Goal: Task Accomplishment & Management: Manage account settings

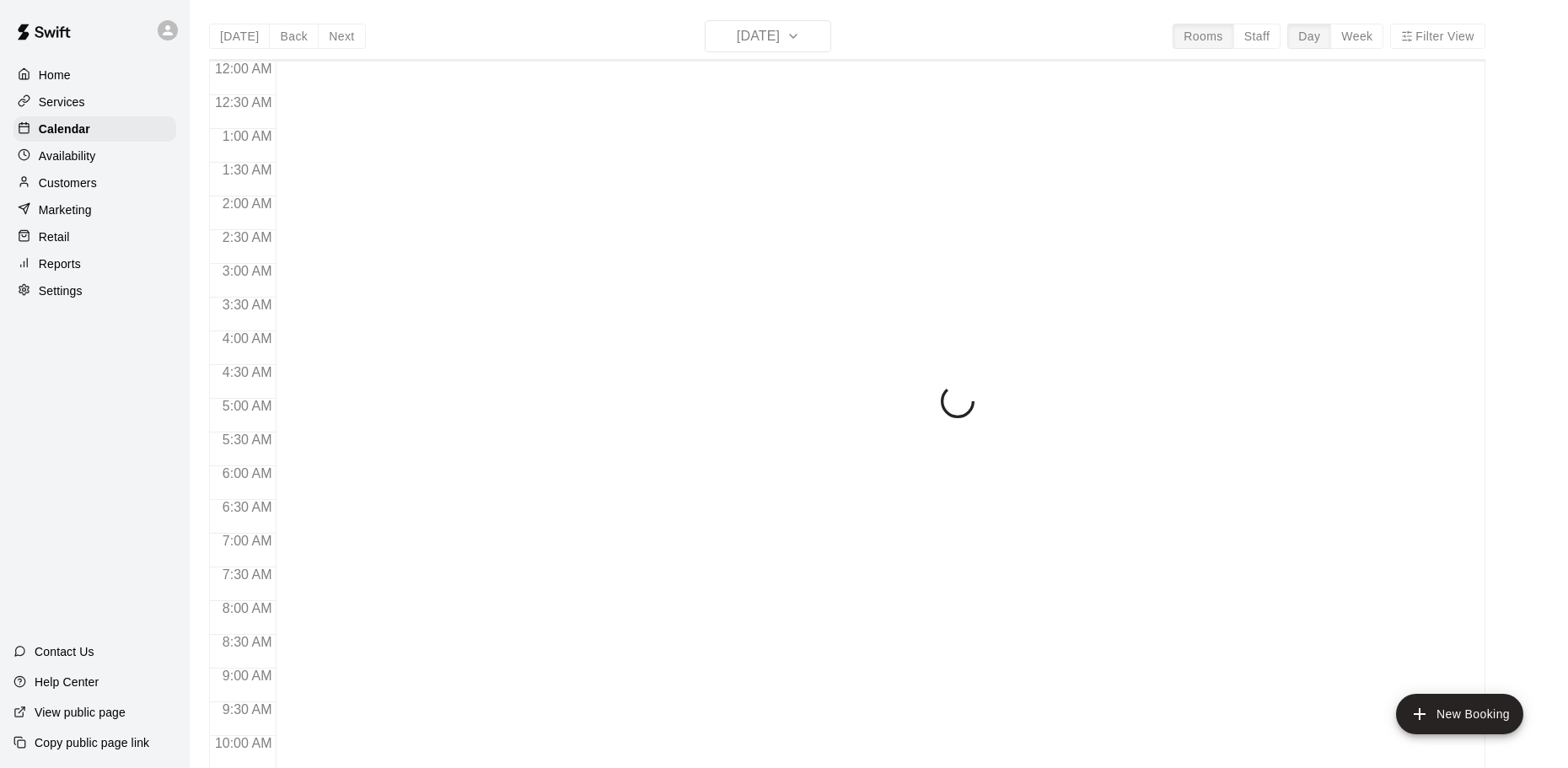
scroll to position [654, 0]
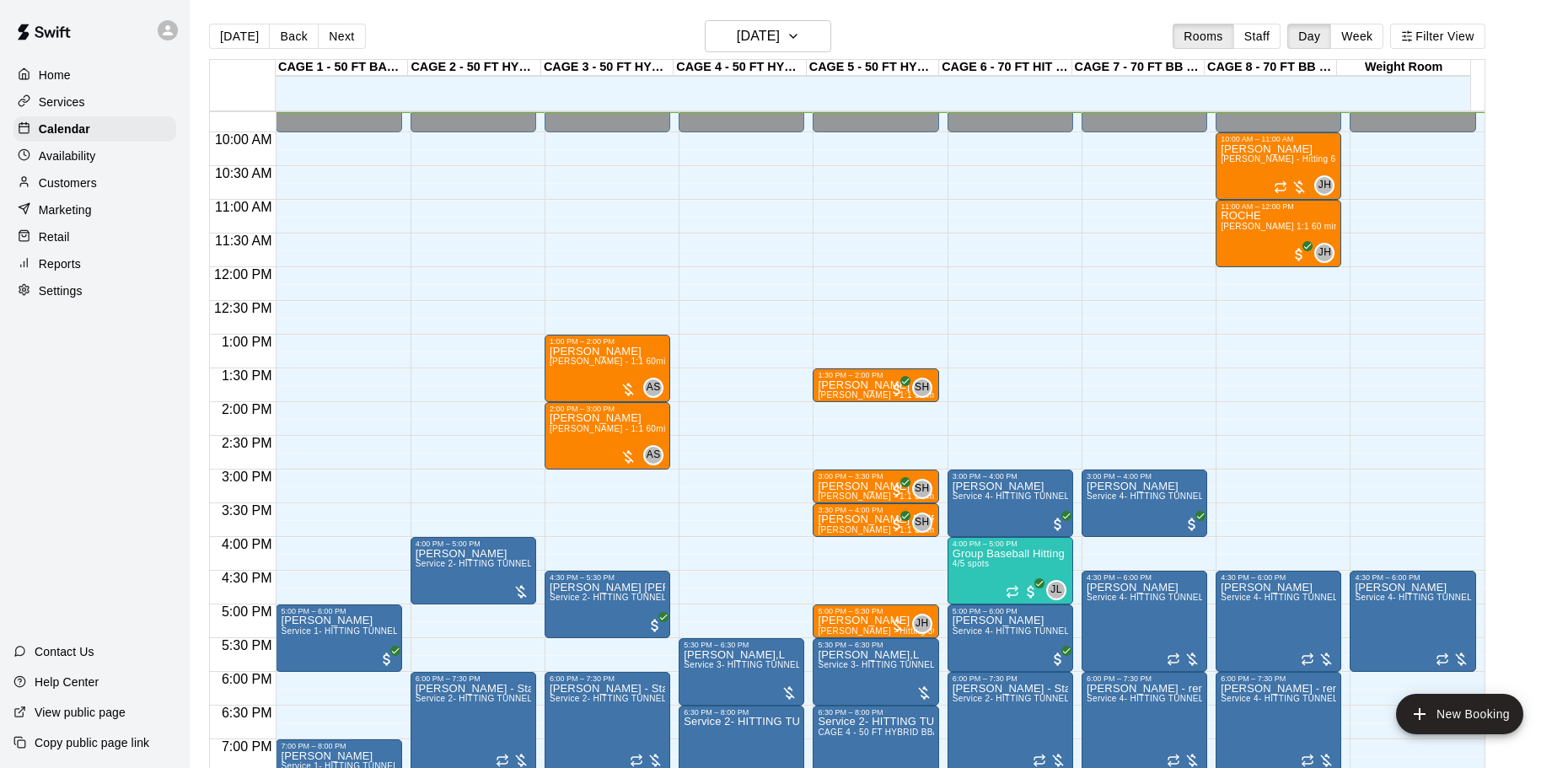
click at [103, 189] on div "Customers" at bounding box center [94, 183] width 162 height 25
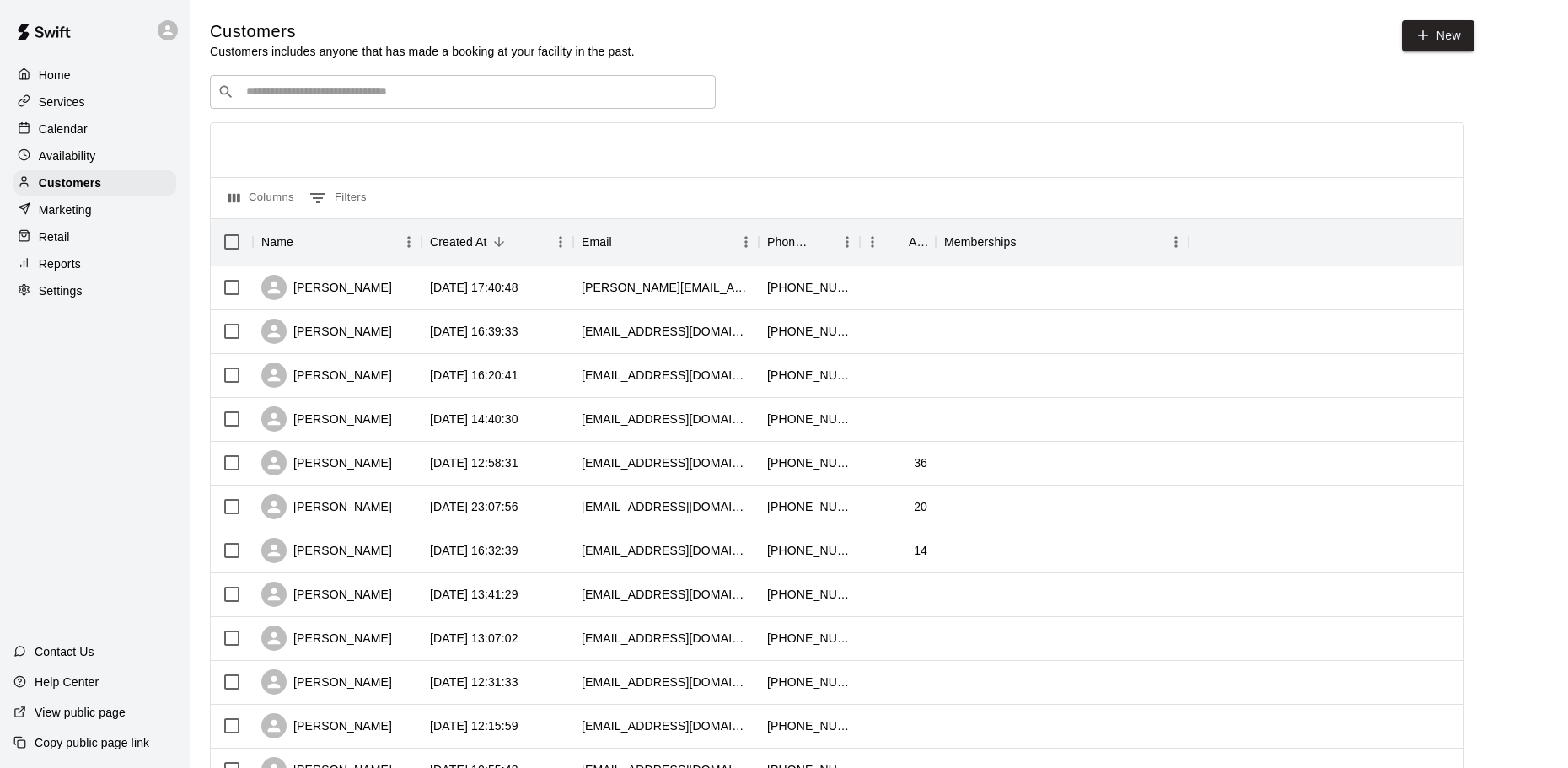
click at [273, 92] on input "Search customers by name or email" at bounding box center [475, 91] width 467 height 17
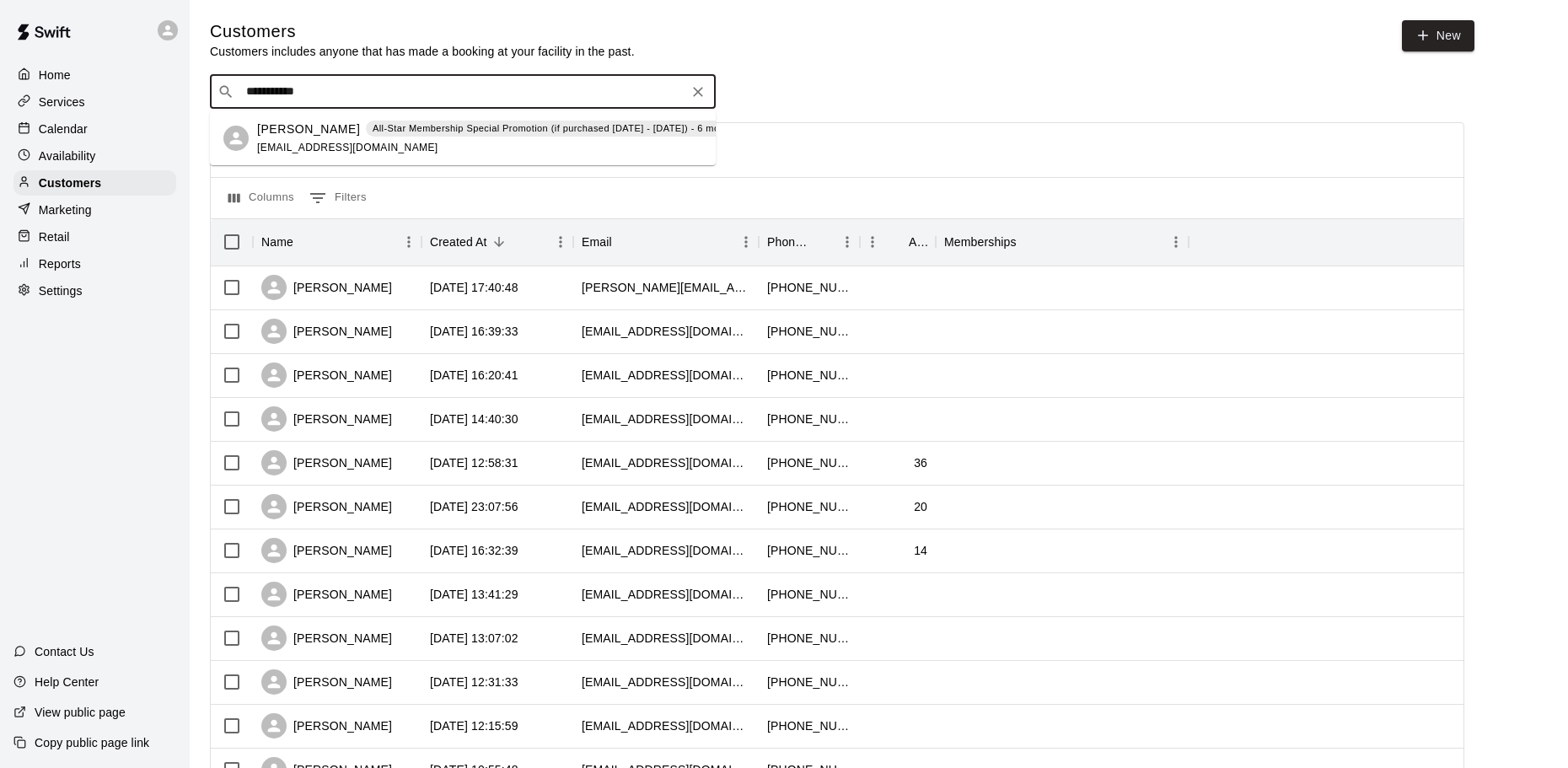
type input "**********"
click at [271, 138] on div "Hudson Ervin All-Star Membership Special Promotion (if purchased August - Septe…" at bounding box center [527, 139] width 541 height 36
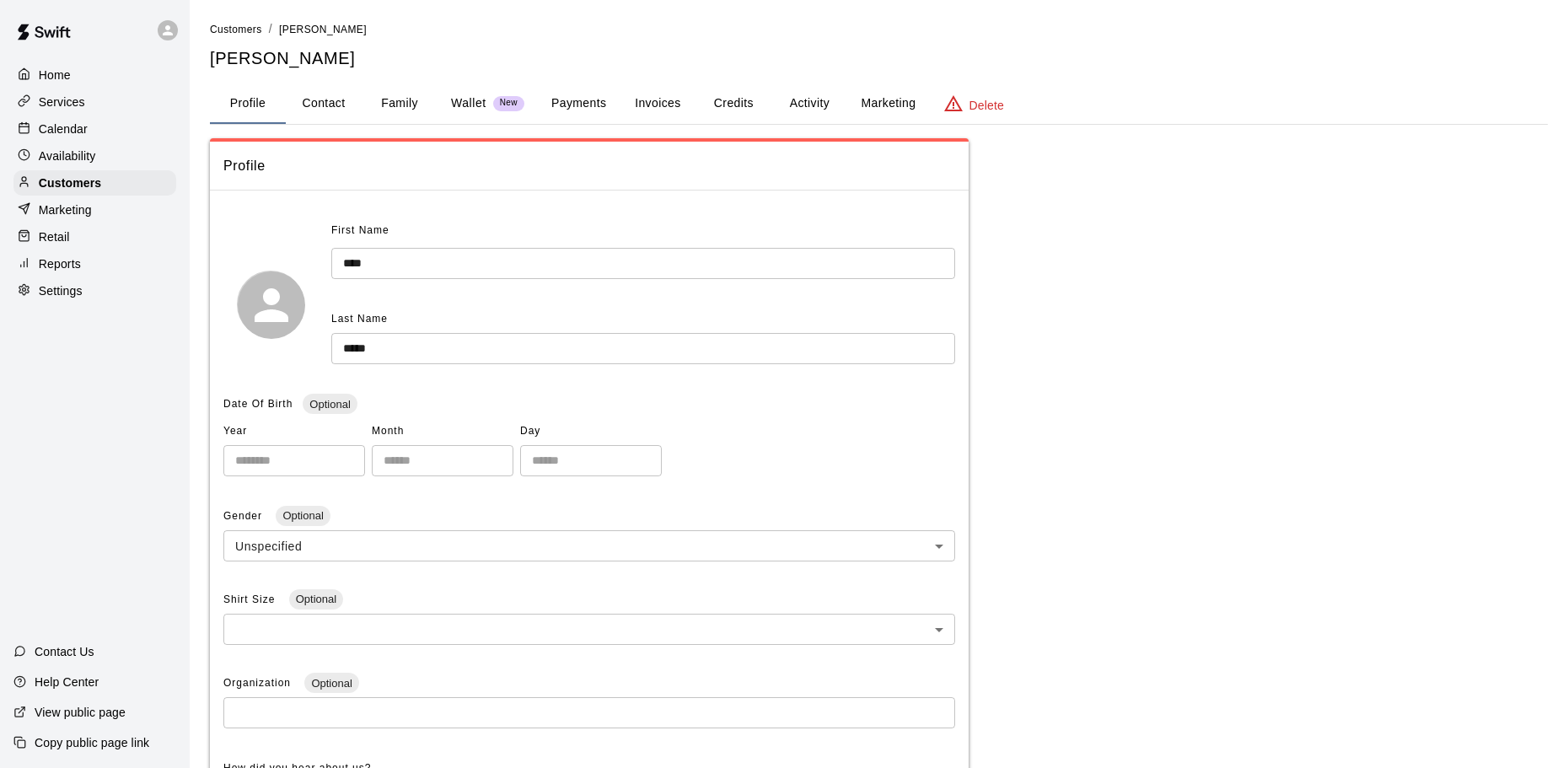
click at [337, 107] on button "Contact" at bounding box center [323, 104] width 75 height 41
select select "**"
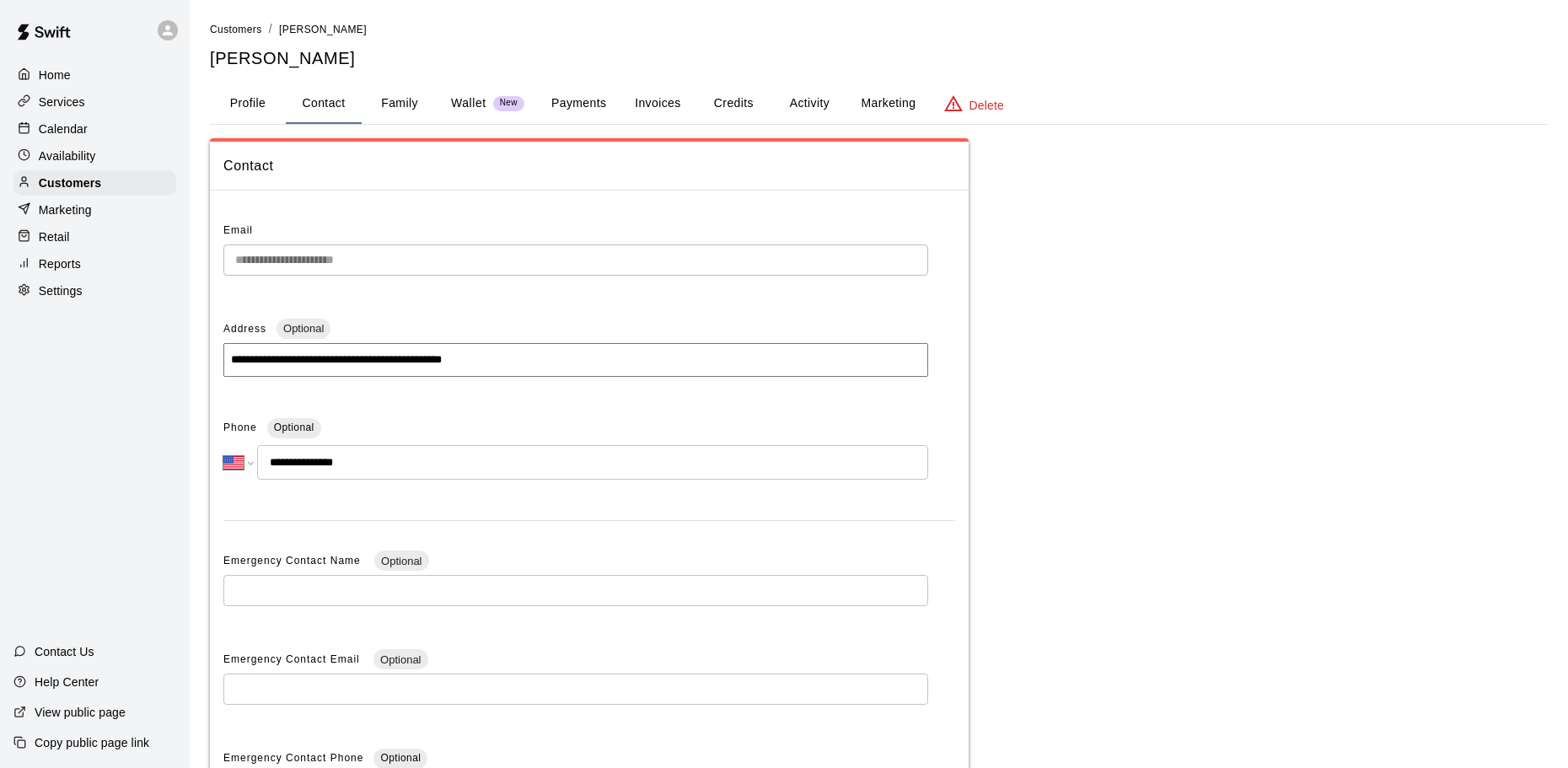
click at [91, 131] on div "Calendar" at bounding box center [94, 129] width 162 height 25
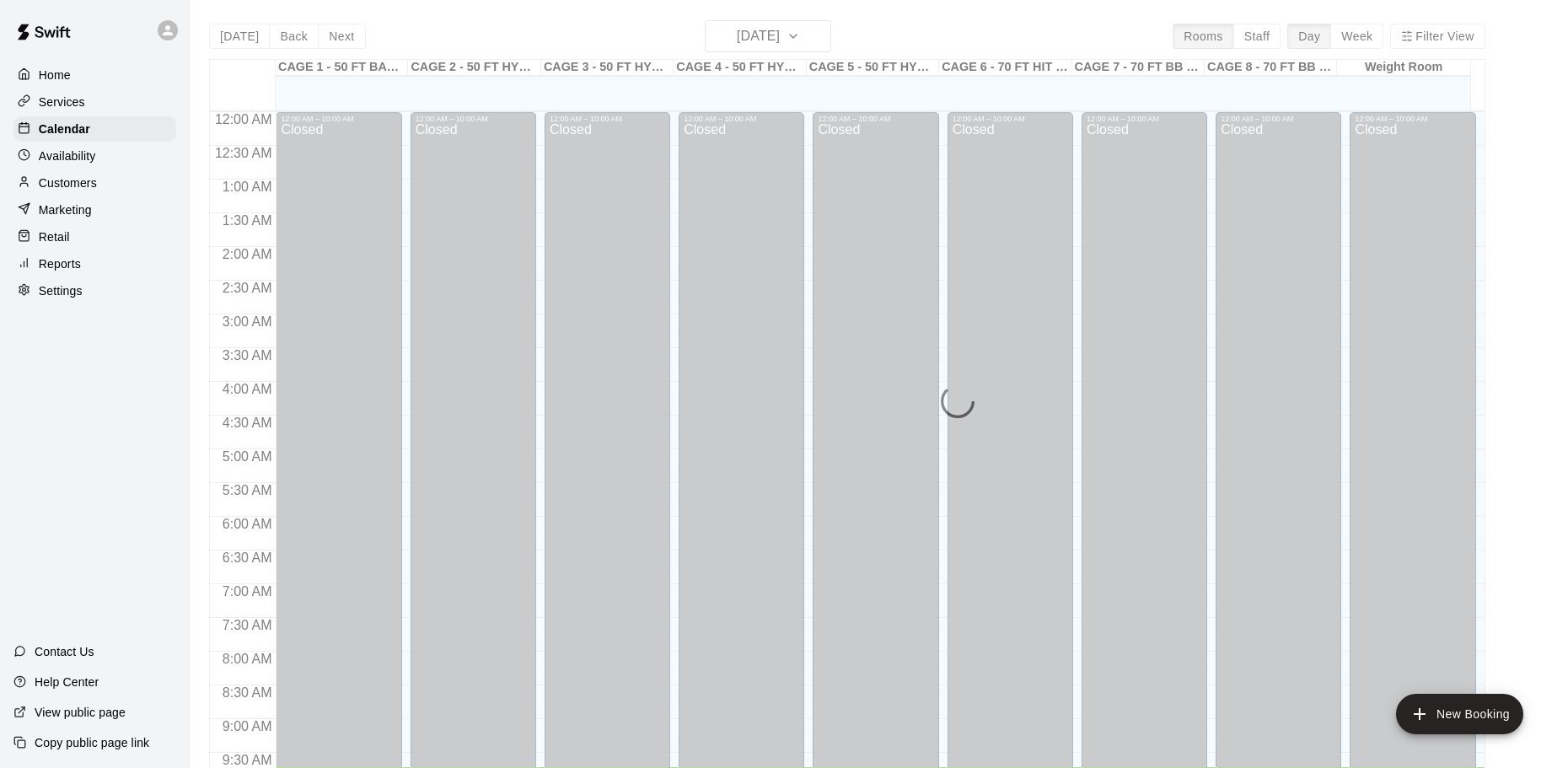
scroll to position [656, 0]
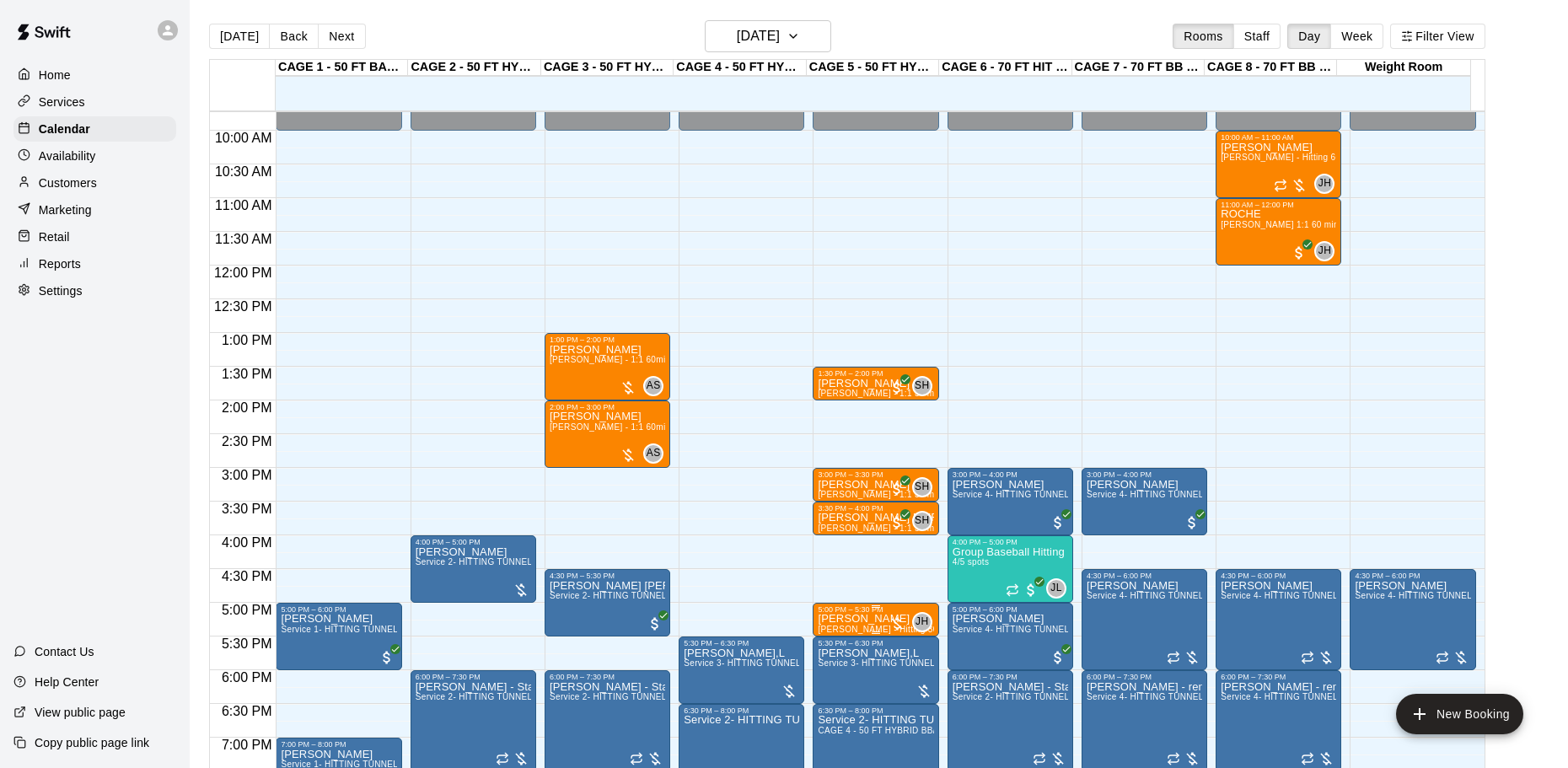
click at [859, 614] on div "5:00 PM – 5:30 PM" at bounding box center [875, 609] width 115 height 8
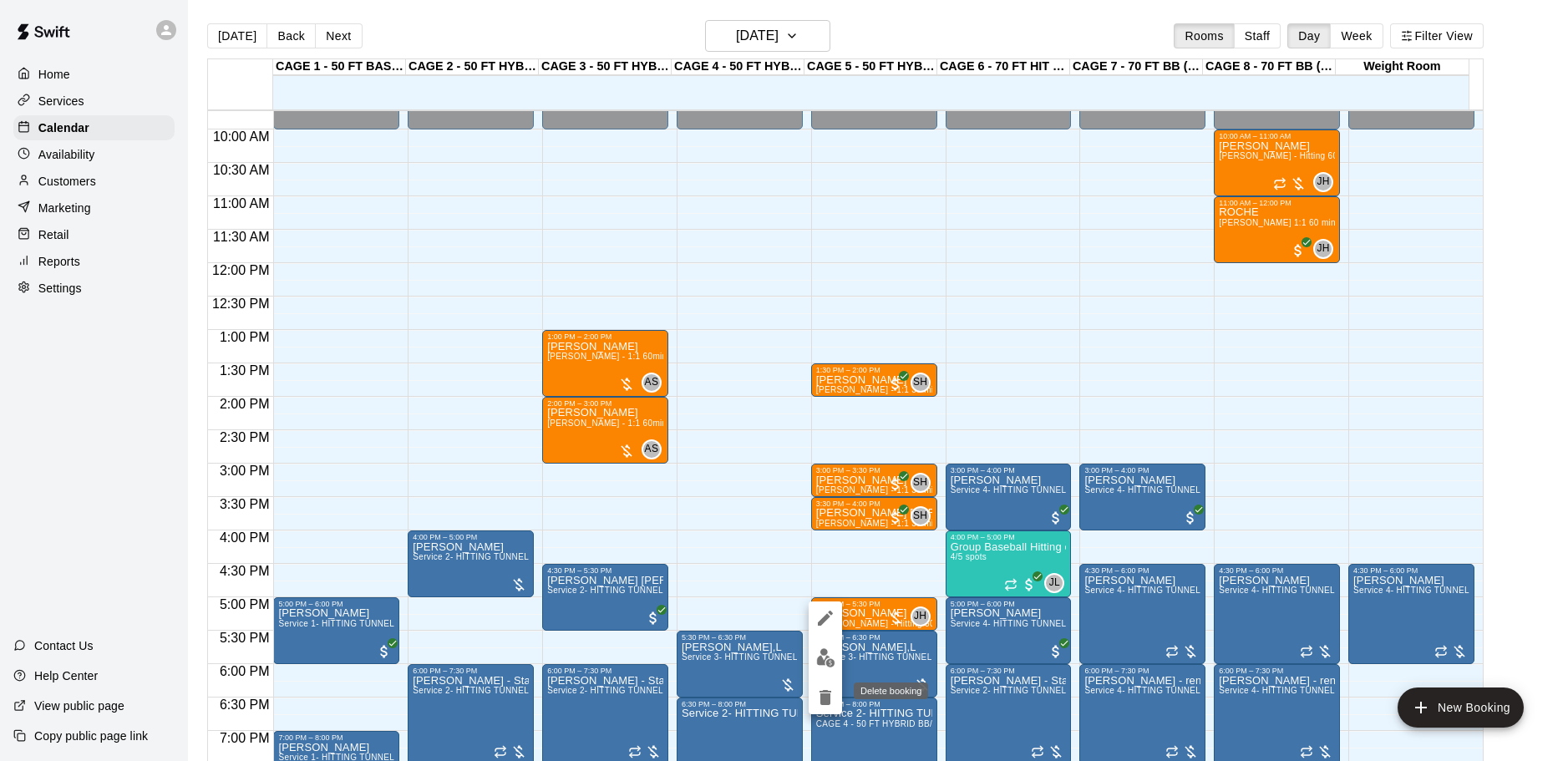
click at [827, 691] on icon "delete" at bounding box center [825, 697] width 11 height 15
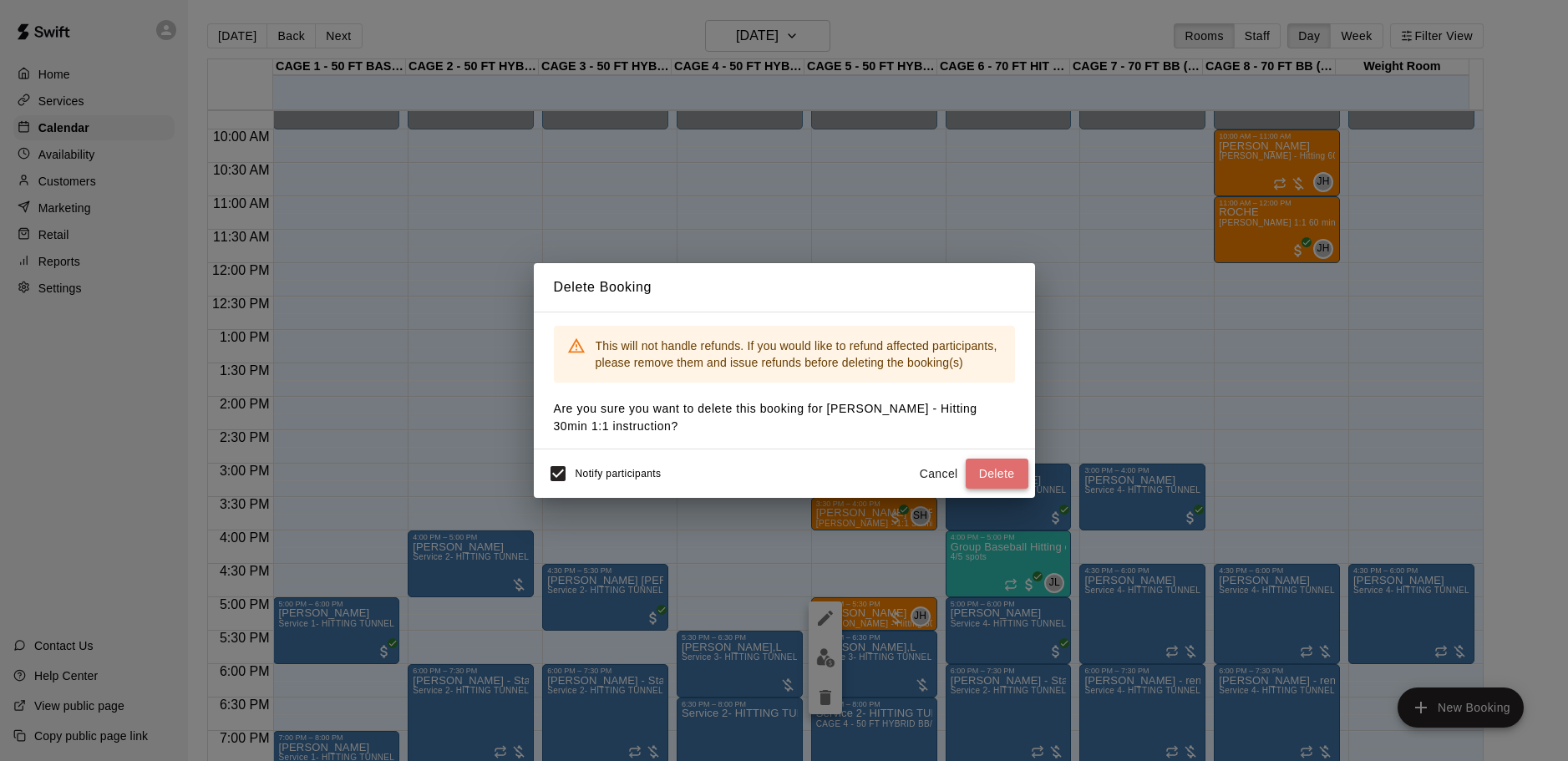
click at [971, 472] on button "Delete" at bounding box center [996, 473] width 62 height 31
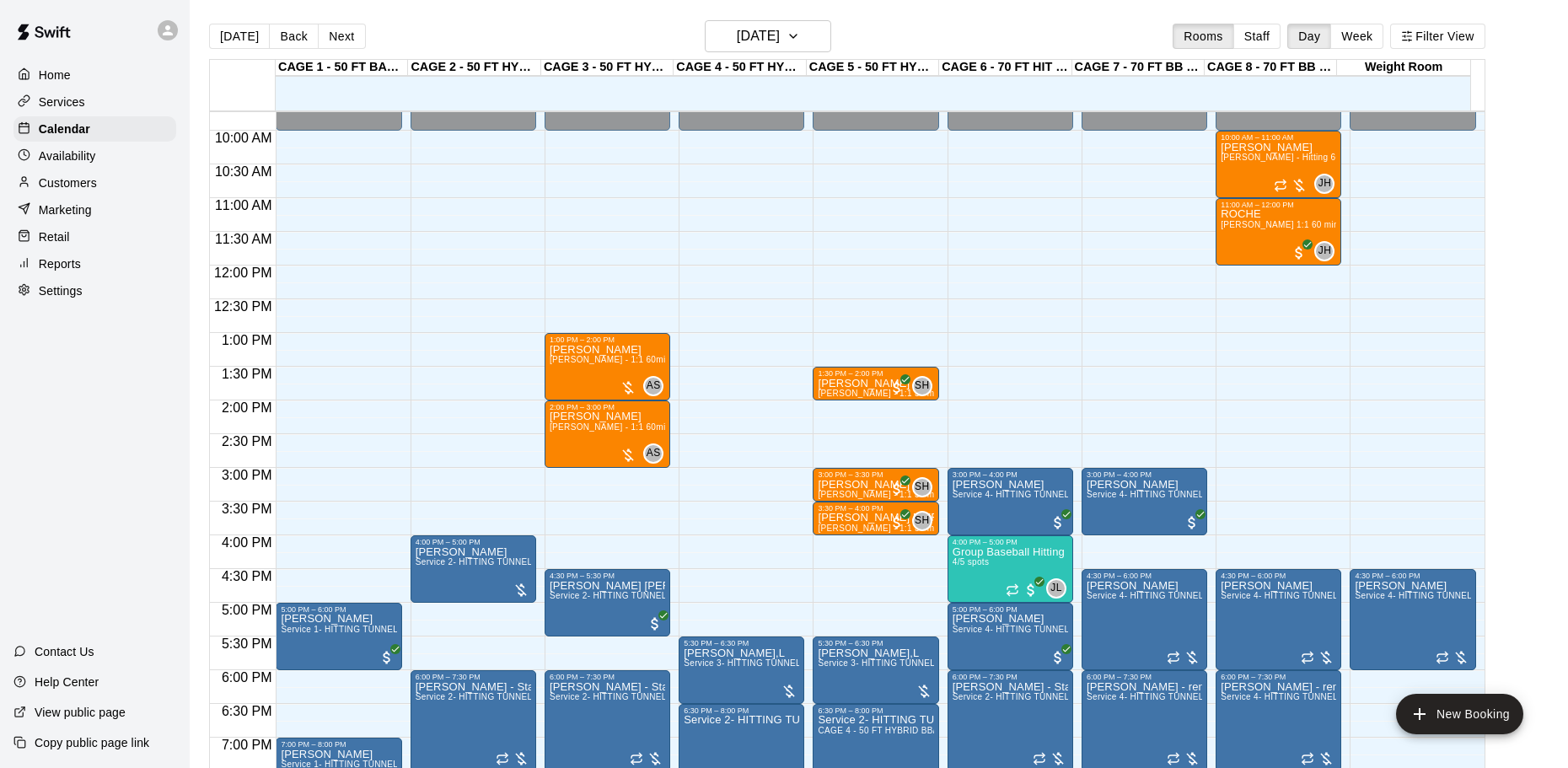
scroll to position [740, 0]
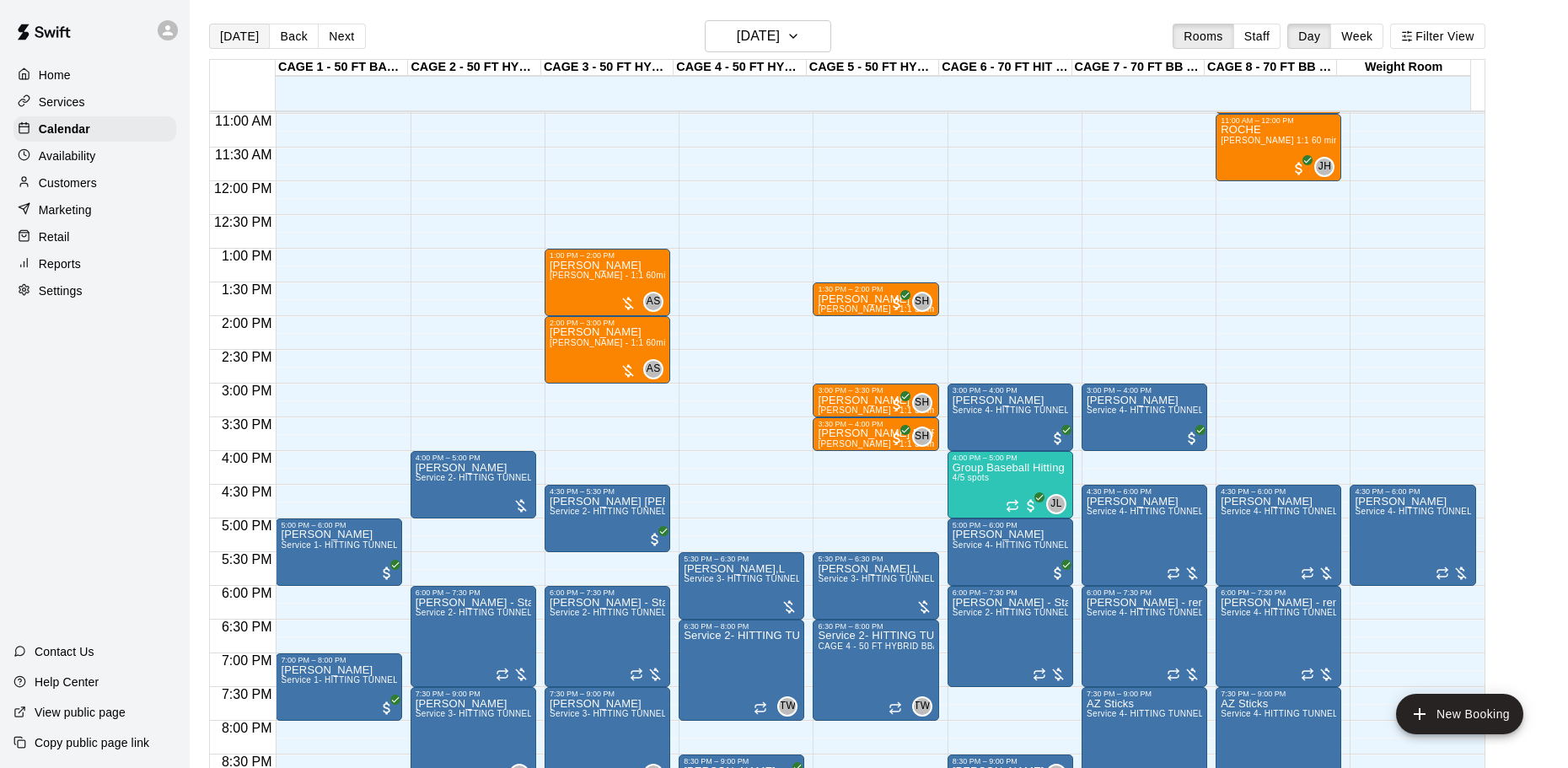
click at [238, 36] on button "[DATE]" at bounding box center [240, 36] width 60 height 25
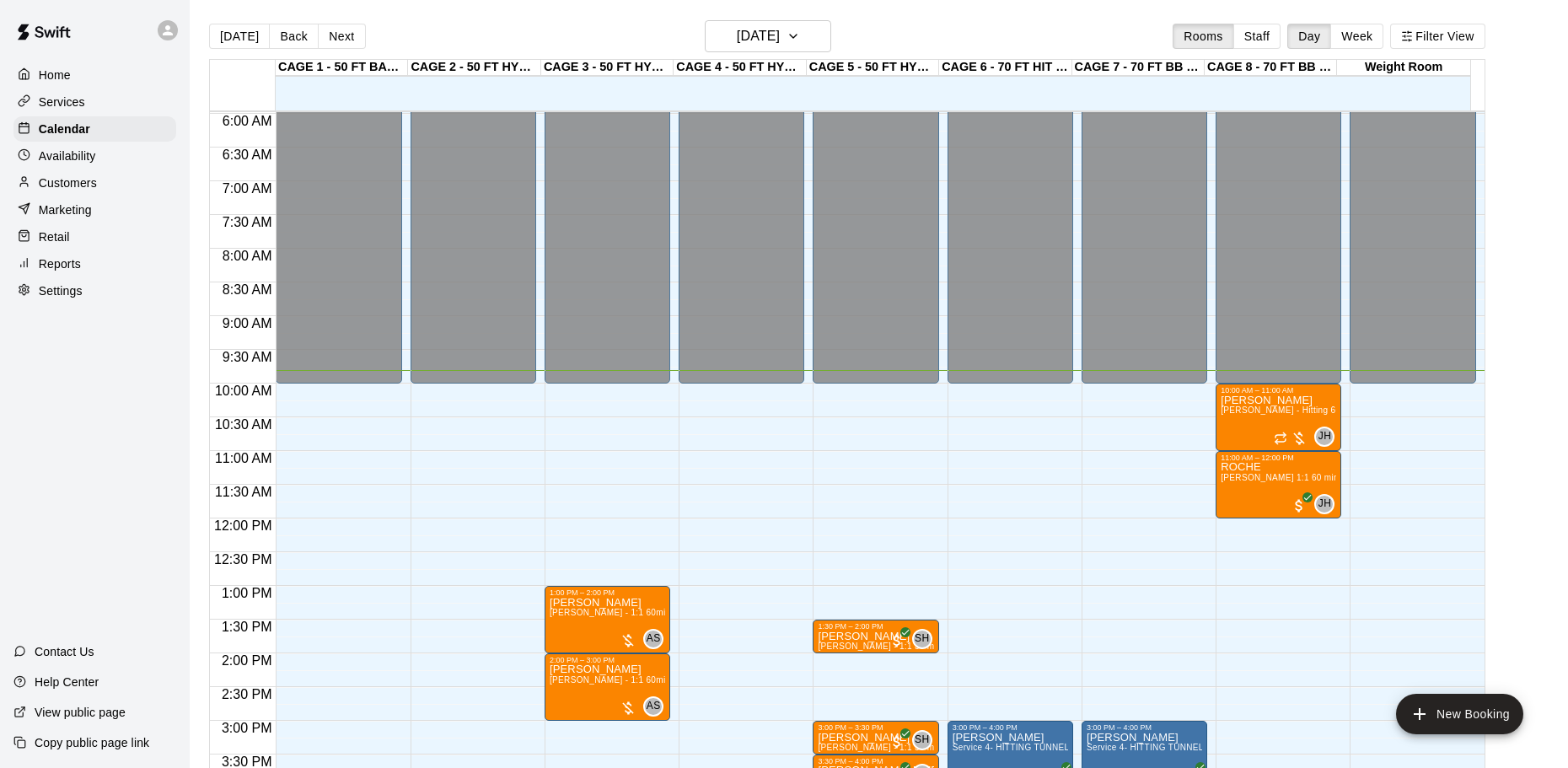
scroll to position [487, 0]
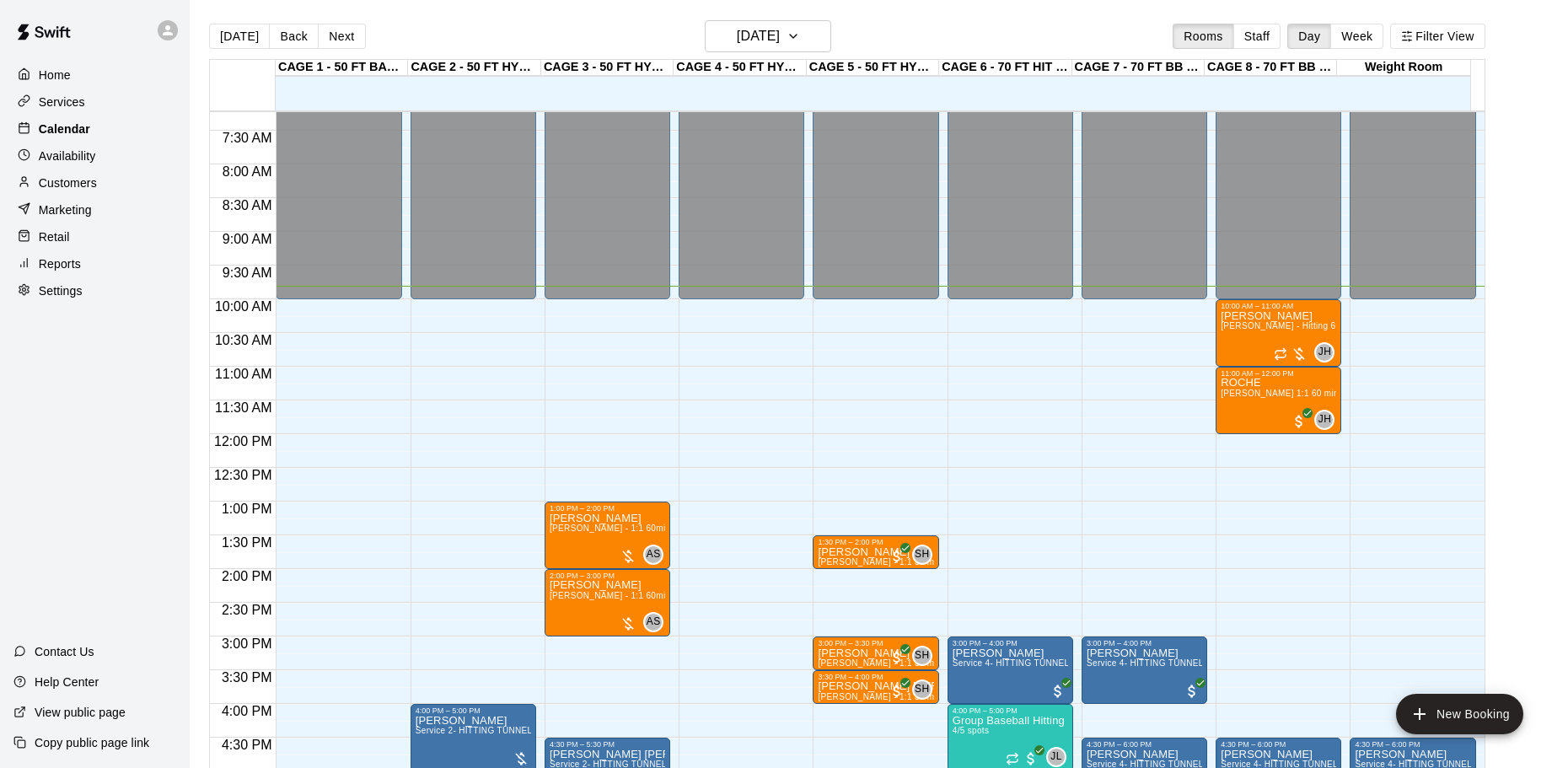
click at [71, 134] on p "Calendar" at bounding box center [65, 129] width 51 height 17
click at [229, 28] on button "[DATE]" at bounding box center [240, 36] width 60 height 25
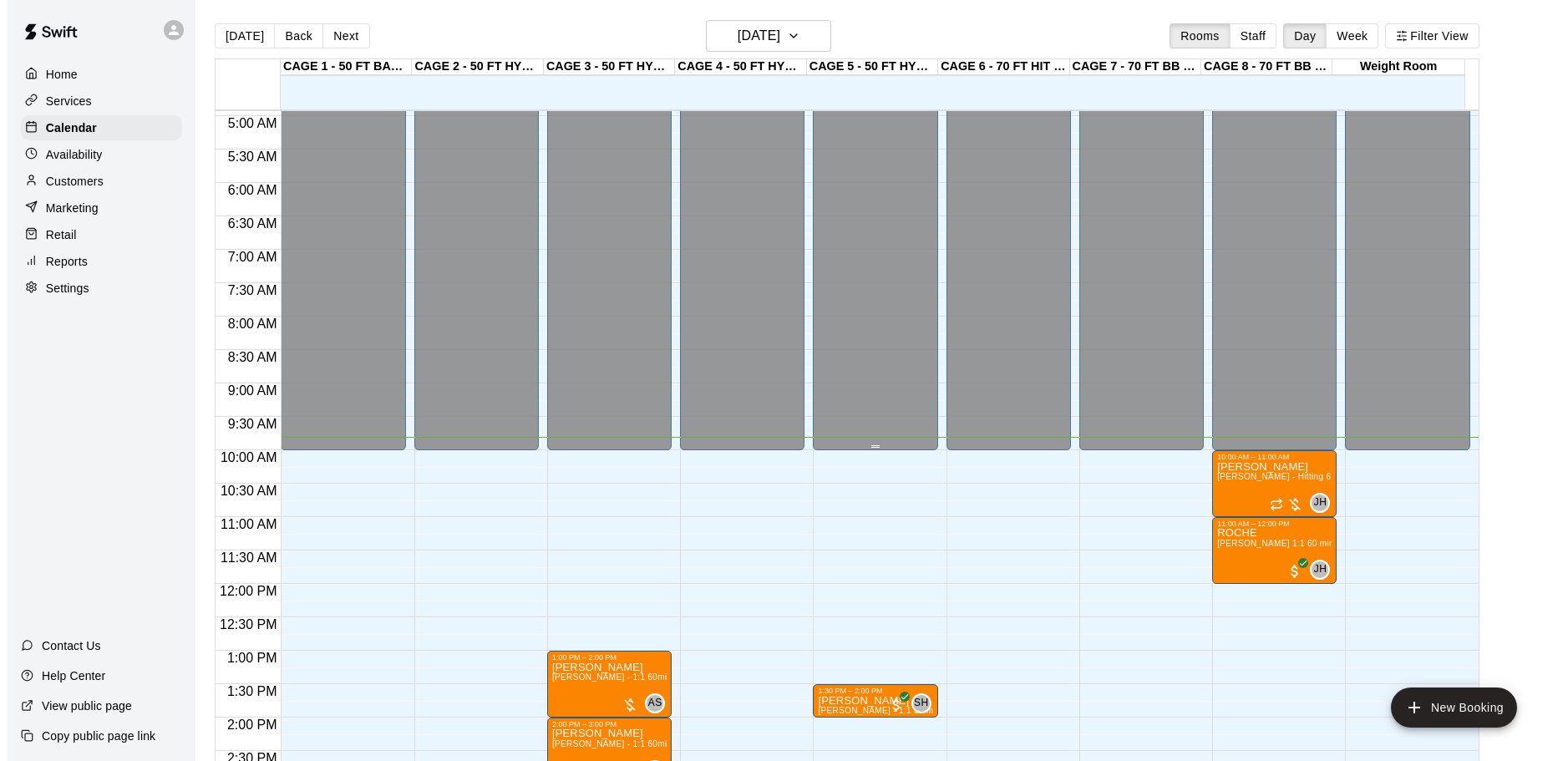
scroll to position [567, 0]
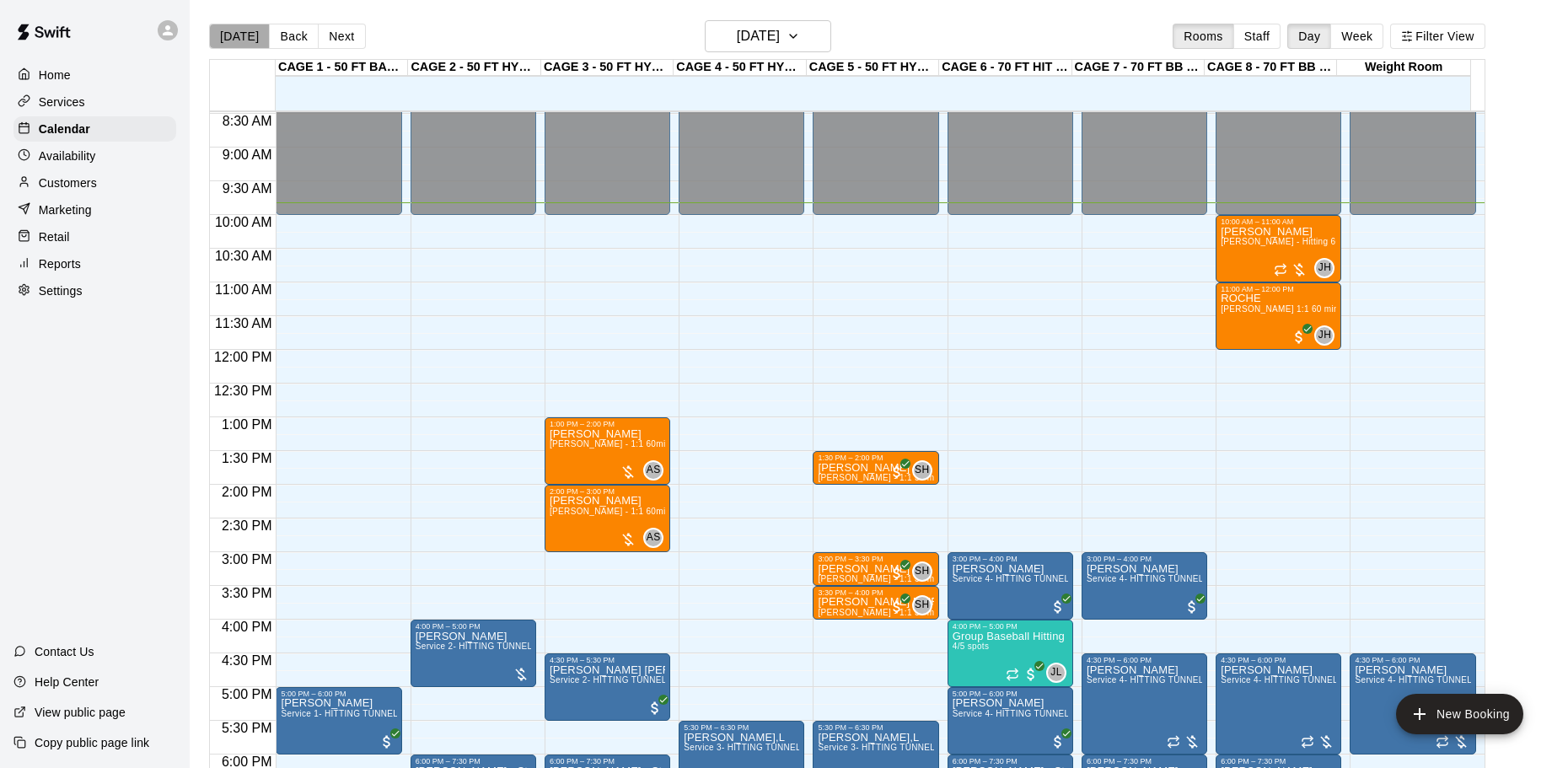
click at [240, 34] on button "[DATE]" at bounding box center [240, 36] width 60 height 25
click at [761, 29] on h6 "[DATE]" at bounding box center [758, 36] width 43 height 24
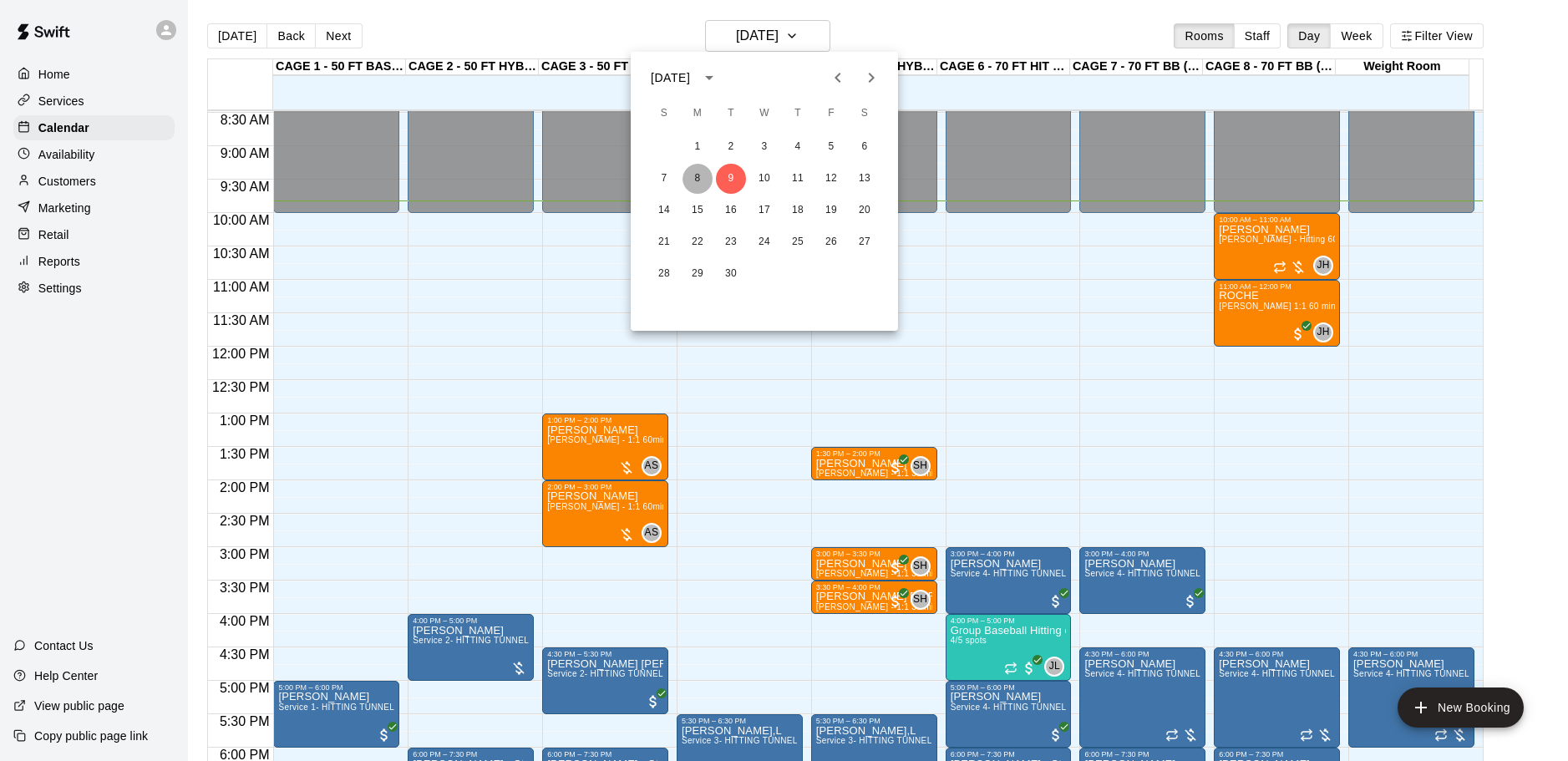
click at [696, 179] on button "8" at bounding box center [697, 179] width 30 height 30
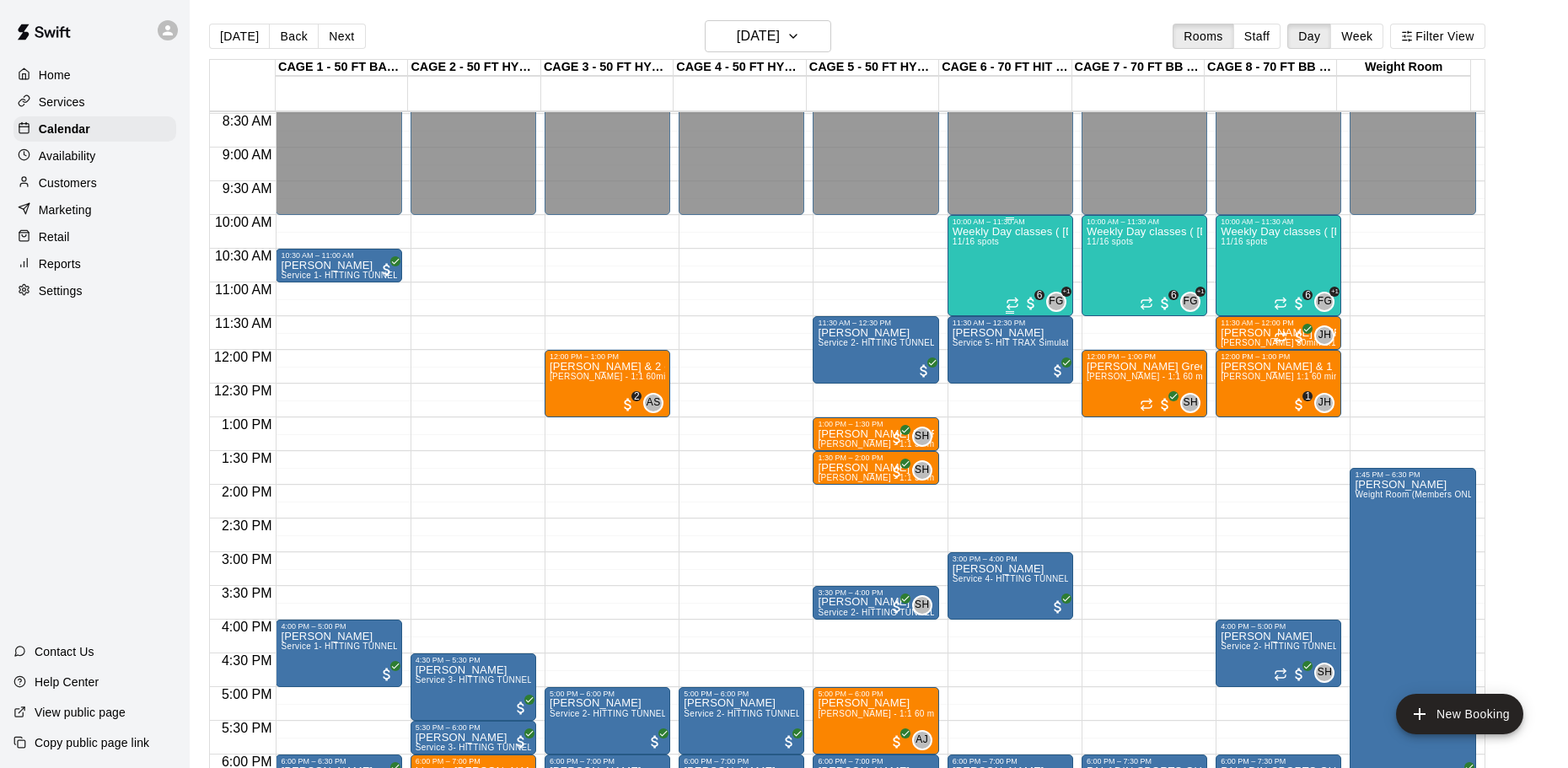
click at [1017, 253] on div "Weekly Day classes ( Monday,Wednesday,Friday ) 10:00-11:30 ( monthly packages a…" at bounding box center [1010, 610] width 115 height 768
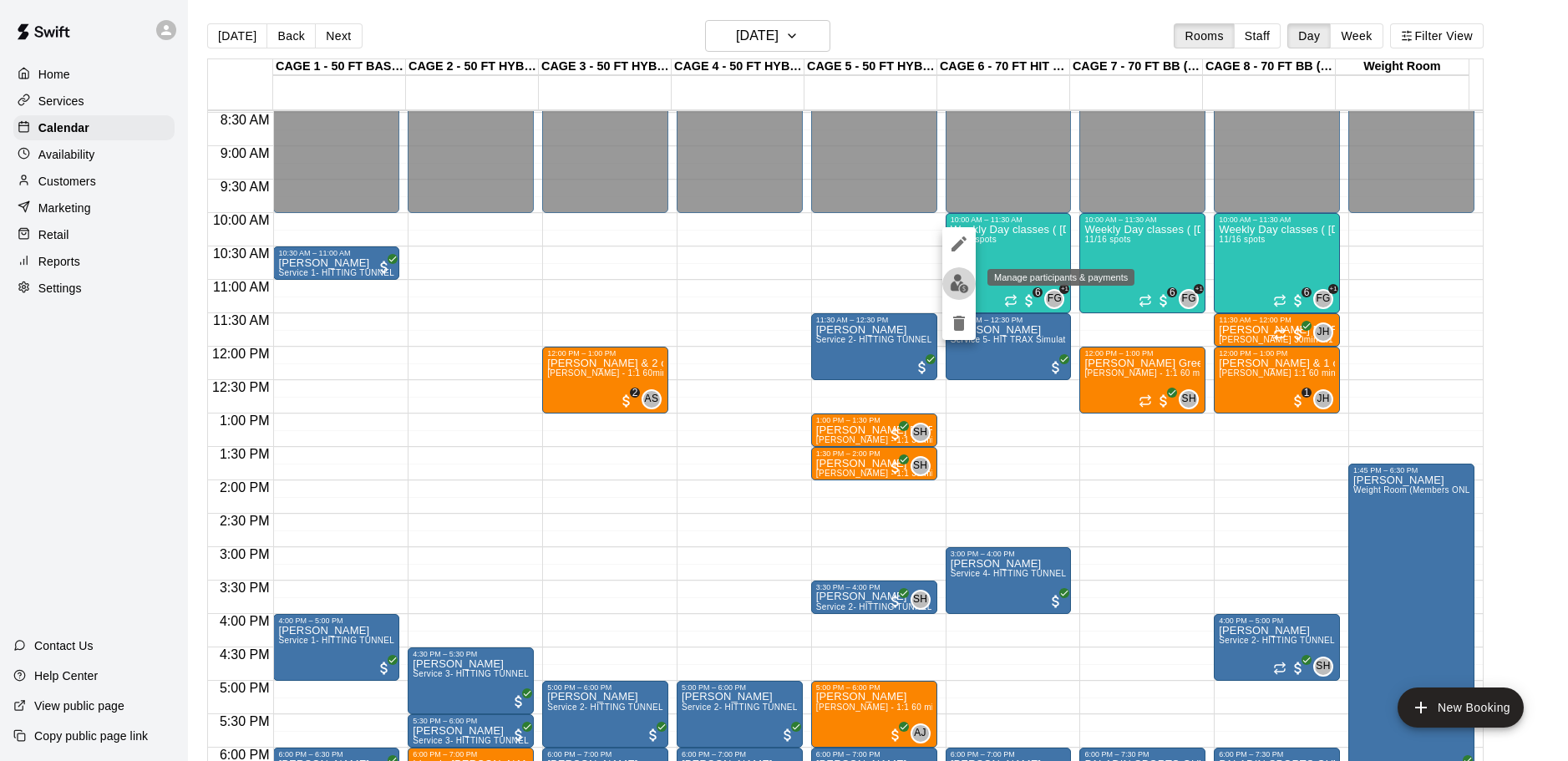
click at [959, 279] on img "edit" at bounding box center [959, 283] width 19 height 19
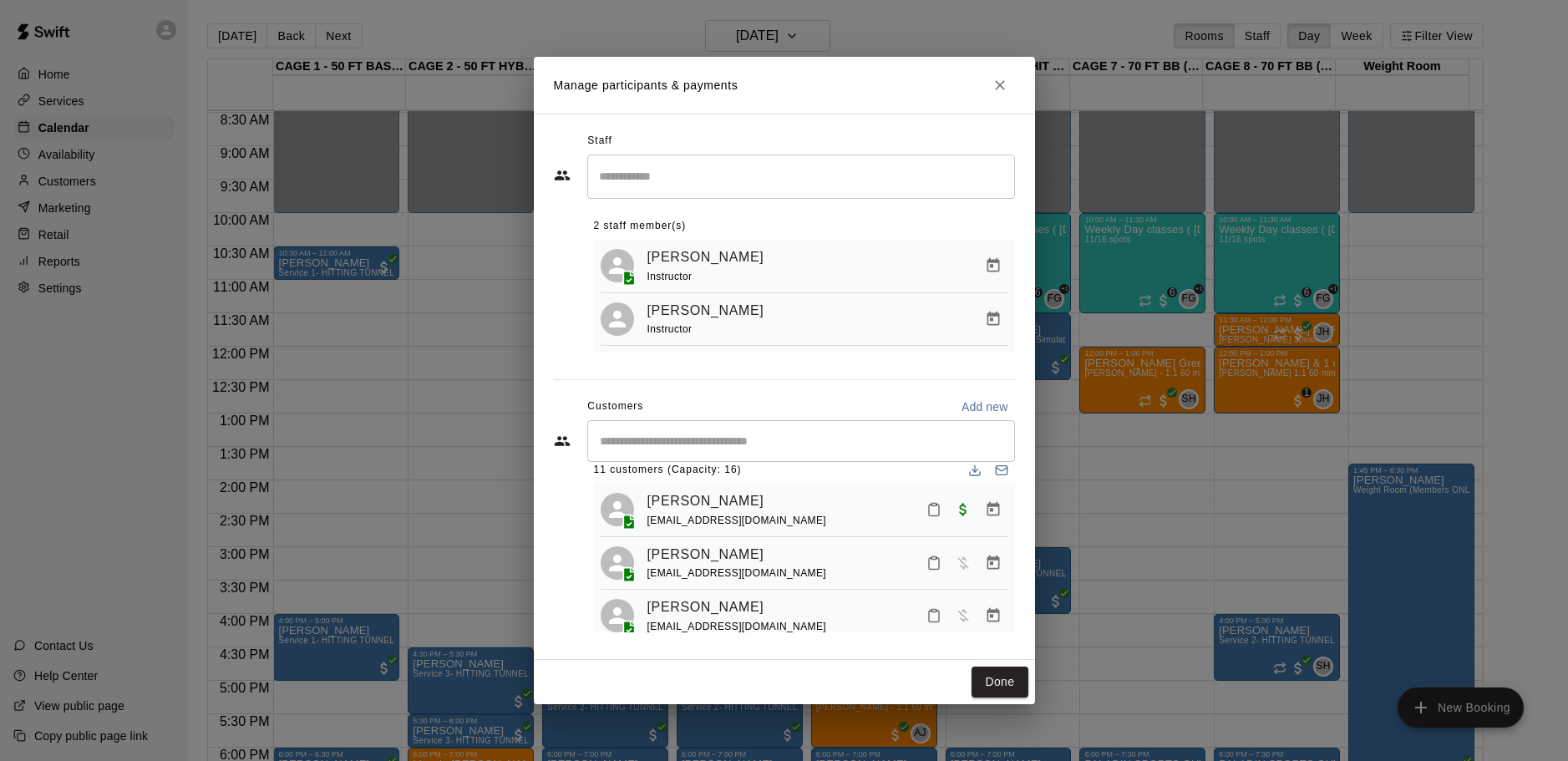
scroll to position [0, 0]
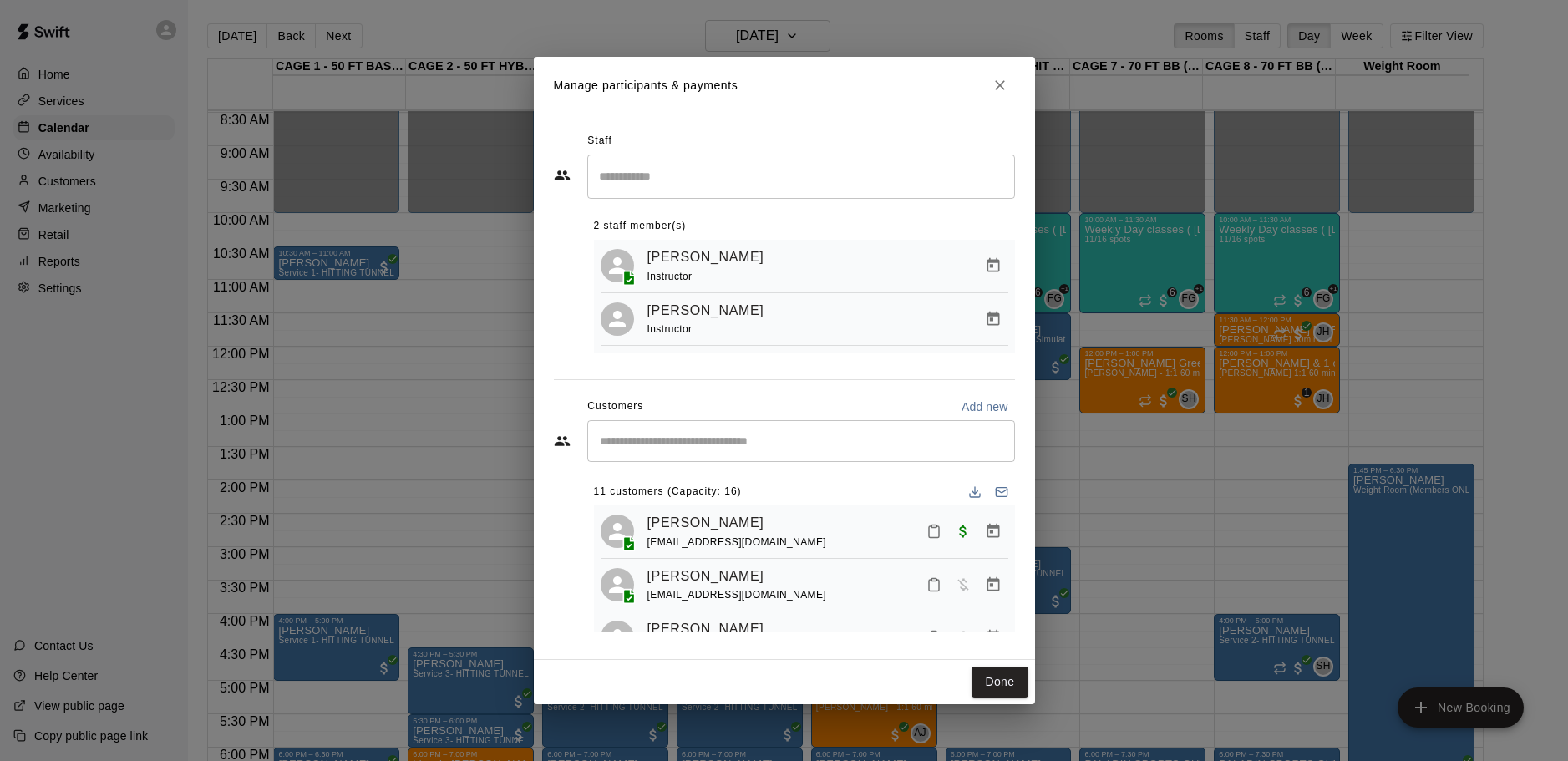
click at [1008, 78] on button "Close" at bounding box center [1000, 85] width 30 height 30
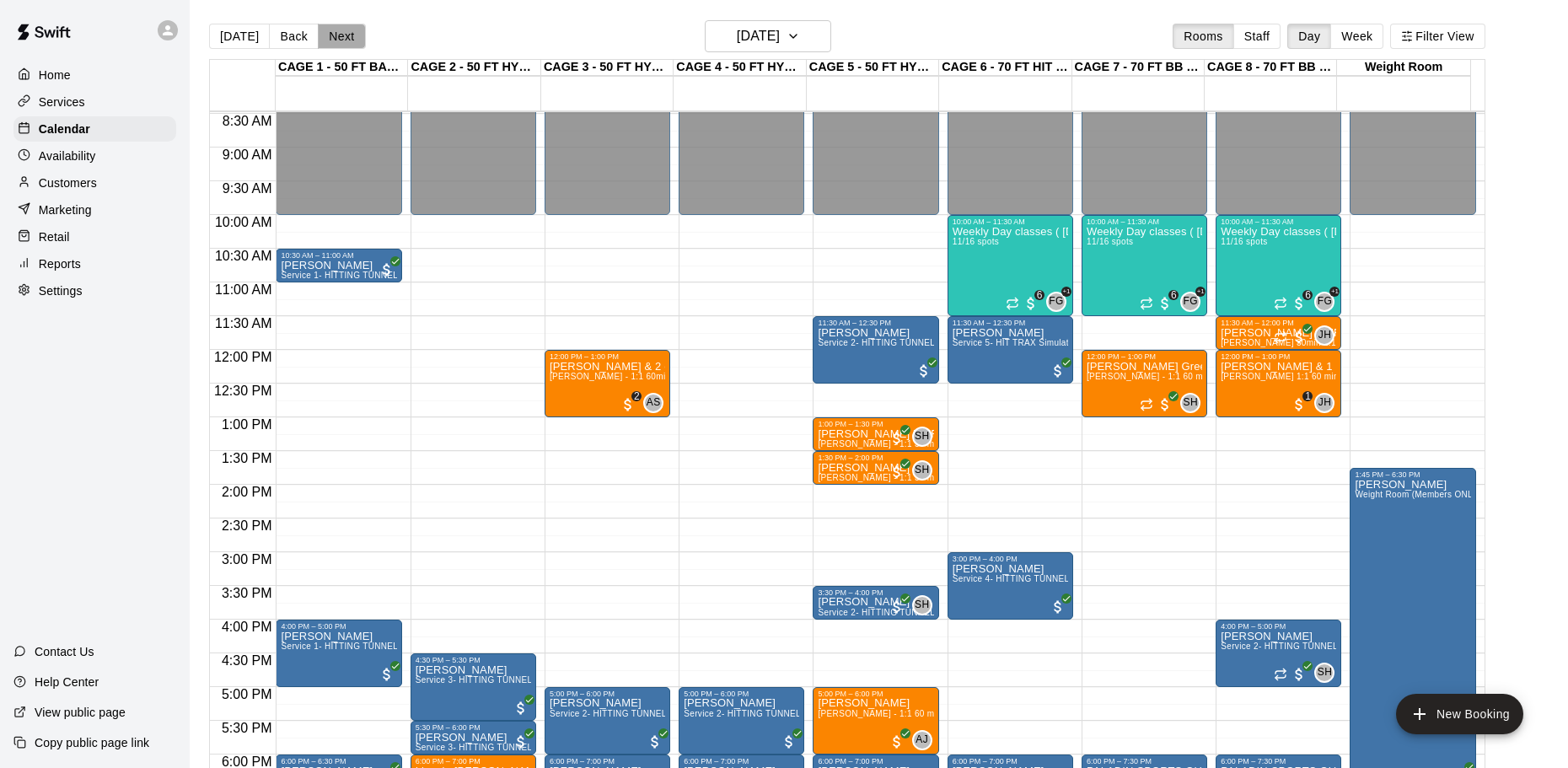
click at [341, 33] on button "Next" at bounding box center [341, 36] width 47 height 25
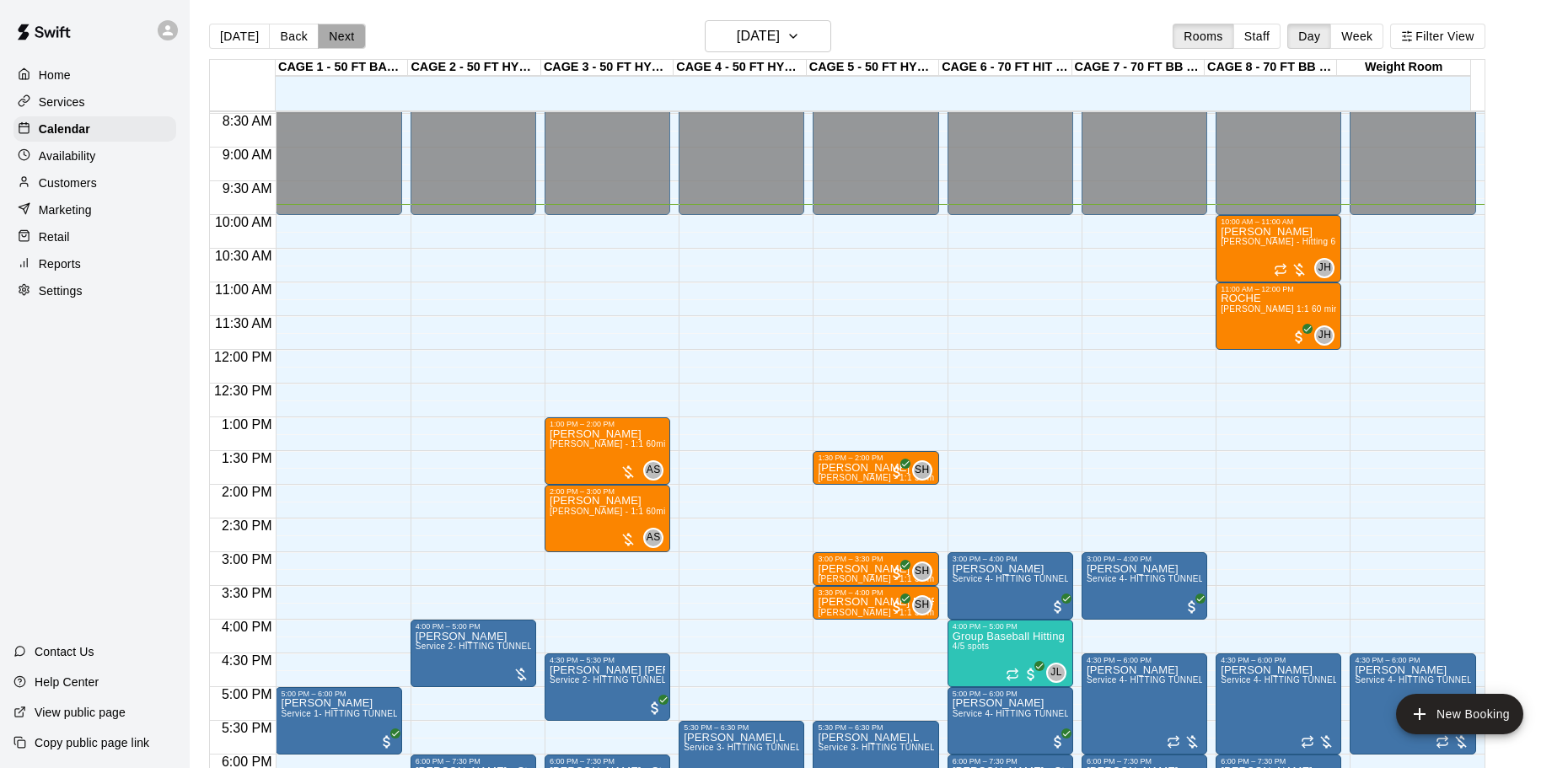
click at [341, 33] on button "Next" at bounding box center [341, 36] width 47 height 25
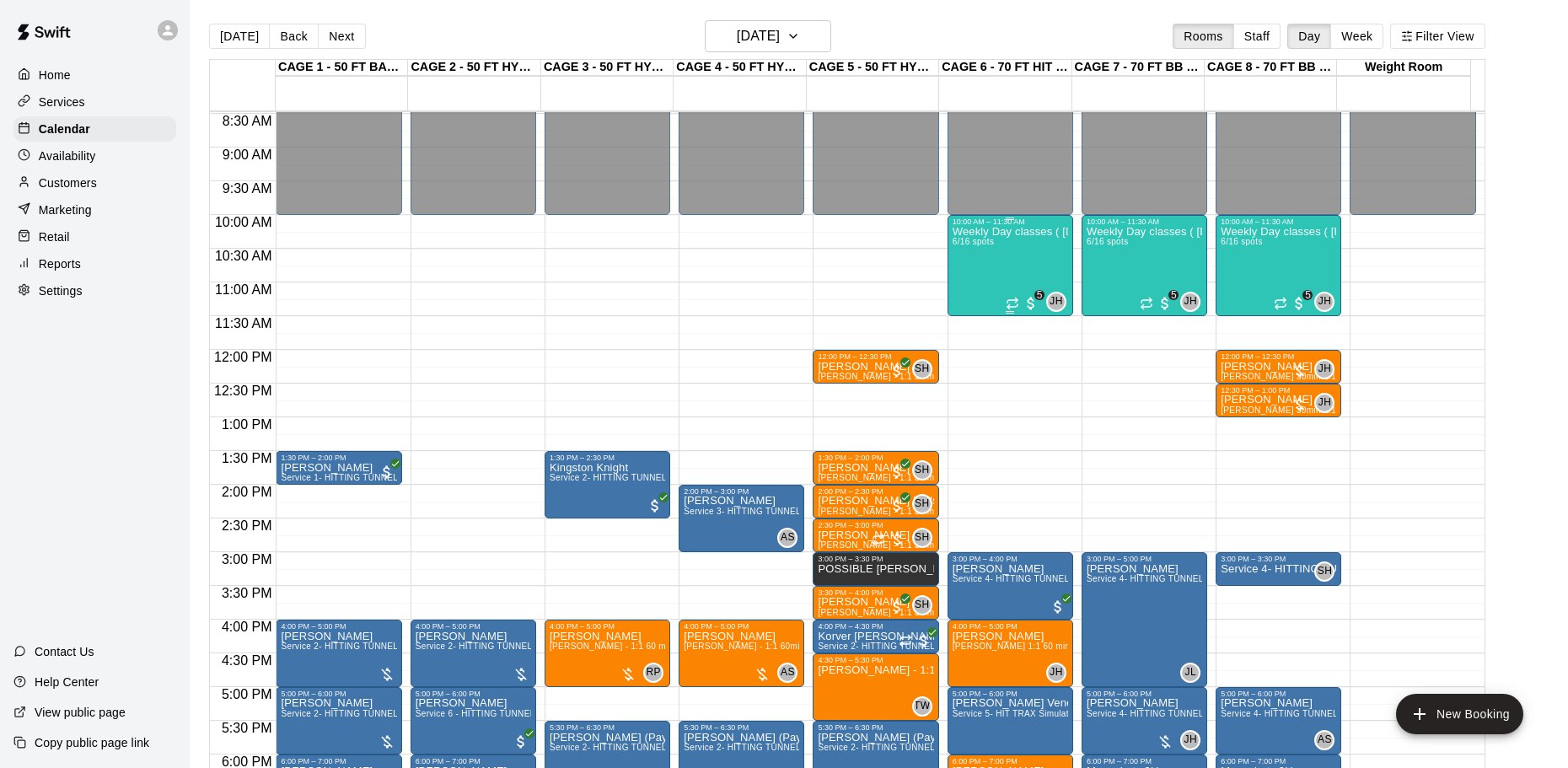
click at [1011, 257] on div "Weekly Day classes ( Monday,Wednesday,Friday ) 10:00-11:30 ( monthly packages a…" at bounding box center [1010, 610] width 115 height 768
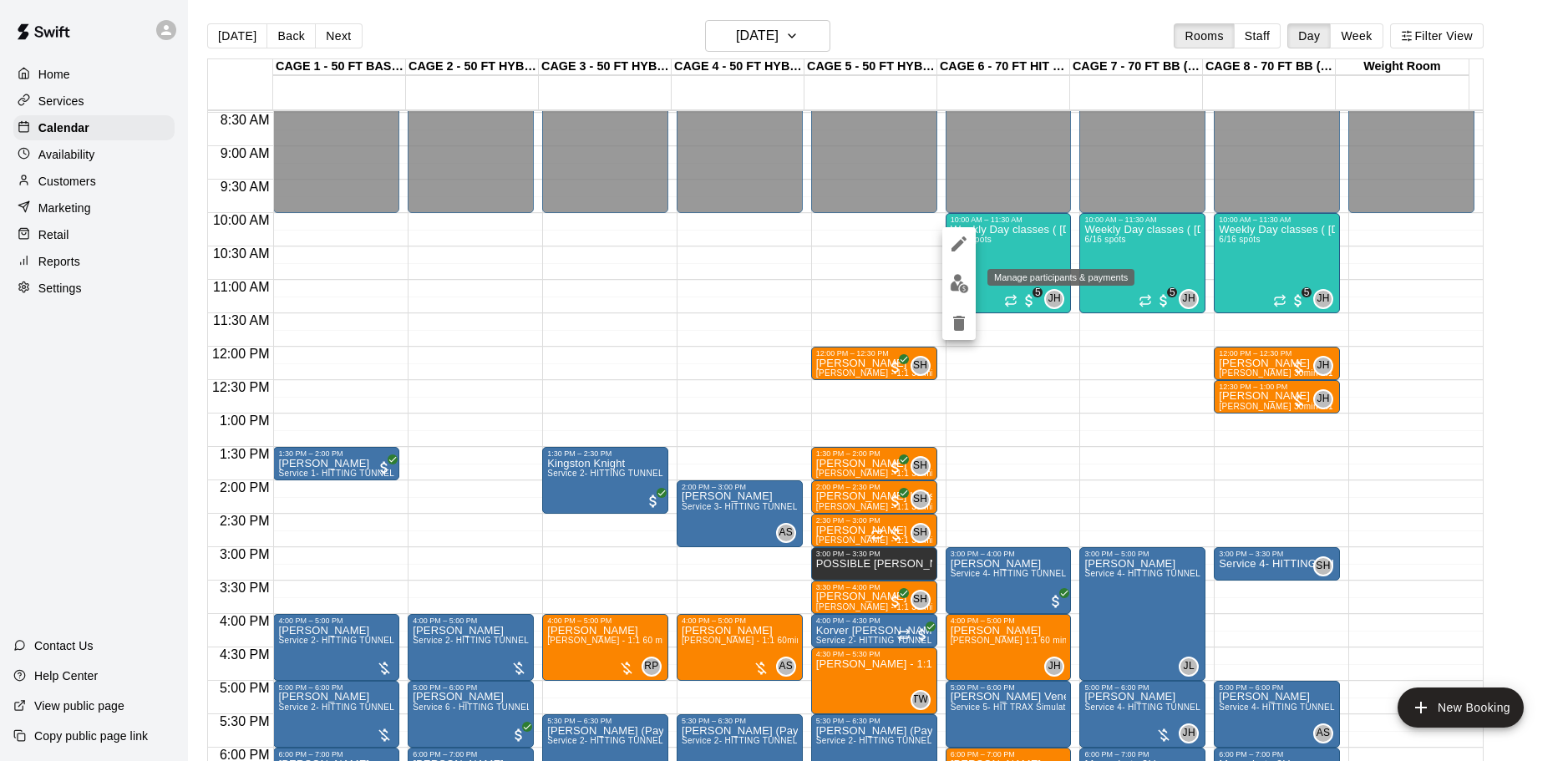
click at [956, 281] on img "edit" at bounding box center [959, 283] width 19 height 19
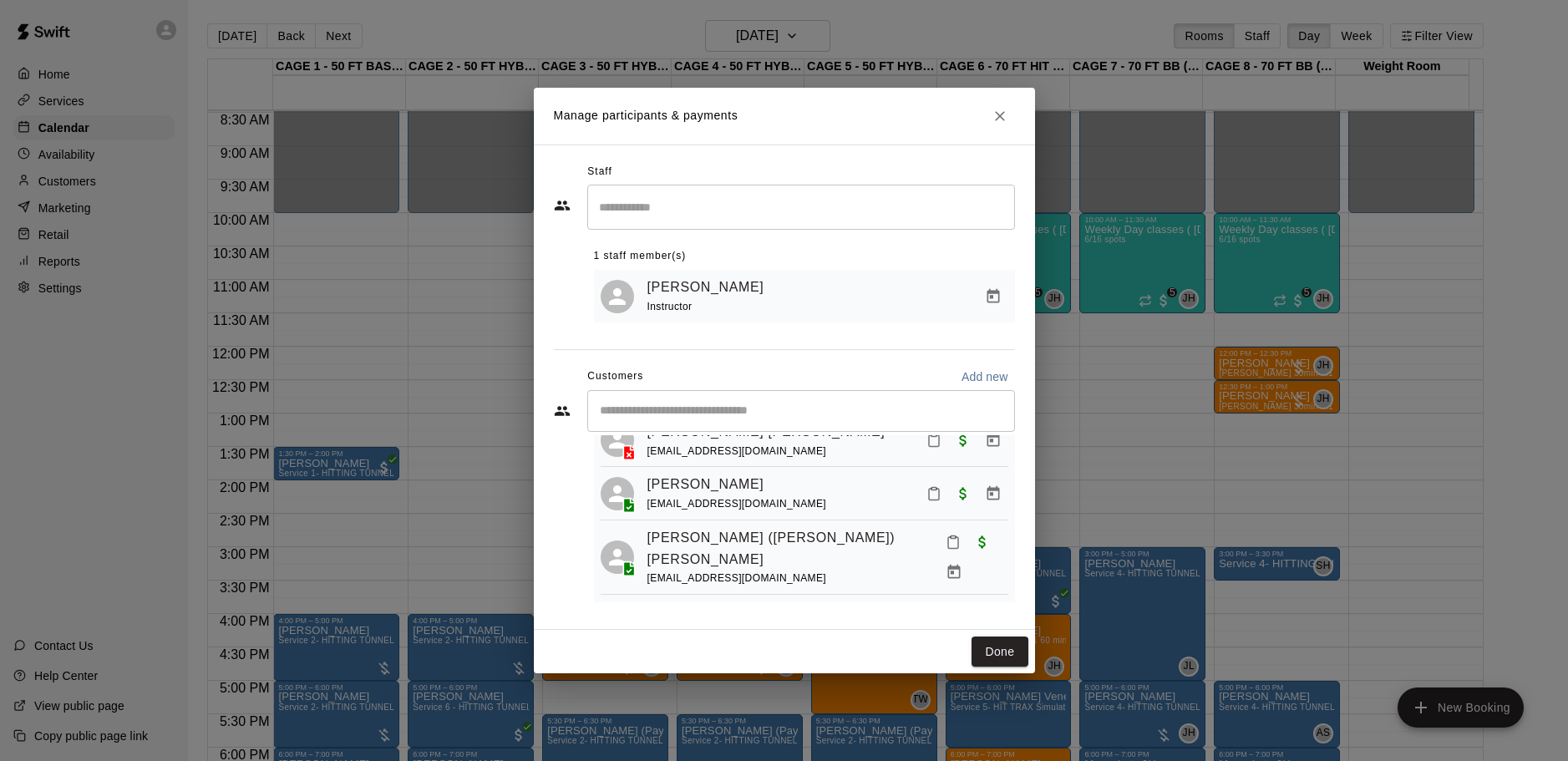
scroll to position [213, 0]
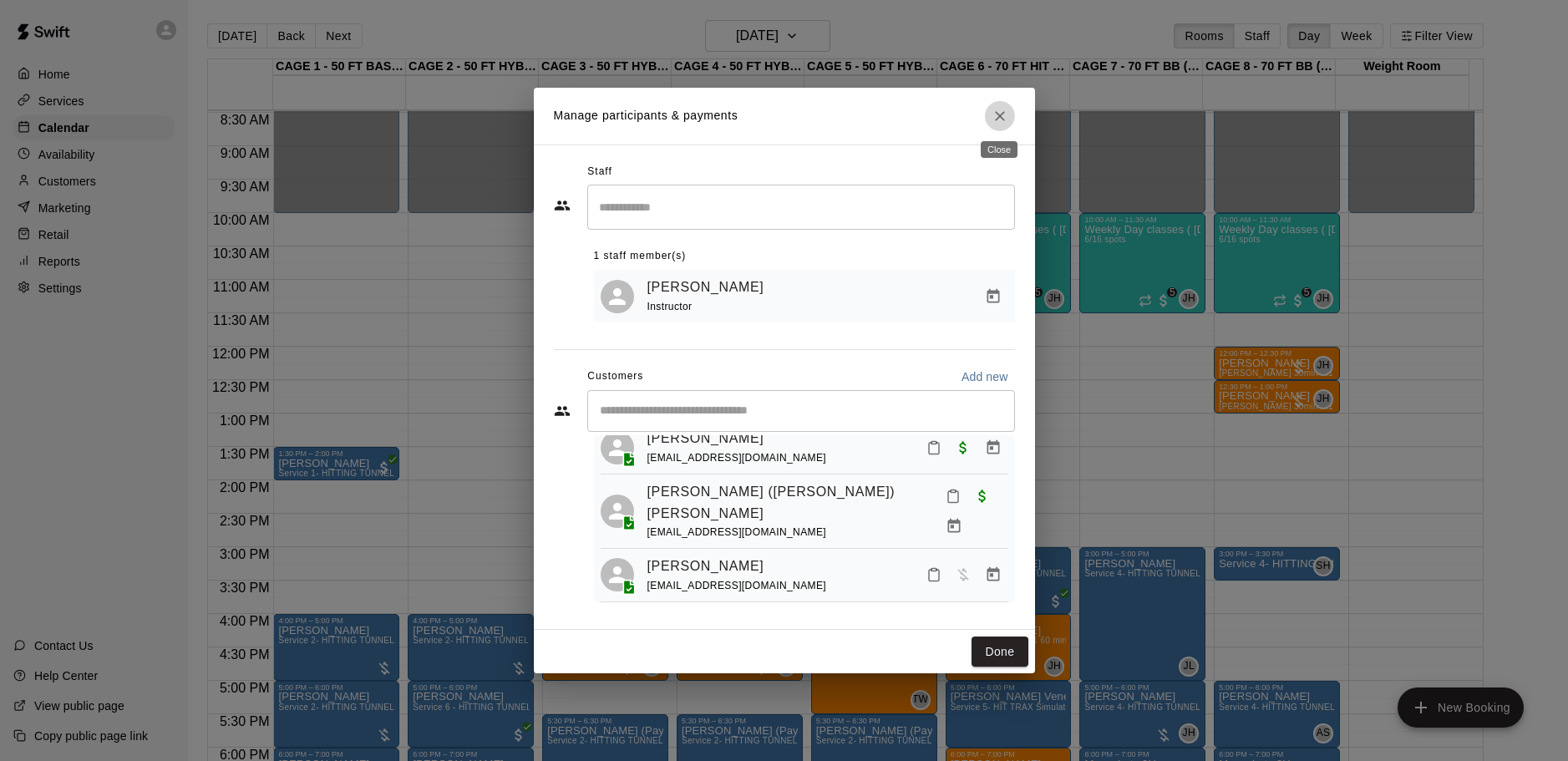
click at [1009, 112] on button "Close" at bounding box center [1000, 116] width 30 height 30
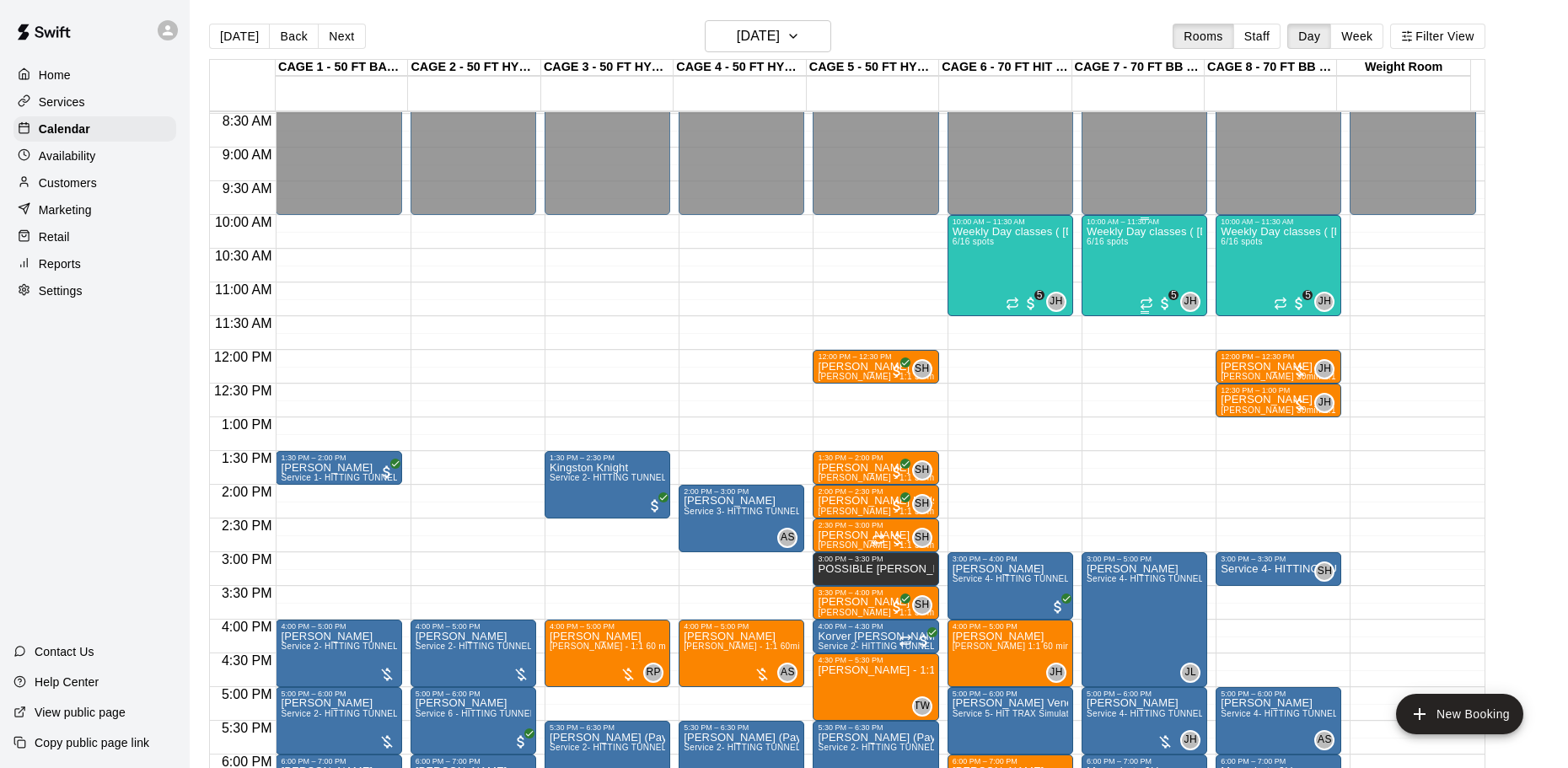
click at [1124, 258] on div "Weekly Day classes ( Monday,Wednesday,Friday ) 10:00-11:30 ( monthly packages a…" at bounding box center [1144, 610] width 115 height 768
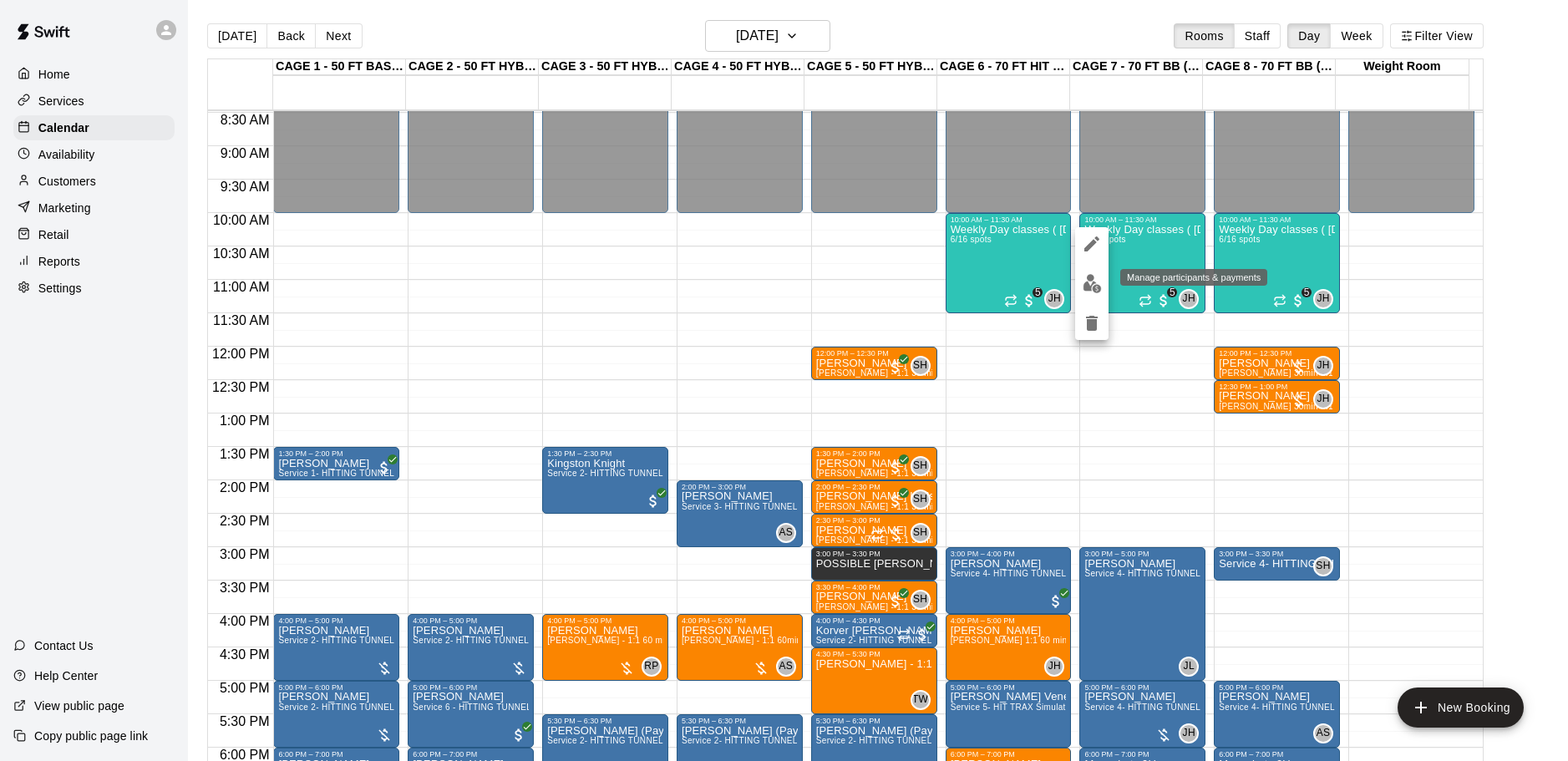
click at [1087, 272] on button "edit" at bounding box center [1091, 283] width 33 height 33
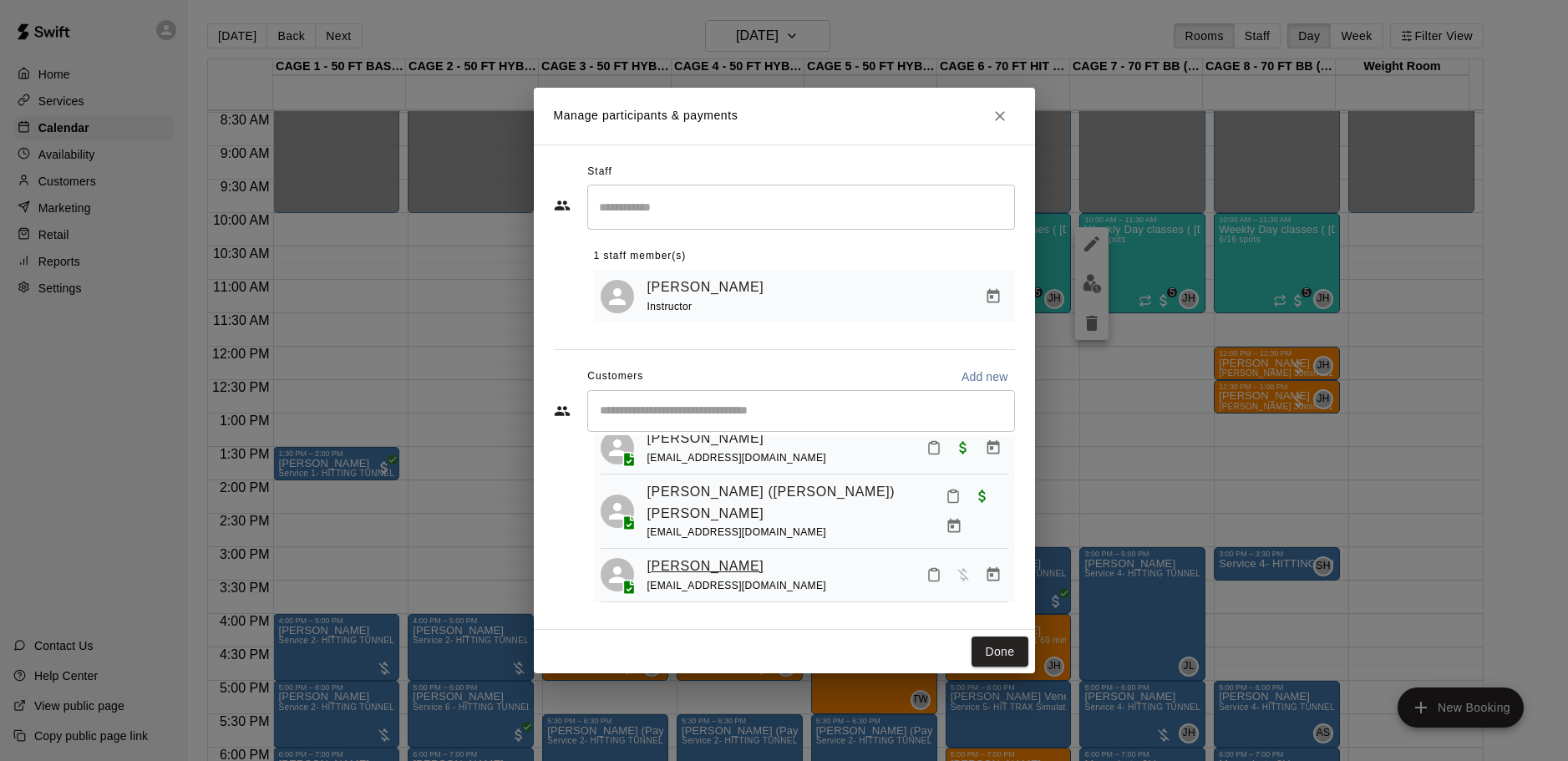
click at [704, 556] on link "Ronan Beska" at bounding box center [705, 567] width 117 height 22
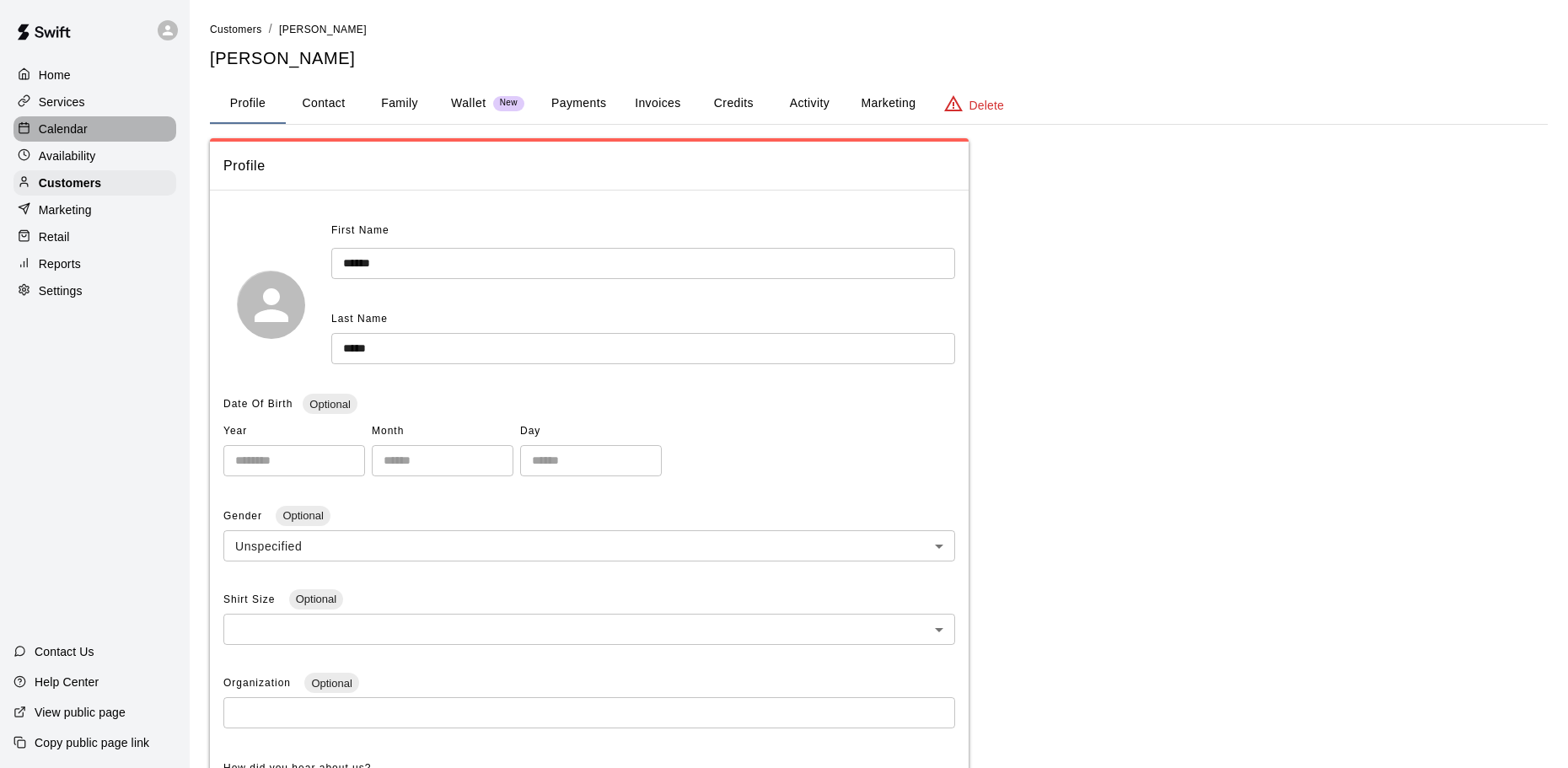
click at [64, 123] on p "Calendar" at bounding box center [63, 129] width 49 height 17
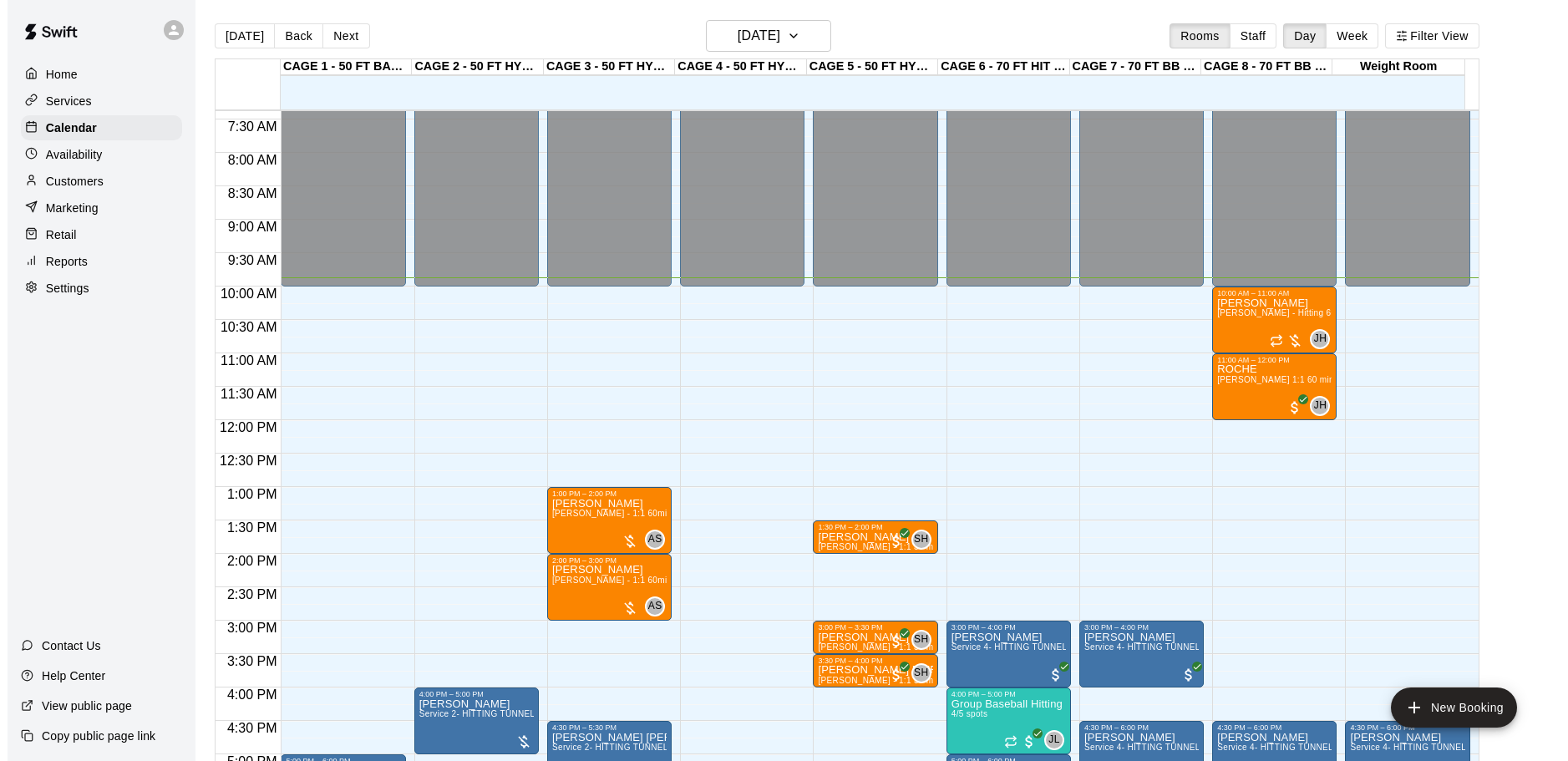
scroll to position [492, 0]
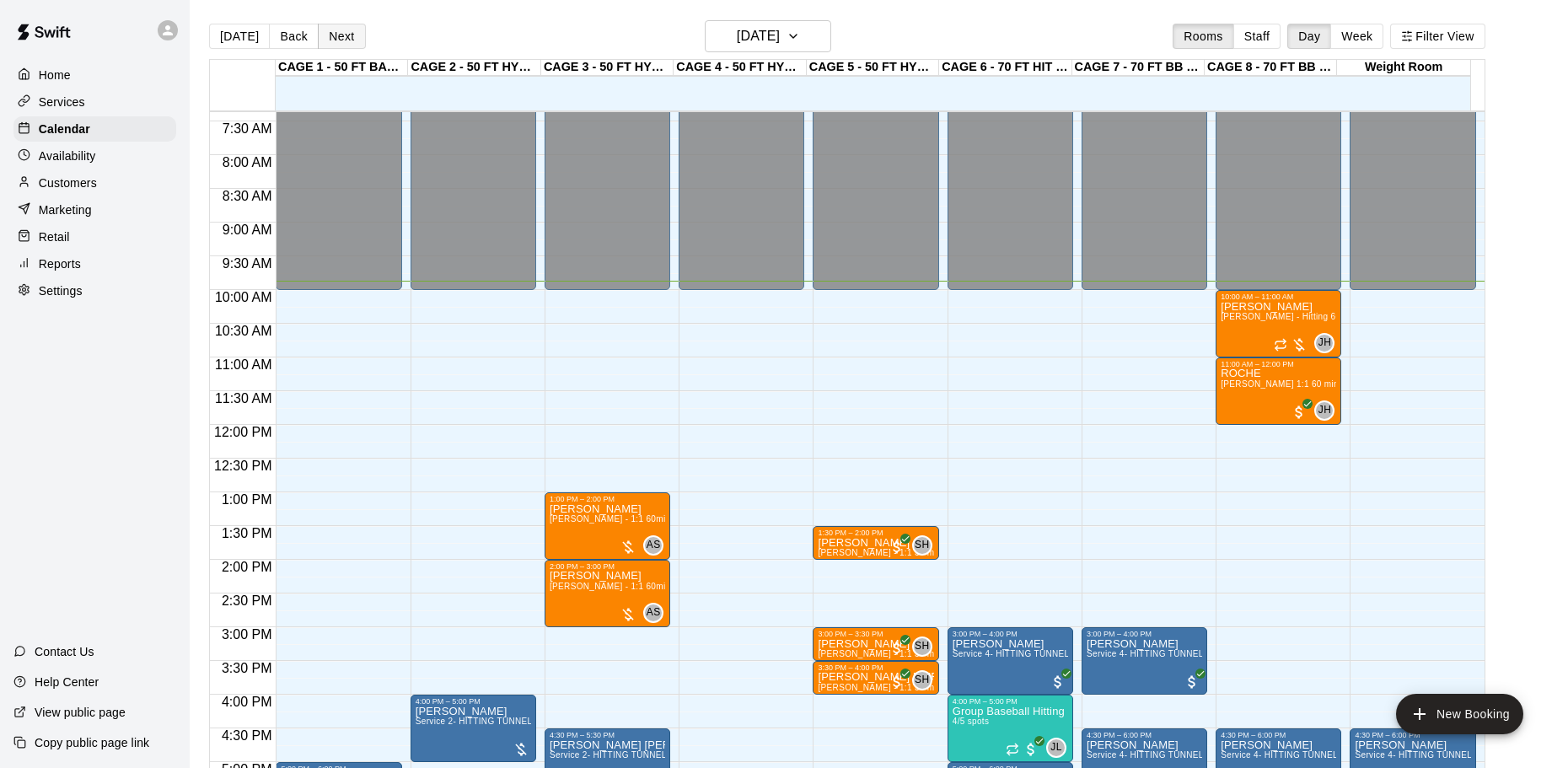
click at [344, 34] on button "Next" at bounding box center [341, 36] width 47 height 25
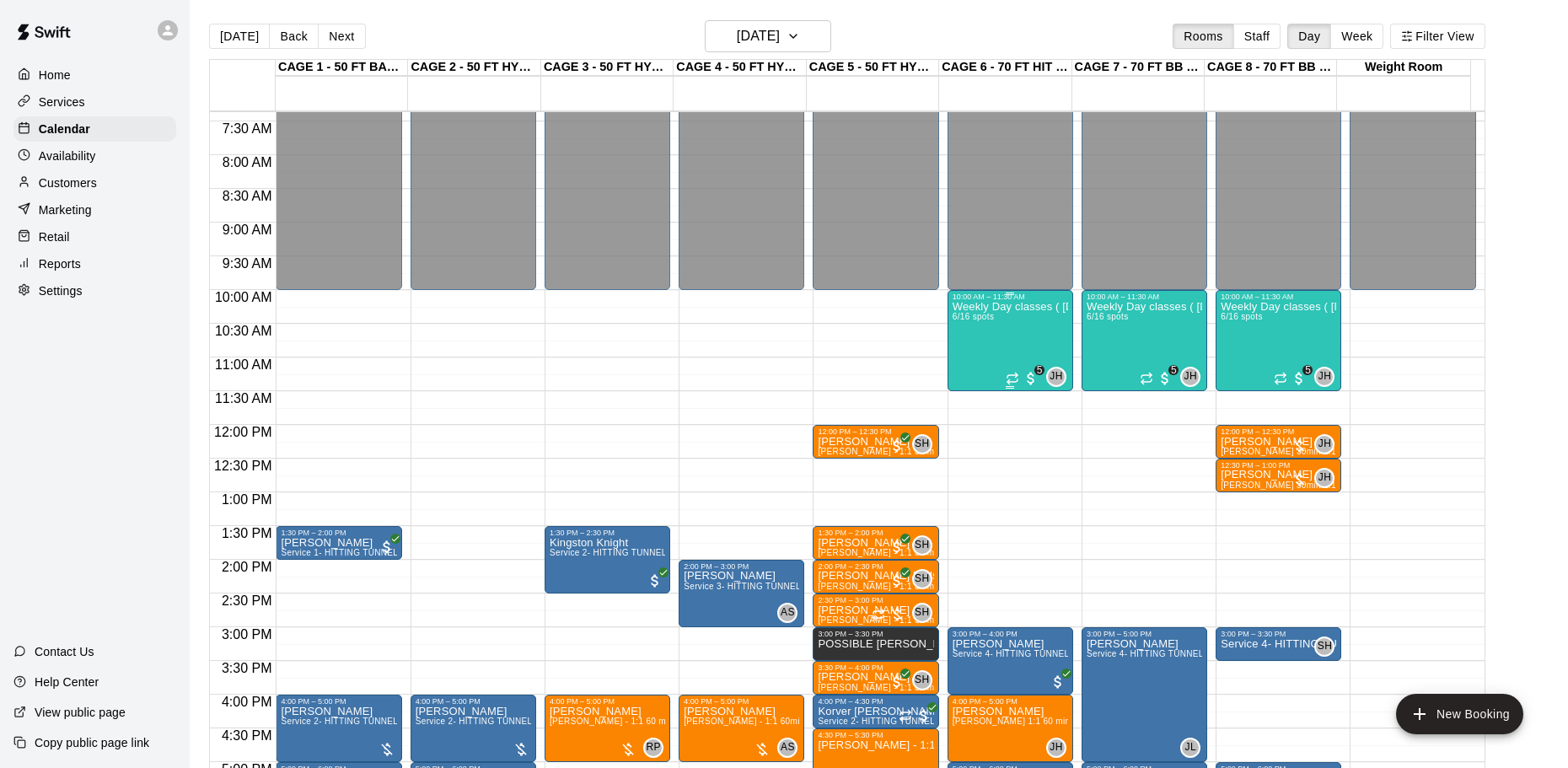
click at [977, 348] on div "Weekly Day classes ( Monday,Wednesday,Friday ) 10:00-11:30 ( monthly packages a…" at bounding box center [1010, 685] width 115 height 768
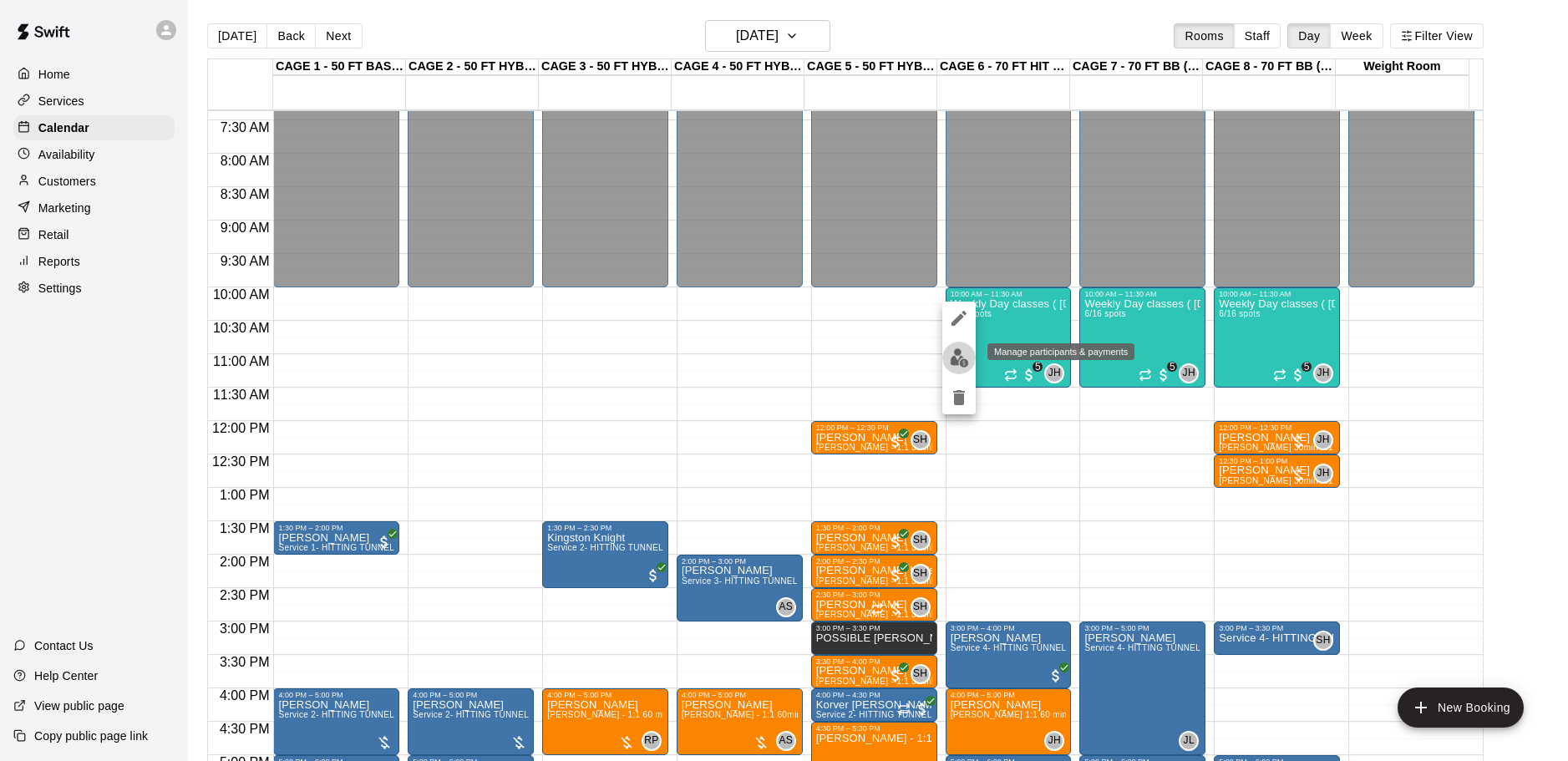
click at [951, 352] on img "edit" at bounding box center [959, 358] width 19 height 19
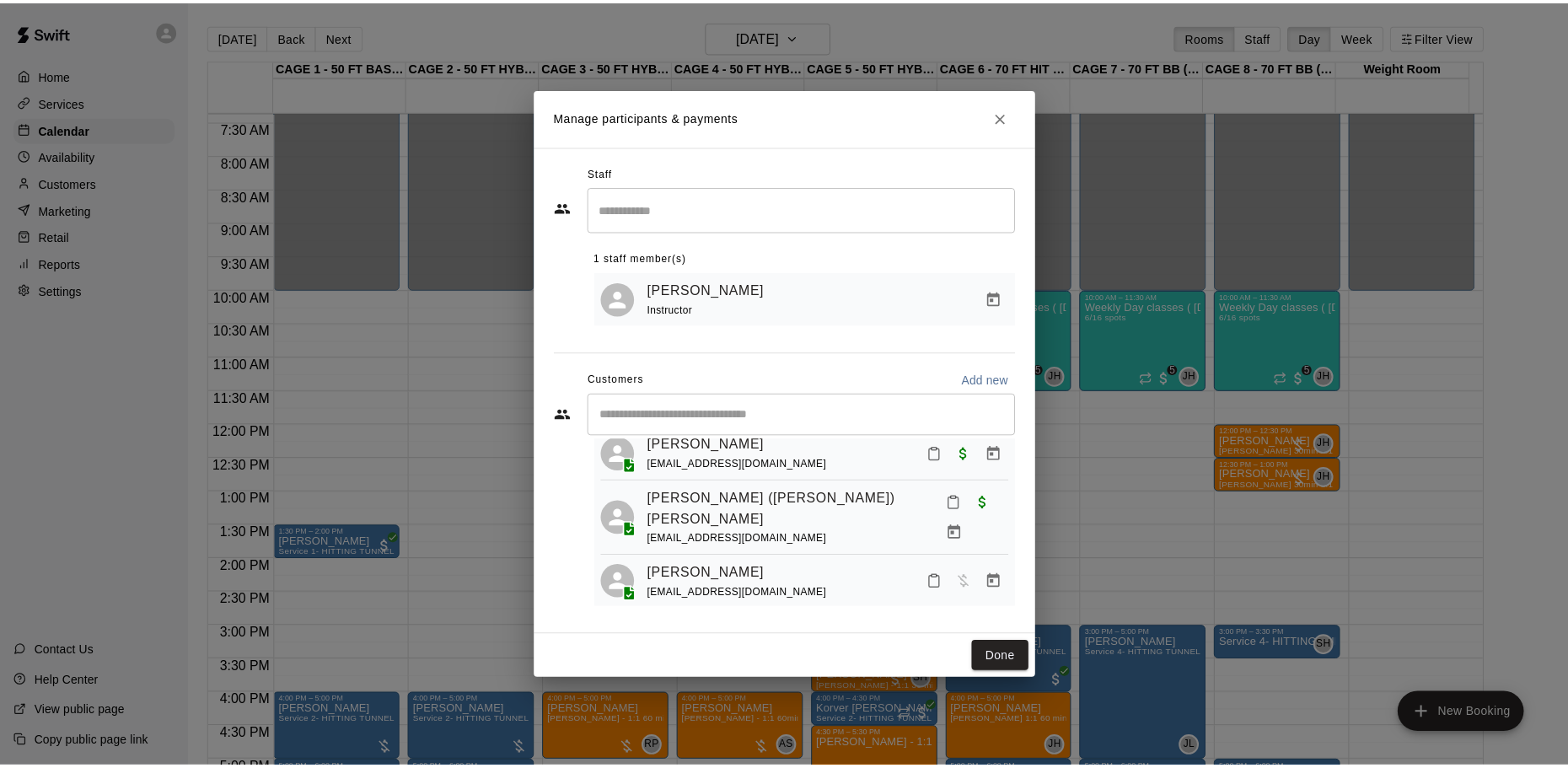
scroll to position [215, 0]
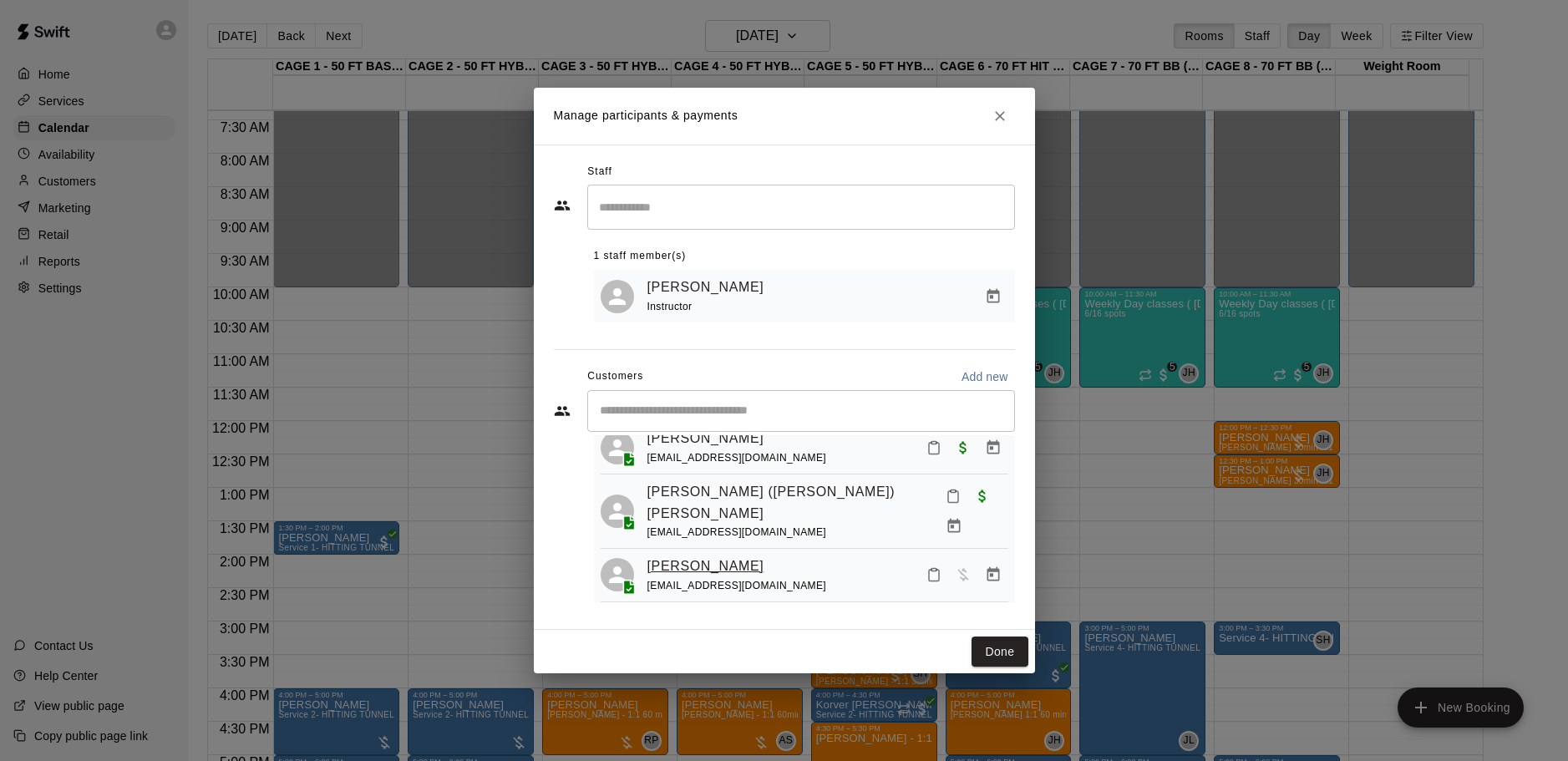
click at [690, 557] on link "Ronan Beska" at bounding box center [705, 567] width 117 height 22
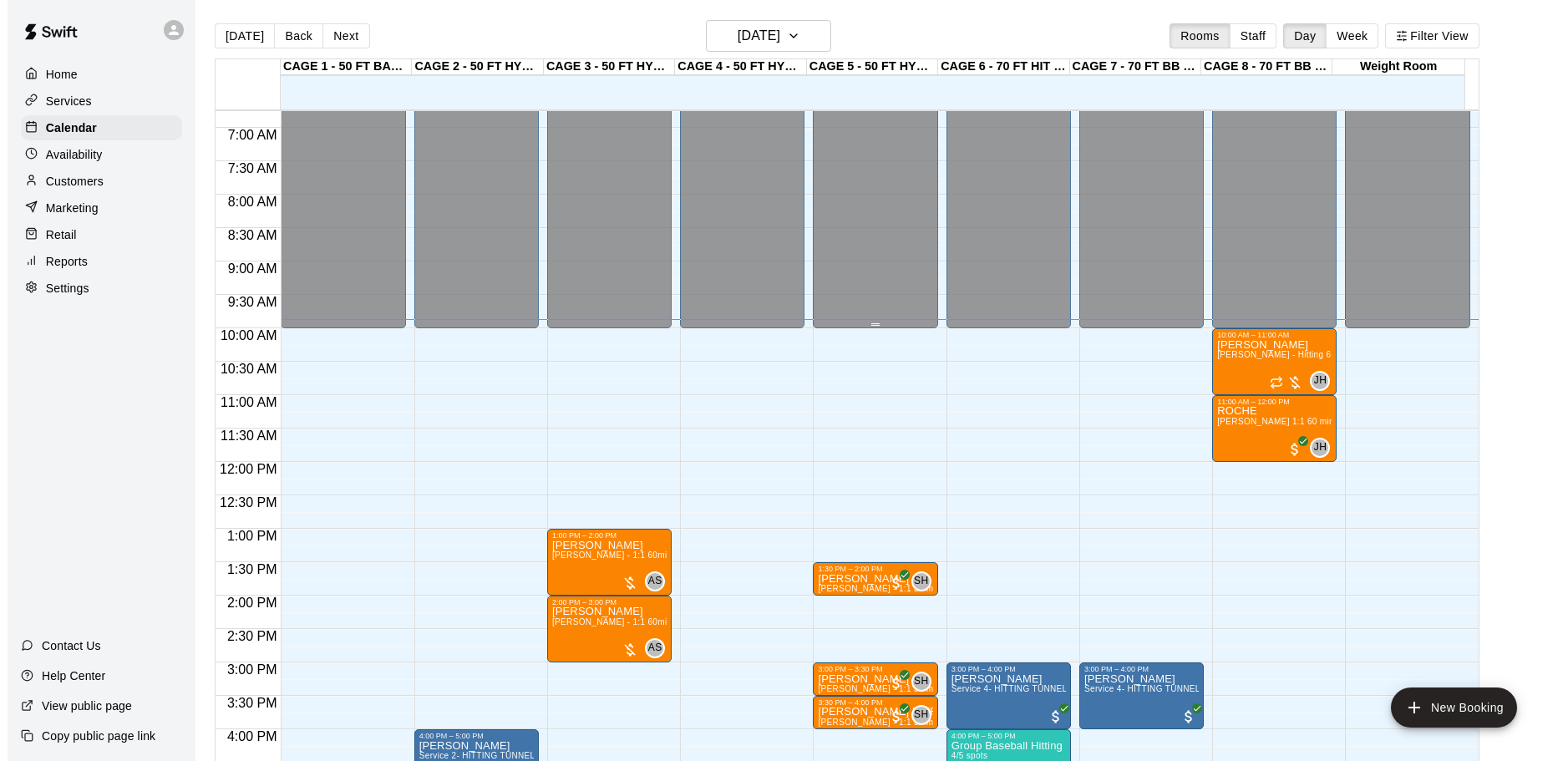
scroll to position [408, 0]
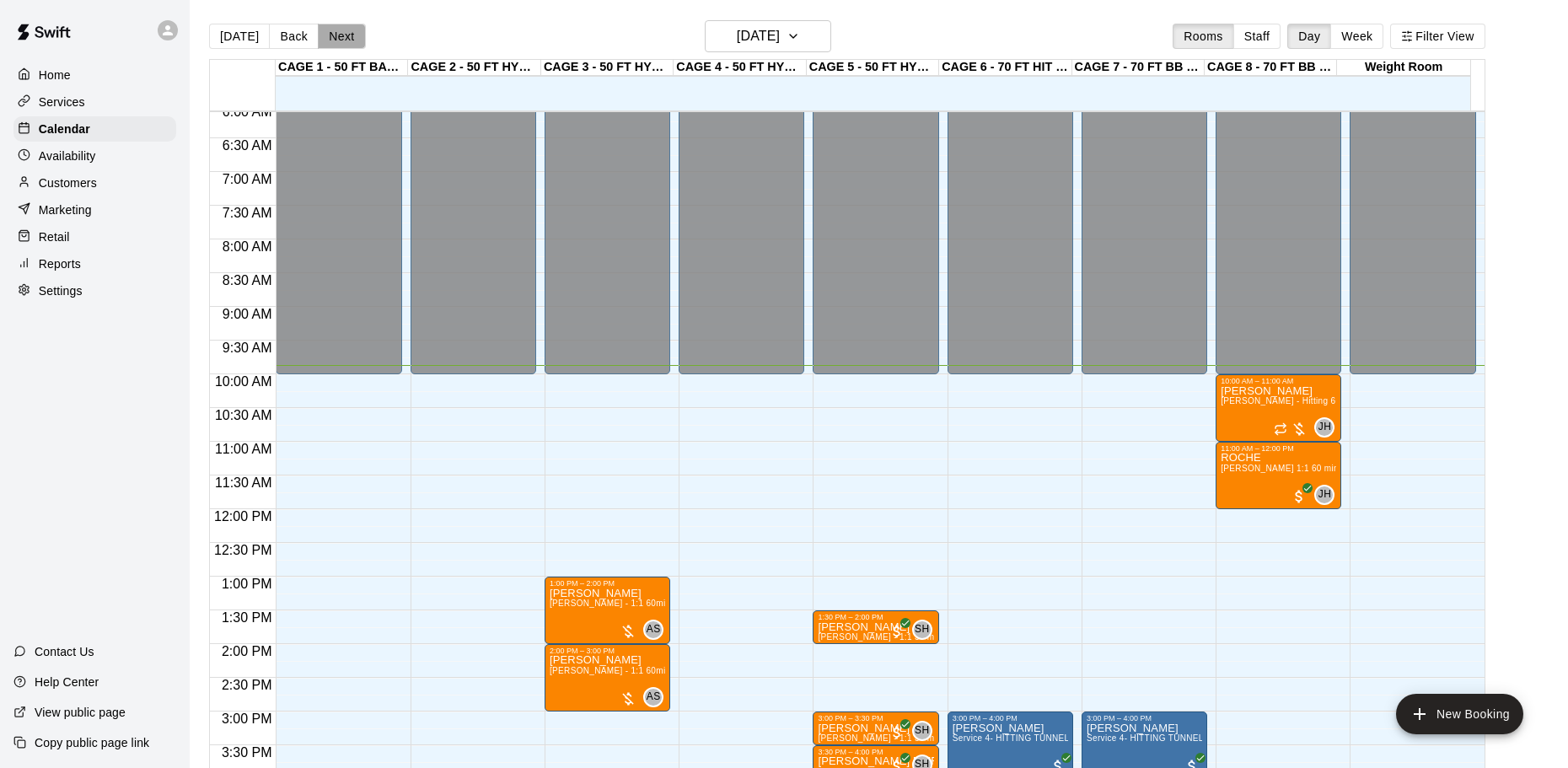
click at [336, 38] on button "Next" at bounding box center [341, 36] width 47 height 25
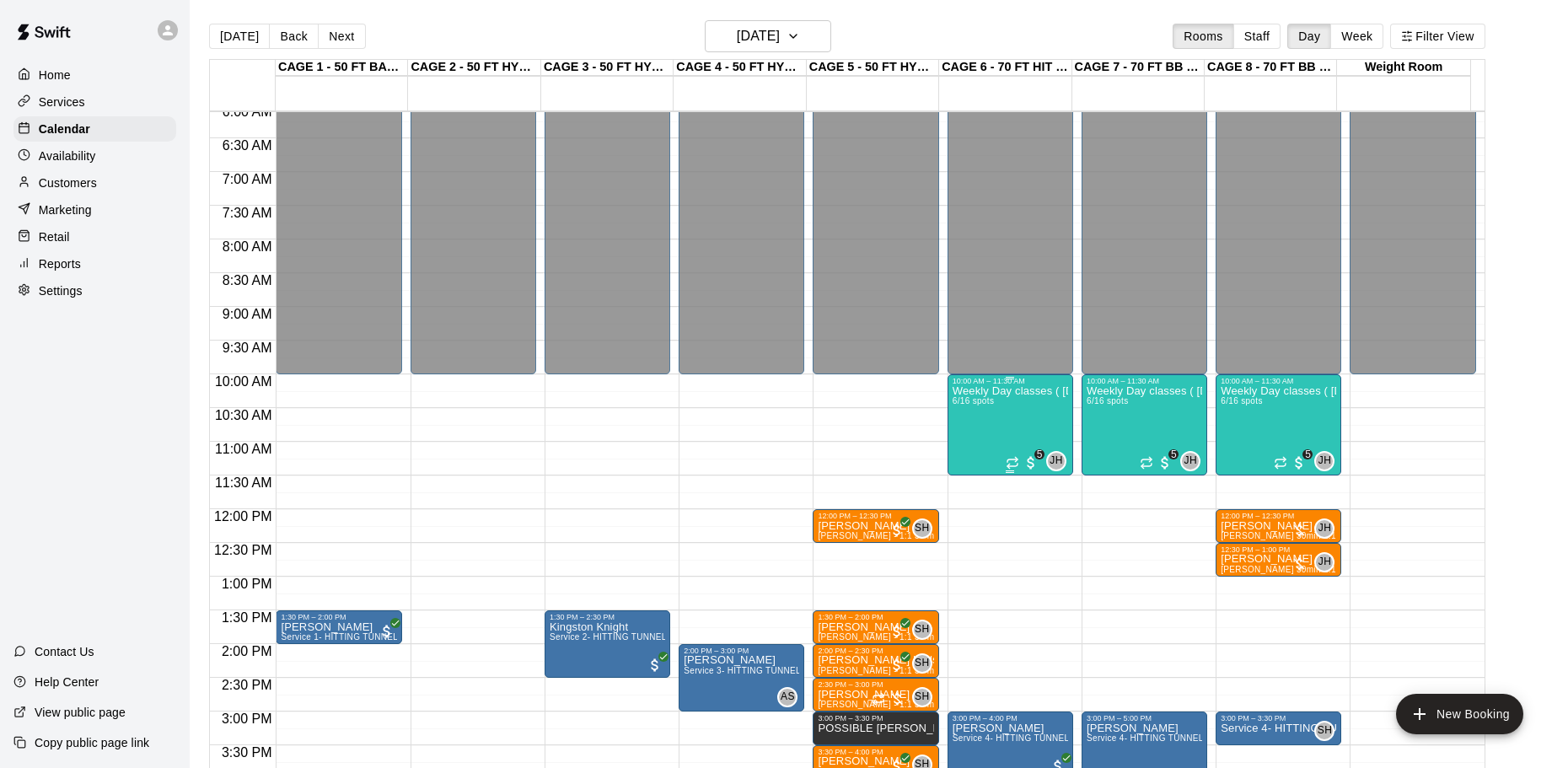
click at [1018, 420] on div "Weekly Day classes ( Monday,Wednesday,Friday ) 10:00-11:30 ( monthly packages a…" at bounding box center [1010, 769] width 115 height 768
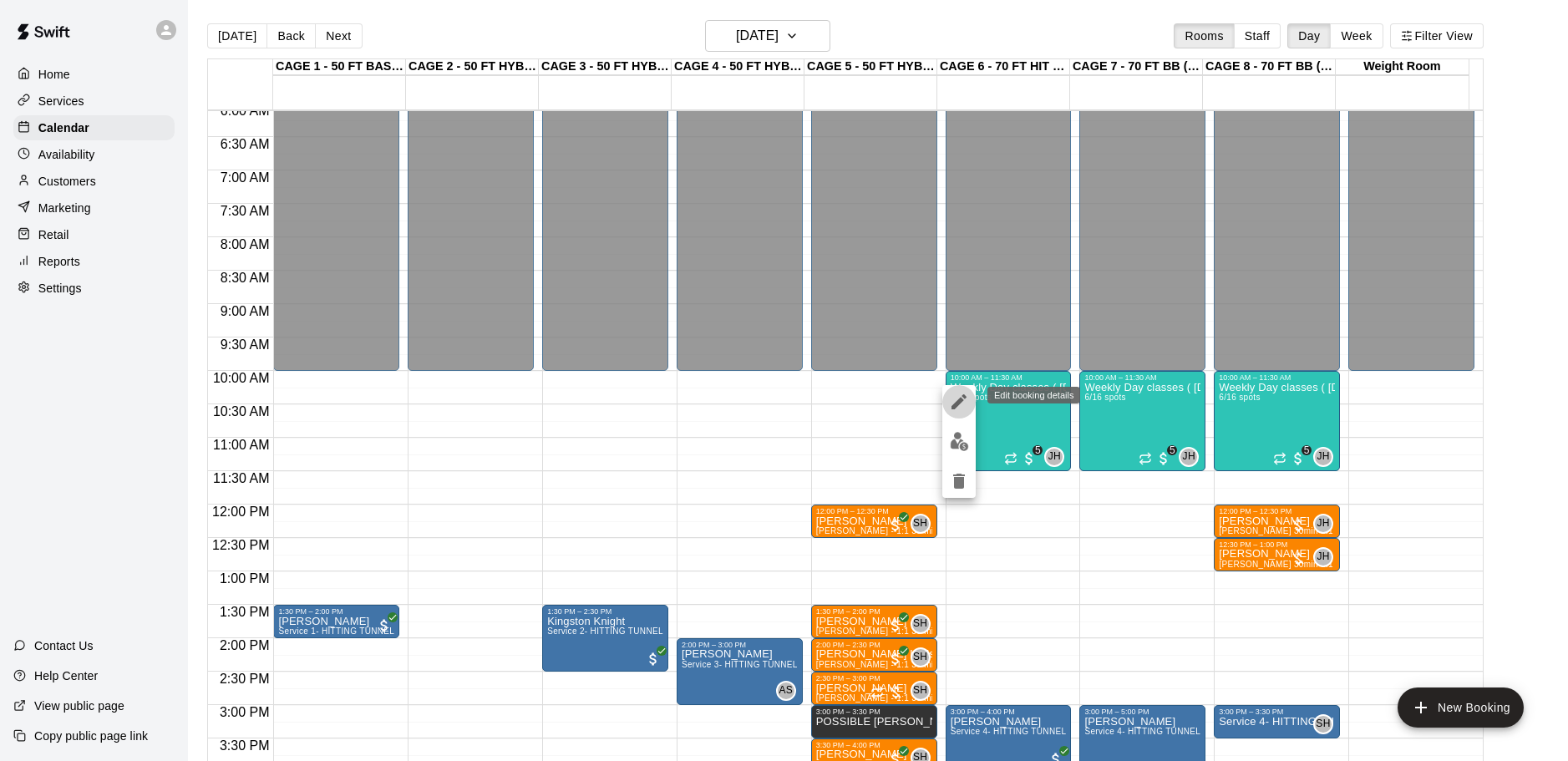
click at [954, 394] on icon "edit" at bounding box center [959, 401] width 20 height 20
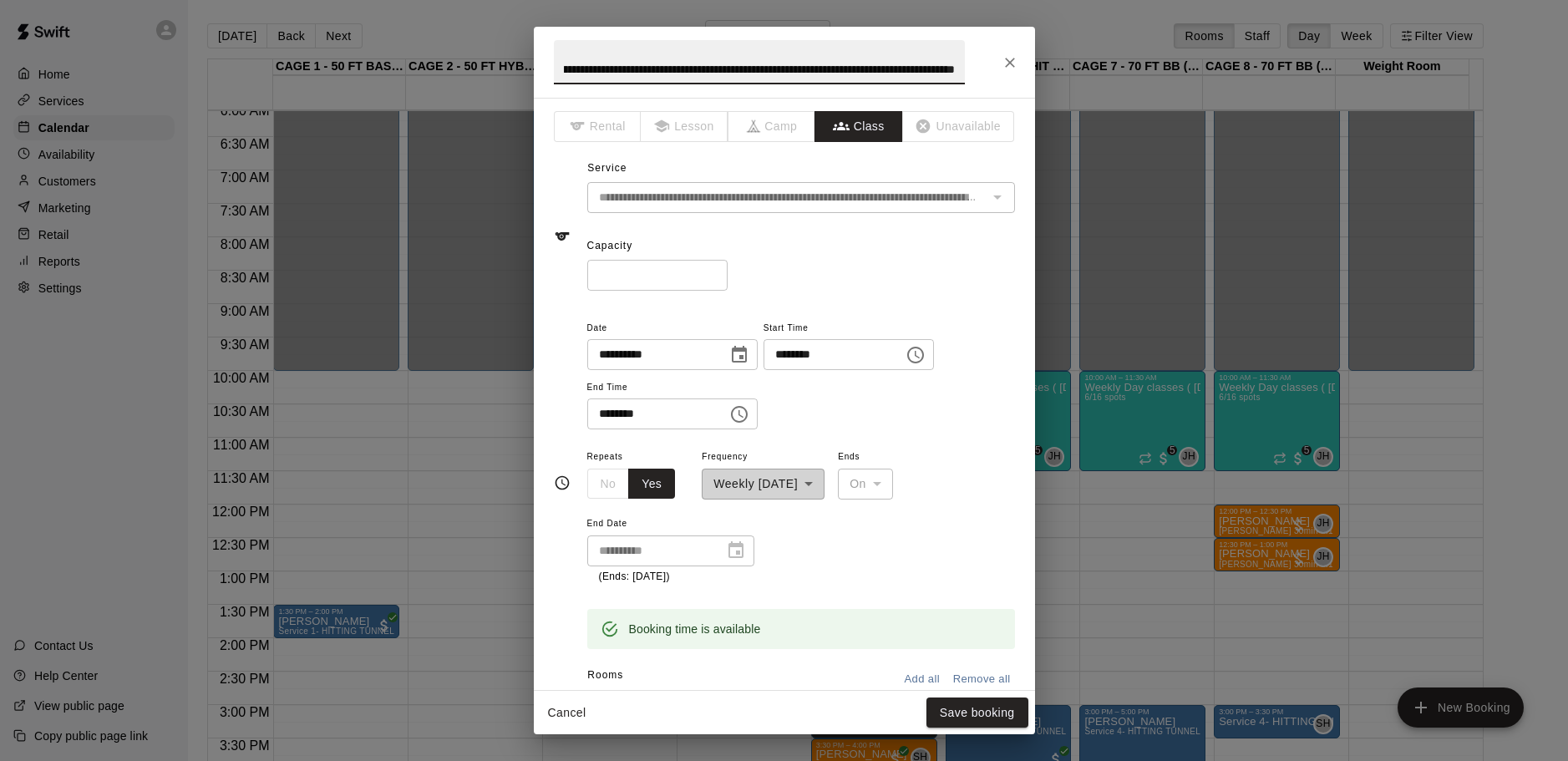
scroll to position [0, 0]
click at [1005, 61] on icon "Close" at bounding box center [1010, 62] width 17 height 17
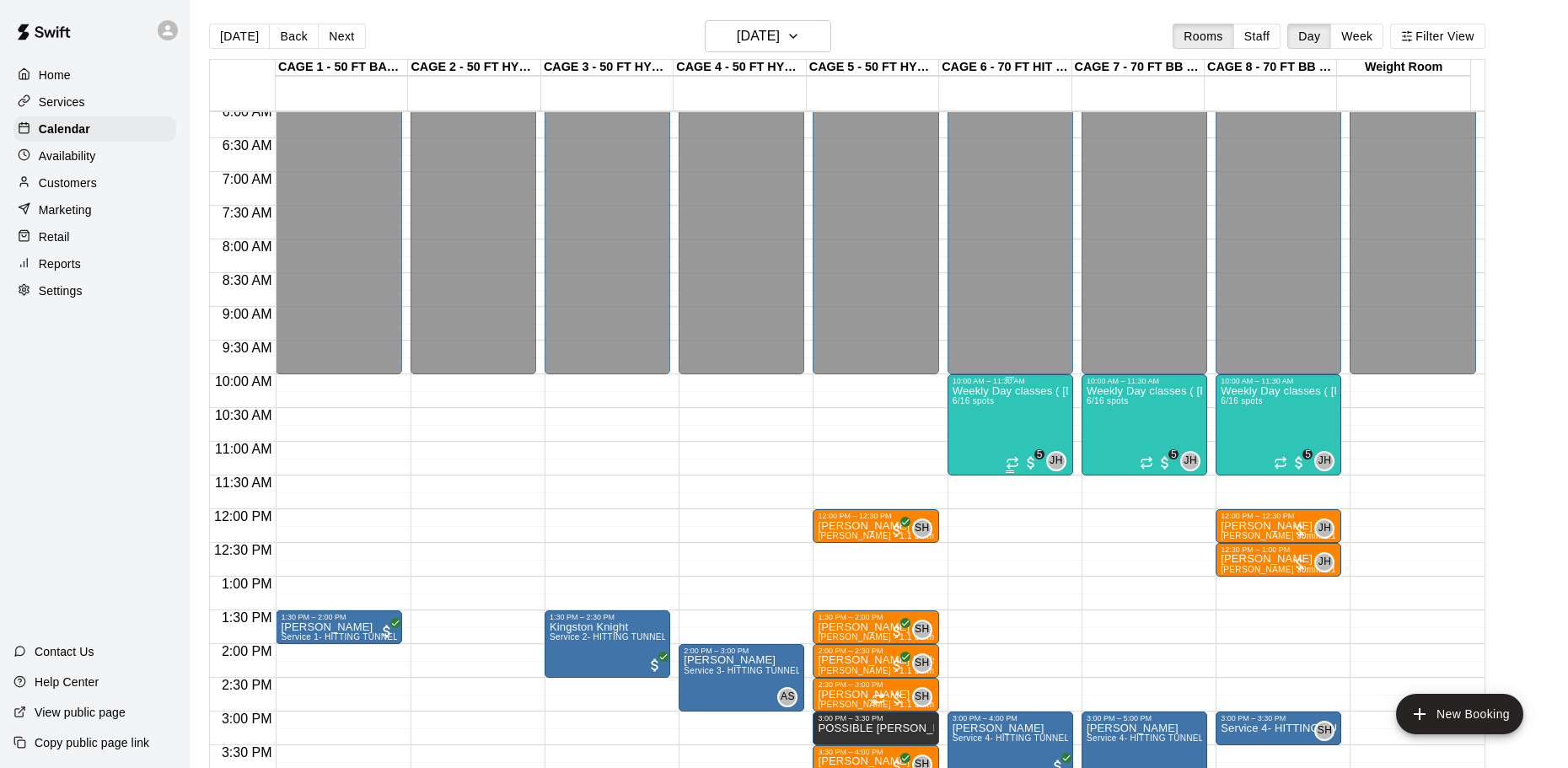
click at [1002, 416] on div "Weekly Day classes ( Monday,Wednesday,Friday ) 10:00-11:30 ( monthly packages a…" at bounding box center [1010, 769] width 115 height 768
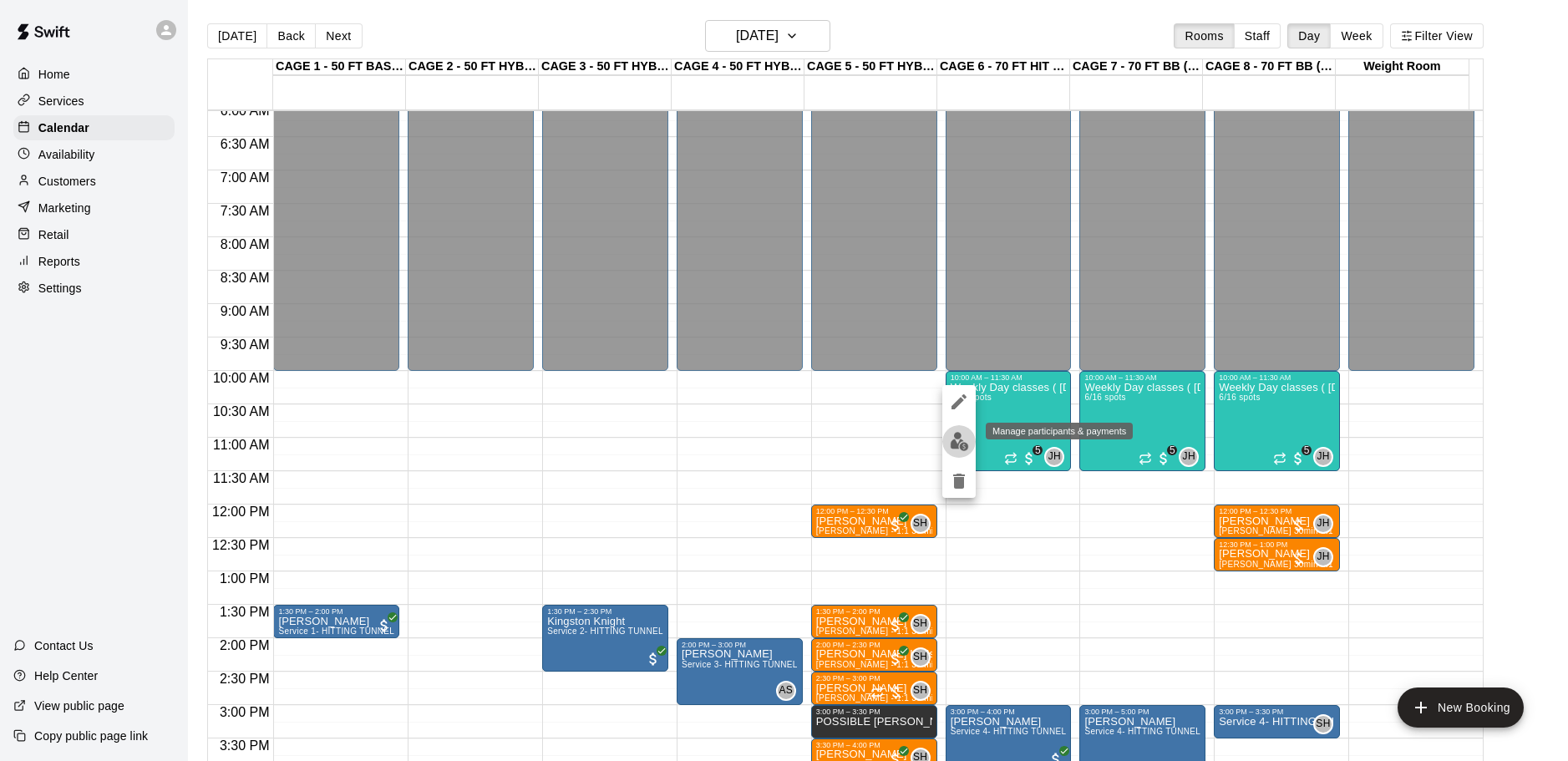
click at [959, 436] on img "edit" at bounding box center [959, 442] width 19 height 19
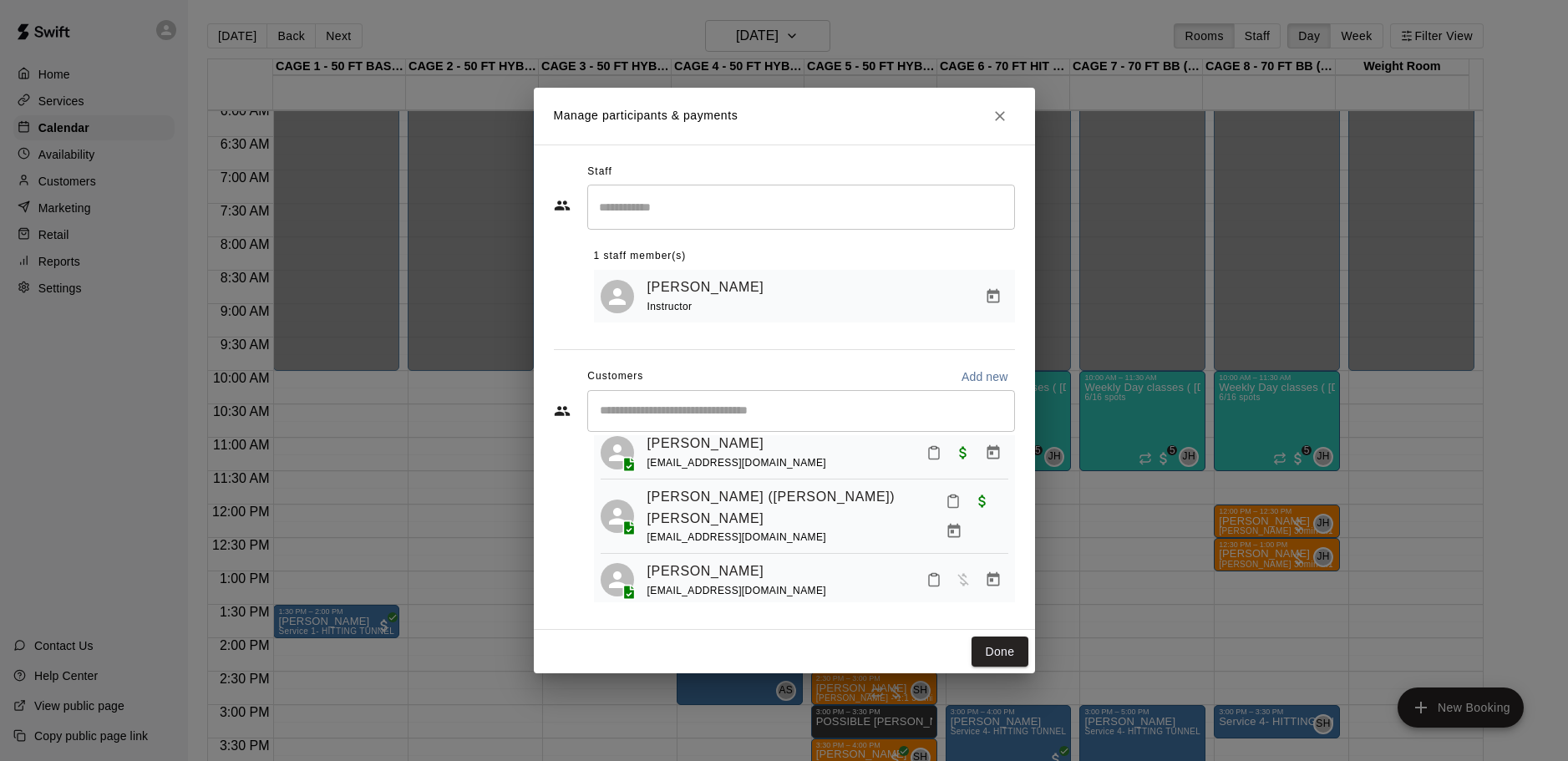
scroll to position [213, 0]
click at [987, 568] on icon "Manage bookings & payment" at bounding box center [993, 574] width 12 height 14
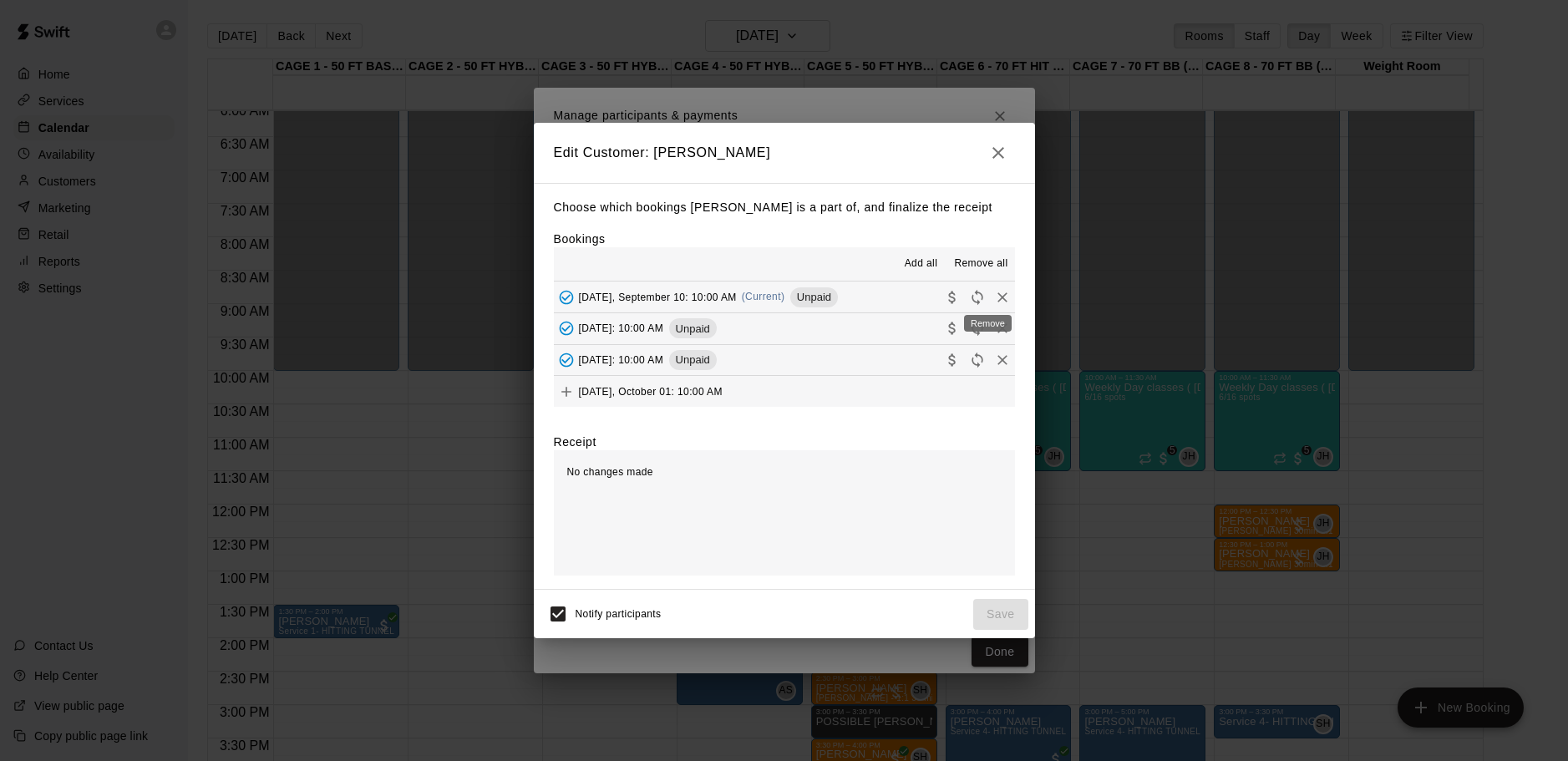
click at [997, 299] on icon "Remove" at bounding box center [1002, 296] width 10 height 10
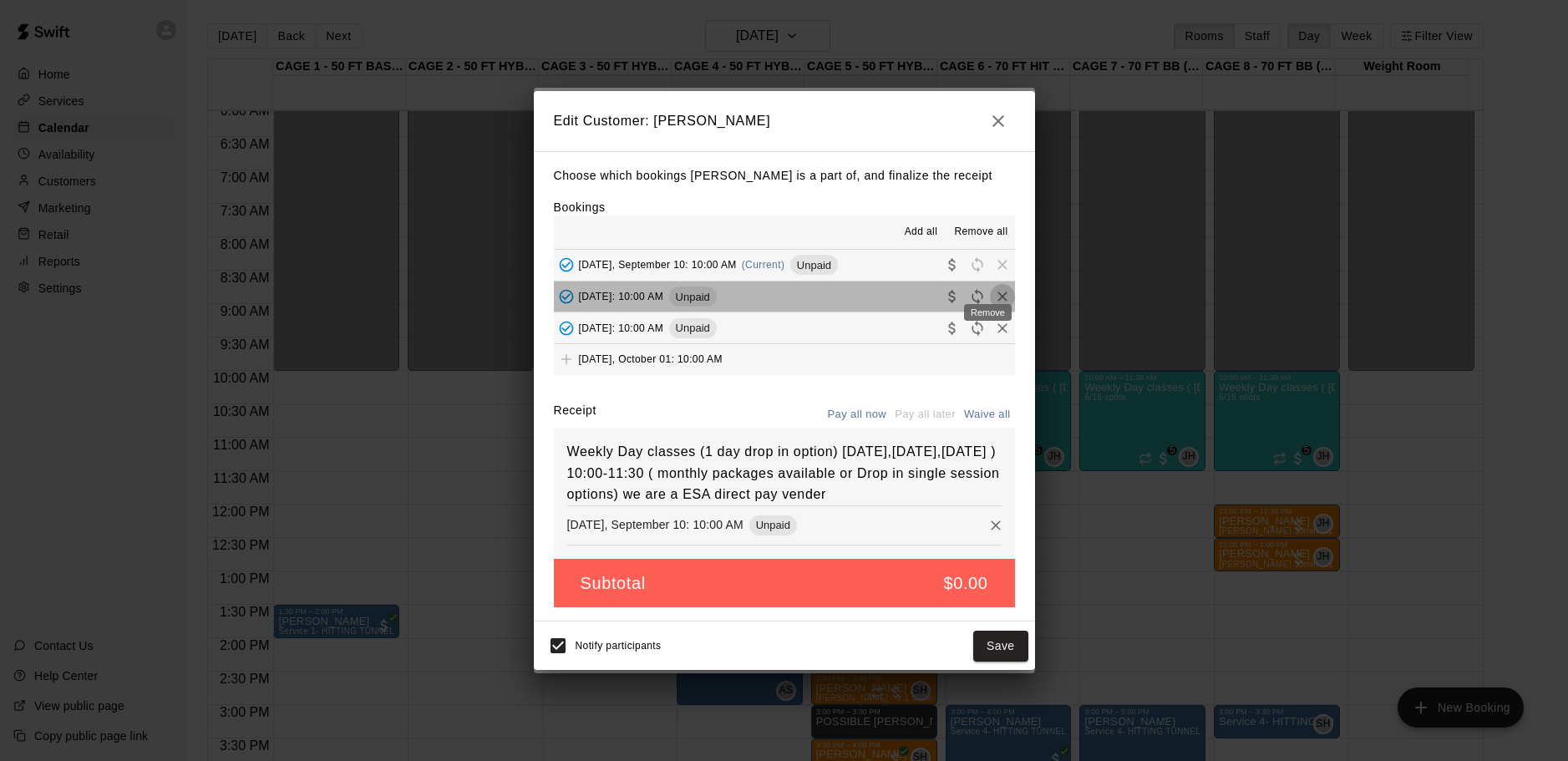
click at [994, 289] on icon "Remove" at bounding box center [1002, 296] width 17 height 17
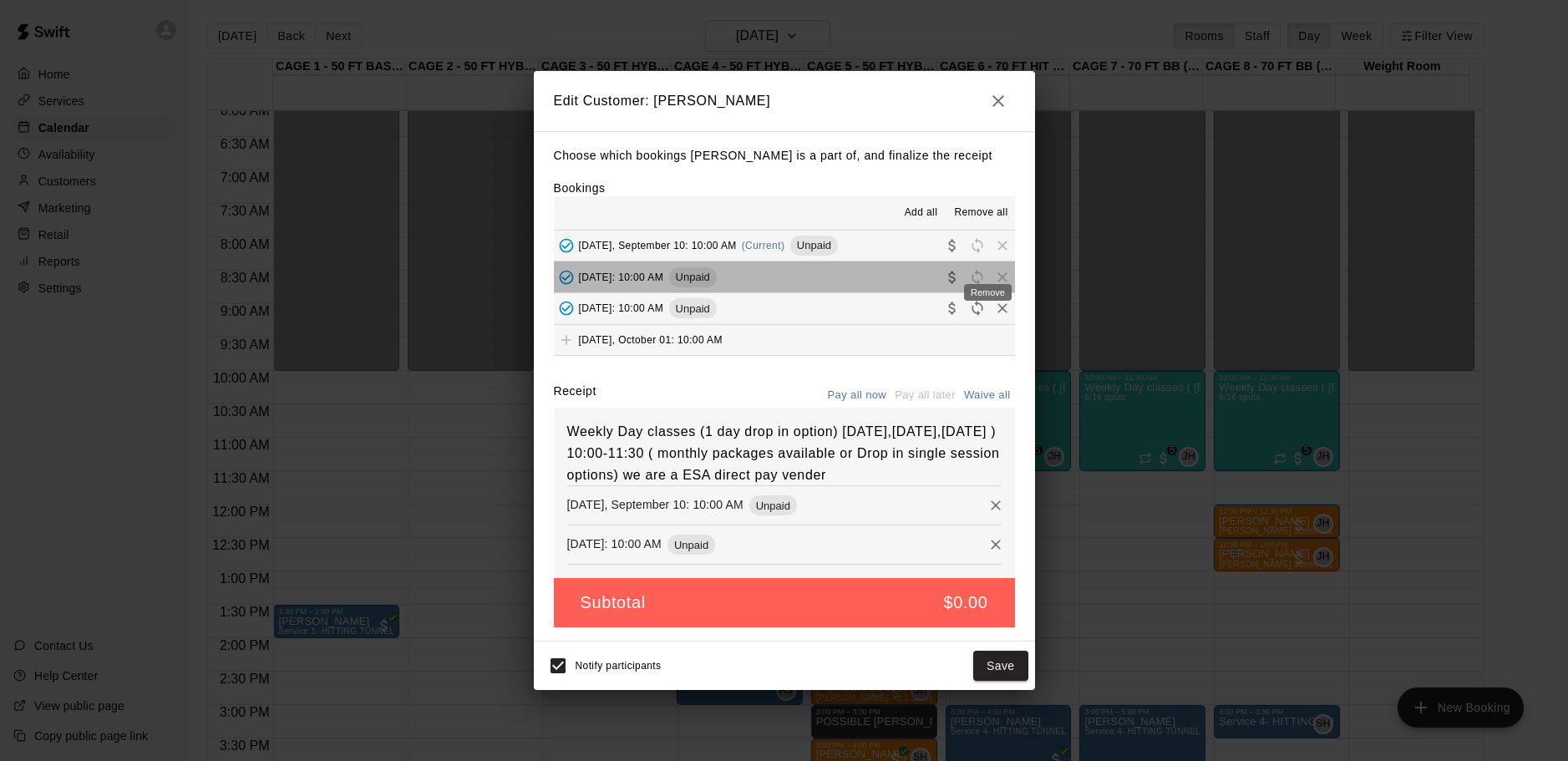
click at [984, 302] on div "Remove" at bounding box center [988, 288] width 51 height 30
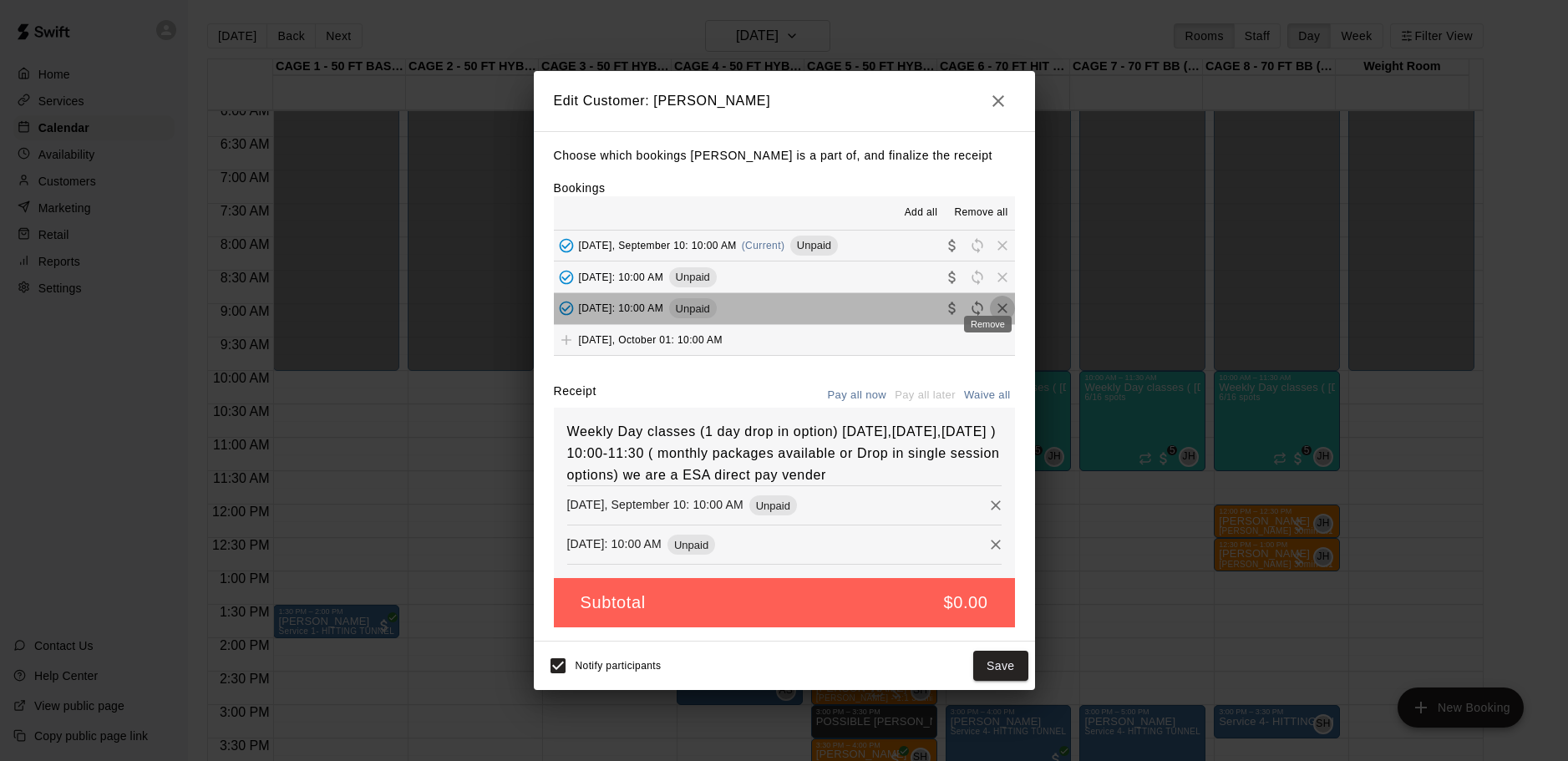
click at [994, 300] on icon "Remove" at bounding box center [1002, 308] width 17 height 17
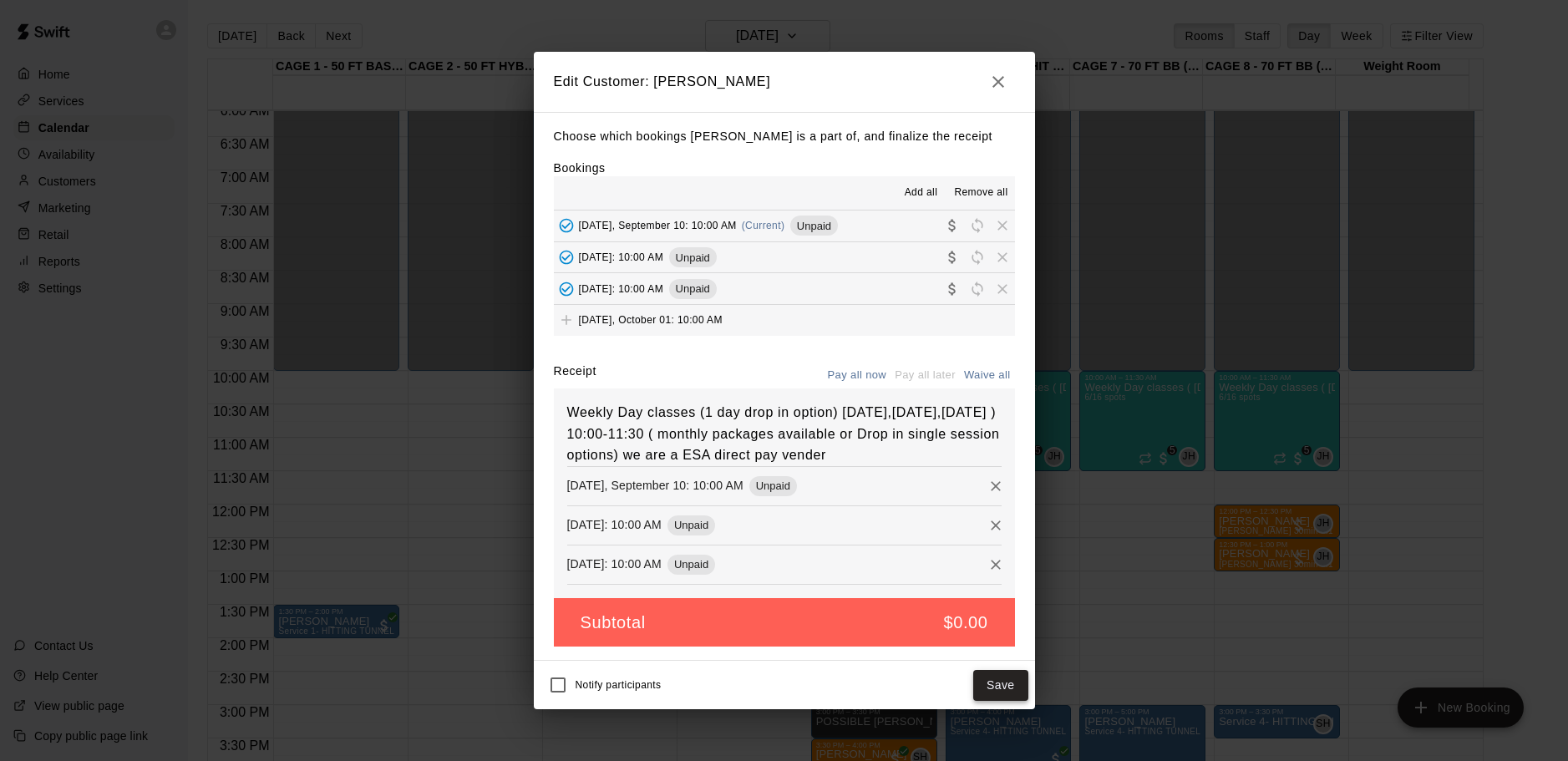
click at [1005, 699] on button "Save" at bounding box center [1000, 685] width 55 height 31
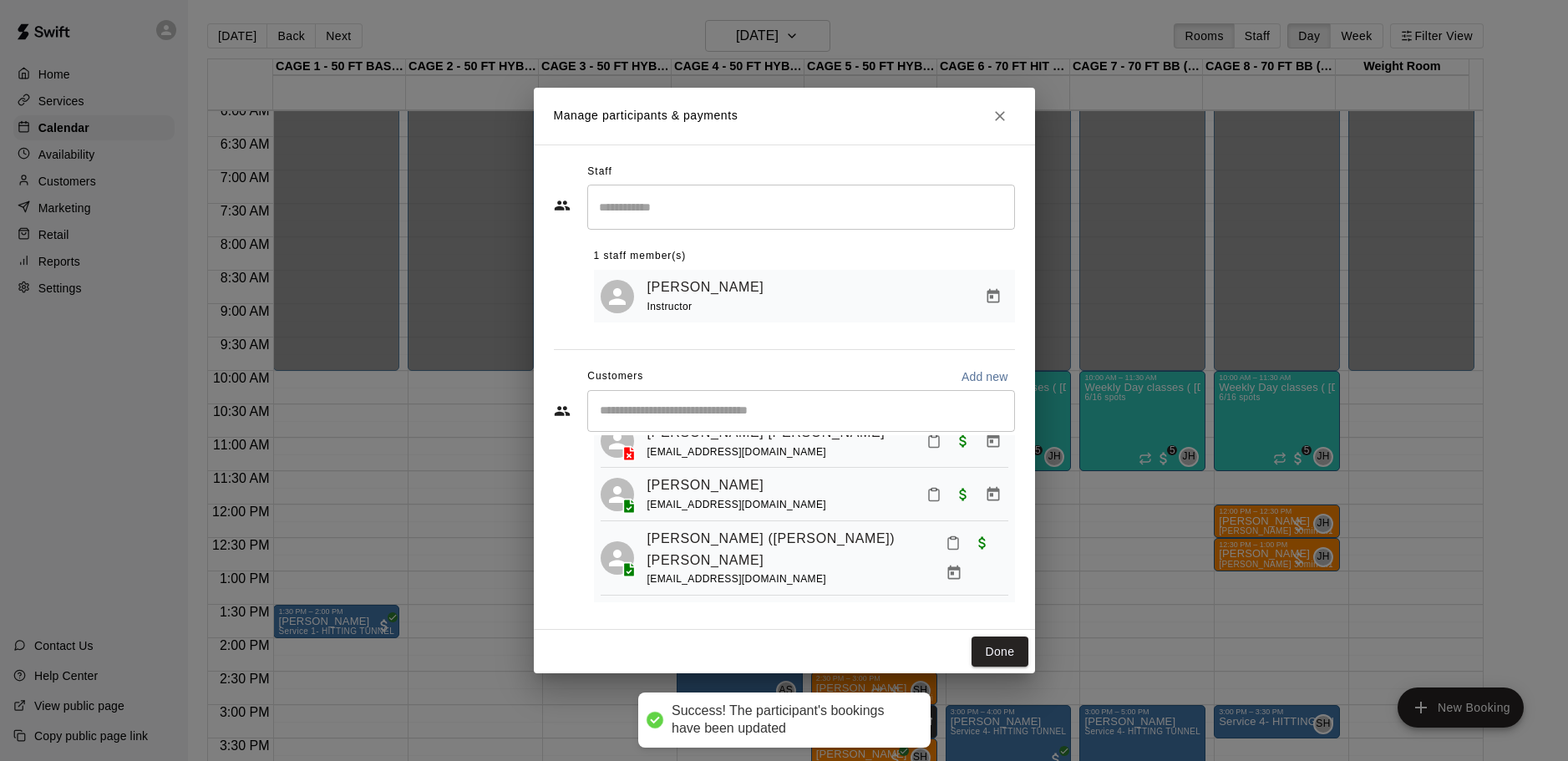
scroll to position [157, 0]
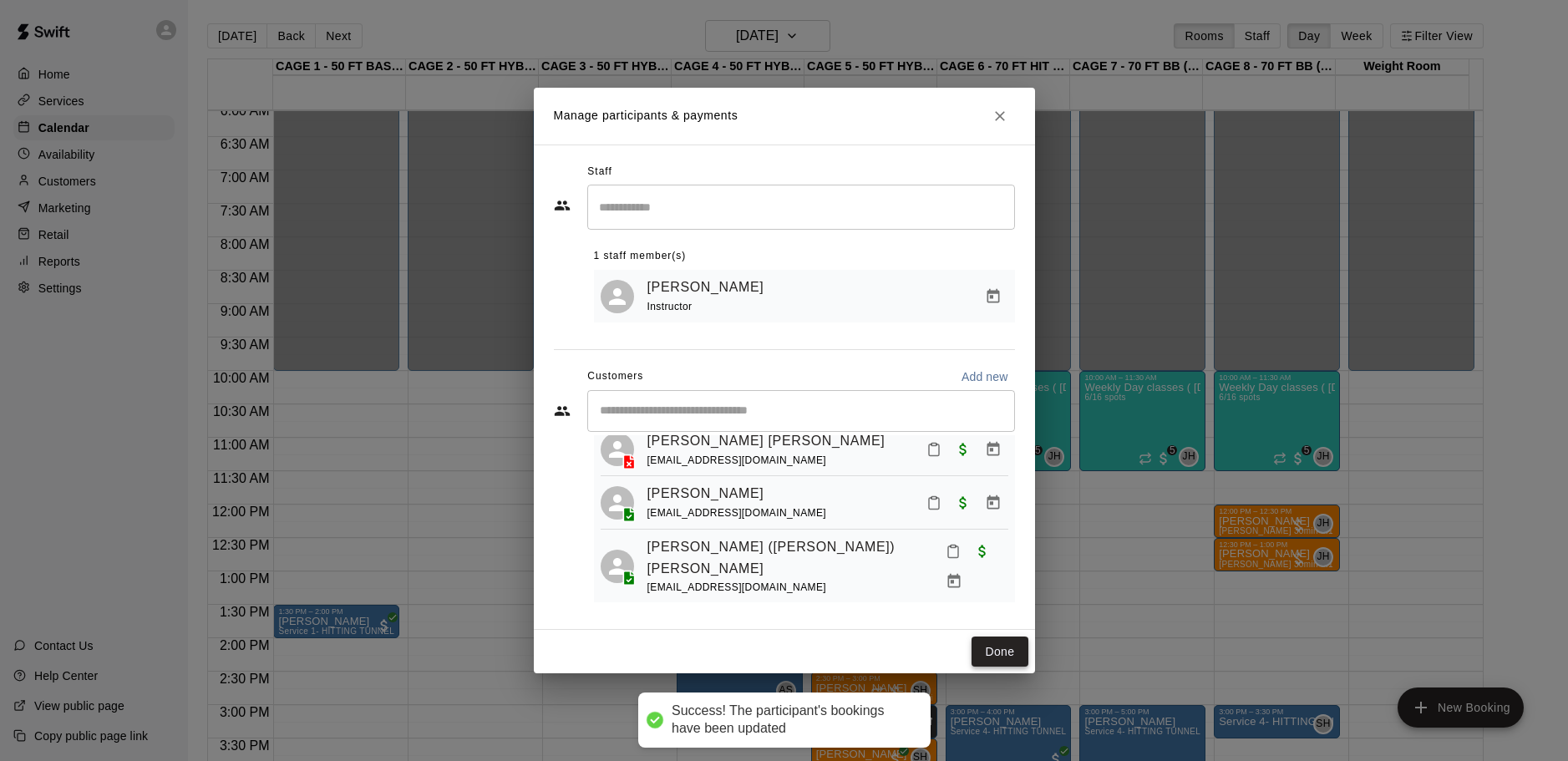
click at [1008, 653] on button "Done" at bounding box center [999, 652] width 56 height 31
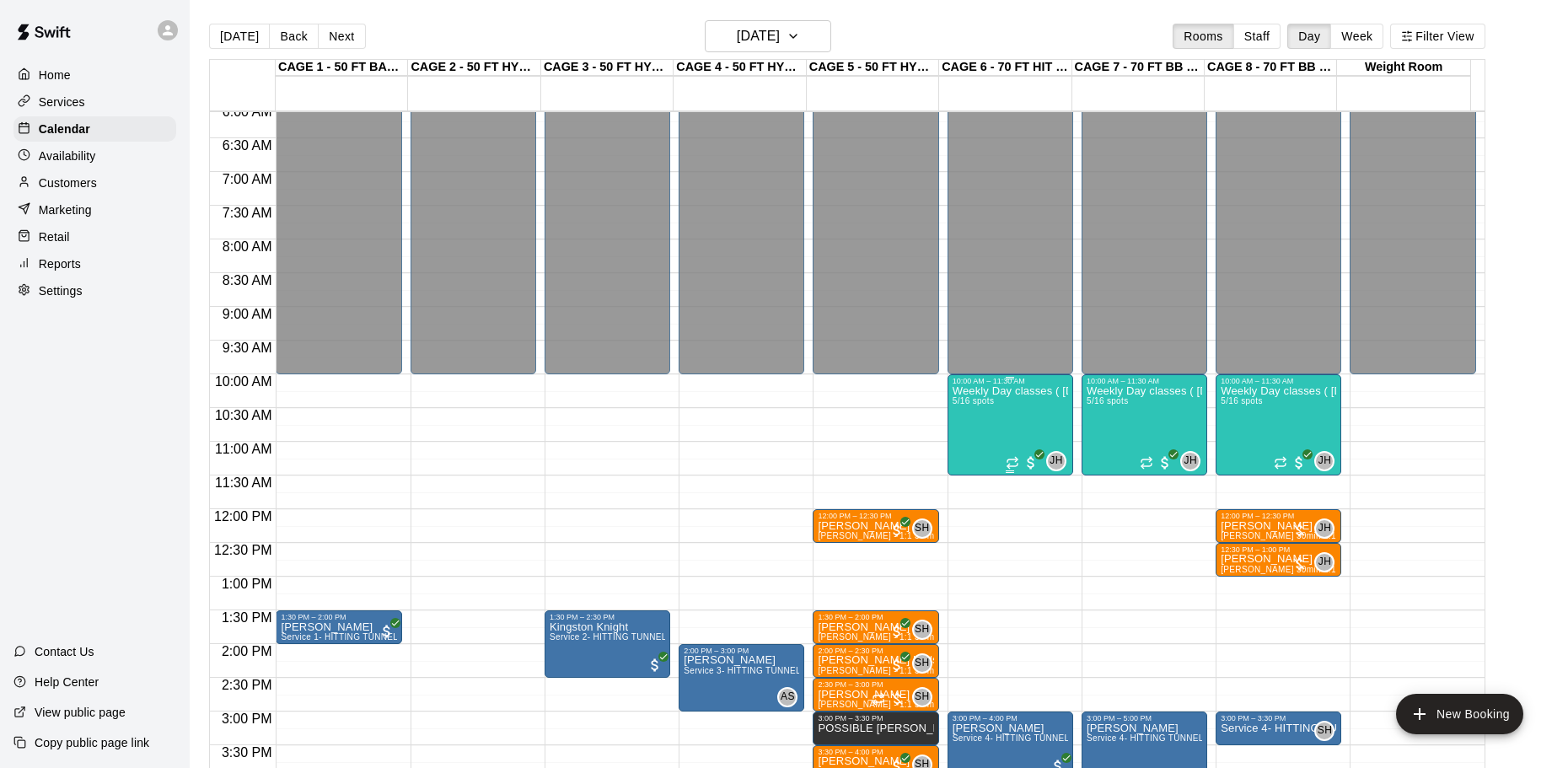
click at [990, 438] on div "Weekly Day classes ( [DATE],[DATE],[DATE] ) 10:00-11:30 ( monthly packages avai…" at bounding box center [1010, 769] width 115 height 768
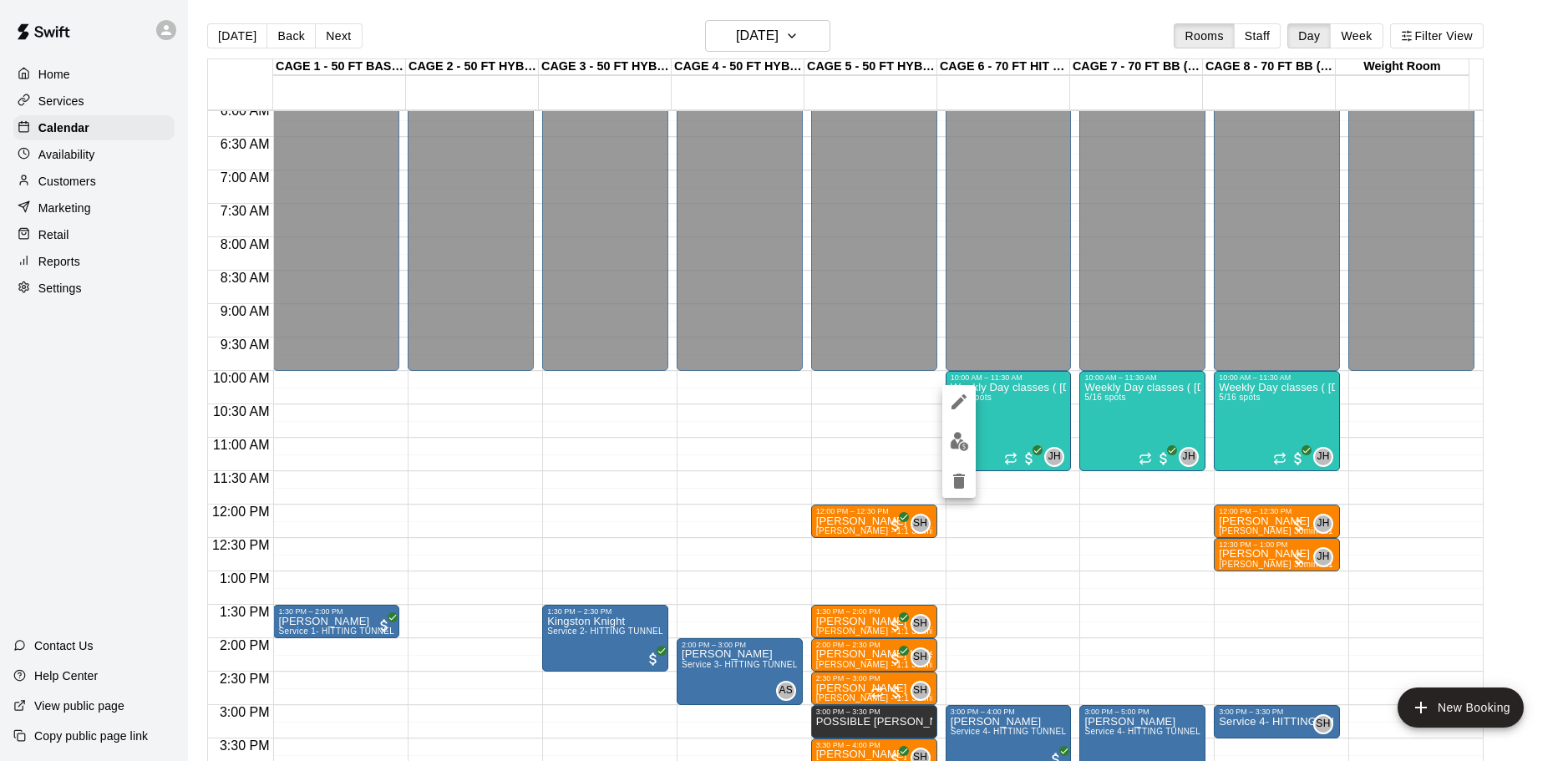
click at [962, 438] on img "edit" at bounding box center [959, 442] width 19 height 19
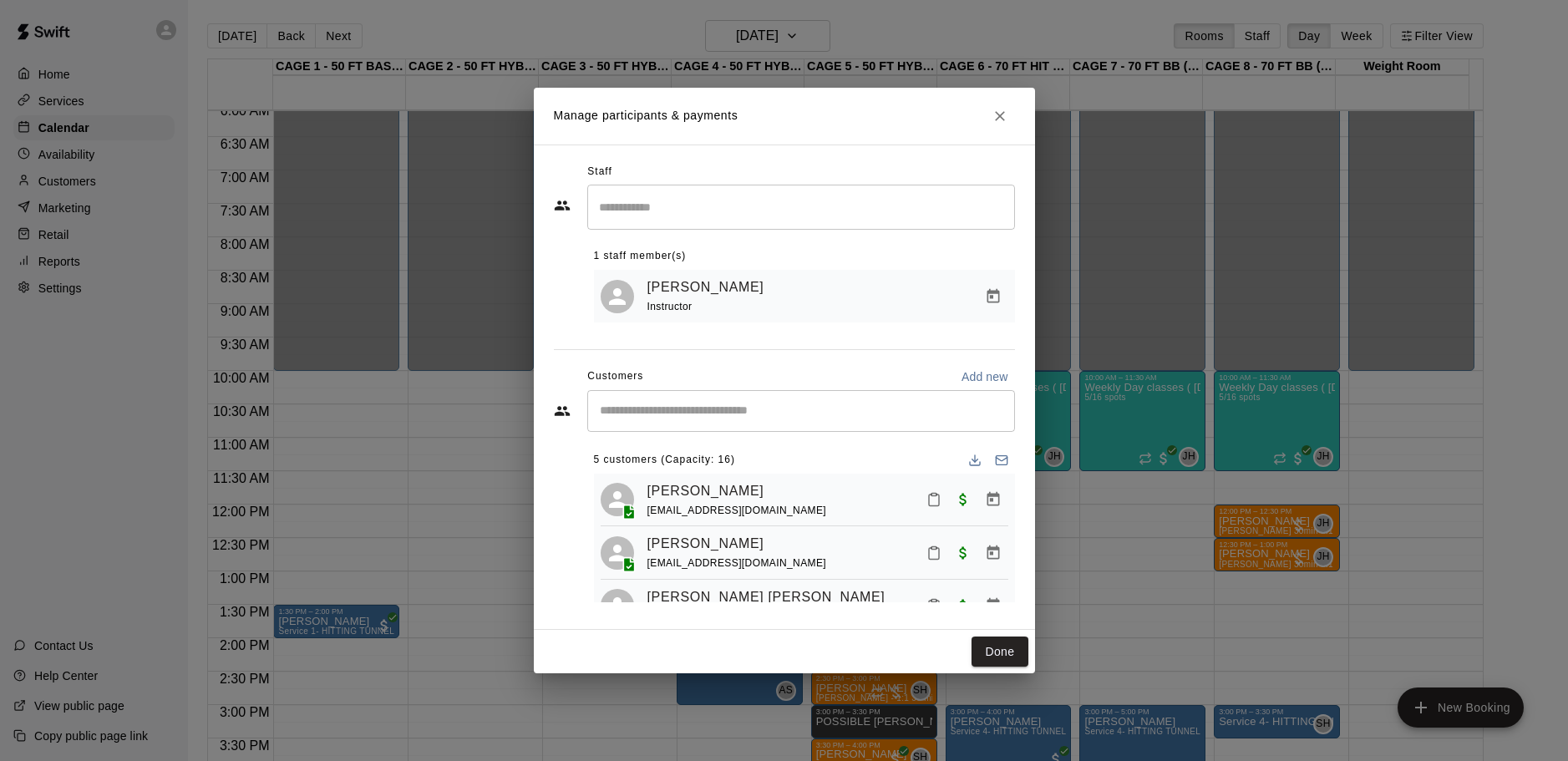
scroll to position [0, 0]
click at [1017, 659] on button "Done" at bounding box center [999, 652] width 56 height 31
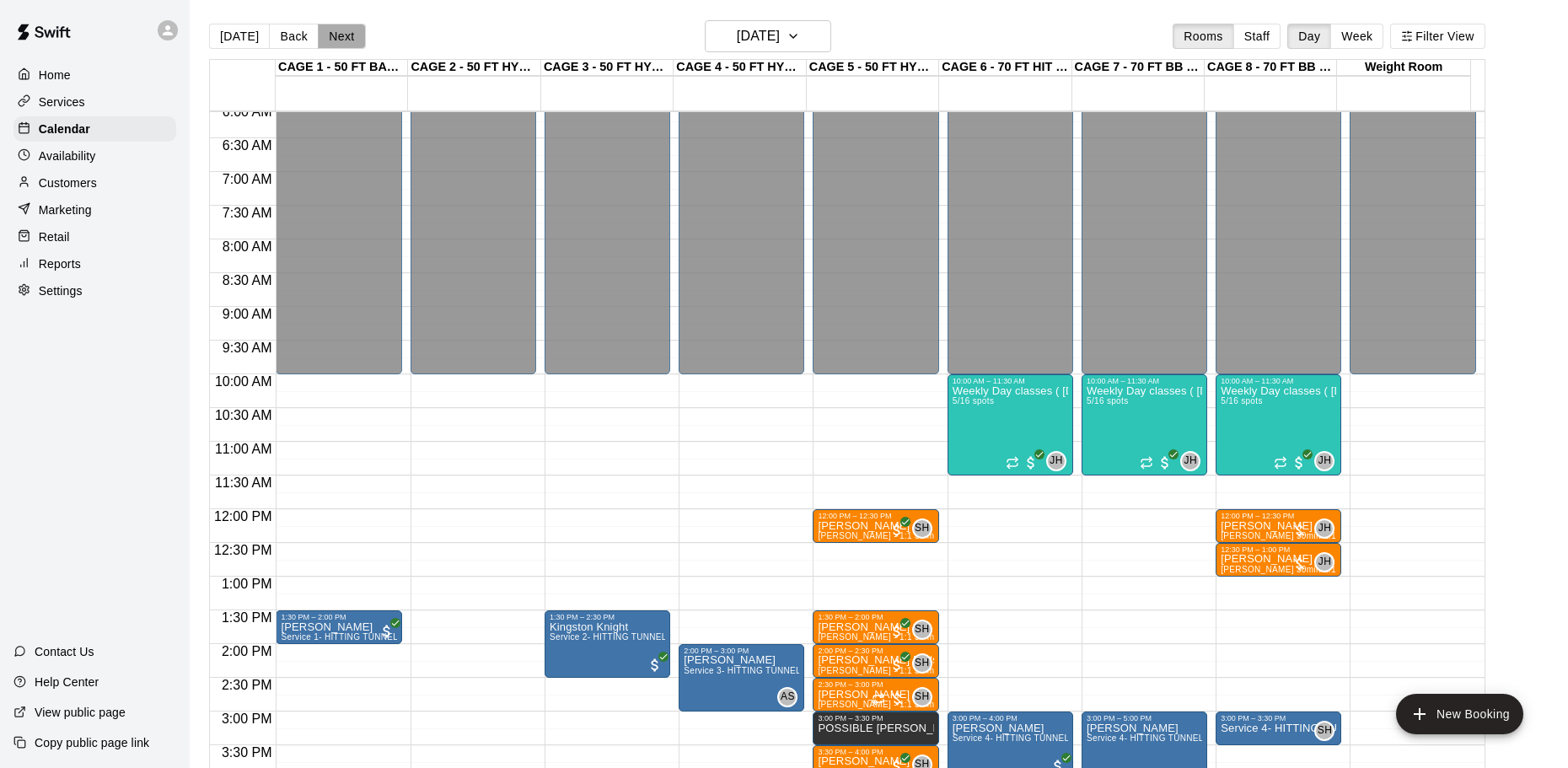
click at [343, 36] on button "Next" at bounding box center [341, 36] width 47 height 25
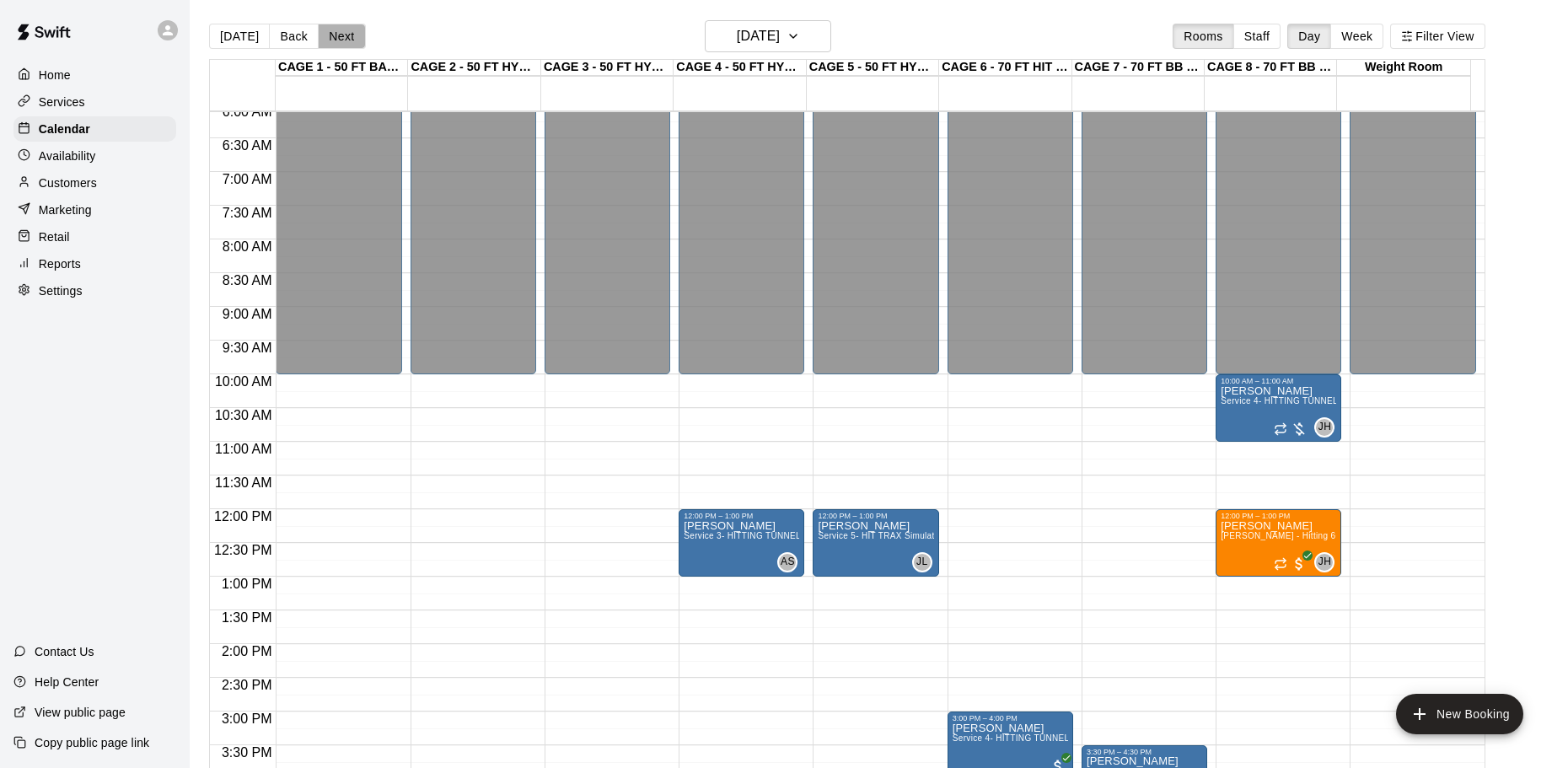
click at [343, 36] on button "Next" at bounding box center [341, 36] width 47 height 25
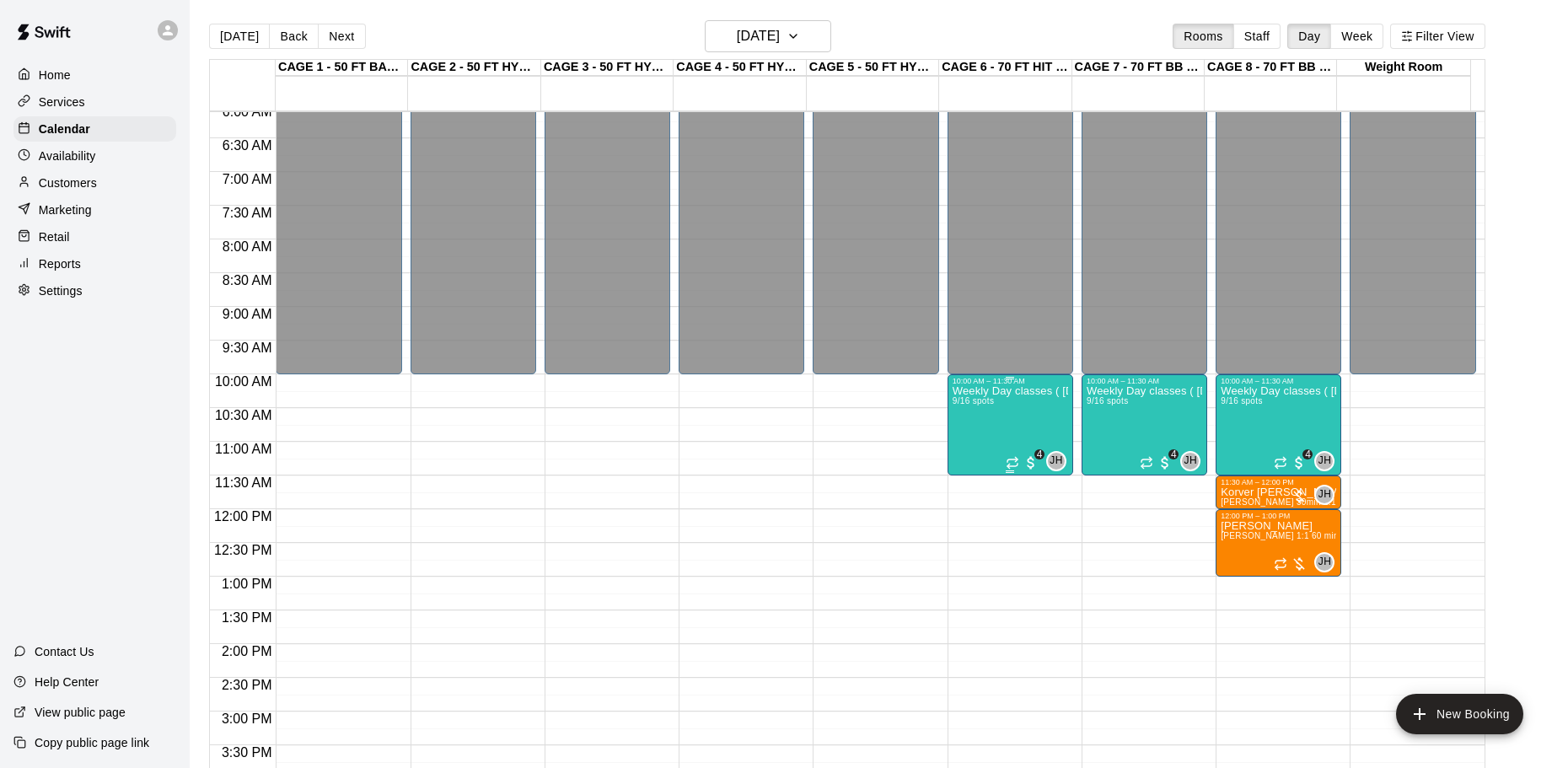
click at [996, 419] on div "Weekly Day classes ( Monday,Wednesday,Friday ) 10:00-11:30 ( monthly packages a…" at bounding box center [1010, 769] width 115 height 768
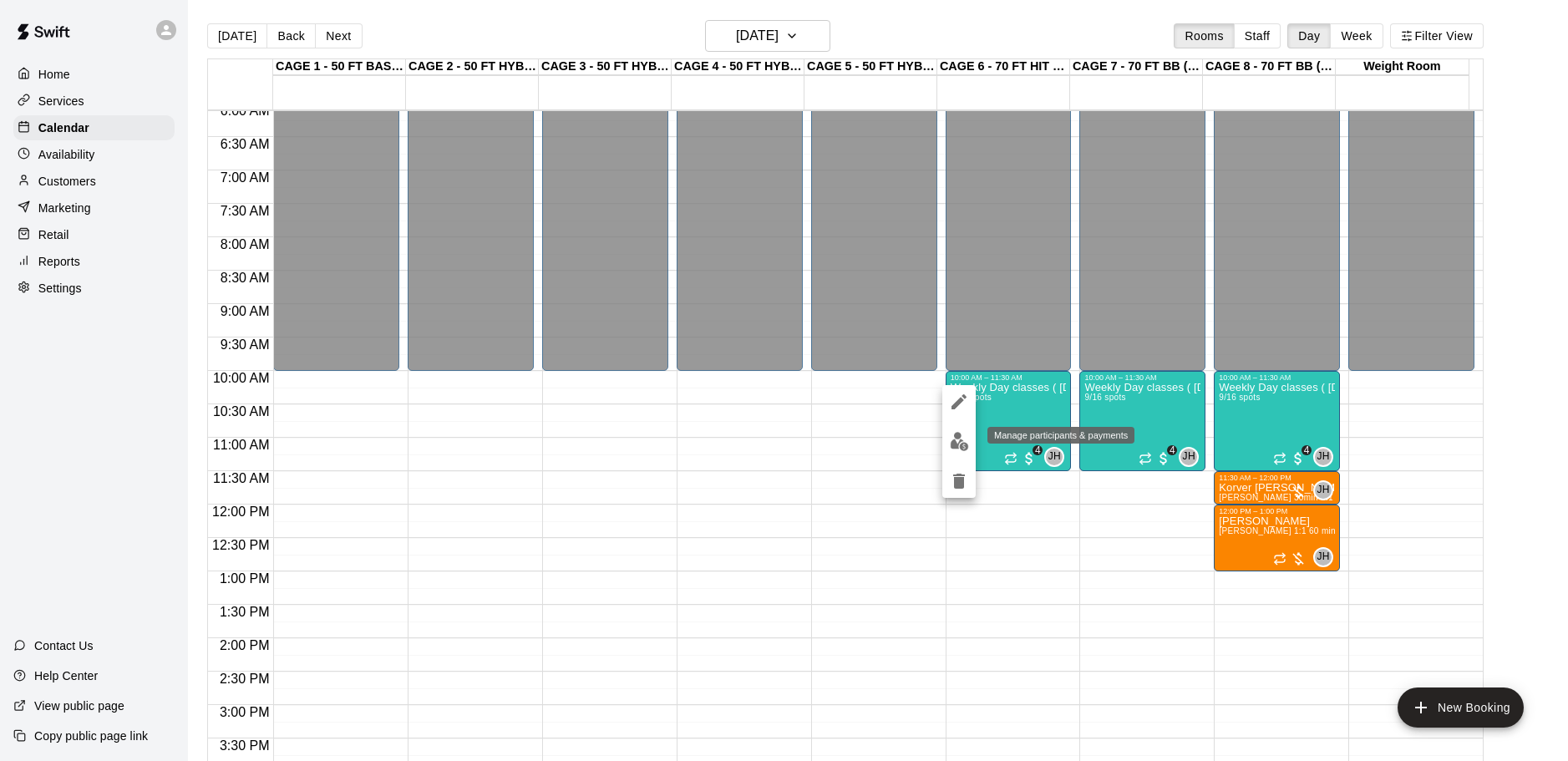
click at [959, 441] on img "edit" at bounding box center [959, 442] width 19 height 19
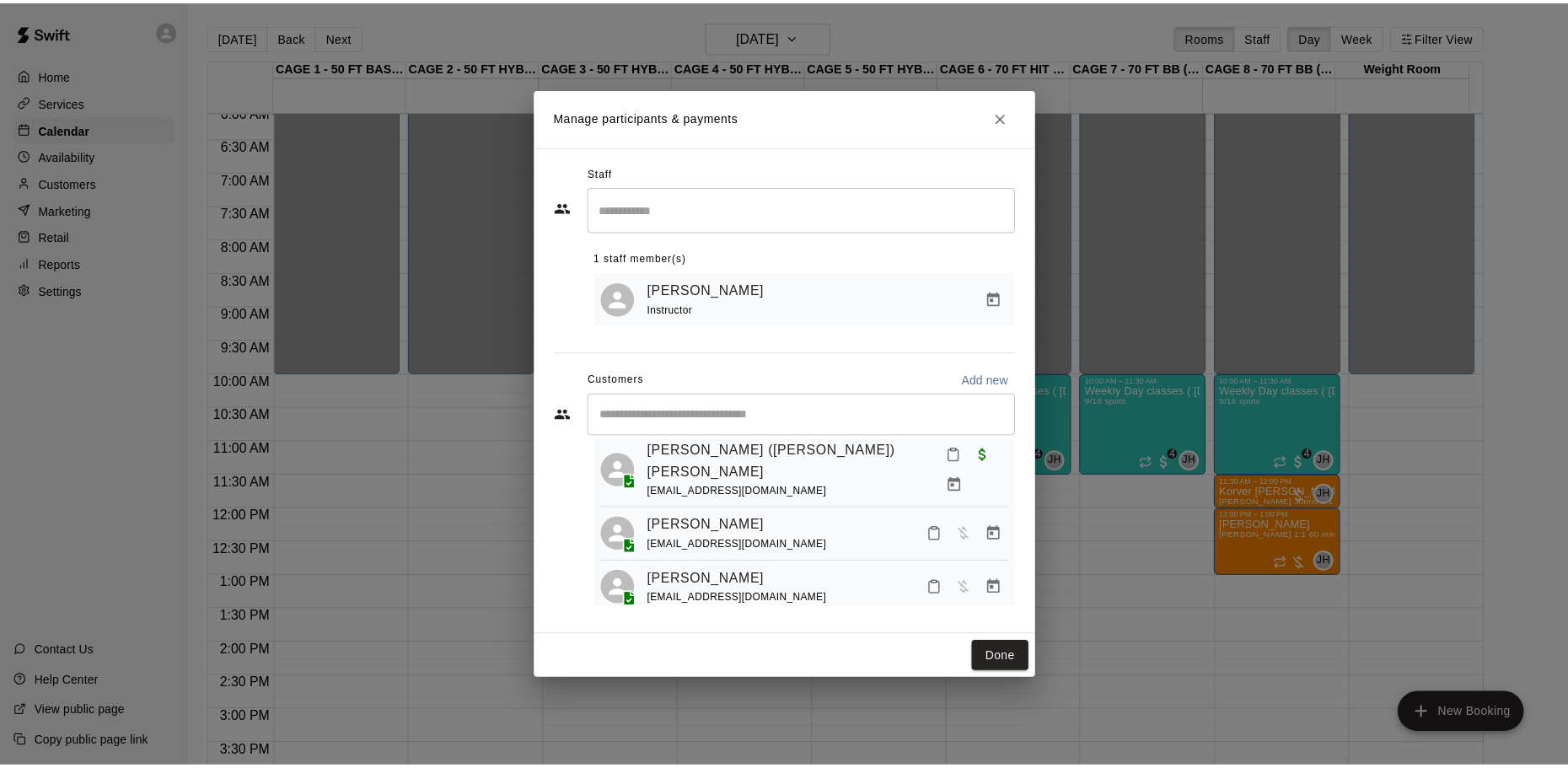
scroll to position [384, 0]
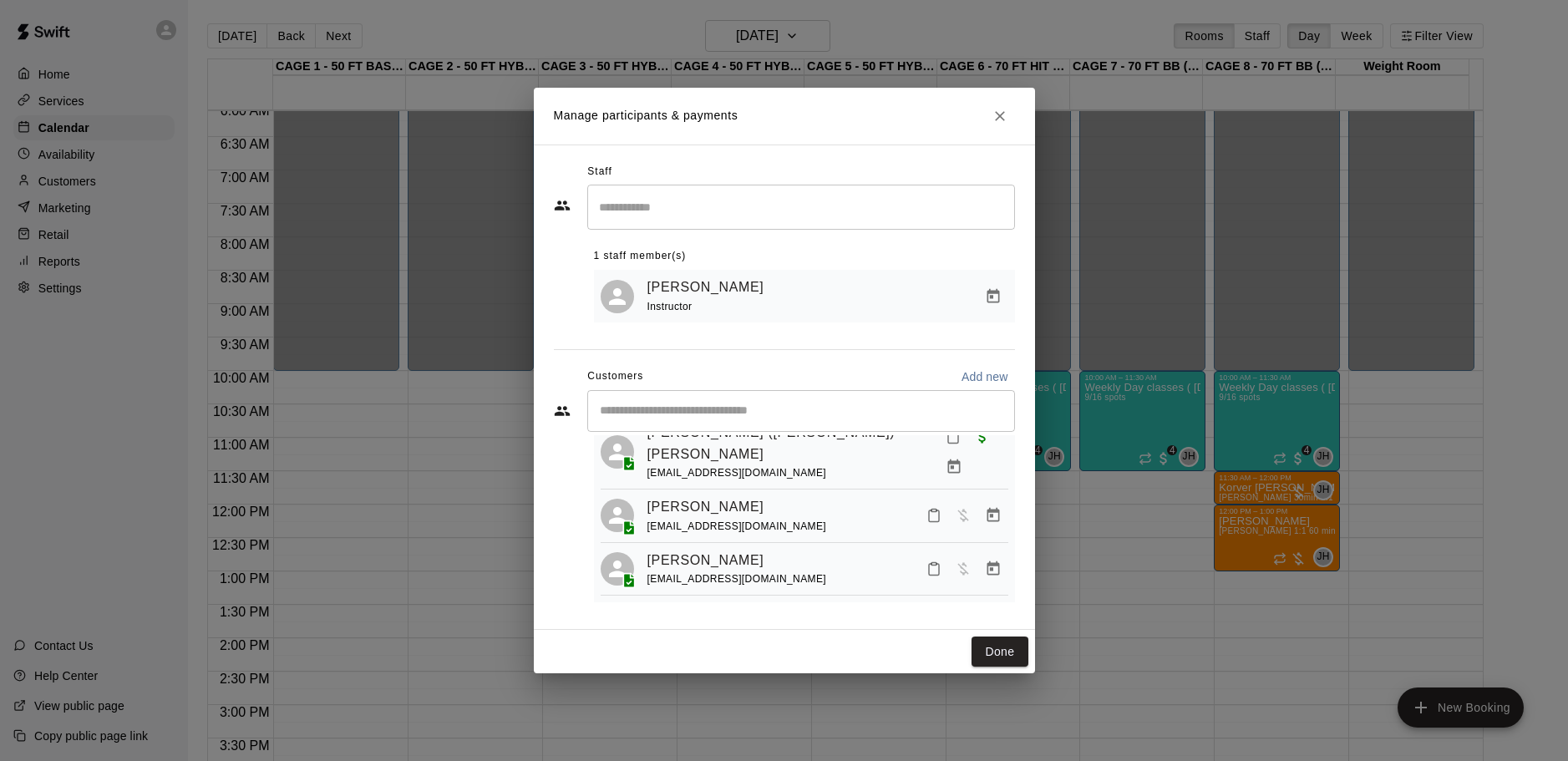
click at [987, 513] on icon "Manage bookings & payment" at bounding box center [993, 515] width 12 height 14
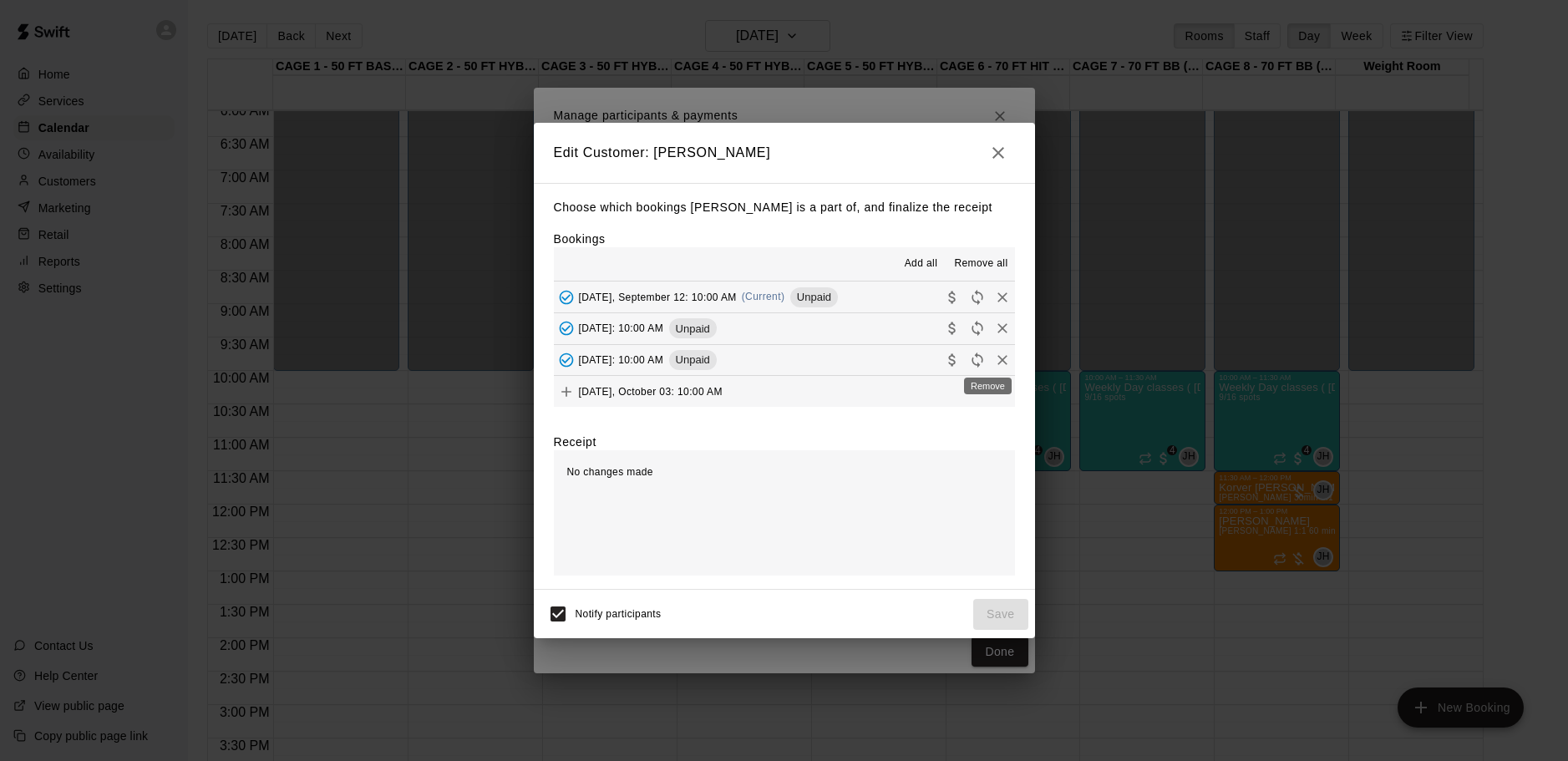
click at [994, 361] on icon "Remove" at bounding box center [1002, 360] width 17 height 17
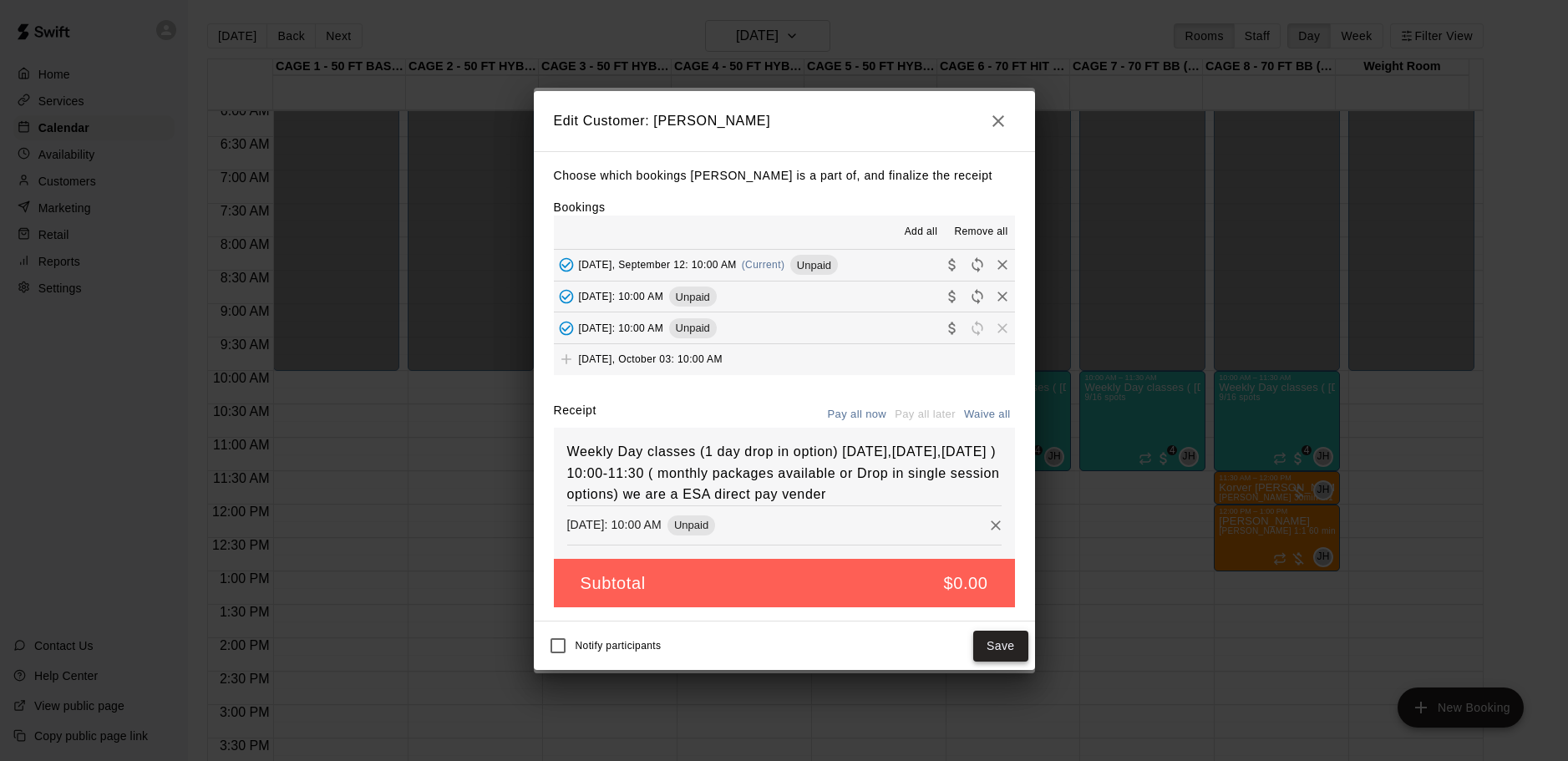
click at [1016, 661] on button "Save" at bounding box center [1000, 646] width 55 height 31
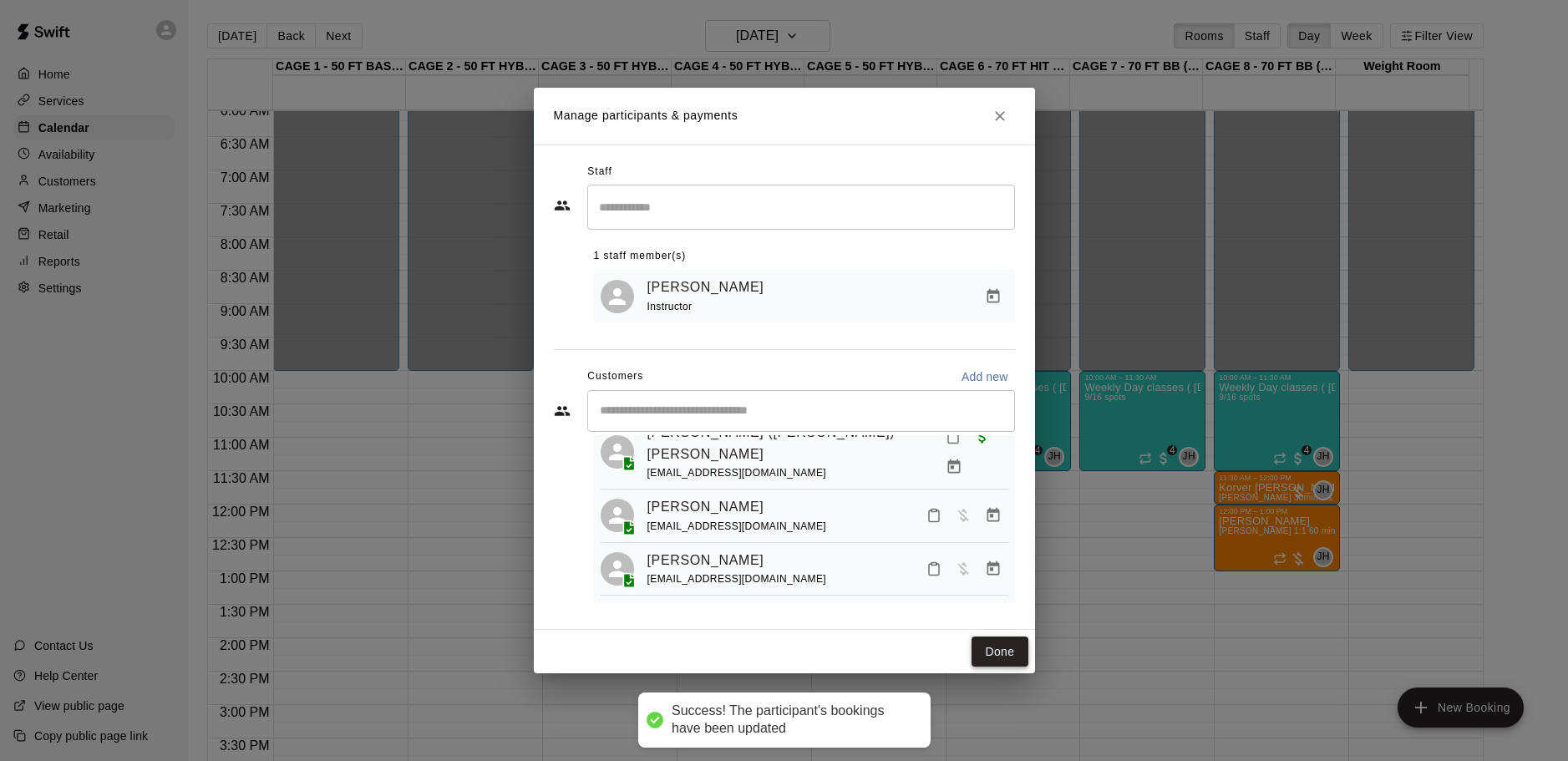
click at [1011, 650] on button "Done" at bounding box center [999, 652] width 56 height 31
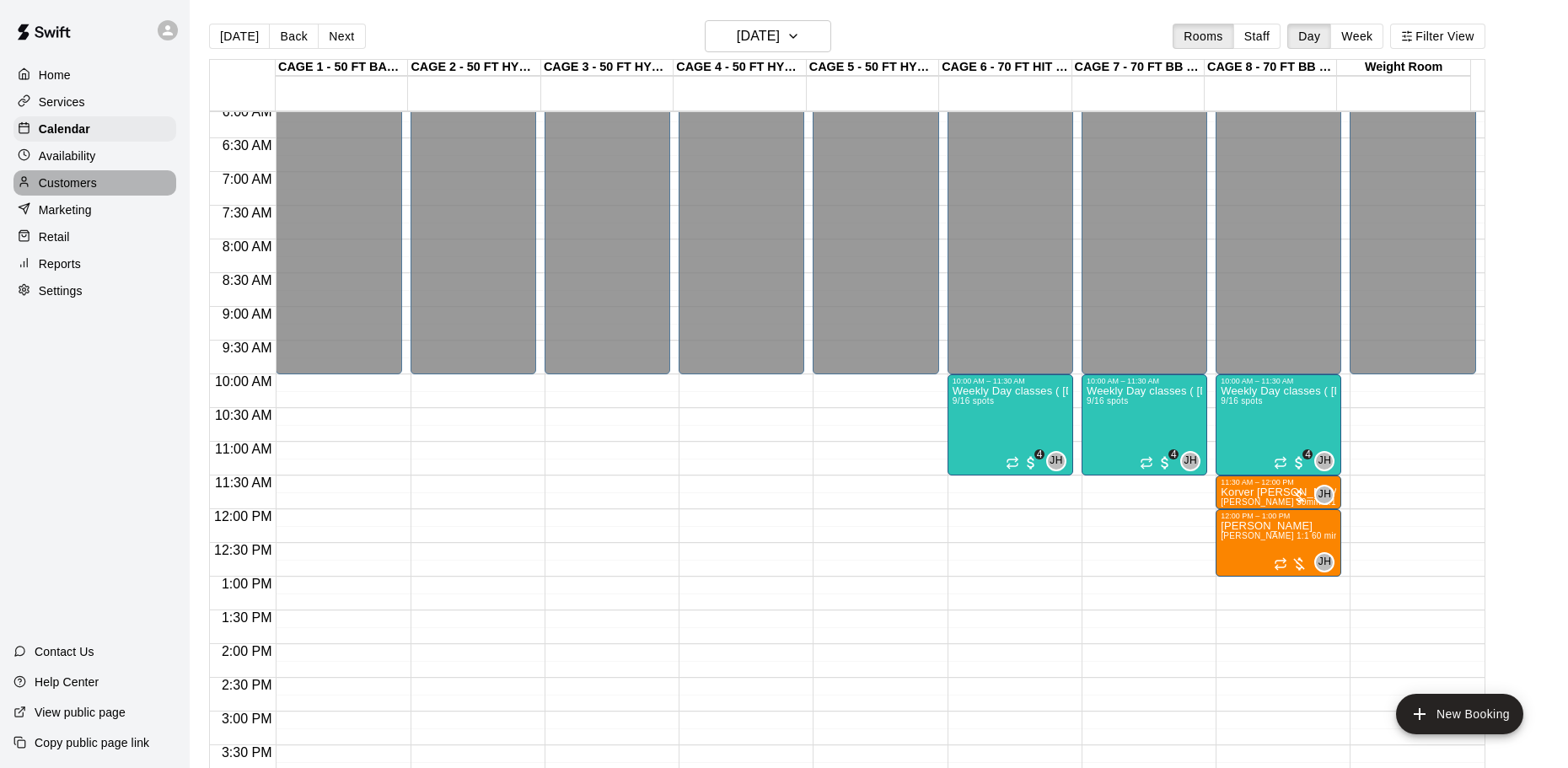
click at [62, 185] on p "Customers" at bounding box center [68, 183] width 59 height 17
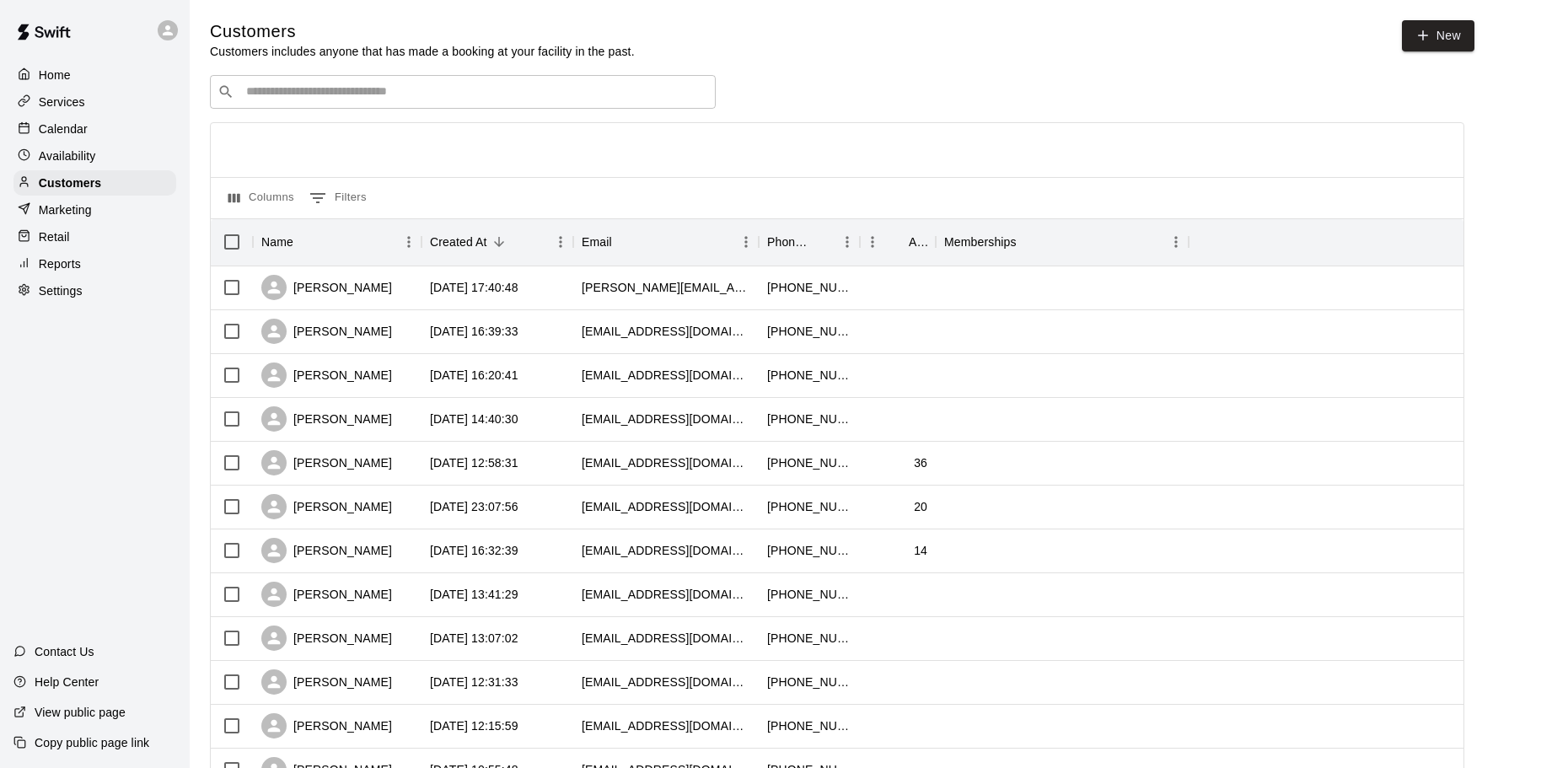
click at [63, 75] on p "Home" at bounding box center [55, 75] width 32 height 17
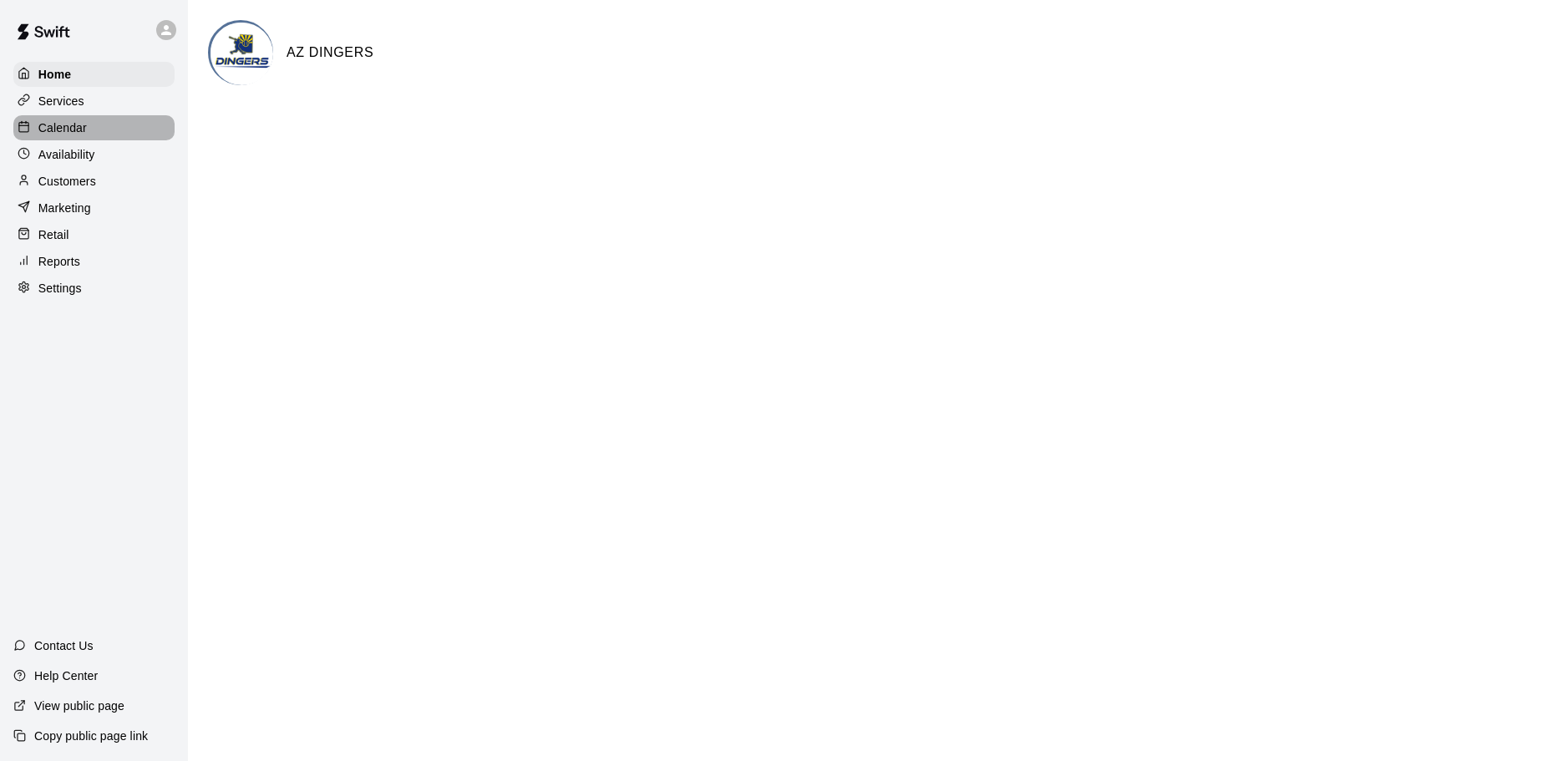
click at [67, 141] on div "Calendar" at bounding box center [93, 128] width 161 height 25
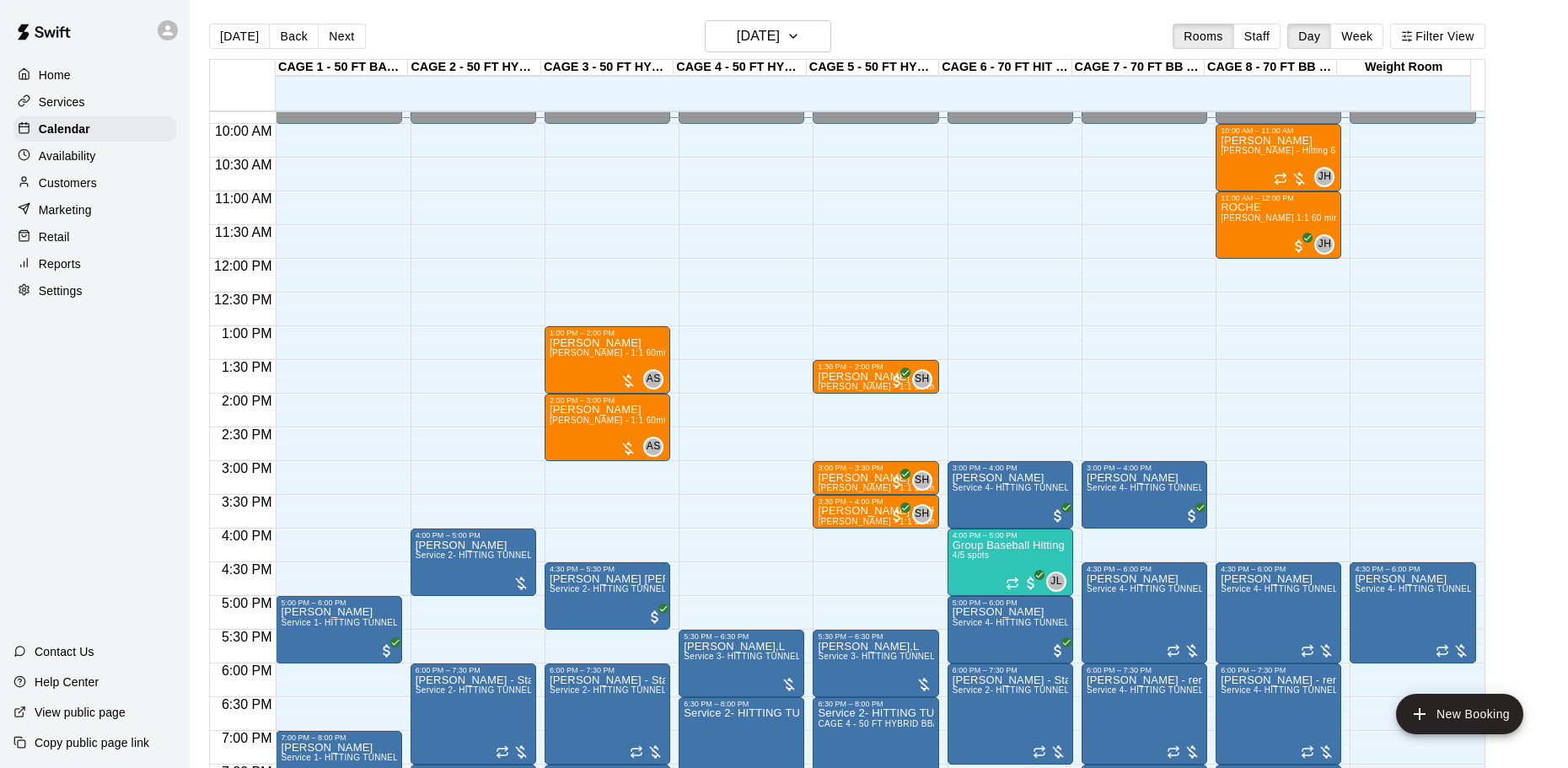
scroll to position [668, 0]
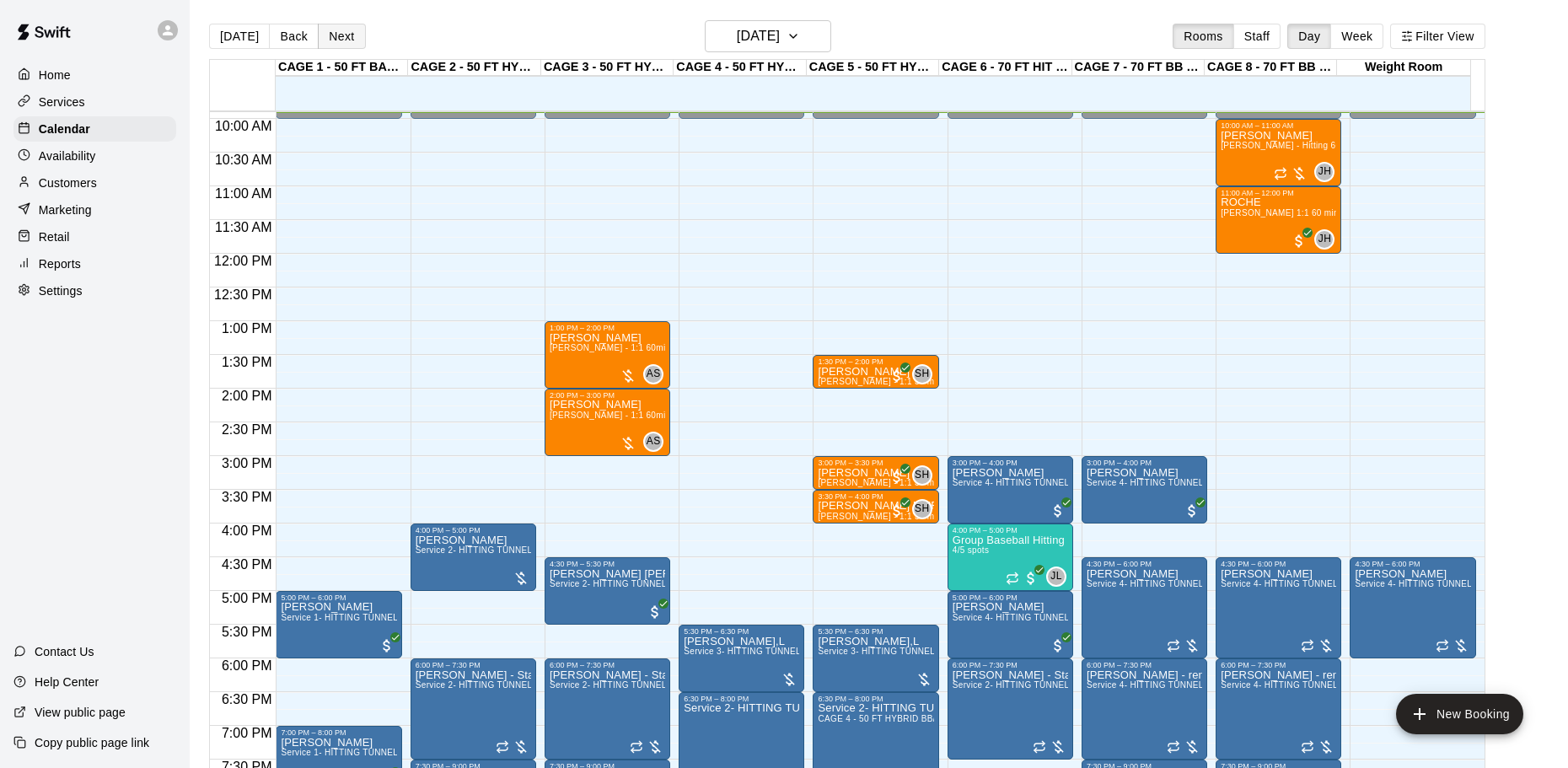
click at [335, 45] on button "Next" at bounding box center [341, 36] width 47 height 25
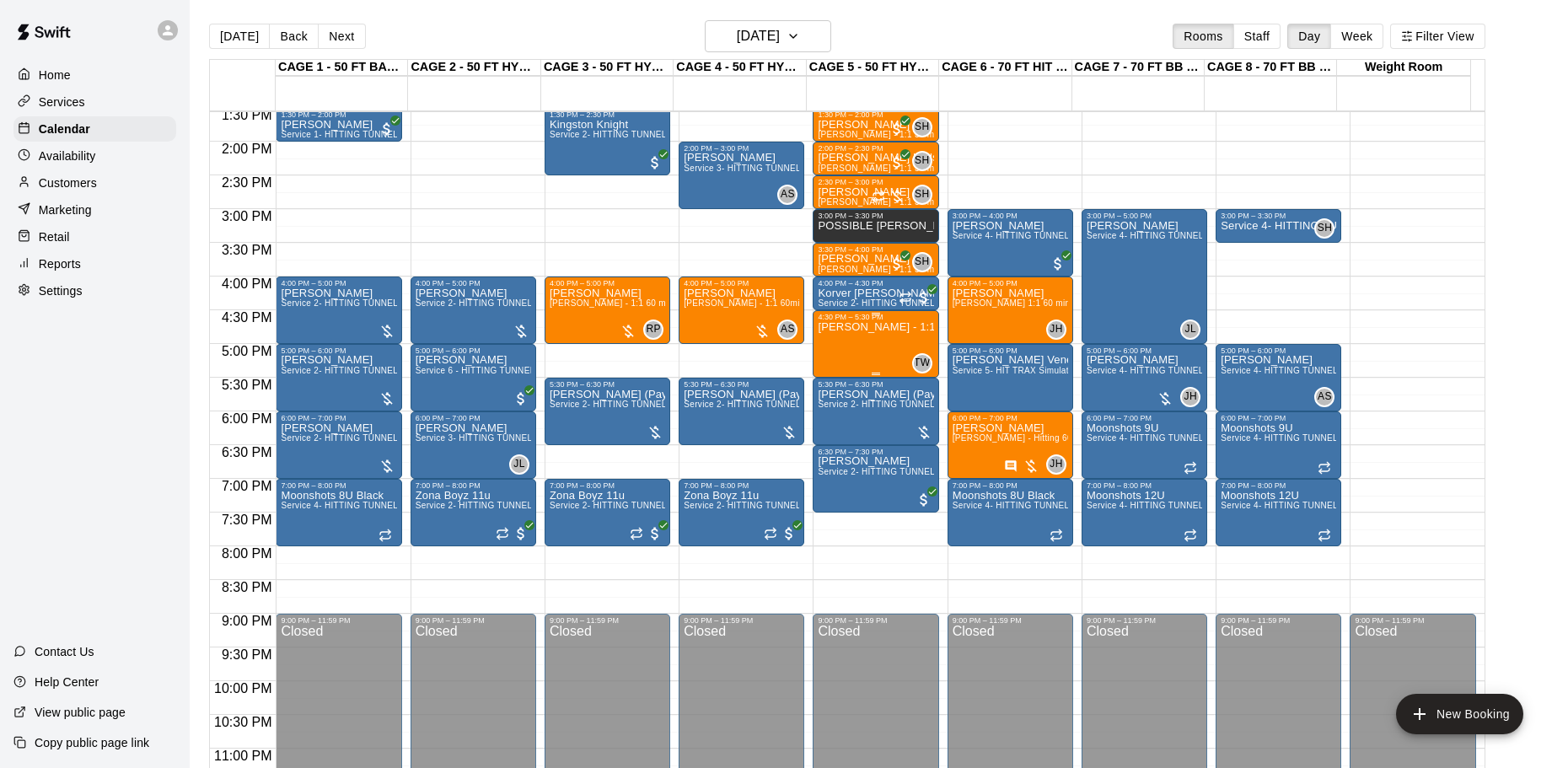
scroll to position [921, 0]
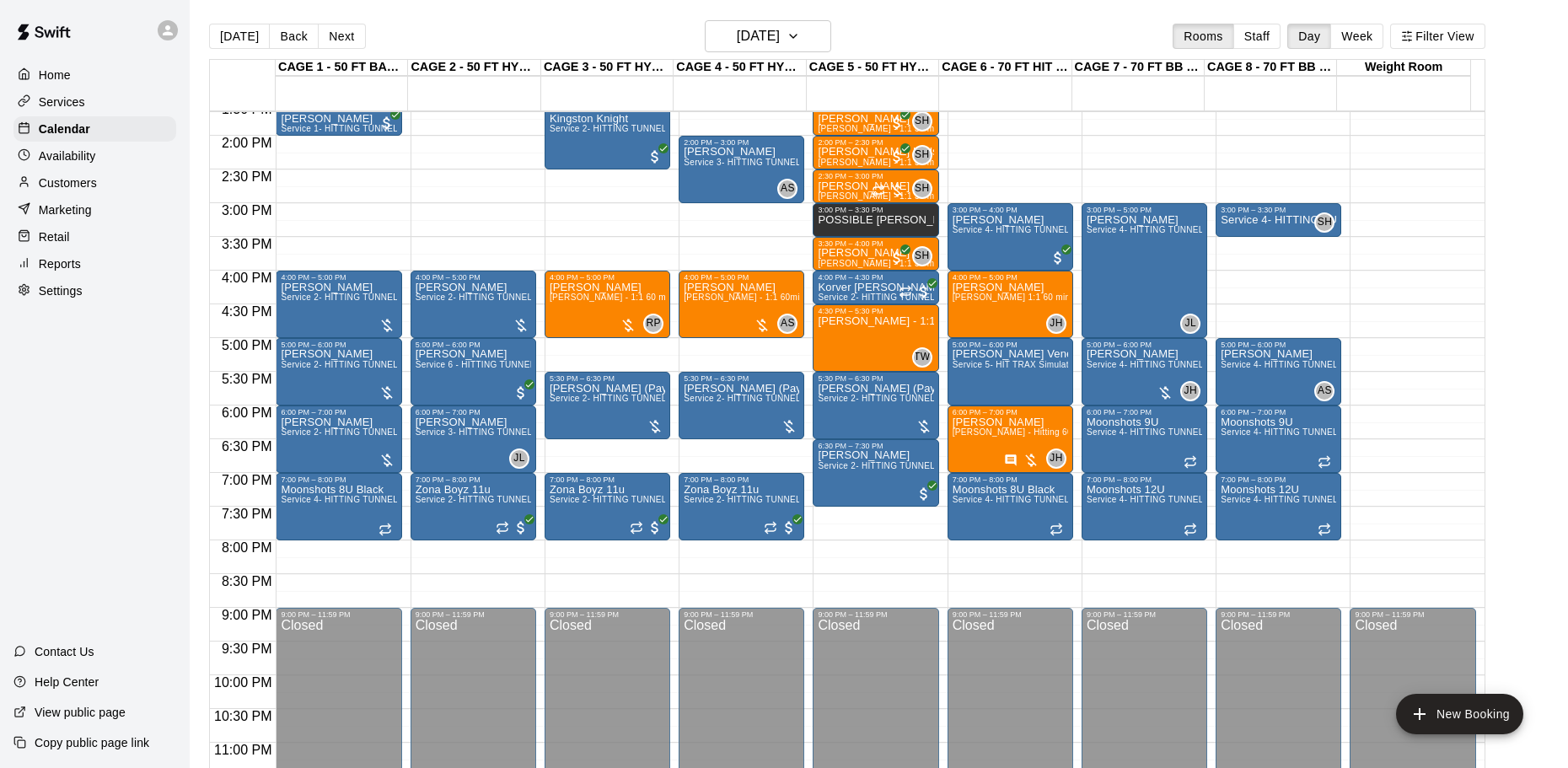
click at [912, 13] on main "Today Back Next Wednesday Sep 10 Rooms Staff Day Week Filter View CAGE 1 - 50 F…" at bounding box center [879, 398] width 1379 height 796
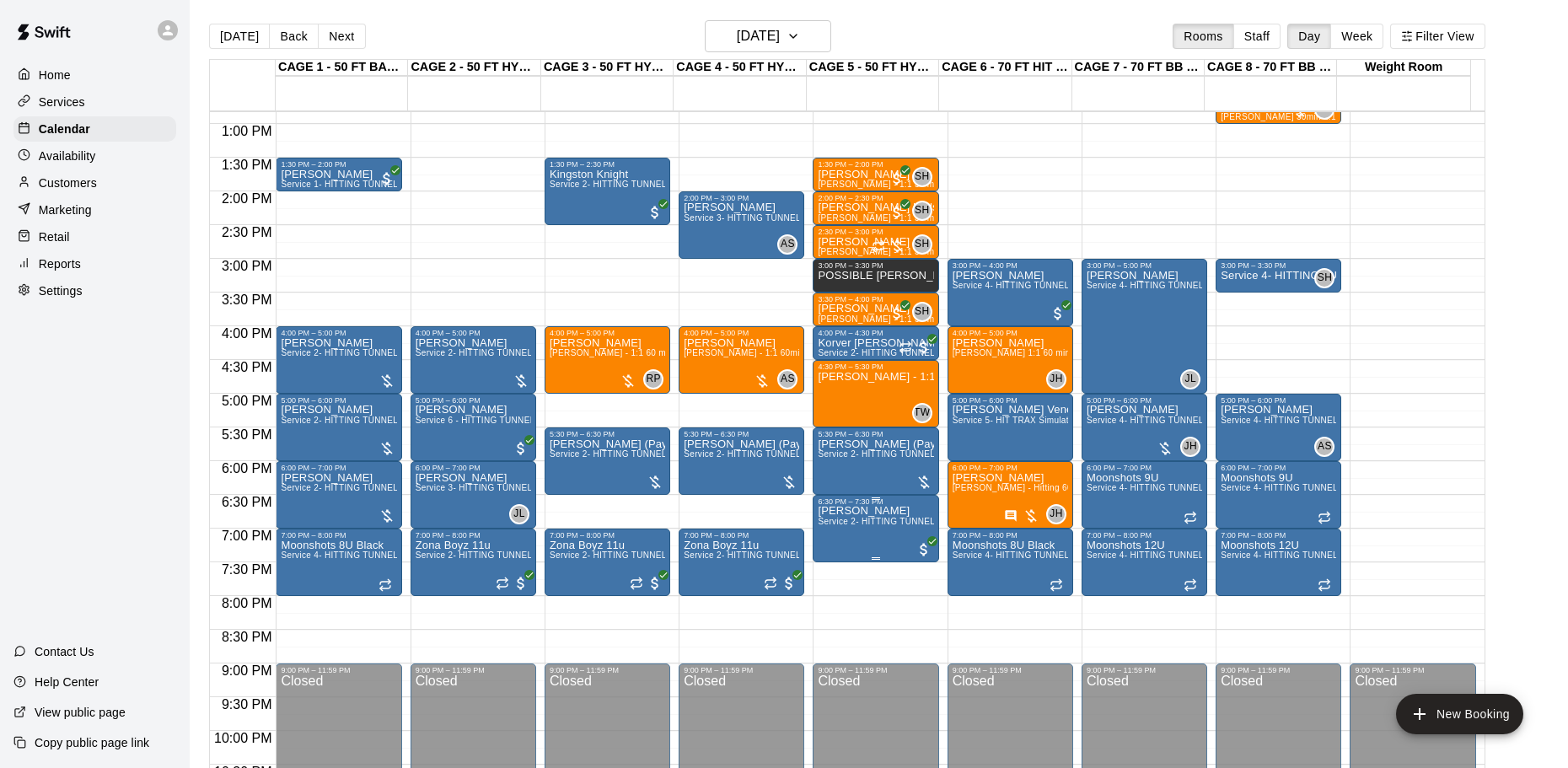
scroll to position [752, 0]
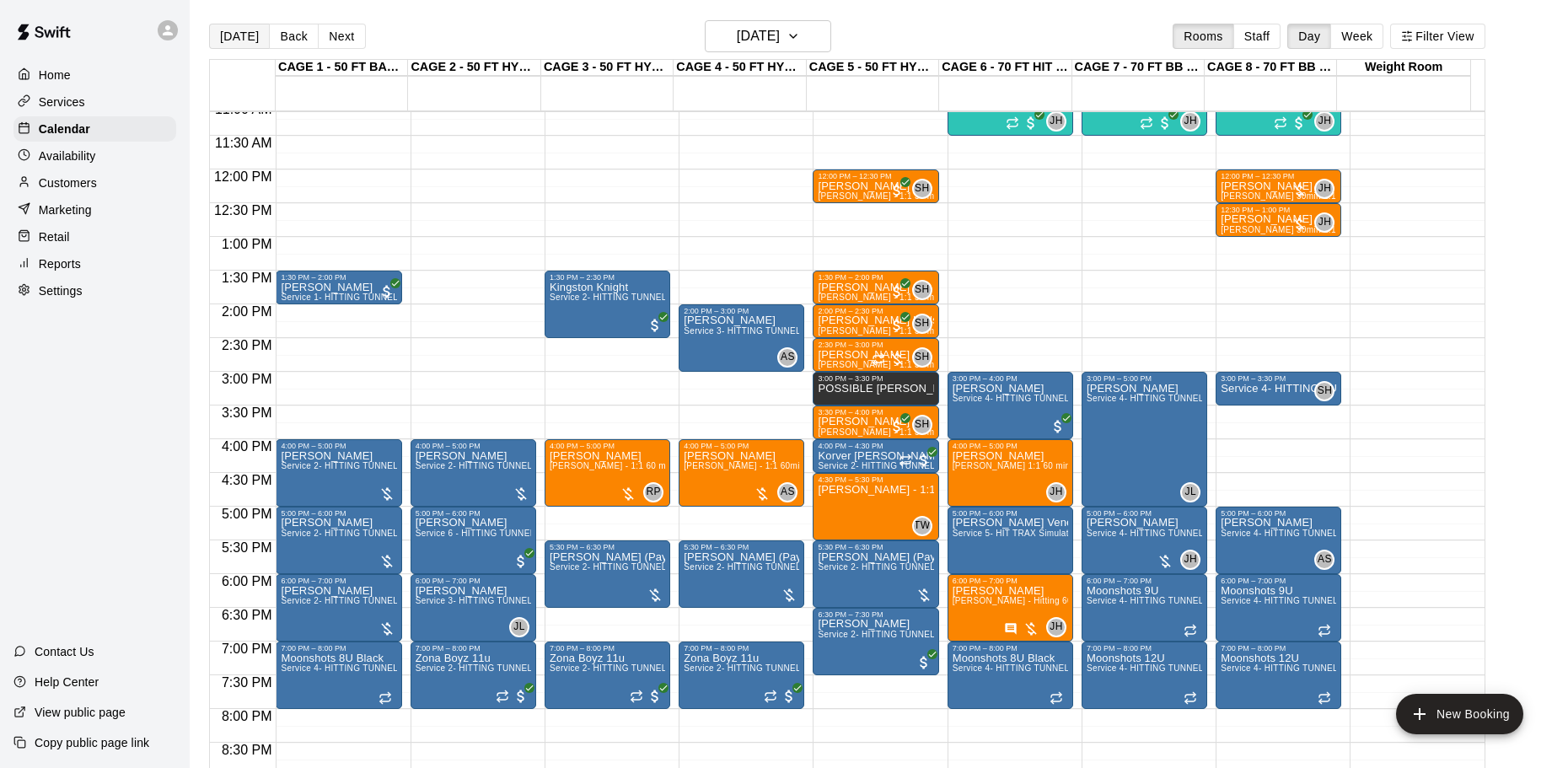
click at [212, 35] on button "[DATE]" at bounding box center [240, 36] width 60 height 25
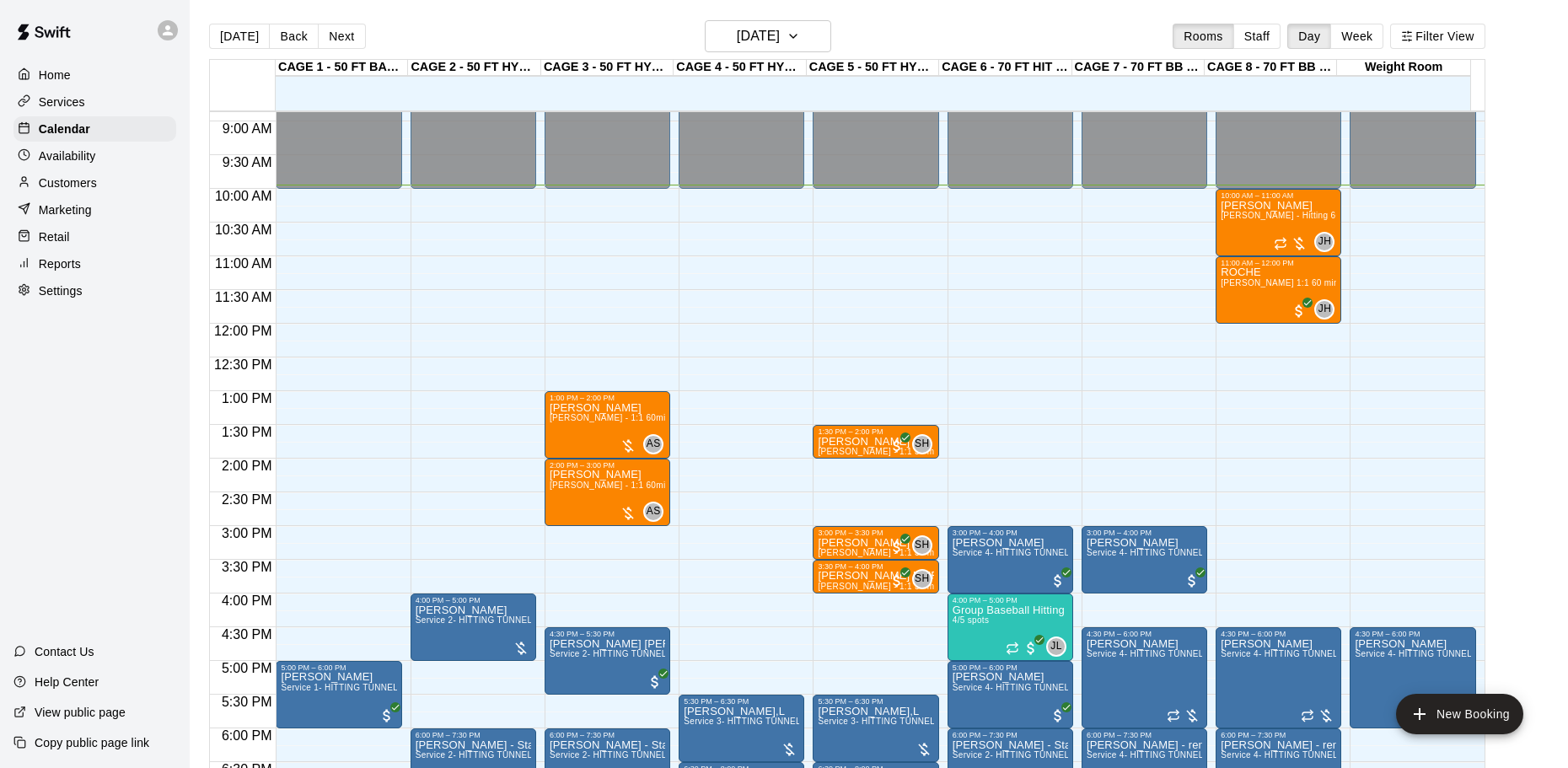
scroll to position [524, 0]
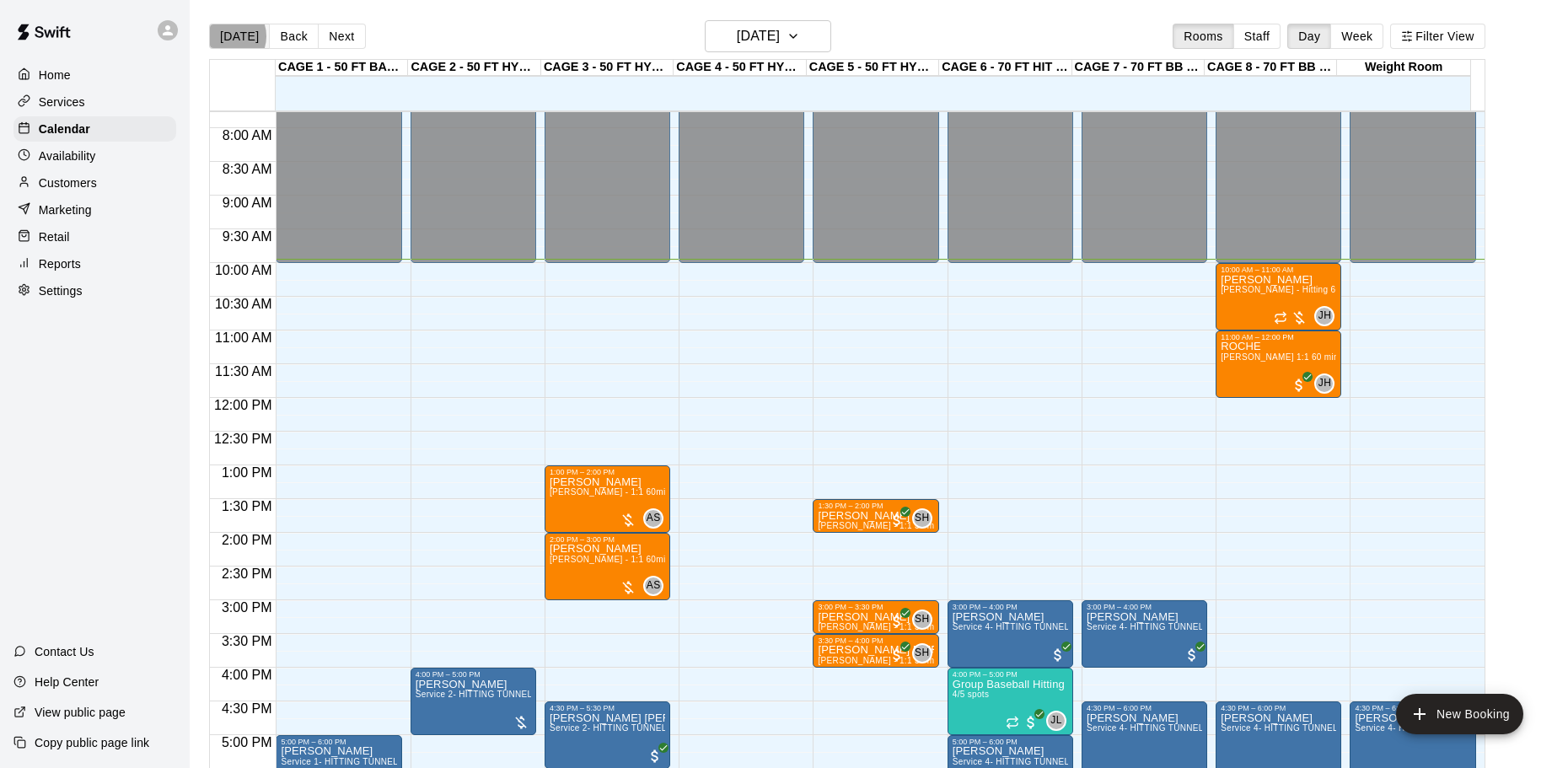
click at [227, 36] on button "[DATE]" at bounding box center [240, 36] width 60 height 25
drag, startPoint x: 1246, startPoint y: 405, endPoint x: 1250, endPoint y: 463, distance: 58.1
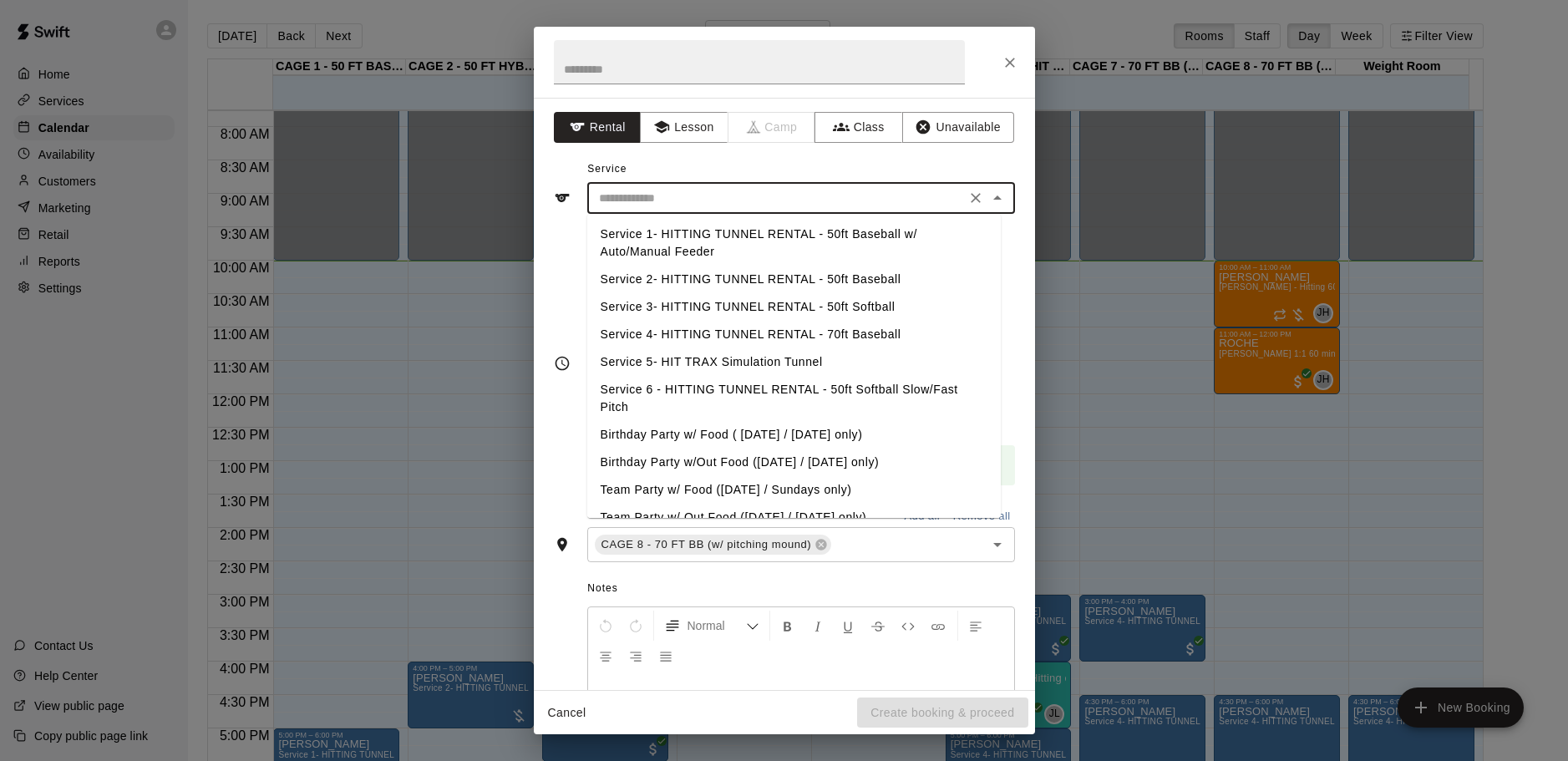
click at [677, 194] on input "text" at bounding box center [776, 199] width 368 height 21
click at [821, 332] on li "Service 4- HITTING TUNNEL RENTAL - 70ft Baseball" at bounding box center [794, 334] width 413 height 27
type input "**********"
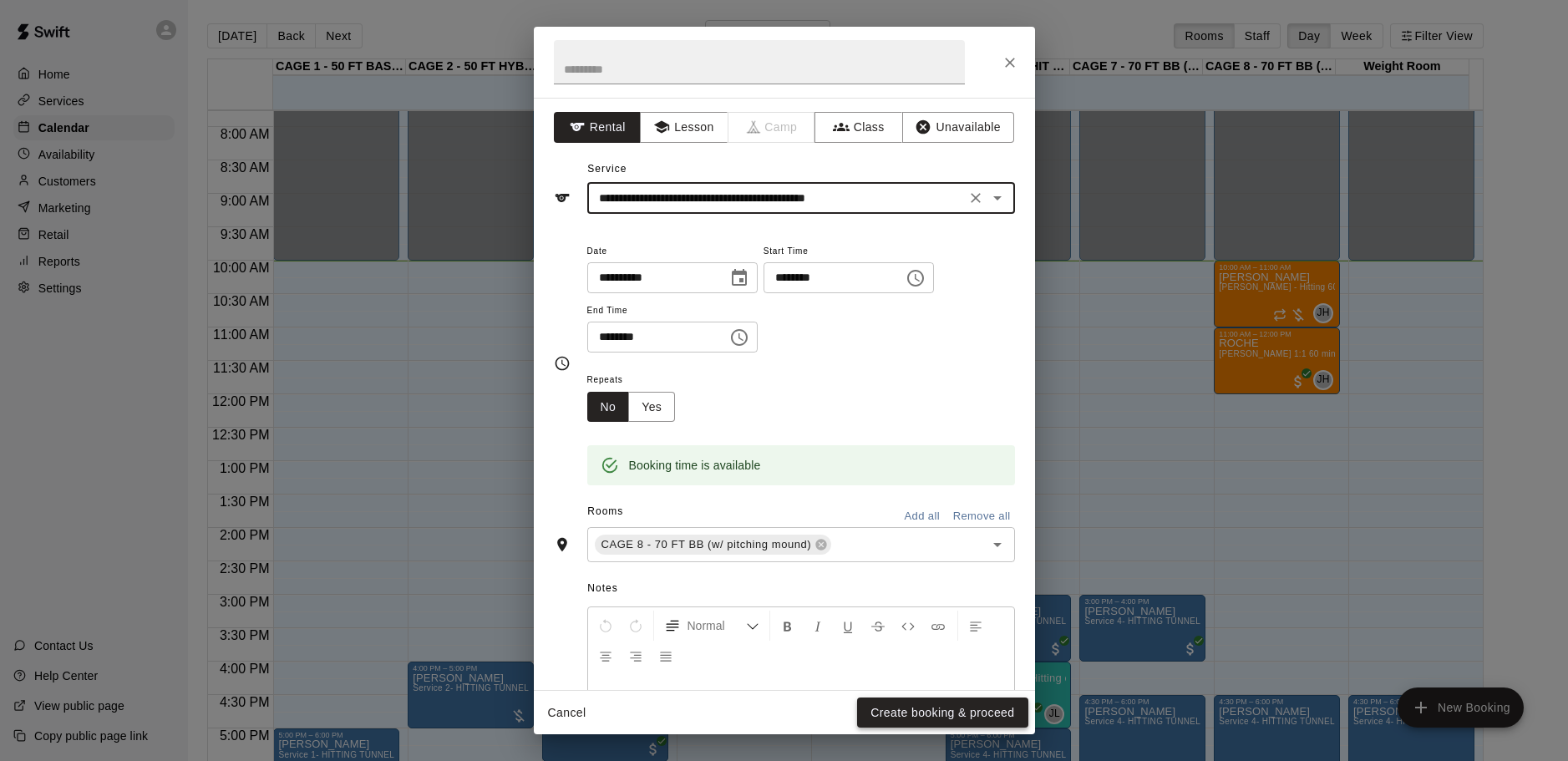
click at [962, 713] on button "Create booking & proceed" at bounding box center [942, 713] width 171 height 31
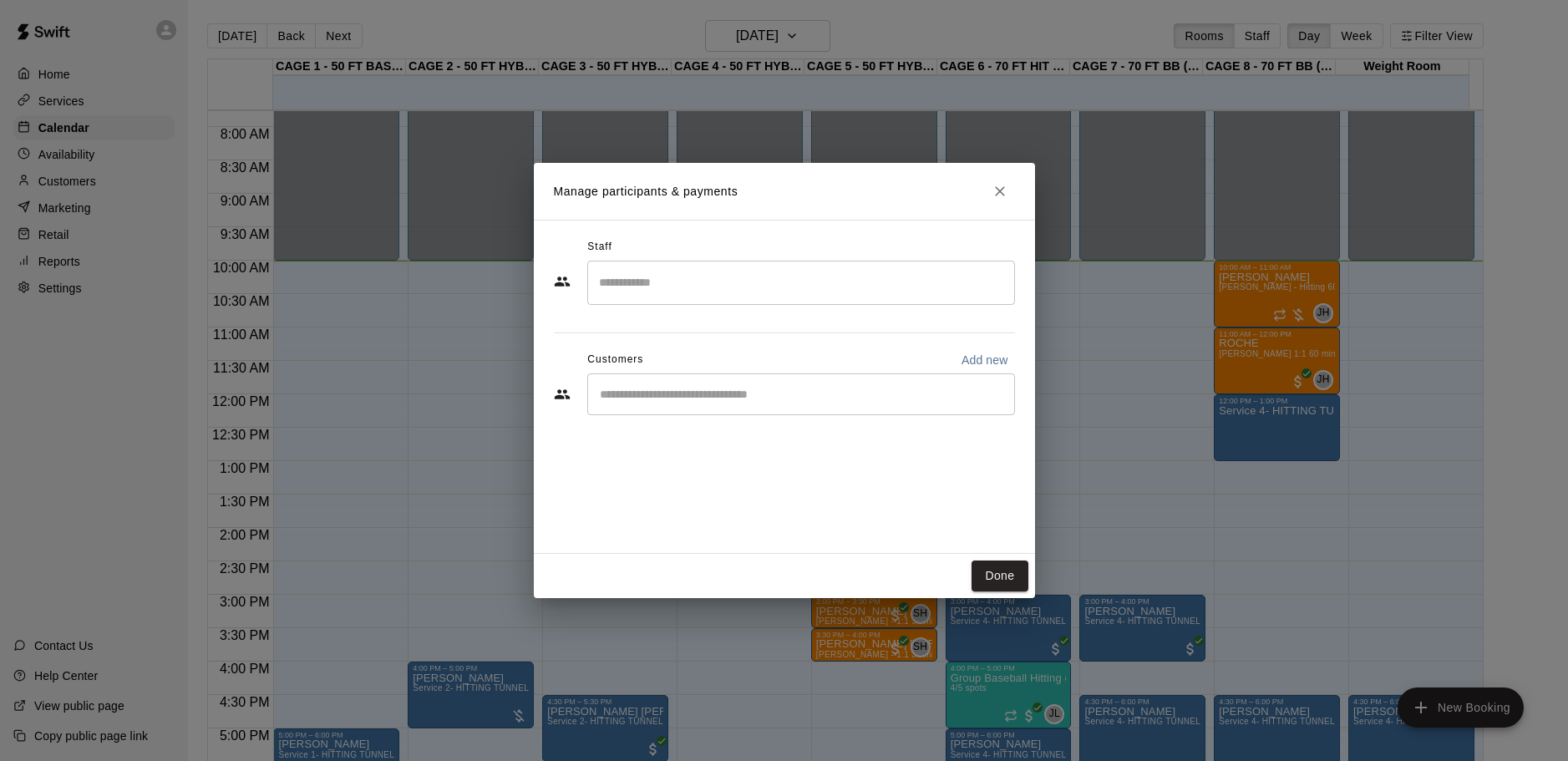
click at [700, 391] on input "Start typing to search customers..." at bounding box center [800, 394] width 412 height 17
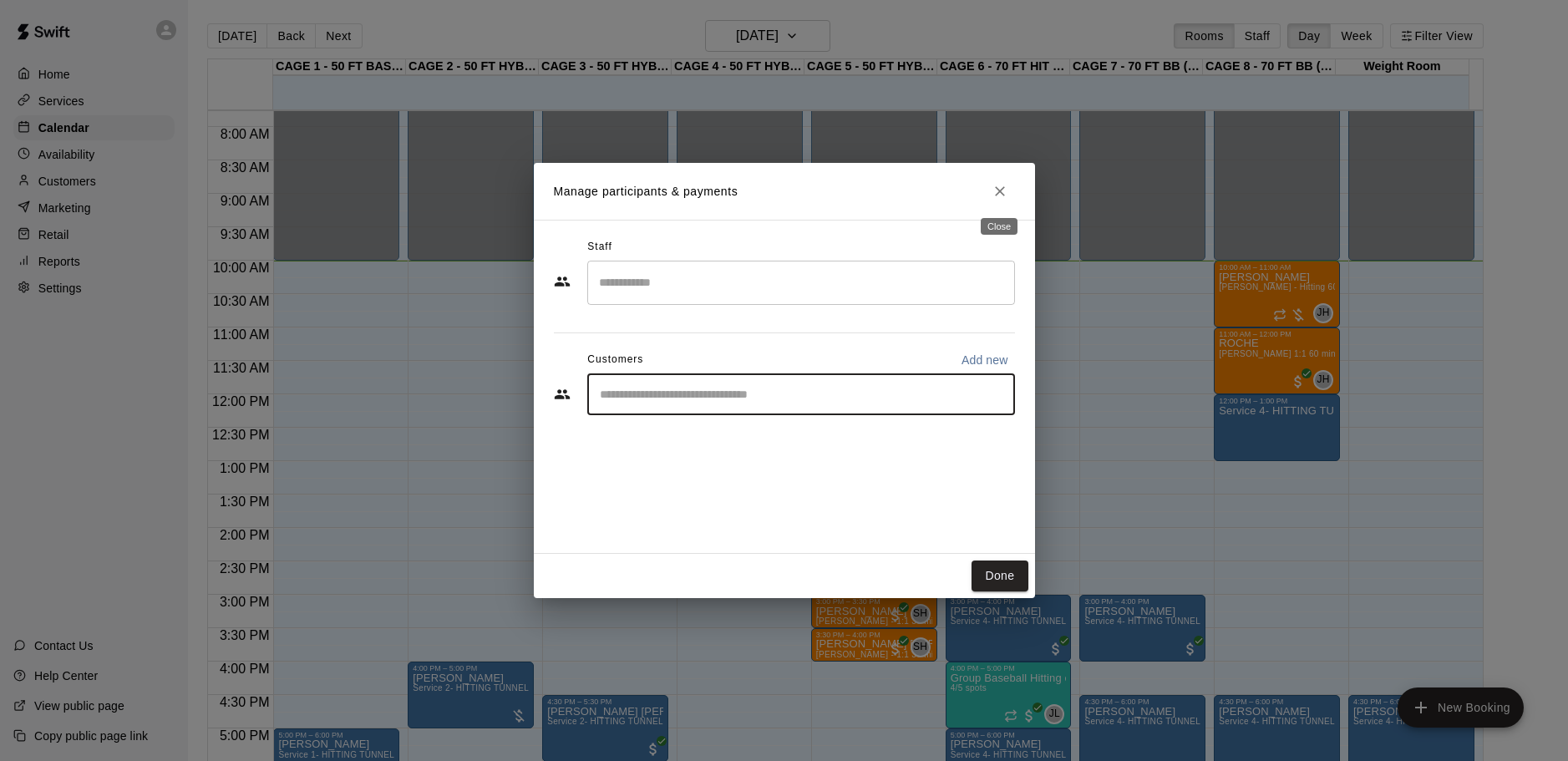
click at [995, 186] on icon "Close" at bounding box center [999, 191] width 17 height 17
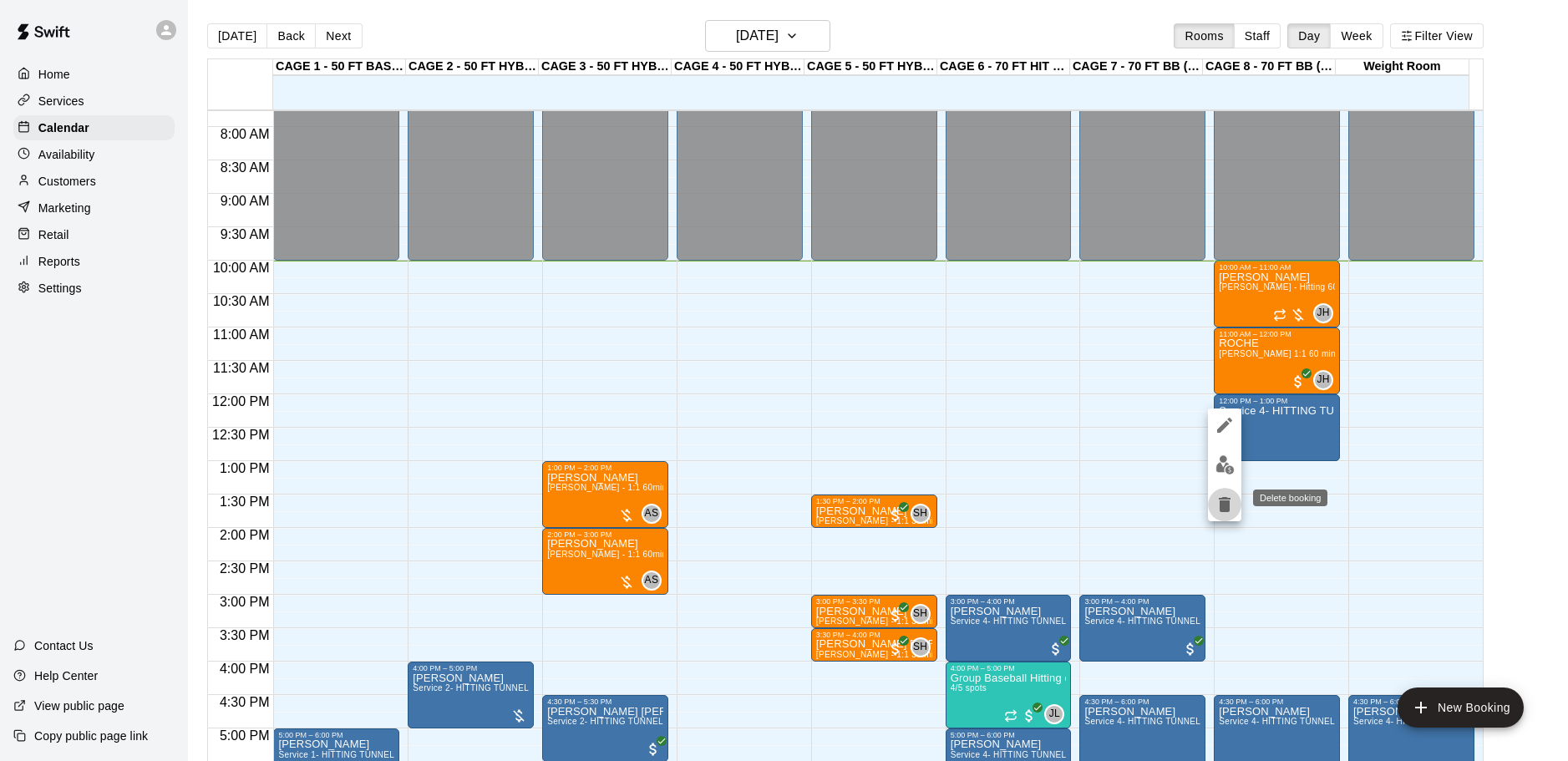
click at [1225, 504] on icon "delete" at bounding box center [1224, 504] width 11 height 15
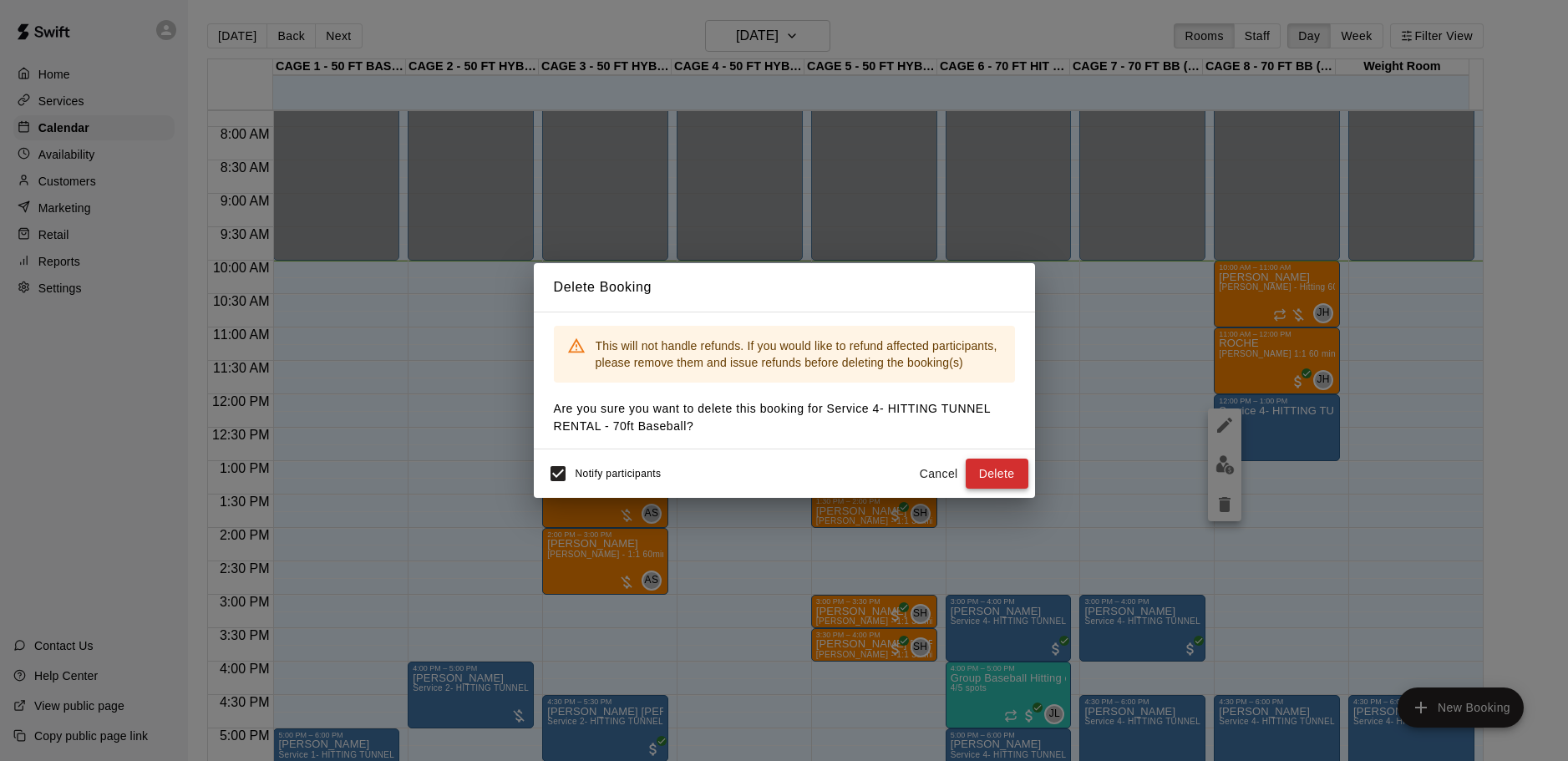
click at [1013, 465] on button "Delete" at bounding box center [996, 473] width 62 height 31
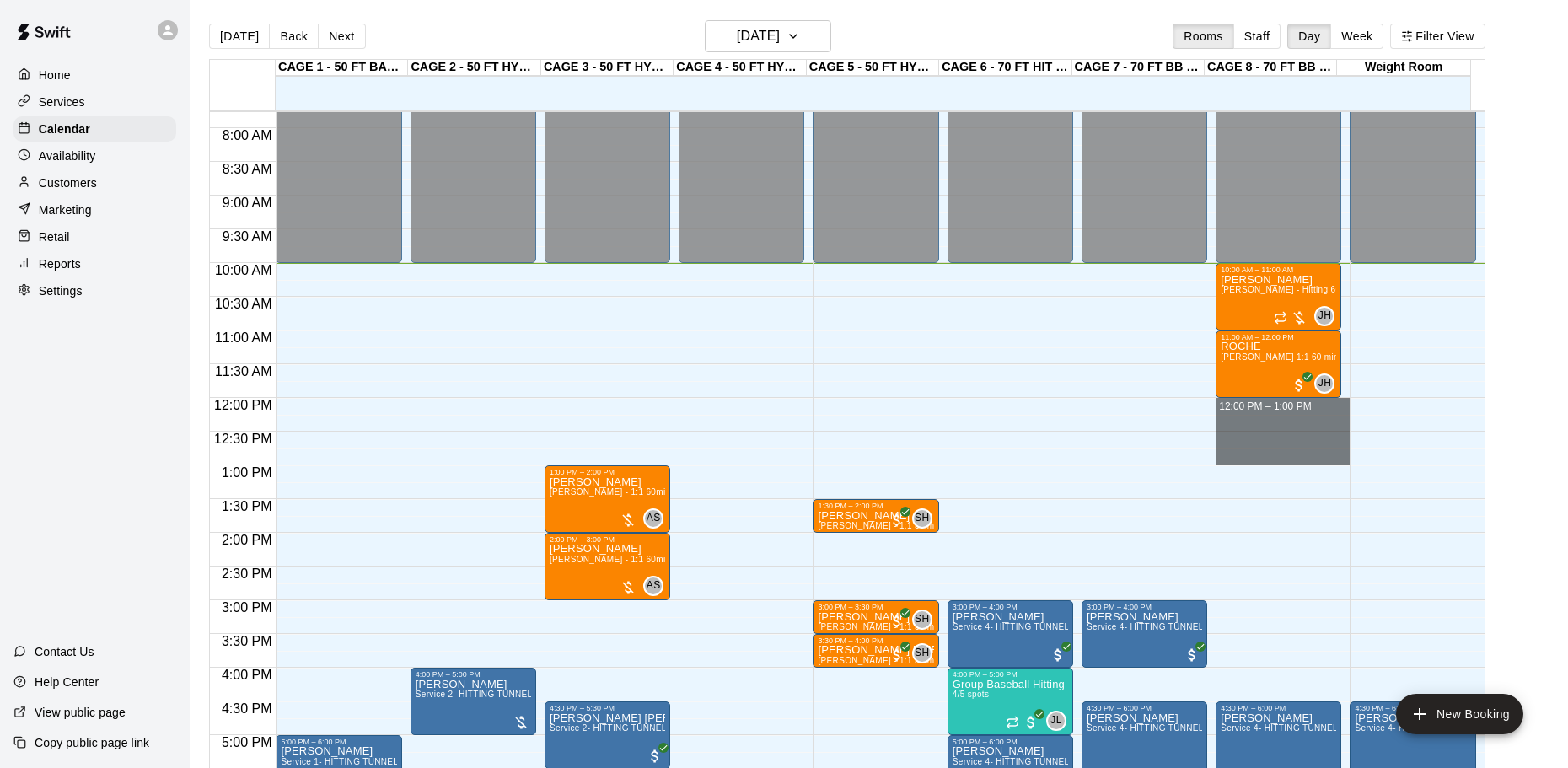
drag, startPoint x: 1249, startPoint y: 405, endPoint x: 1251, endPoint y: 456, distance: 51.0
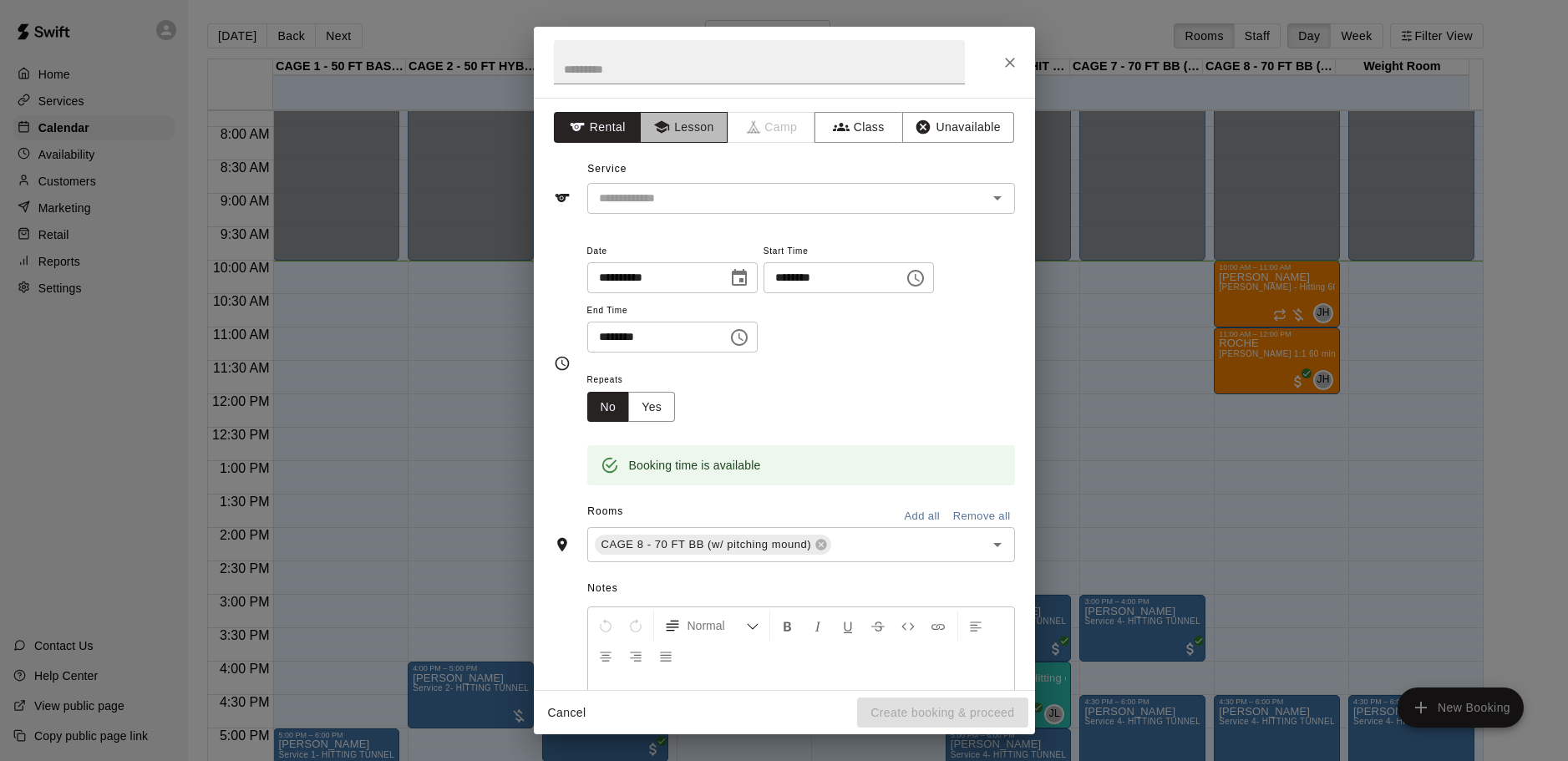
click at [663, 122] on icon "button" at bounding box center [661, 127] width 17 height 17
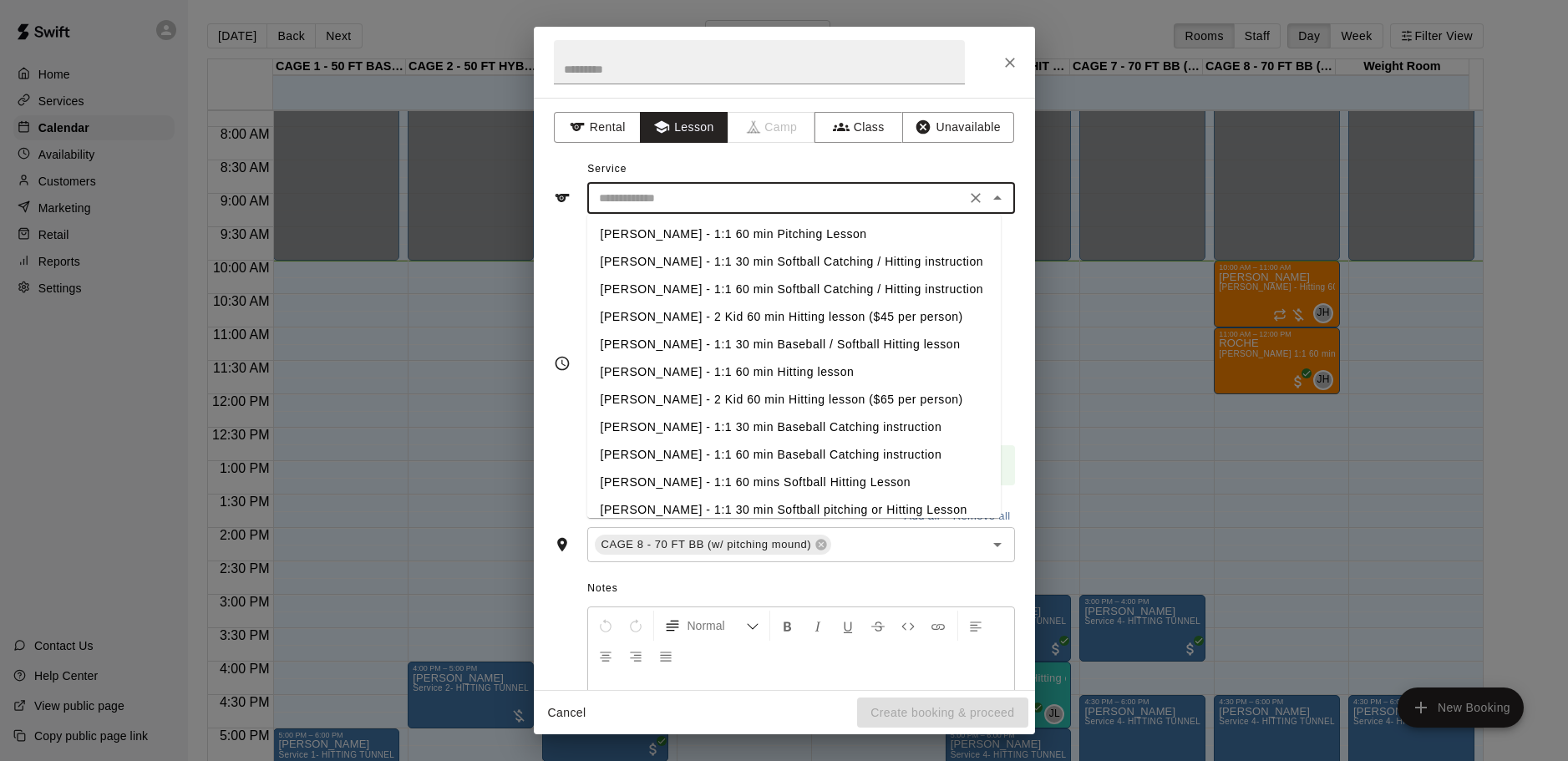
click at [670, 194] on input "text" at bounding box center [776, 199] width 368 height 21
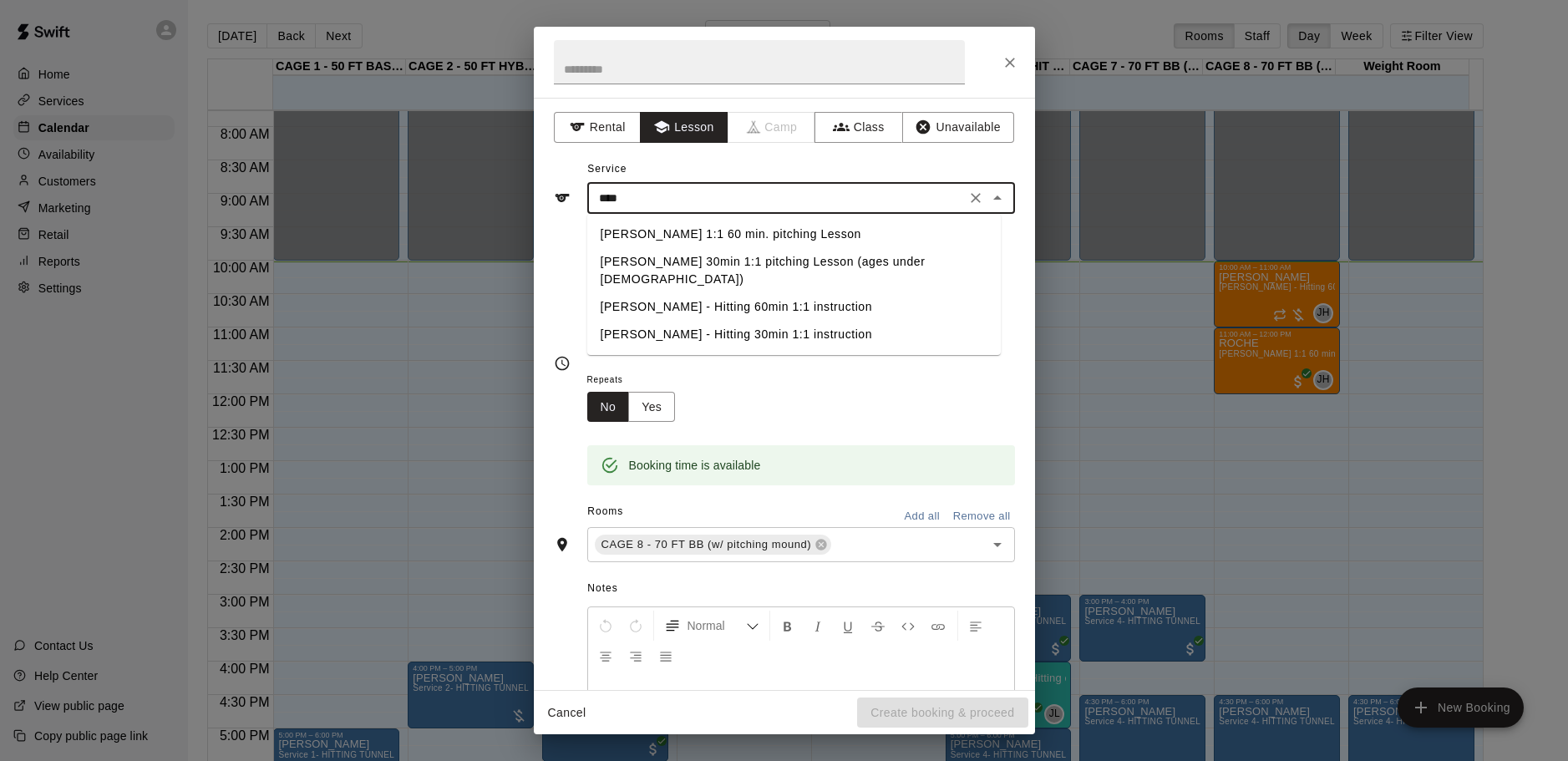
click at [702, 293] on li "[PERSON_NAME] - Hitting 60min 1:1 instruction" at bounding box center [794, 306] width 413 height 27
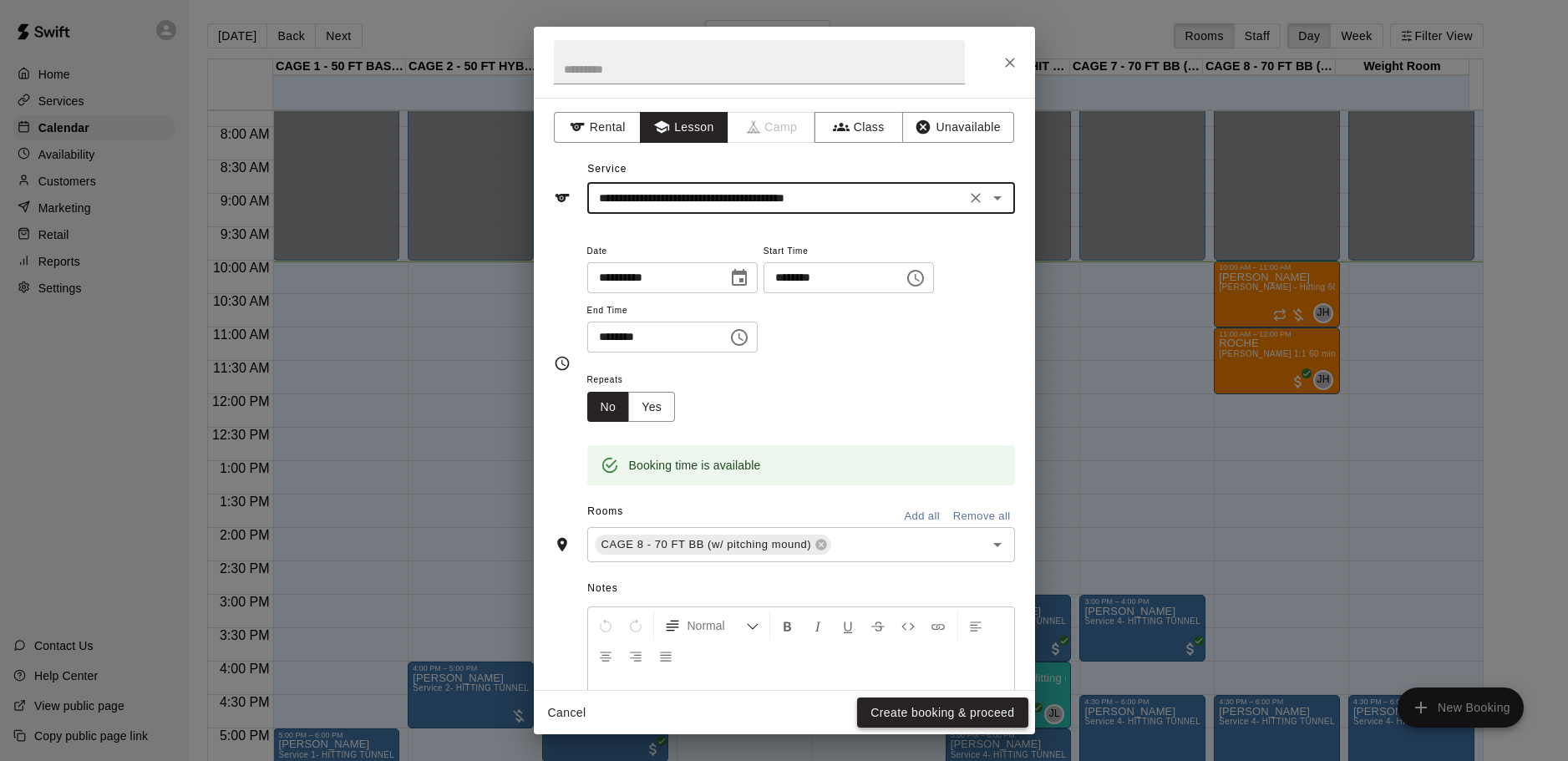
type input "**********"
click at [885, 706] on button "Create booking & proceed" at bounding box center [942, 713] width 171 height 31
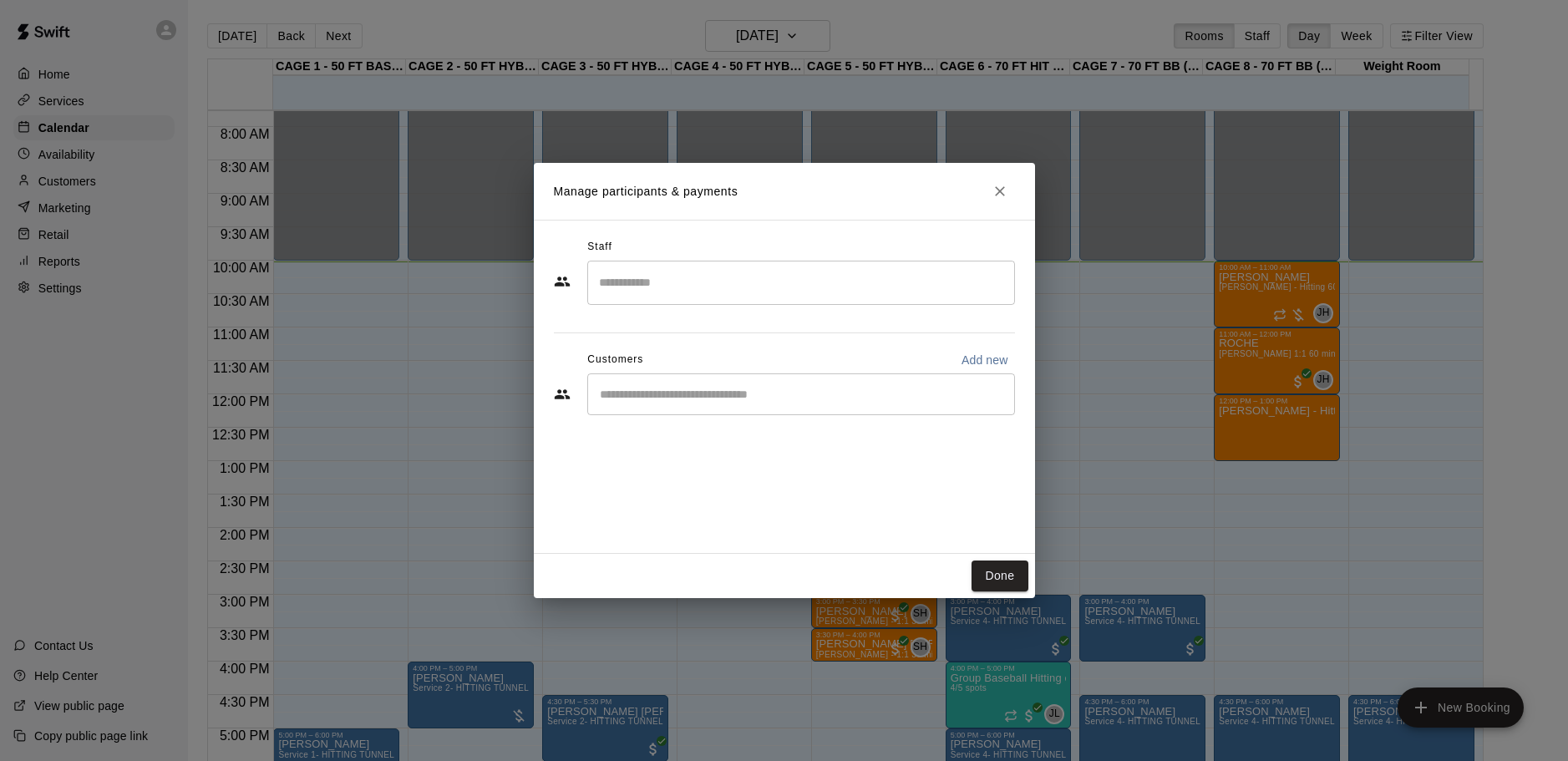
click at [723, 406] on div "​" at bounding box center [801, 394] width 427 height 41
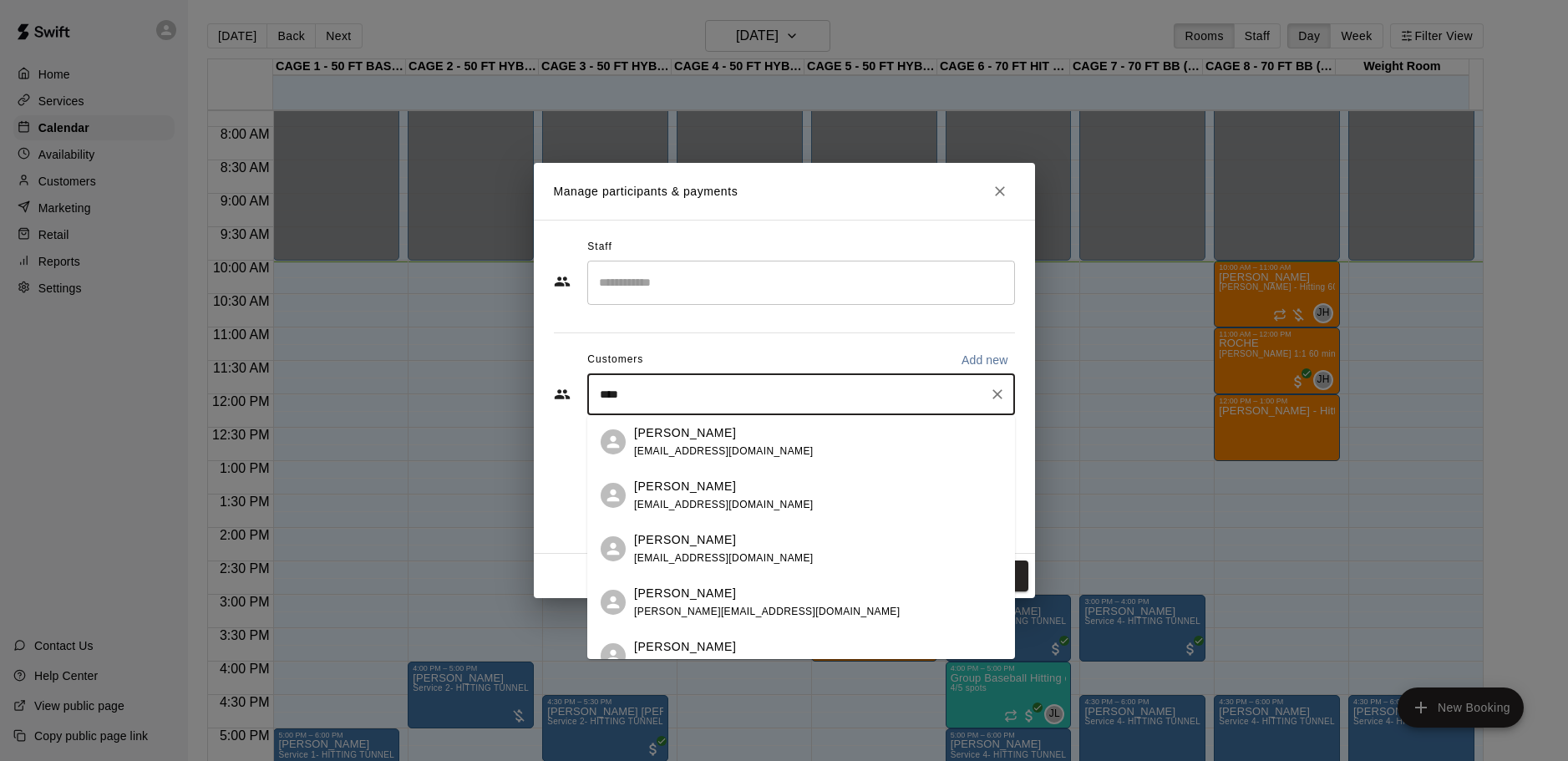
type input "*****"
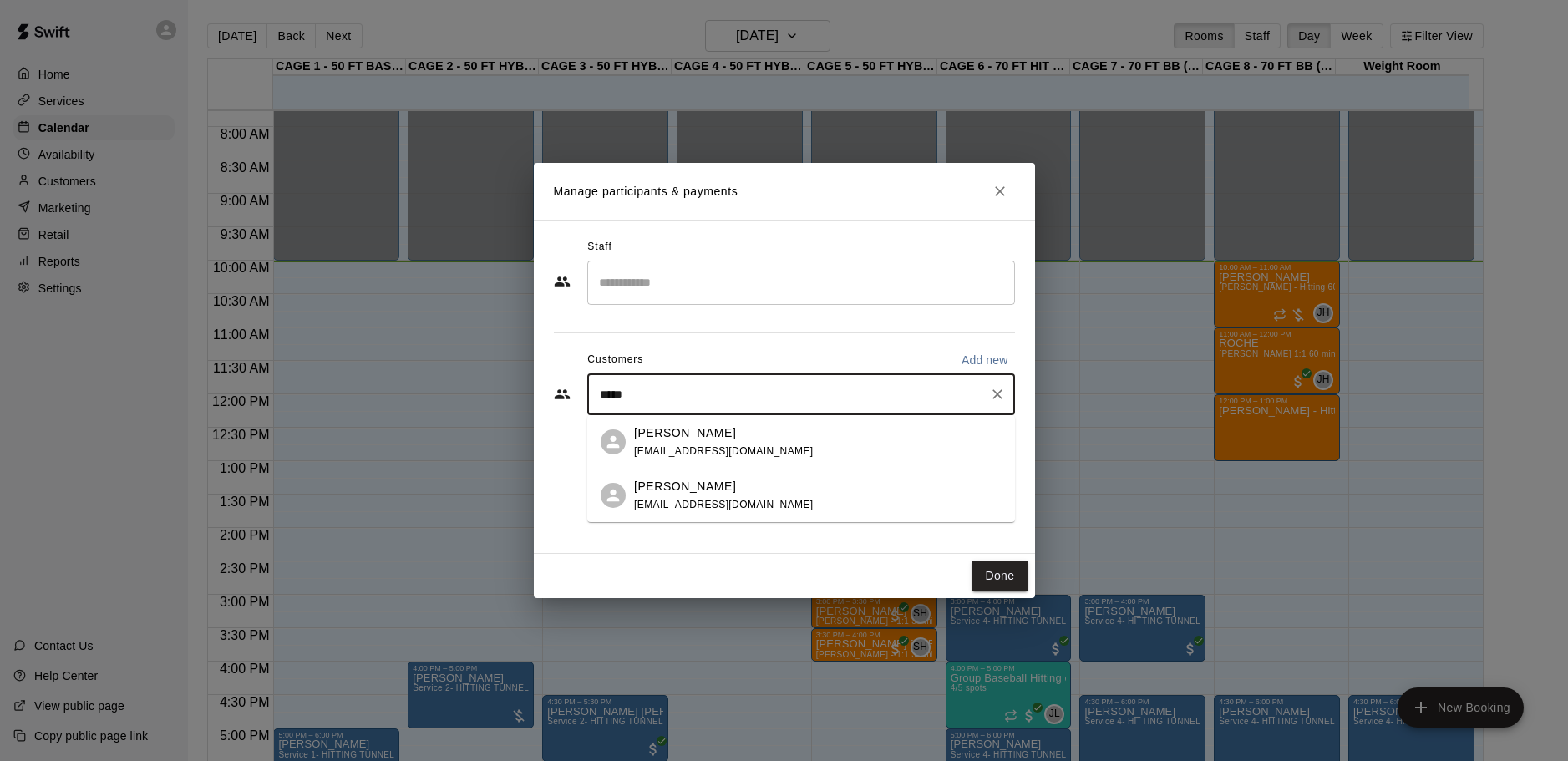
click at [679, 438] on p "[PERSON_NAME]" at bounding box center [685, 433] width 102 height 18
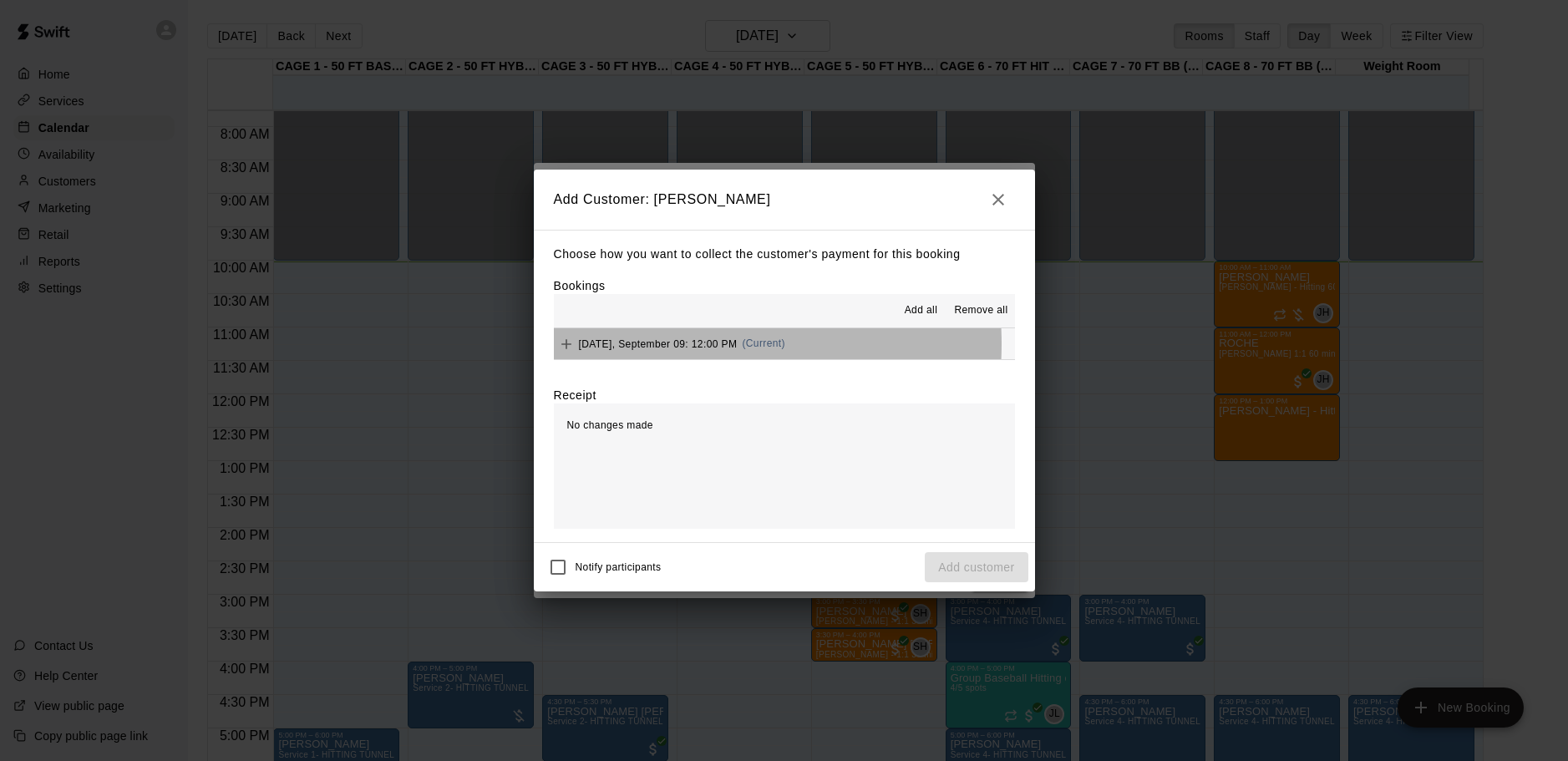
click at [656, 344] on span "Tuesday, September 09: 12:00 PM" at bounding box center [658, 343] width 158 height 11
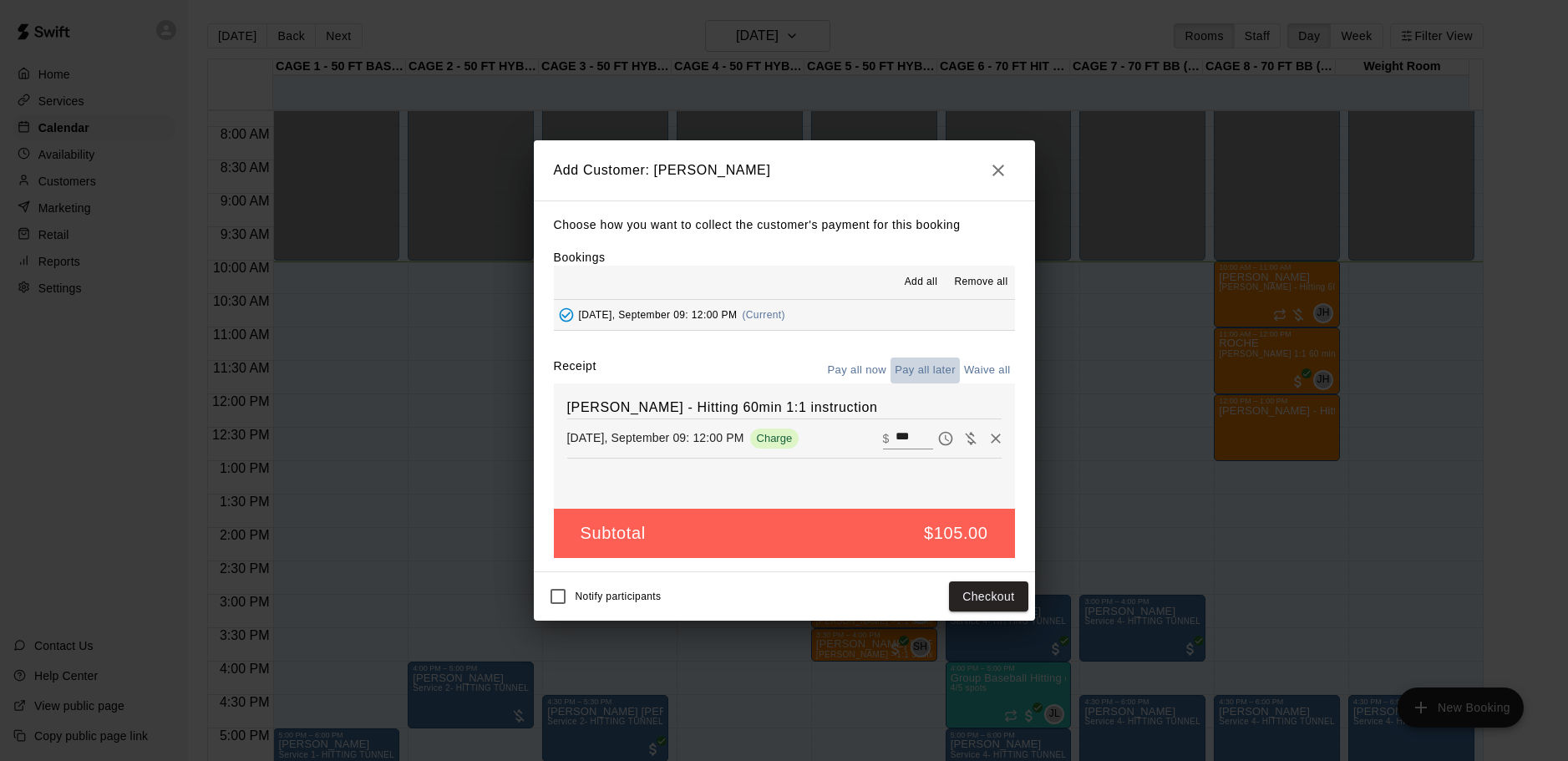
click at [949, 369] on button "Pay all later" at bounding box center [924, 370] width 69 height 26
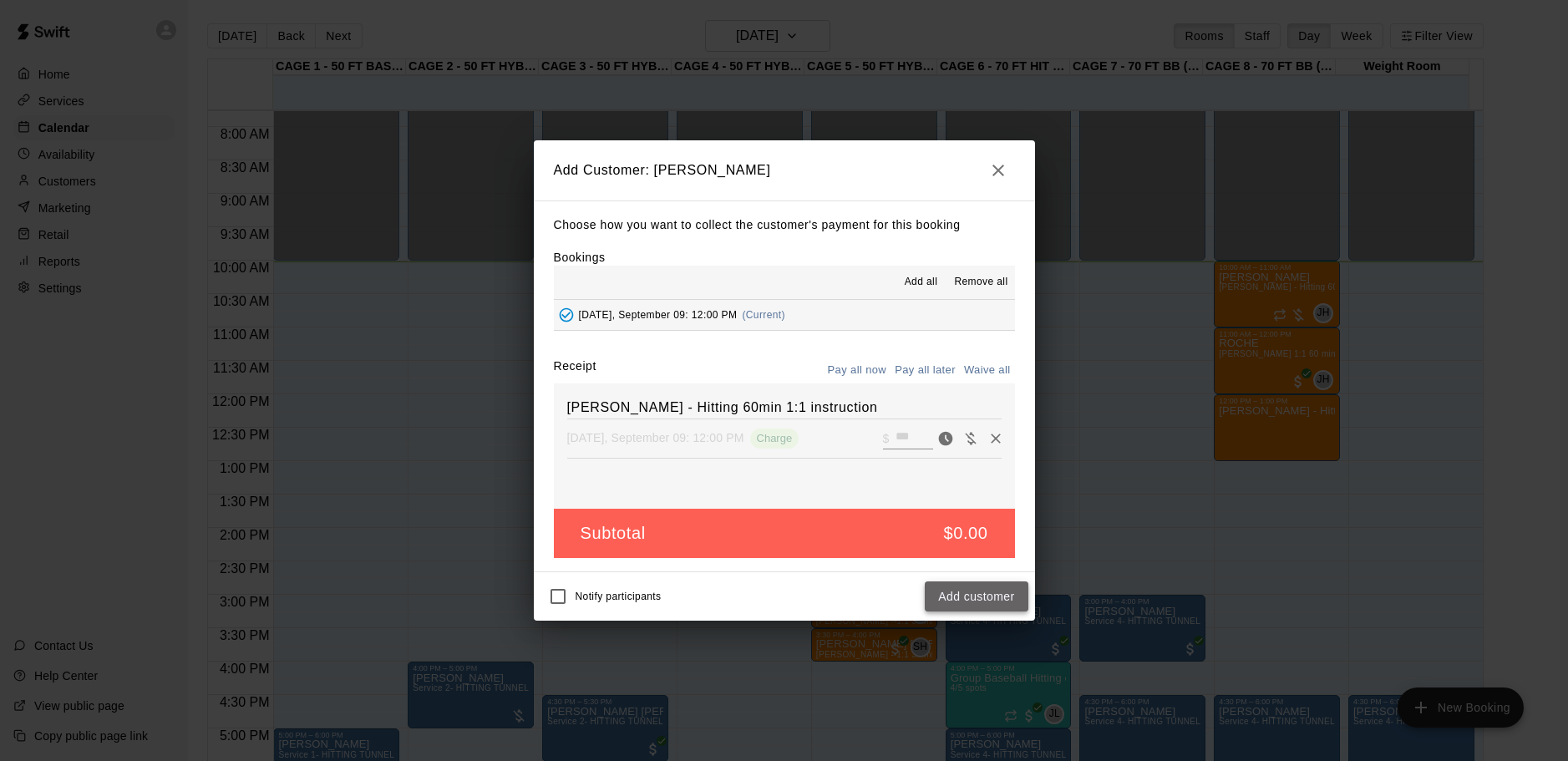
click at [1008, 601] on button "Add customer" at bounding box center [975, 596] width 103 height 31
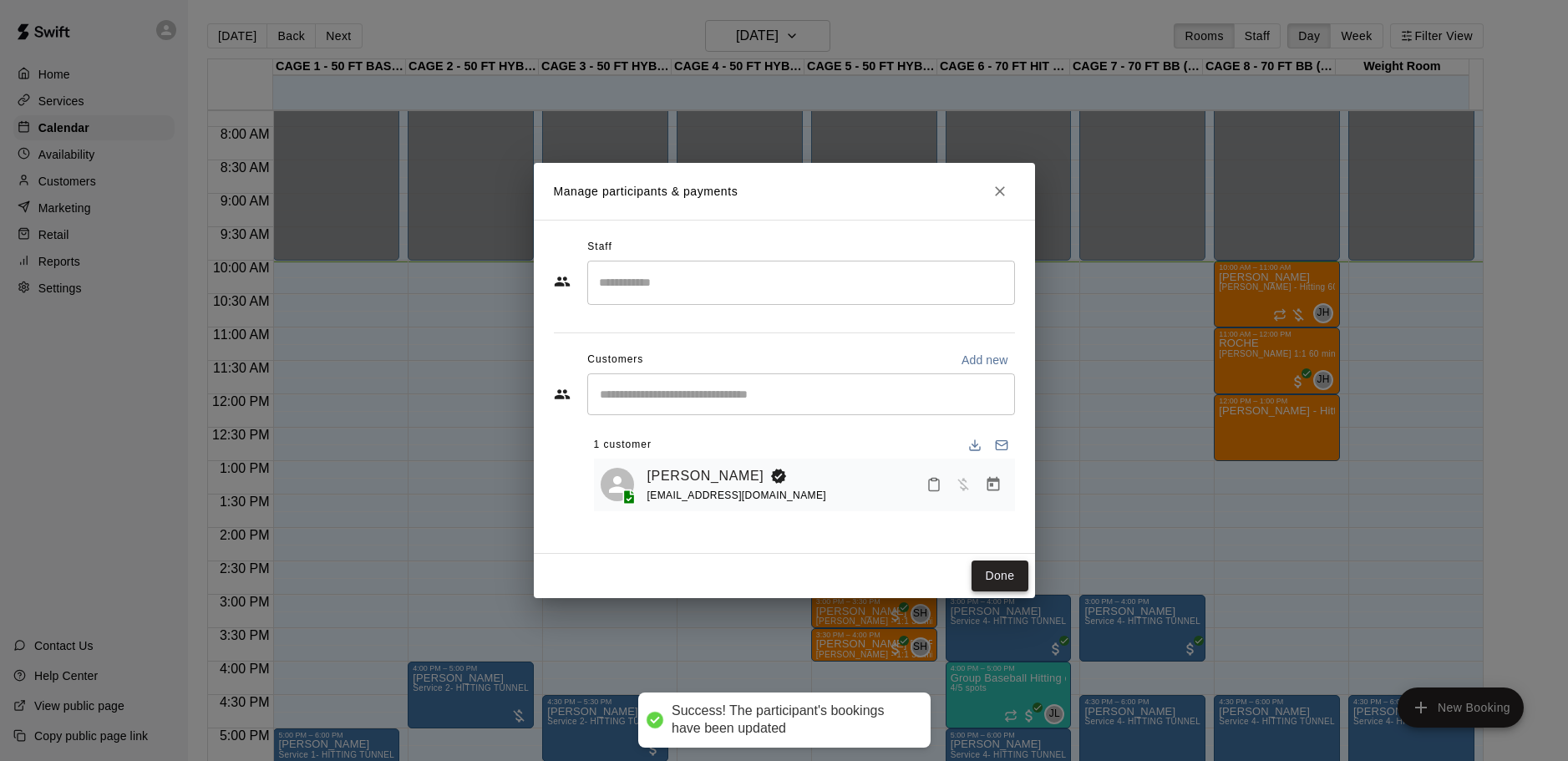
click at [987, 572] on button "Done" at bounding box center [999, 575] width 56 height 31
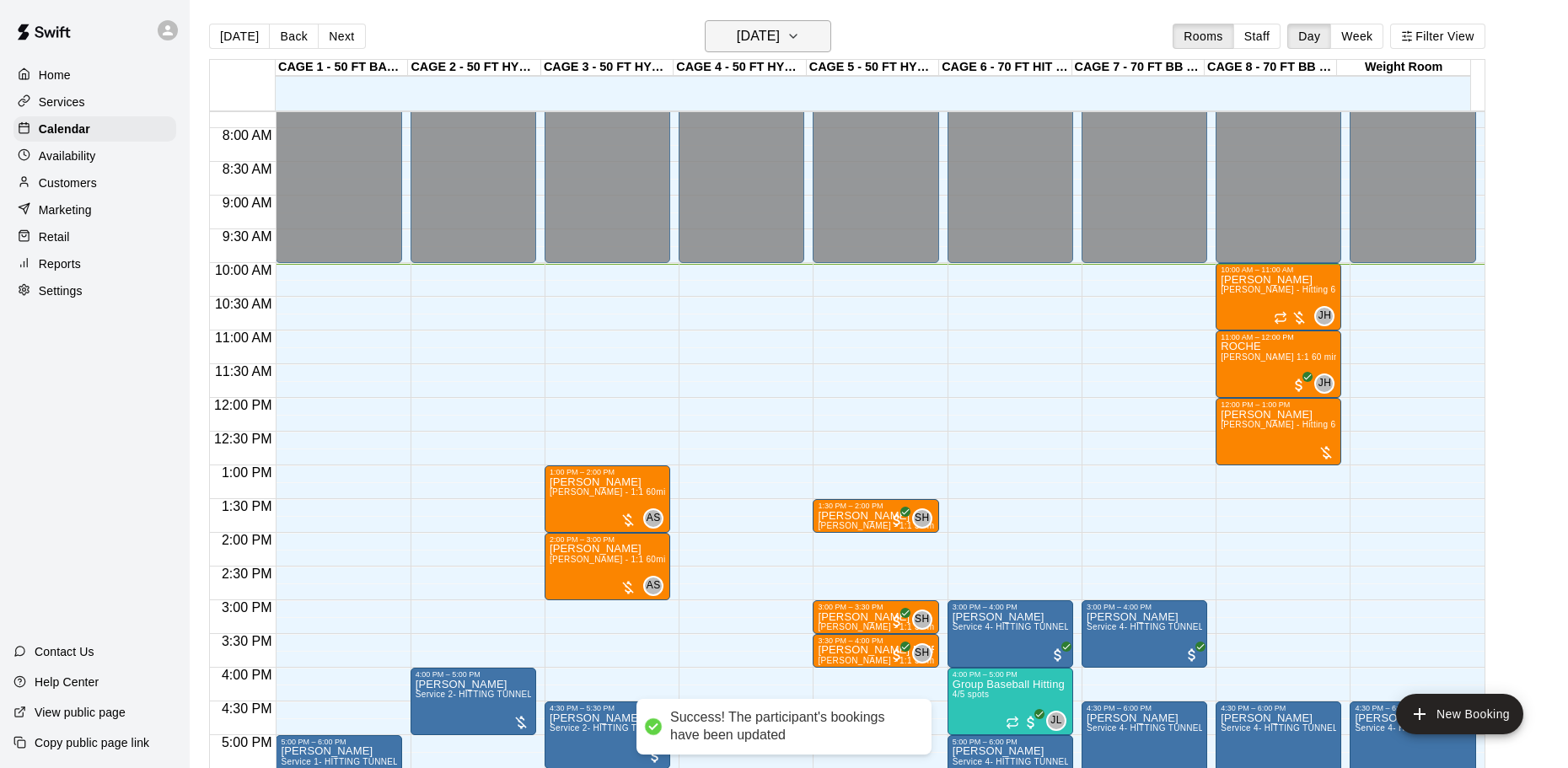
click at [748, 36] on h6 "[DATE]" at bounding box center [758, 36] width 43 height 24
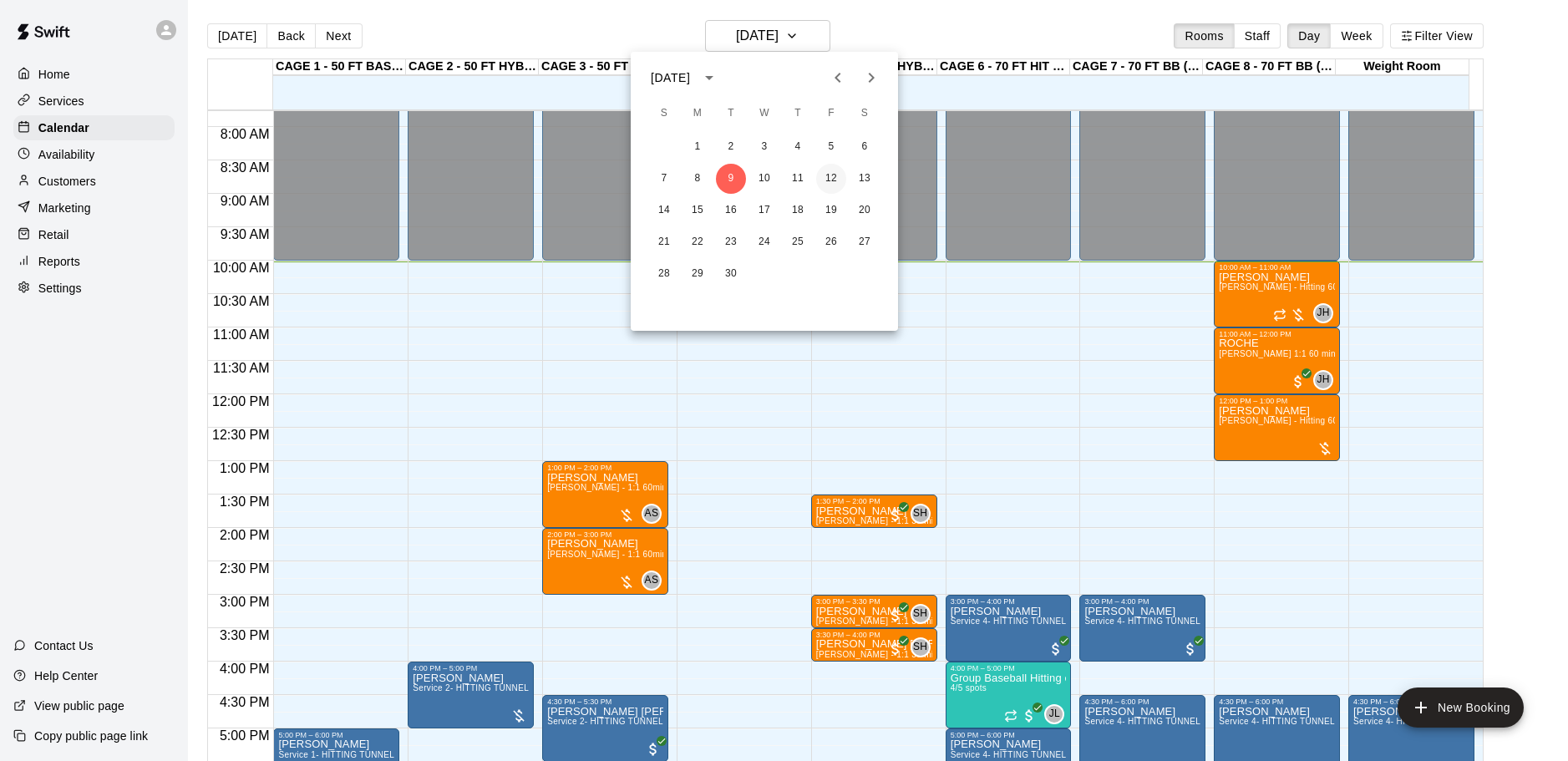
click at [838, 180] on button "12" at bounding box center [831, 179] width 30 height 30
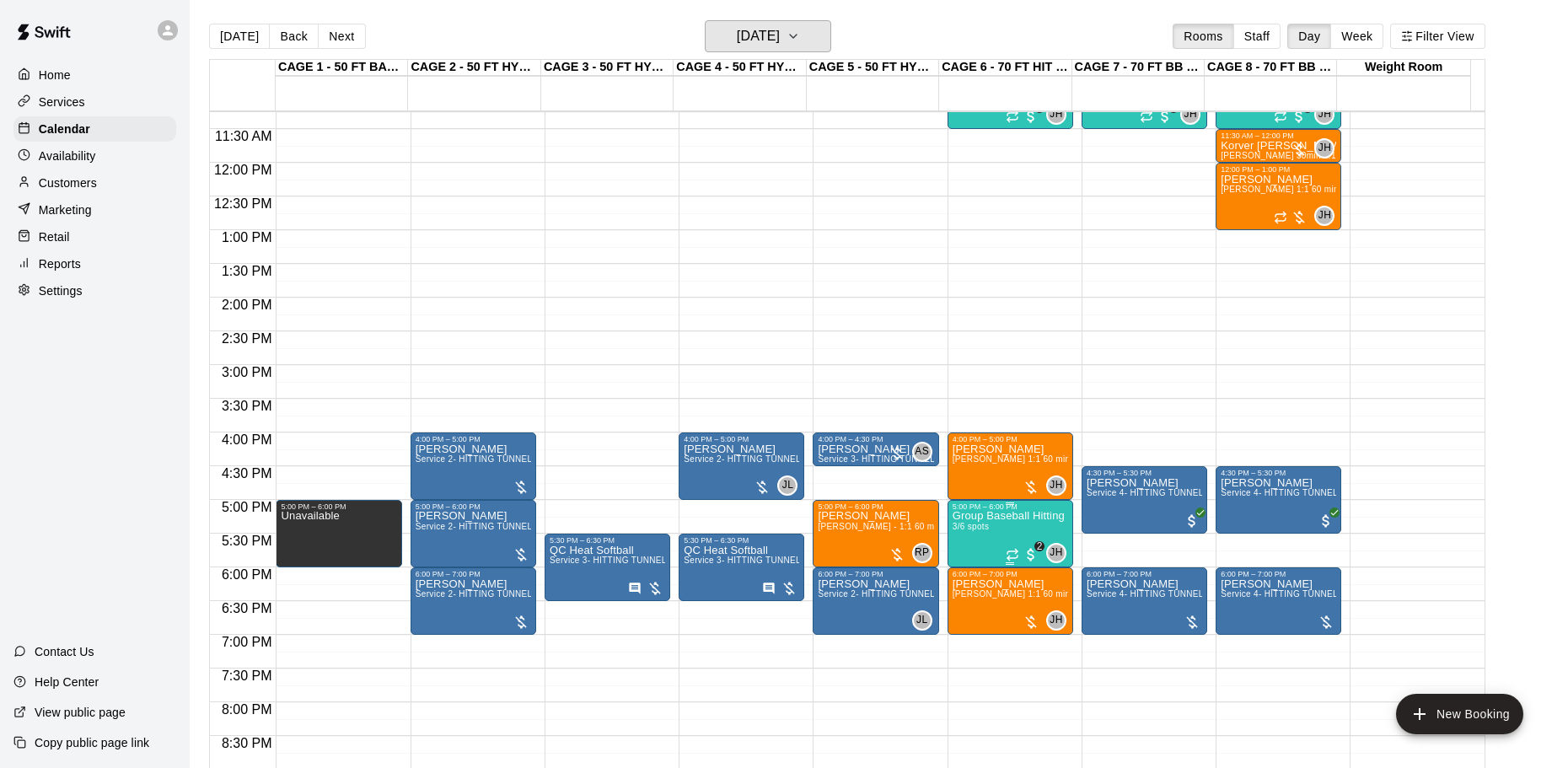
scroll to position [777, 0]
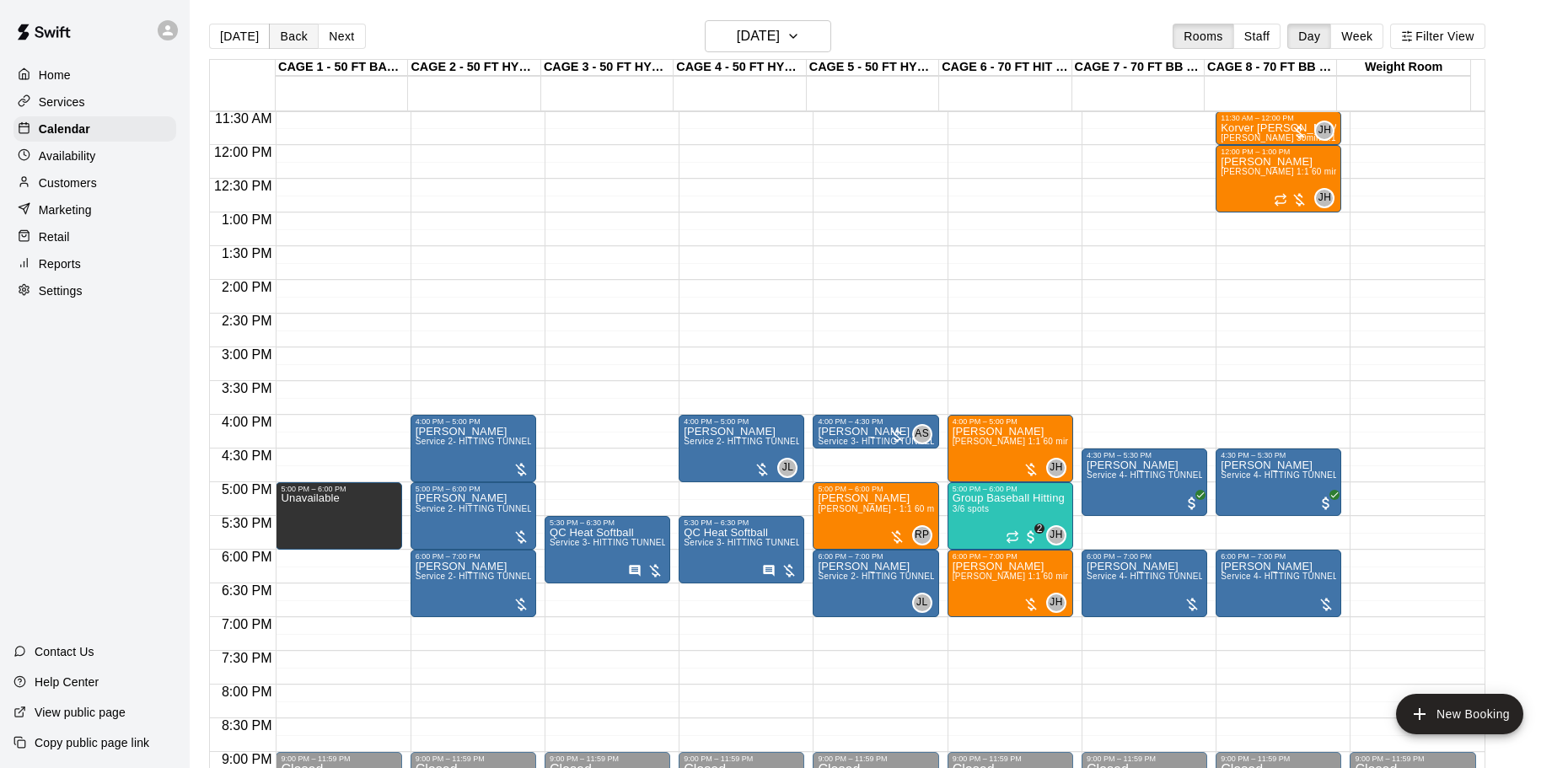
click at [281, 42] on button "Back" at bounding box center [294, 36] width 50 height 25
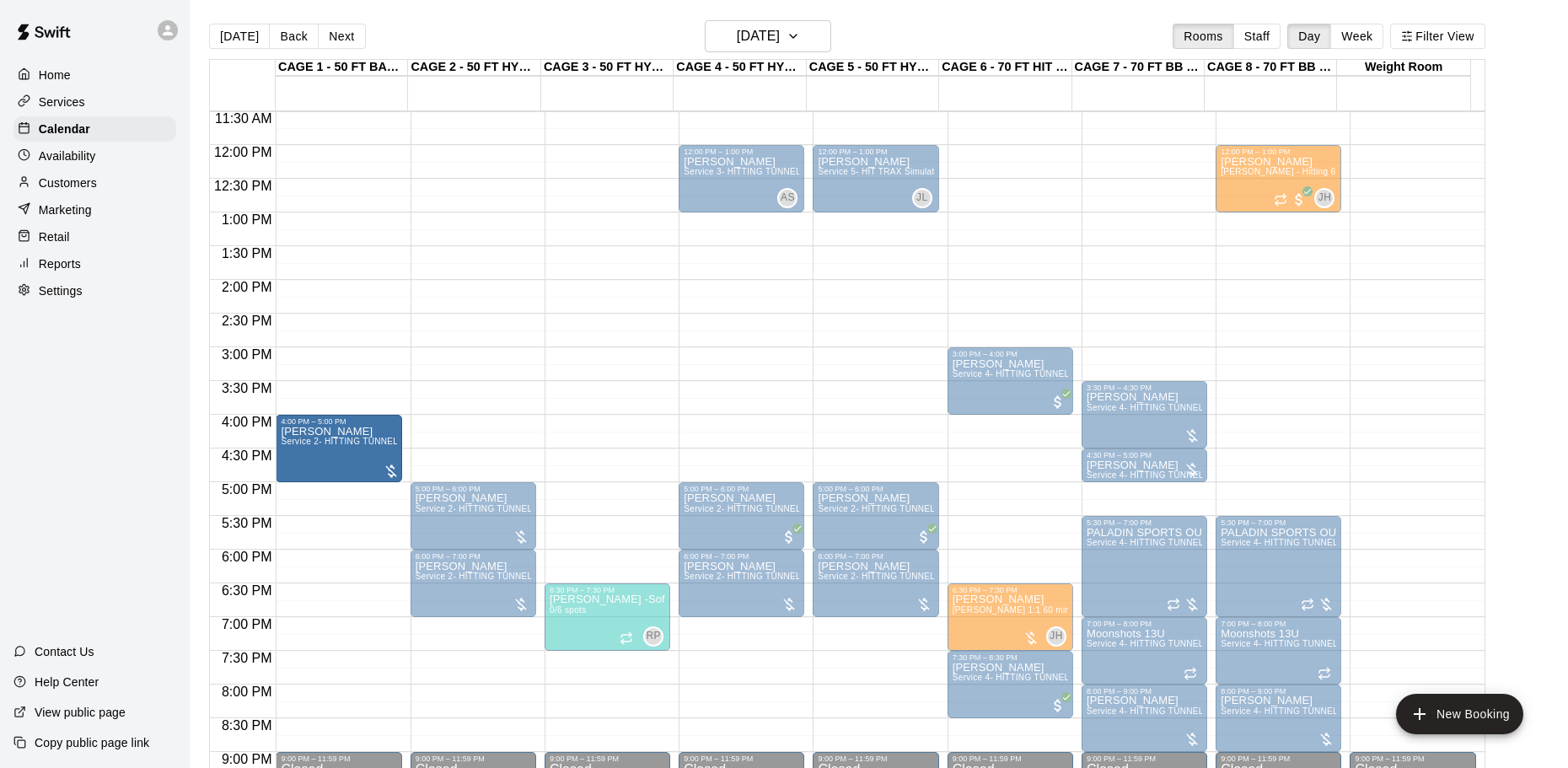
drag, startPoint x: 424, startPoint y: 461, endPoint x: 398, endPoint y: 463, distance: 26.1
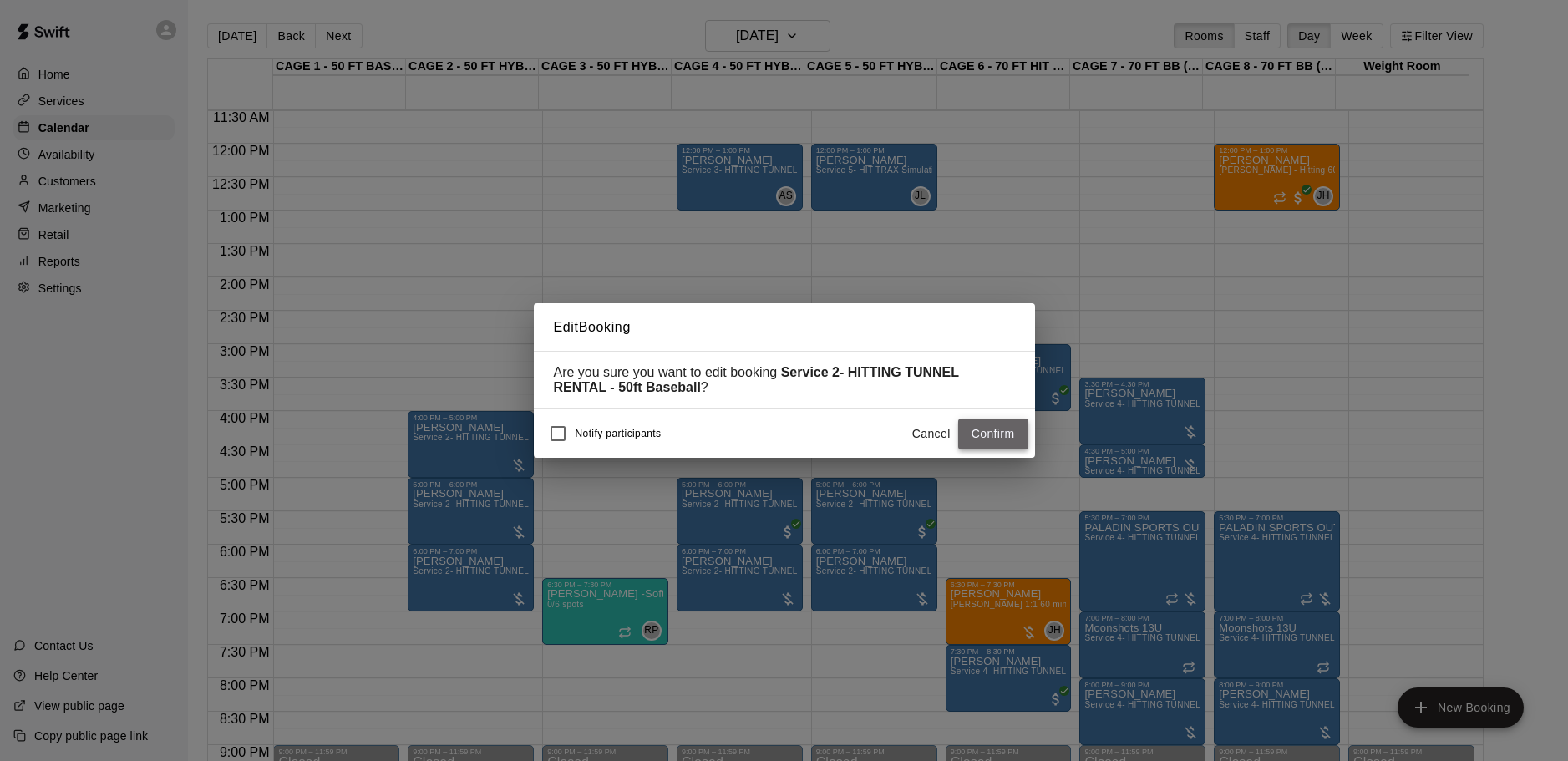
click at [999, 438] on button "Confirm" at bounding box center [993, 434] width 70 height 31
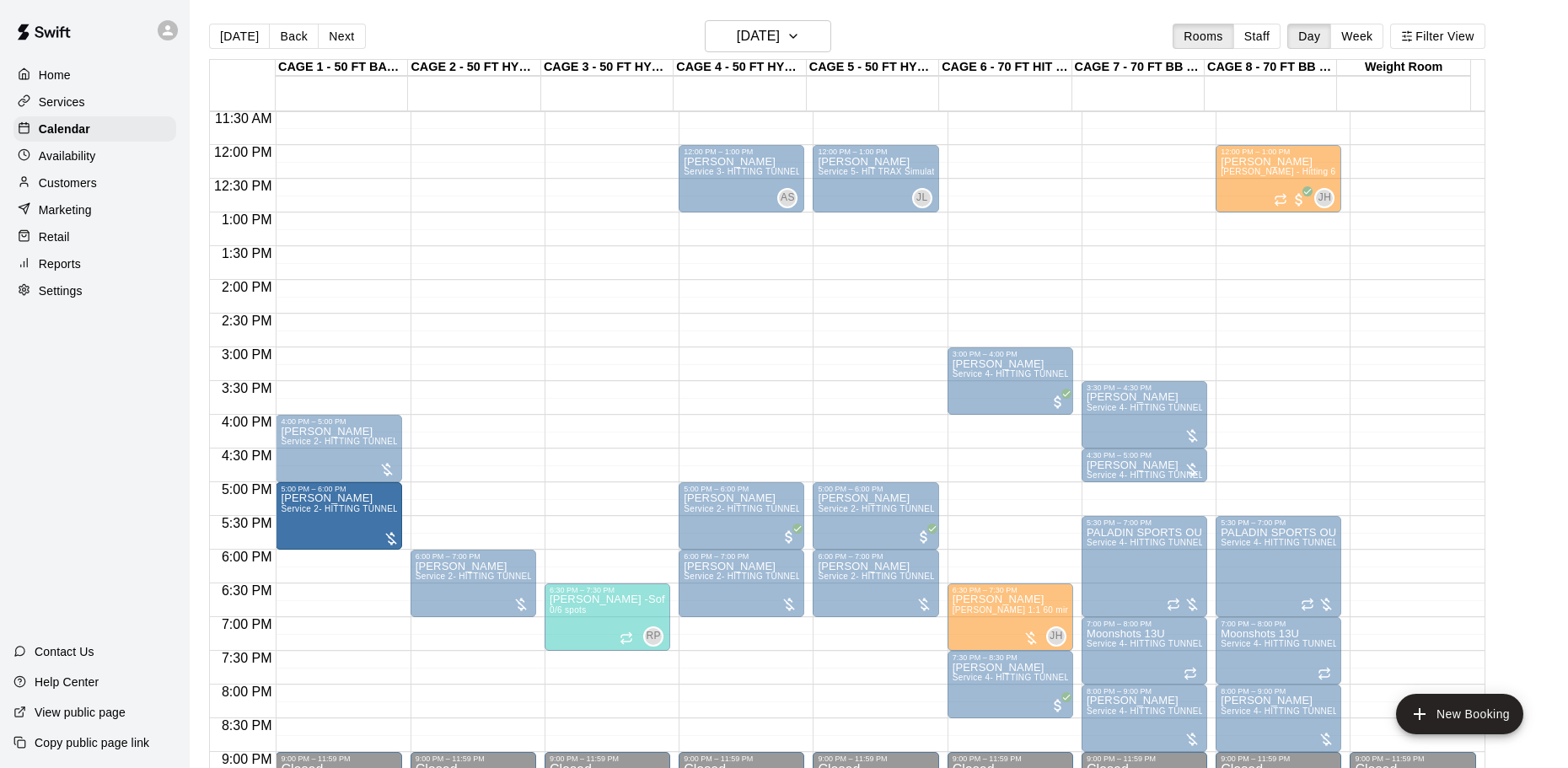
drag, startPoint x: 420, startPoint y: 528, endPoint x: 395, endPoint y: 528, distance: 25.0
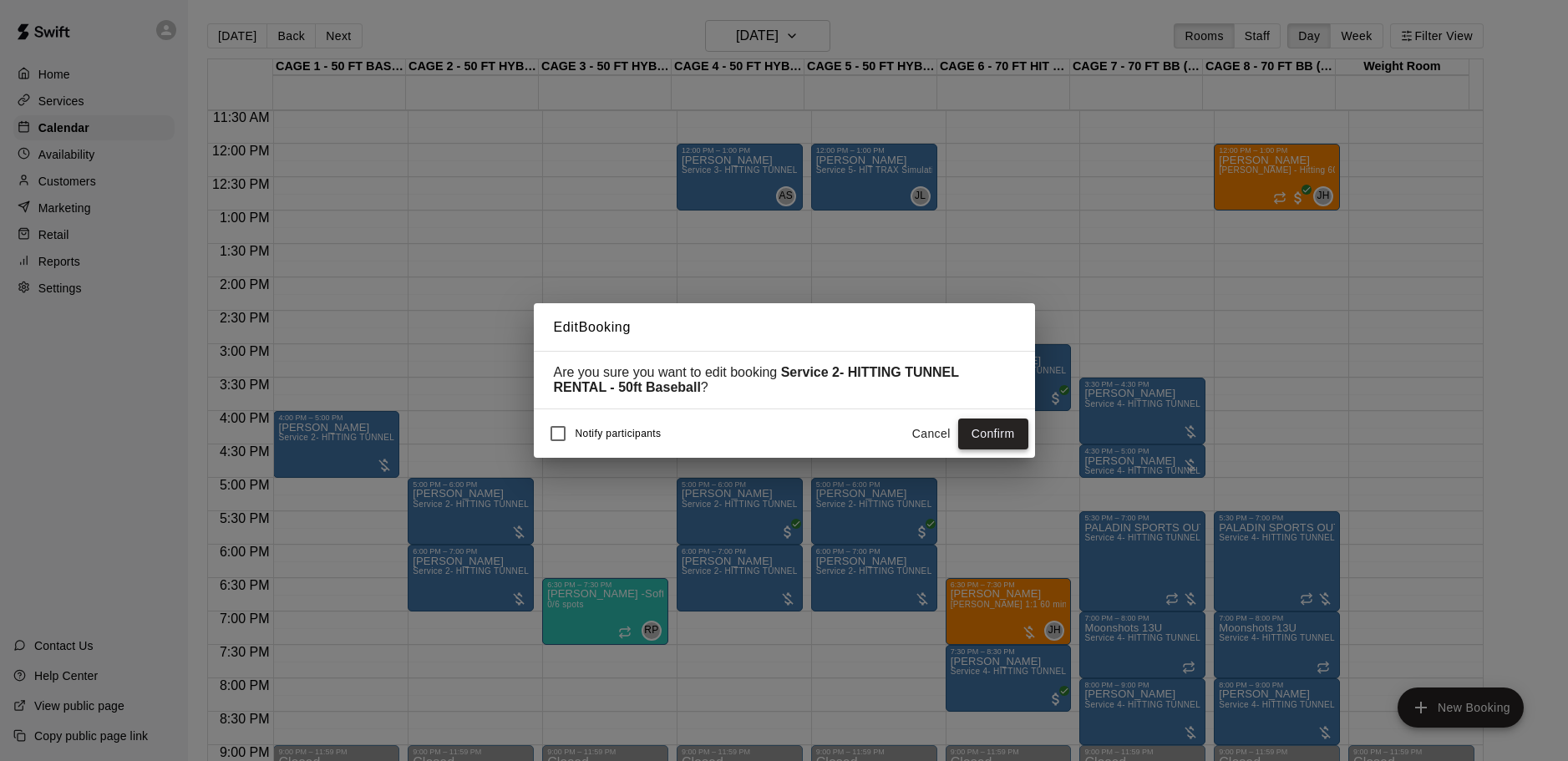
click at [978, 435] on button "Confirm" at bounding box center [993, 434] width 70 height 31
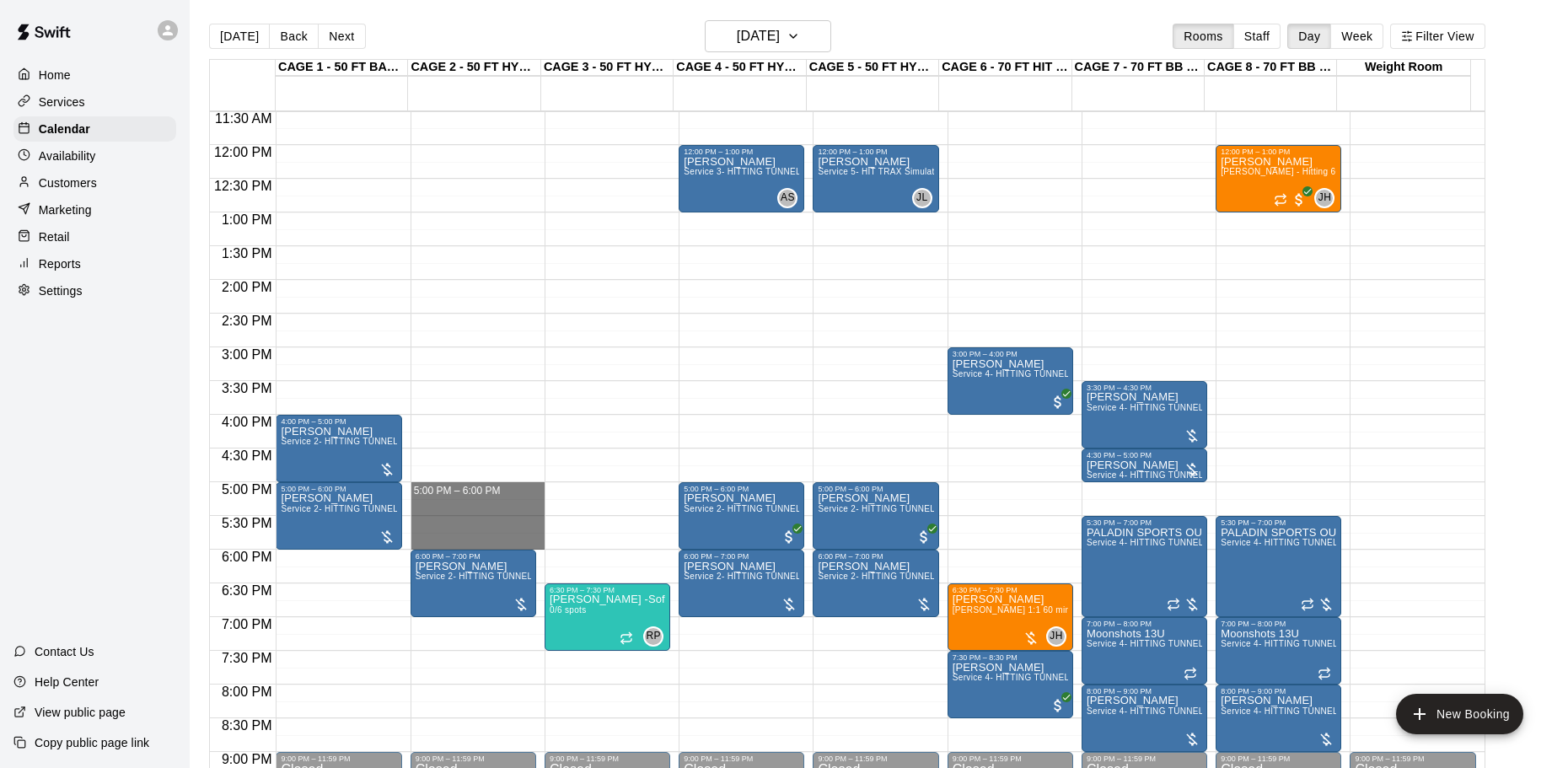
drag, startPoint x: 469, startPoint y: 489, endPoint x: 470, endPoint y: 539, distance: 50.0
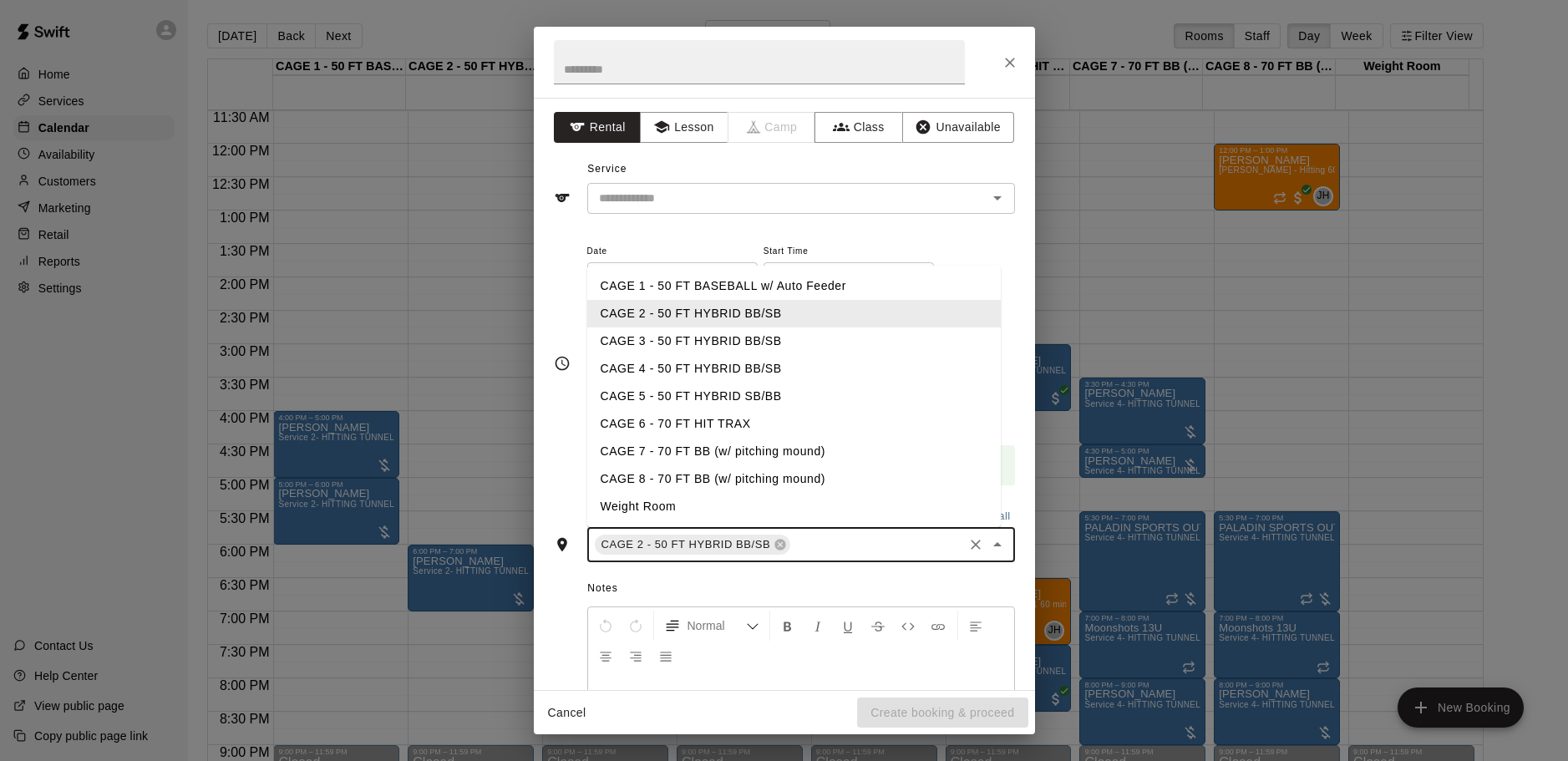
click at [835, 542] on input "text" at bounding box center [876, 545] width 167 height 21
type input "*"
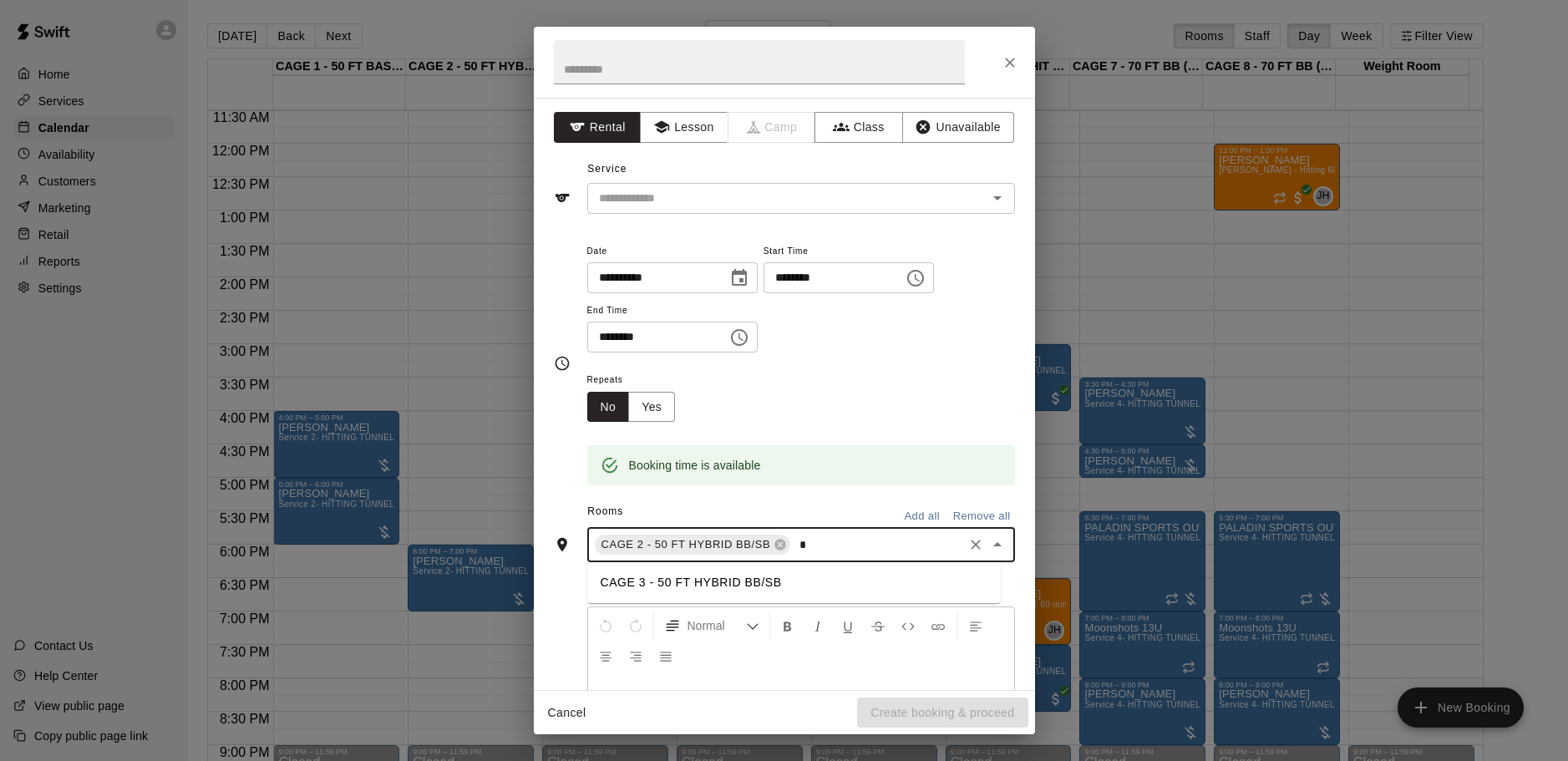
click at [783, 572] on li "CAGE 3 - 50 FT HYBRID BB/SB" at bounding box center [794, 582] width 413 height 27
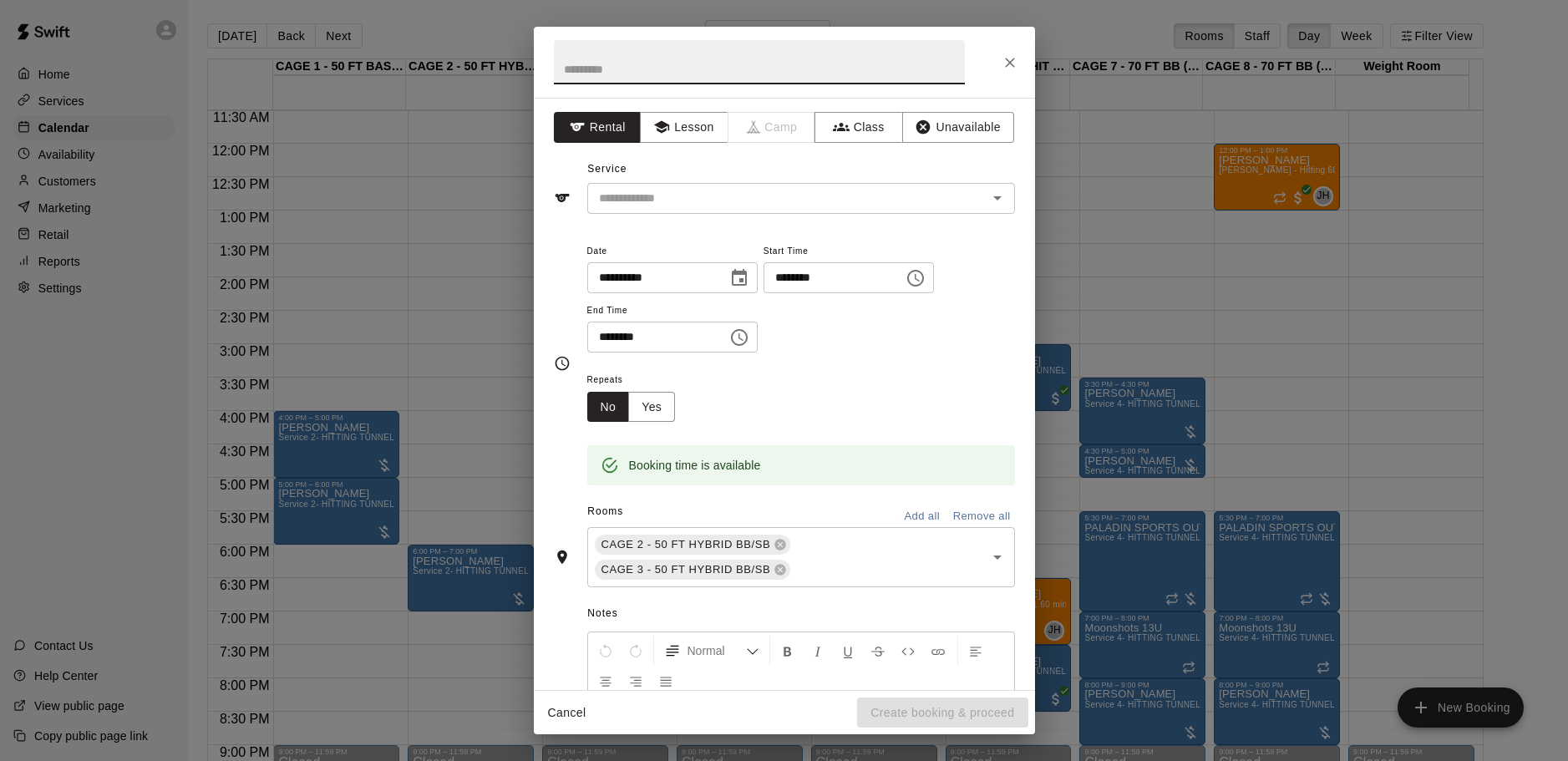
click at [673, 75] on input "text" at bounding box center [759, 62] width 411 height 44
type input "**********"
click at [957, 123] on button "Unavailable" at bounding box center [958, 127] width 112 height 31
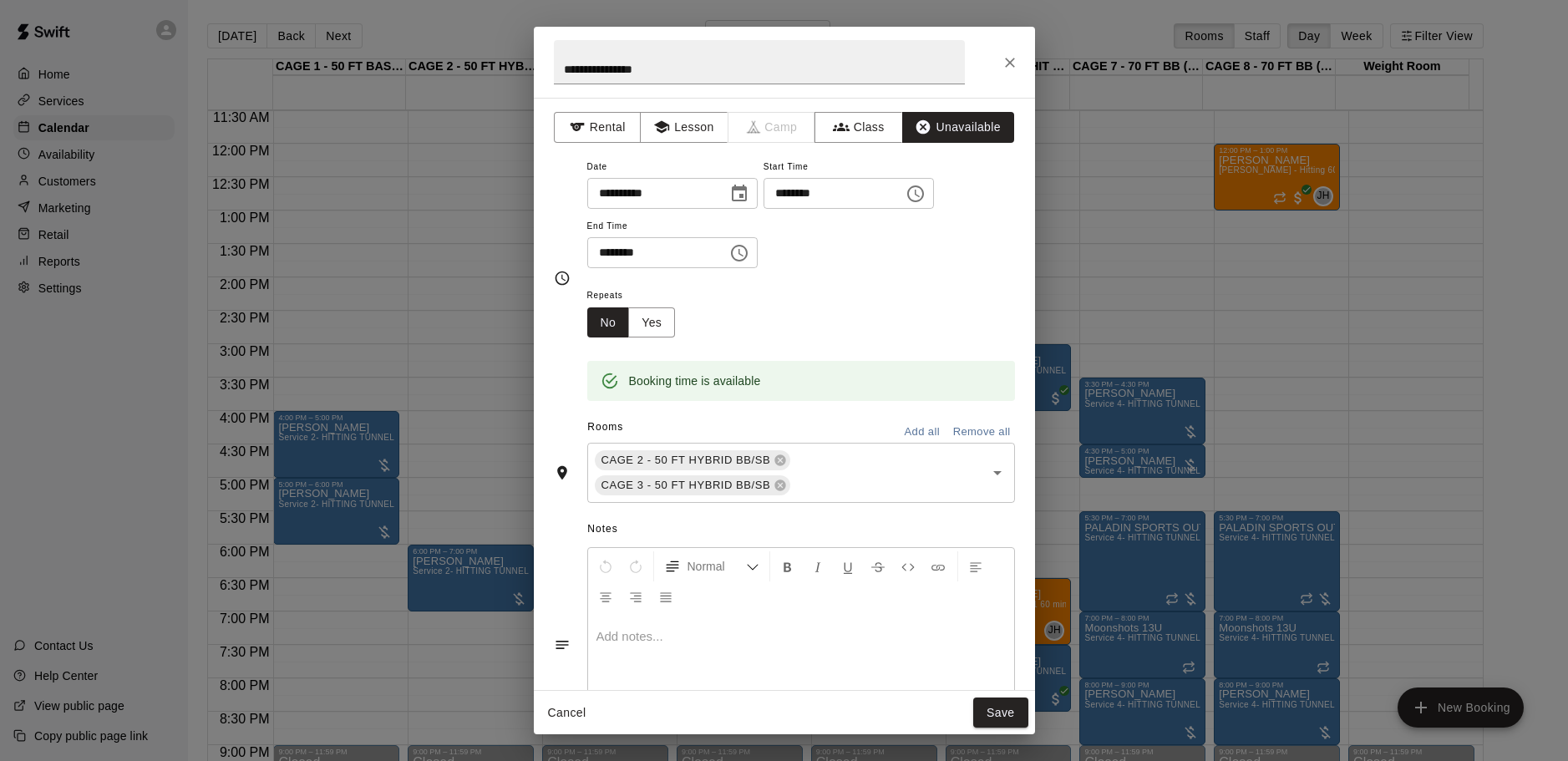
click at [1012, 728] on div "Cancel Save" at bounding box center [784, 713] width 501 height 44
click at [1025, 711] on button "Save" at bounding box center [1000, 713] width 55 height 31
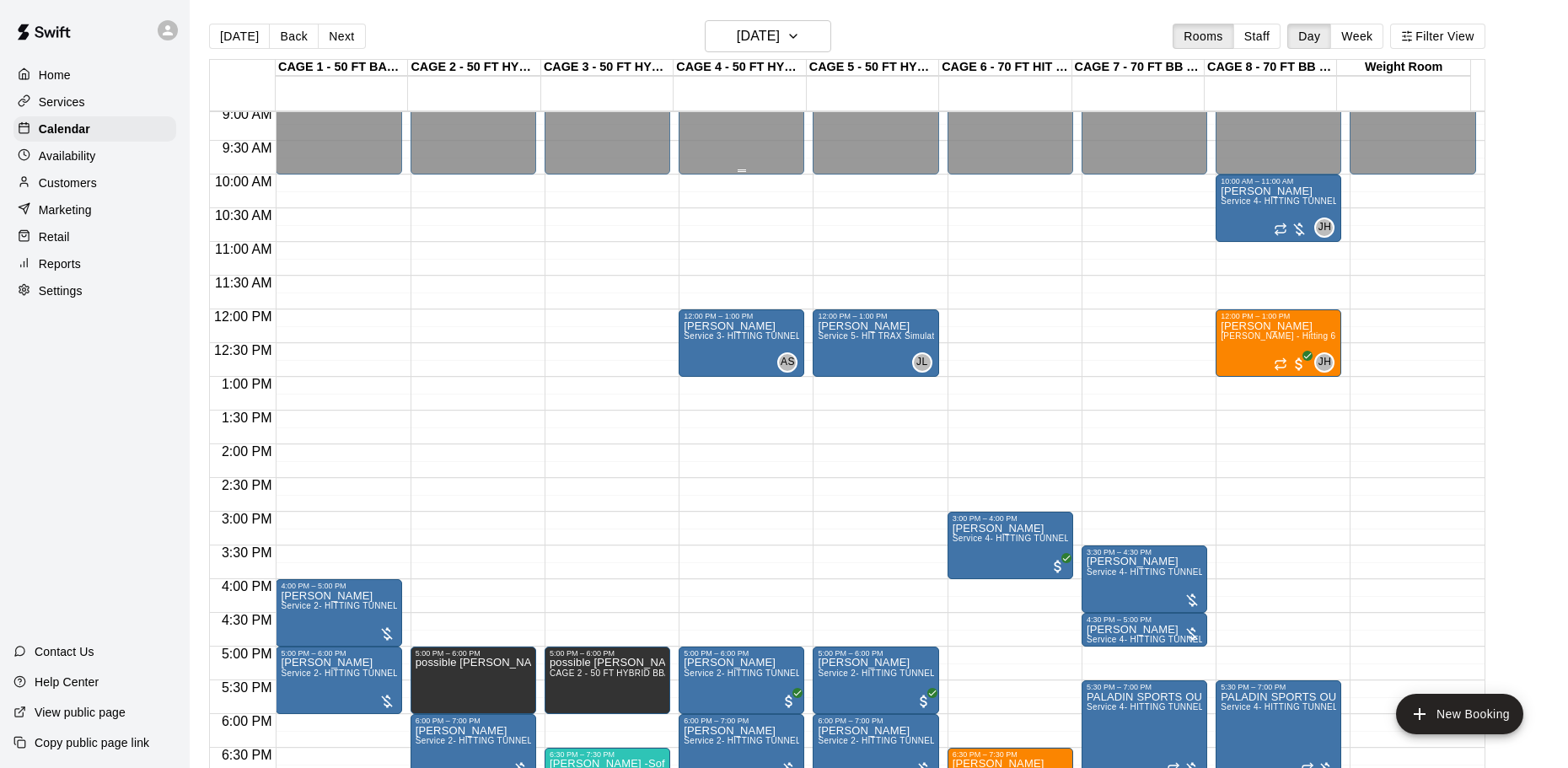
scroll to position [439, 0]
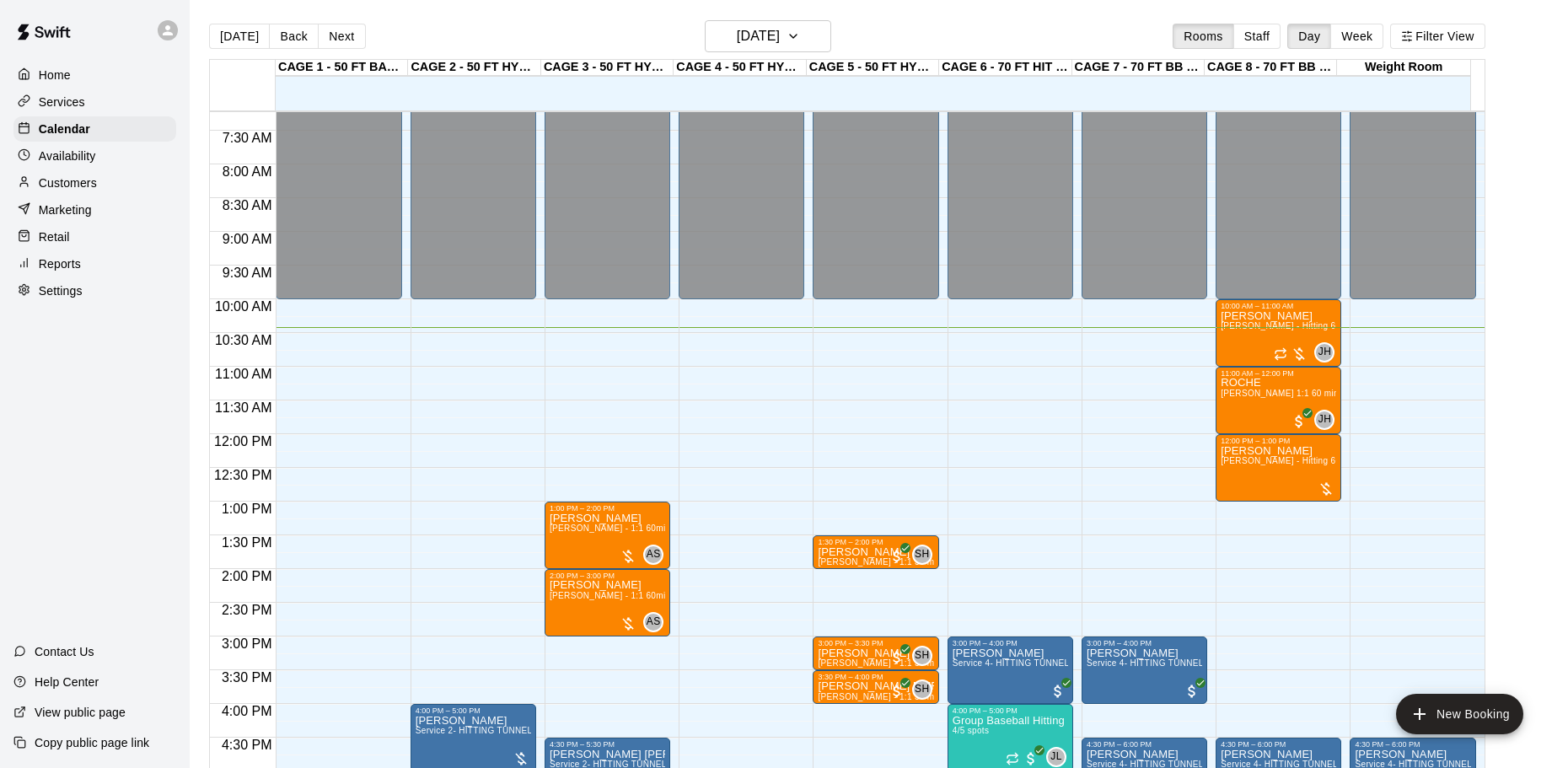
scroll to position [450, 0]
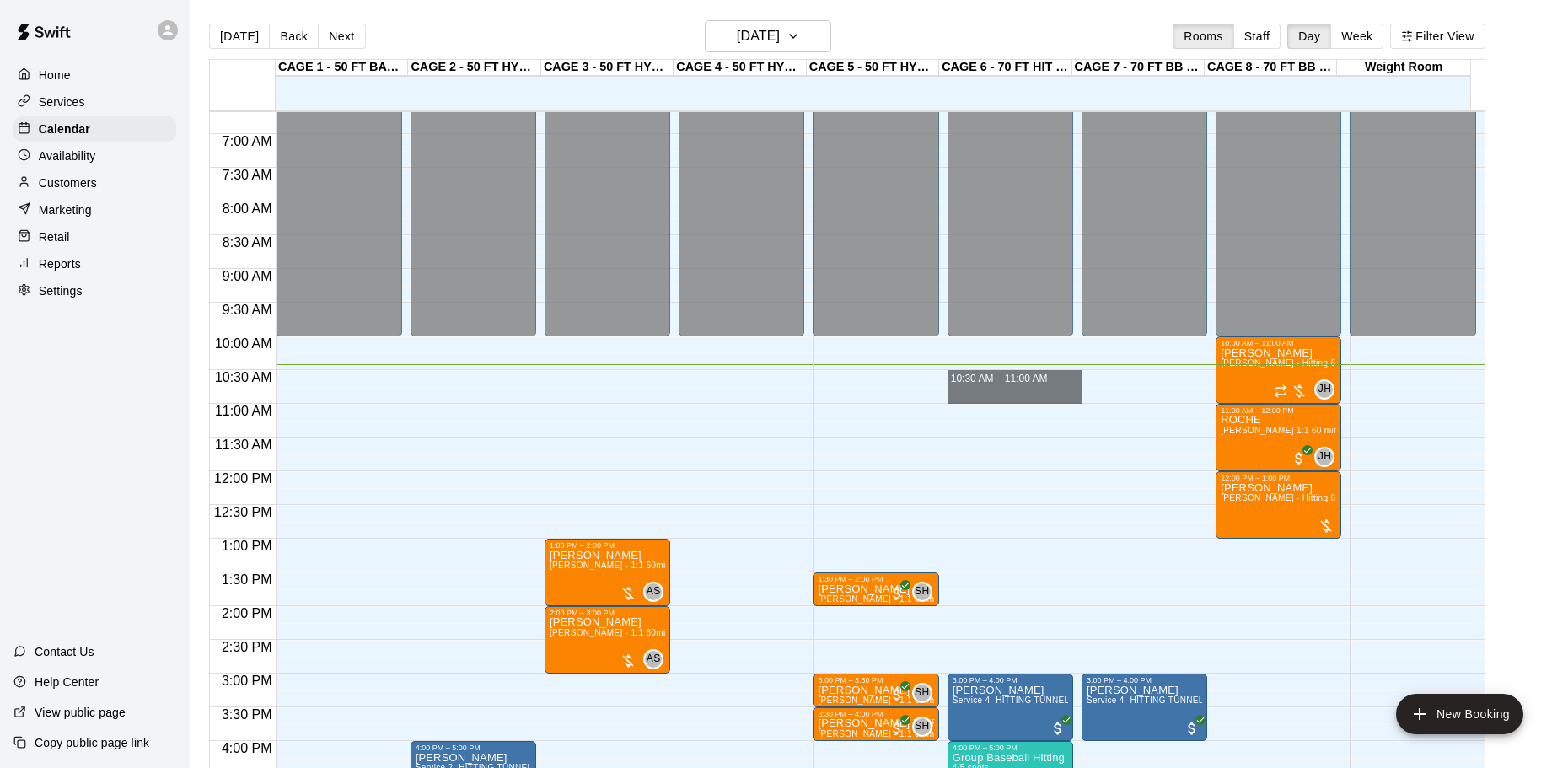
drag, startPoint x: 1003, startPoint y: 377, endPoint x: 1002, endPoint y: 396, distance: 19.0
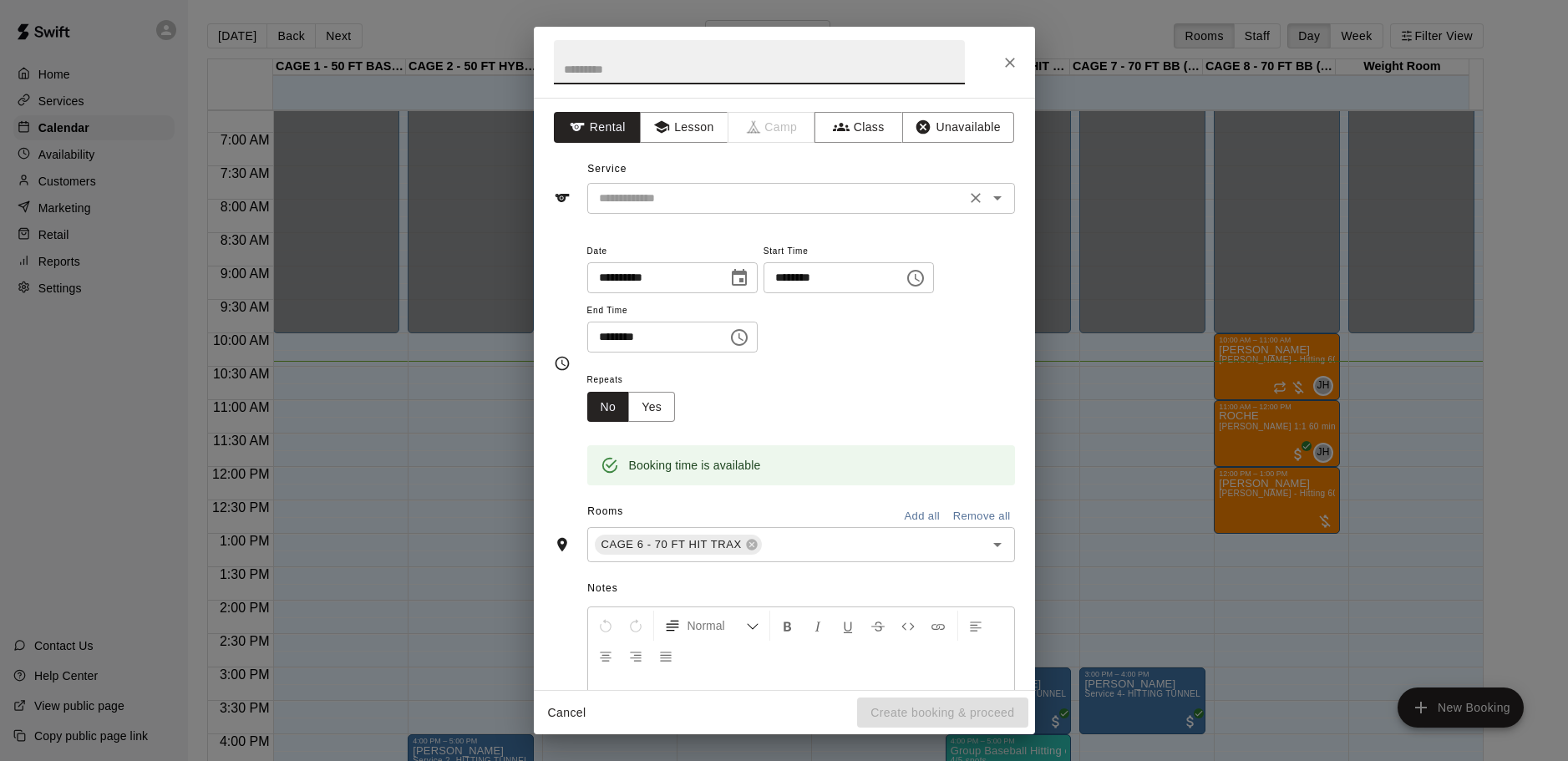
click at [697, 201] on input "text" at bounding box center [776, 199] width 368 height 21
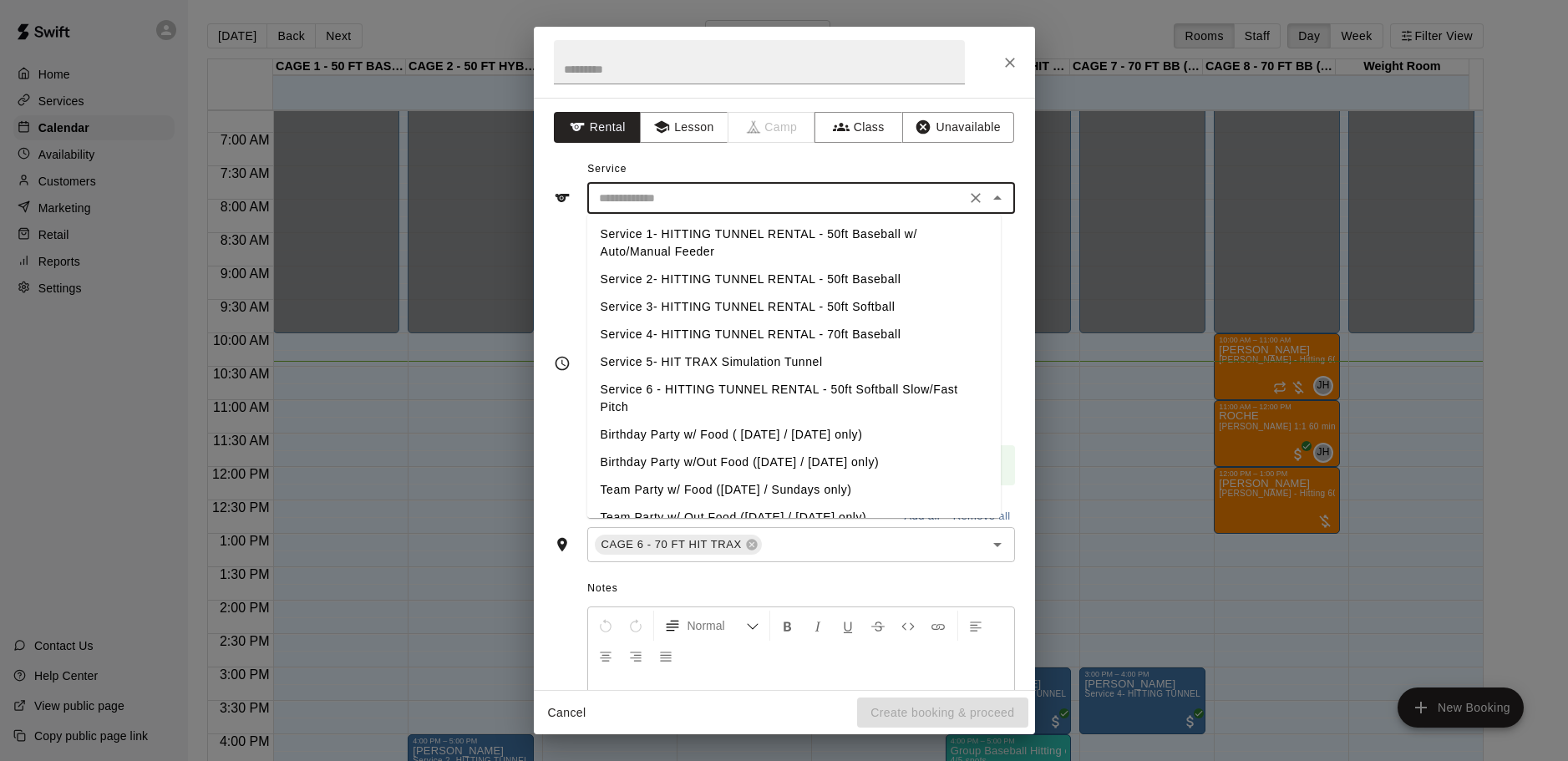
click at [829, 282] on li "Service 2- HITTING TUNNEL RENTAL - 50ft Baseball" at bounding box center [794, 279] width 413 height 27
type input "**********"
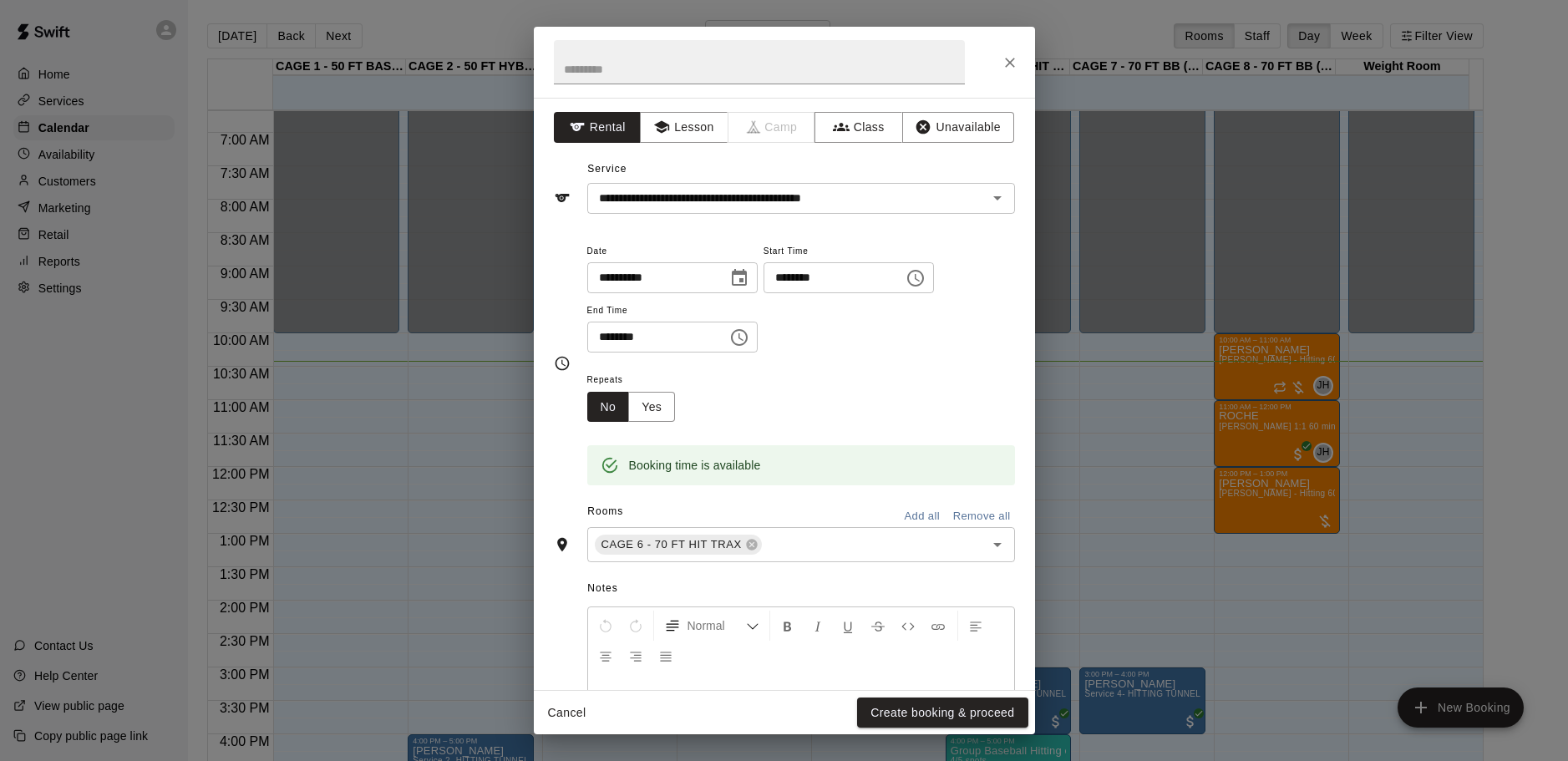
click at [835, 348] on div "**********" at bounding box center [801, 297] width 427 height 113
click at [934, 707] on button "Create booking & proceed" at bounding box center [942, 713] width 171 height 31
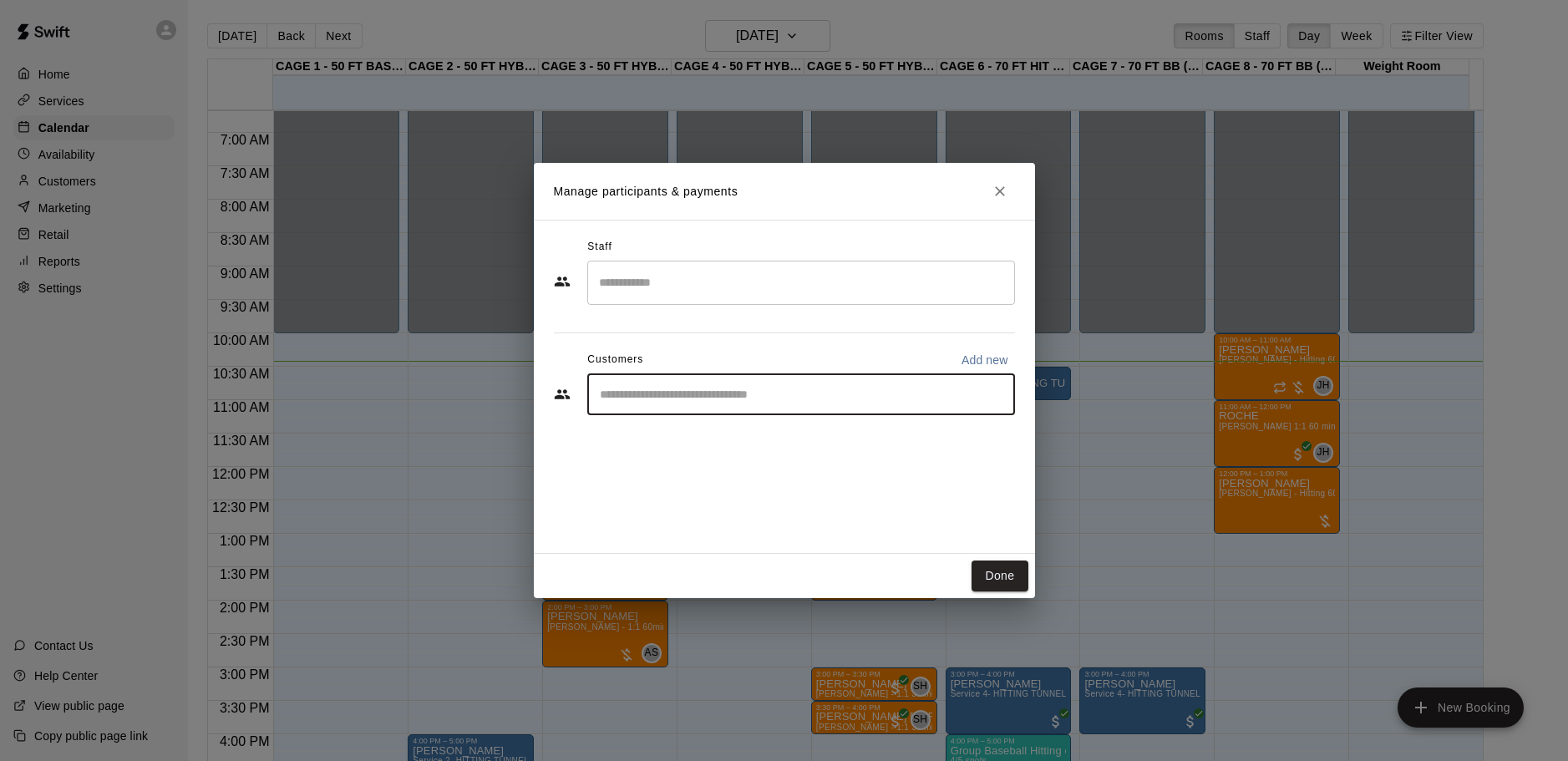
click at [729, 403] on input "Start typing to search customers..." at bounding box center [800, 394] width 412 height 17
type input "**"
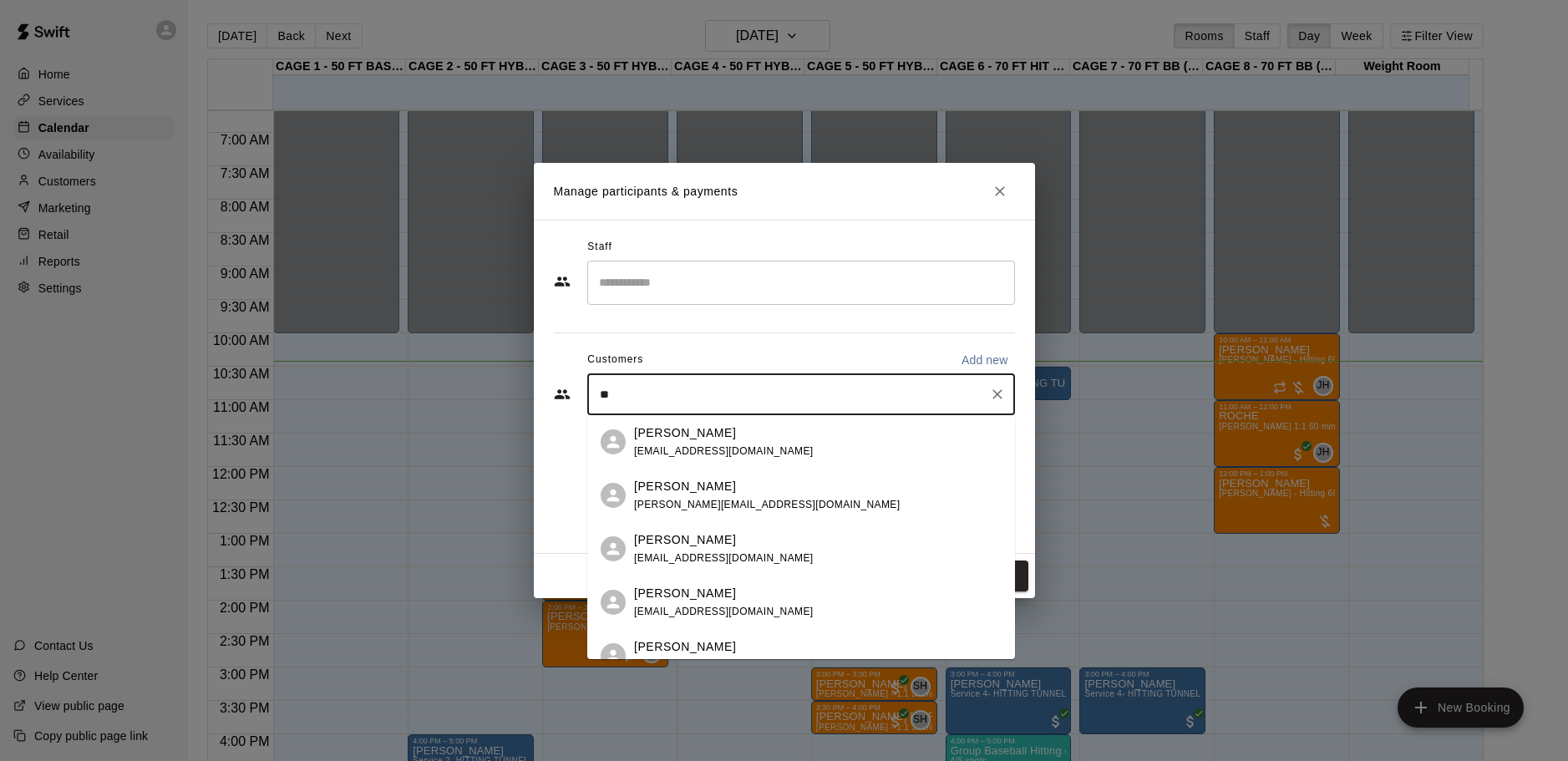
click at [655, 387] on input "**" at bounding box center [788, 394] width 388 height 17
click at [699, 639] on p "[PERSON_NAME]" at bounding box center [685, 648] width 102 height 18
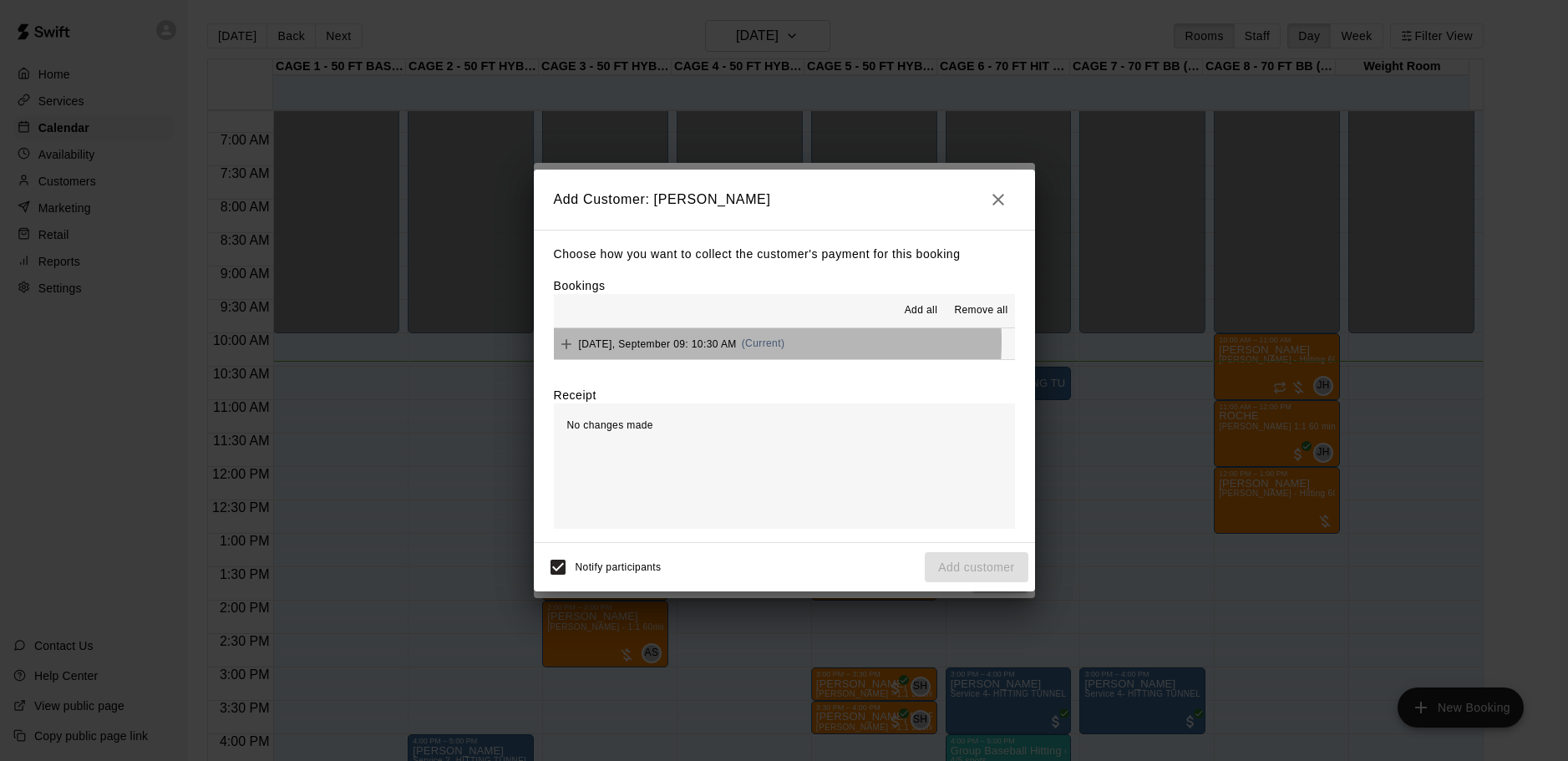
click at [678, 341] on span "[DATE], September 09: 10:30 AM" at bounding box center [657, 343] width 157 height 11
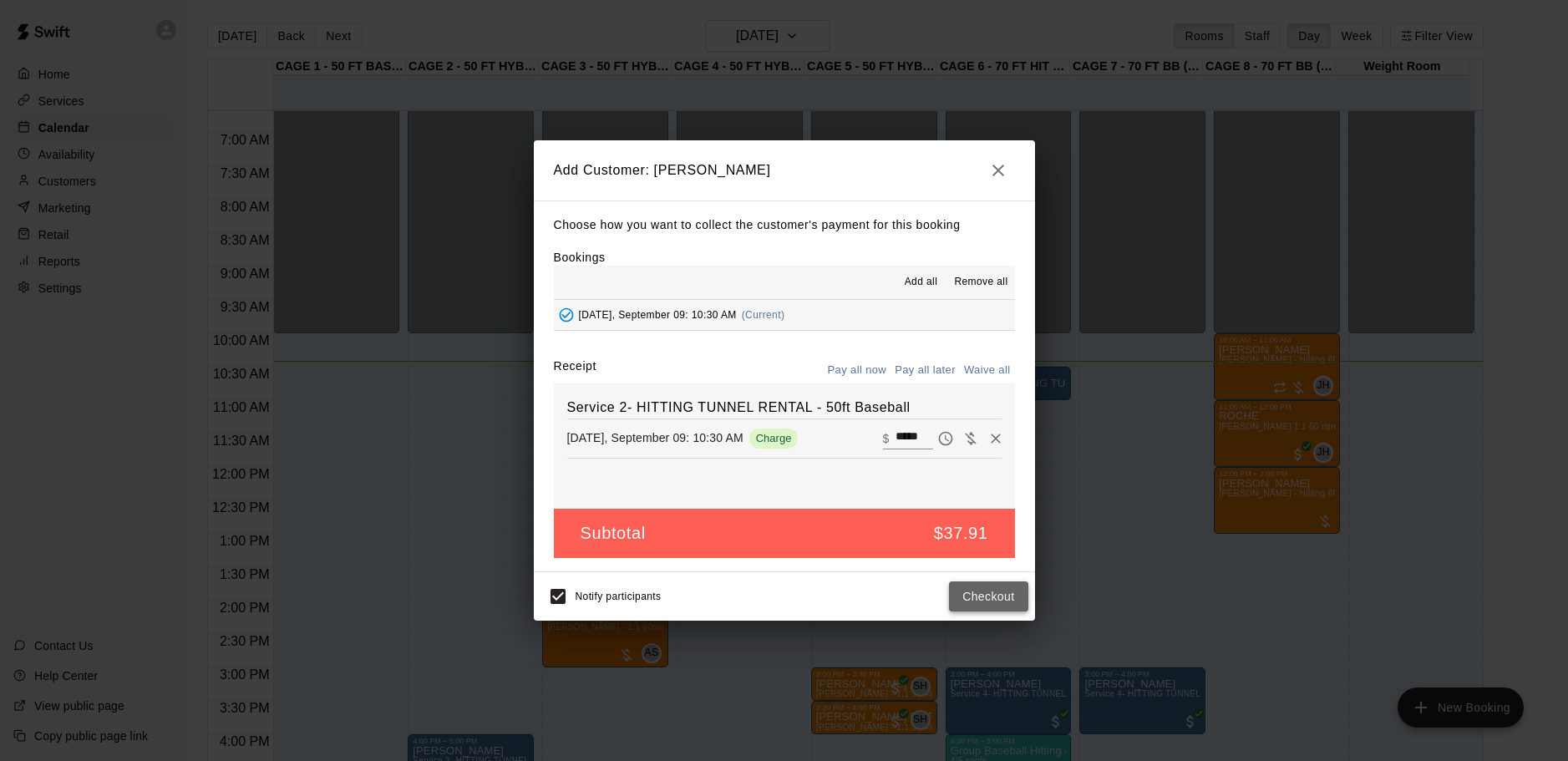
click at [988, 593] on button "Checkout" at bounding box center [988, 596] width 78 height 31
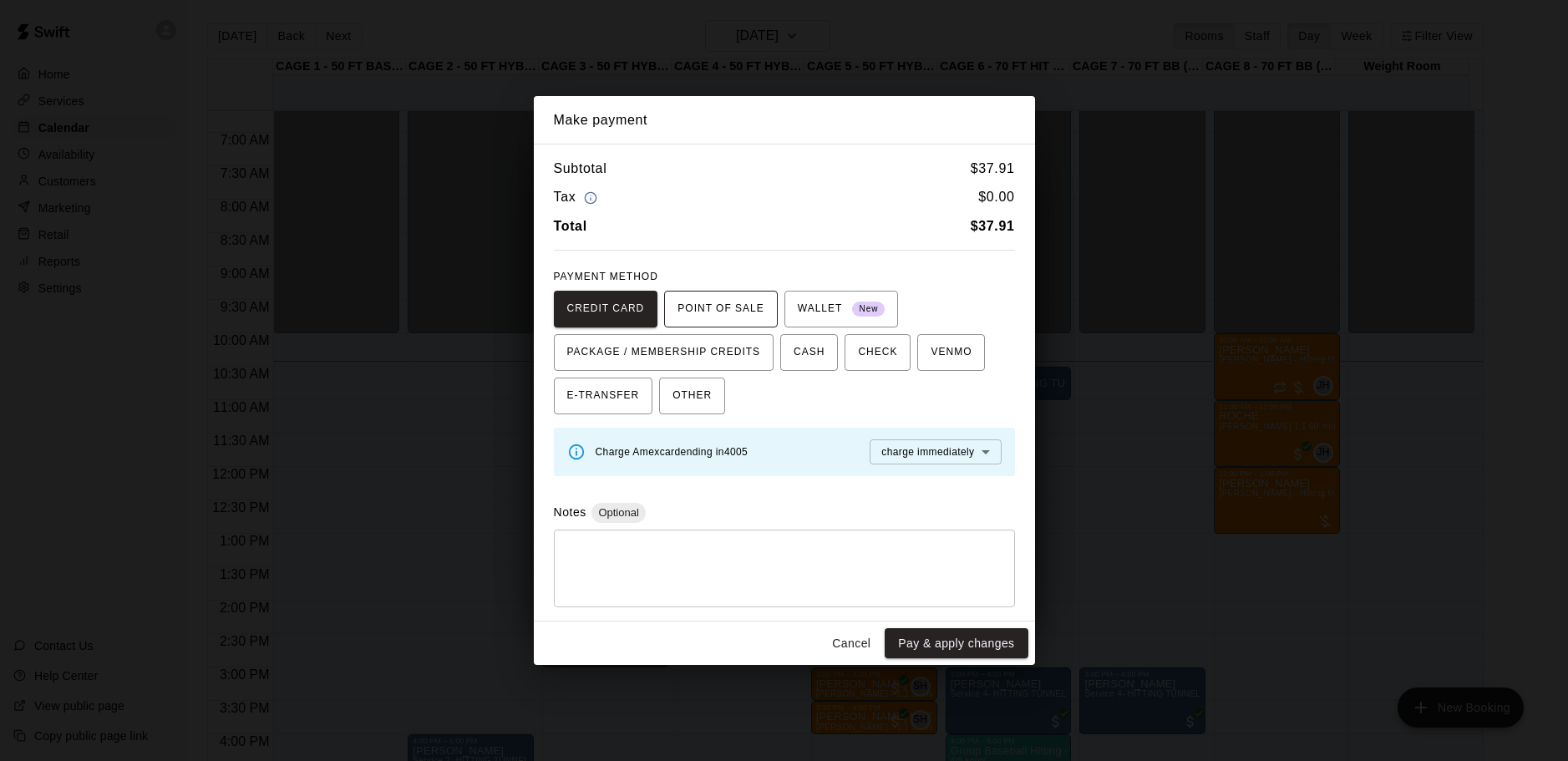
click at [725, 316] on span "POINT OF SALE" at bounding box center [720, 309] width 86 height 26
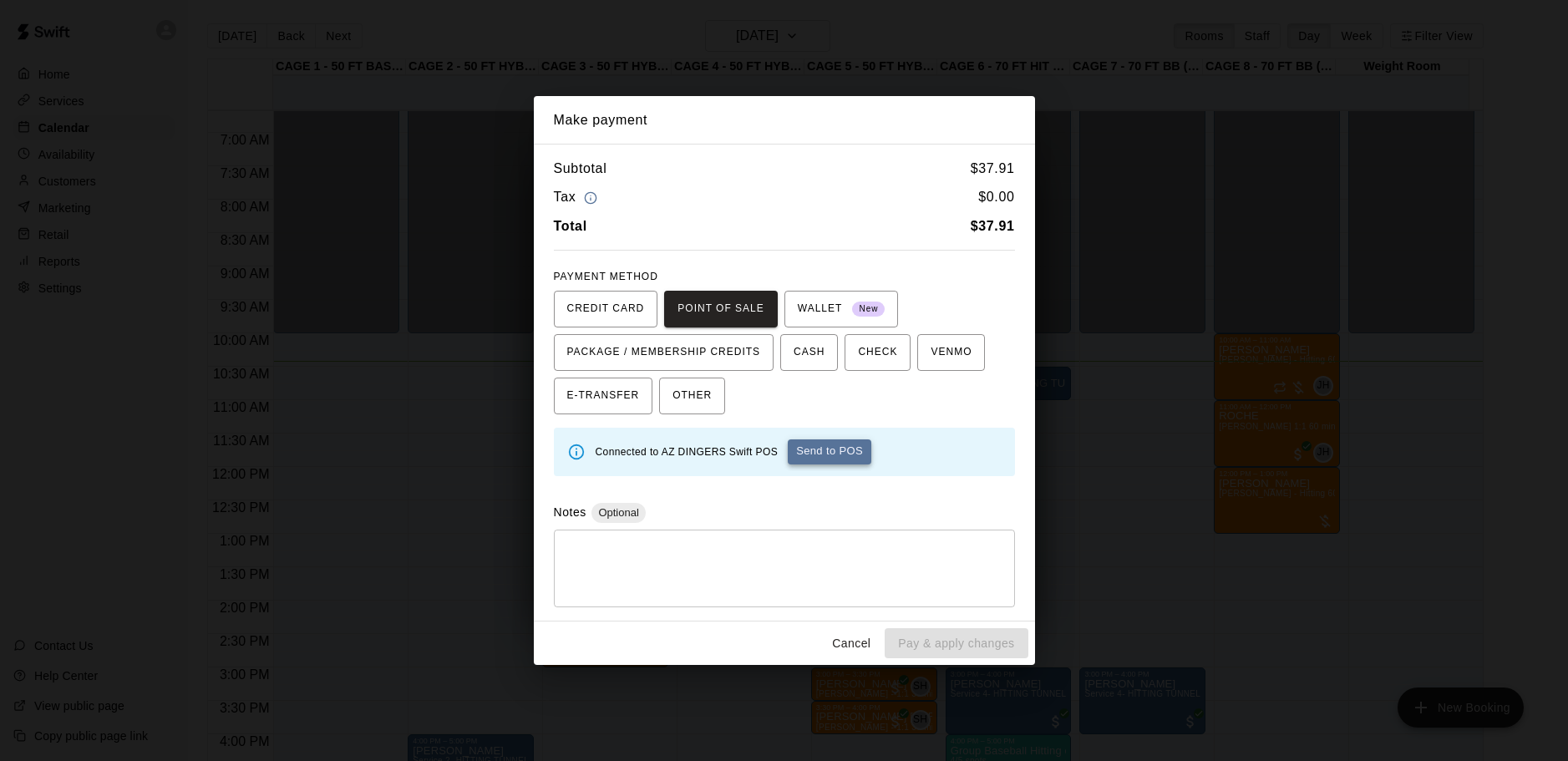
click at [829, 443] on button "Send to POS" at bounding box center [829, 452] width 84 height 25
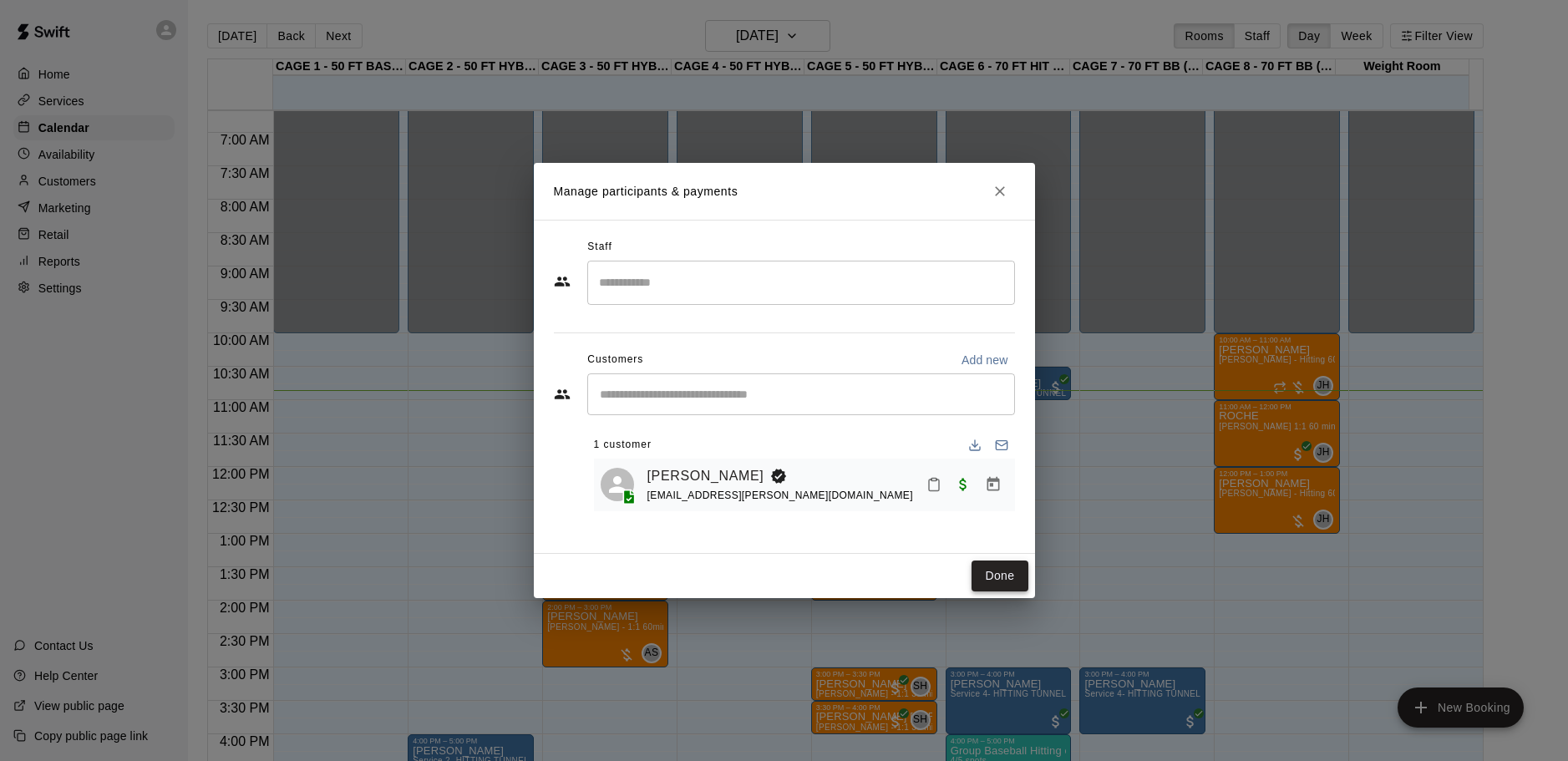
click at [1009, 574] on button "Done" at bounding box center [999, 575] width 56 height 31
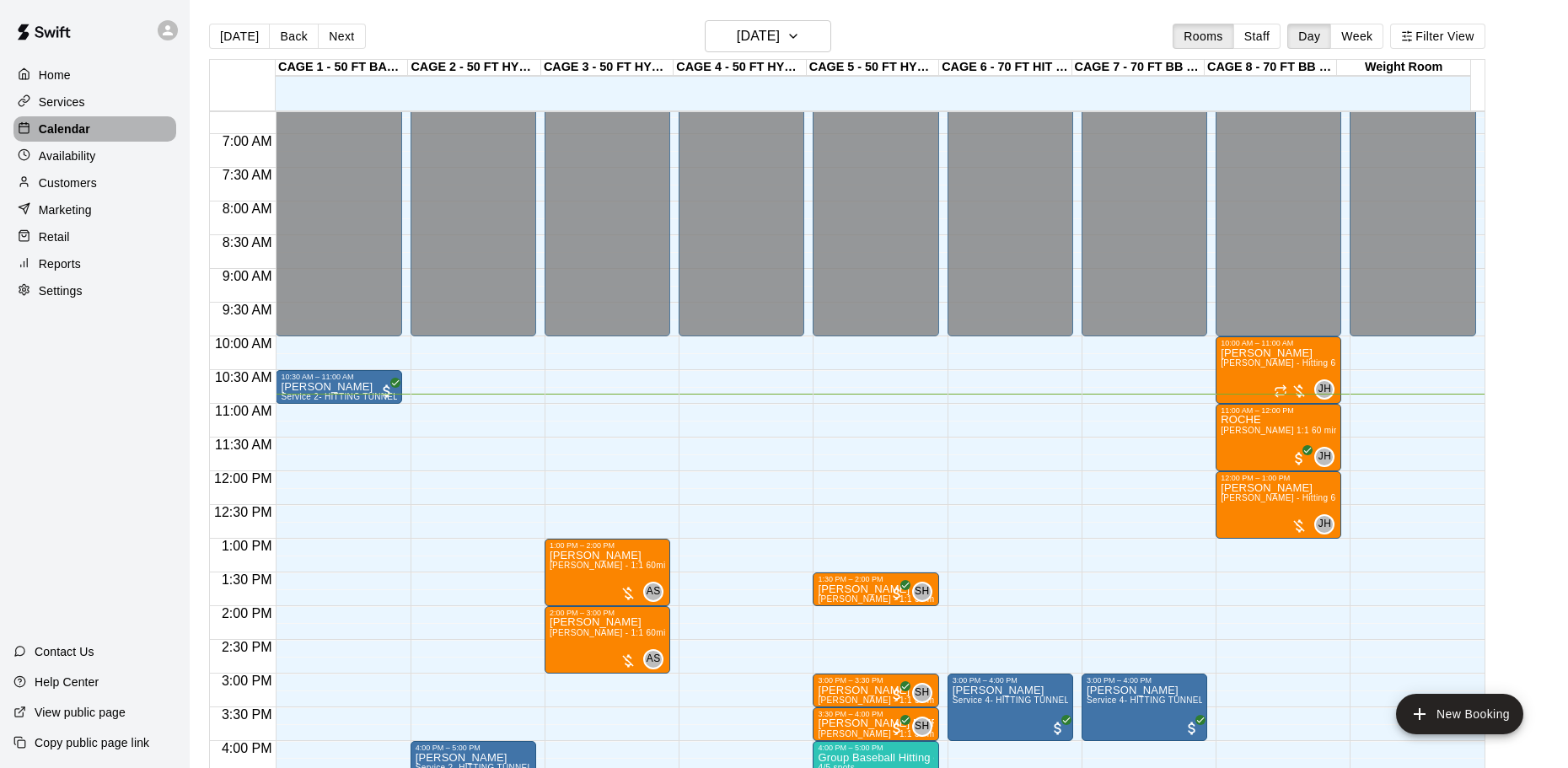
click at [77, 137] on p "Calendar" at bounding box center [65, 129] width 51 height 17
drag, startPoint x: 83, startPoint y: 184, endPoint x: 142, endPoint y: 165, distance: 62.0
click at [83, 184] on p "Customers" at bounding box center [68, 183] width 59 height 17
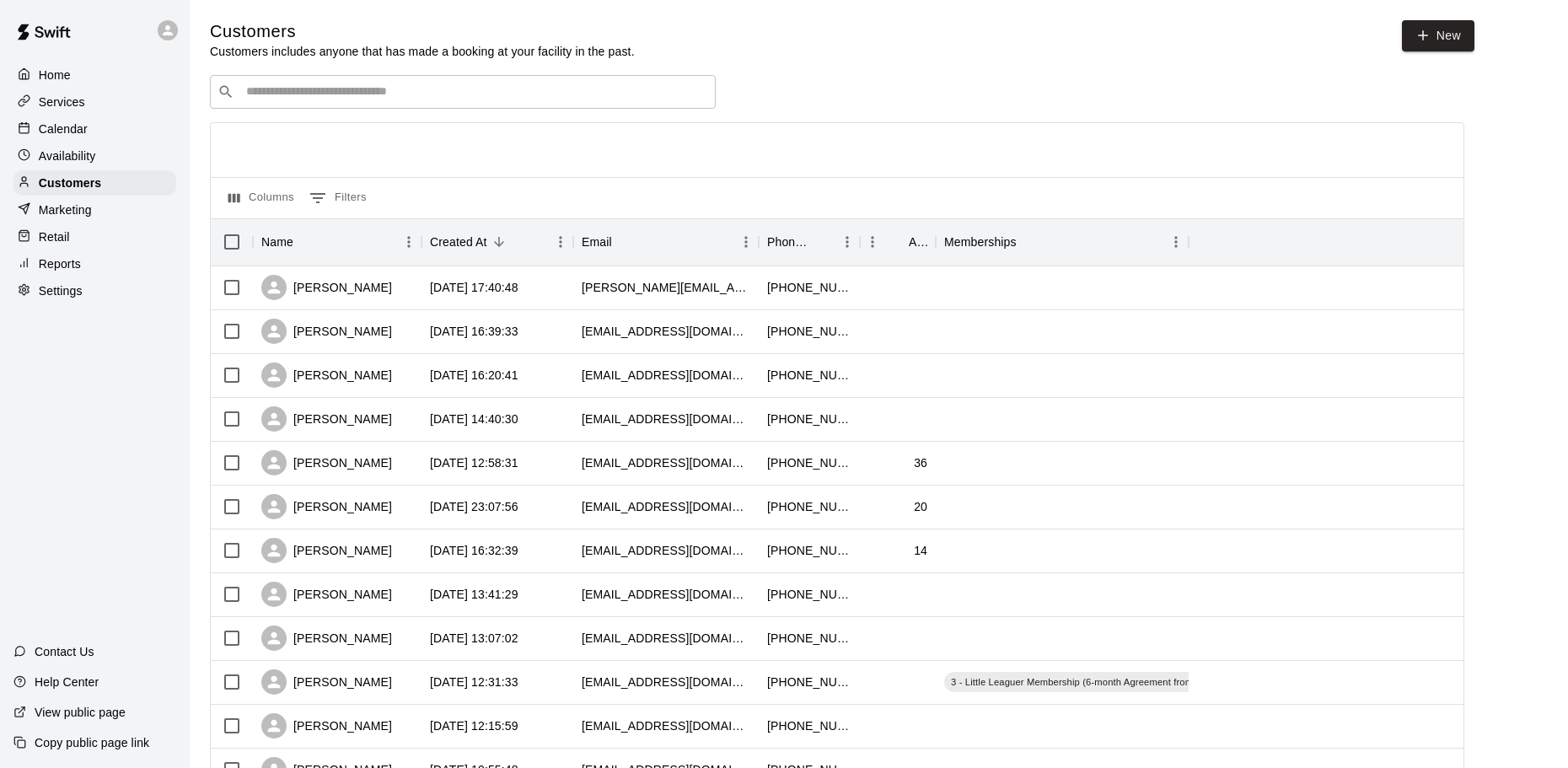
click at [319, 93] on input "Search customers by name or email" at bounding box center [475, 91] width 467 height 17
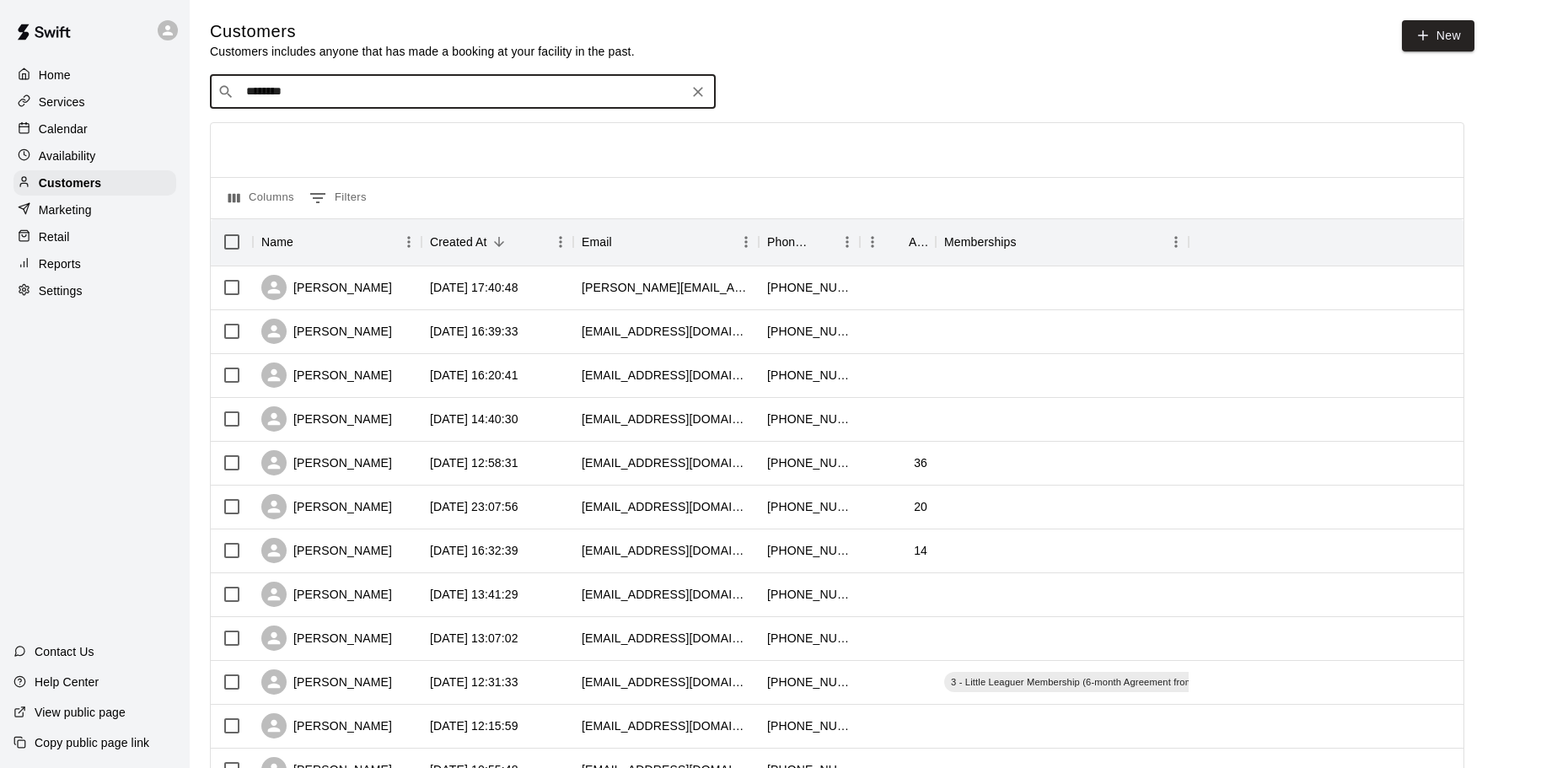
drag, startPoint x: 297, startPoint y: 97, endPoint x: 160, endPoint y: 97, distance: 137.0
click at [155, 97] on div "Home Services Calendar Availability Customers Marketing Retail Reports Settings…" at bounding box center [784, 727] width 1568 height 1455
drag, startPoint x: 242, startPoint y: 83, endPoint x: 53, endPoint y: 57, distance: 190.8
click at [53, 57] on div "Home Services Calendar Availability Customers Marketing Retail Reports Settings…" at bounding box center [784, 727] width 1568 height 1455
type input "********"
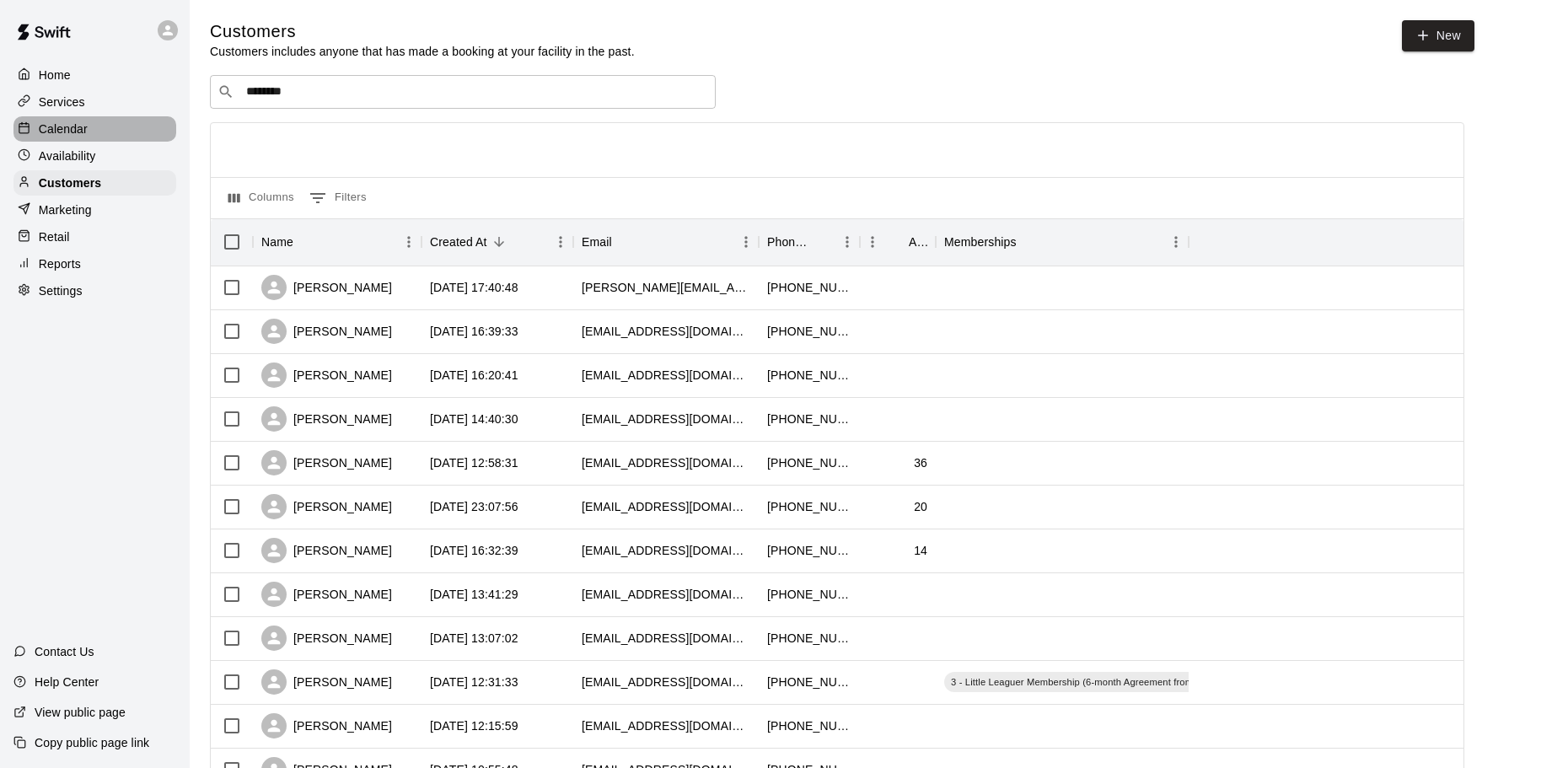
click at [67, 131] on p "Calendar" at bounding box center [63, 129] width 49 height 17
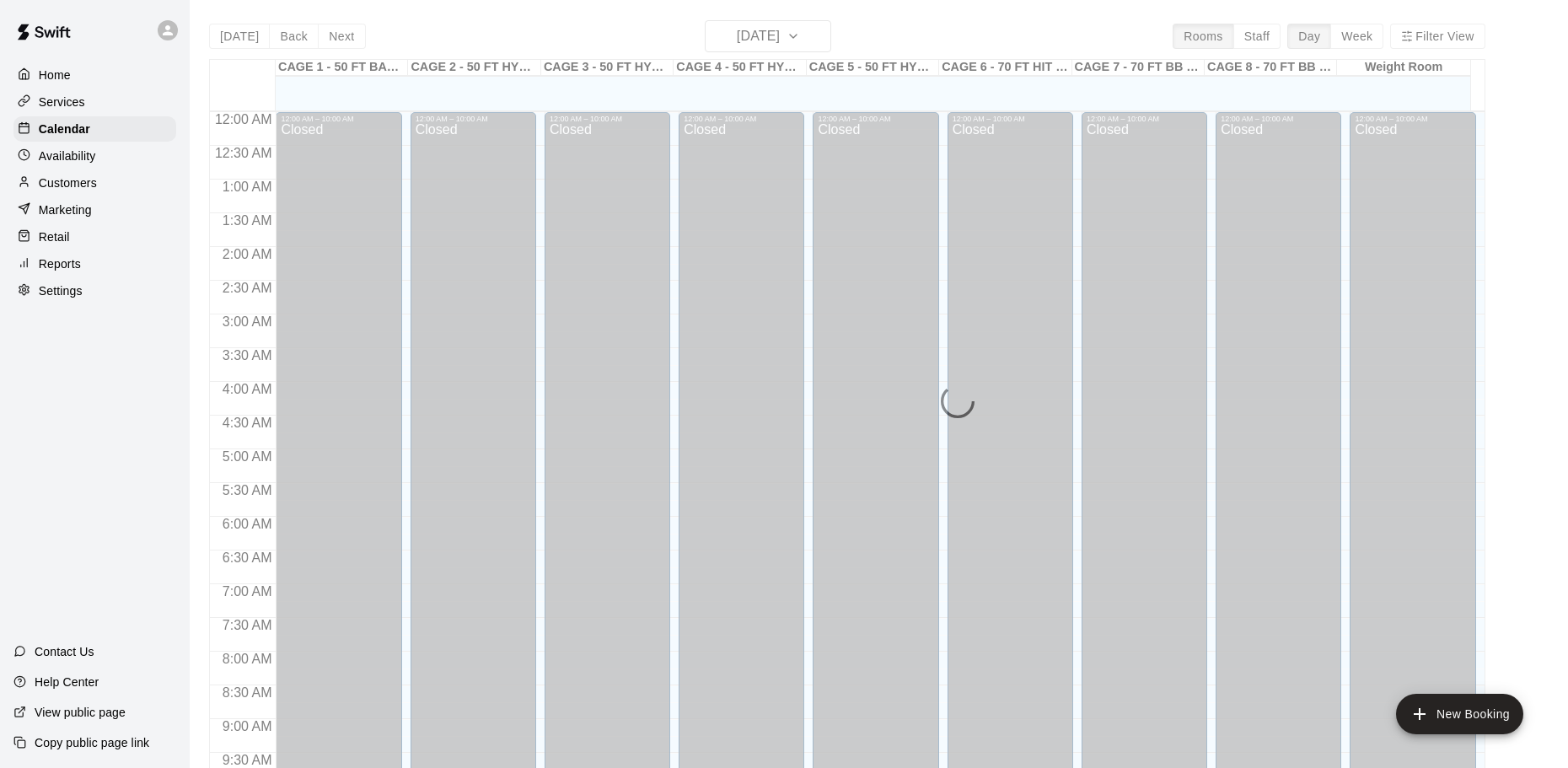
scroll to position [732, 0]
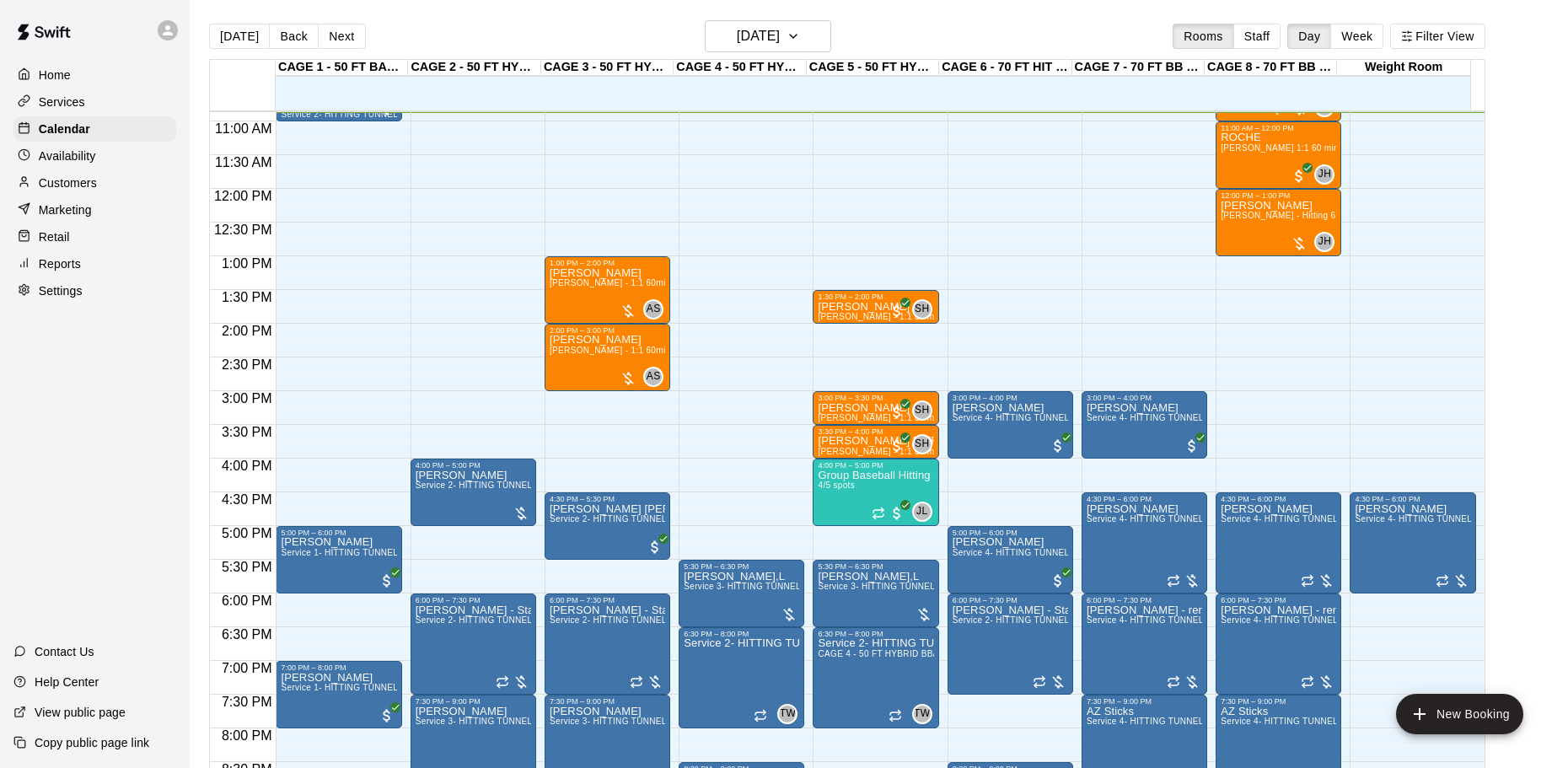
click at [81, 200] on div "Home Services Calendar Availability Customers Marketing Retail Reports Settings" at bounding box center [95, 182] width 190 height 244
click at [89, 182] on p "Customers" at bounding box center [68, 183] width 59 height 17
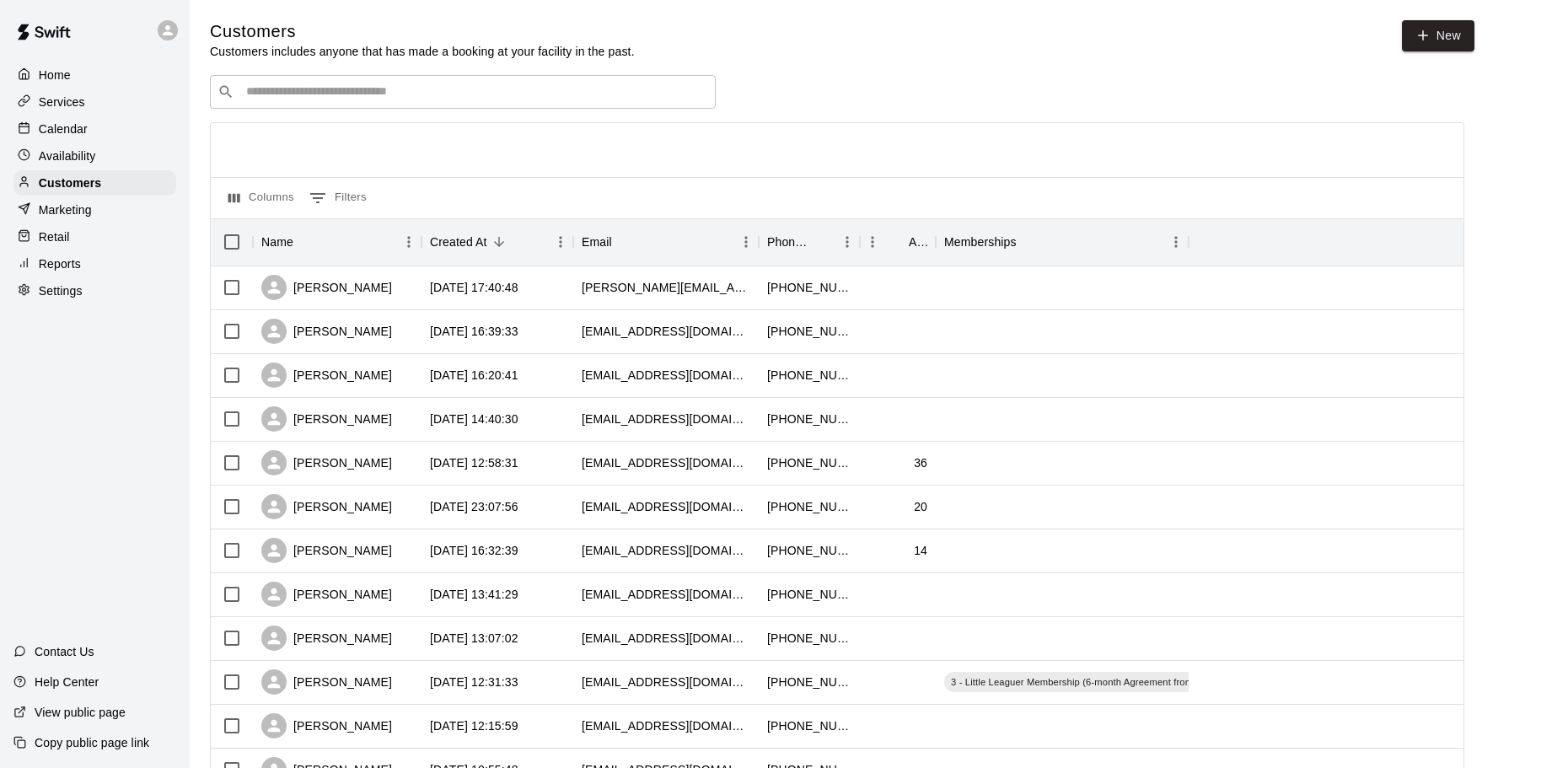
click at [324, 94] on input "Search customers by name or email" at bounding box center [475, 91] width 467 height 17
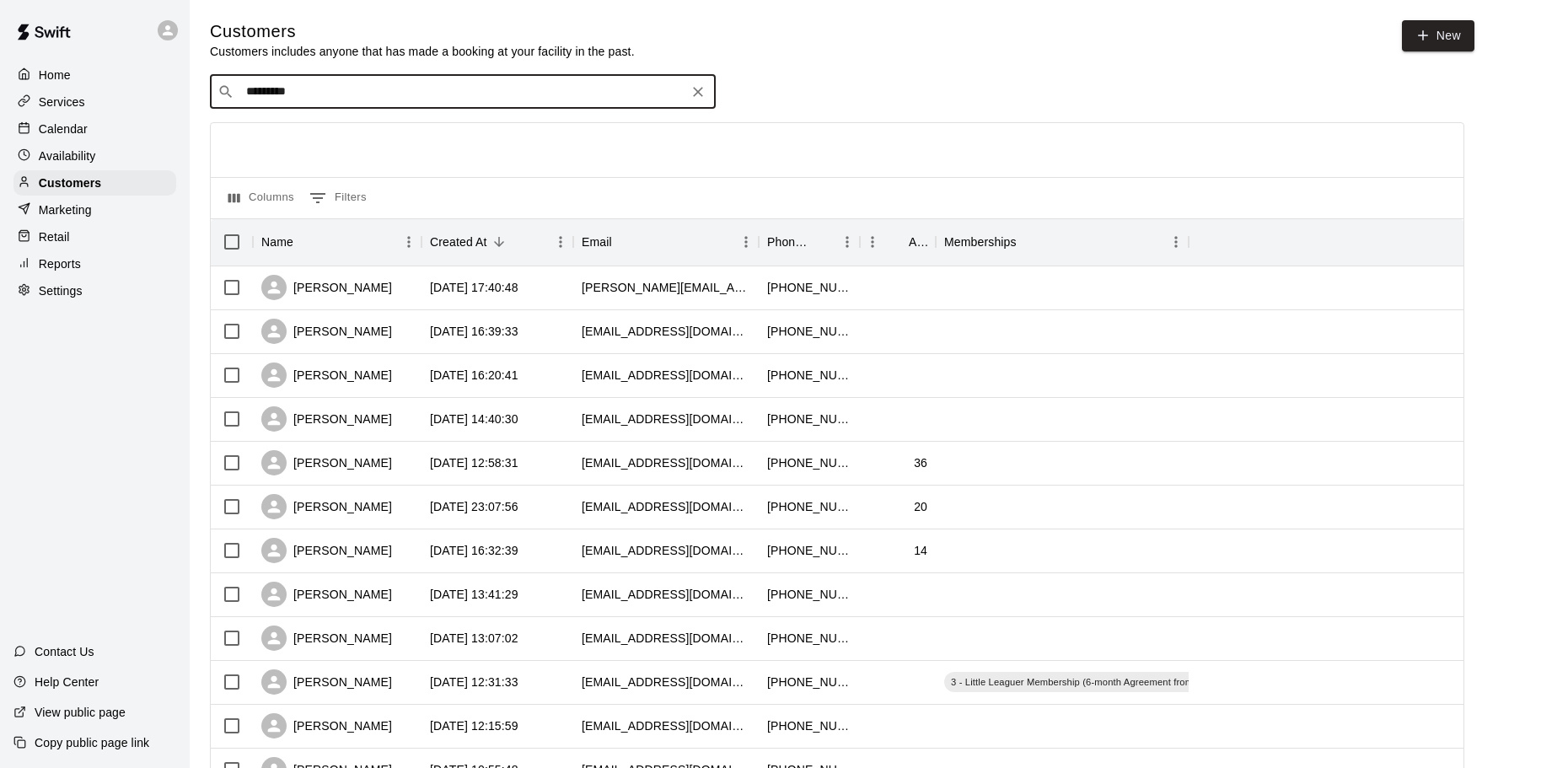
type input "**********"
drag, startPoint x: 328, startPoint y: 93, endPoint x: 178, endPoint y: 91, distance: 150.0
click at [178, 91] on div "**********" at bounding box center [784, 727] width 1568 height 1455
type input "*"
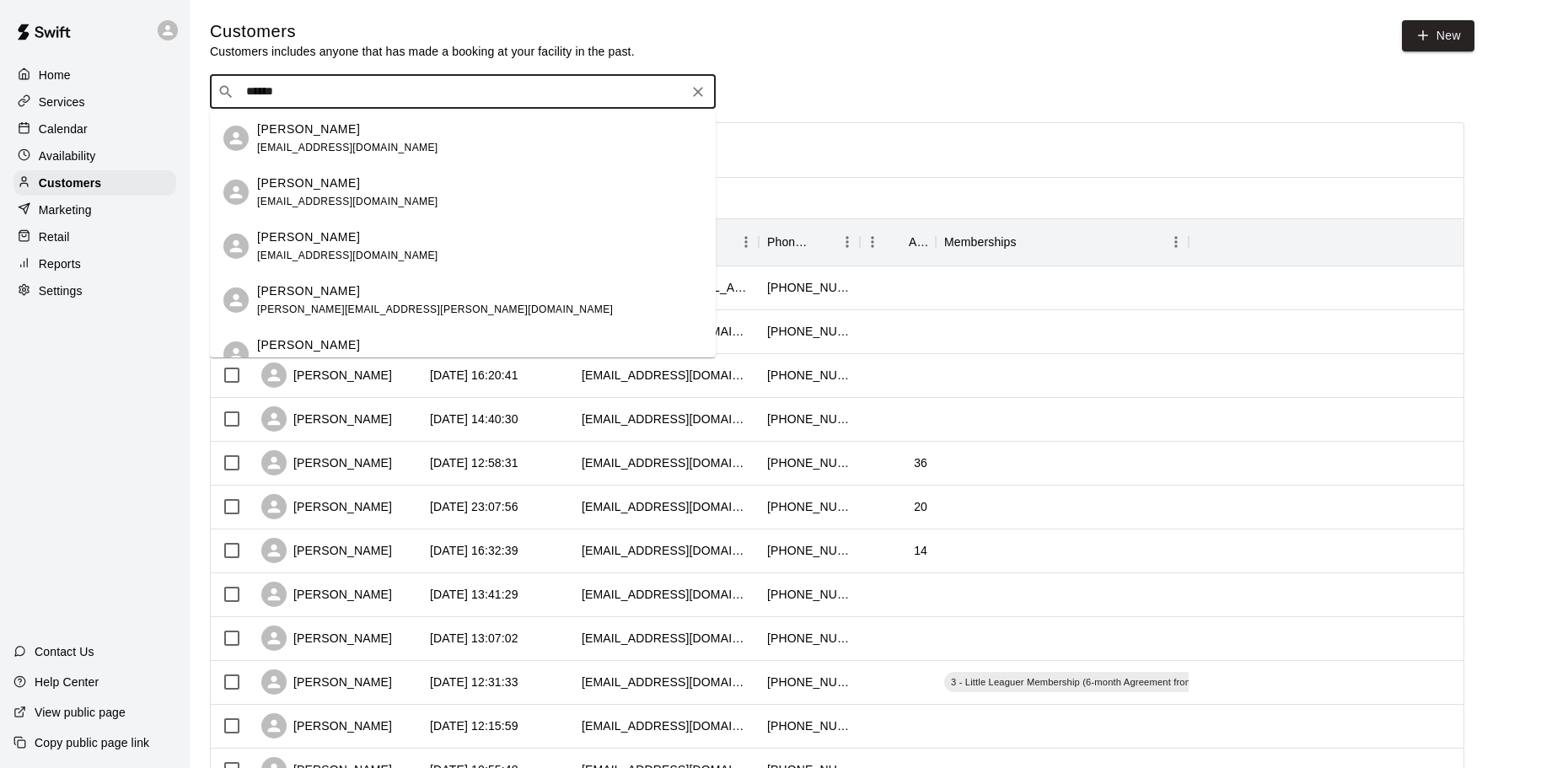
type input "******"
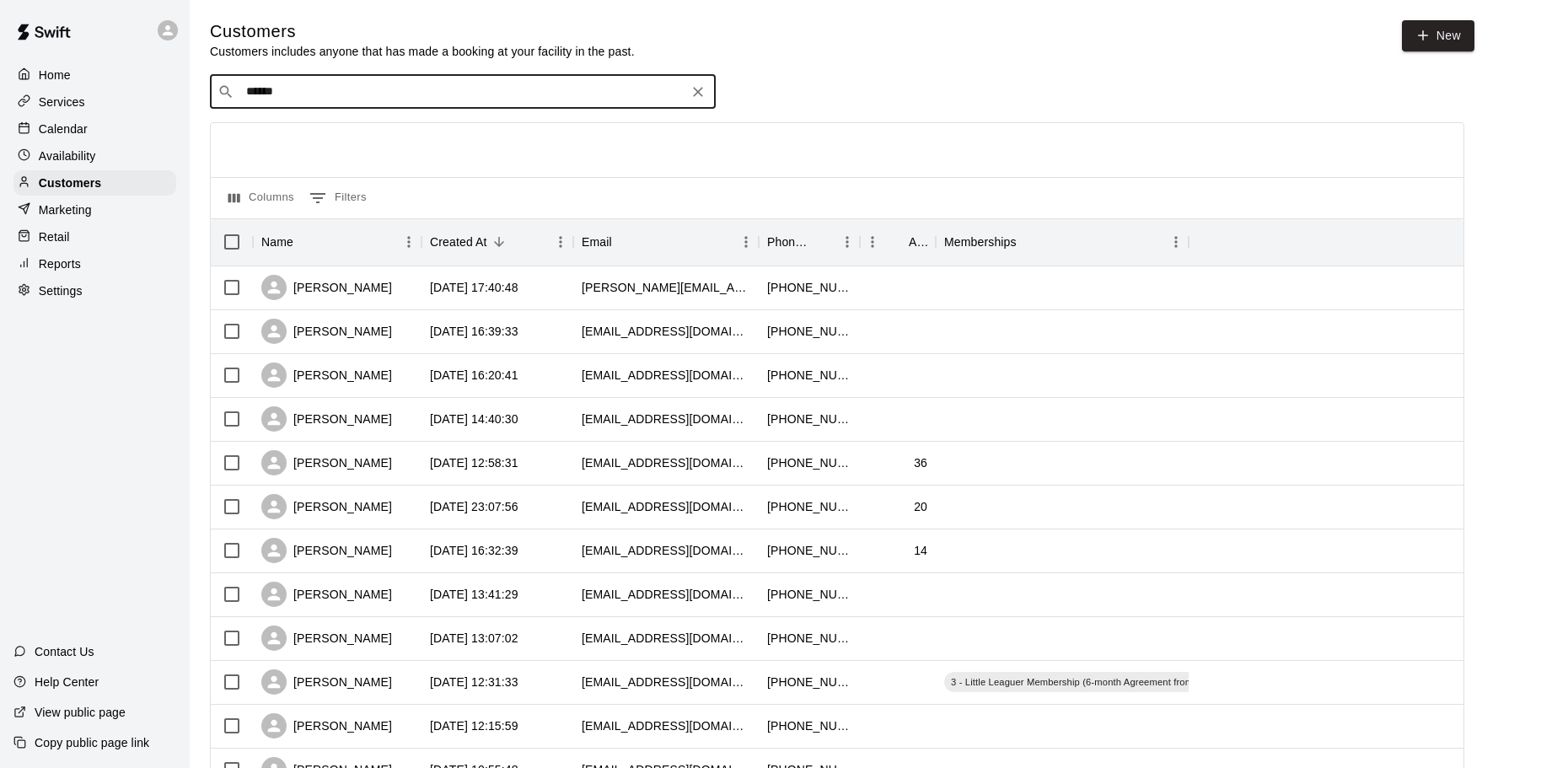
click at [360, 95] on input "******" at bounding box center [463, 91] width 442 height 17
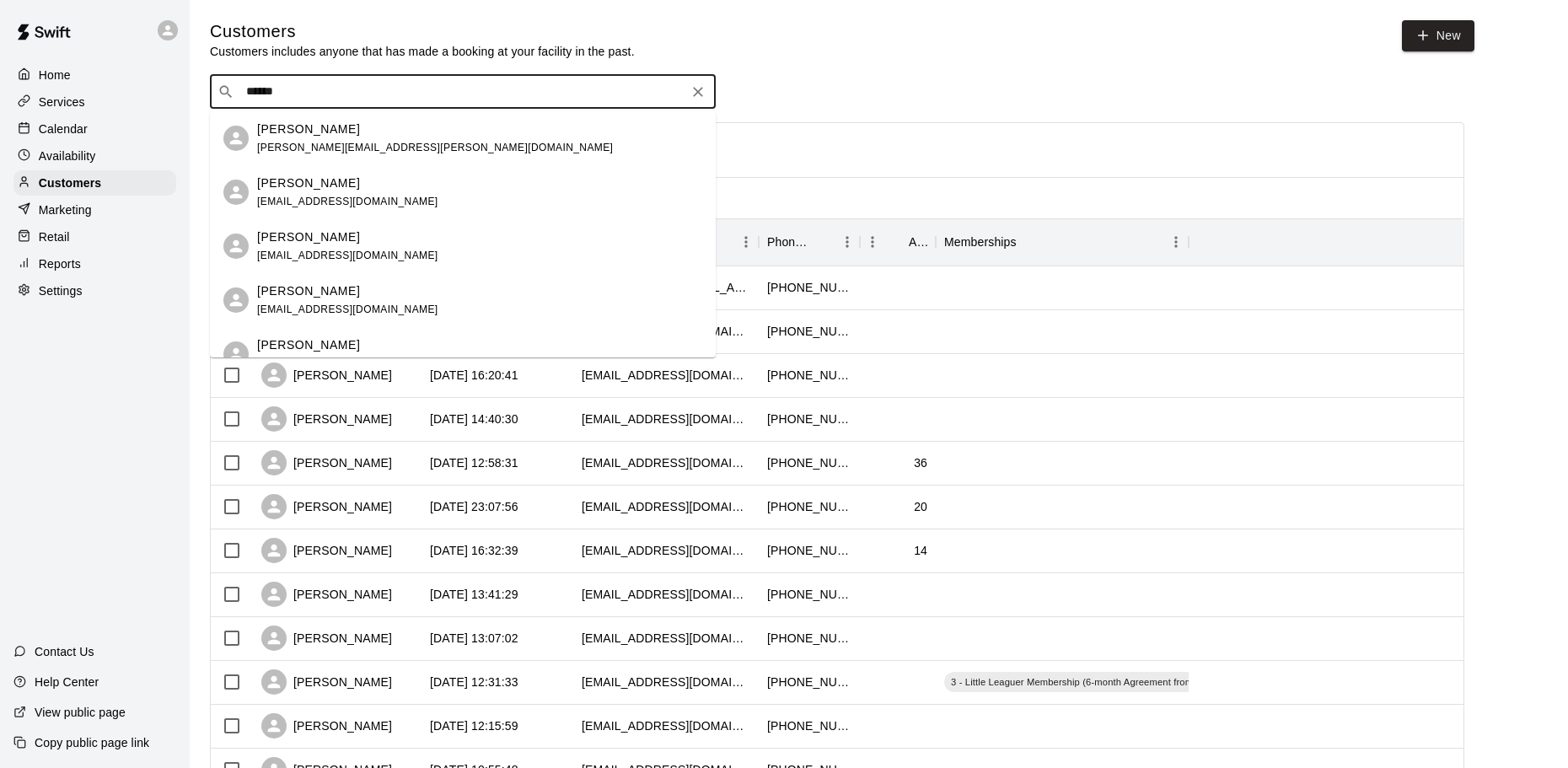
click at [305, 178] on p "[PERSON_NAME]" at bounding box center [309, 184] width 103 height 18
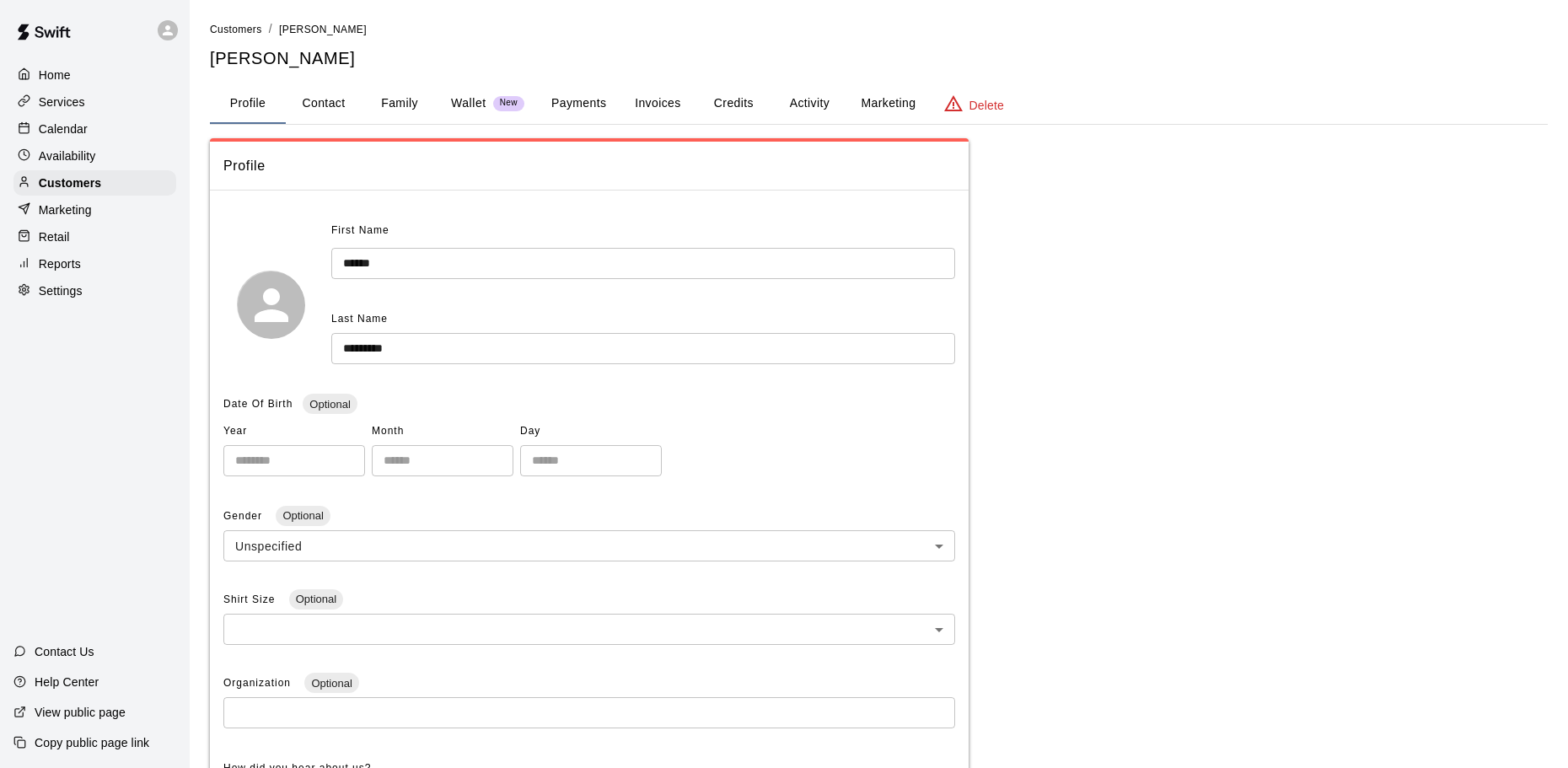
click at [397, 92] on button "Family" at bounding box center [399, 104] width 75 height 41
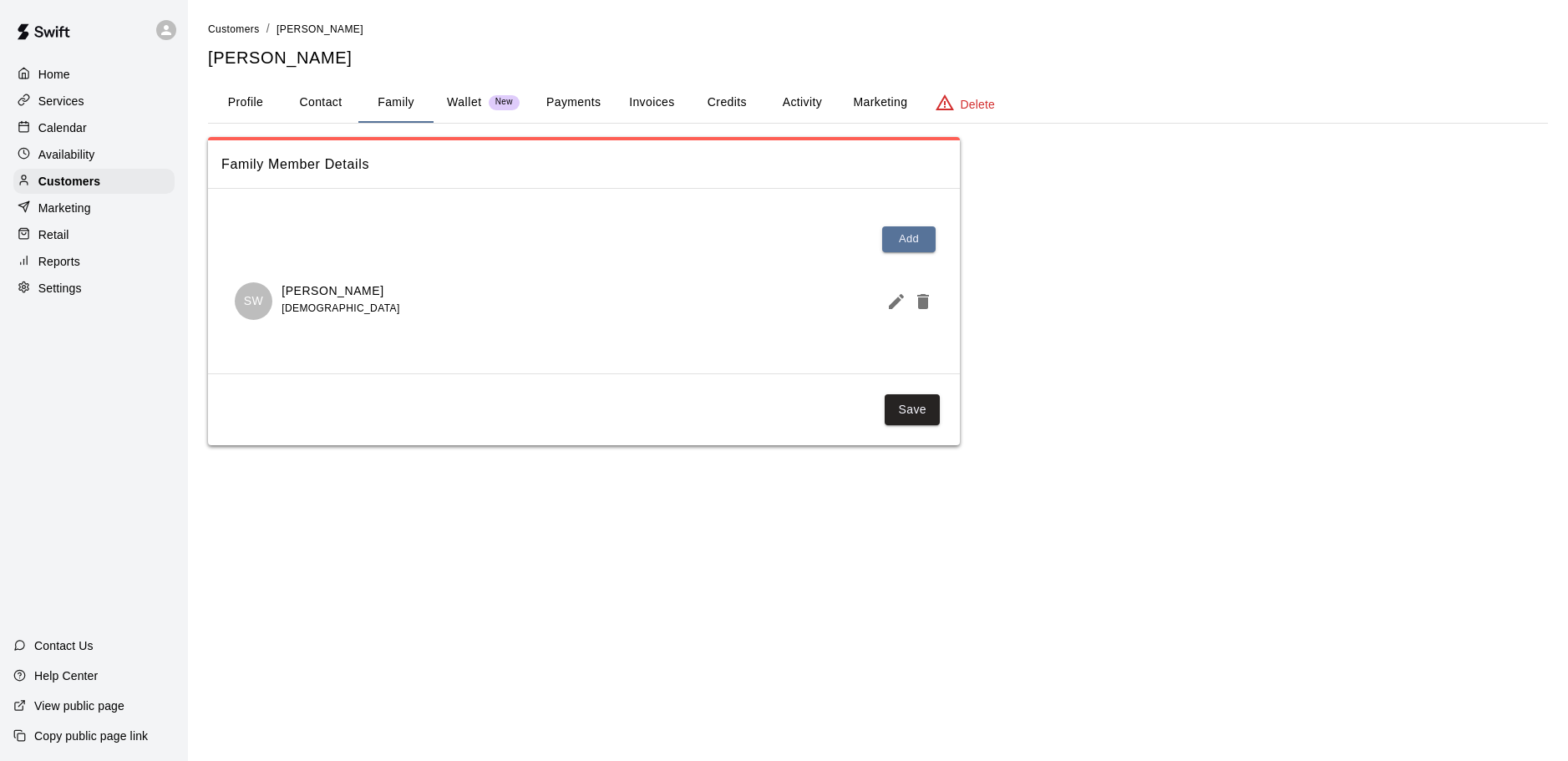
click at [329, 104] on button "Contact" at bounding box center [320, 103] width 75 height 40
select select "**"
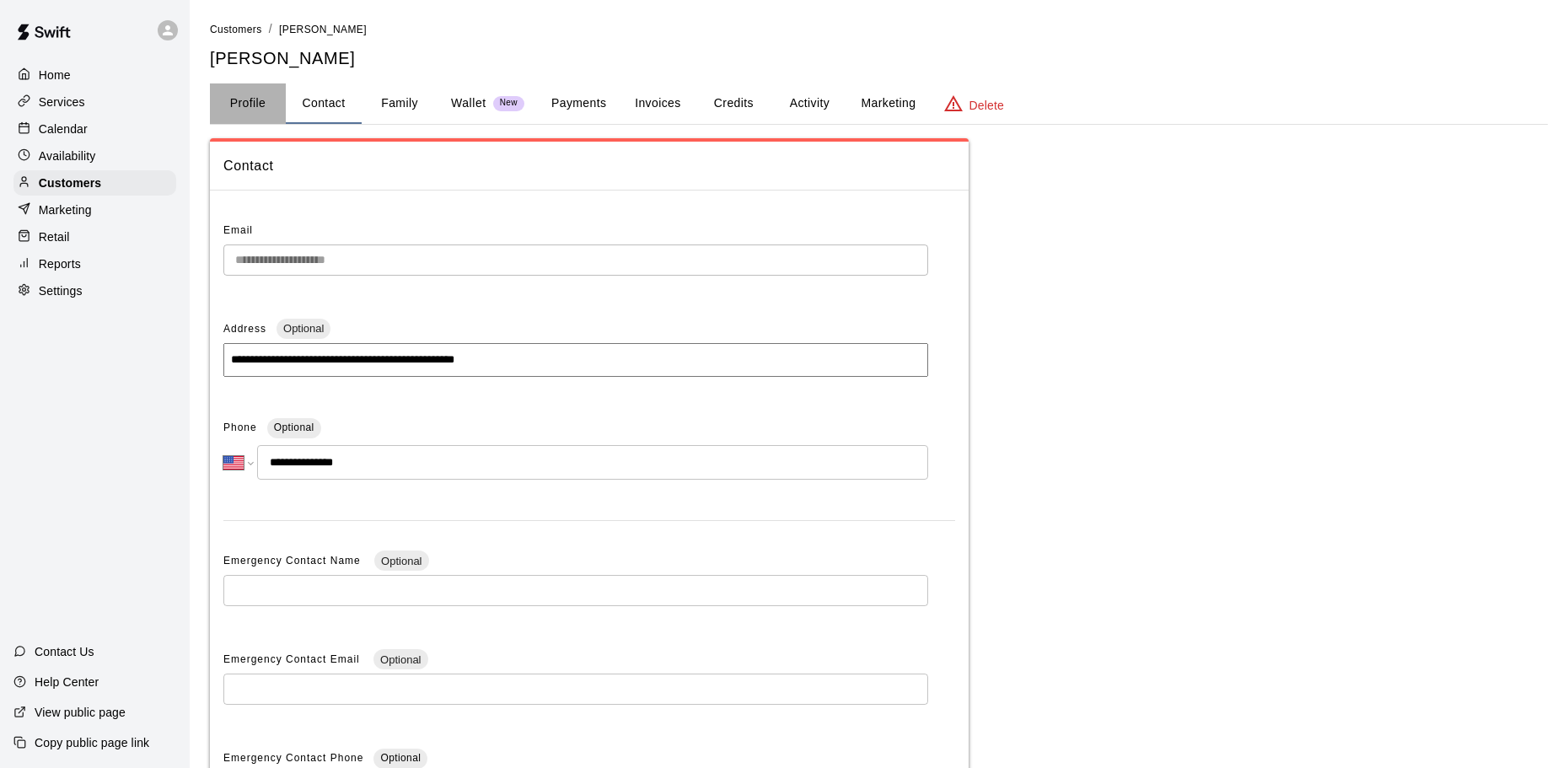
click at [251, 105] on button "Profile" at bounding box center [247, 104] width 75 height 41
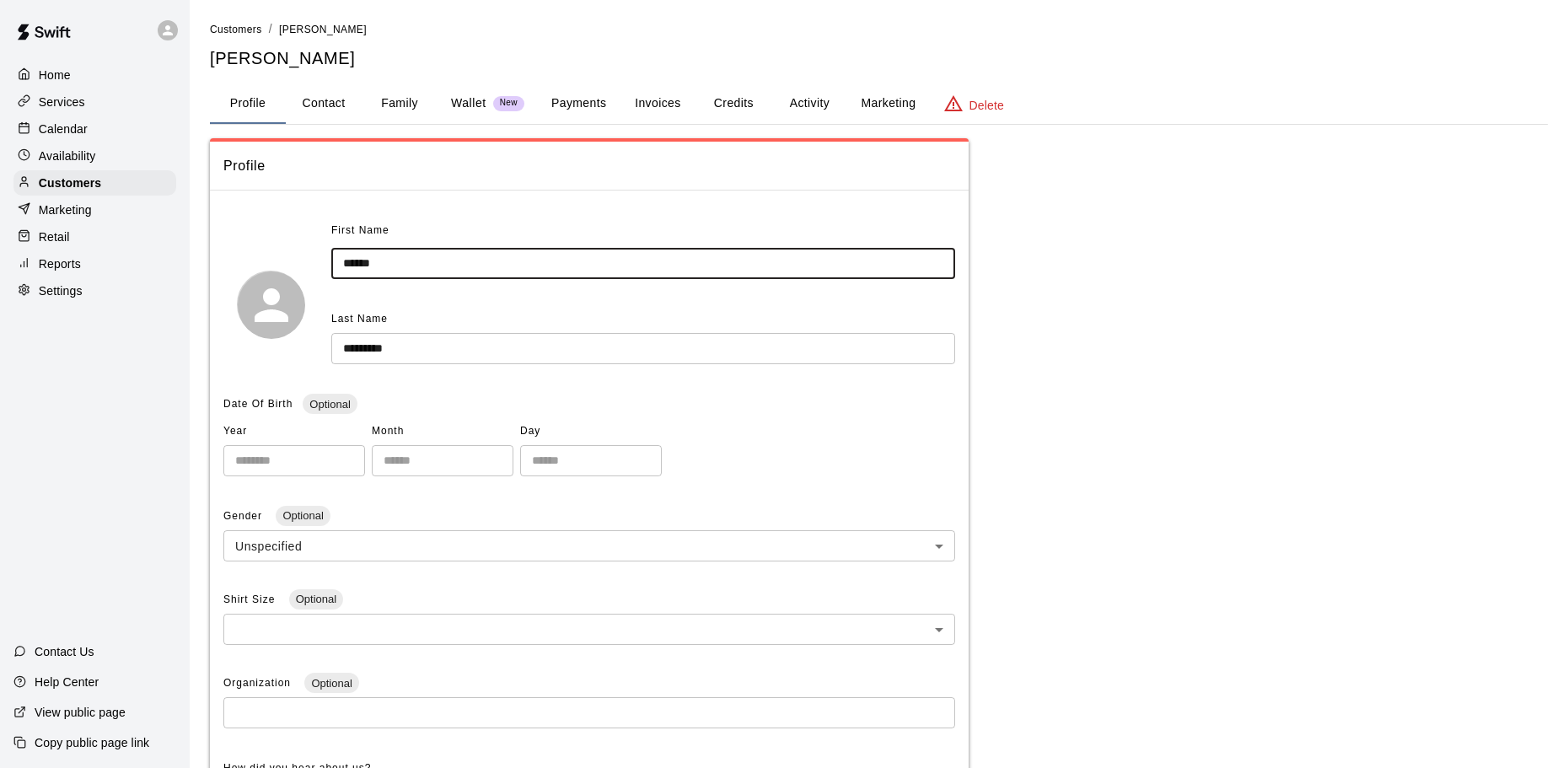
drag, startPoint x: 408, startPoint y: 272, endPoint x: 257, endPoint y: 247, distance: 153.1
click at [255, 259] on div "First Name ****** ​ Last Name ********* ​" at bounding box center [590, 305] width 732 height 174
type input "******"
click at [466, 355] on input "*********" at bounding box center [643, 348] width 624 height 31
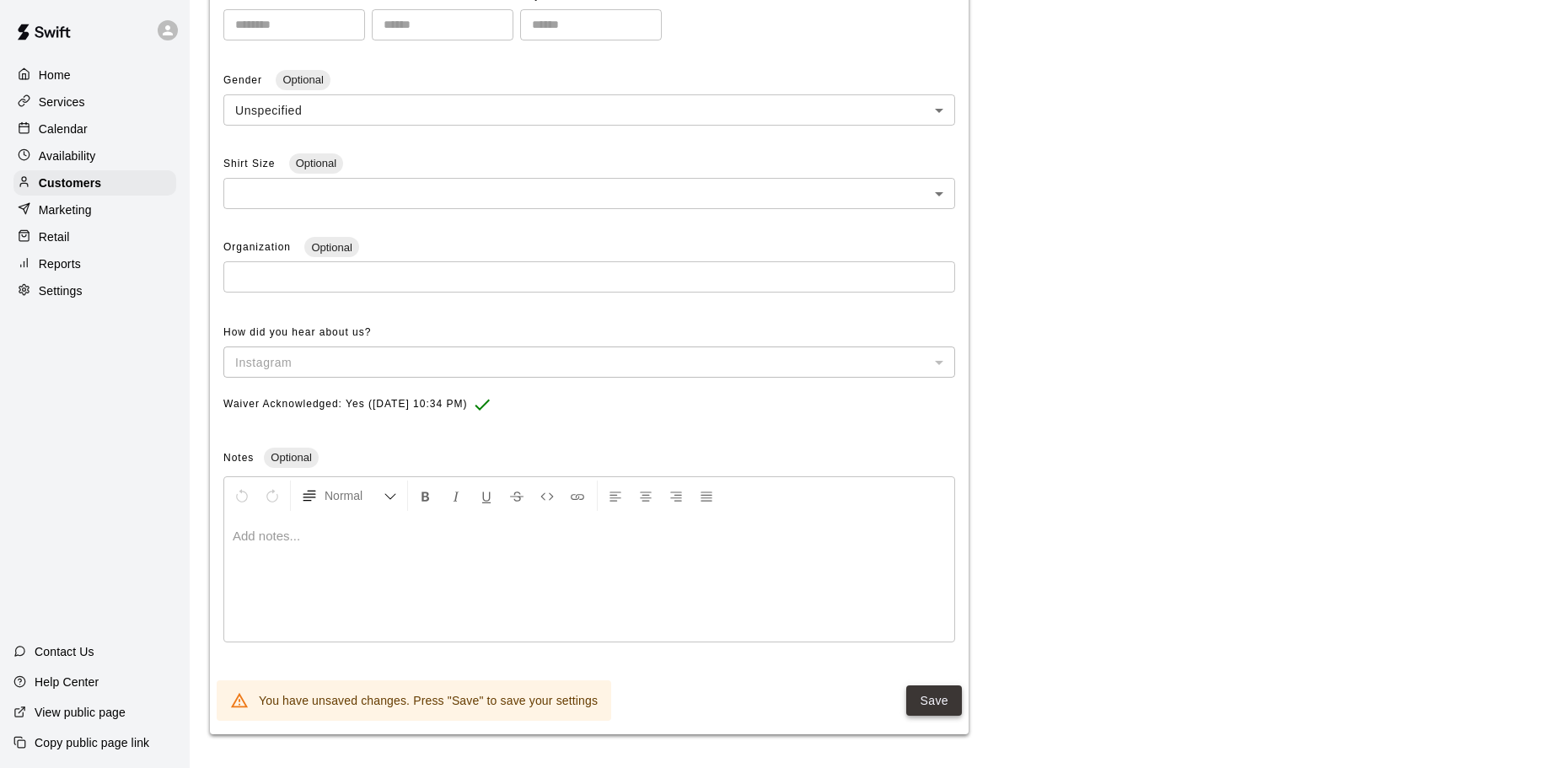
click at [937, 709] on button "Save" at bounding box center [934, 701] width 56 height 31
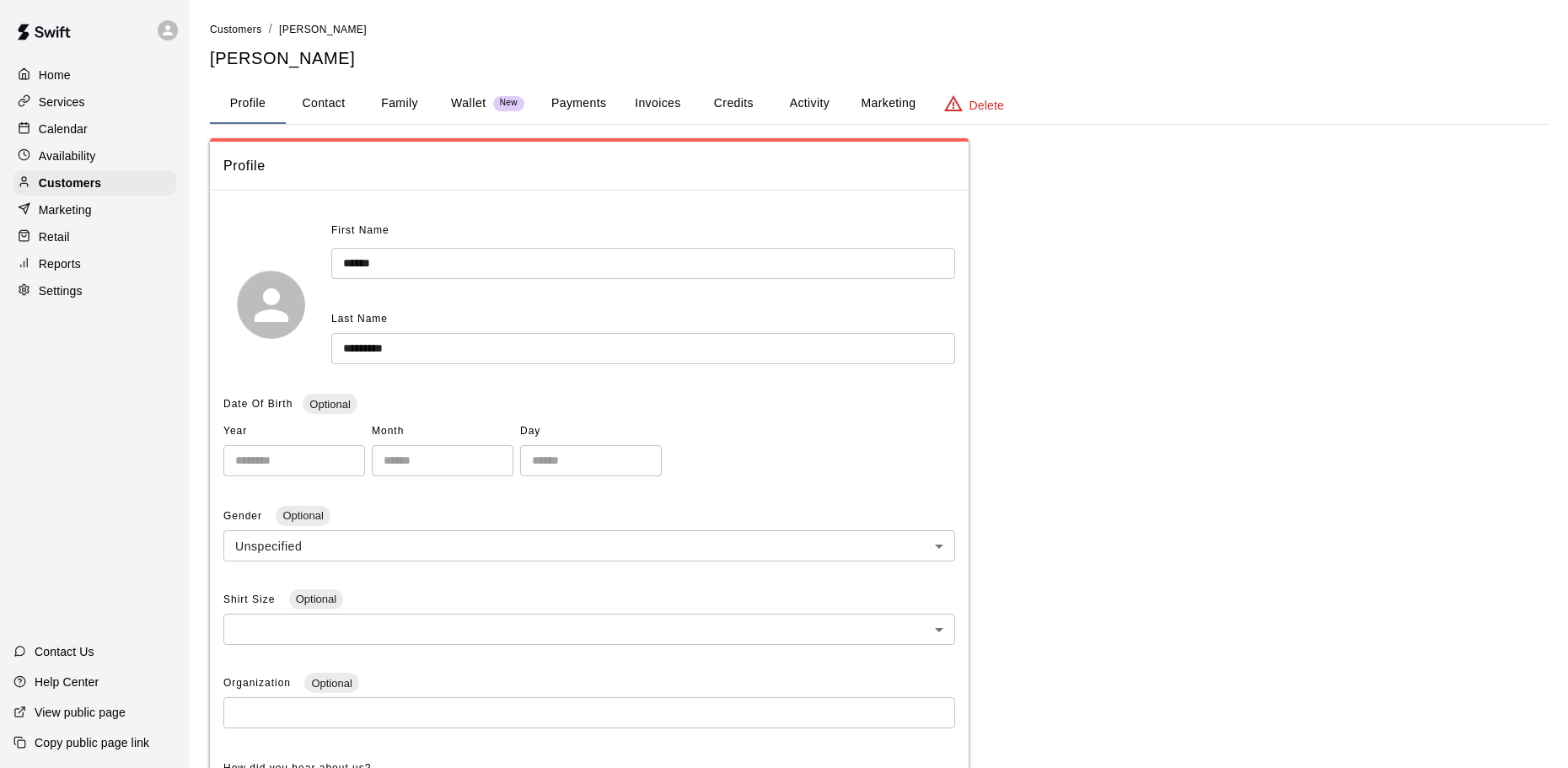
click at [324, 100] on button "Contact" at bounding box center [323, 104] width 75 height 41
select select "**"
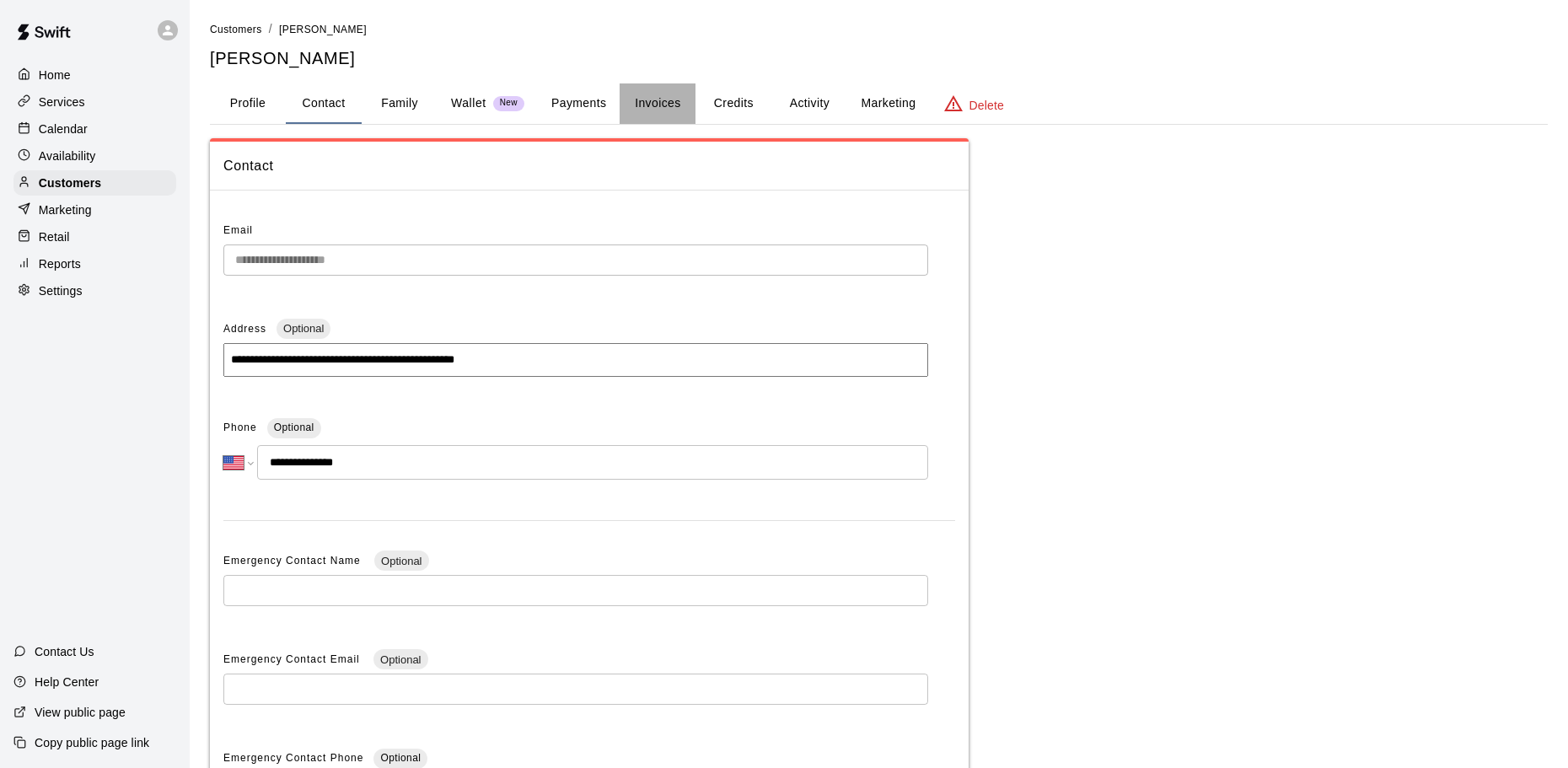
click at [653, 102] on button "Invoices" at bounding box center [657, 104] width 75 height 41
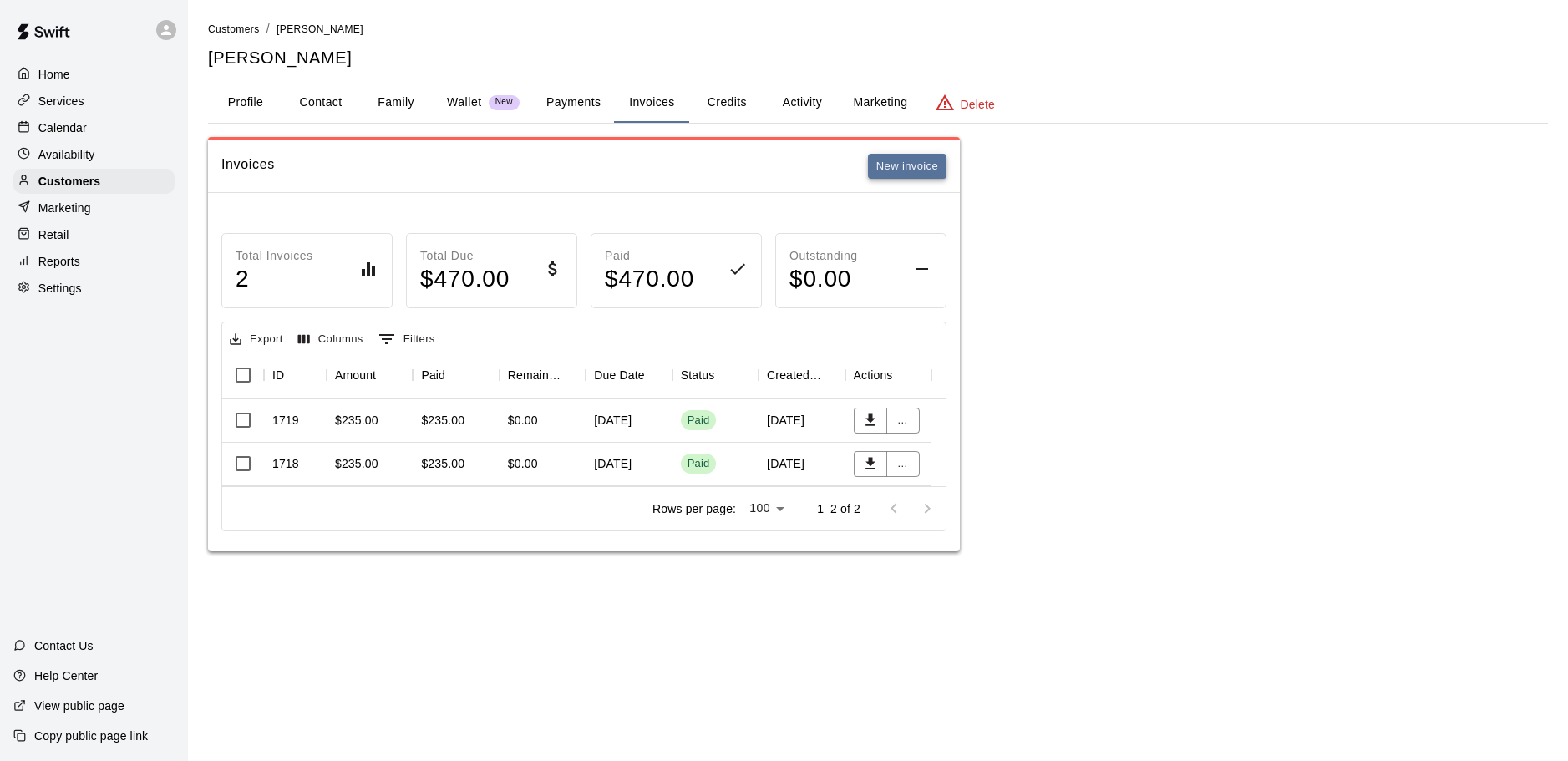
click at [893, 162] on button "New invoice" at bounding box center [907, 166] width 78 height 26
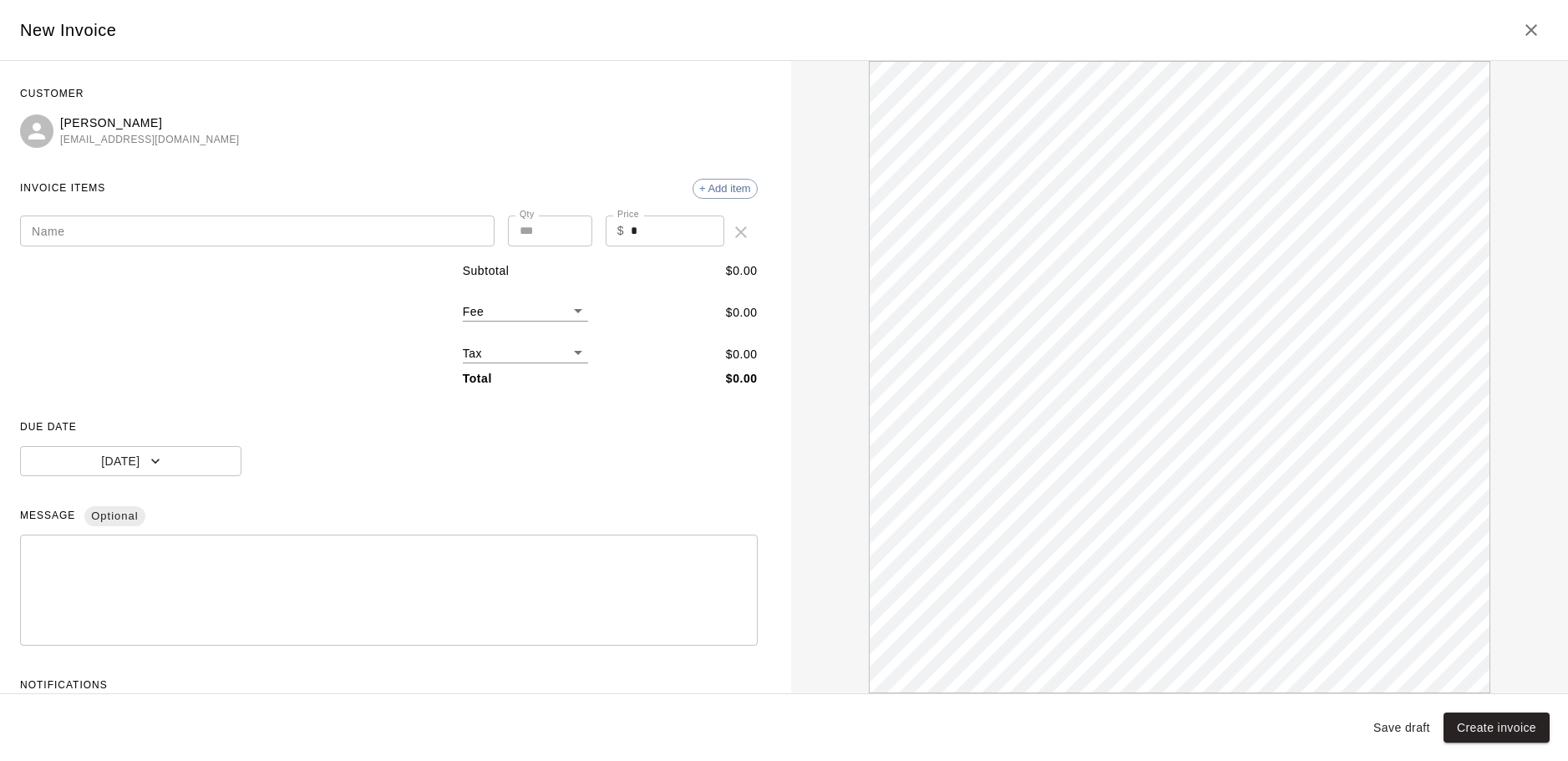
click at [239, 220] on input "Name" at bounding box center [257, 230] width 474 height 31
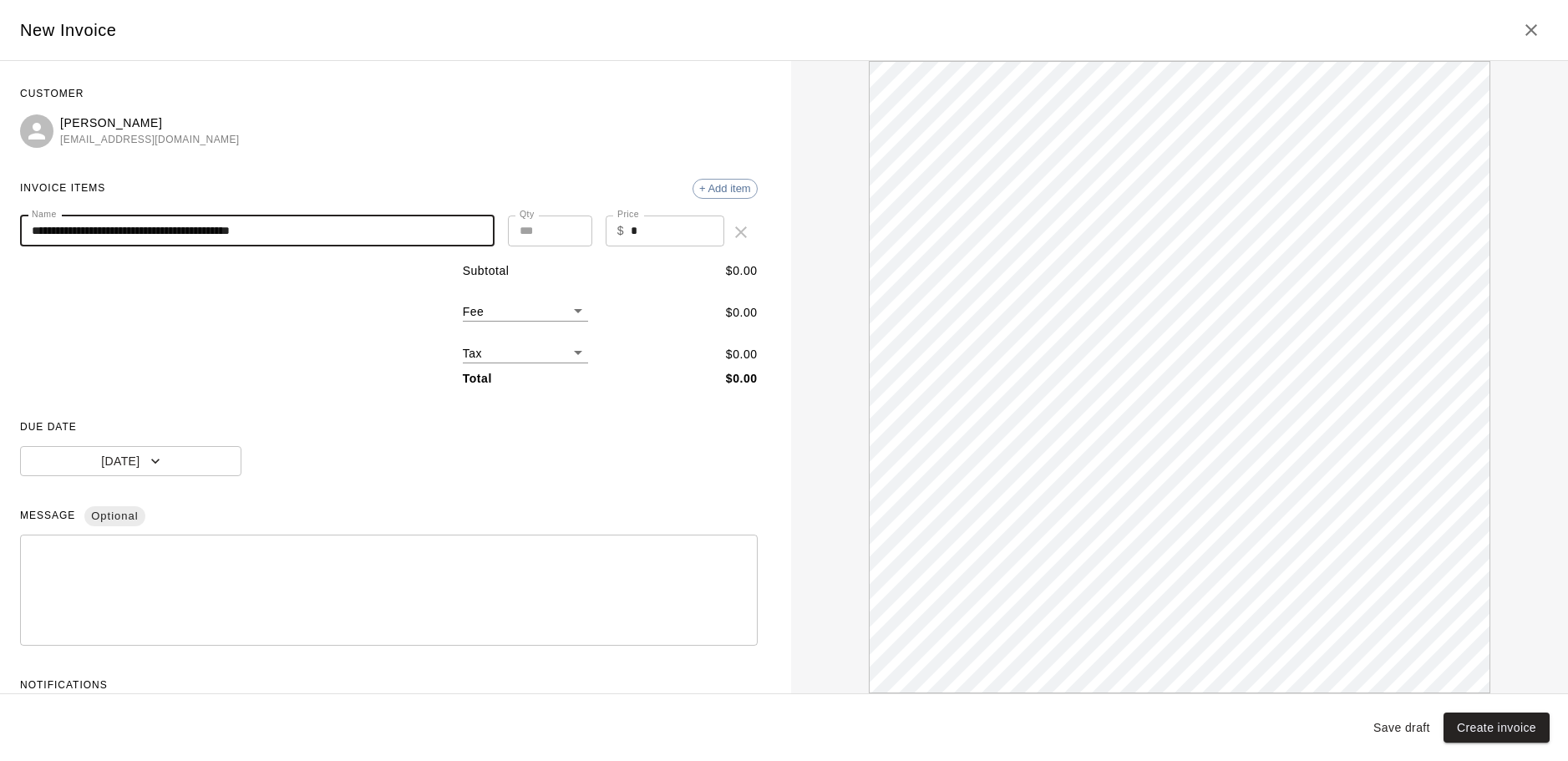
type input "**********"
click at [637, 235] on input "*" at bounding box center [677, 230] width 93 height 31
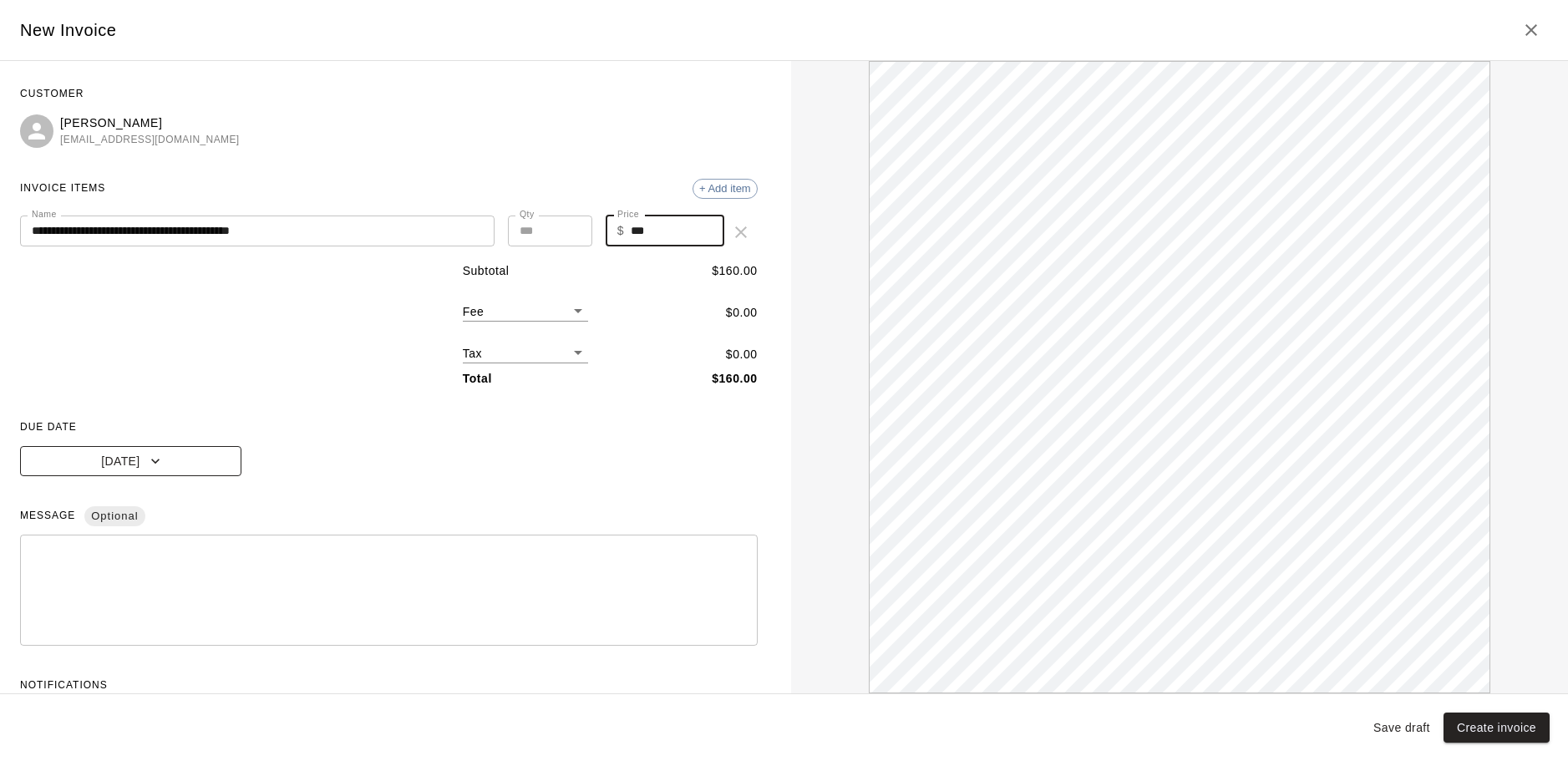
type input "***"
click at [164, 455] on button "[DATE]" at bounding box center [131, 461] width 222 height 31
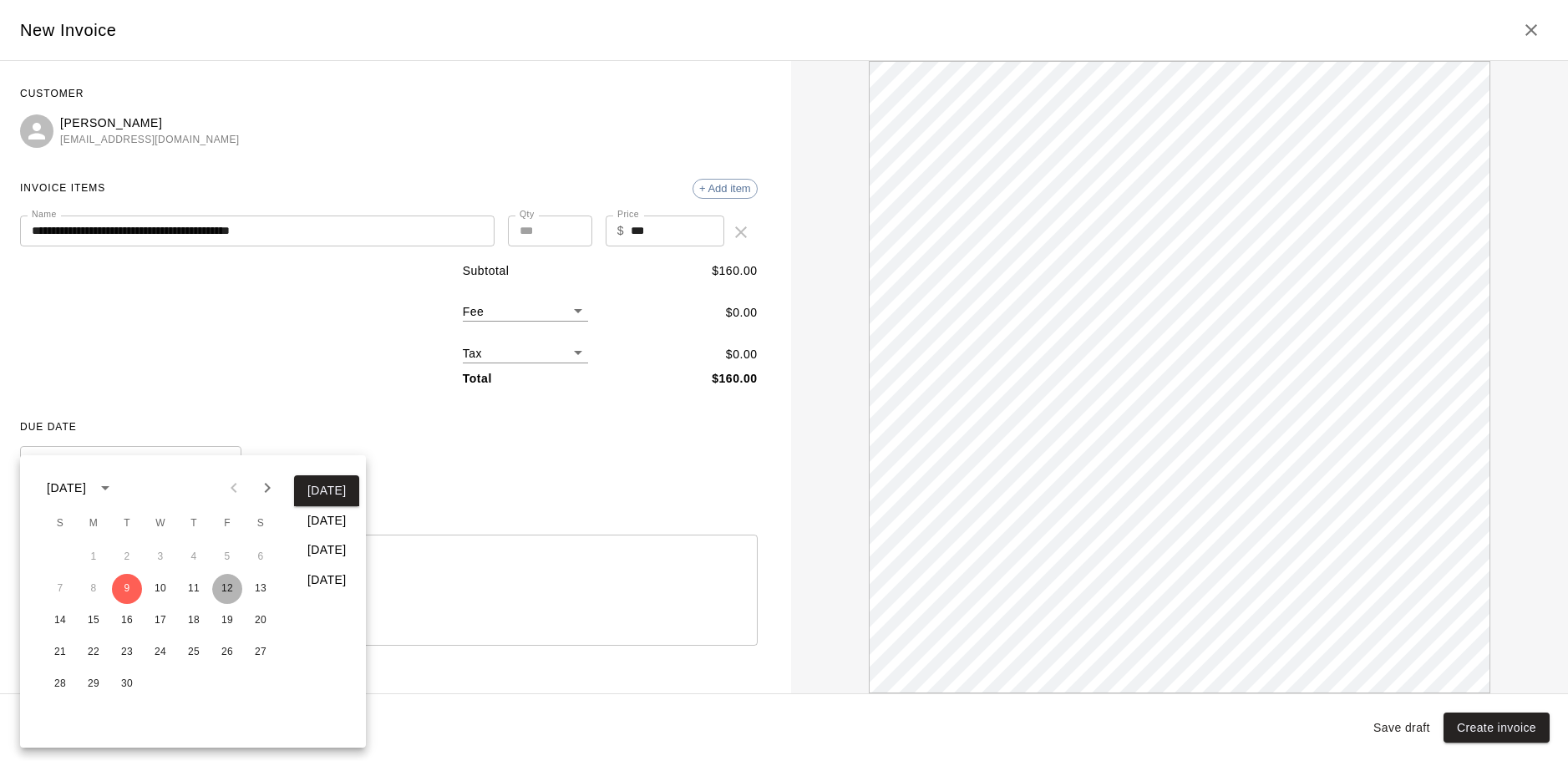
click at [230, 592] on button "12" at bounding box center [227, 589] width 30 height 30
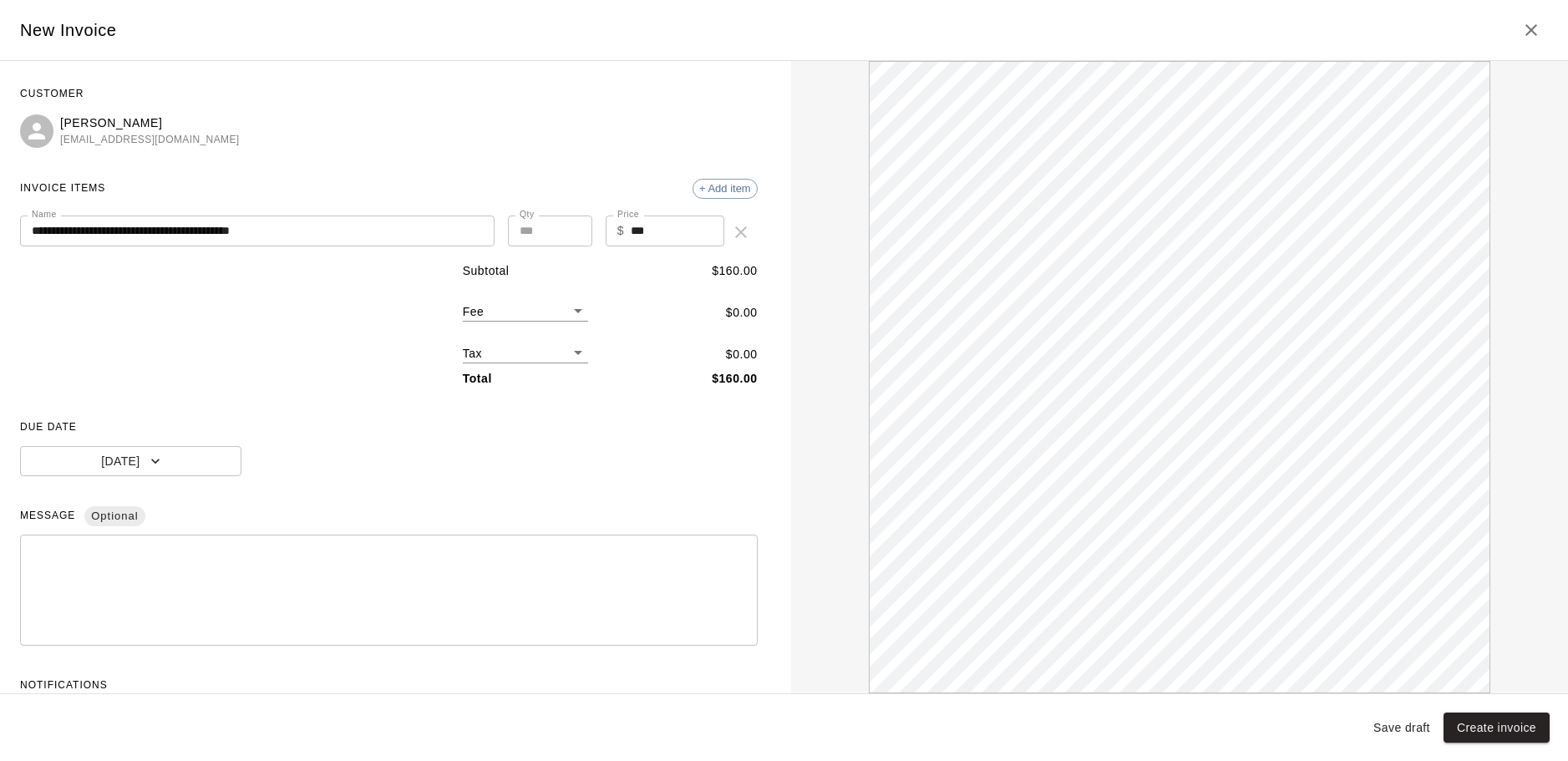
click at [108, 230] on input "**********" at bounding box center [257, 230] width 474 height 31
click at [411, 224] on input "**********" at bounding box center [257, 230] width 474 height 31
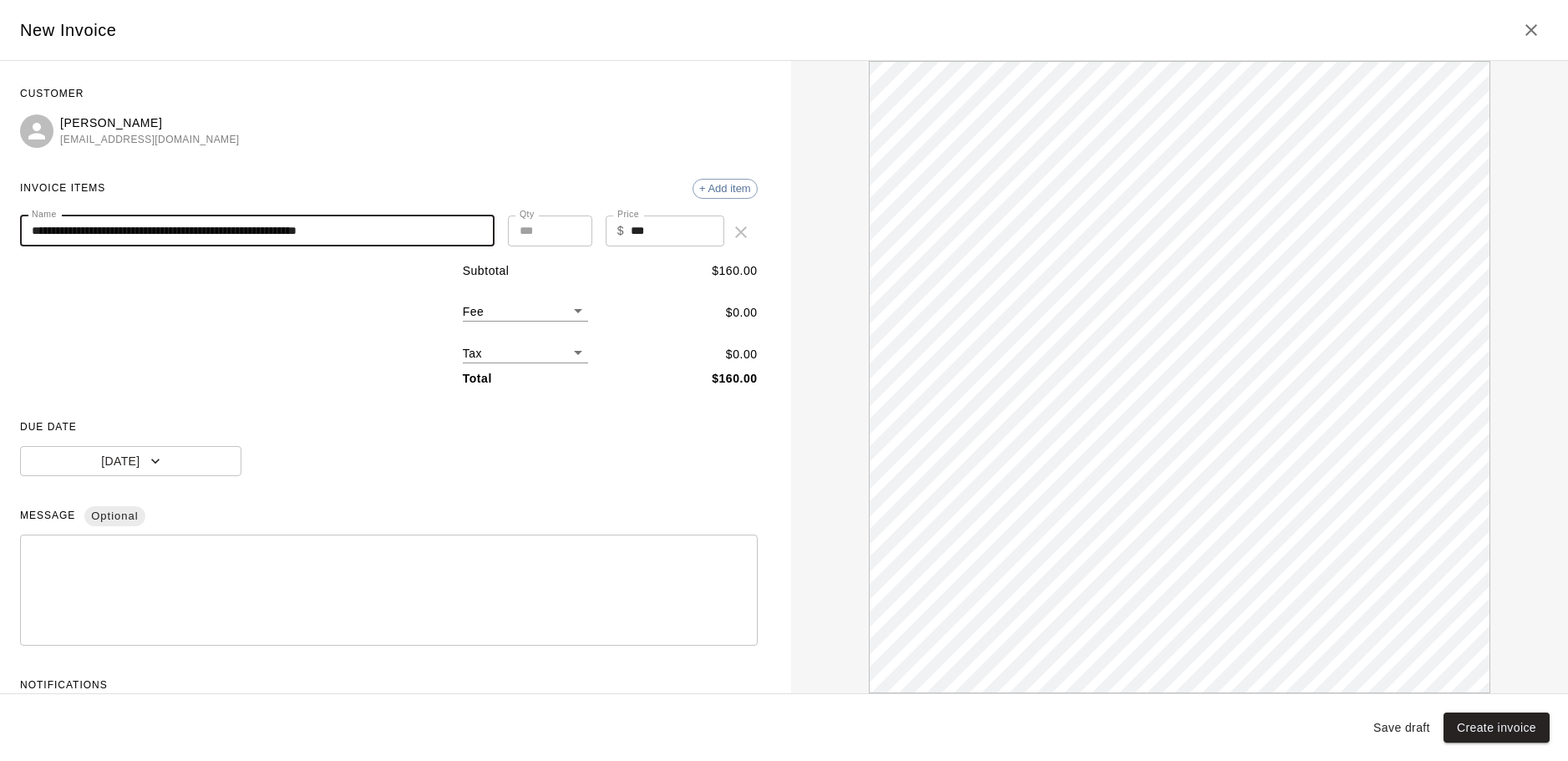
click at [334, 230] on input "**********" at bounding box center [257, 230] width 474 height 31
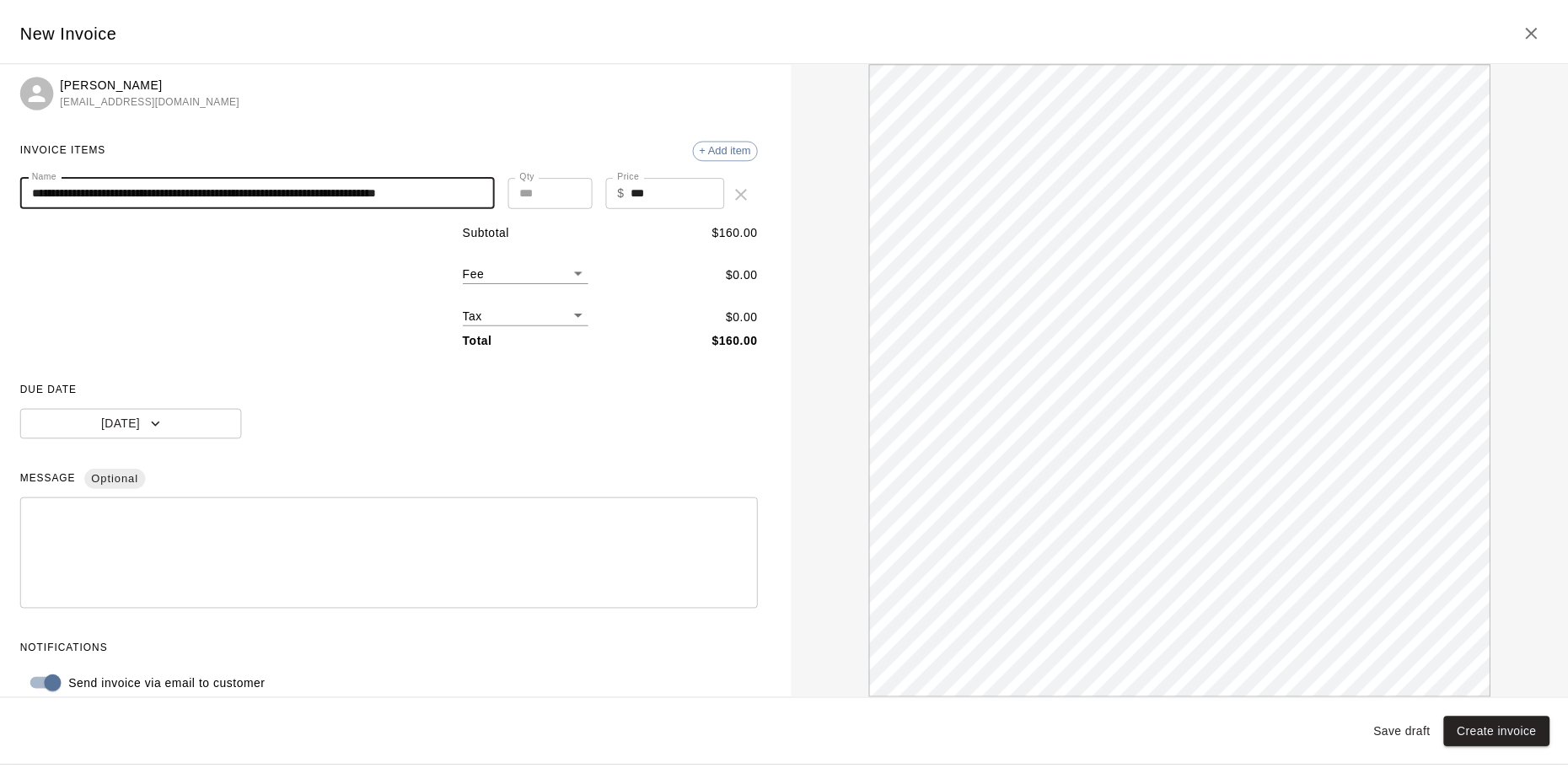
scroll to position [63, 0]
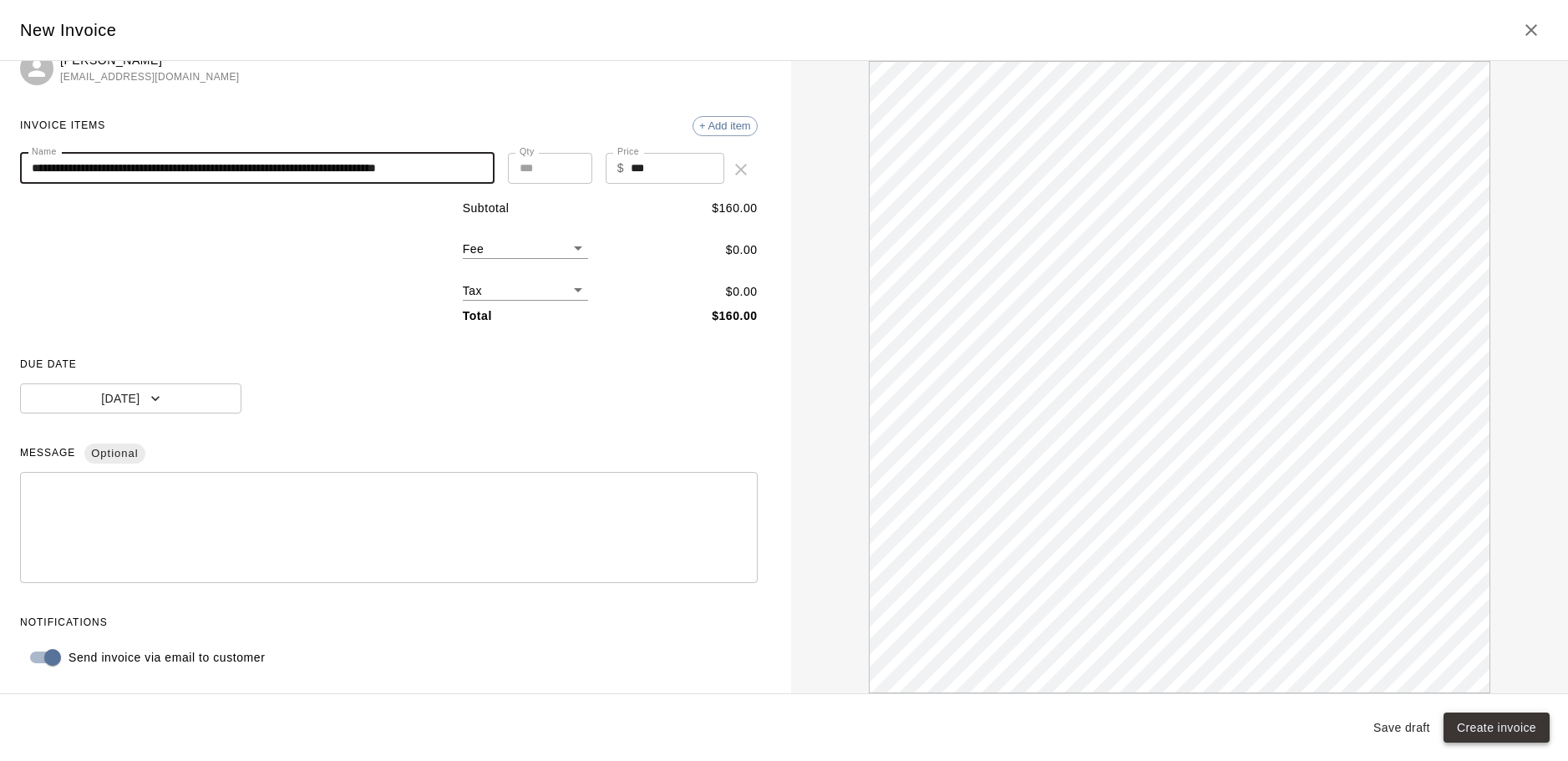
type input "**********"
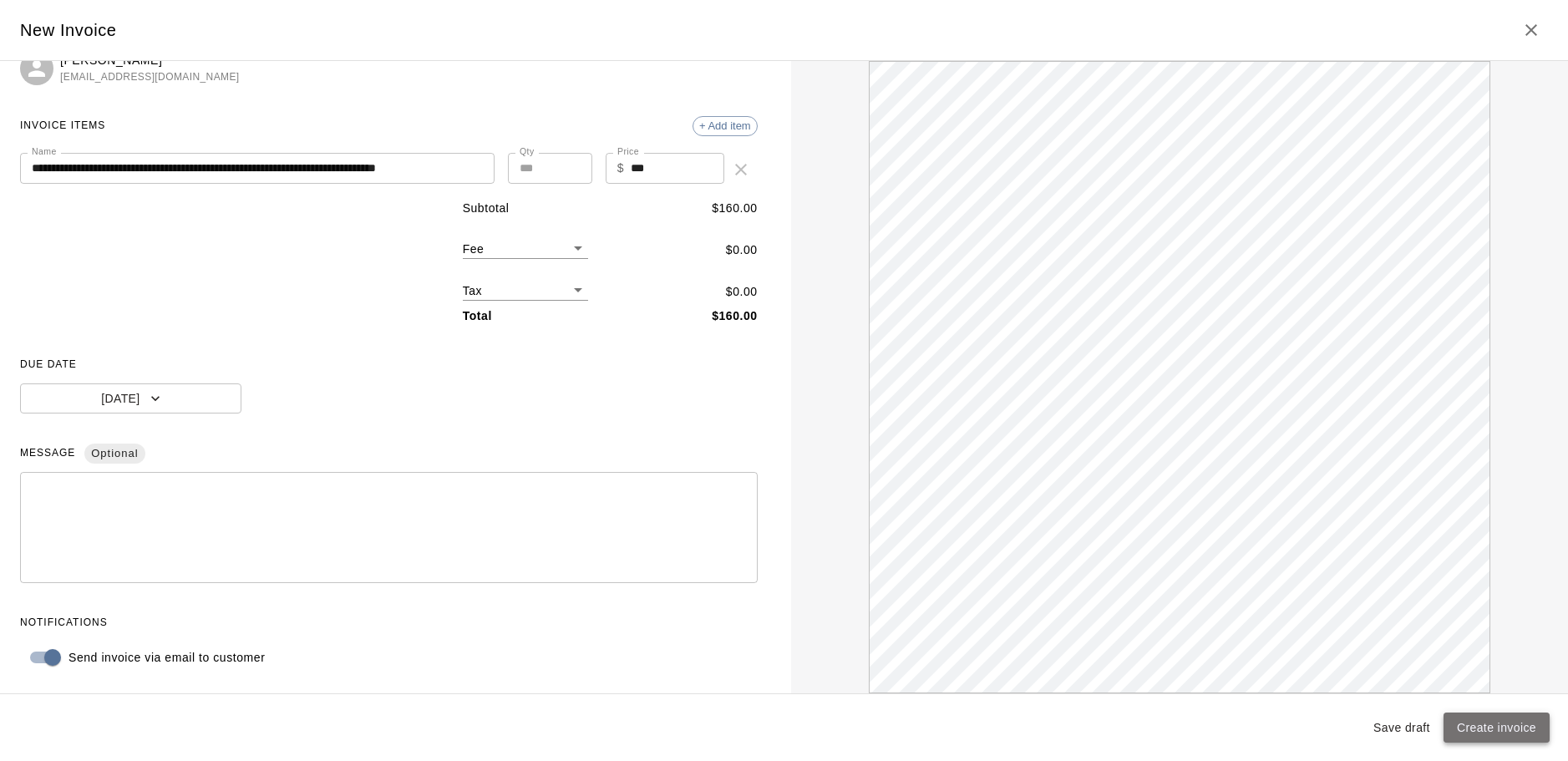
click at [1502, 725] on button "Create invoice" at bounding box center [1496, 728] width 106 height 31
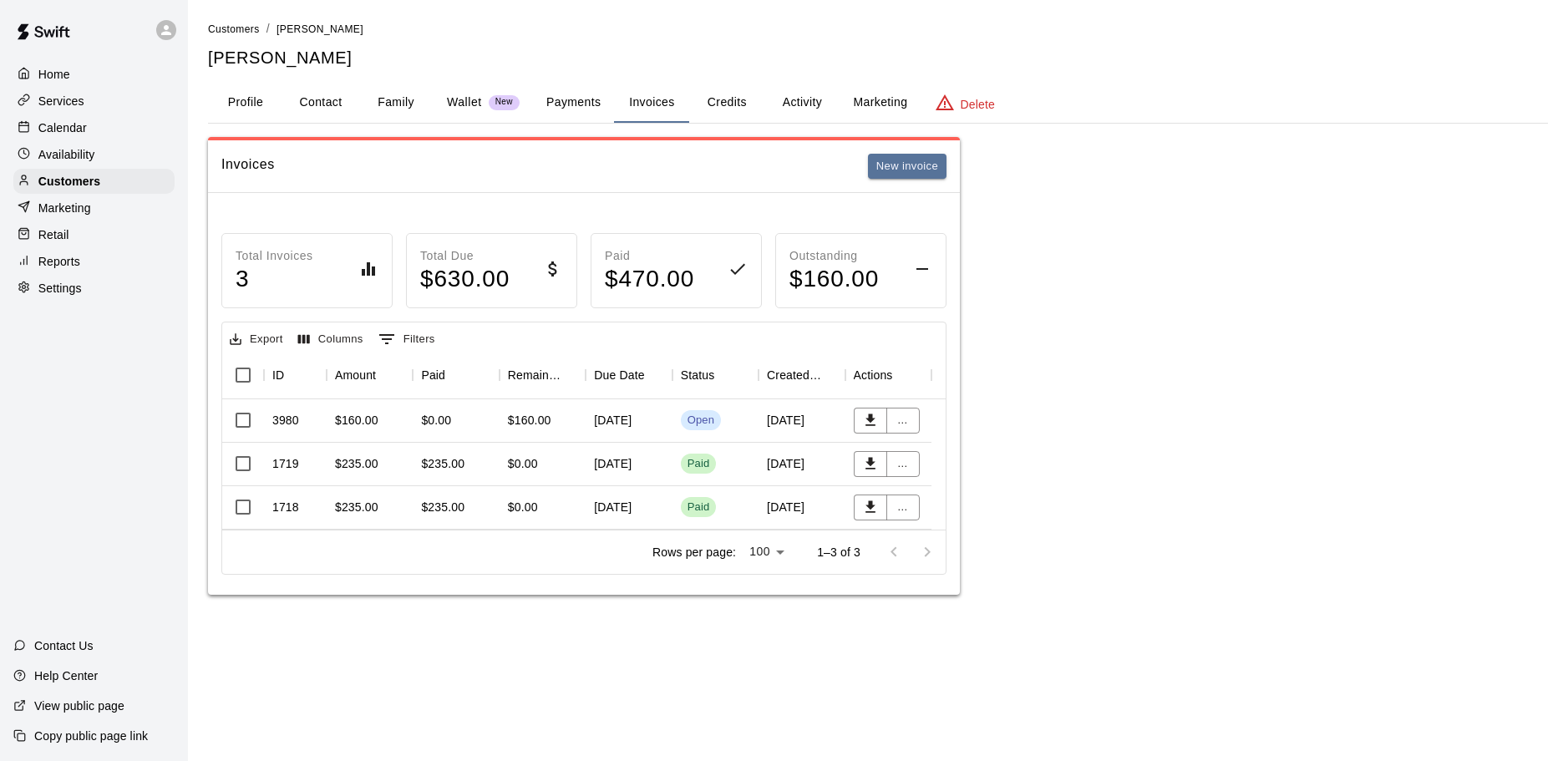
click at [58, 128] on p "Calendar" at bounding box center [62, 128] width 48 height 17
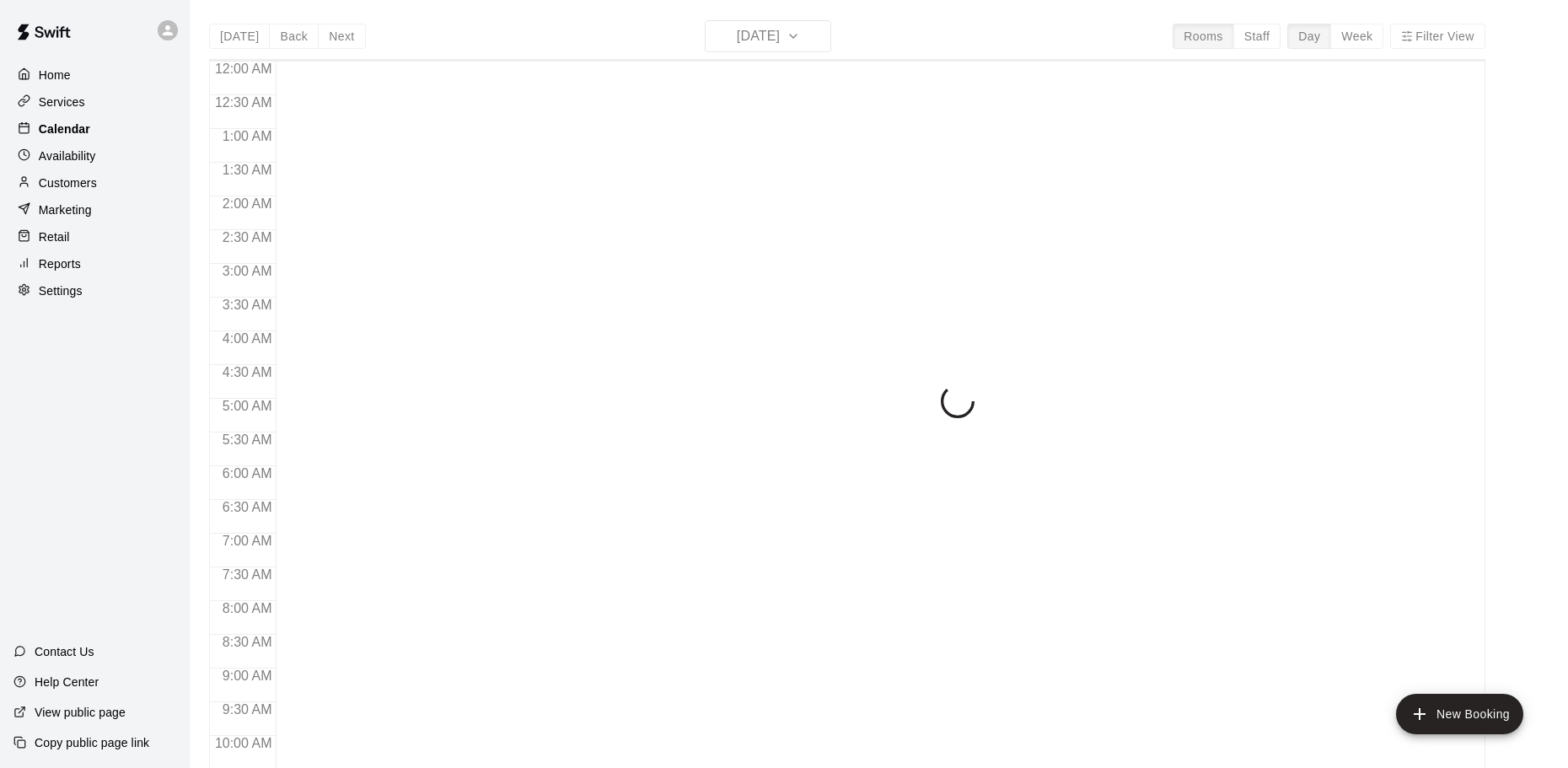
scroll to position [739, 0]
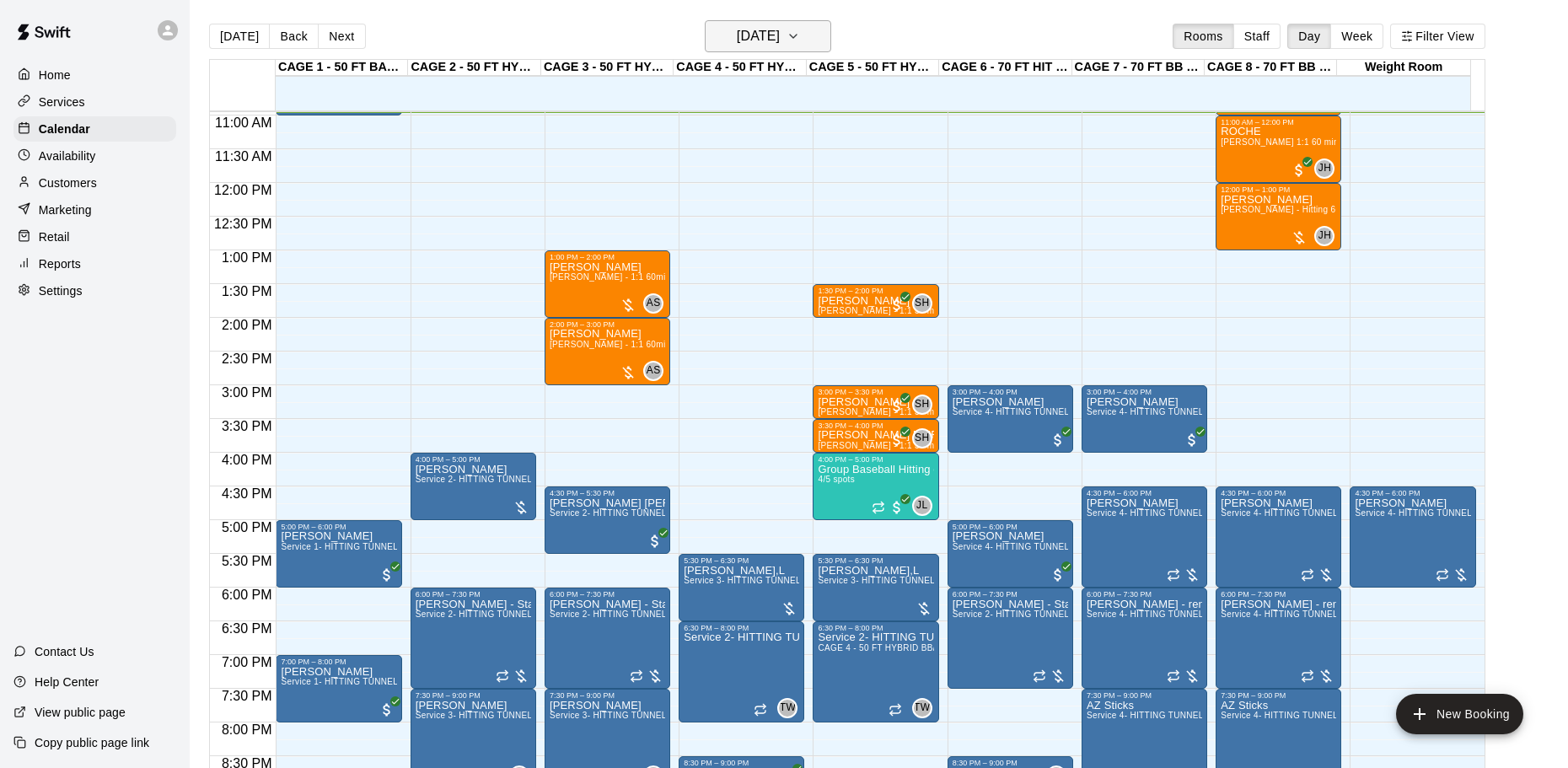
click at [780, 36] on h6 "[DATE]" at bounding box center [758, 36] width 43 height 24
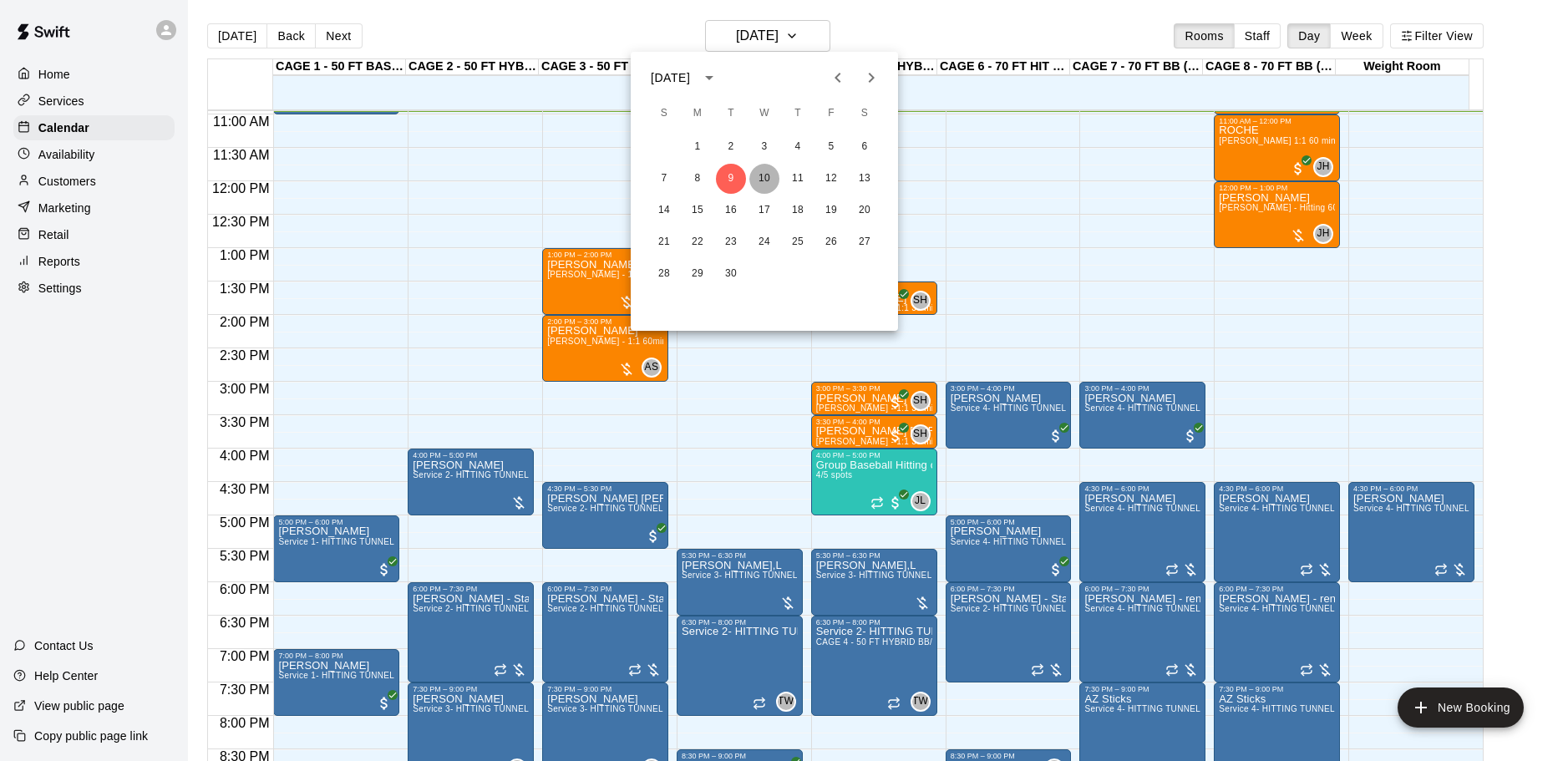
click at [769, 180] on button "10" at bounding box center [764, 179] width 30 height 30
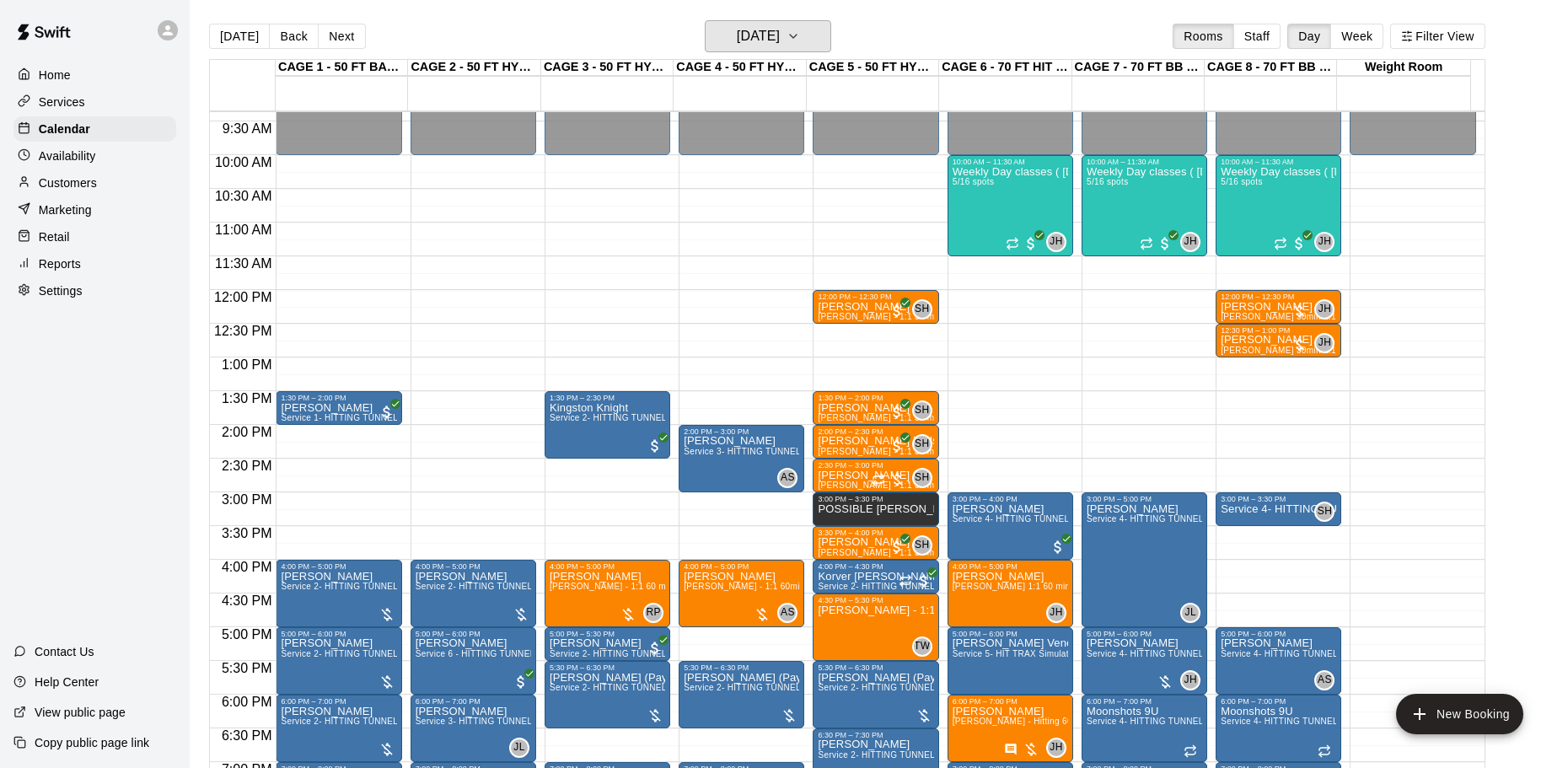
scroll to position [486, 0]
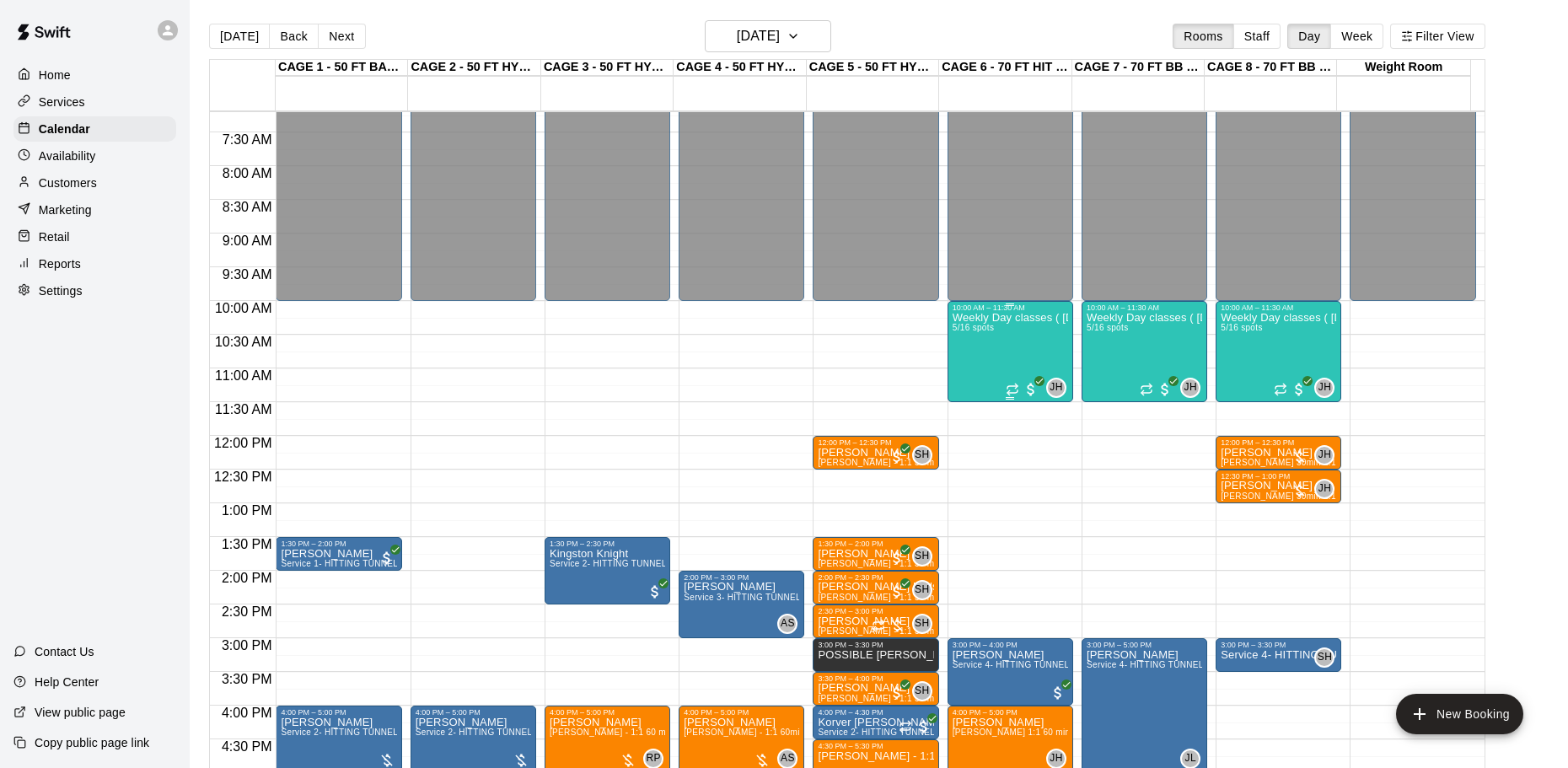
click at [1014, 357] on div "Weekly Day classes ( [DATE],[DATE],[DATE] ) 10:00-11:30 ( monthly packages avai…" at bounding box center [1010, 695] width 115 height 768
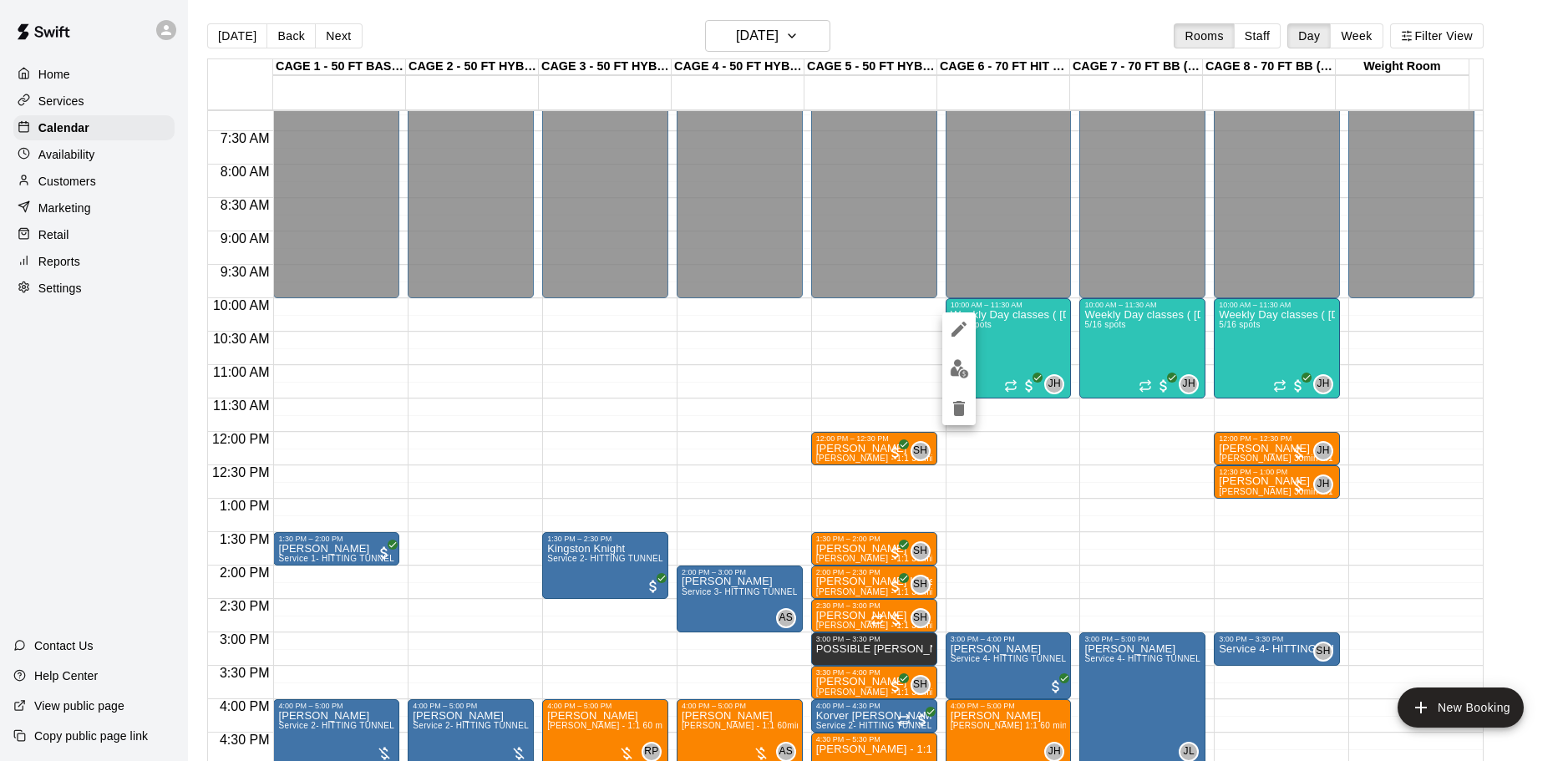
click at [960, 361] on img "edit" at bounding box center [959, 369] width 19 height 19
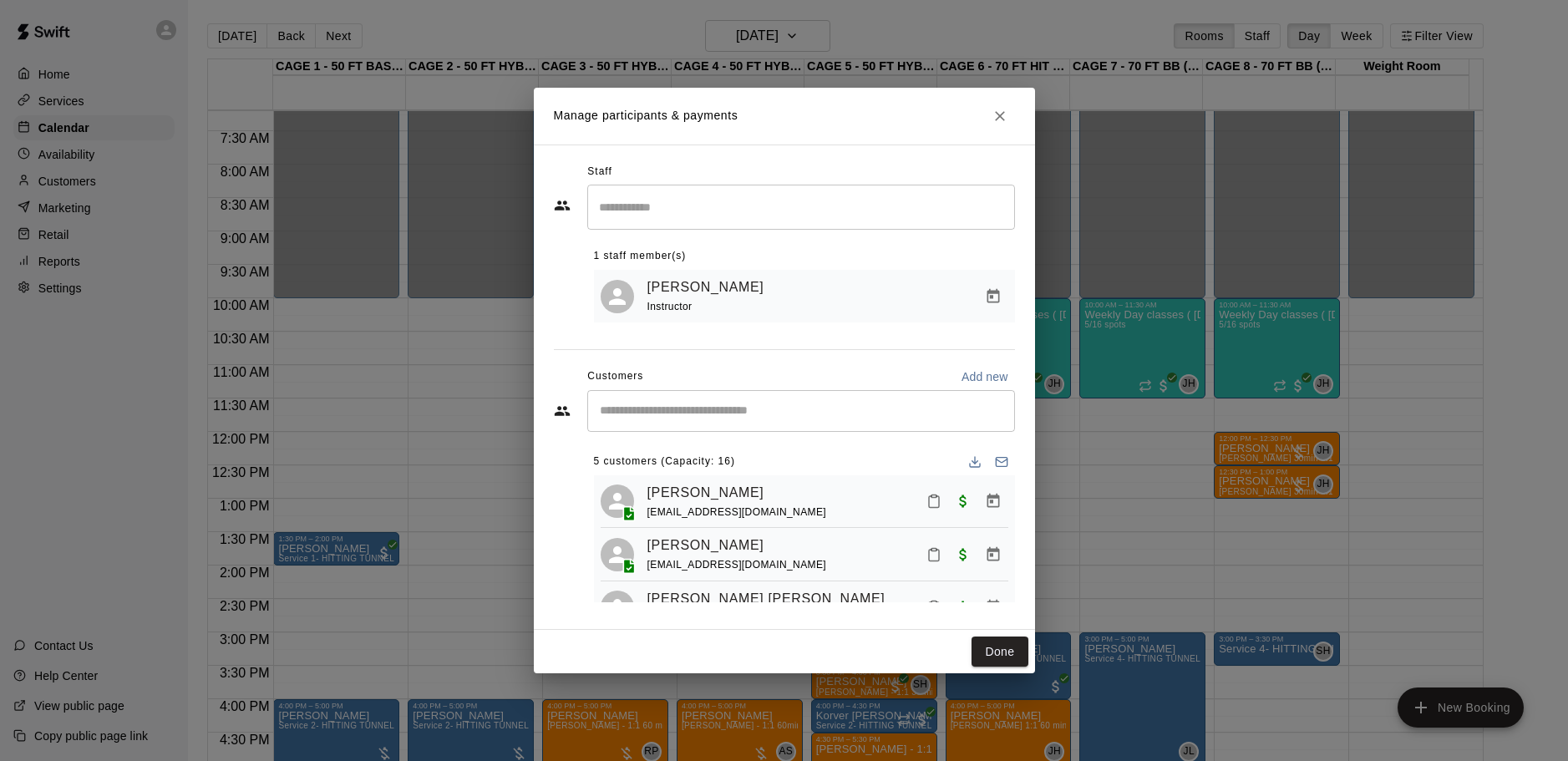
click at [721, 406] on input "Start typing to search customers..." at bounding box center [800, 411] width 412 height 17
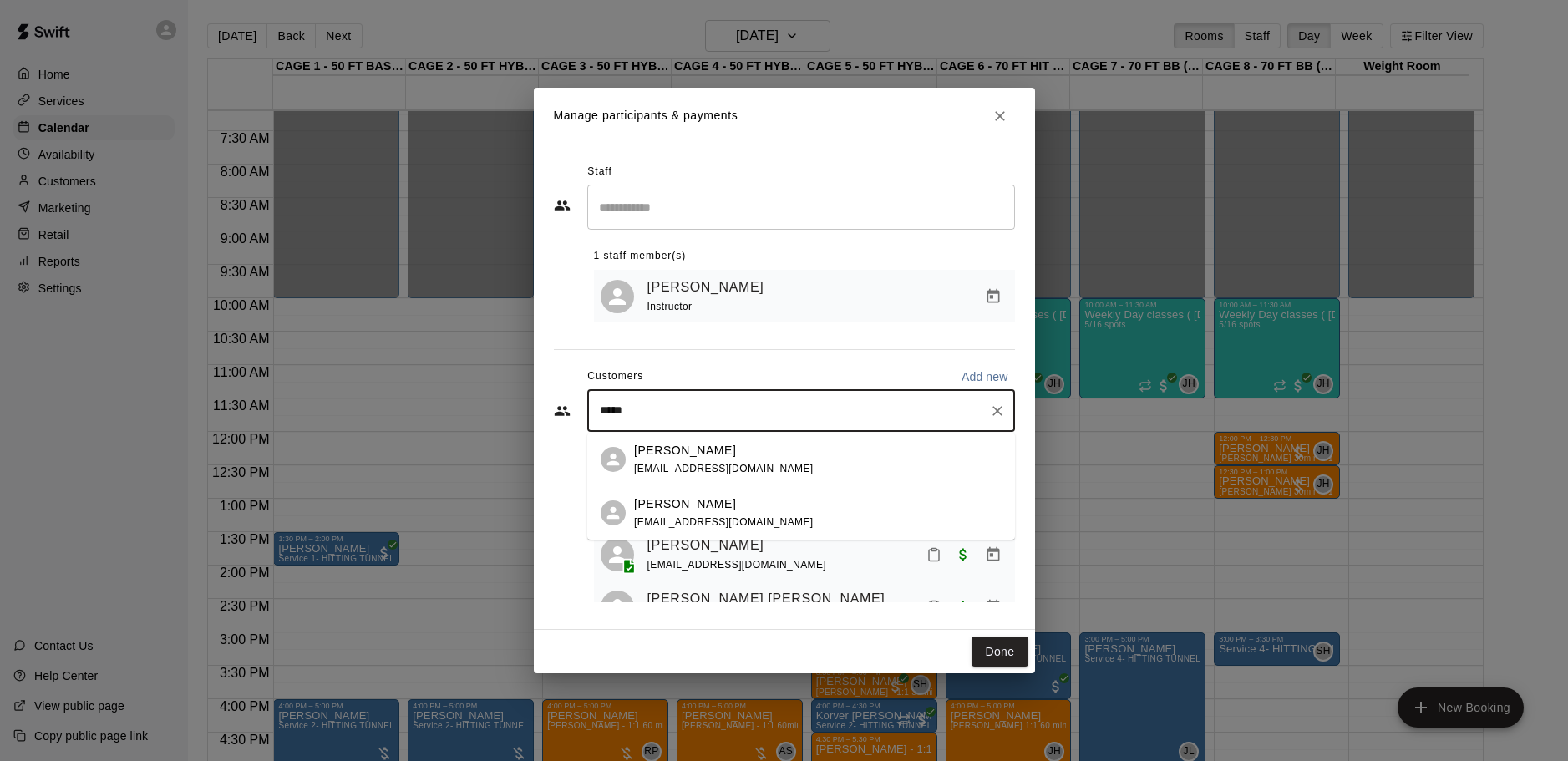
type input "******"
click at [681, 450] on p "[PERSON_NAME]" at bounding box center [685, 450] width 102 height 18
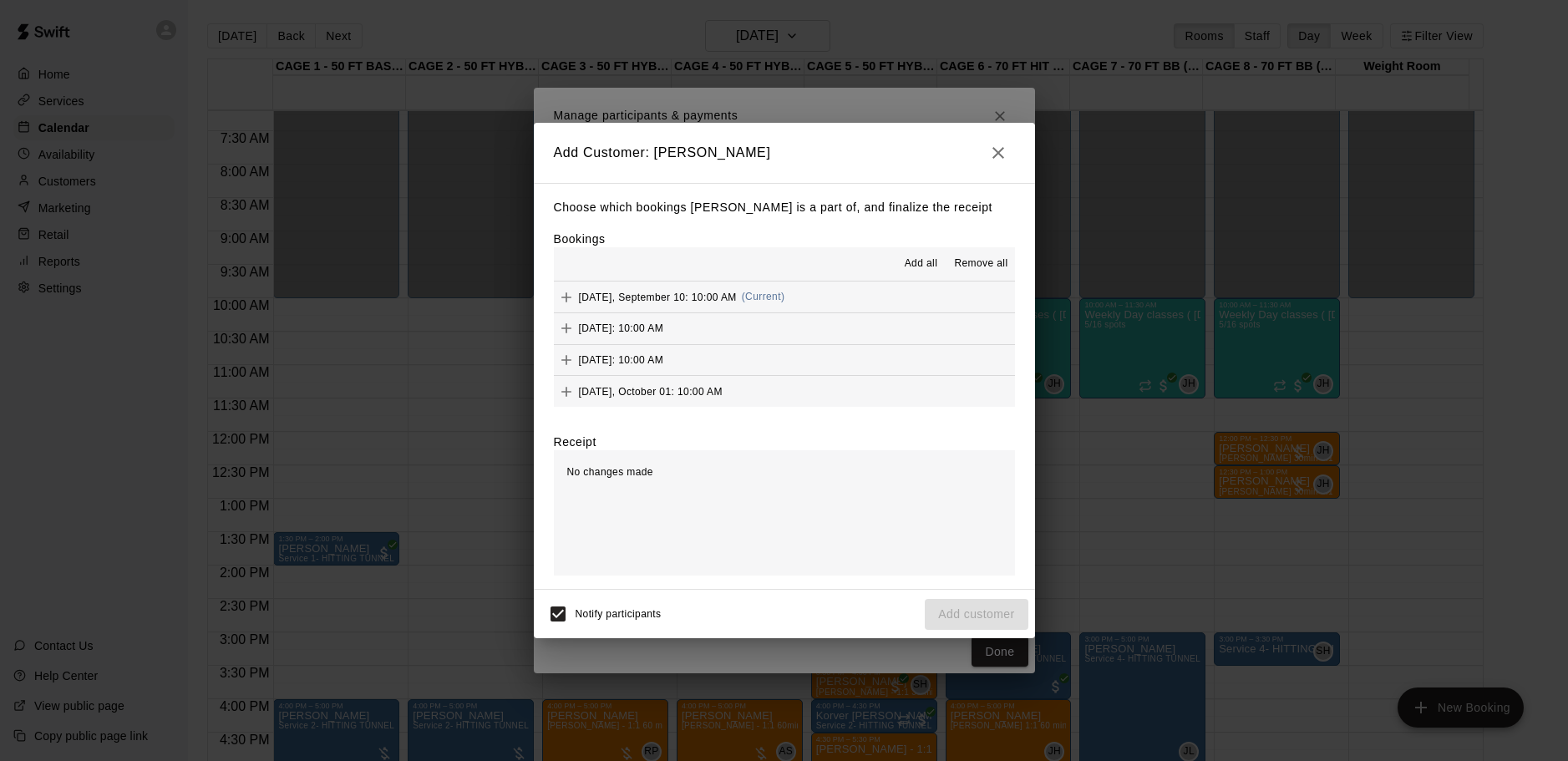
click at [1000, 154] on icon "button" at bounding box center [997, 152] width 11 height 11
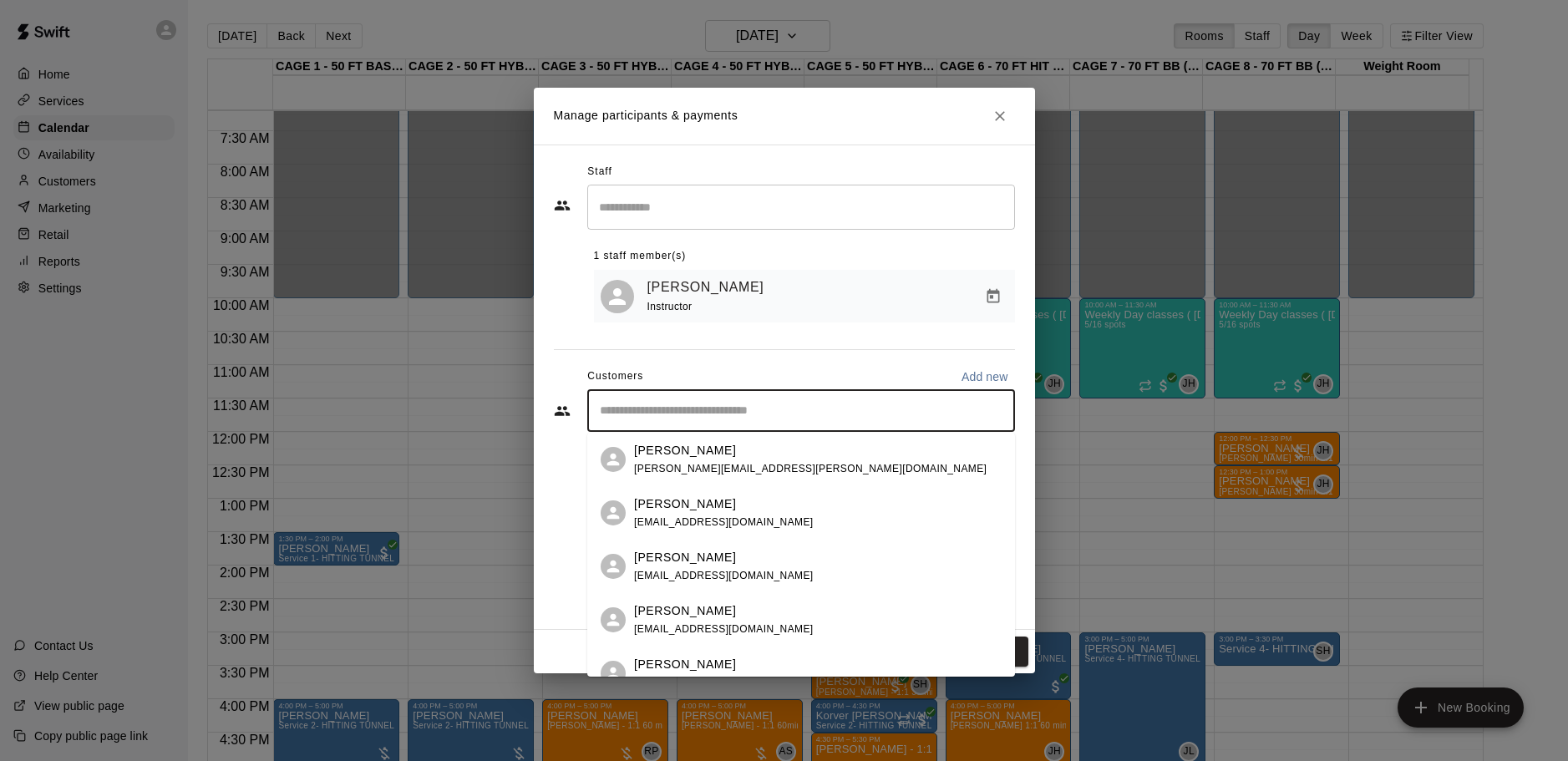
click at [719, 418] on input "Start typing to search customers..." at bounding box center [800, 411] width 412 height 17
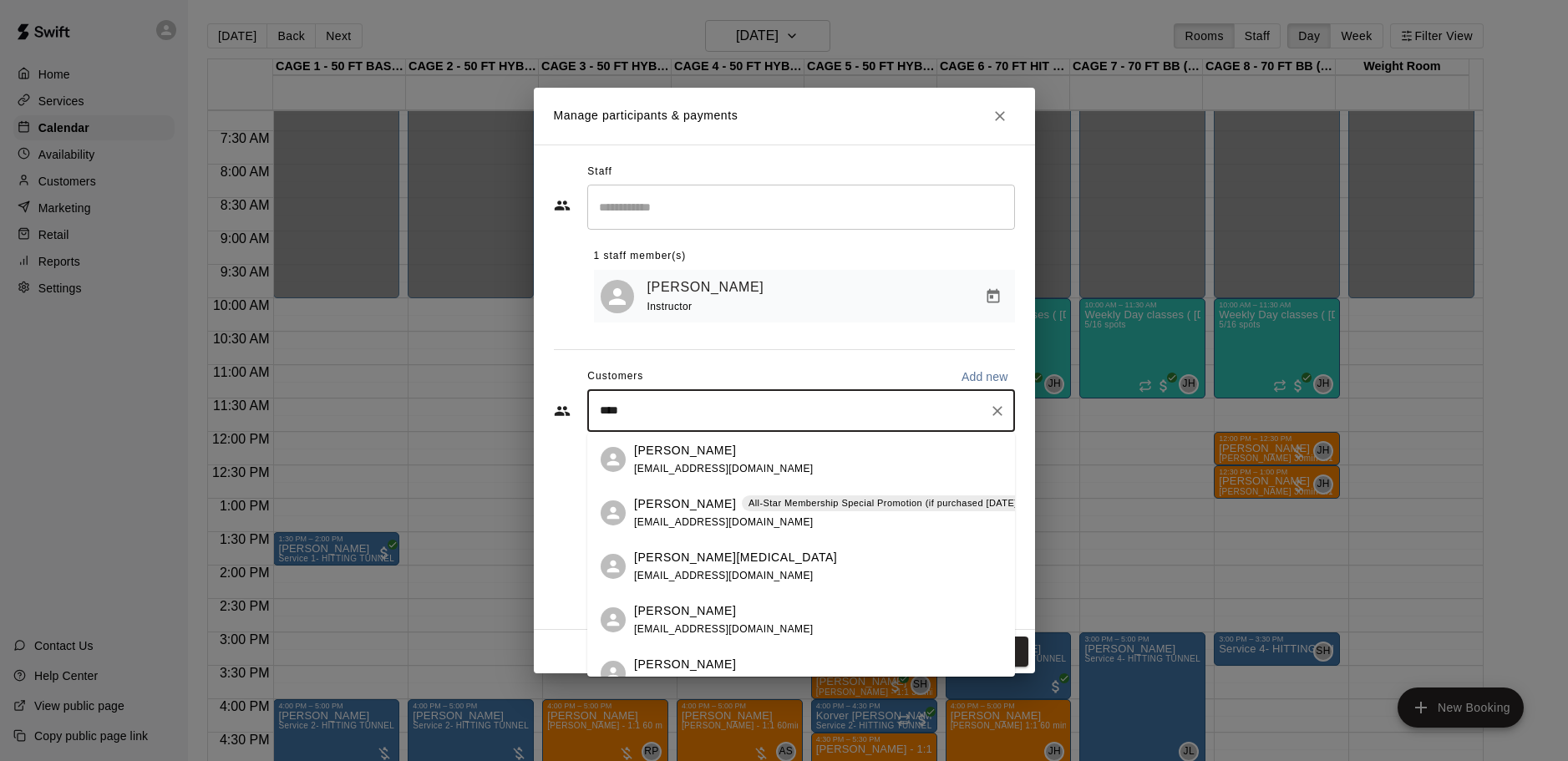
type input "*****"
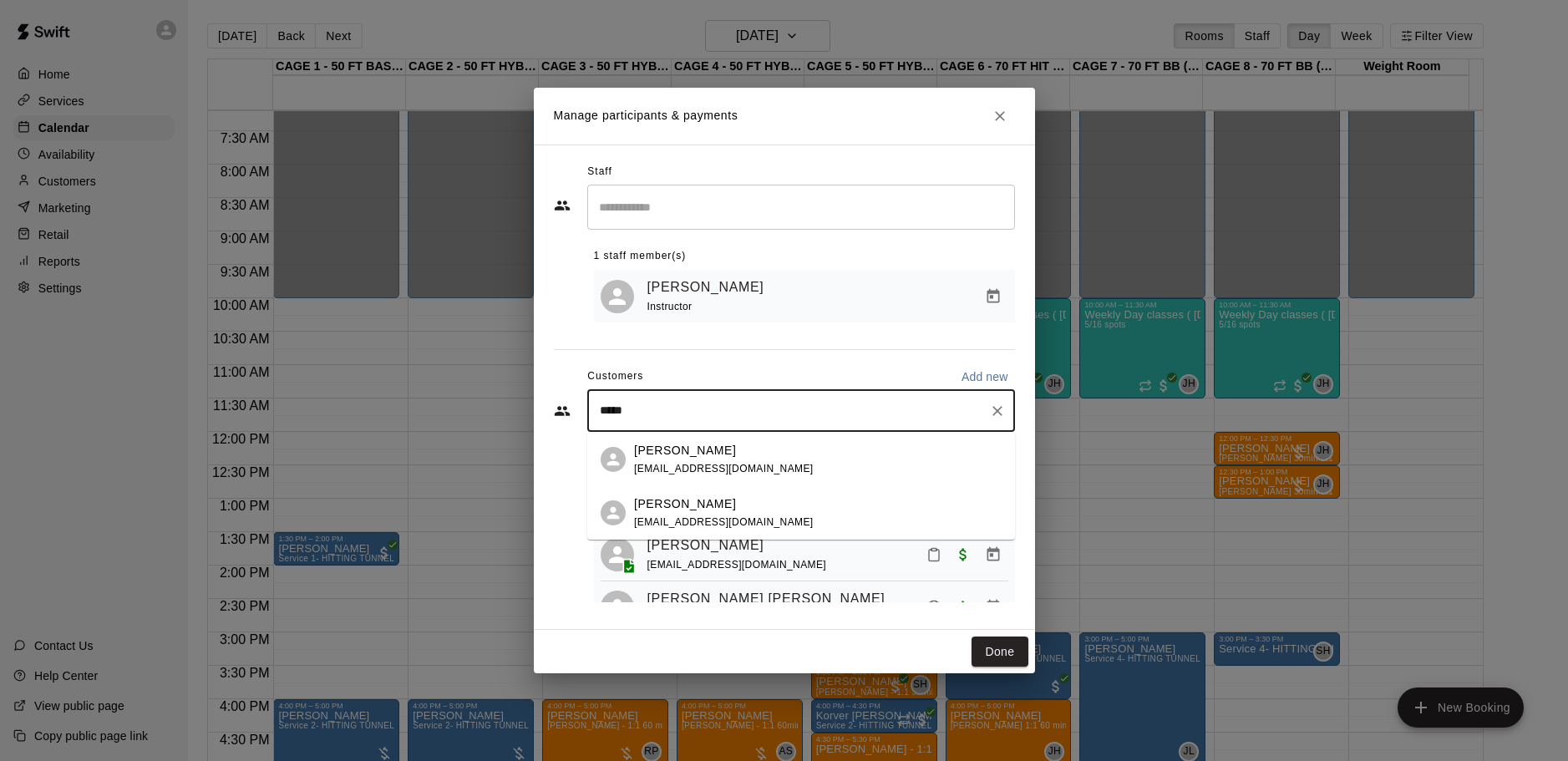
click at [693, 451] on p "[PERSON_NAME]" at bounding box center [685, 450] width 102 height 18
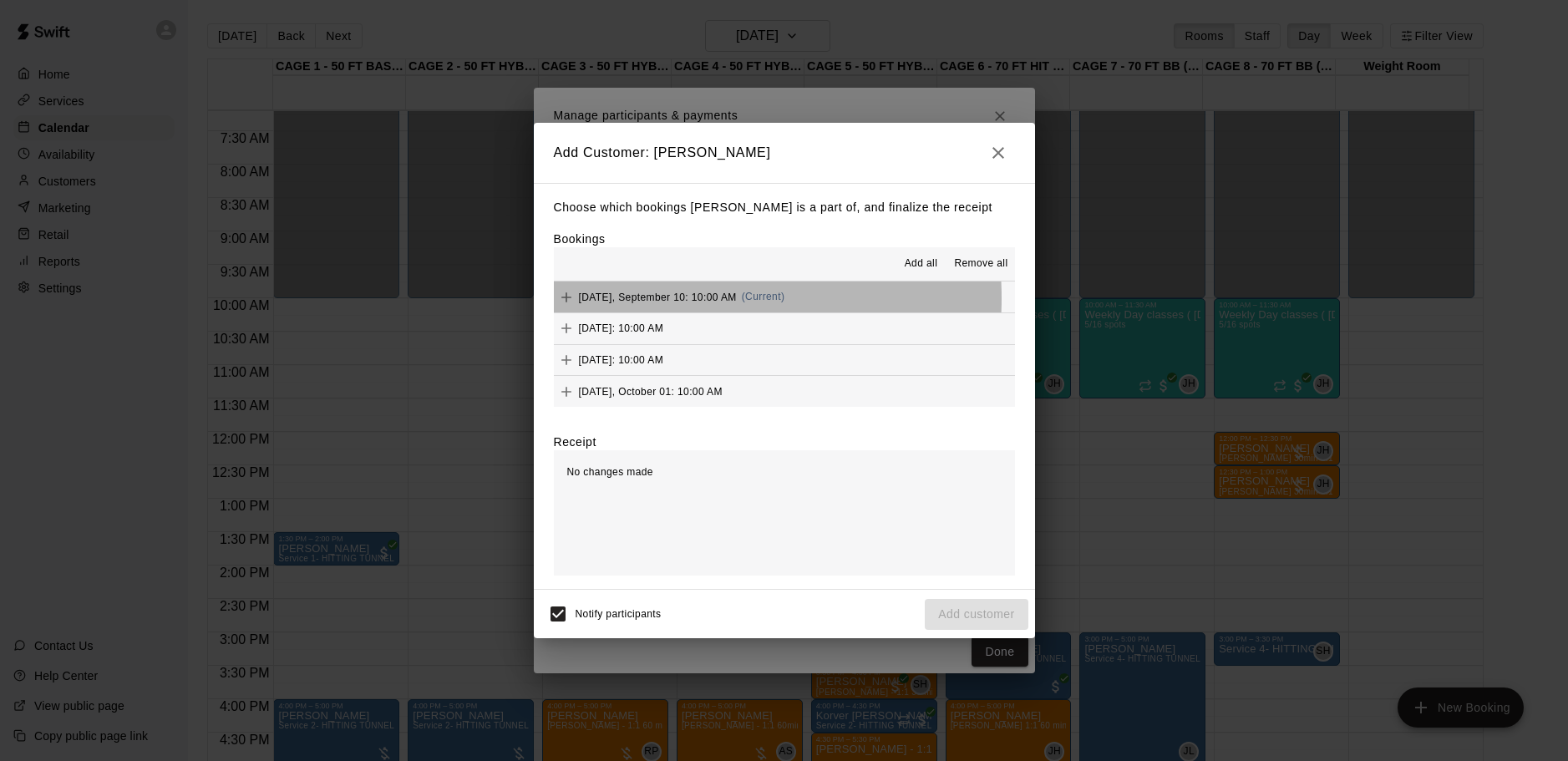
click at [653, 298] on span "[DATE], September 10: 10:00 AM" at bounding box center [657, 296] width 157 height 11
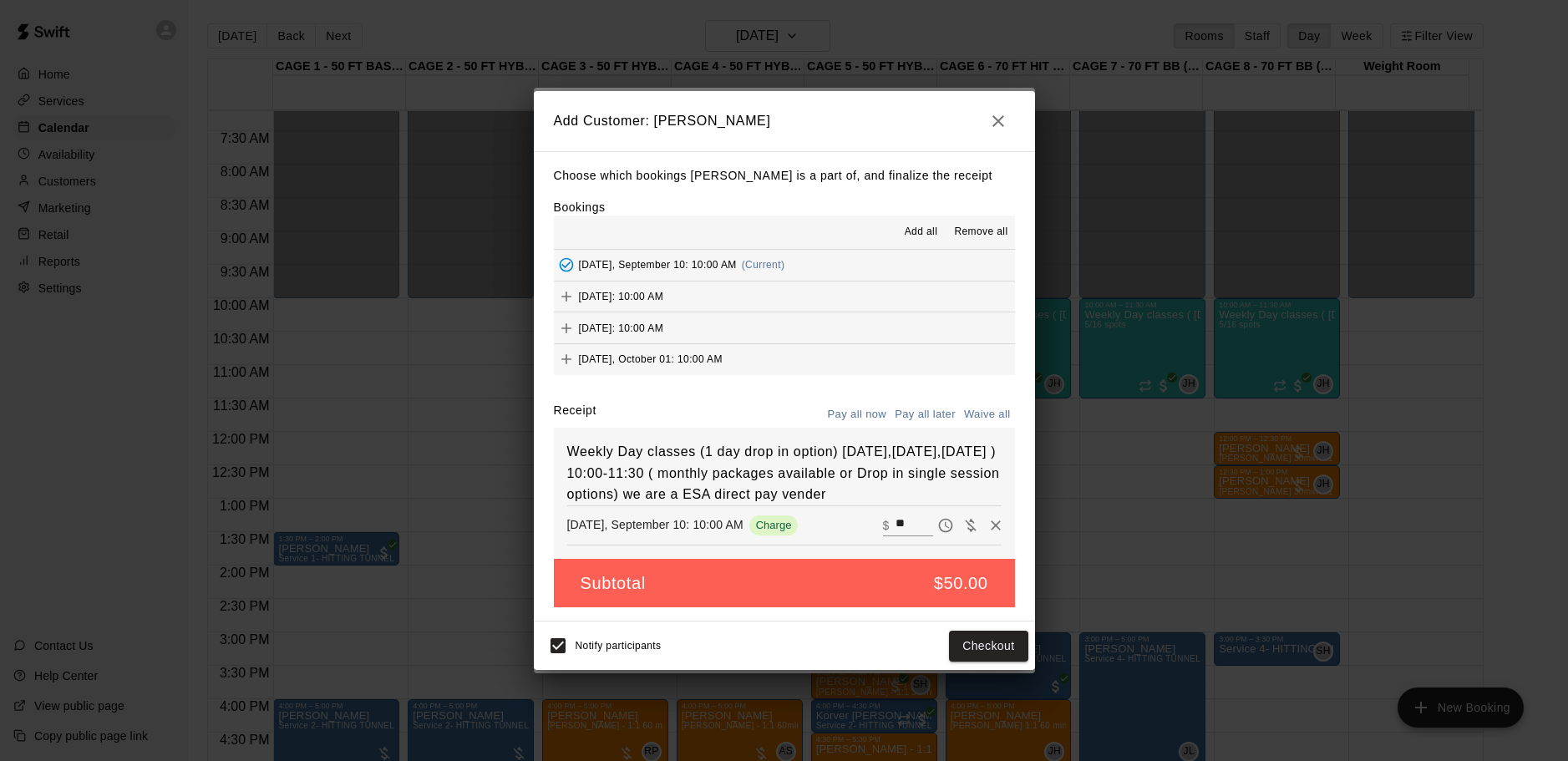
click at [664, 290] on span "[DATE]: 10:00 AM" at bounding box center [621, 296] width 85 height 11
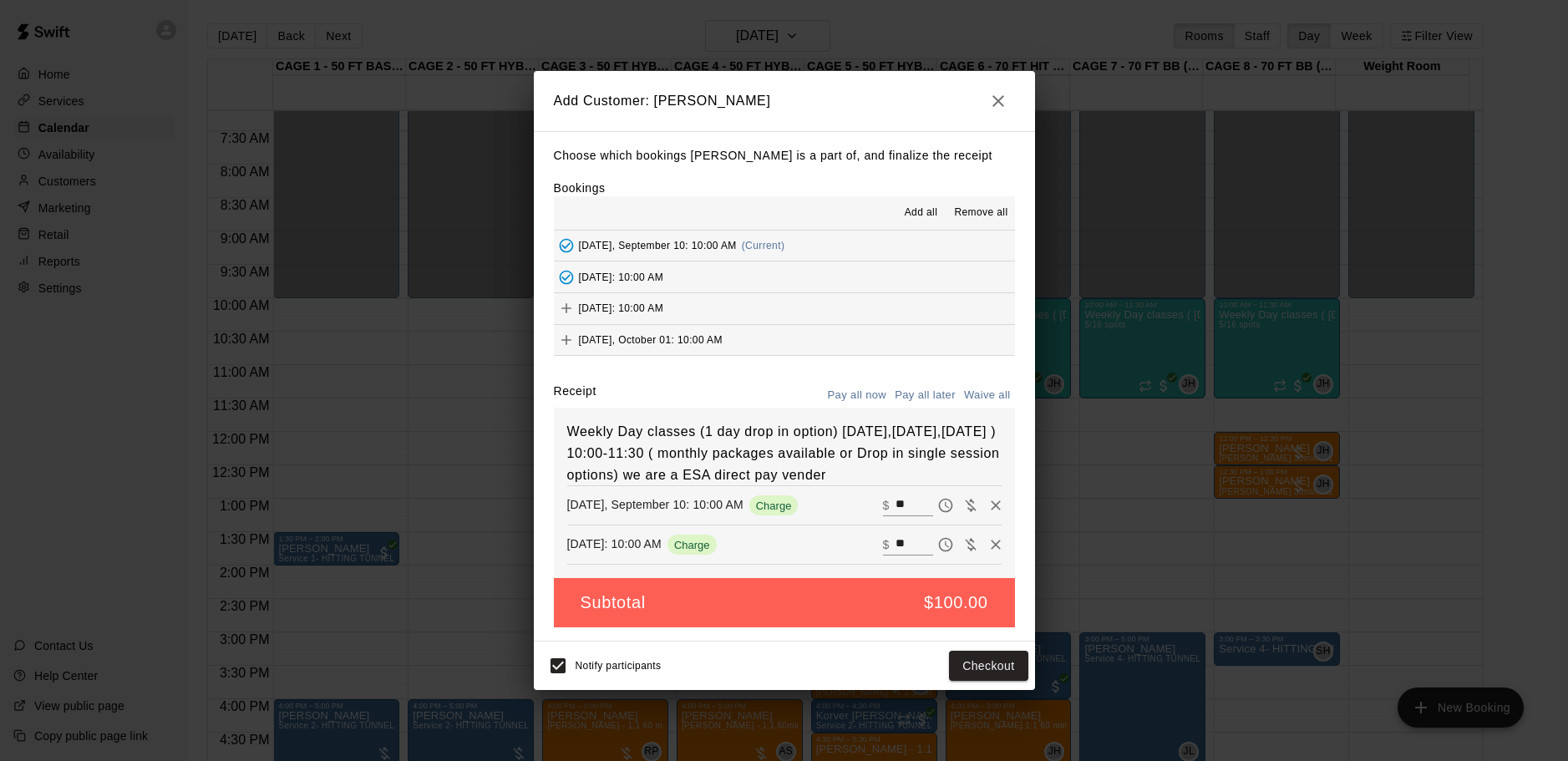
click at [660, 303] on span "[DATE]: 10:00 AM" at bounding box center [621, 308] width 85 height 11
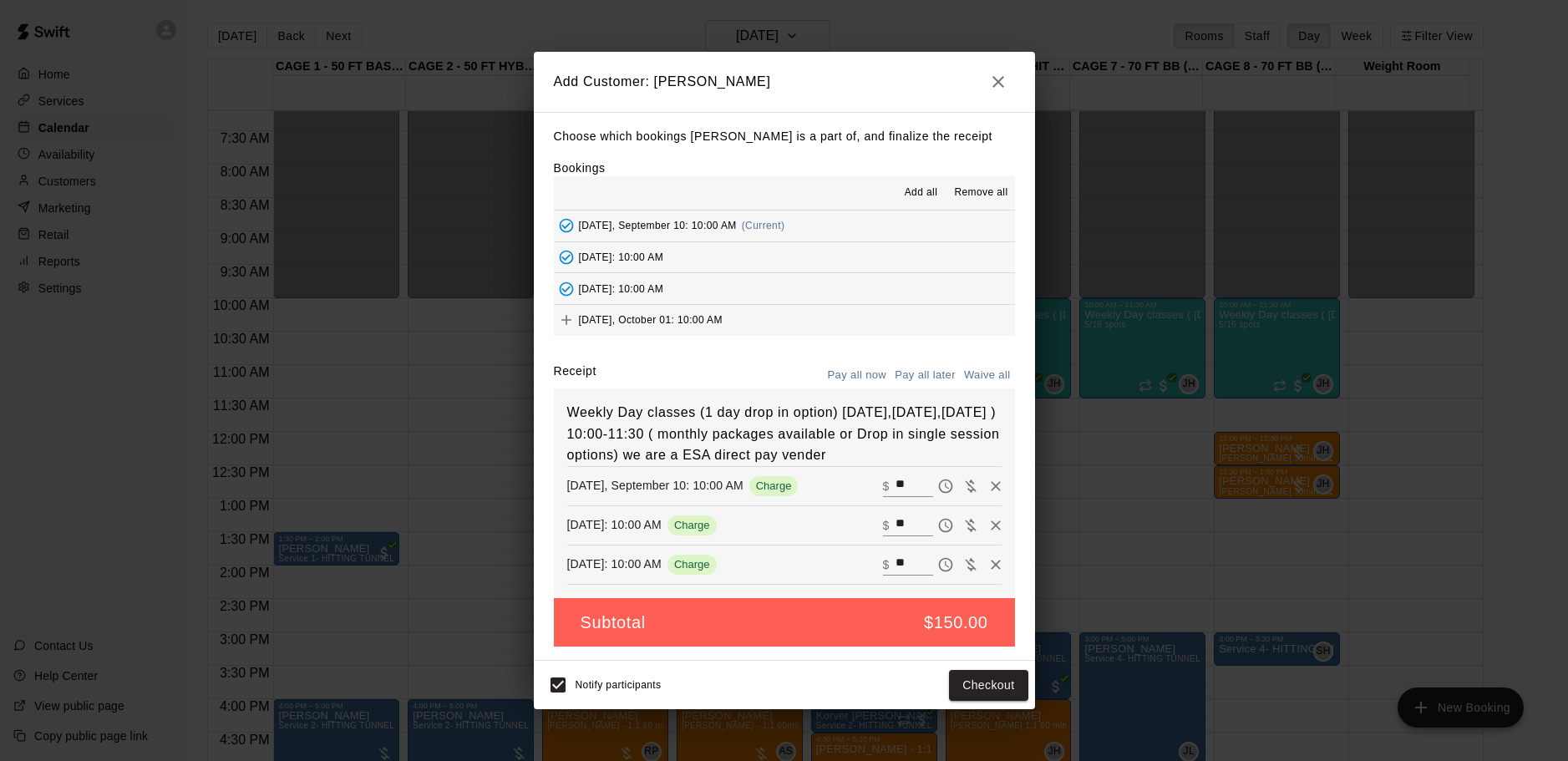
click at [921, 365] on button "Pay all later" at bounding box center [924, 375] width 69 height 26
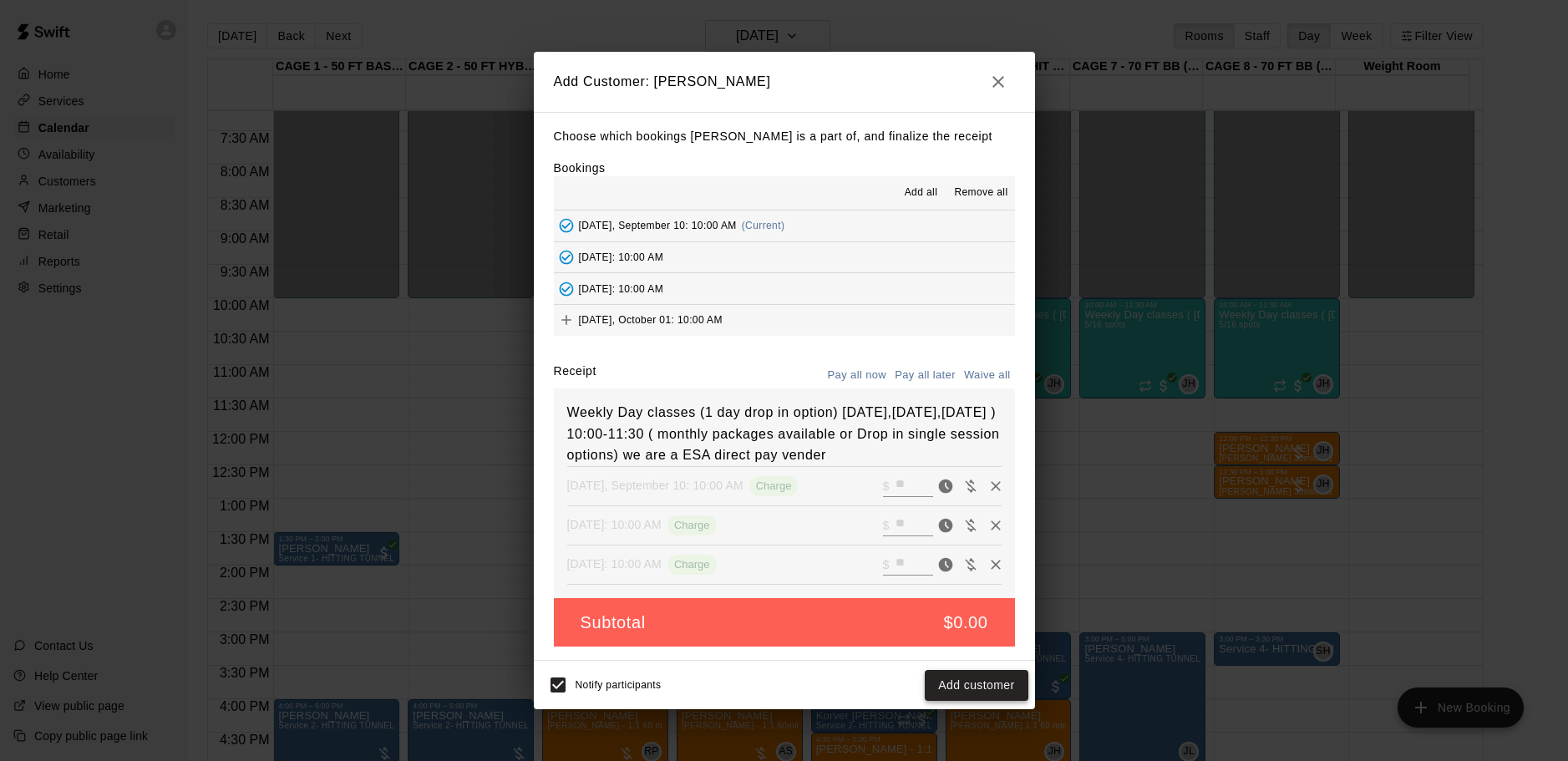
click at [974, 701] on button "Add customer" at bounding box center [975, 685] width 103 height 31
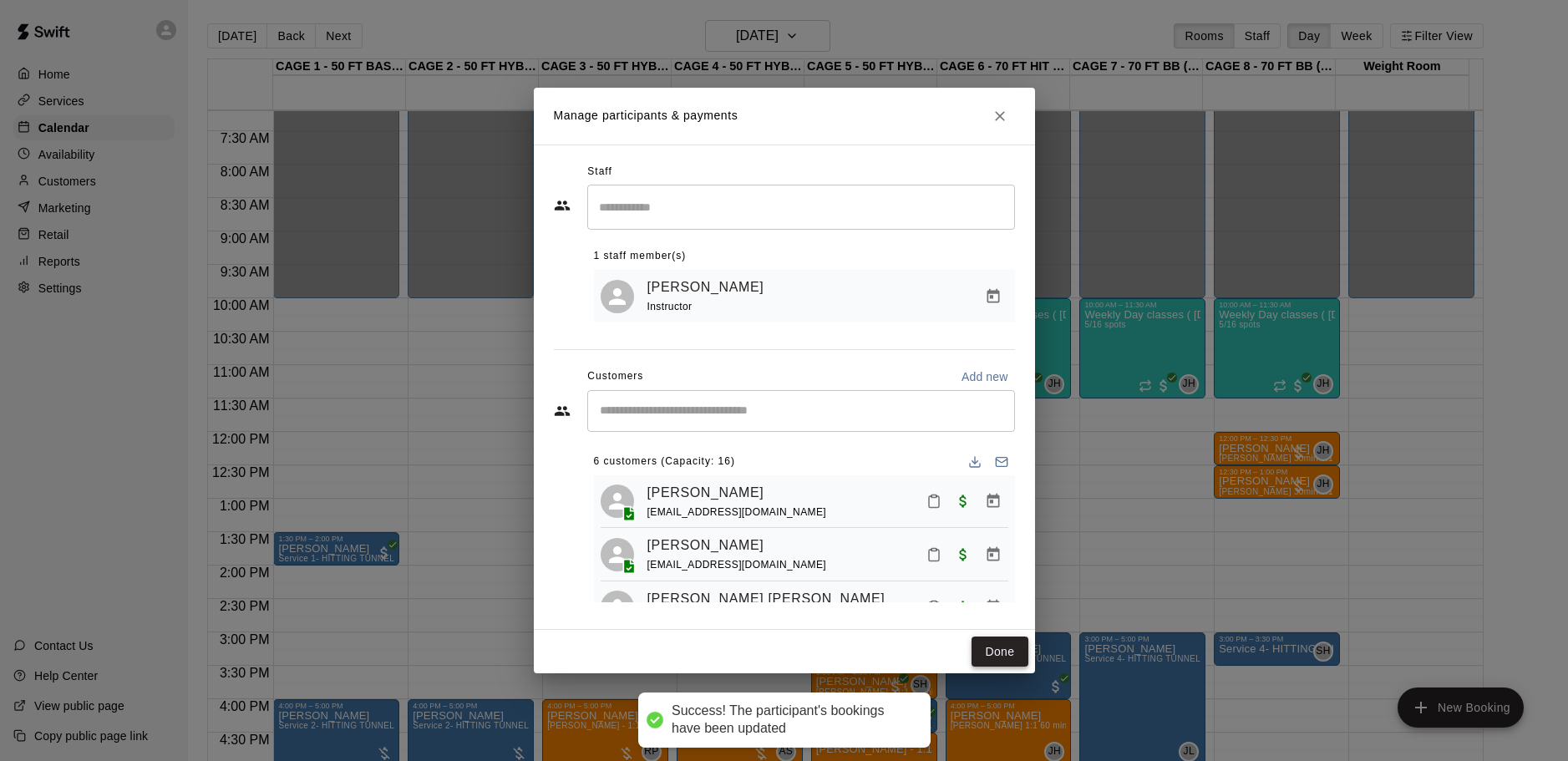
click at [1006, 655] on button "Done" at bounding box center [999, 652] width 56 height 31
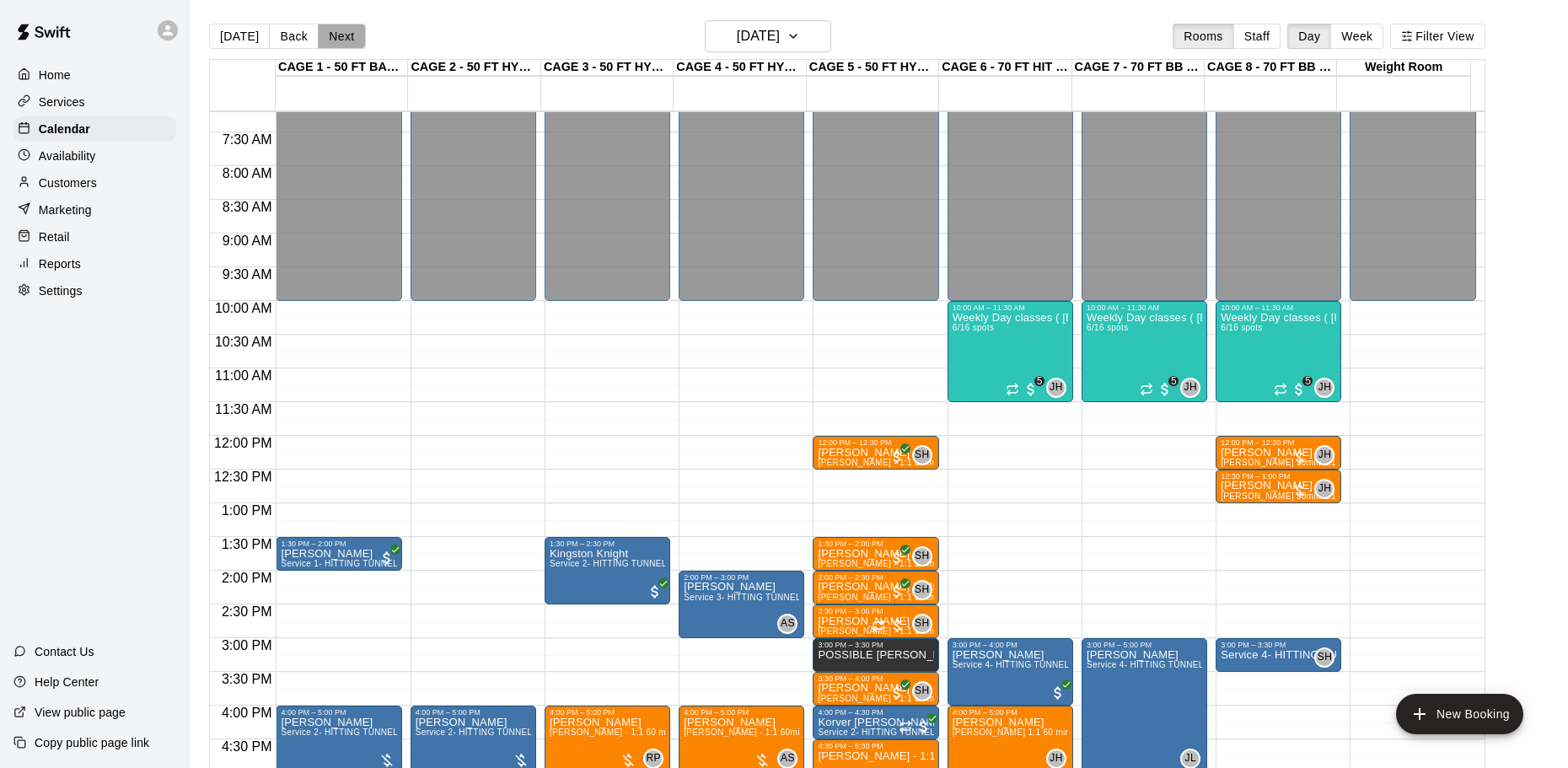
click at [329, 36] on button "Next" at bounding box center [341, 36] width 47 height 25
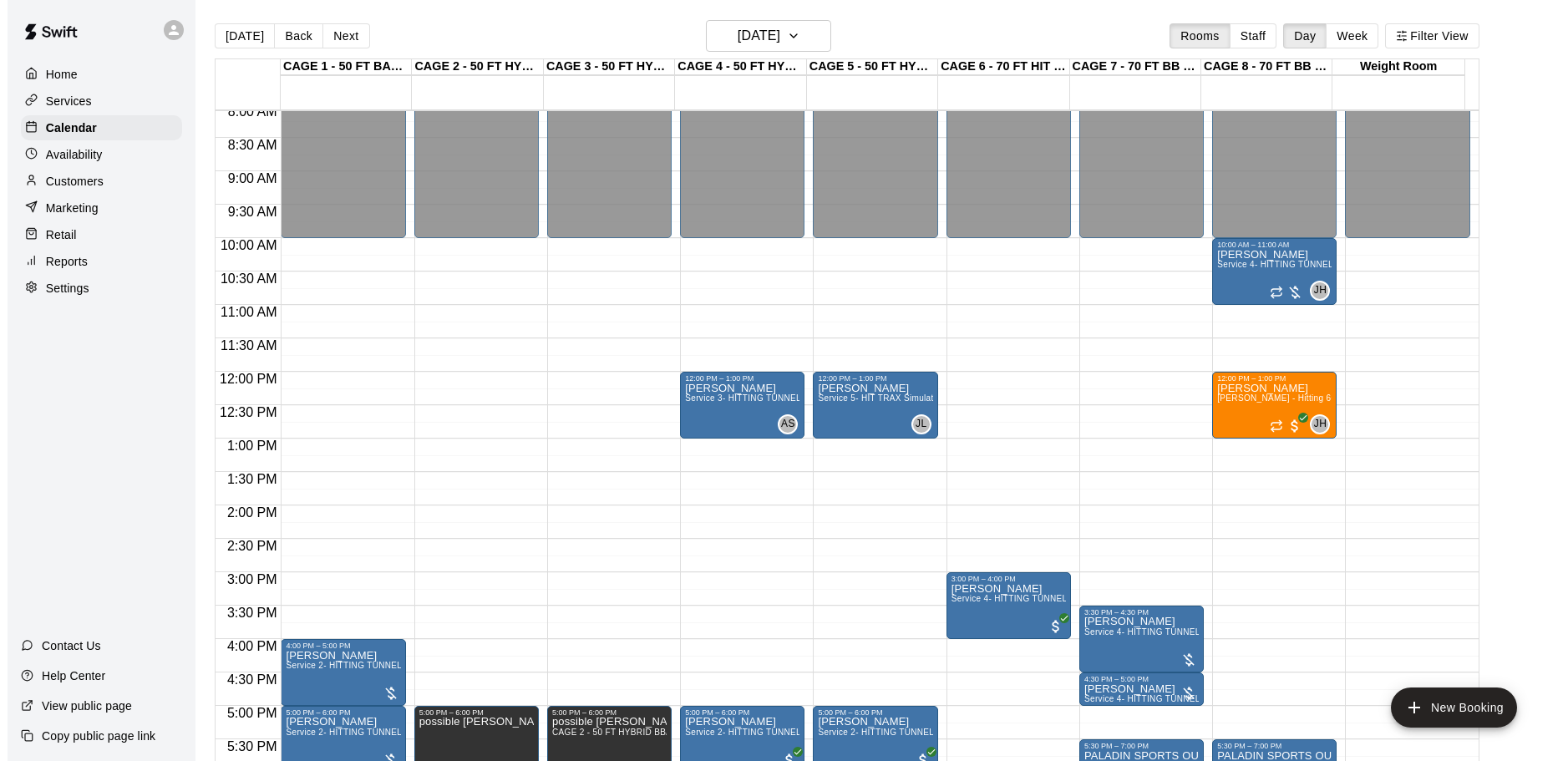
scroll to position [648, 0]
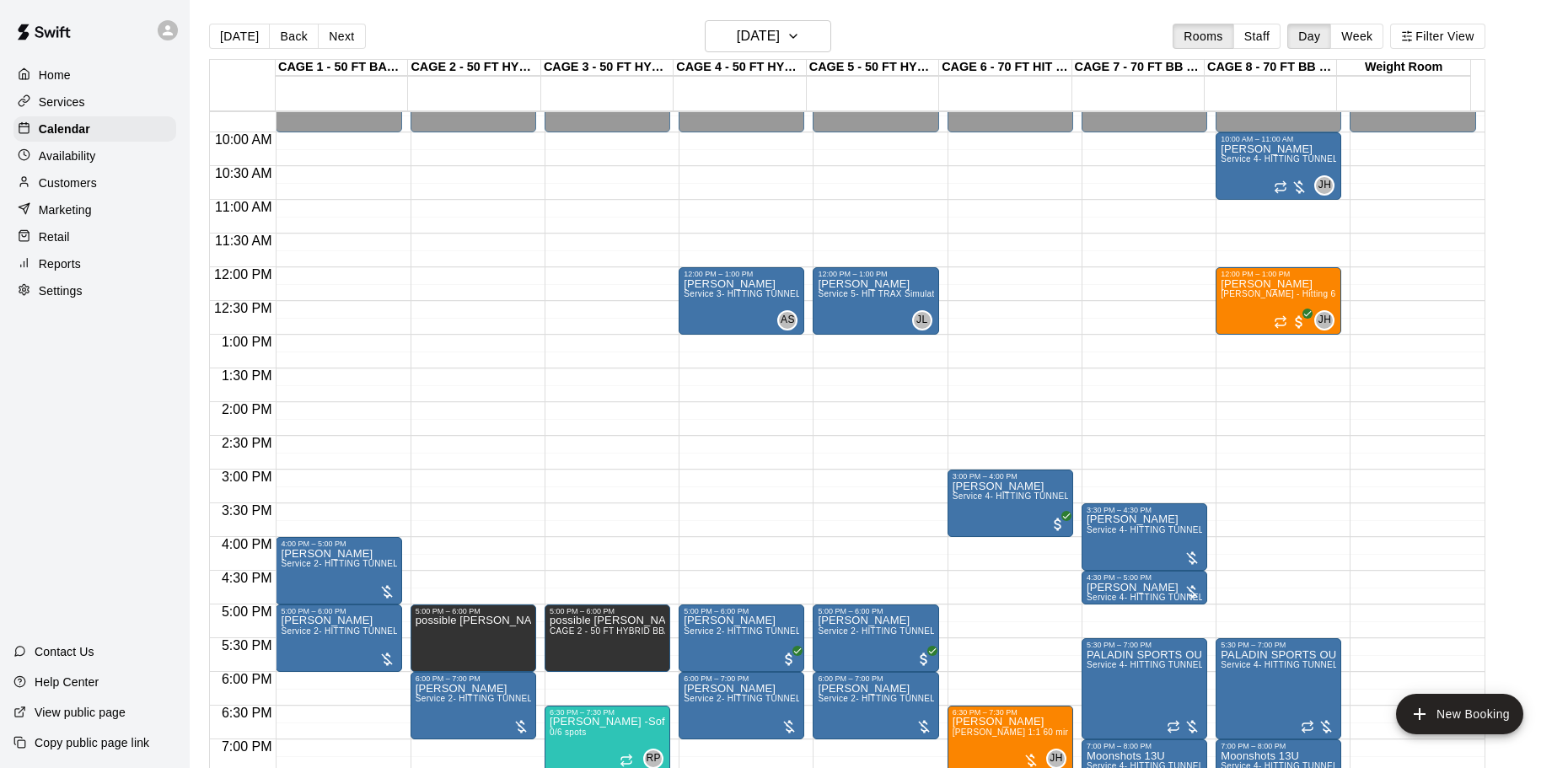
click at [993, 646] on div "12:00 AM – 10:00 AM Closed 3:00 PM – 4:00 PM [PERSON_NAME] Service 4- HITTING T…" at bounding box center [1010, 266] width 126 height 1619
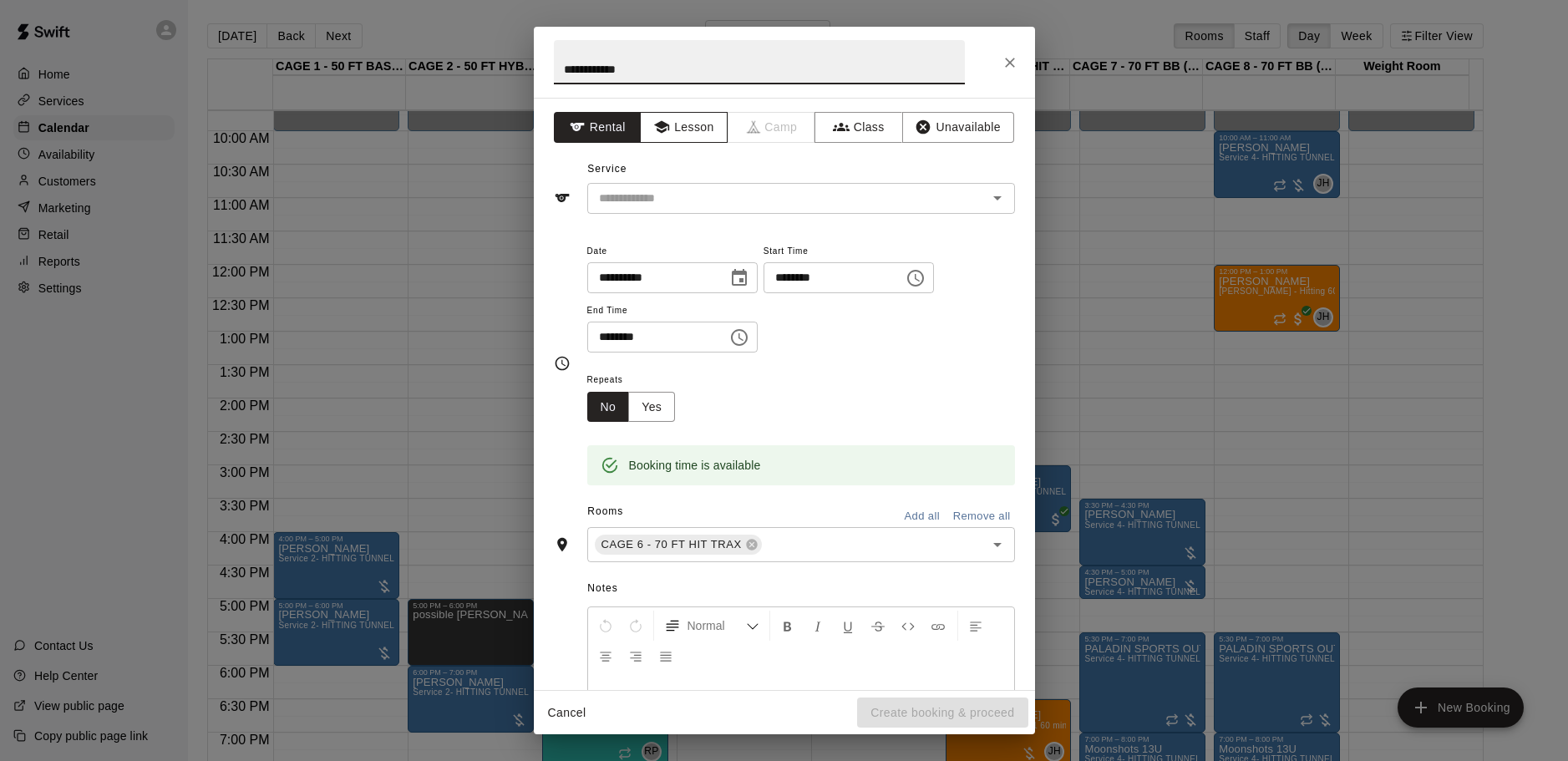
type input "**********"
click at [700, 126] on button "Lesson" at bounding box center [683, 127] width 88 height 31
click at [723, 186] on div "​" at bounding box center [801, 198] width 427 height 31
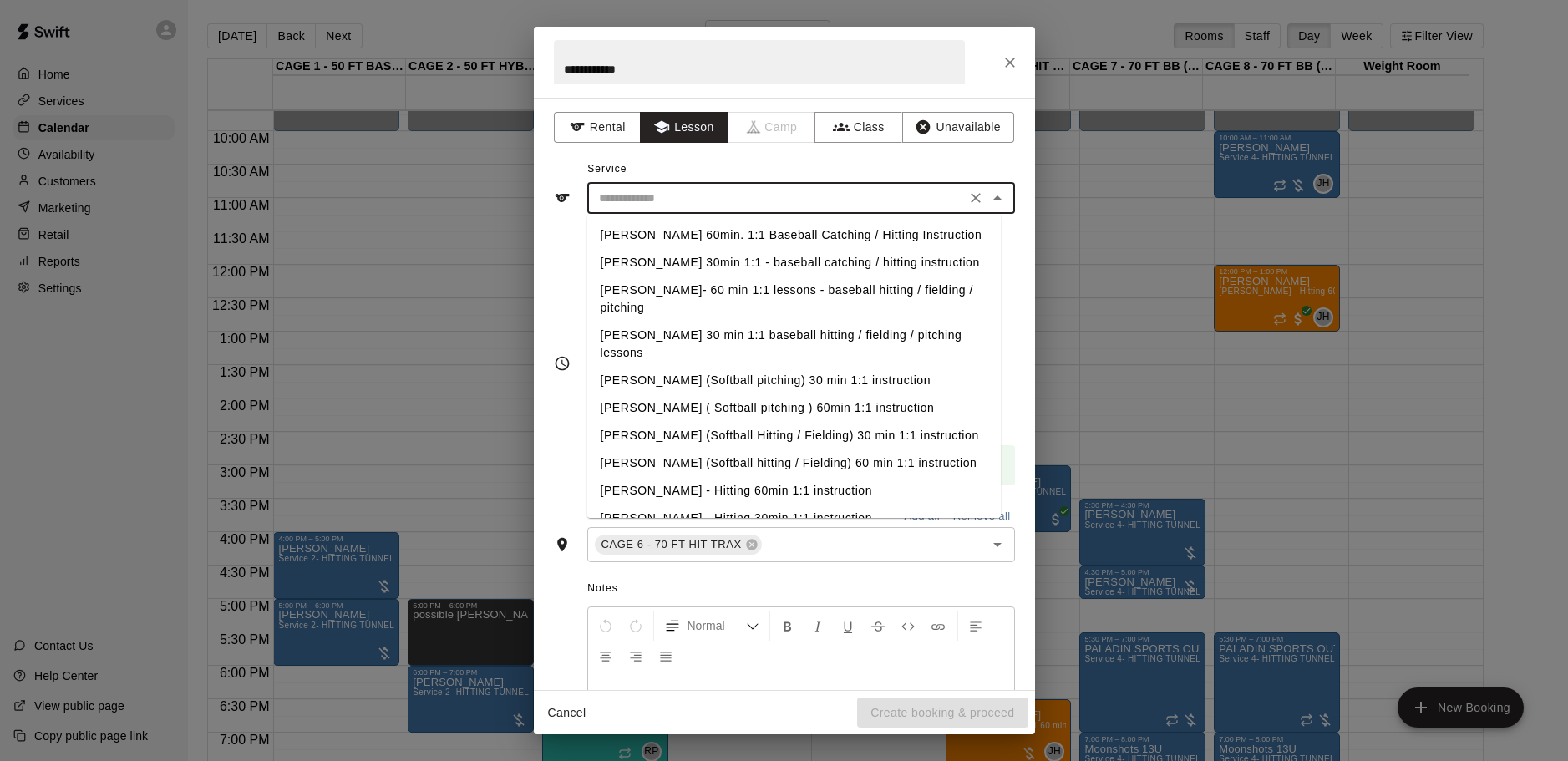
scroll to position [972, 0]
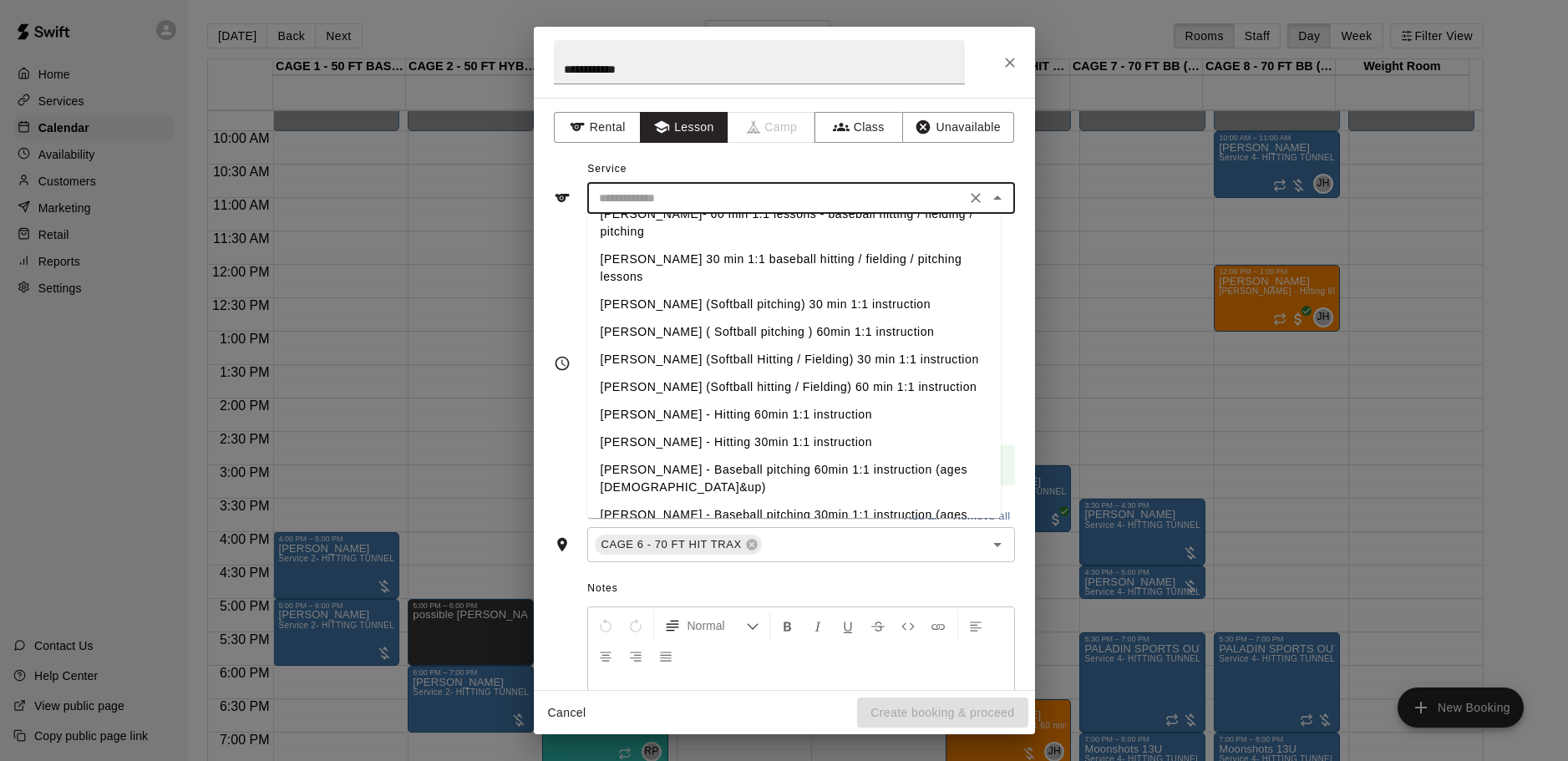
click at [753, 428] on li "[PERSON_NAME] - Hitting 30min 1:1 instruction" at bounding box center [794, 442] width 413 height 27
type input "**********"
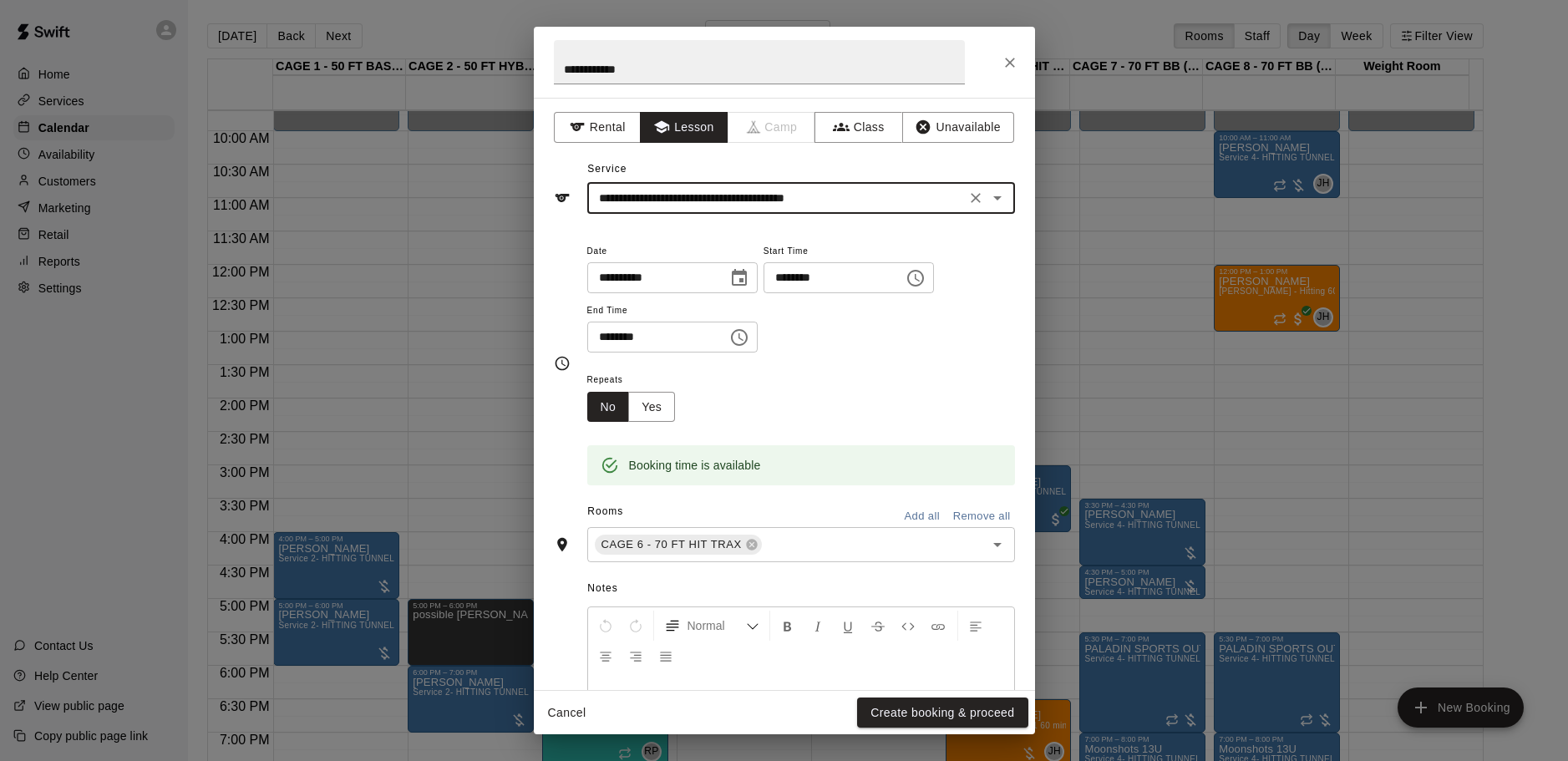
click at [813, 275] on input "********" at bounding box center [828, 277] width 128 height 31
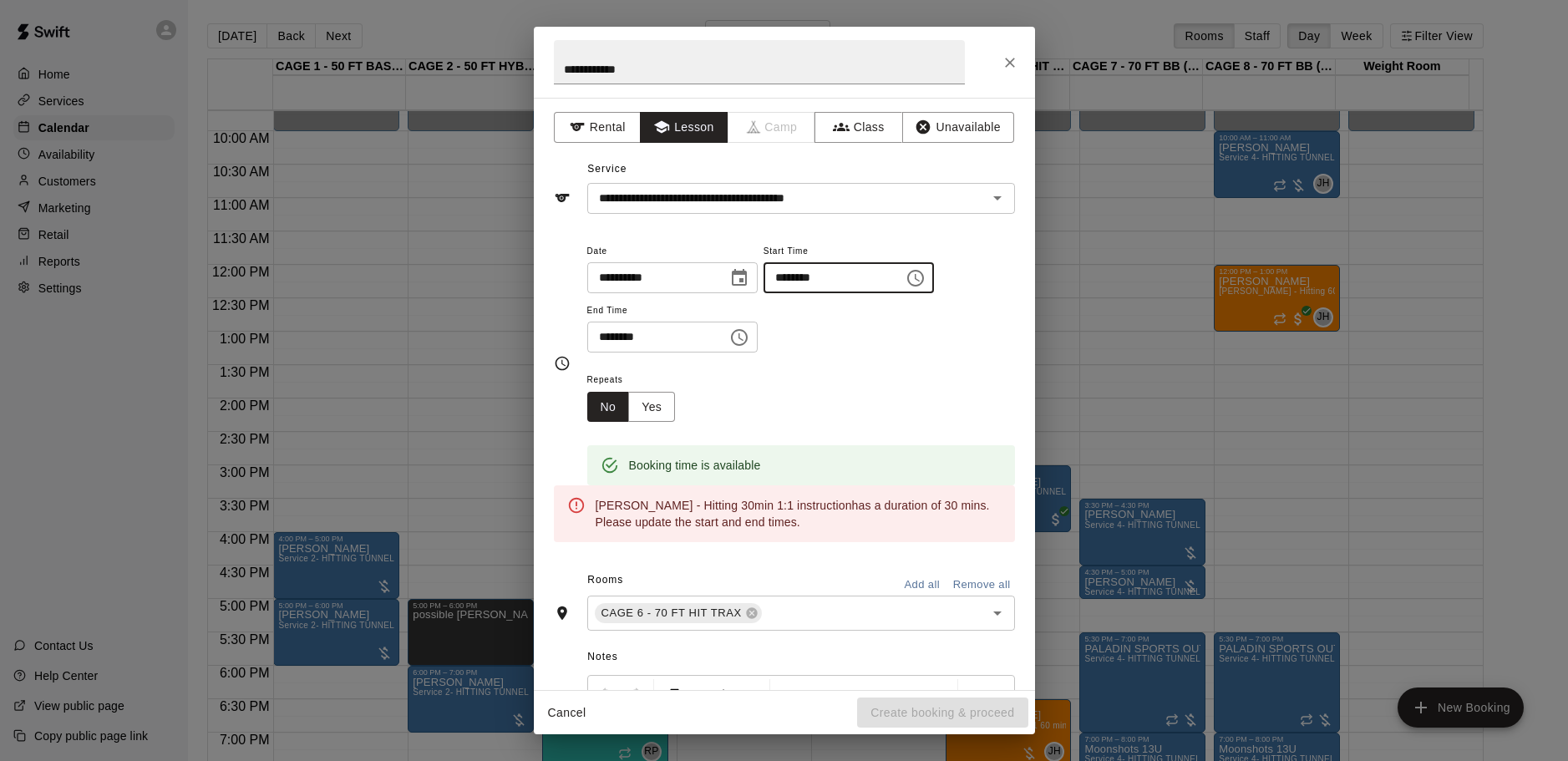
type input "********"
click at [692, 341] on input "********" at bounding box center [652, 337] width 128 height 31
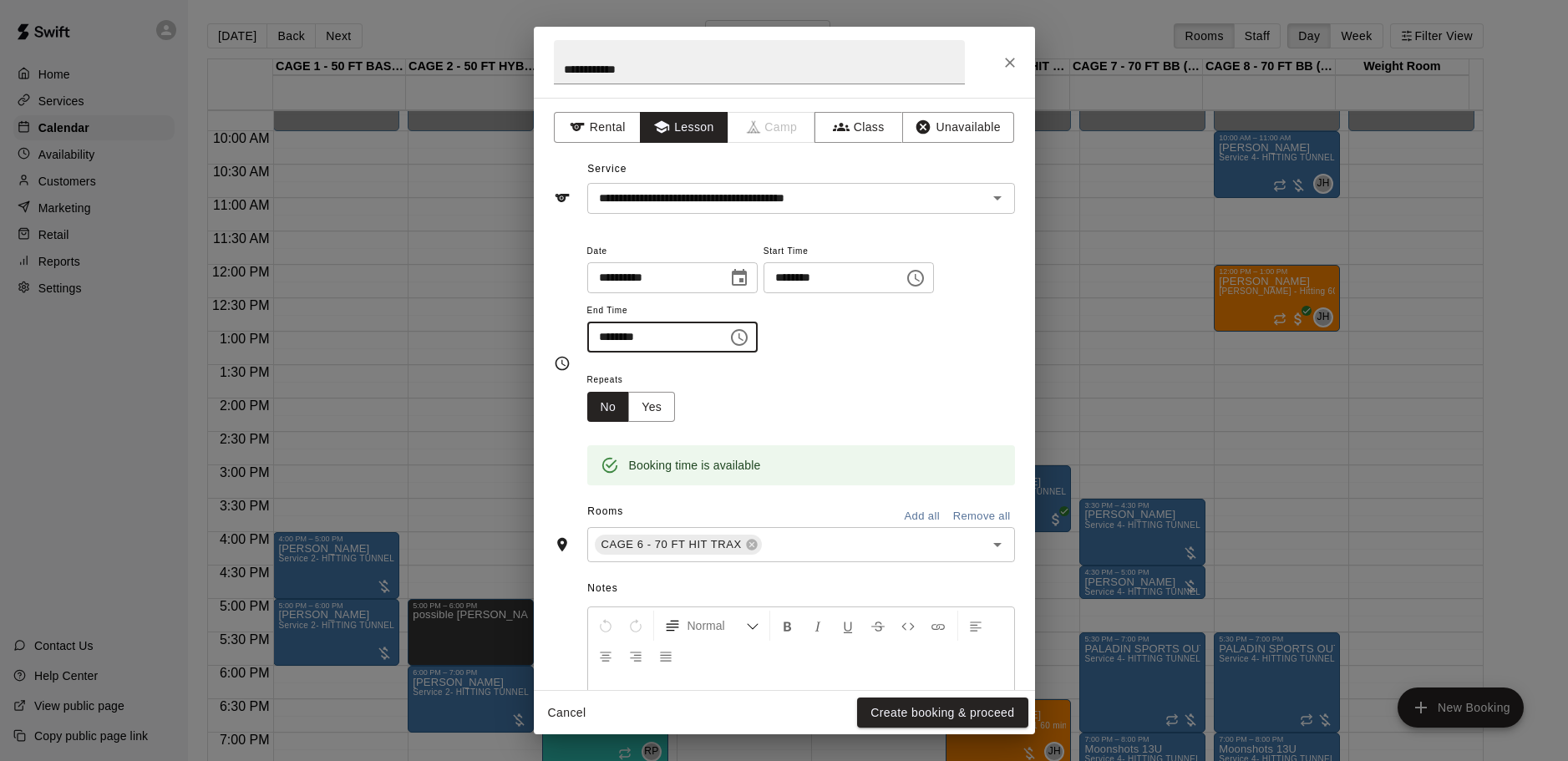
type input "********"
click at [745, 406] on div "Repeats No Yes" at bounding box center [801, 396] width 427 height 53
click at [945, 705] on button "Create booking & proceed" at bounding box center [942, 713] width 171 height 31
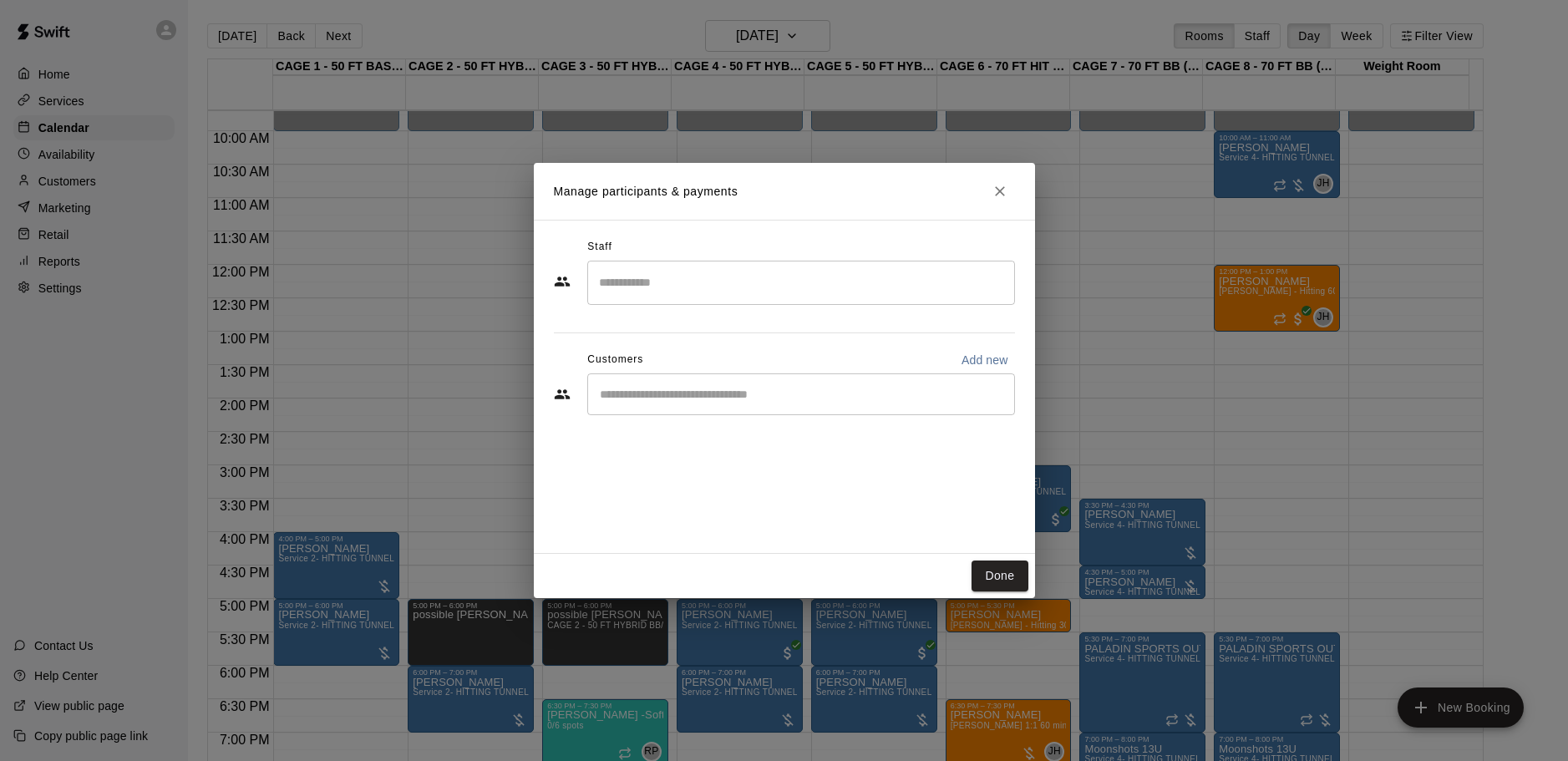
click at [769, 282] on input "Search staff" at bounding box center [800, 282] width 412 height 29
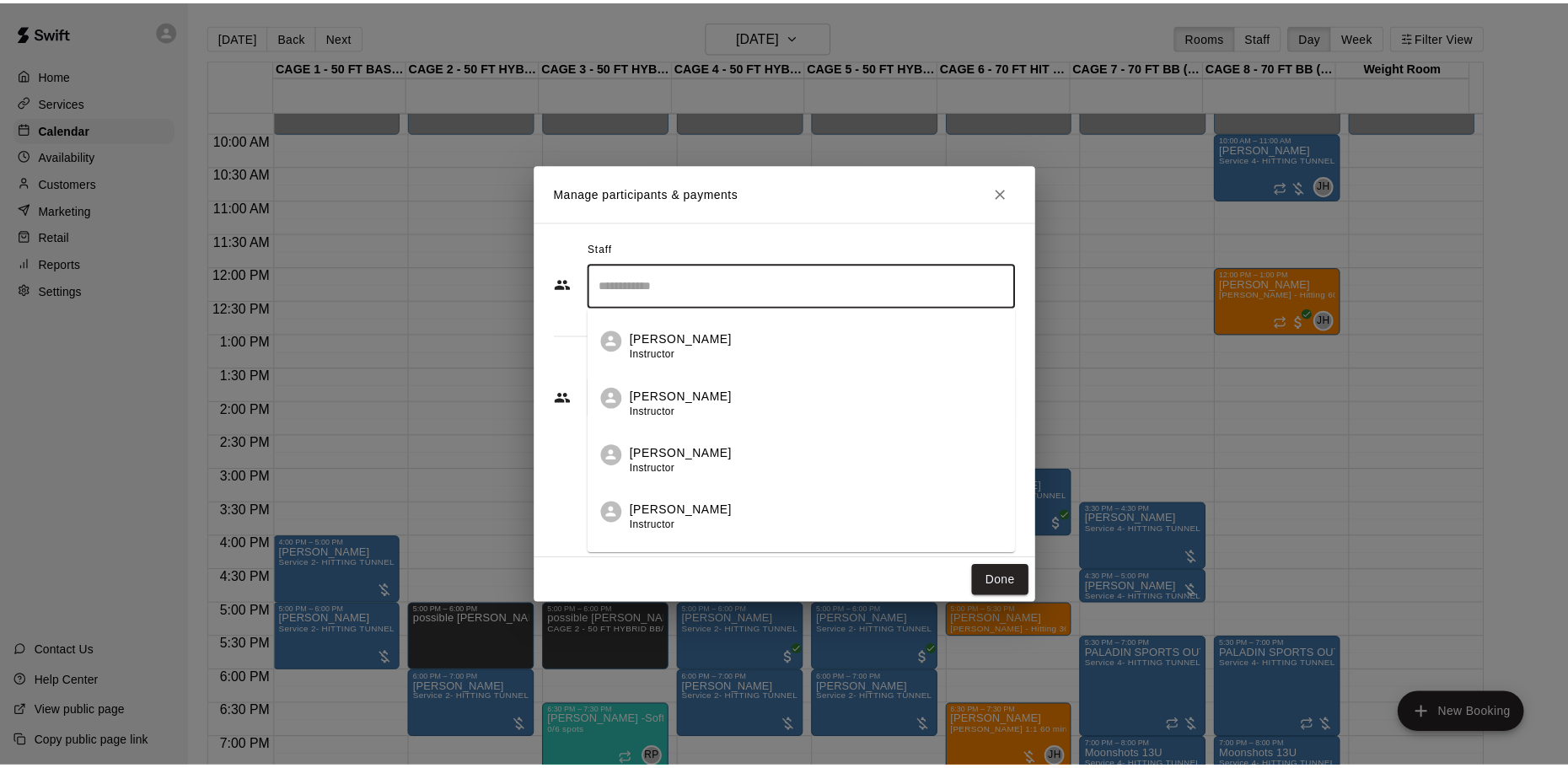
scroll to position [253, 0]
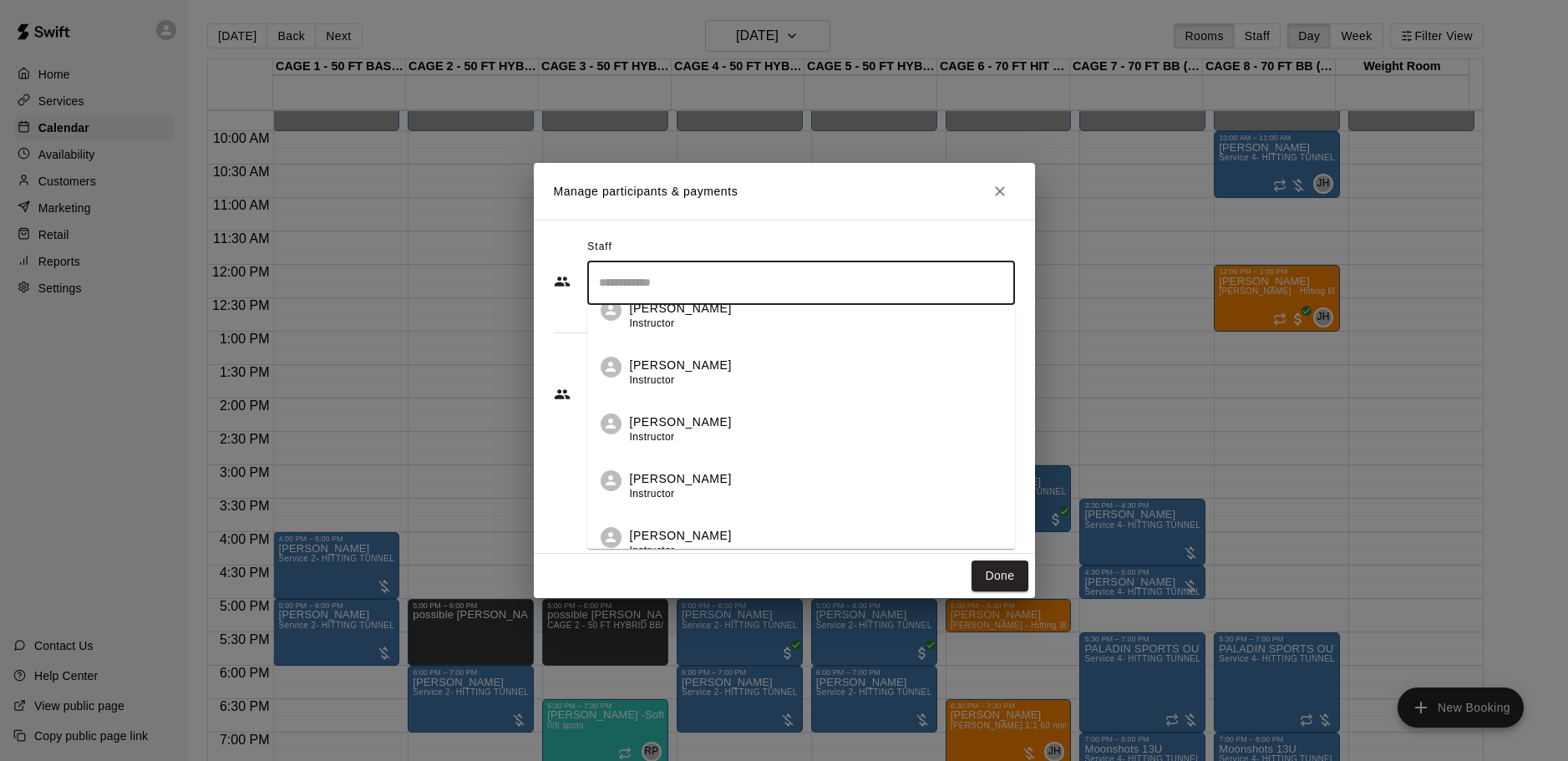
click at [725, 419] on div "[PERSON_NAME] Instructor" at bounding box center [815, 429] width 372 height 33
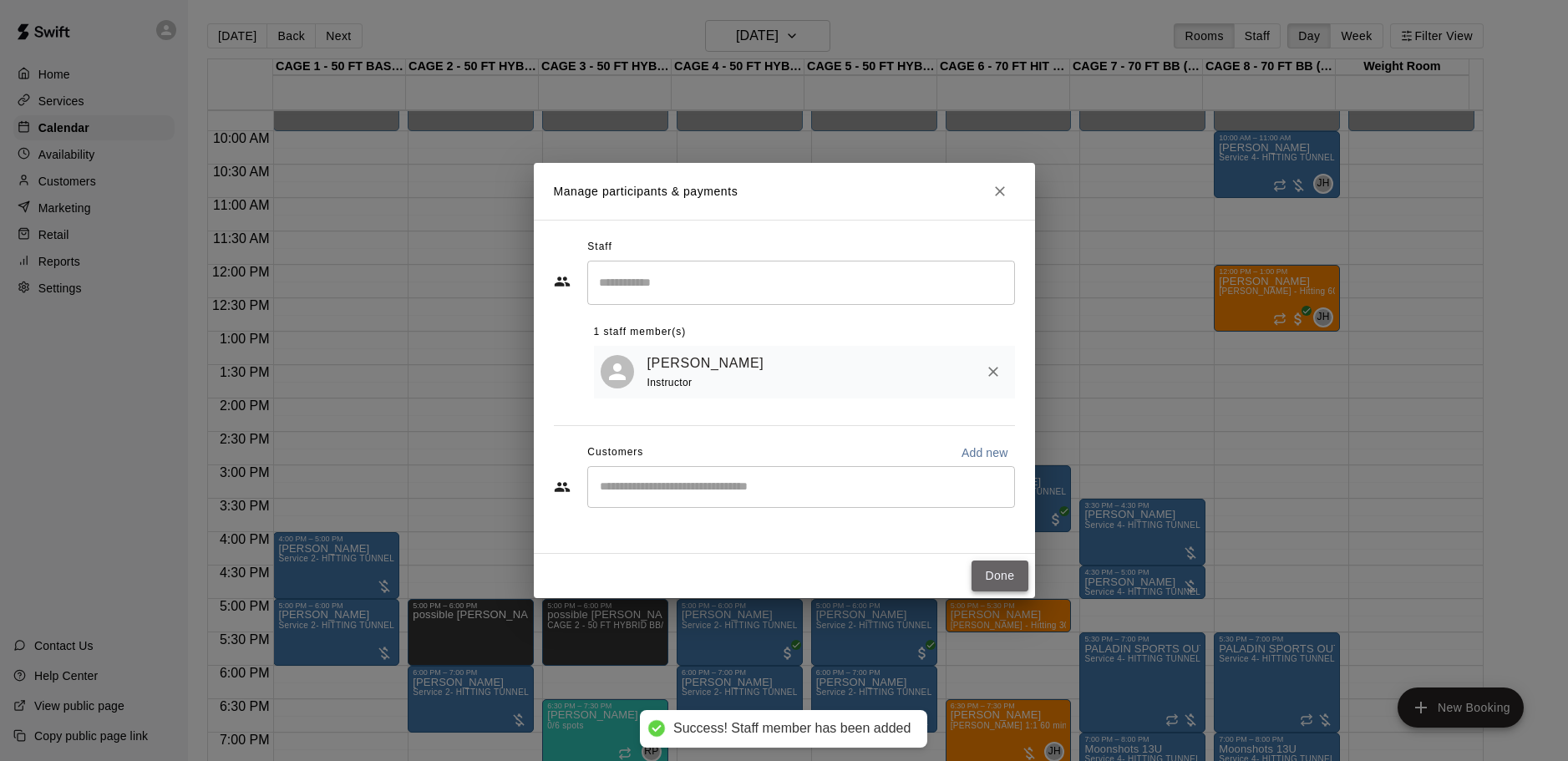
click at [985, 574] on button "Done" at bounding box center [999, 575] width 56 height 31
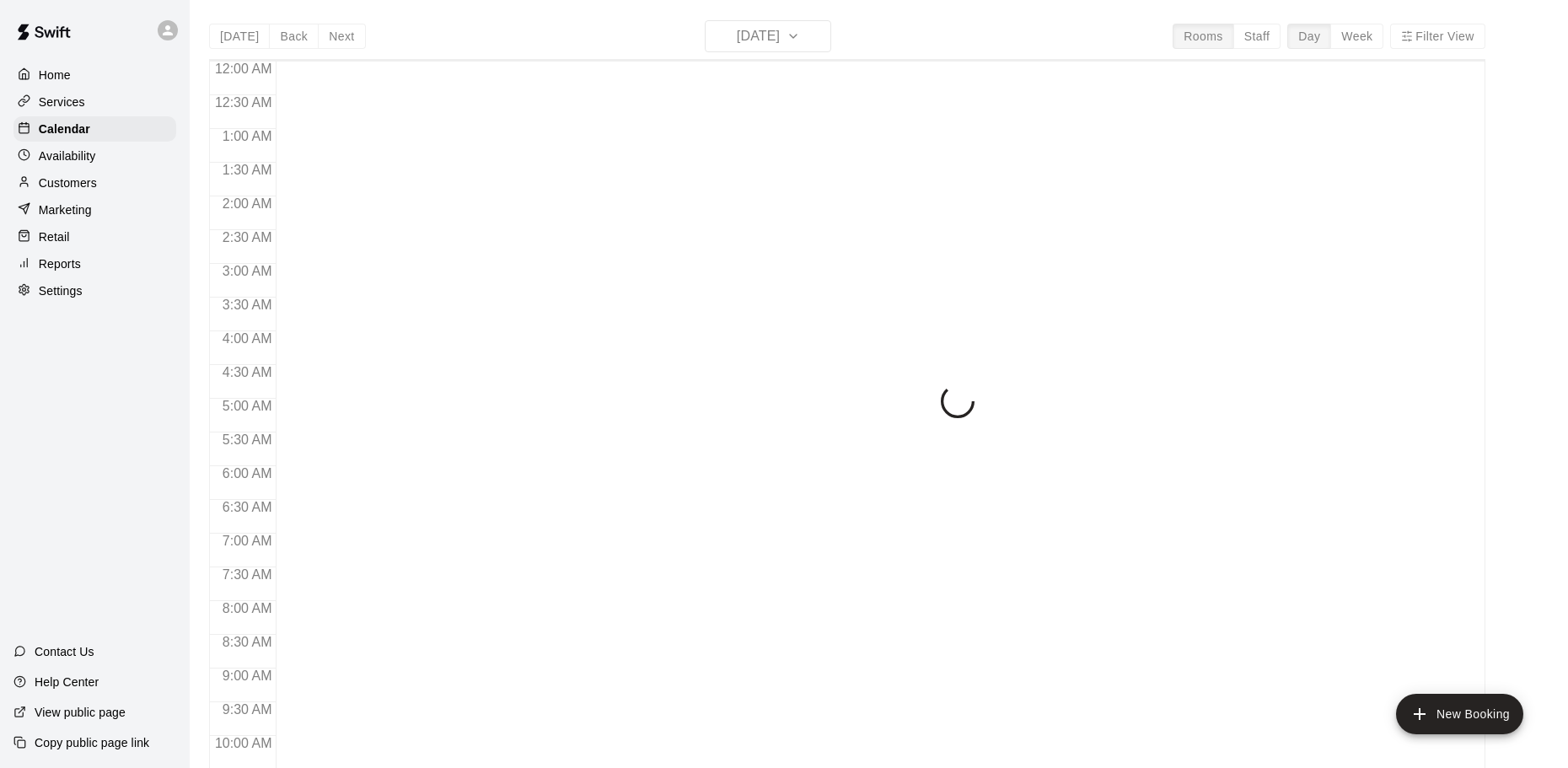
scroll to position [735, 0]
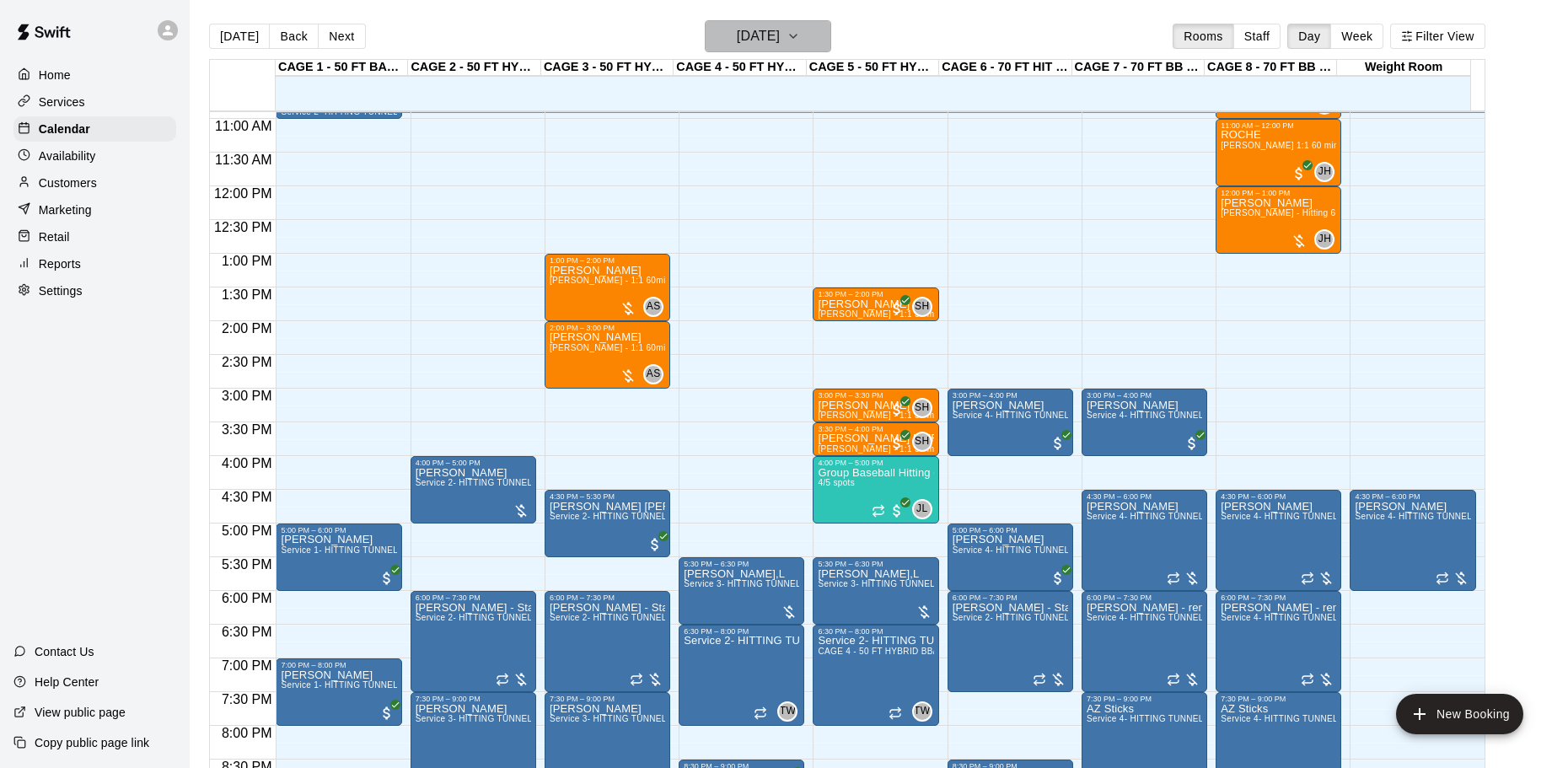
click at [751, 34] on h6 "[DATE]" at bounding box center [758, 36] width 43 height 24
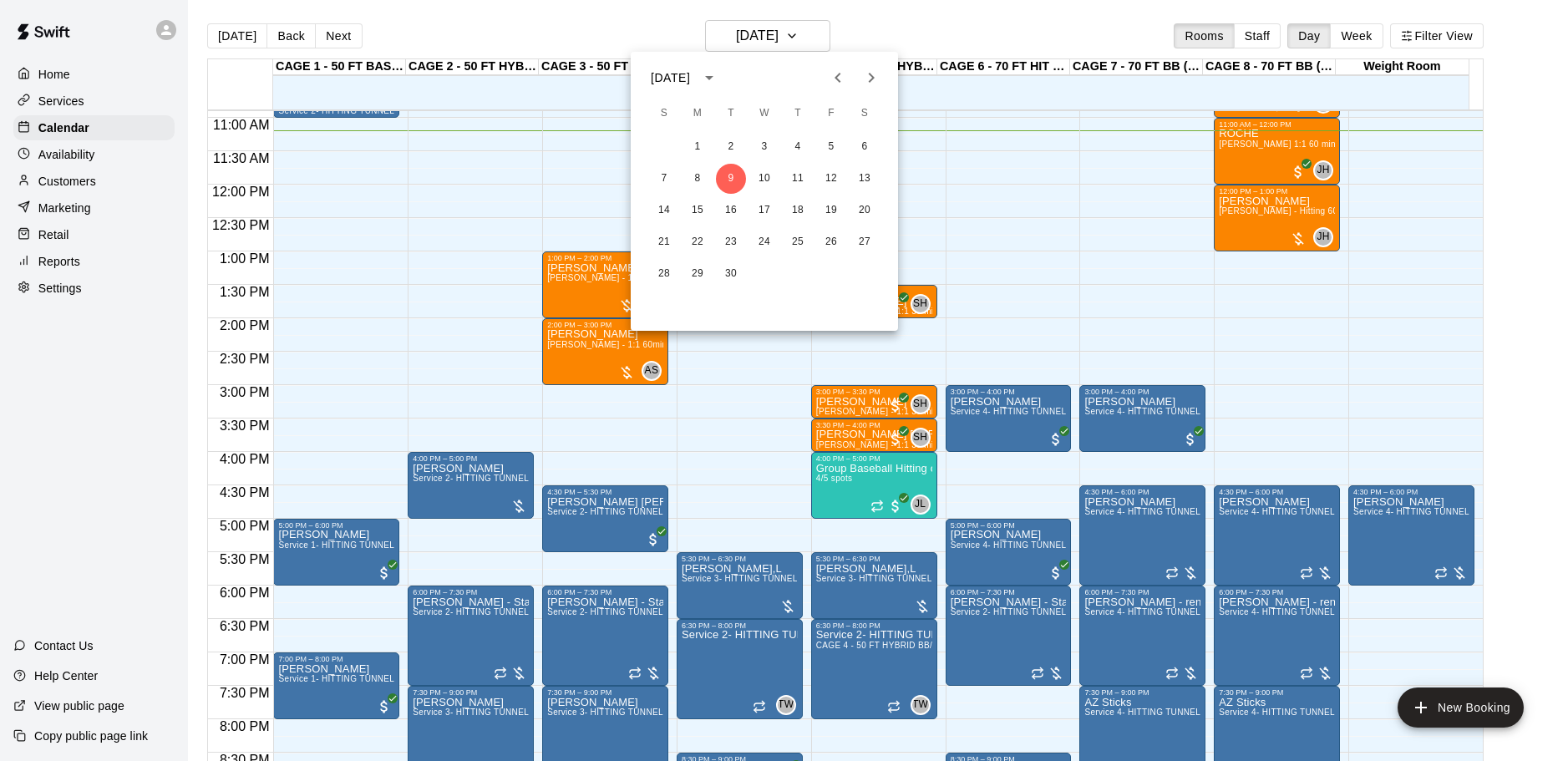
click at [1021, 30] on div at bounding box center [784, 380] width 1568 height 761
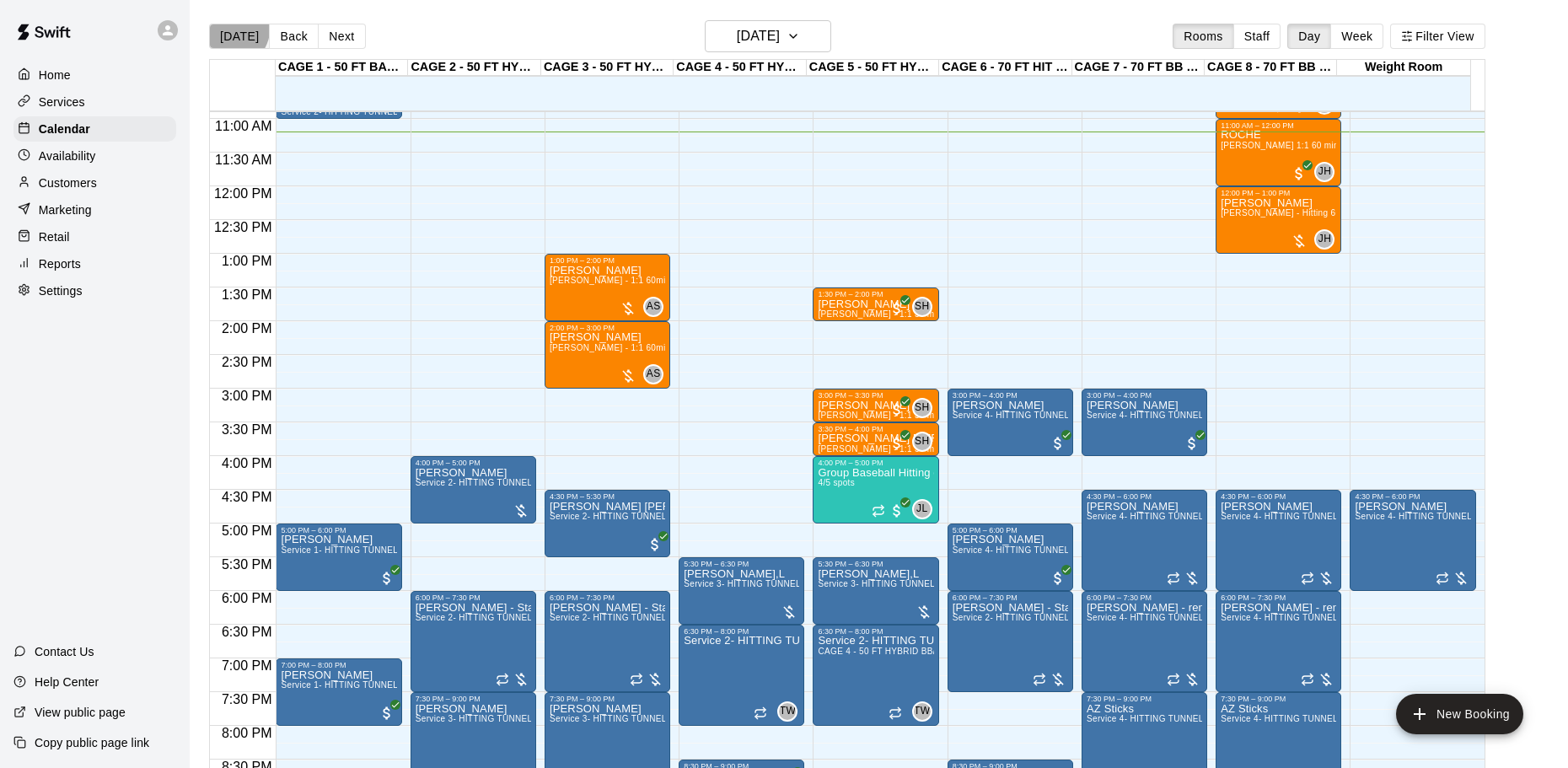
click at [232, 29] on button "[DATE]" at bounding box center [240, 36] width 60 height 25
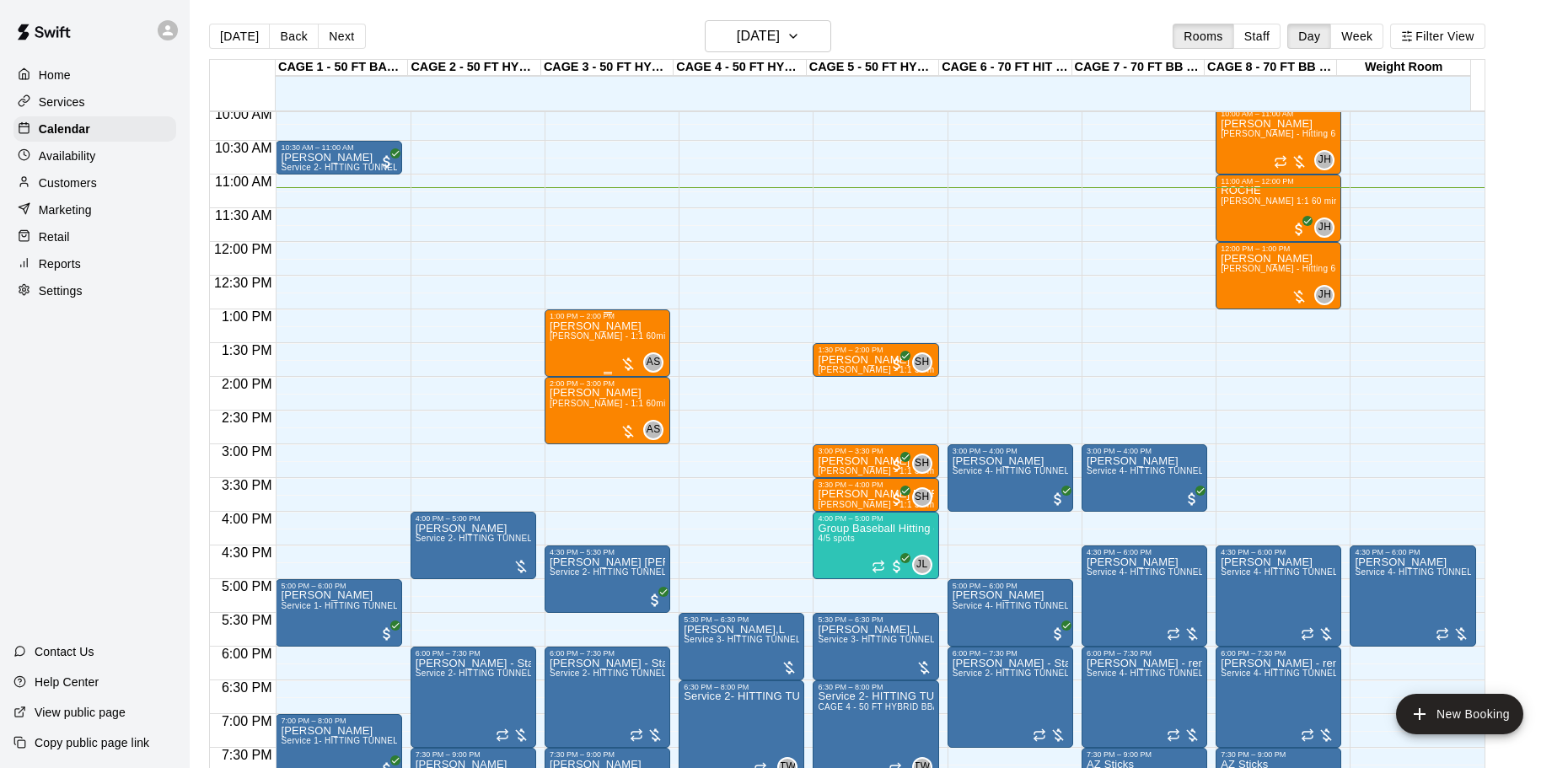
scroll to position [651, 0]
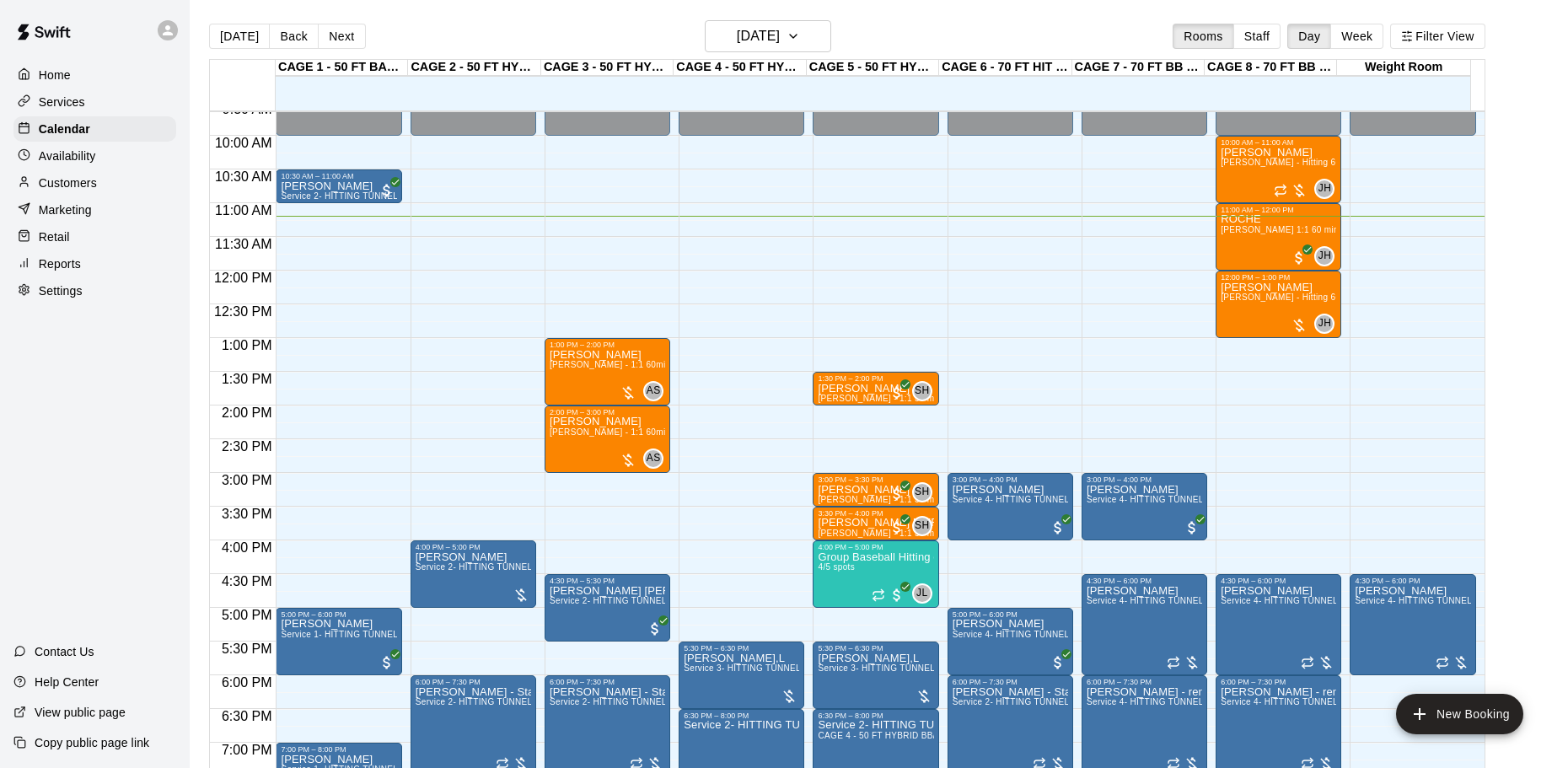
click at [347, 36] on button "Next" at bounding box center [341, 36] width 47 height 25
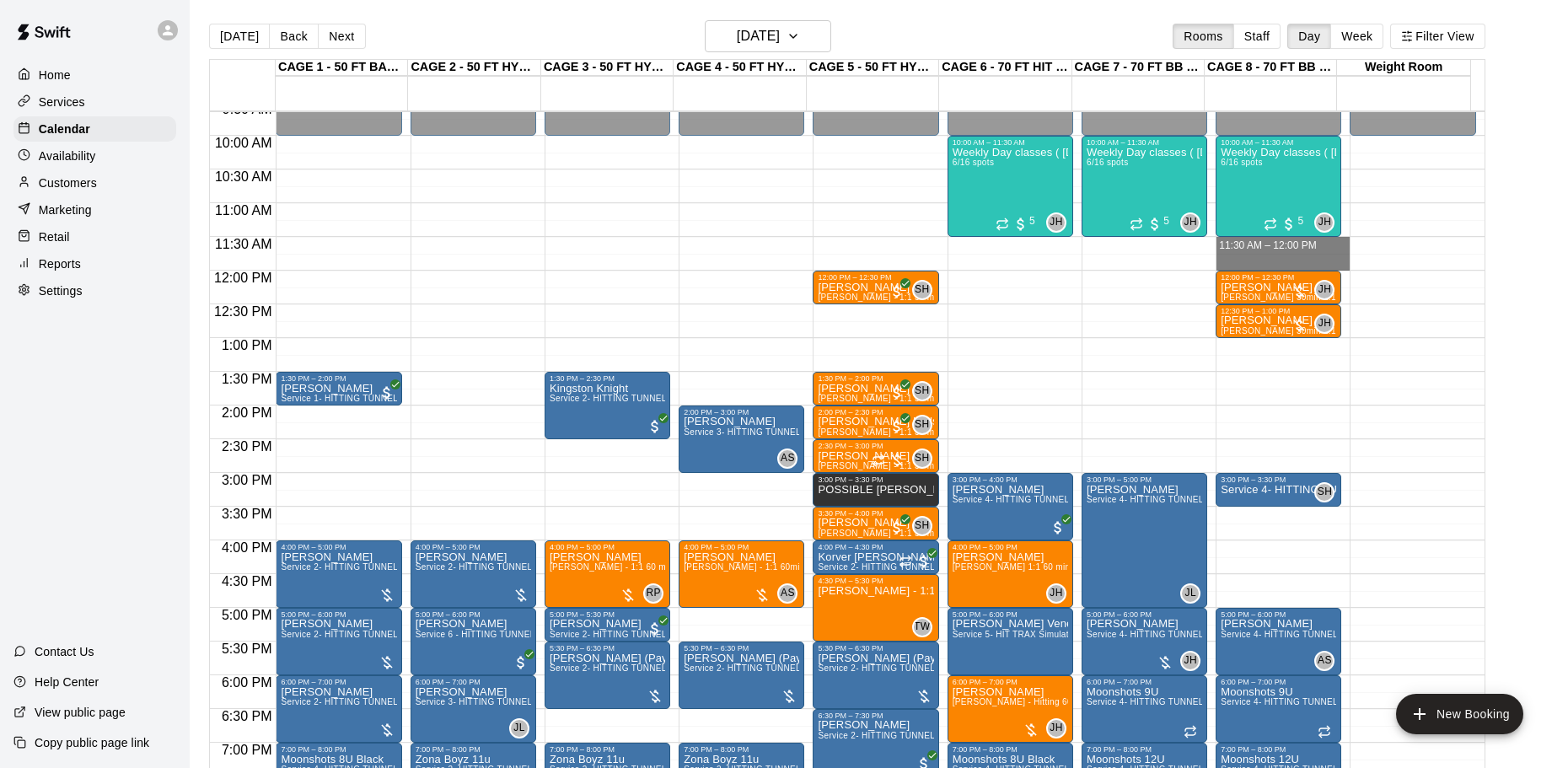
drag, startPoint x: 1237, startPoint y: 241, endPoint x: 1239, endPoint y: 264, distance: 23.1
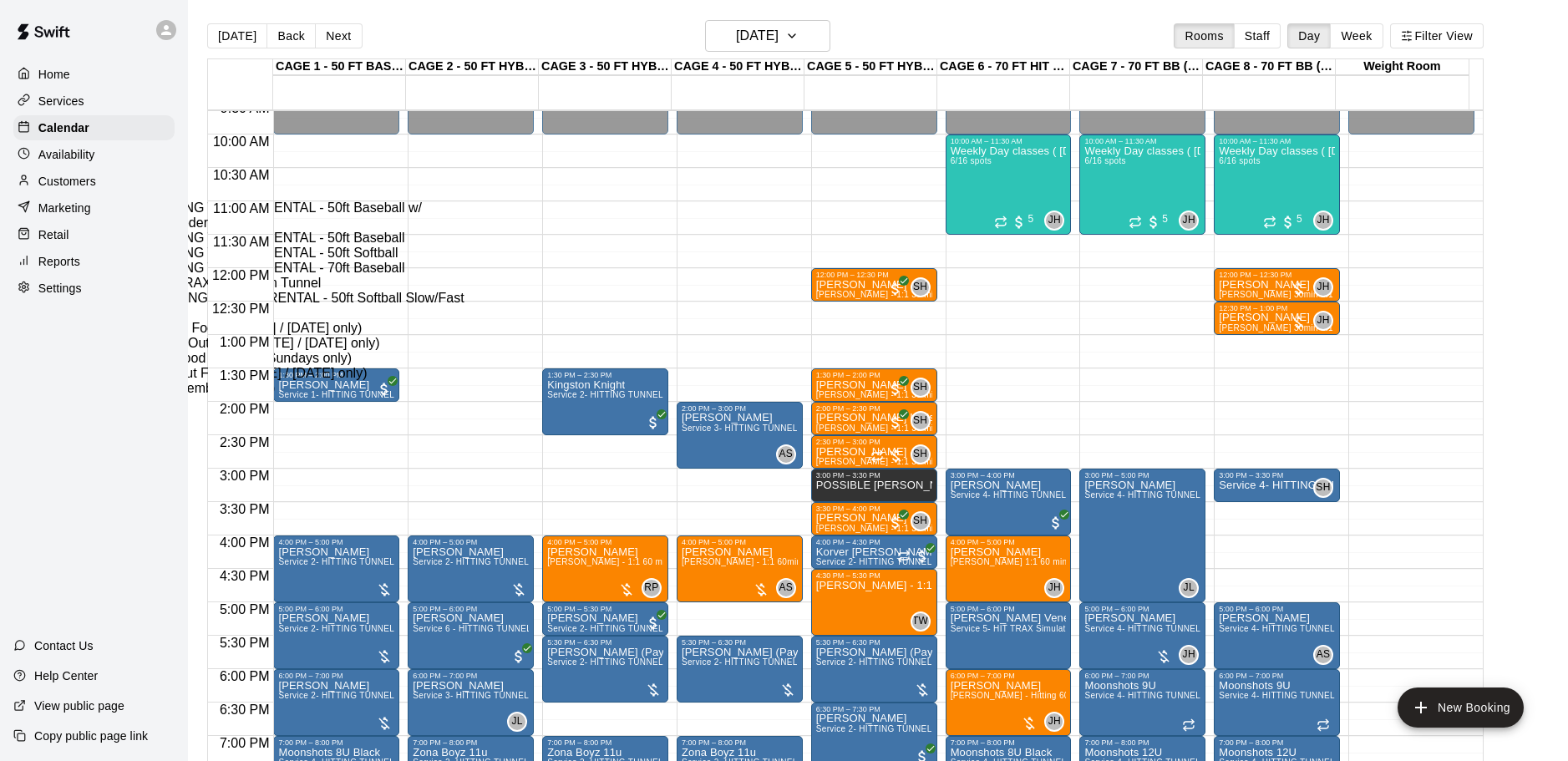
click at [467, 275] on li "Service 4- HITTING TUNNEL RENTAL - 70ft Baseball" at bounding box center [277, 267] width 380 height 15
type input "**********"
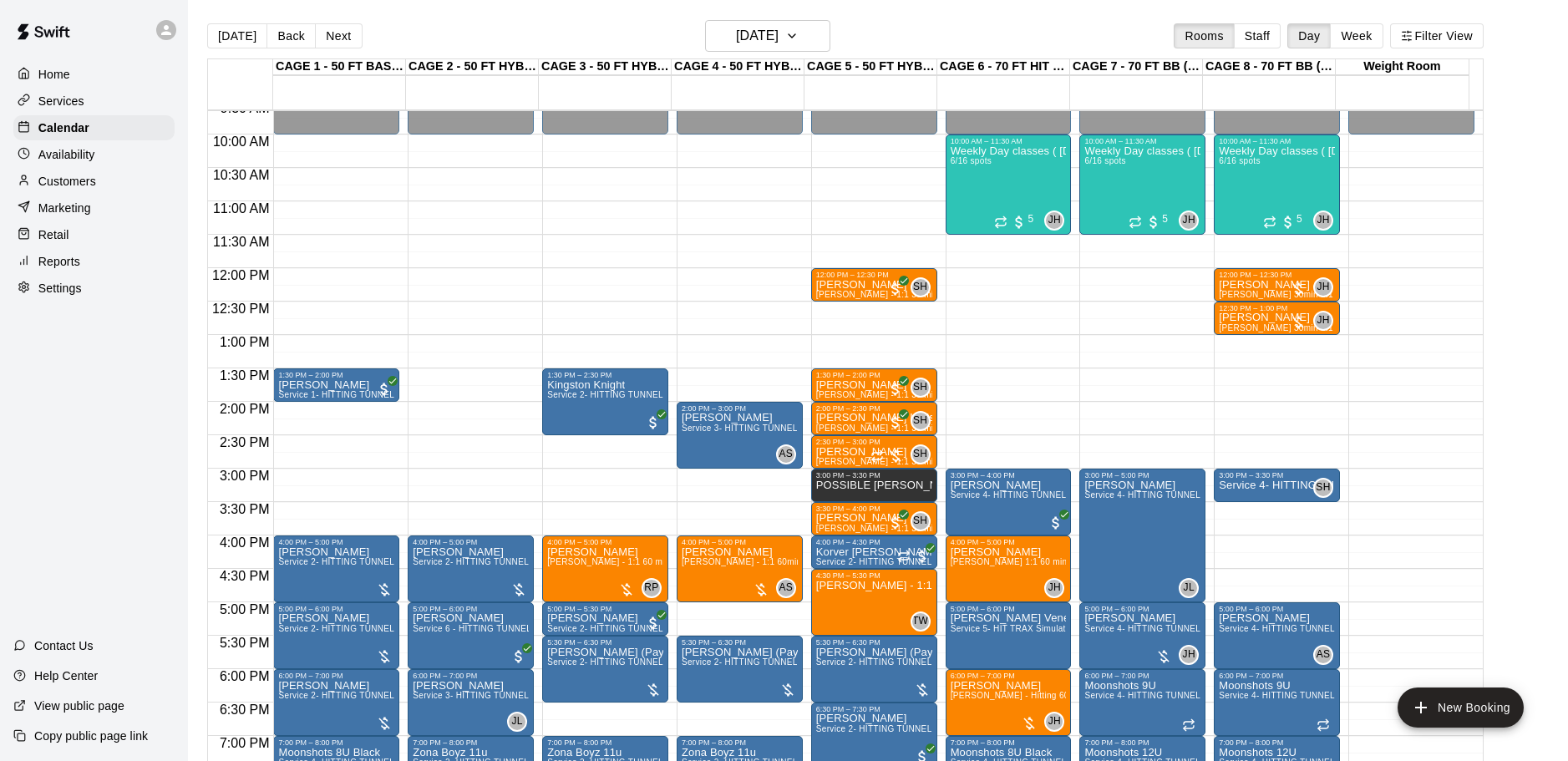
click at [467, 275] on li "[PERSON_NAME] - Hitting 30min 1:1 instruction" at bounding box center [277, 267] width 380 height 15
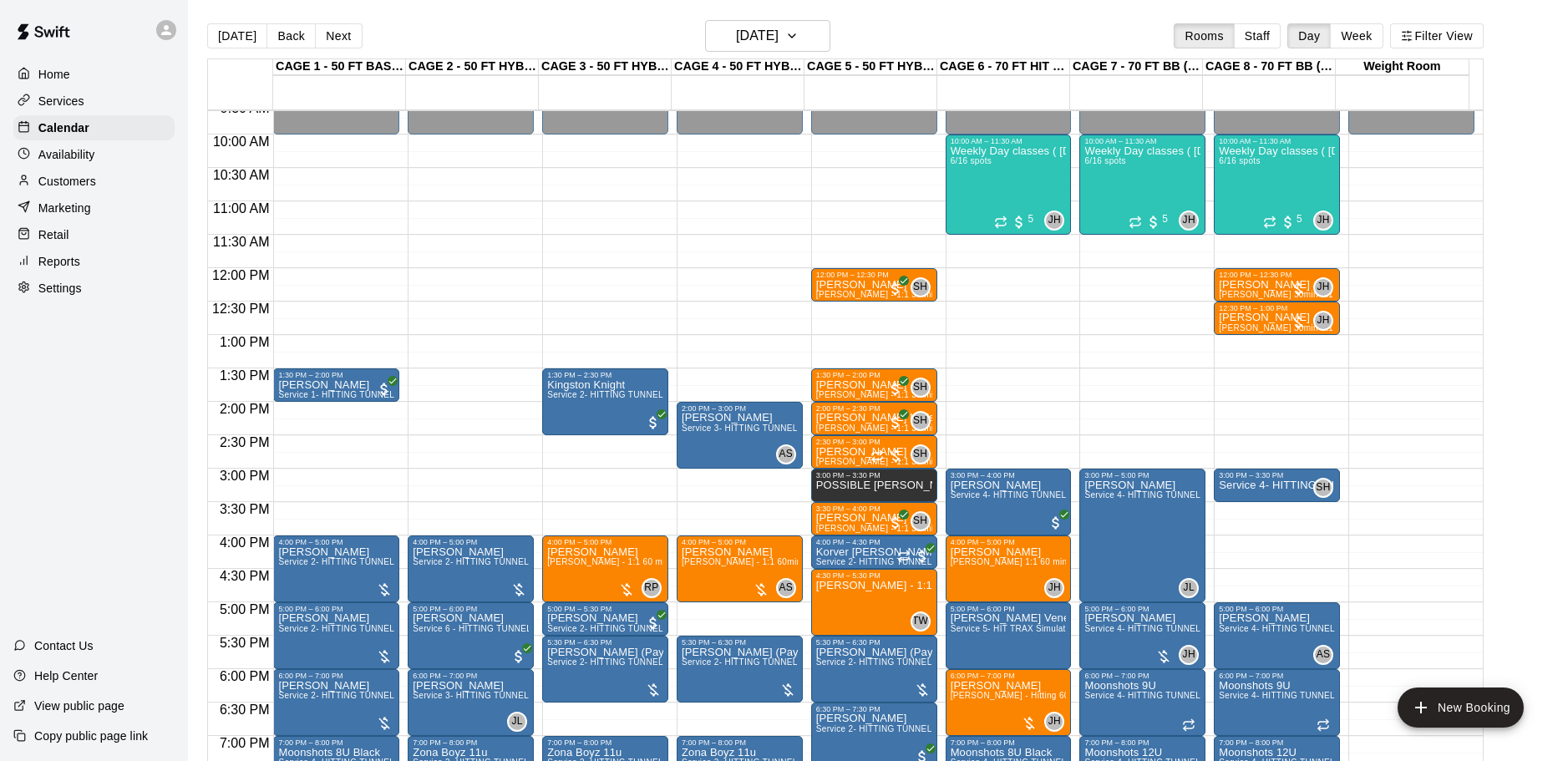
type input "**********"
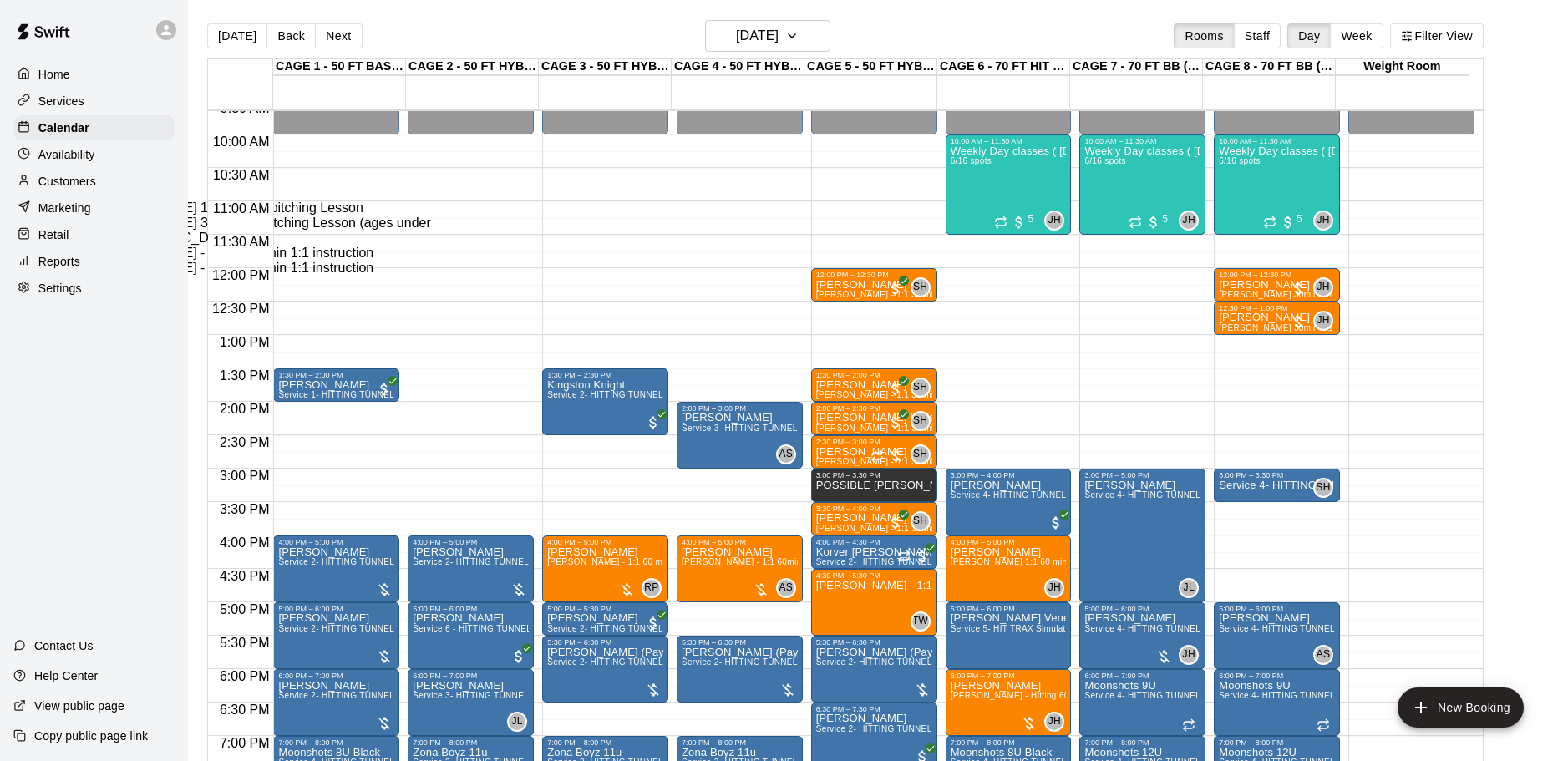
click at [467, 245] on li "[PERSON_NAME] 30min 1:1 pitching Lesson (ages under [DEMOGRAPHIC_DATA])" at bounding box center [277, 230] width 380 height 30
type input "**********"
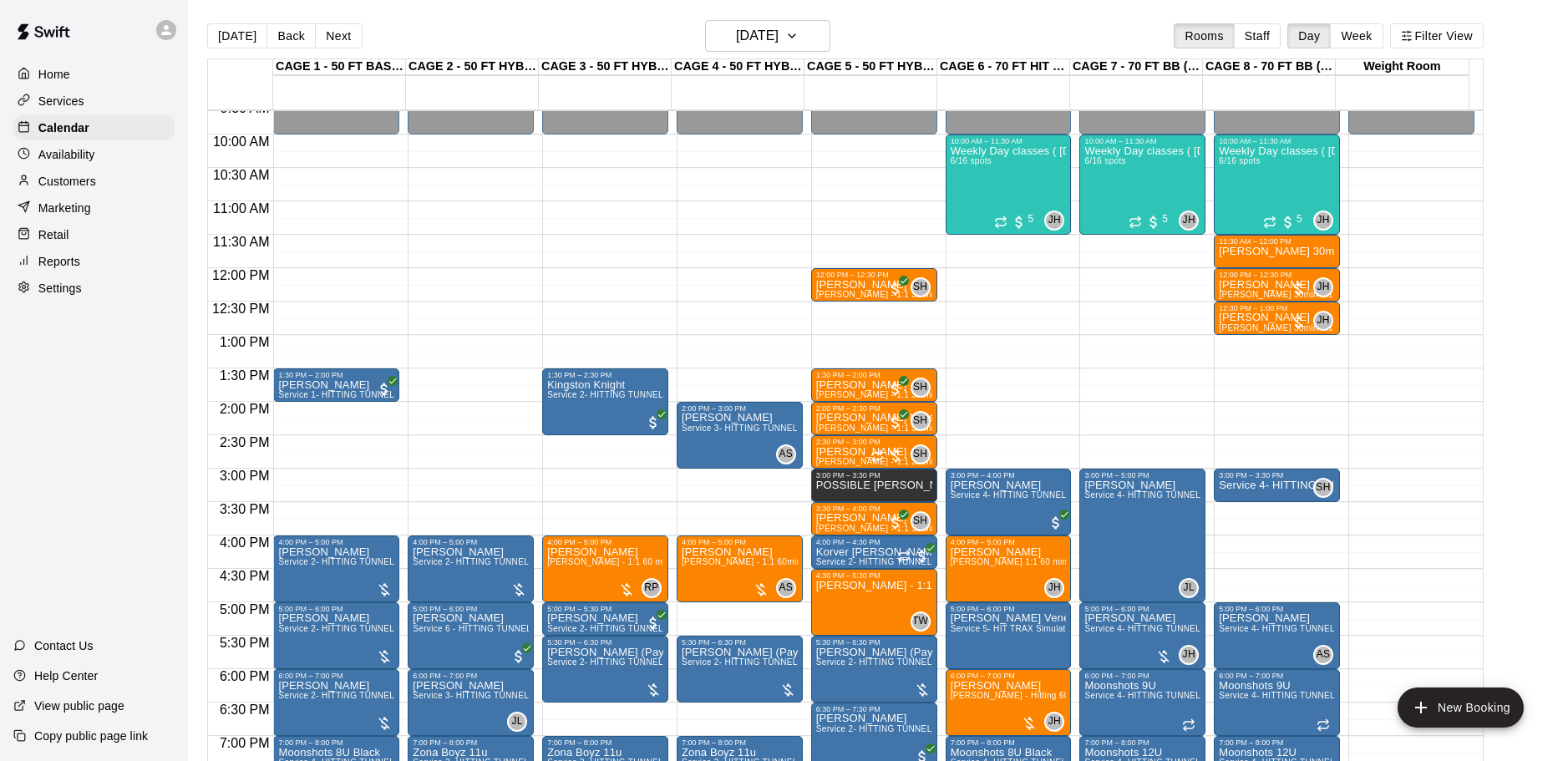
type input "*****"
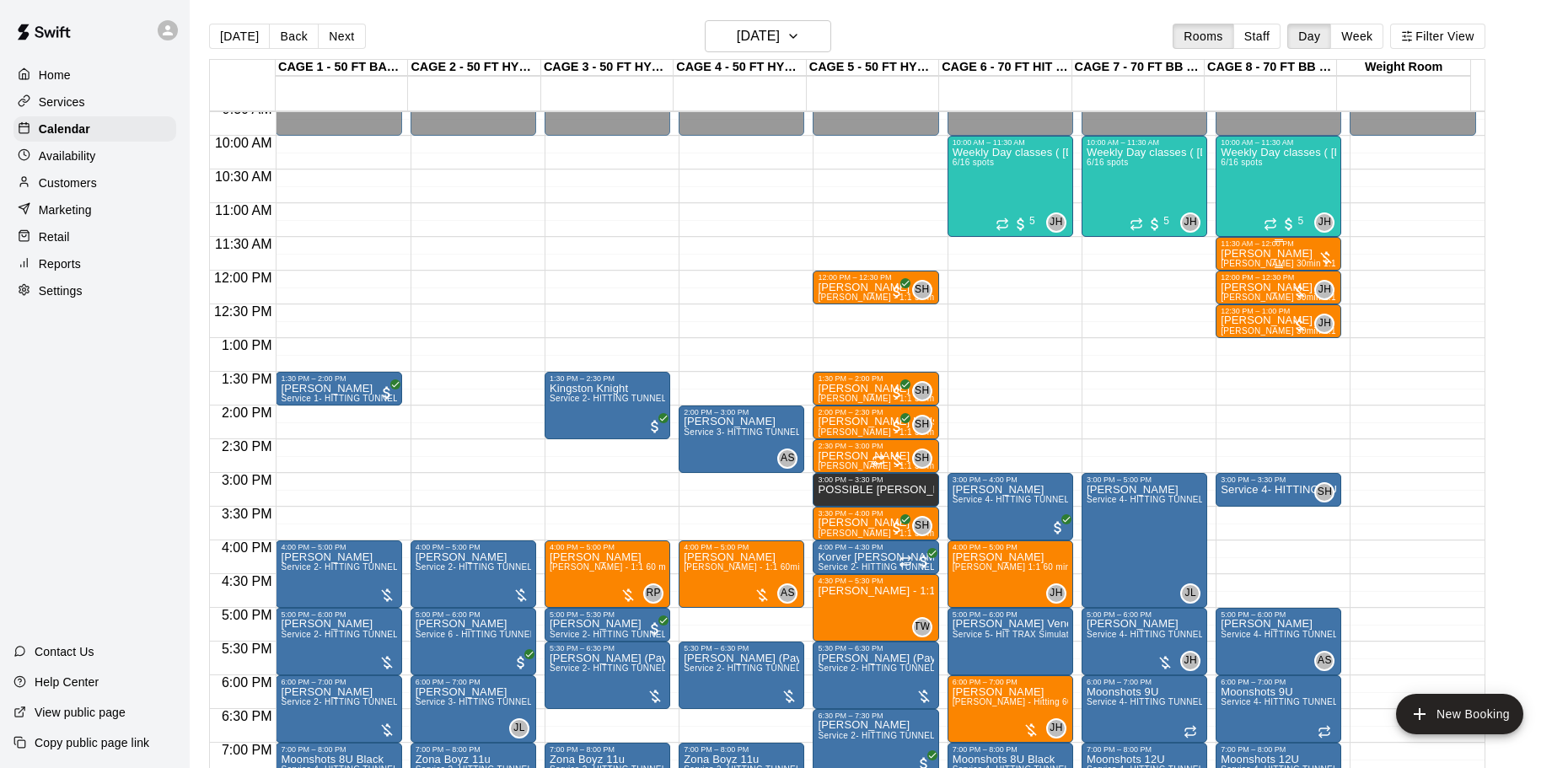
click at [1271, 254] on p "[PERSON_NAME]" at bounding box center [1279, 254] width 115 height 0
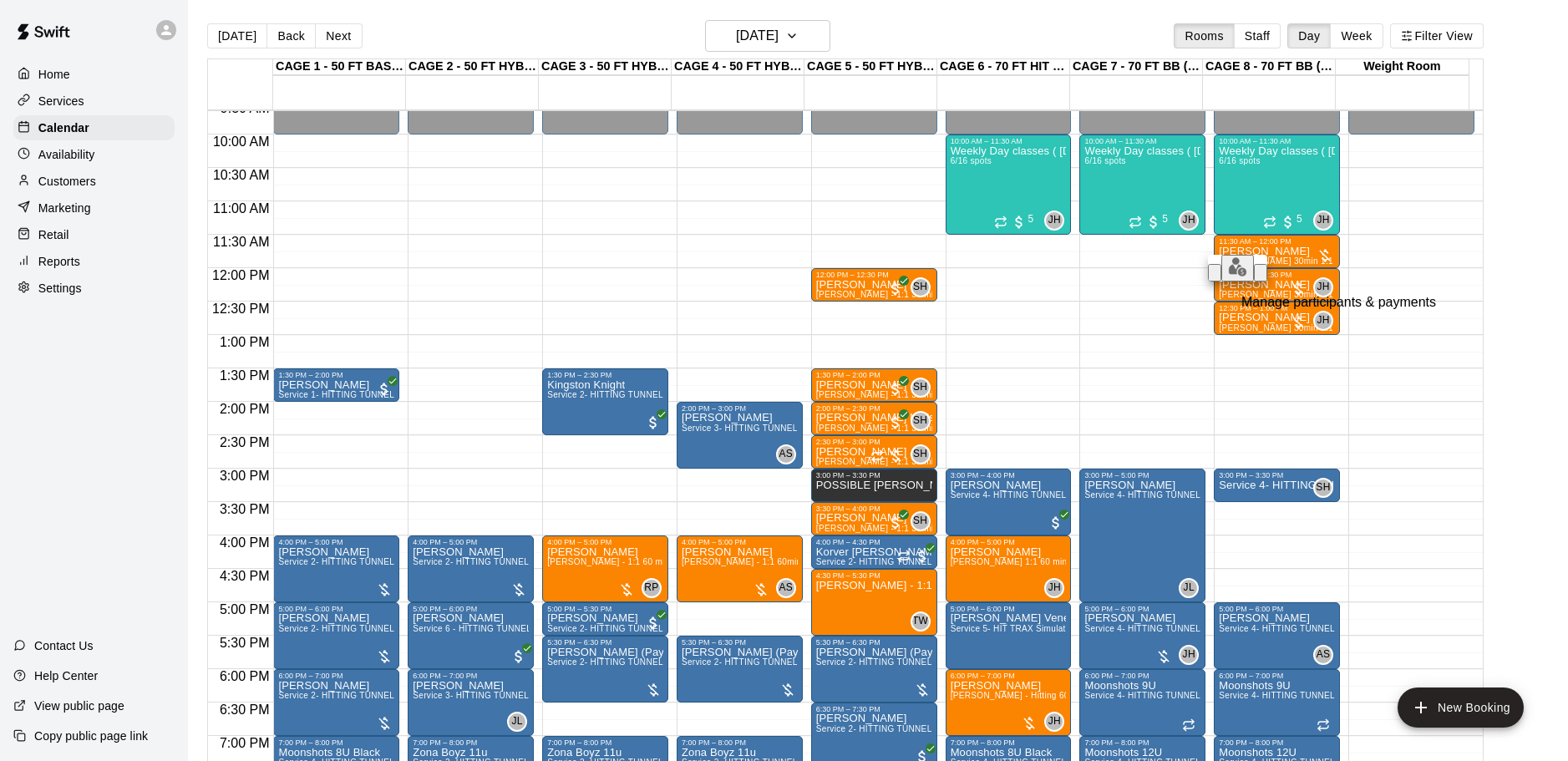
click at [1221, 282] on button "edit" at bounding box center [1236, 268] width 33 height 26
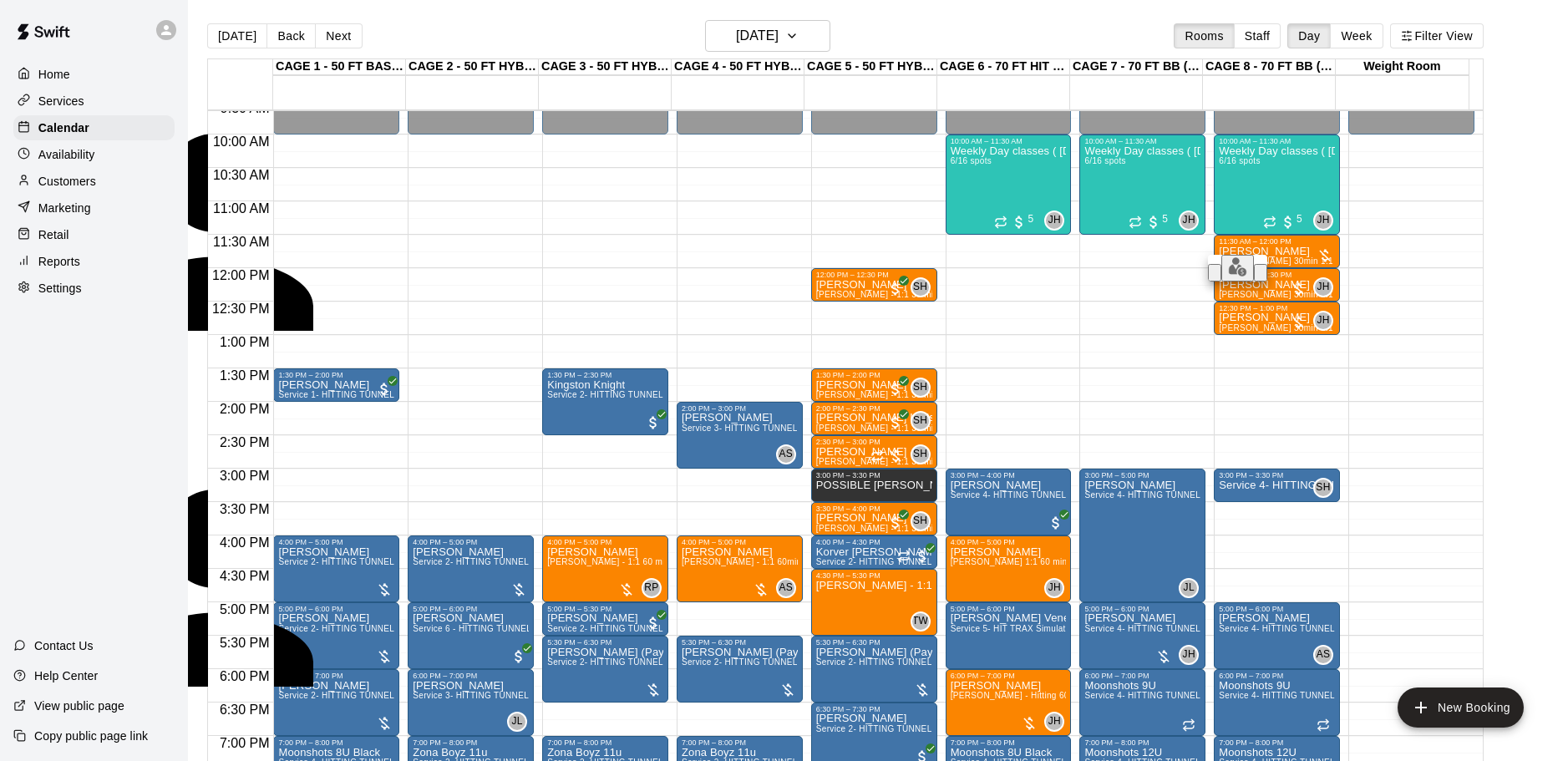
click at [461, 397] on div "[PERSON_NAME] Instructor" at bounding box center [264, 418] width 394 height 43
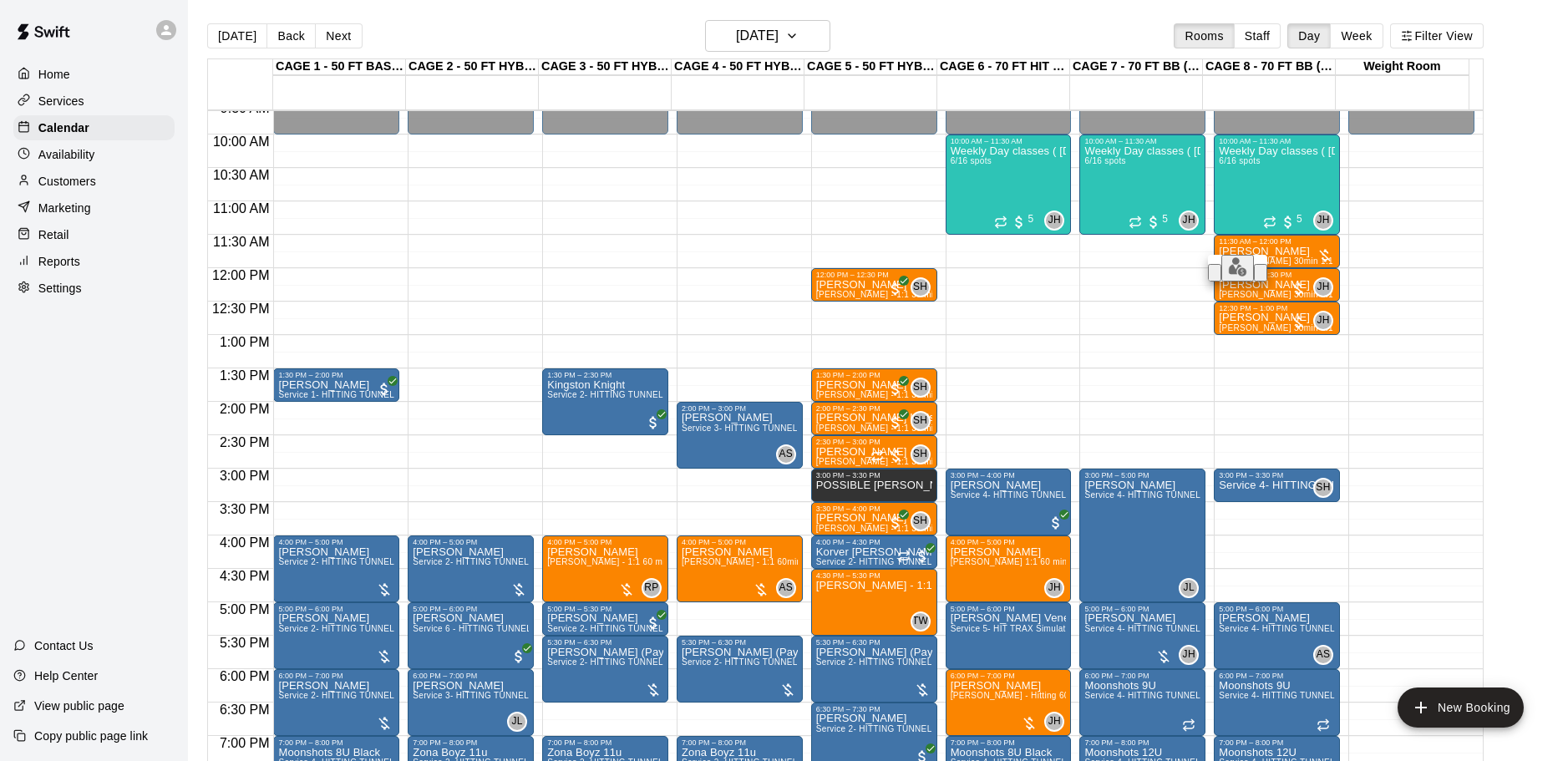
type input "****"
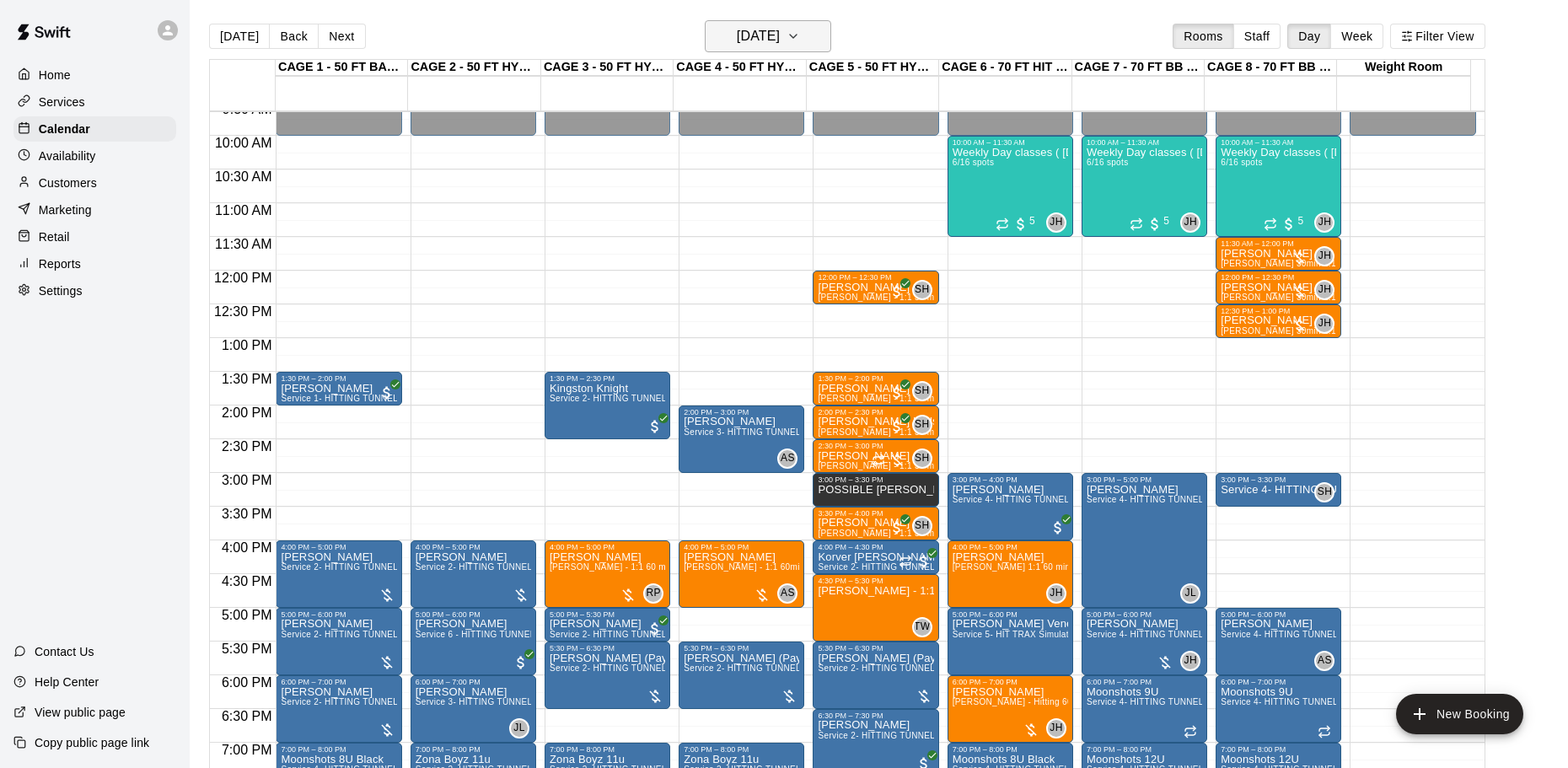
click at [772, 40] on h6 "[DATE]" at bounding box center [758, 36] width 43 height 24
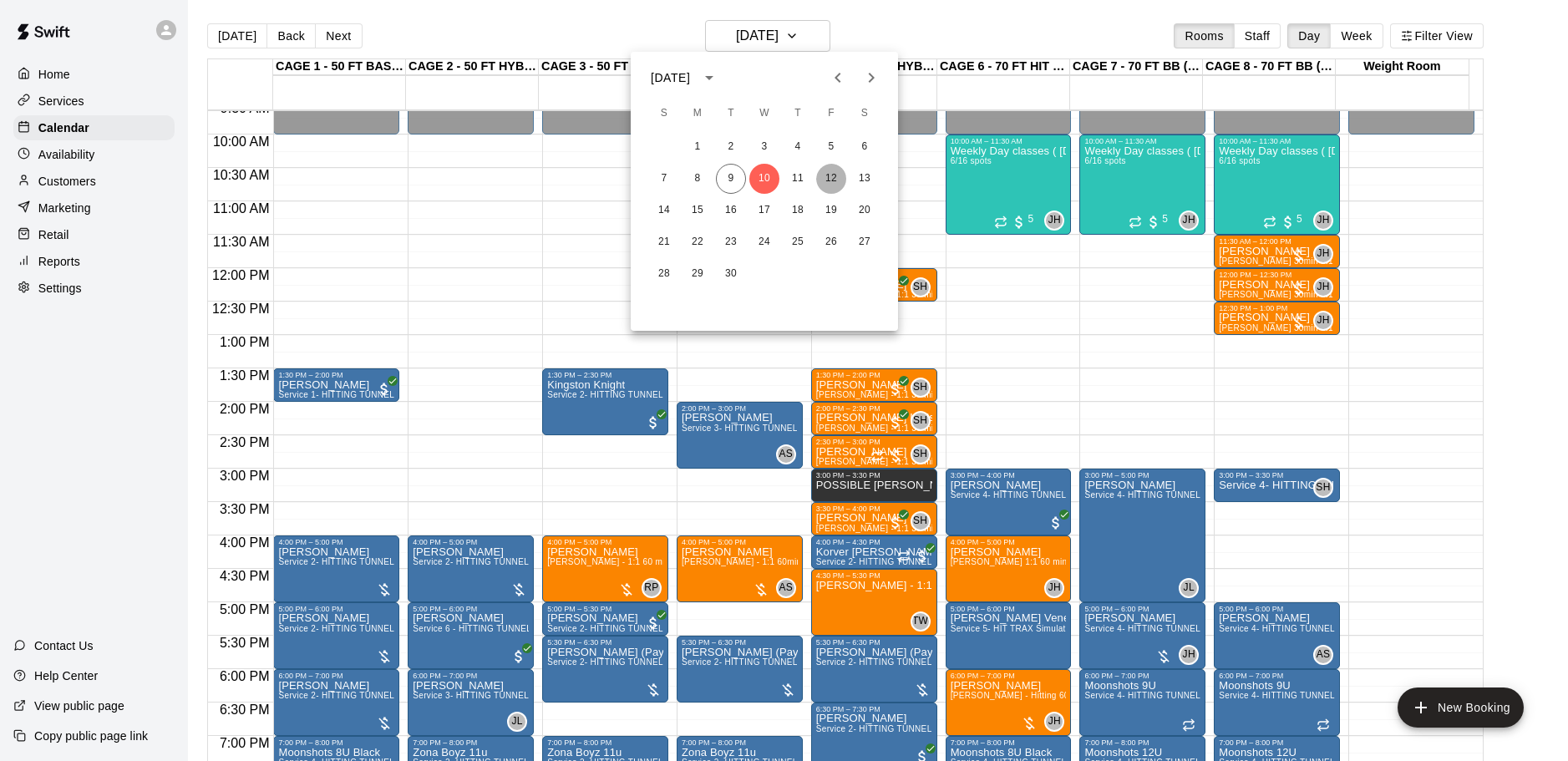
click at [835, 178] on button "12" at bounding box center [831, 179] width 30 height 30
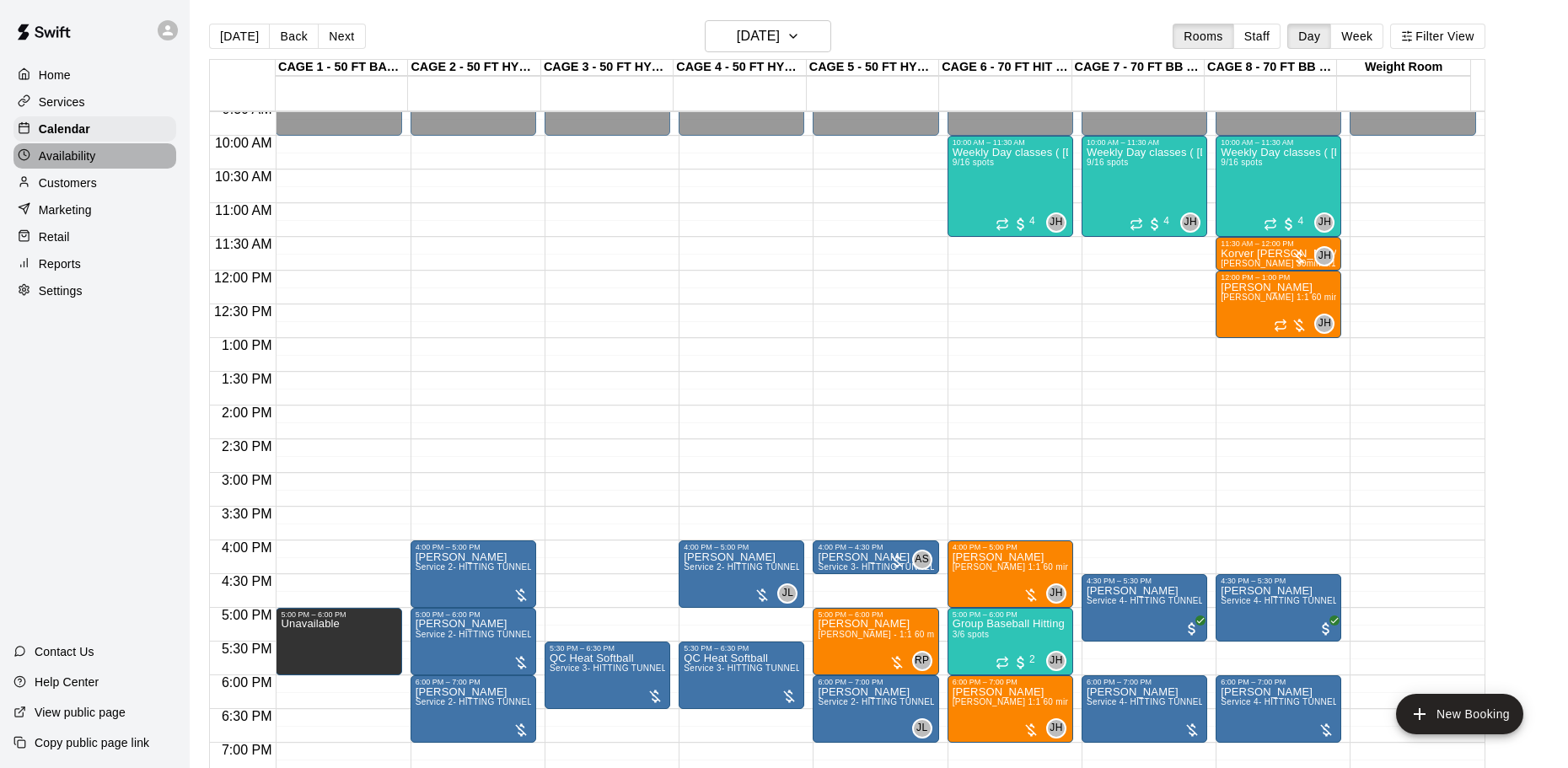
click at [75, 162] on p "Availability" at bounding box center [67, 155] width 58 height 17
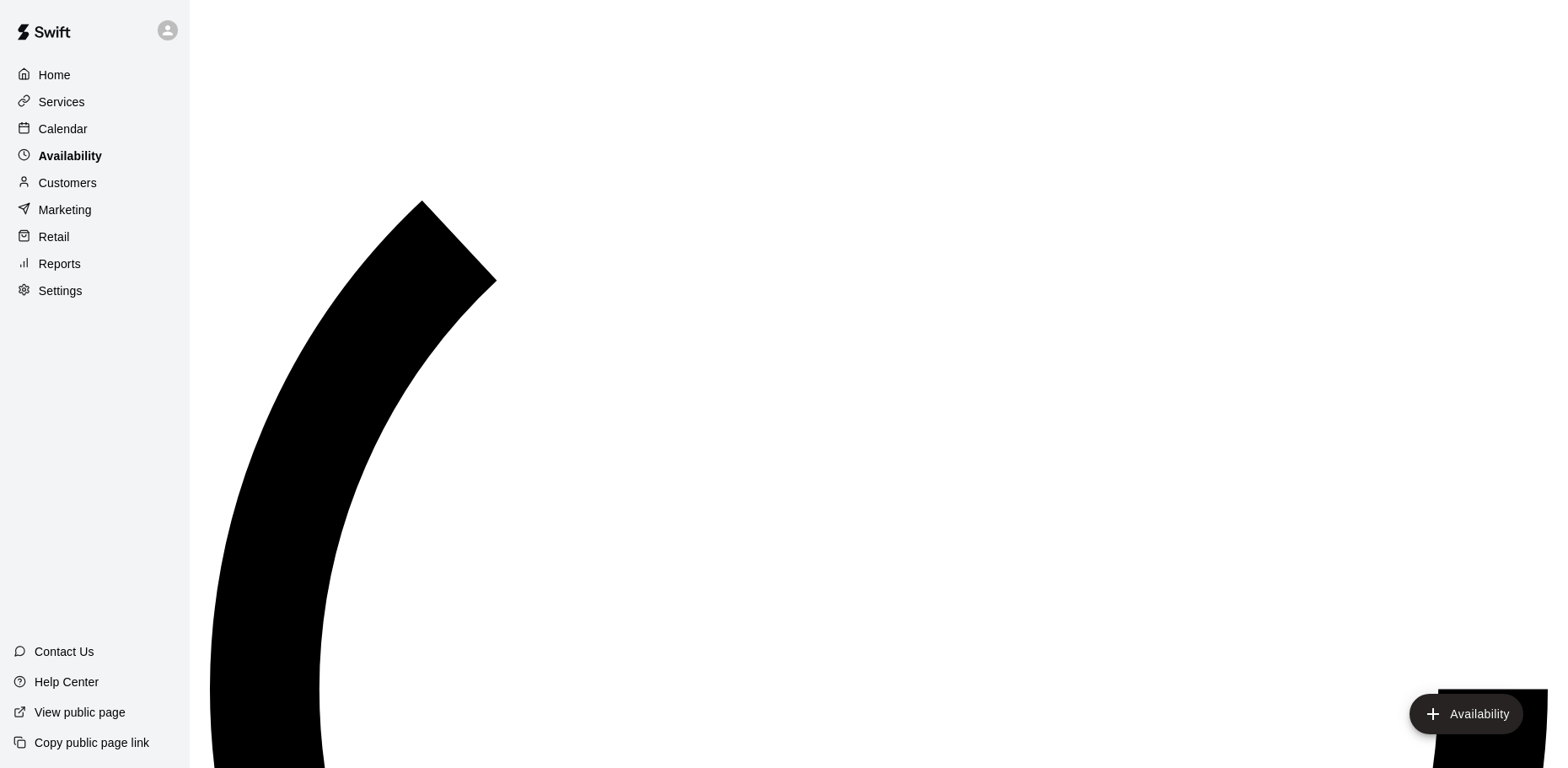
scroll to position [761, 0]
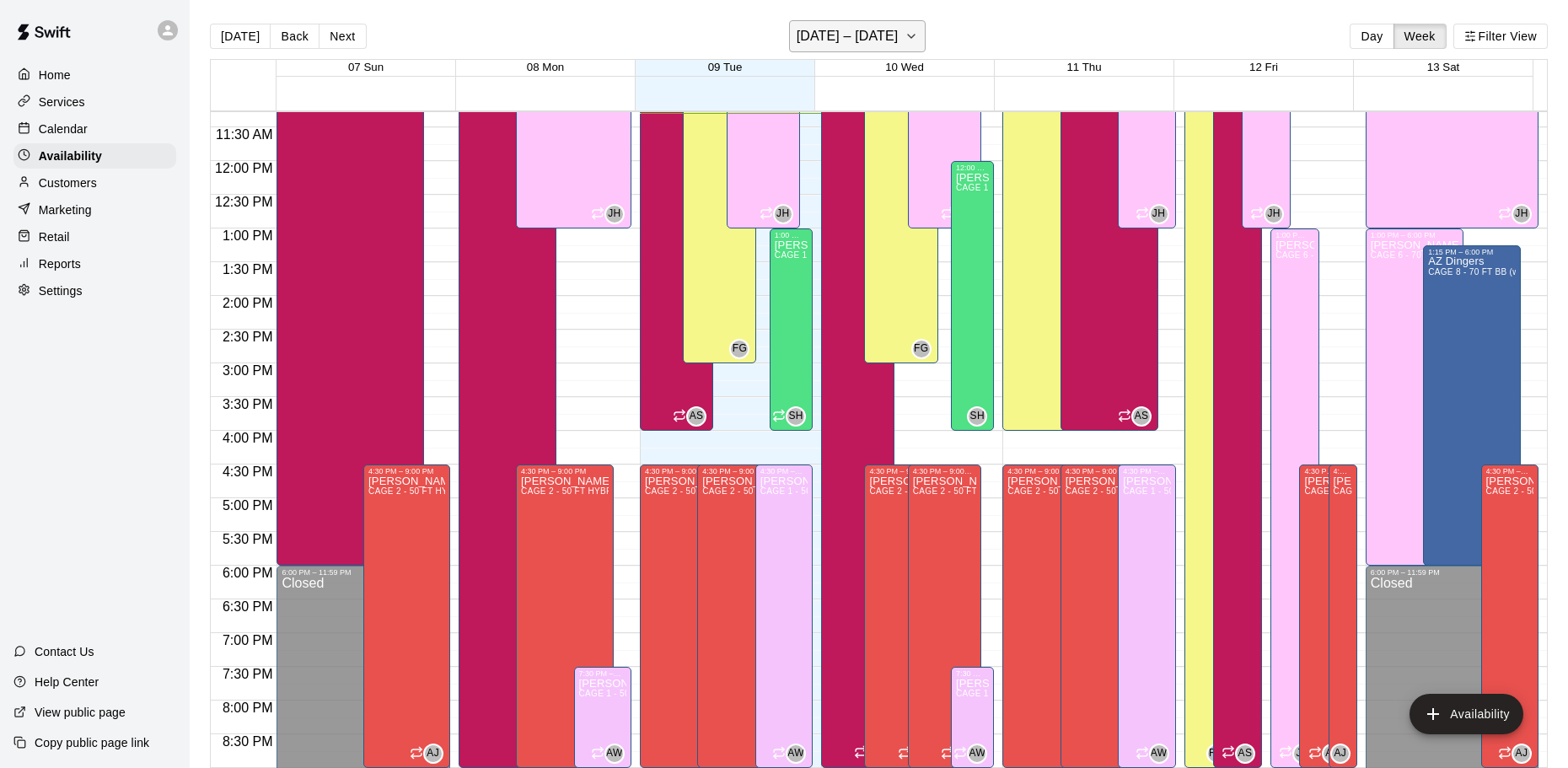
click at [862, 26] on h6 "September 07 – 13" at bounding box center [847, 36] width 102 height 24
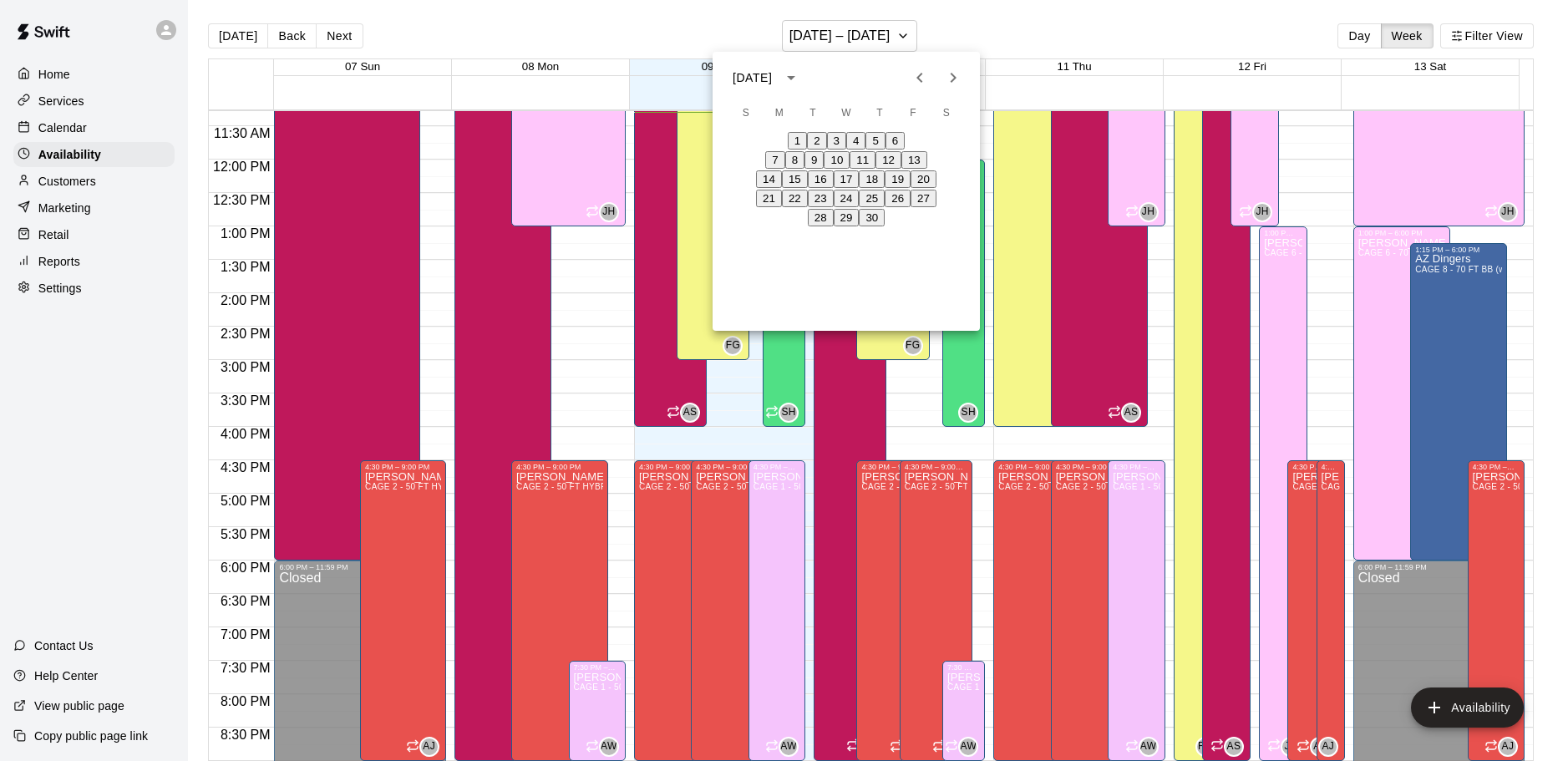
click at [1055, 6] on div at bounding box center [784, 380] width 1568 height 761
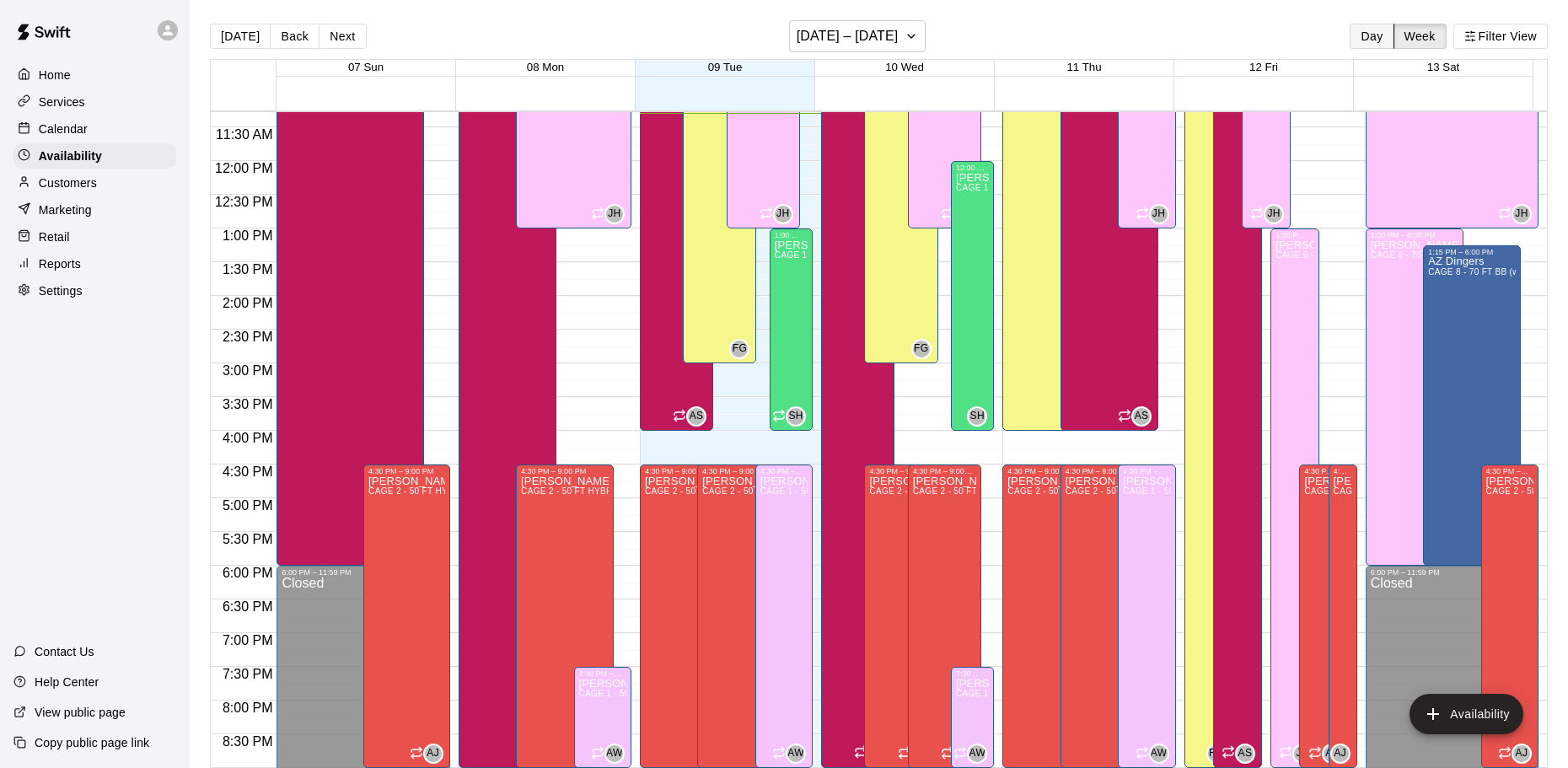
click at [1376, 30] on button "Day" at bounding box center [1371, 36] width 44 height 25
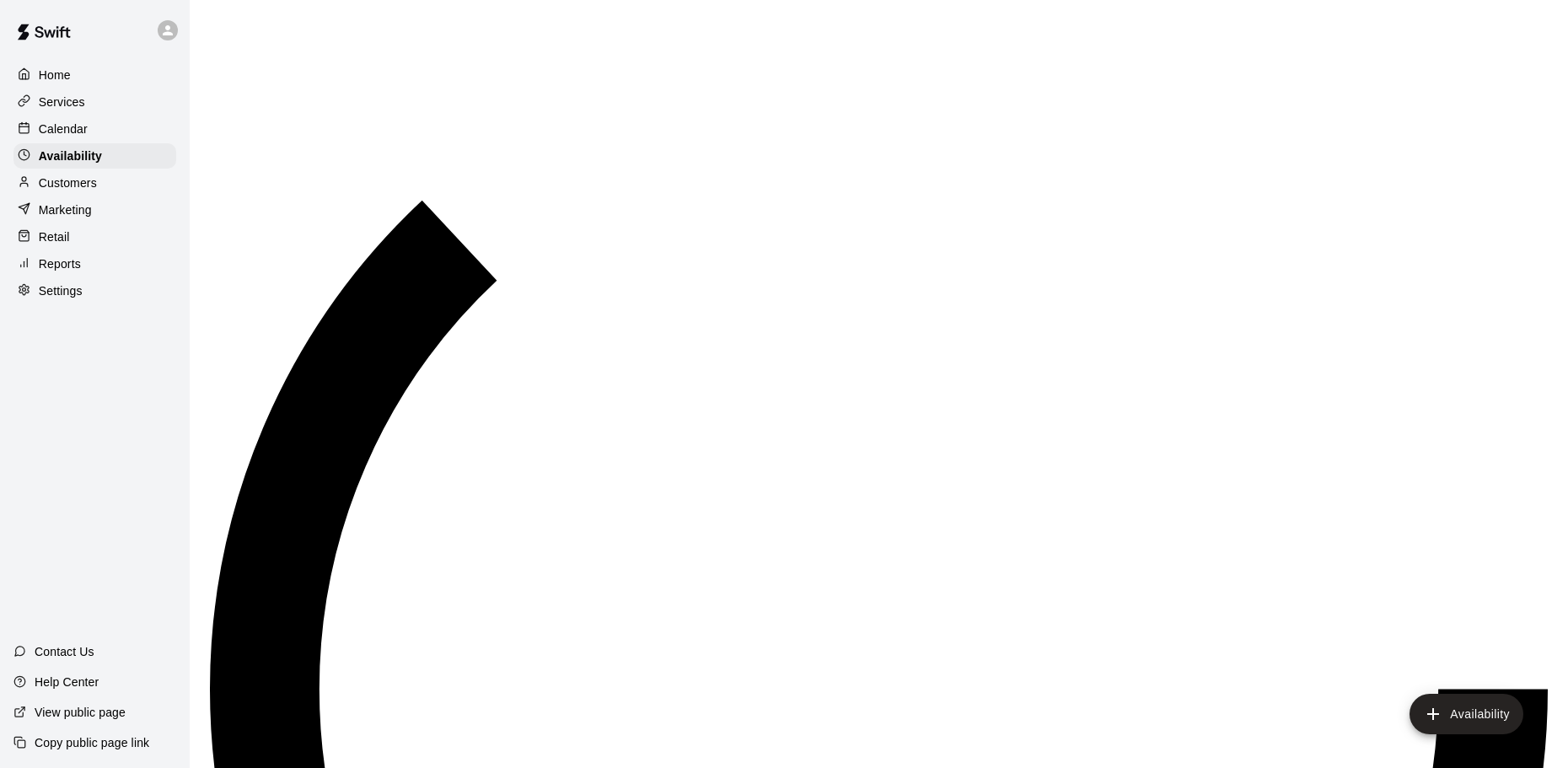
scroll to position [762, 0]
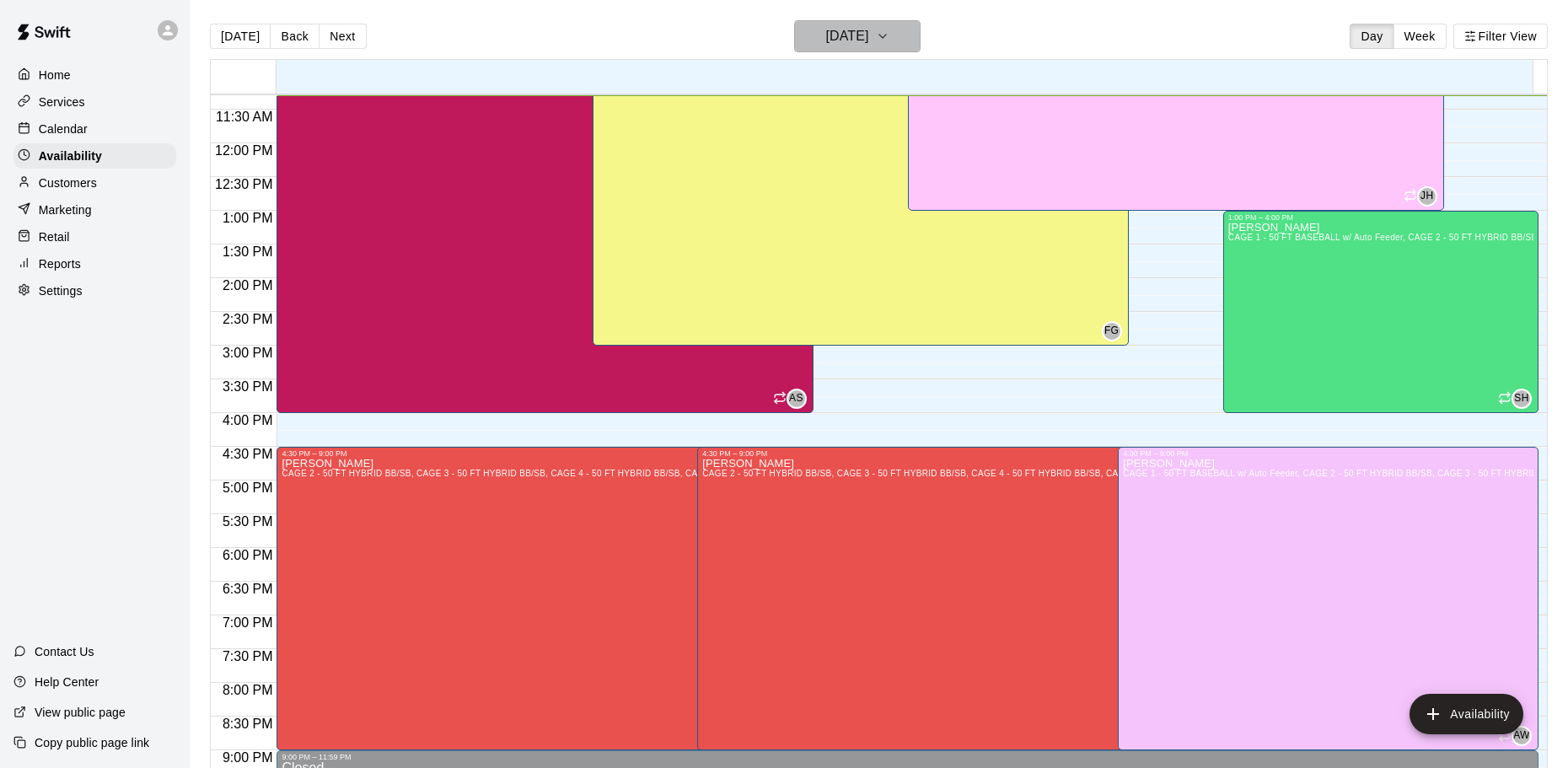
click at [851, 36] on h6 "[DATE]" at bounding box center [847, 36] width 43 height 24
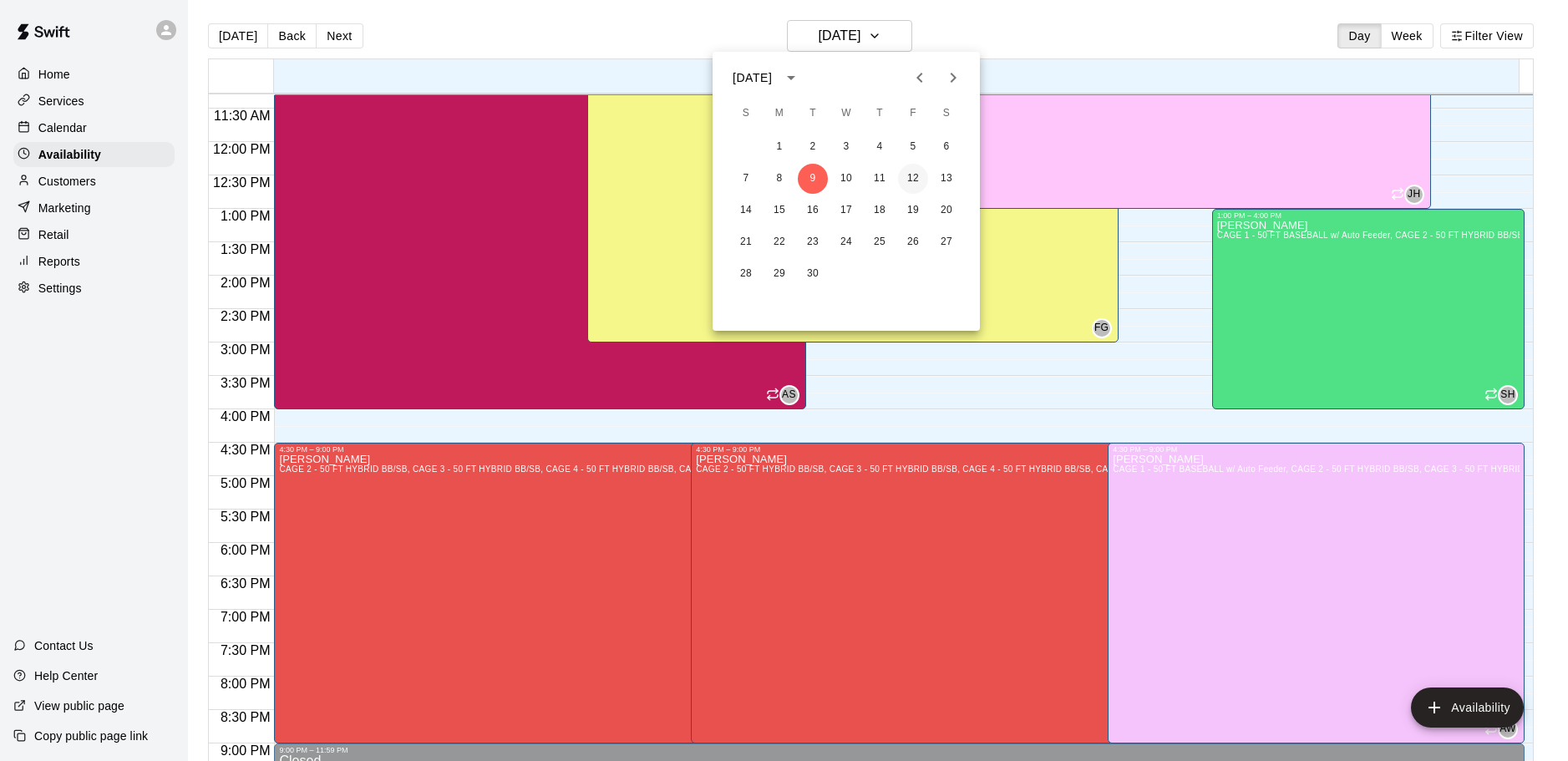
click at [913, 179] on button "12" at bounding box center [913, 179] width 30 height 30
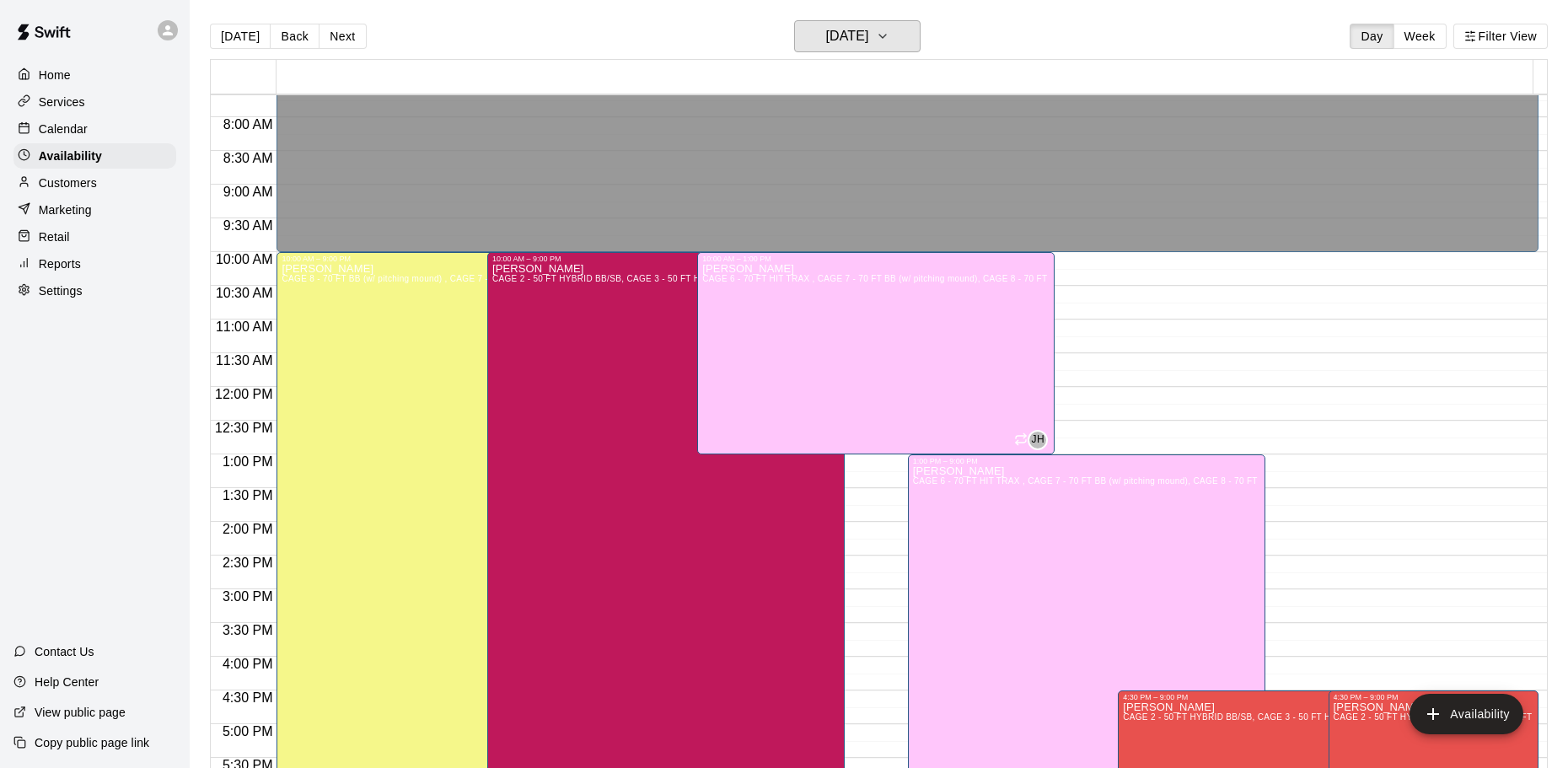
scroll to position [509, 0]
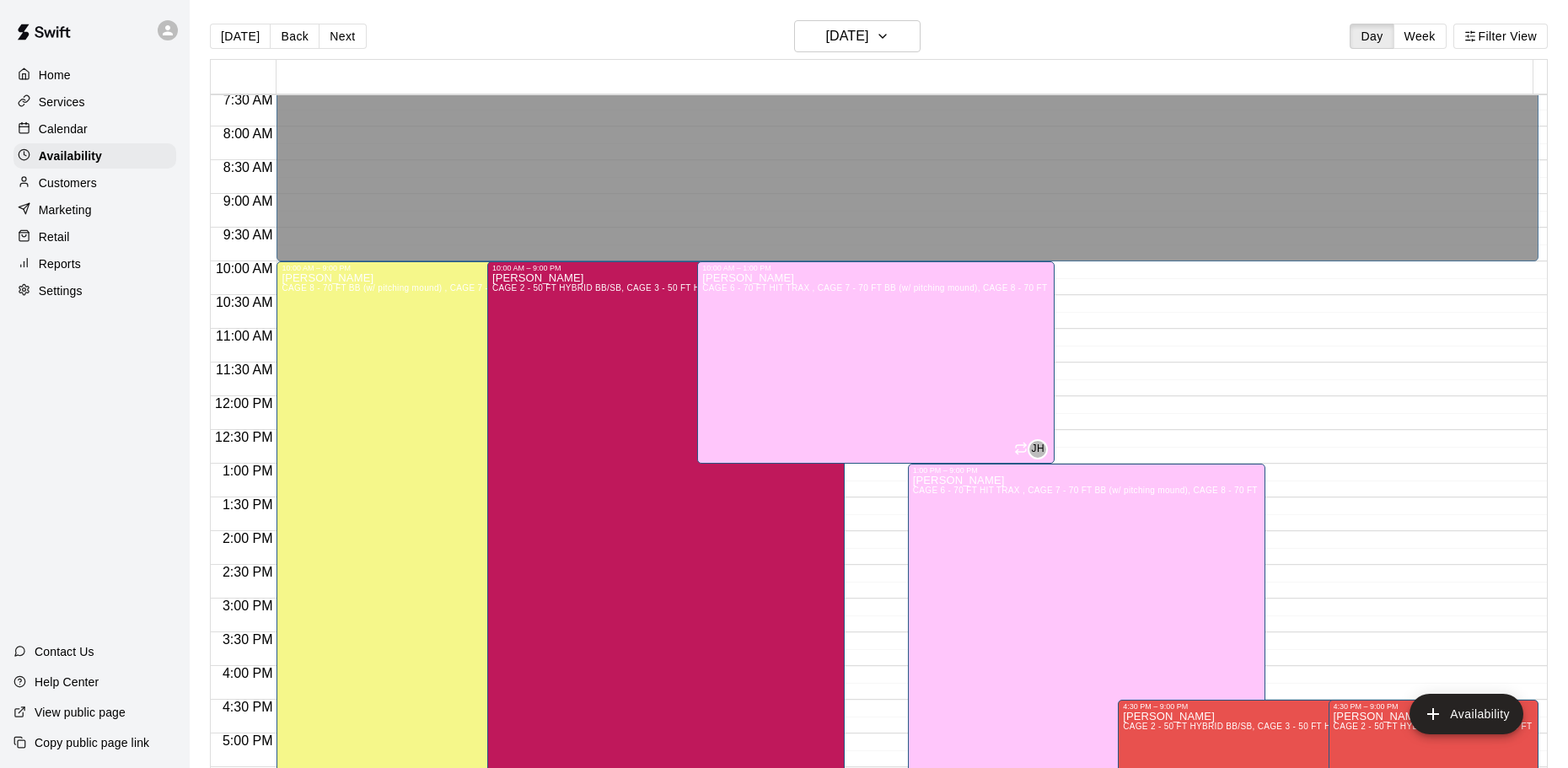
click at [69, 129] on p "Calendar" at bounding box center [63, 129] width 49 height 17
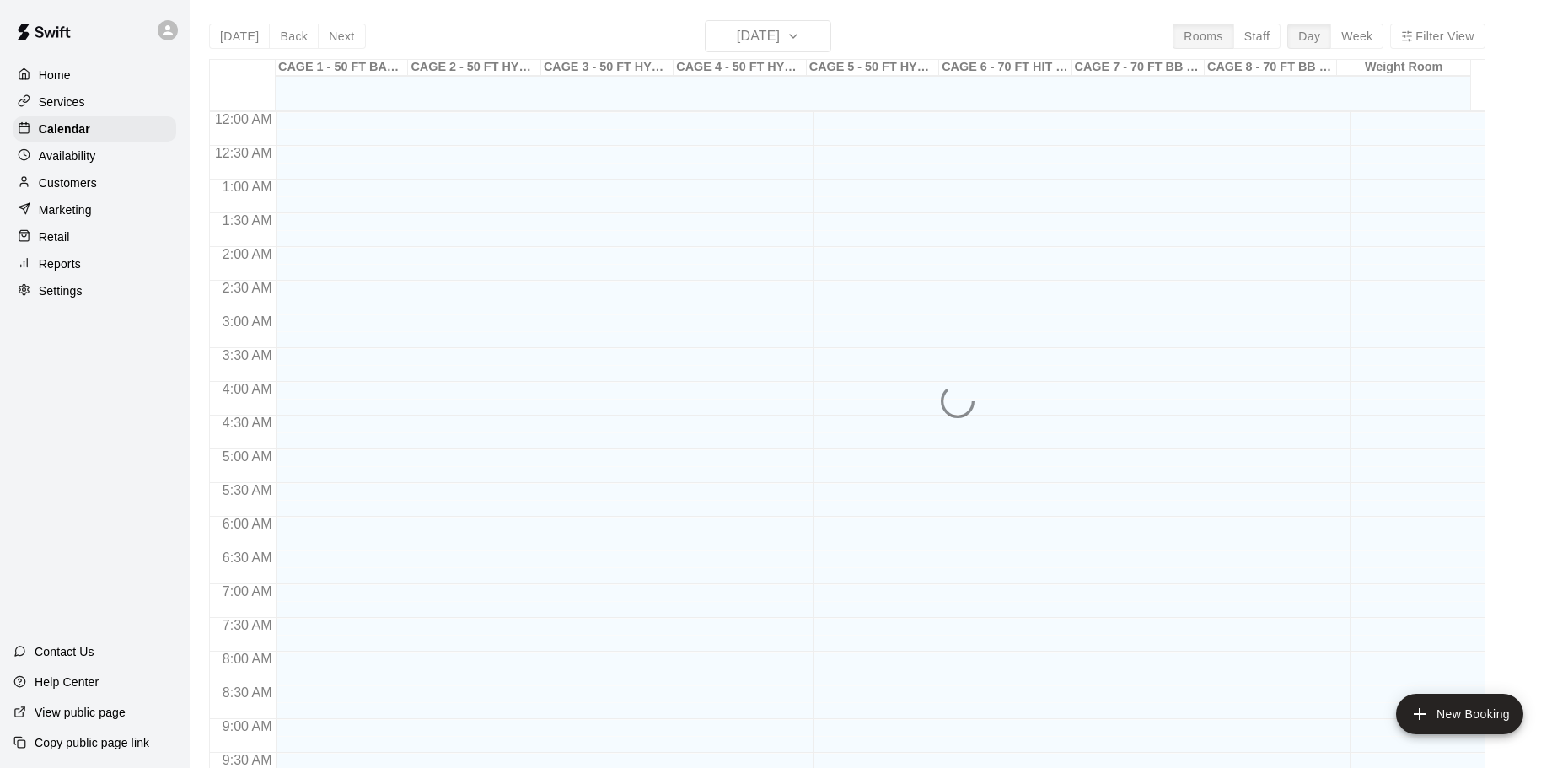
scroll to position [763, 0]
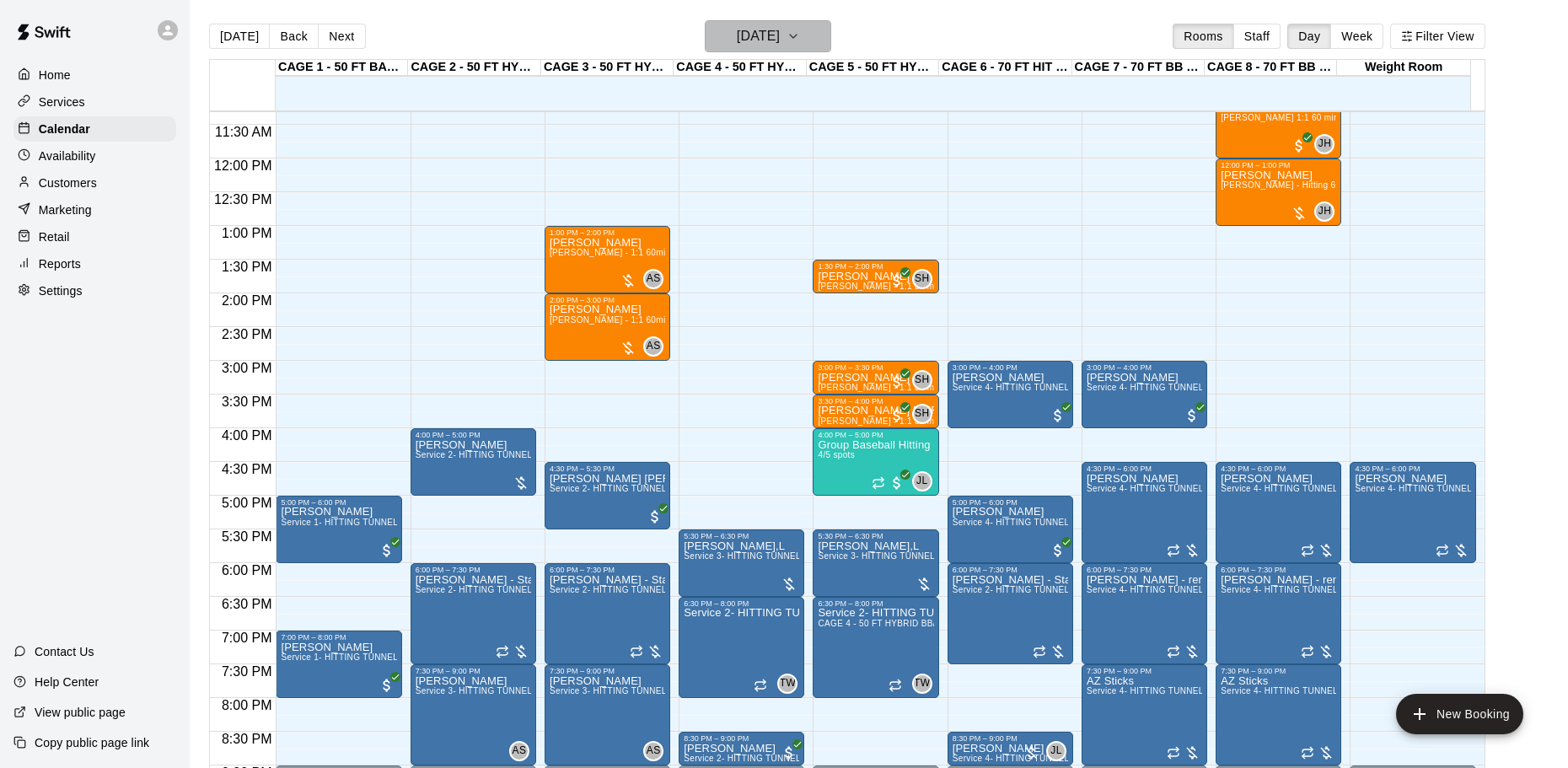
click at [725, 24] on button "[DATE]" at bounding box center [768, 36] width 126 height 32
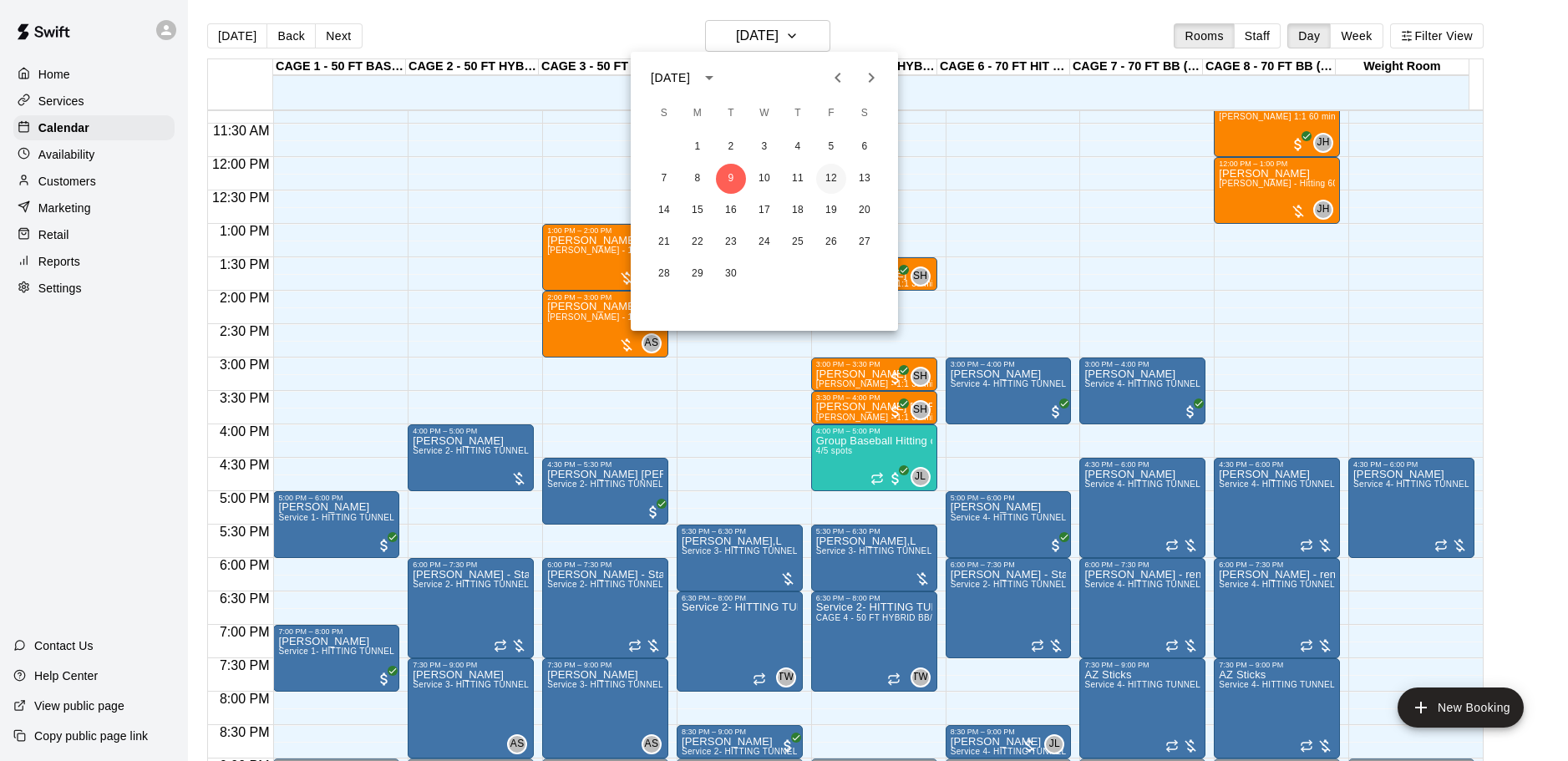
click at [821, 172] on button "12" at bounding box center [831, 179] width 30 height 30
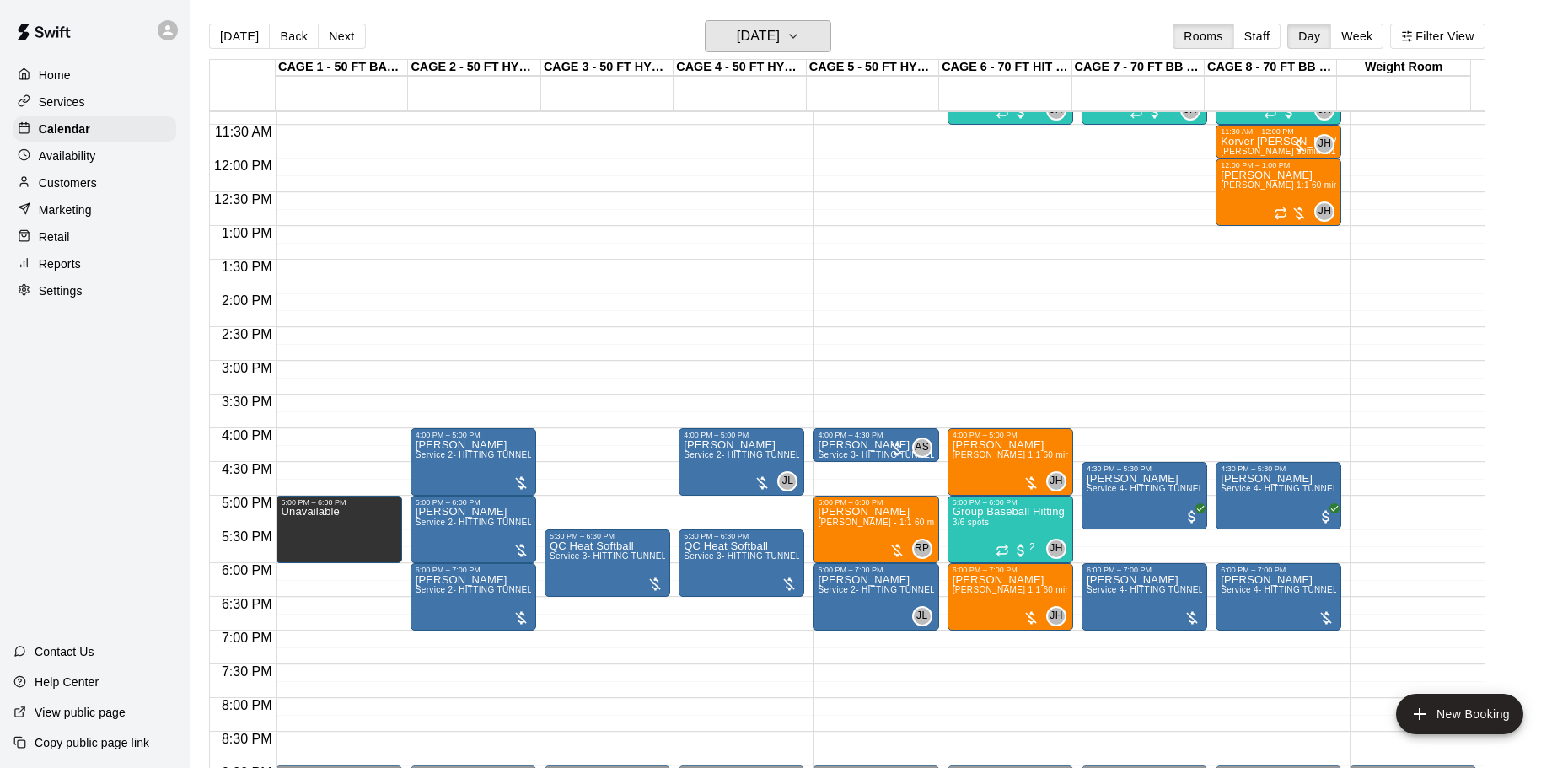
scroll to position [595, 0]
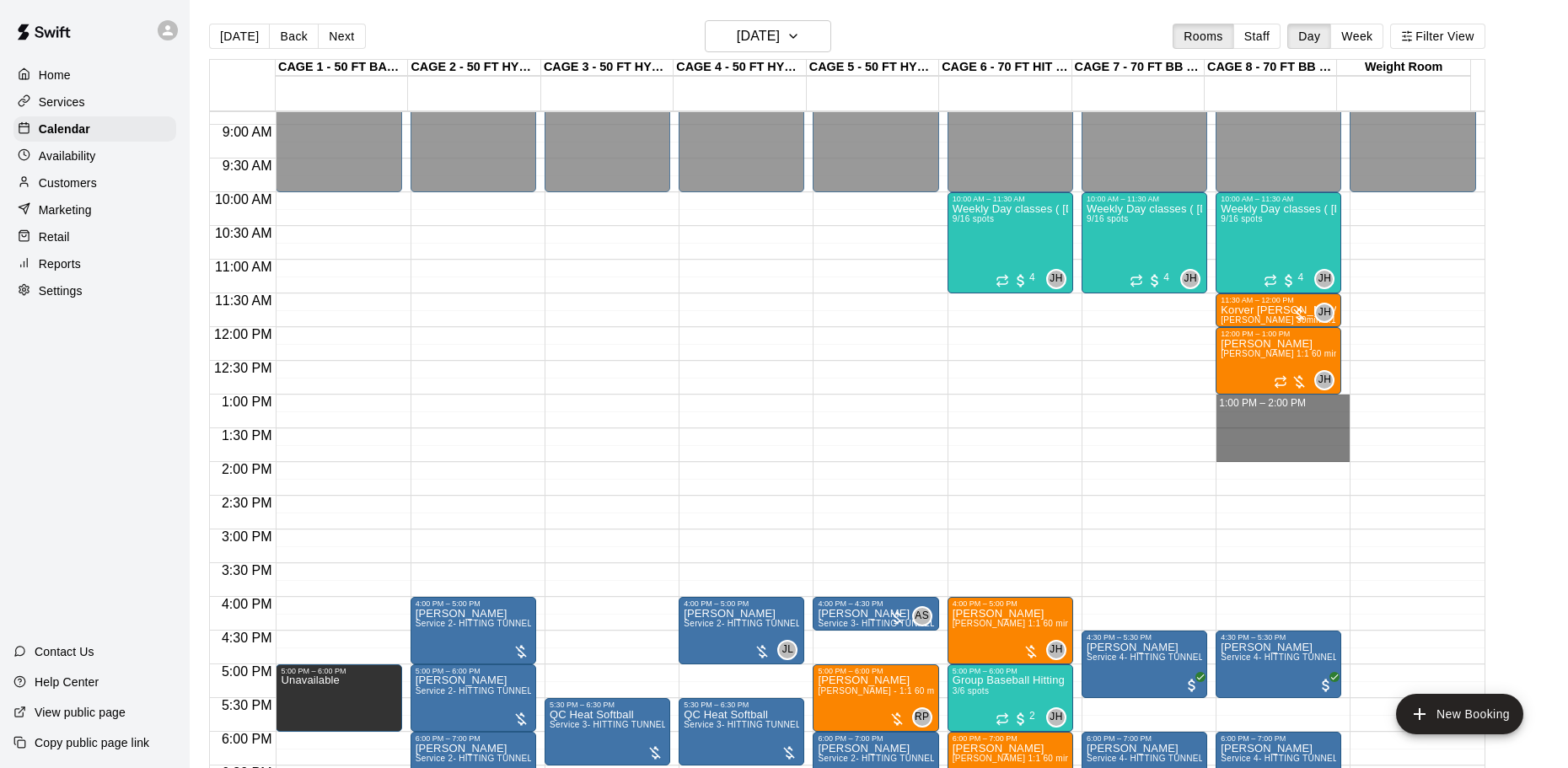
drag, startPoint x: 1266, startPoint y: 400, endPoint x: 1275, endPoint y: 455, distance: 55.7
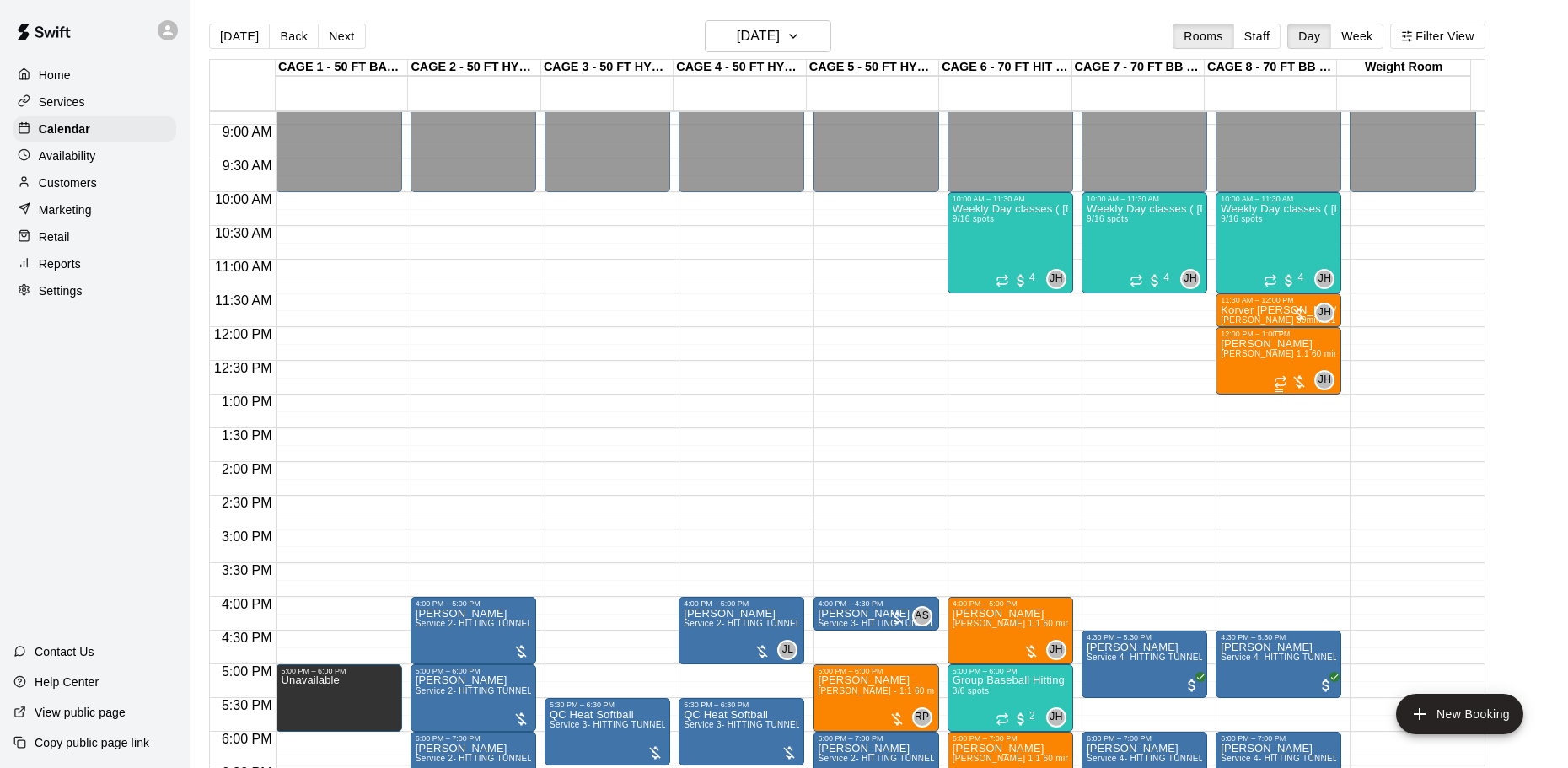
click at [1281, 370] on div "ELIJAH MARTINEZ John Havird 1:1 60 min. pitching Lesson" at bounding box center [1279, 722] width 115 height 768
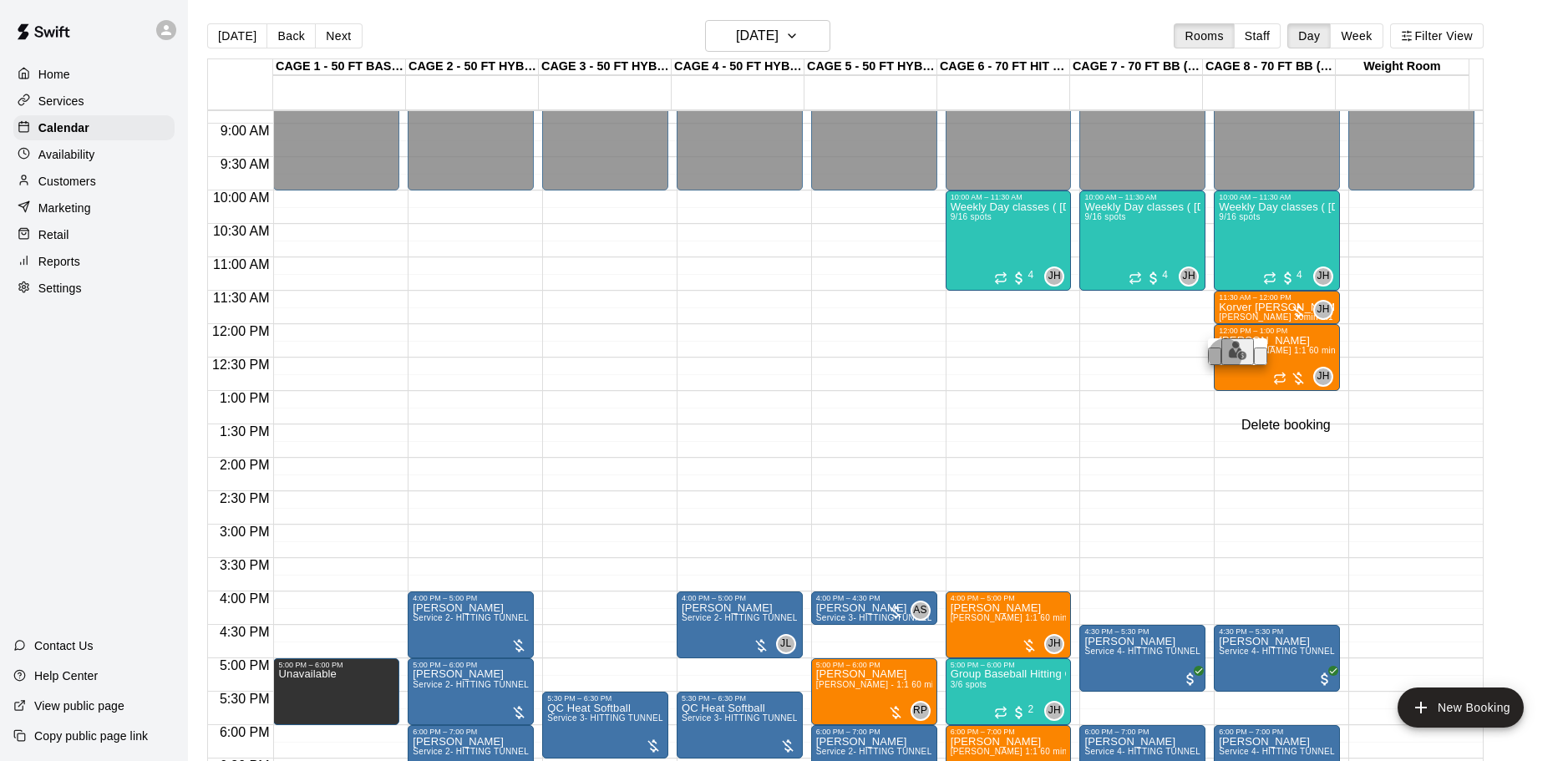
click at [1265, 377] on icon "delete" at bounding box center [1270, 370] width 11 height 15
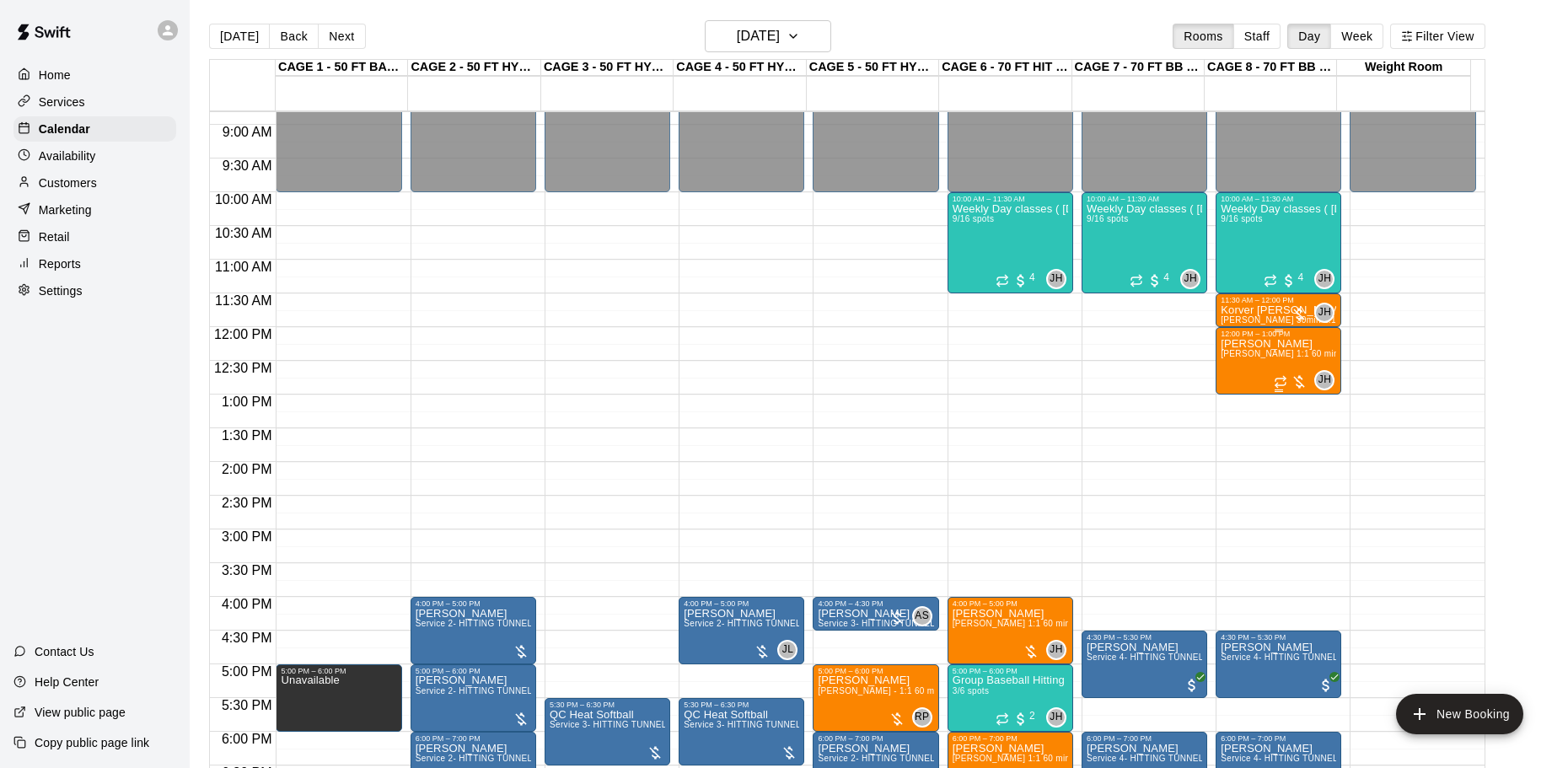
click at [1261, 359] on span "[PERSON_NAME] 1:1 60 min. pitching Lesson" at bounding box center [1313, 353] width 186 height 9
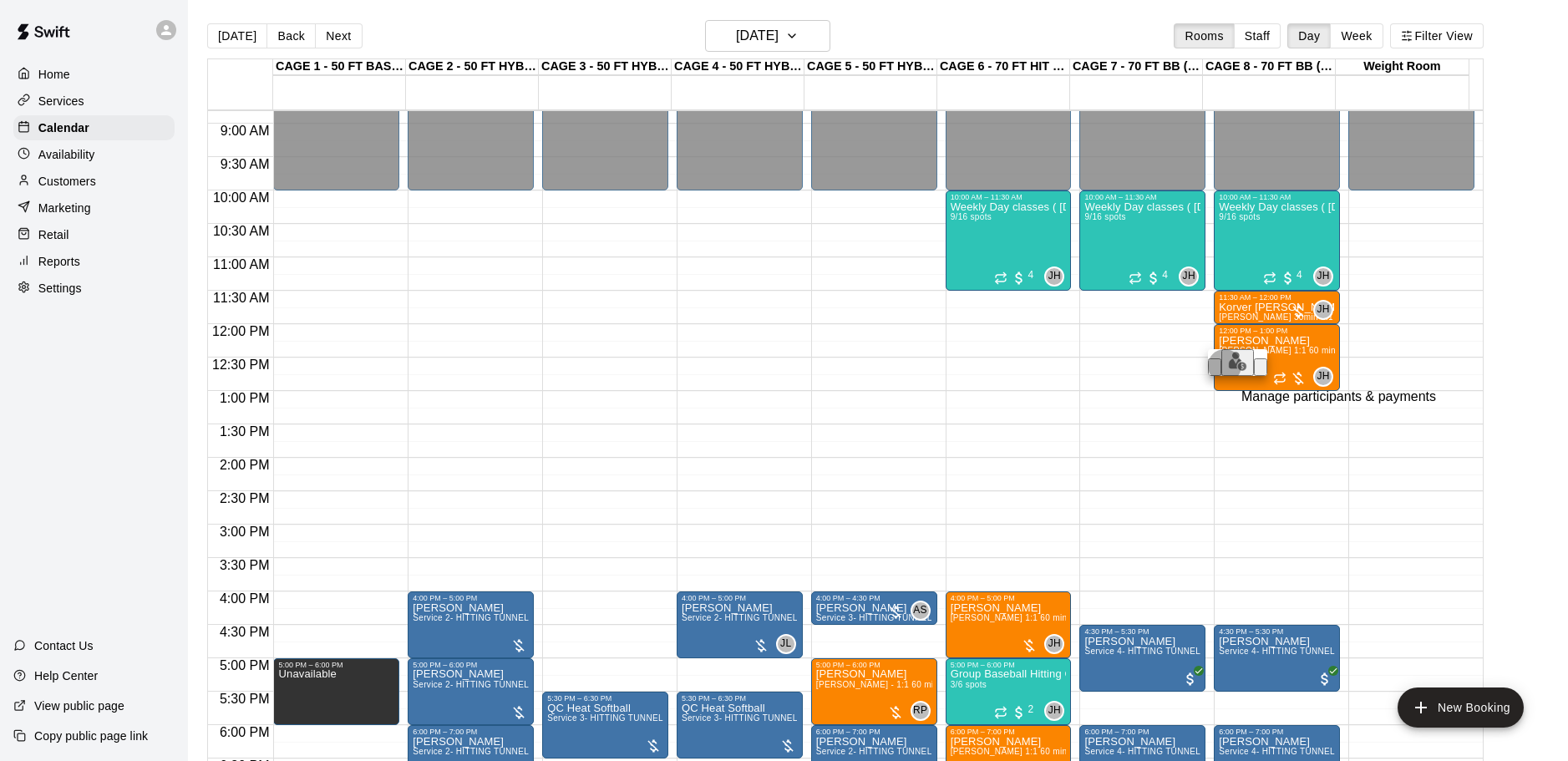
click at [1228, 371] on img "edit" at bounding box center [1237, 362] width 19 height 19
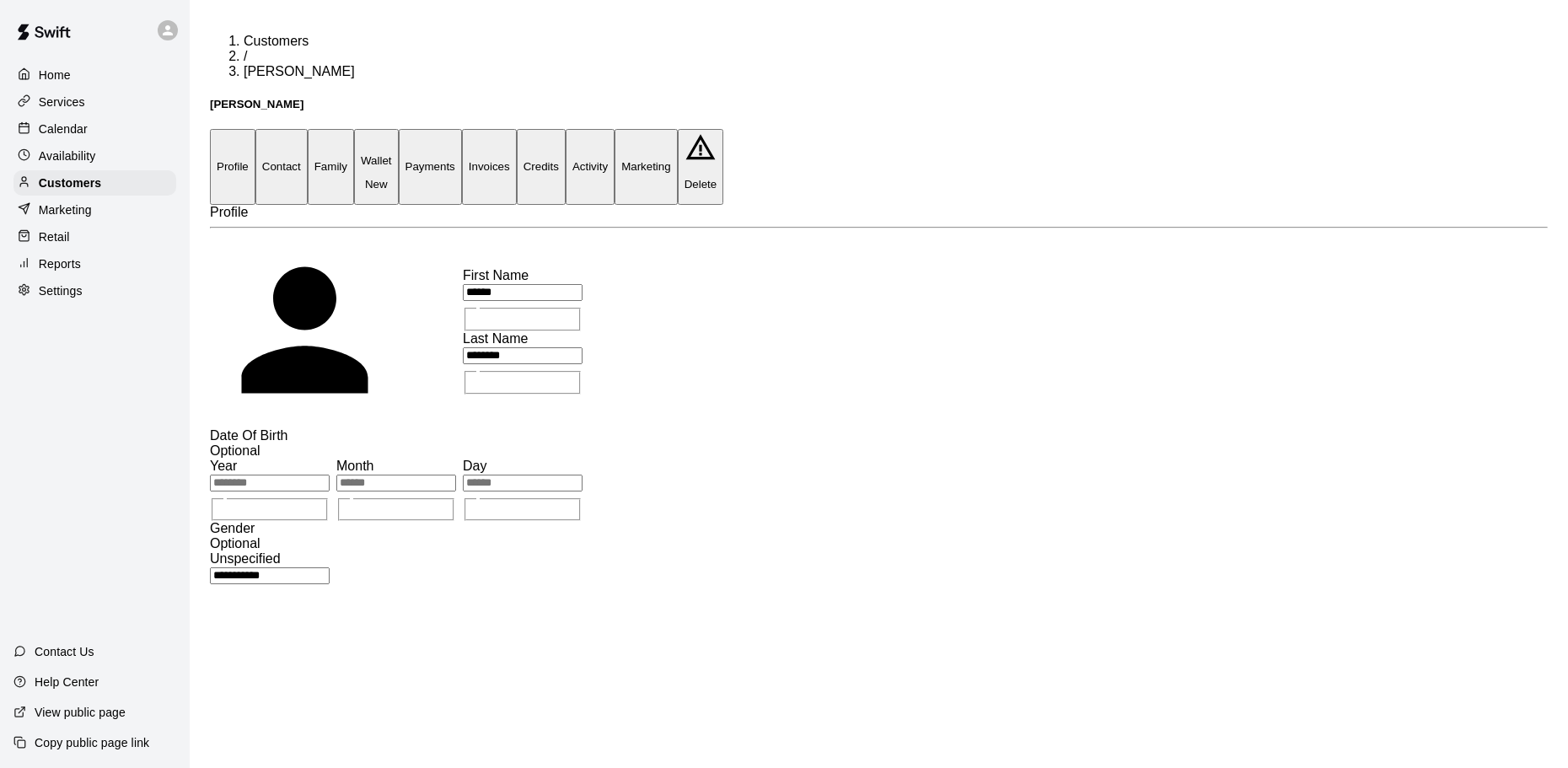
click at [614, 129] on button "Activity" at bounding box center [590, 166] width 49 height 75
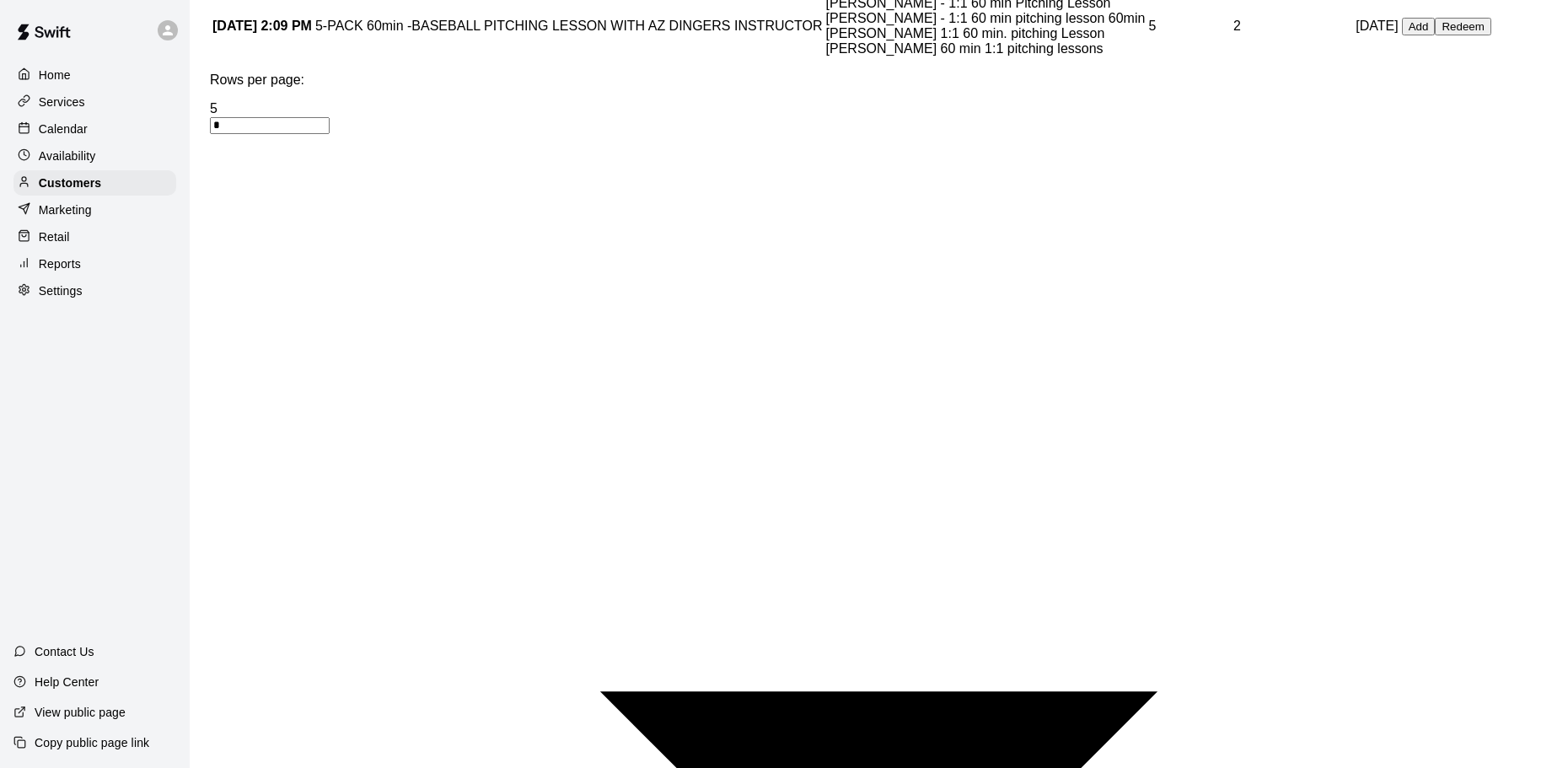
scroll to position [337, 0]
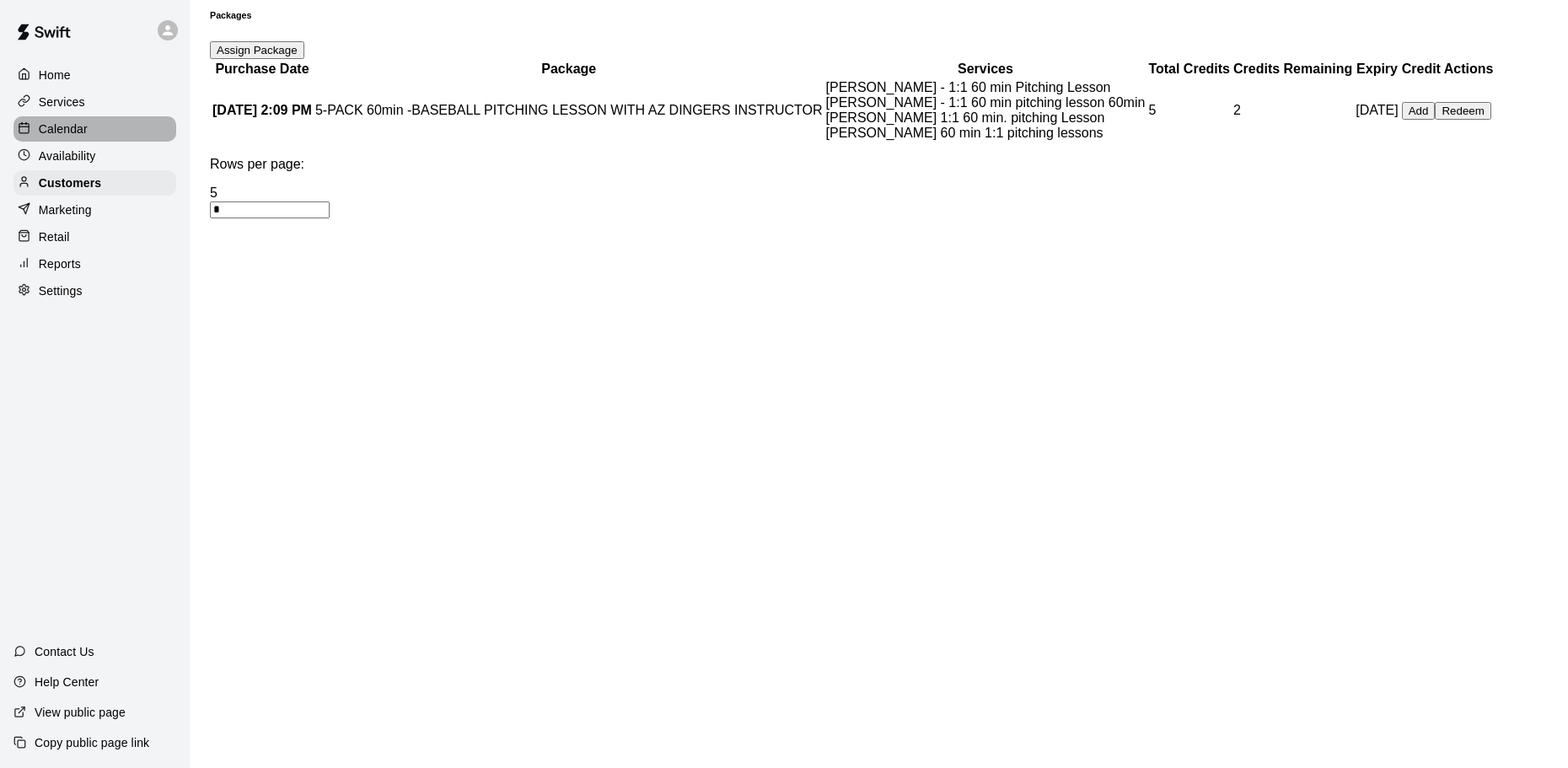
click at [56, 123] on p "Calendar" at bounding box center [63, 129] width 49 height 17
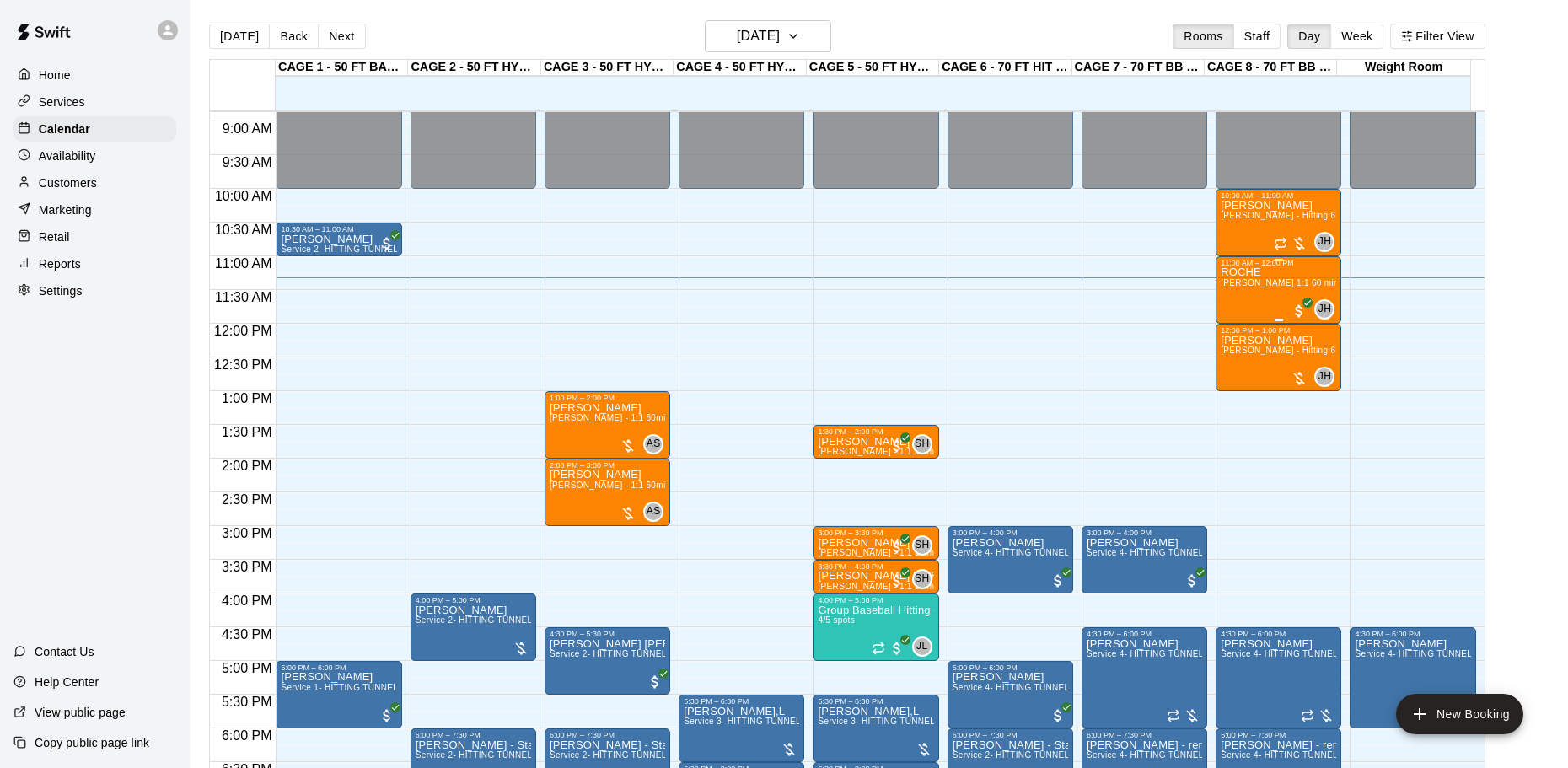
scroll to position [595, 0]
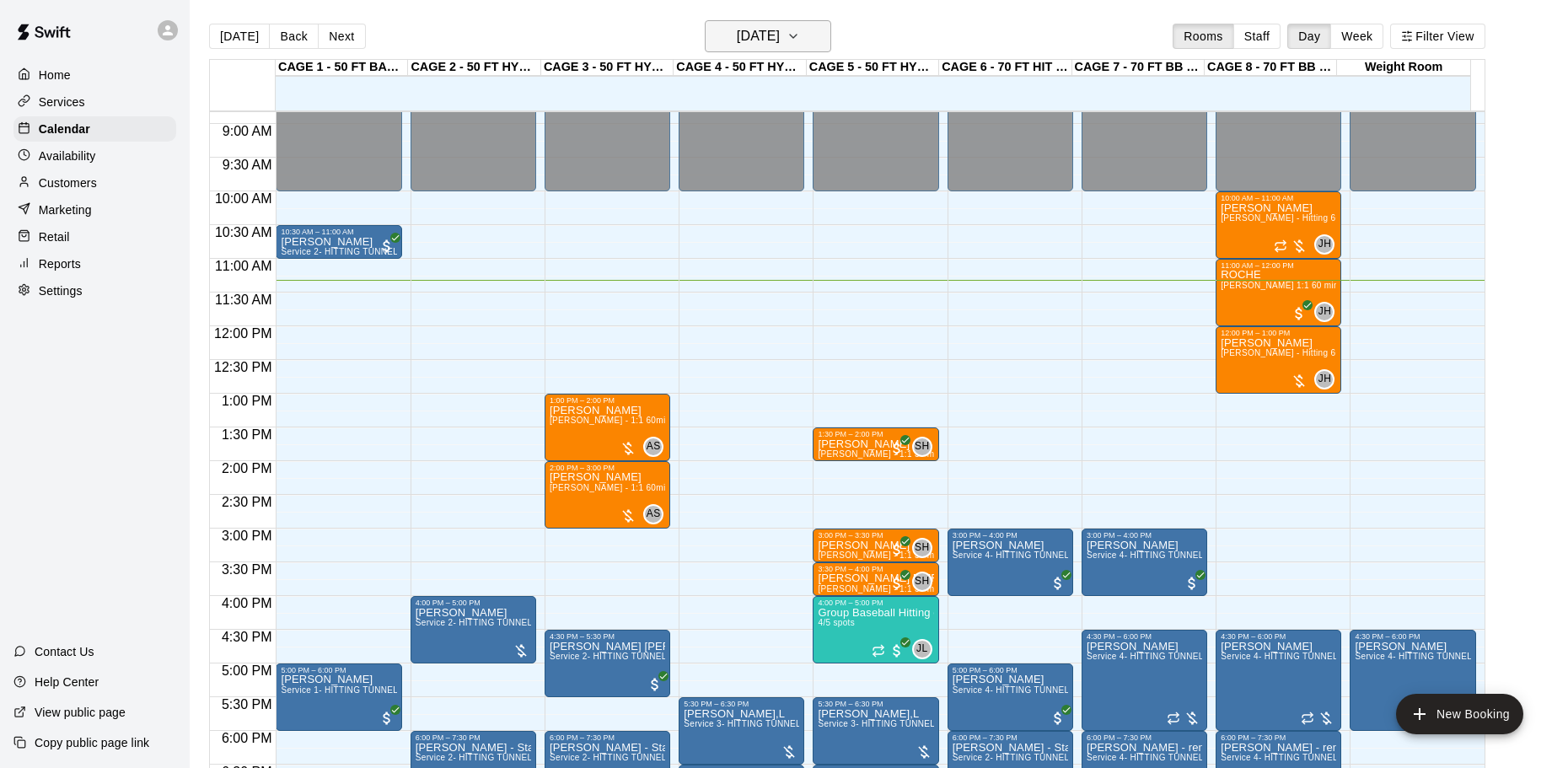
click at [748, 40] on h6 "[DATE]" at bounding box center [758, 36] width 43 height 24
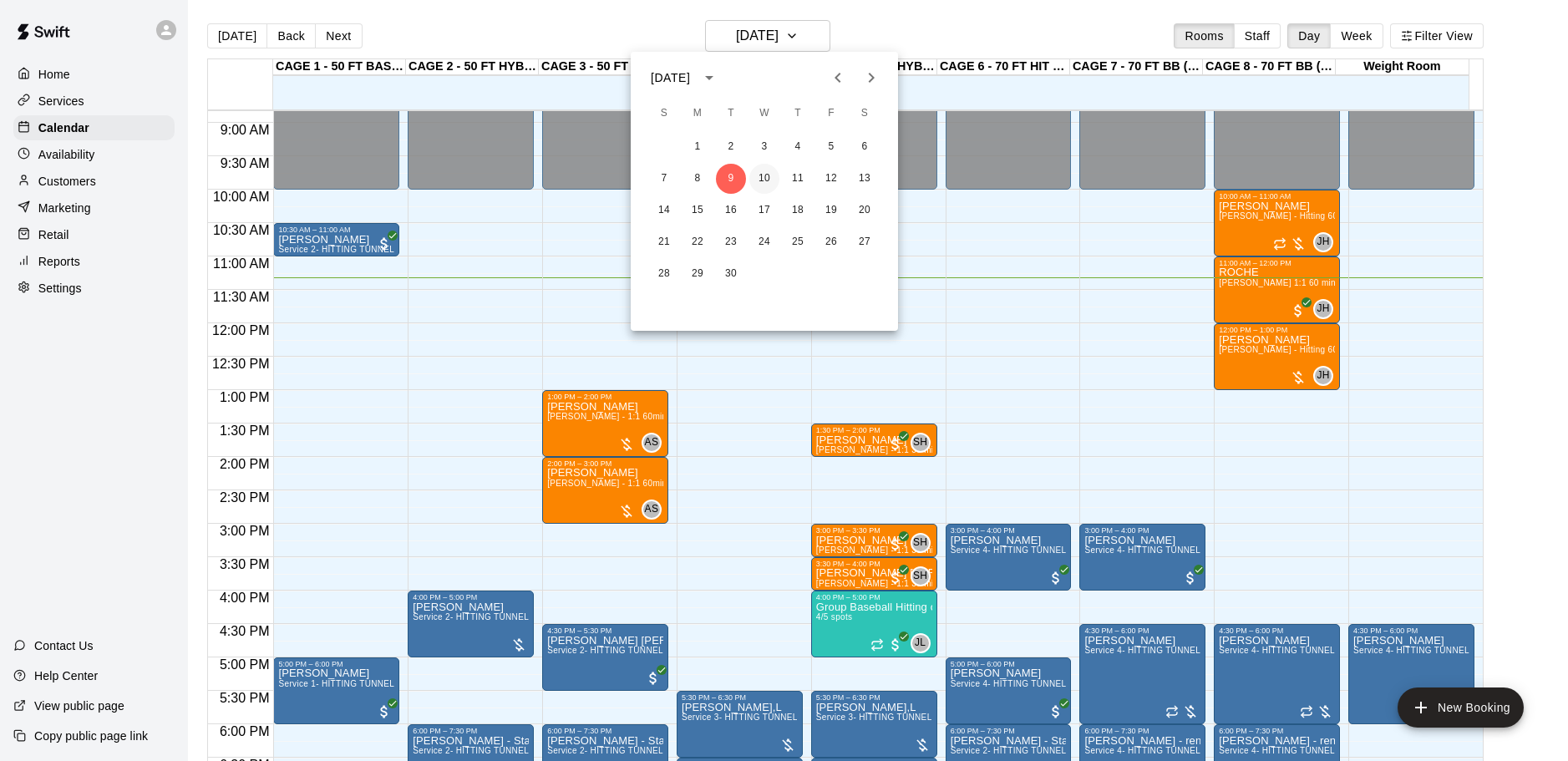
click at [769, 183] on button "10" at bounding box center [764, 179] width 30 height 30
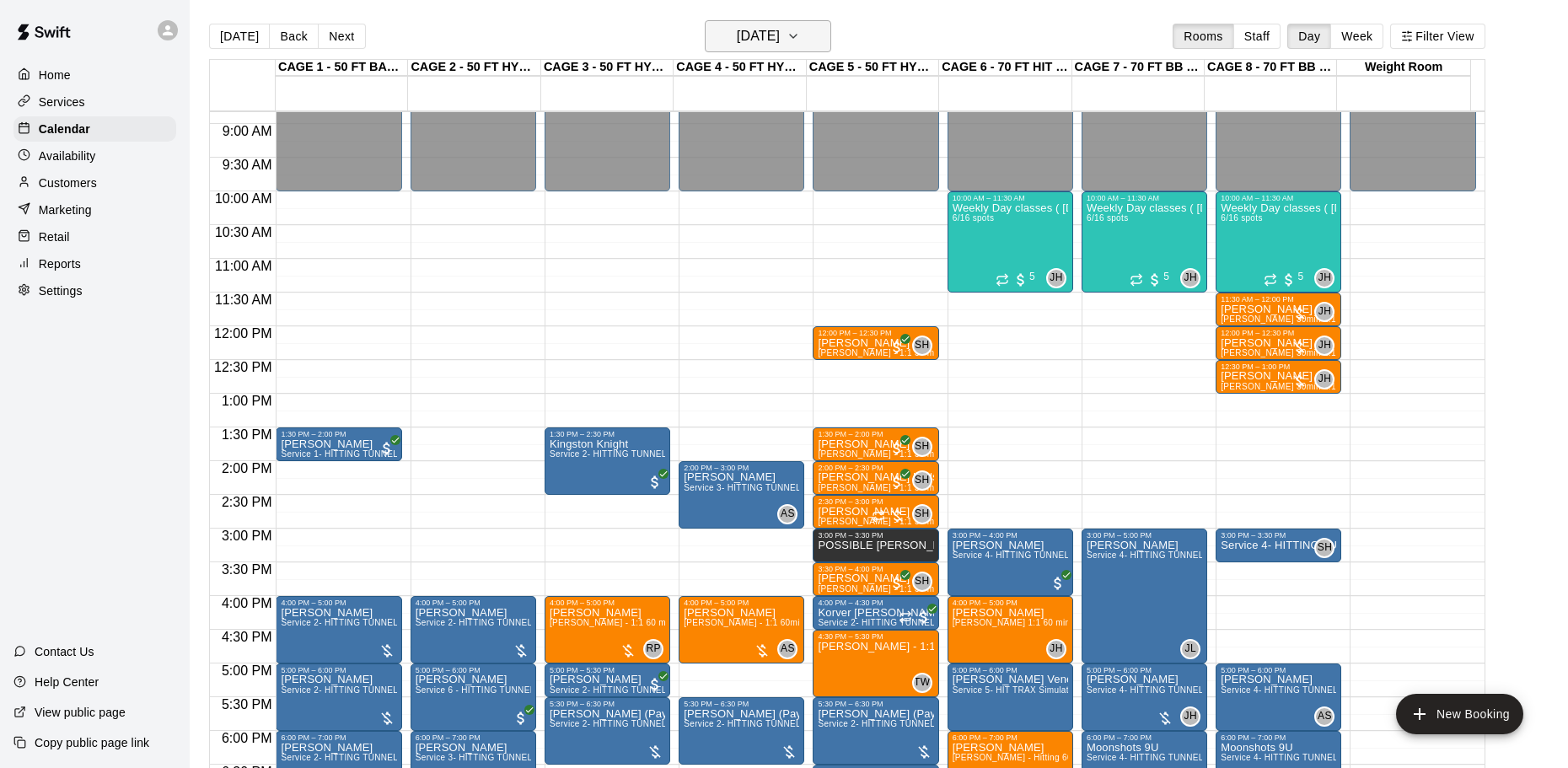
click at [770, 21] on button "[DATE]" at bounding box center [768, 36] width 126 height 32
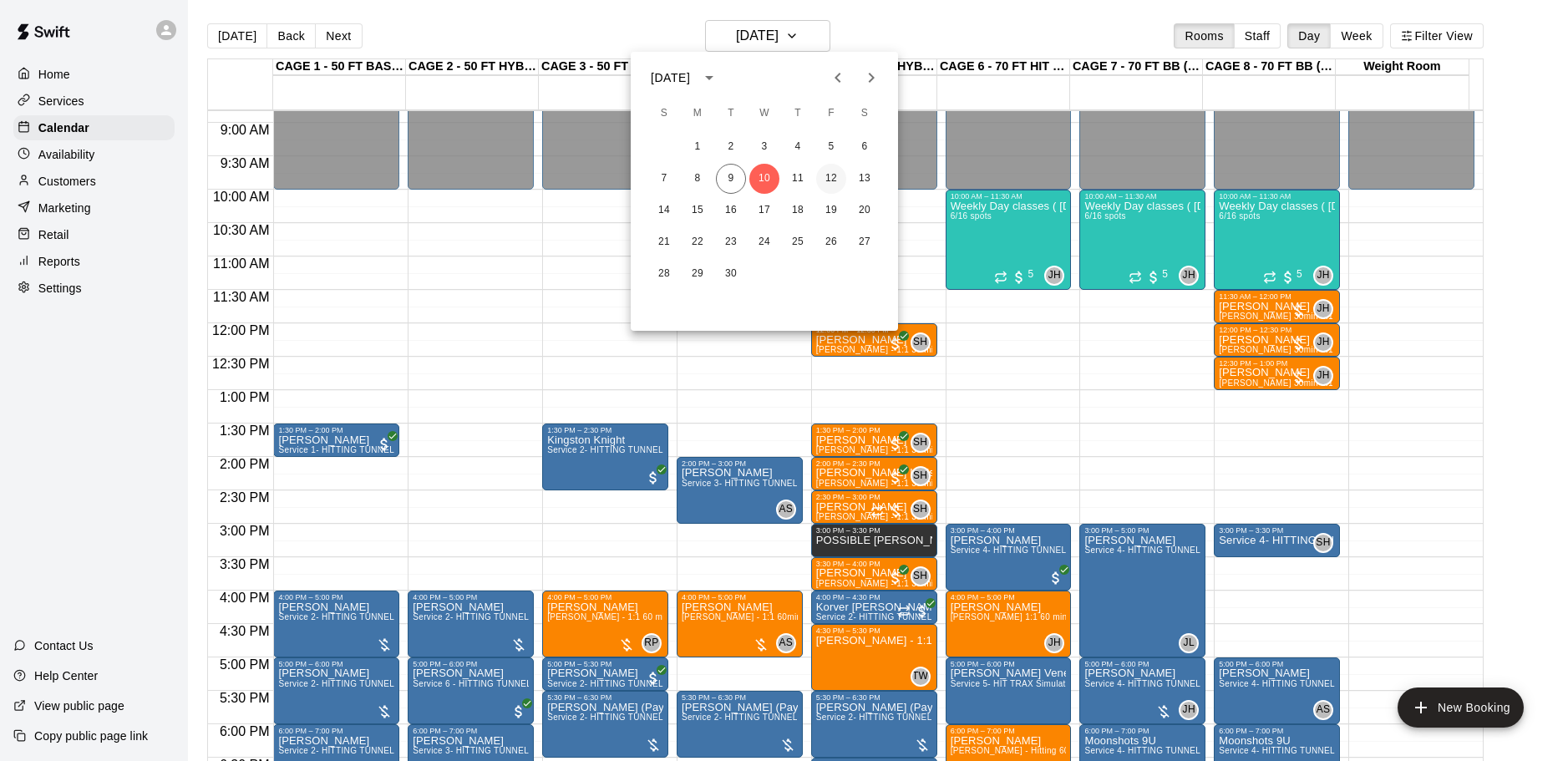
click at [835, 180] on button "12" at bounding box center [831, 179] width 30 height 30
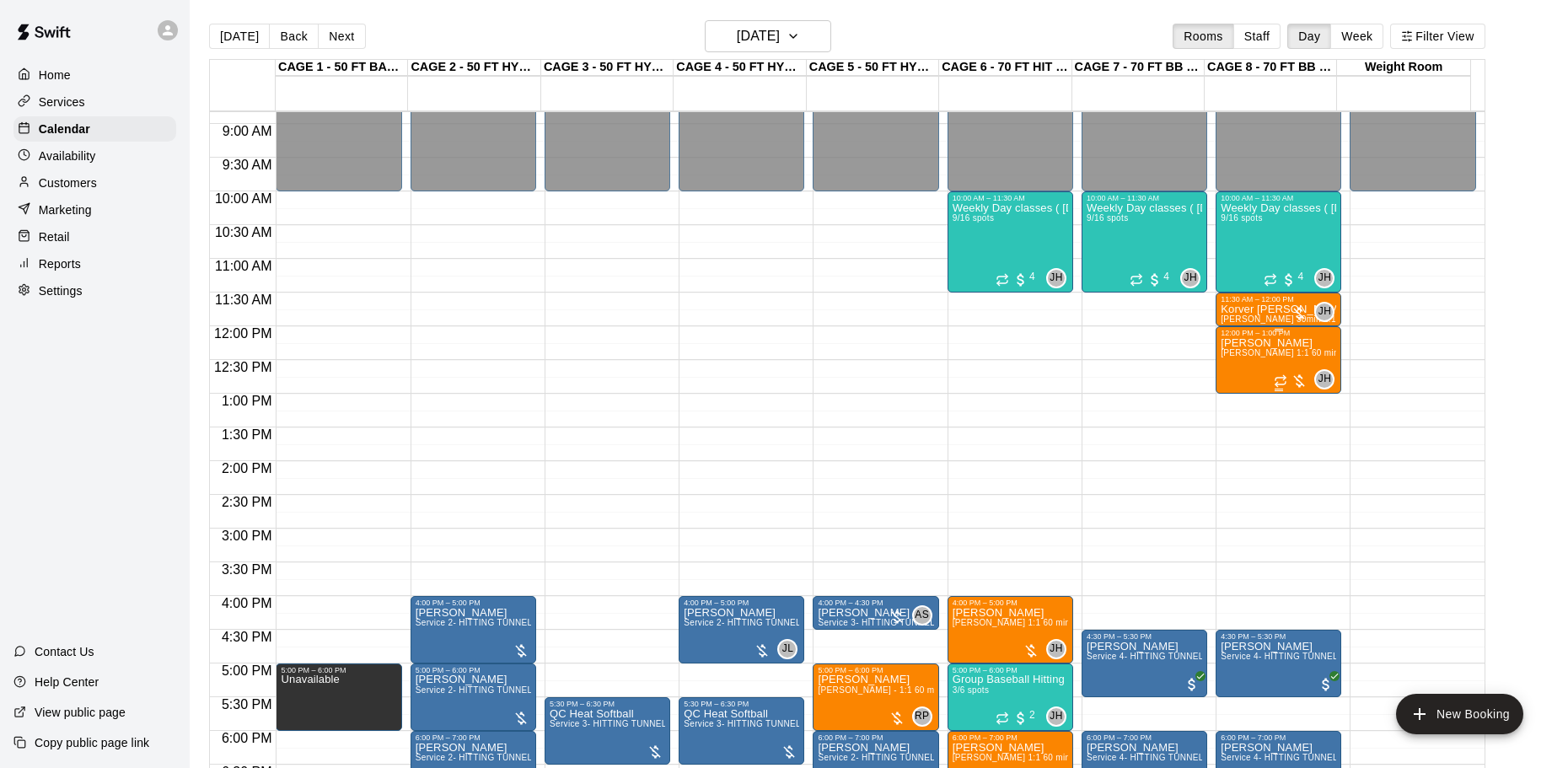
click at [1268, 369] on div "ELIJAH MARTINEZ John Havird 1:1 60 min. pitching Lesson" at bounding box center [1279, 721] width 115 height 768
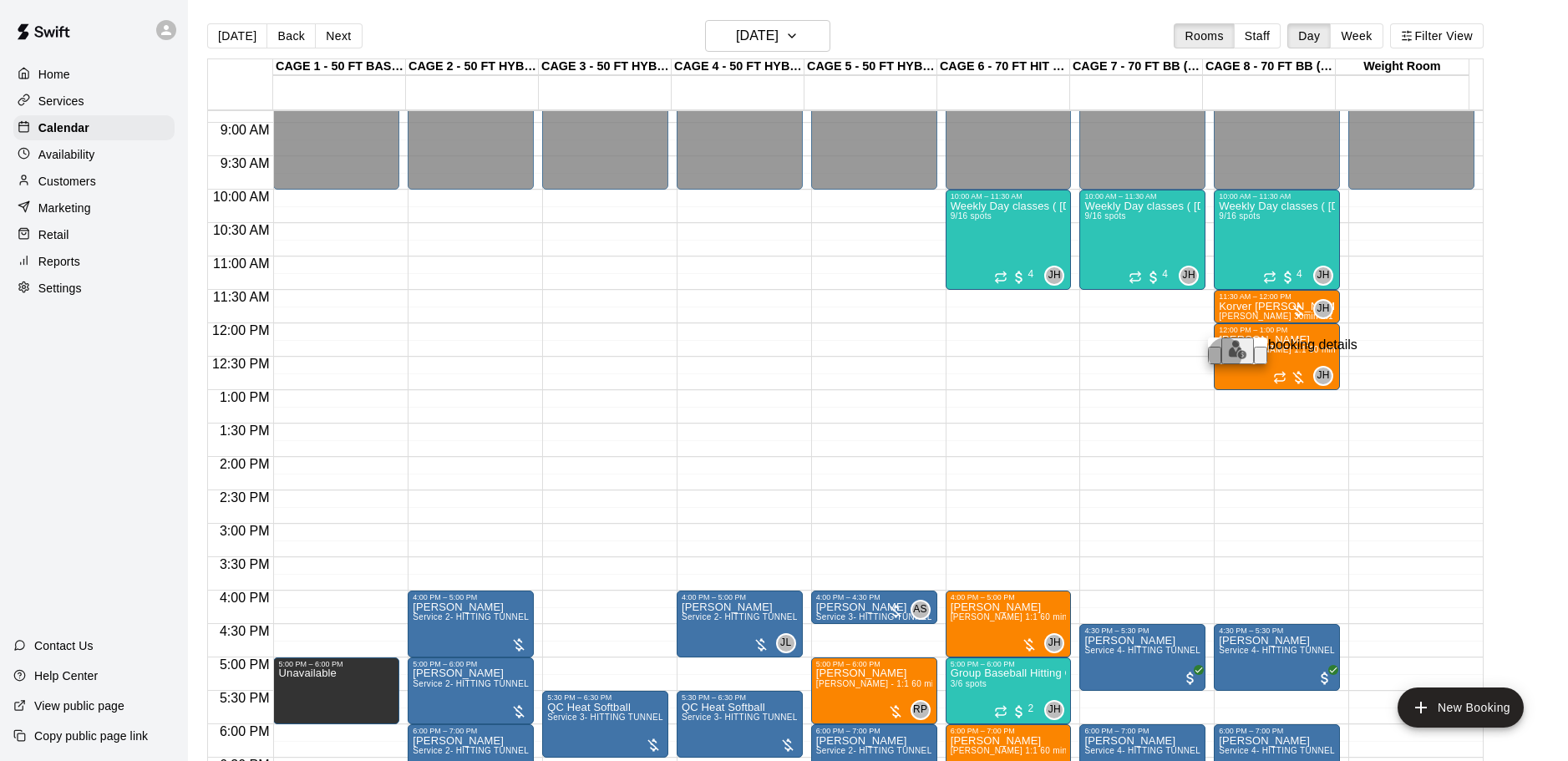
click at [1214, 359] on icon "edit" at bounding box center [1214, 359] width 0 height 0
click at [830, 323] on icon "Next month" at bounding box center [828, 318] width 20 height 20
click at [794, 389] on button "3" at bounding box center [787, 389] width 30 height 30
type input "**********"
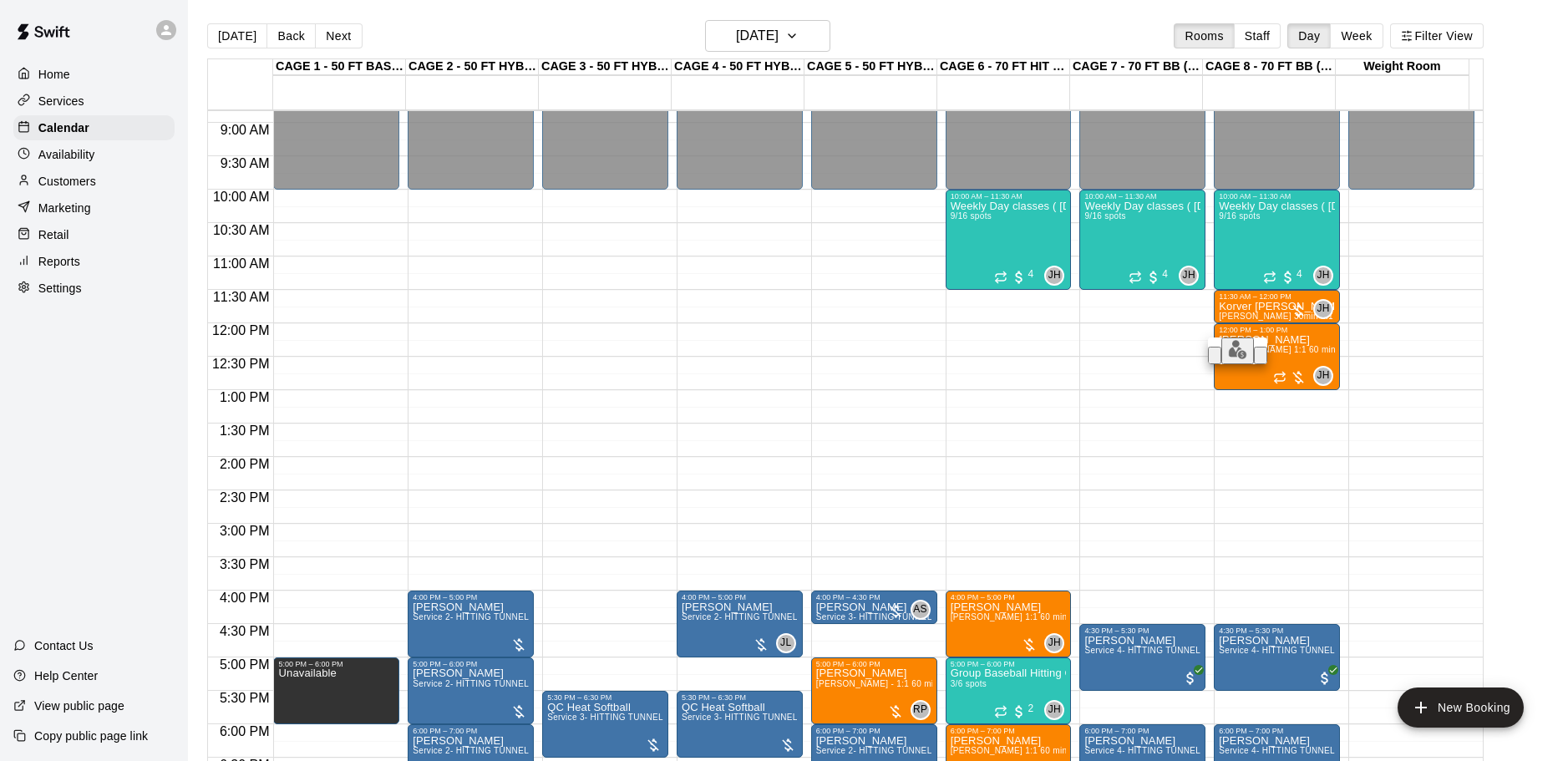
type input "*"
click at [447, 698] on li "Weight Room" at bounding box center [257, 705] width 380 height 15
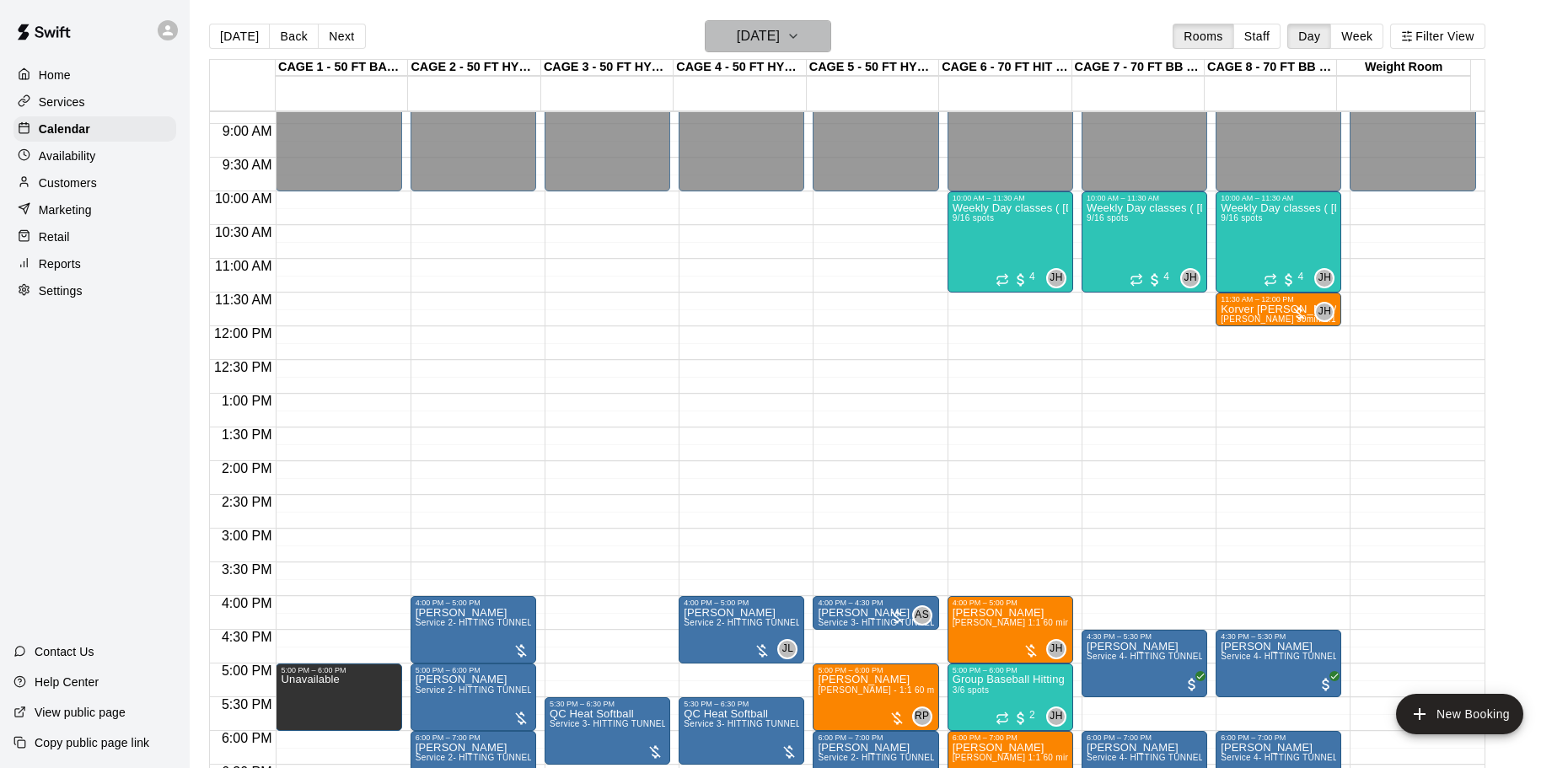
click at [780, 35] on h6 "Friday Sep 12" at bounding box center [758, 36] width 43 height 24
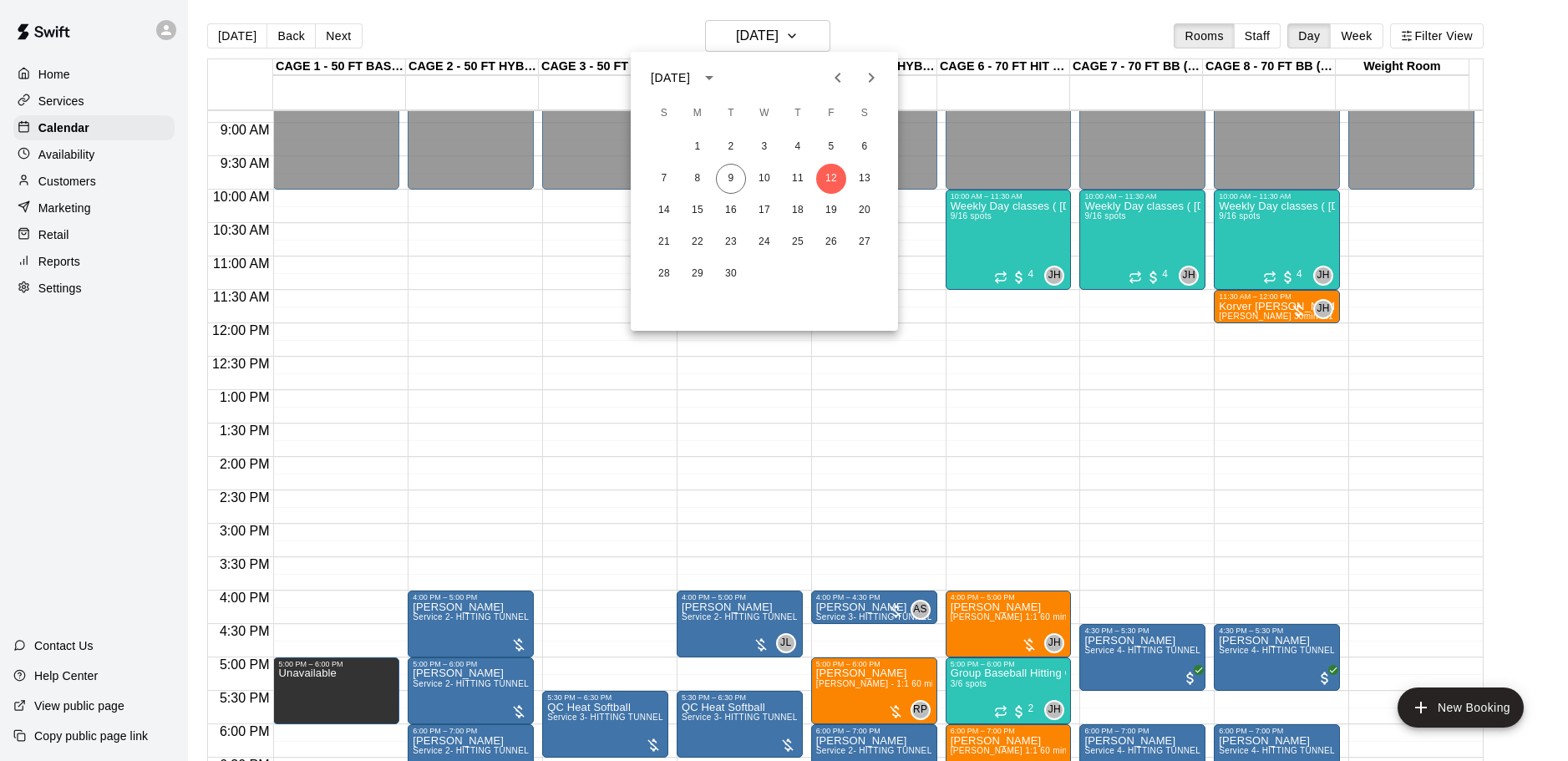
click at [862, 74] on icon "Next month" at bounding box center [871, 77] width 20 height 20
click at [828, 146] on button "3" at bounding box center [831, 147] width 30 height 30
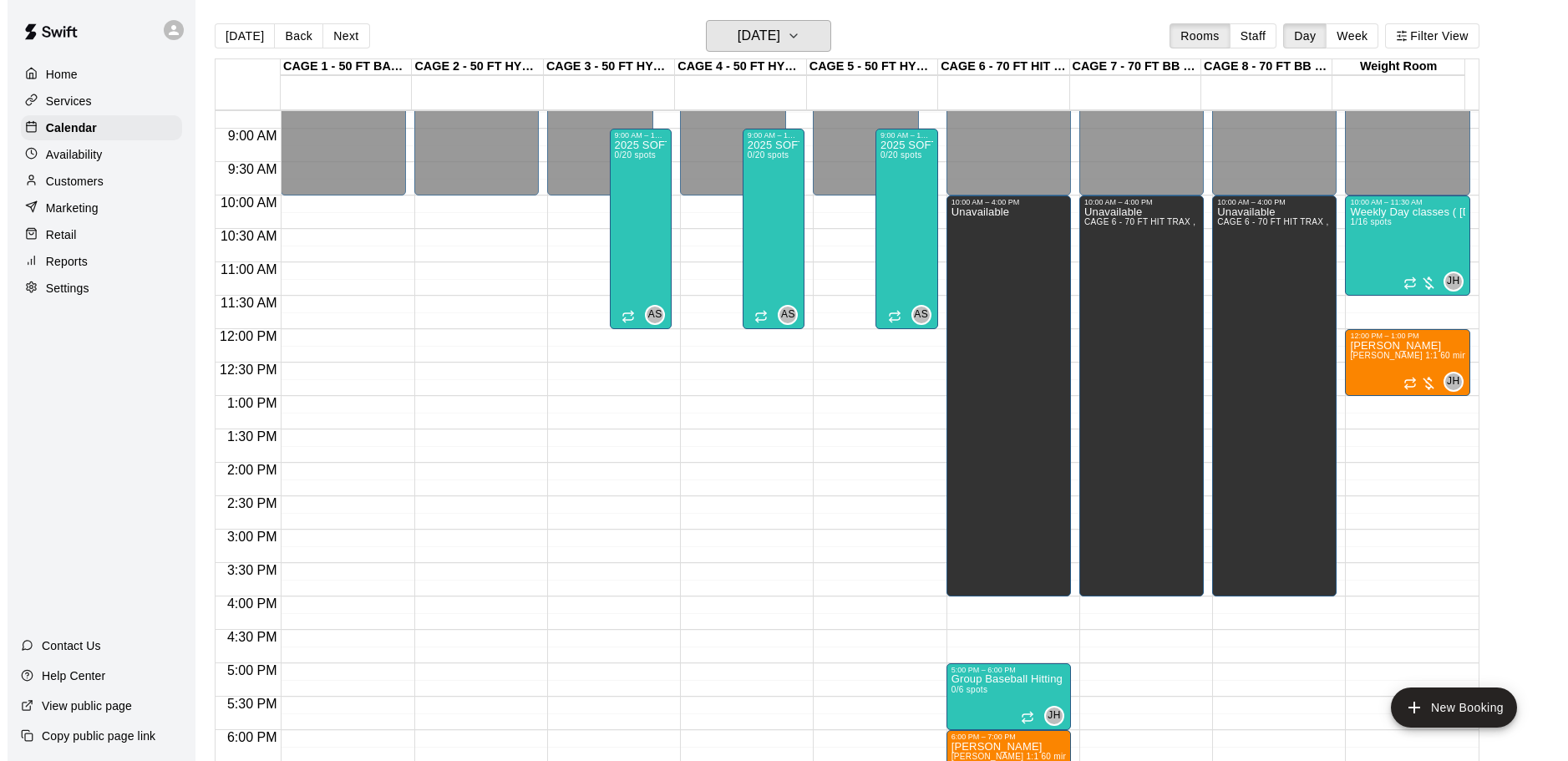
scroll to position [507, 0]
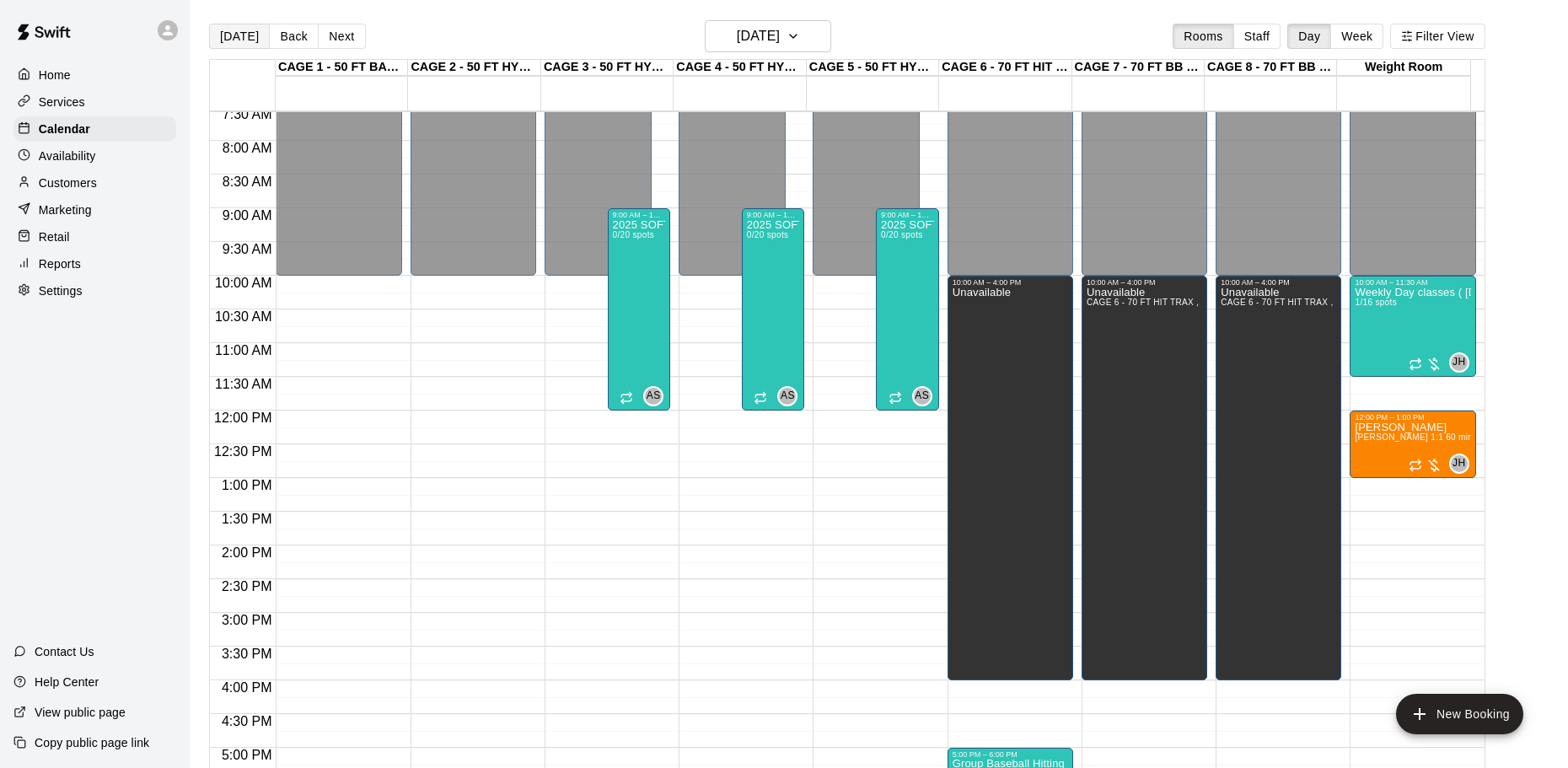
click at [234, 39] on button "[DATE]" at bounding box center [240, 36] width 60 height 25
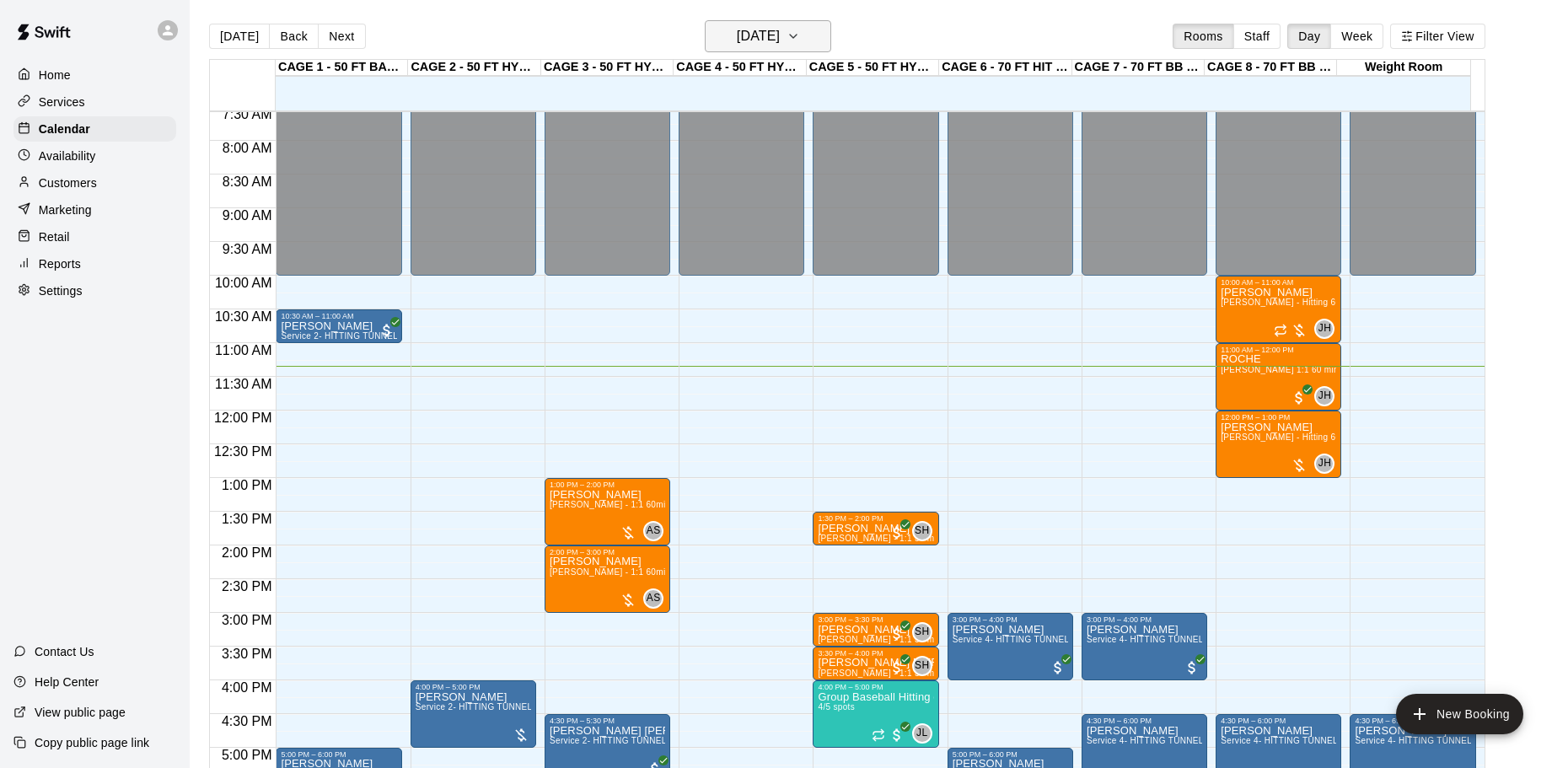
click at [739, 21] on button "[DATE]" at bounding box center [768, 36] width 126 height 32
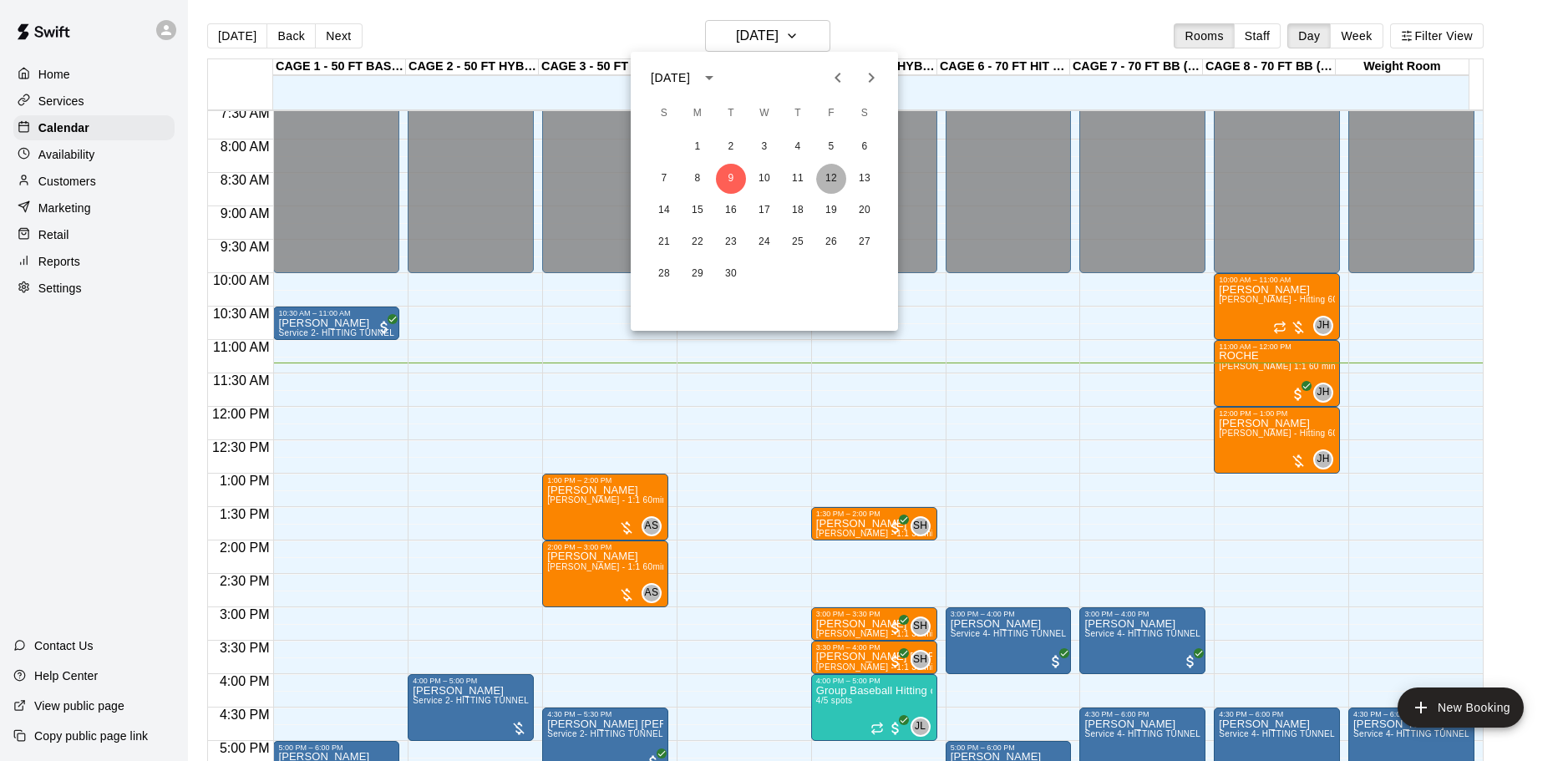
click at [835, 181] on button "12" at bounding box center [831, 179] width 30 height 30
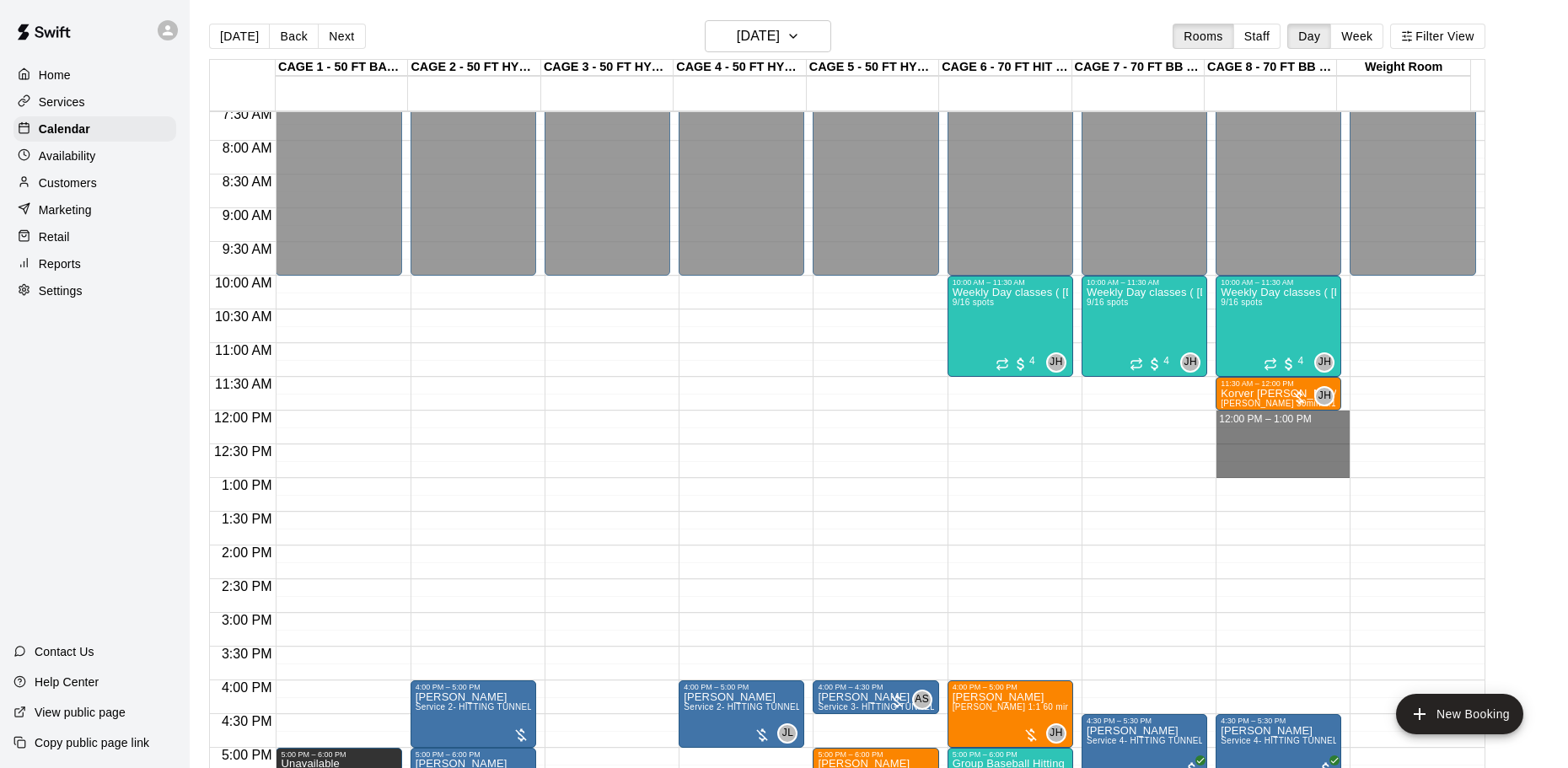
drag, startPoint x: 1259, startPoint y: 421, endPoint x: 1259, endPoint y: 466, distance: 45.0
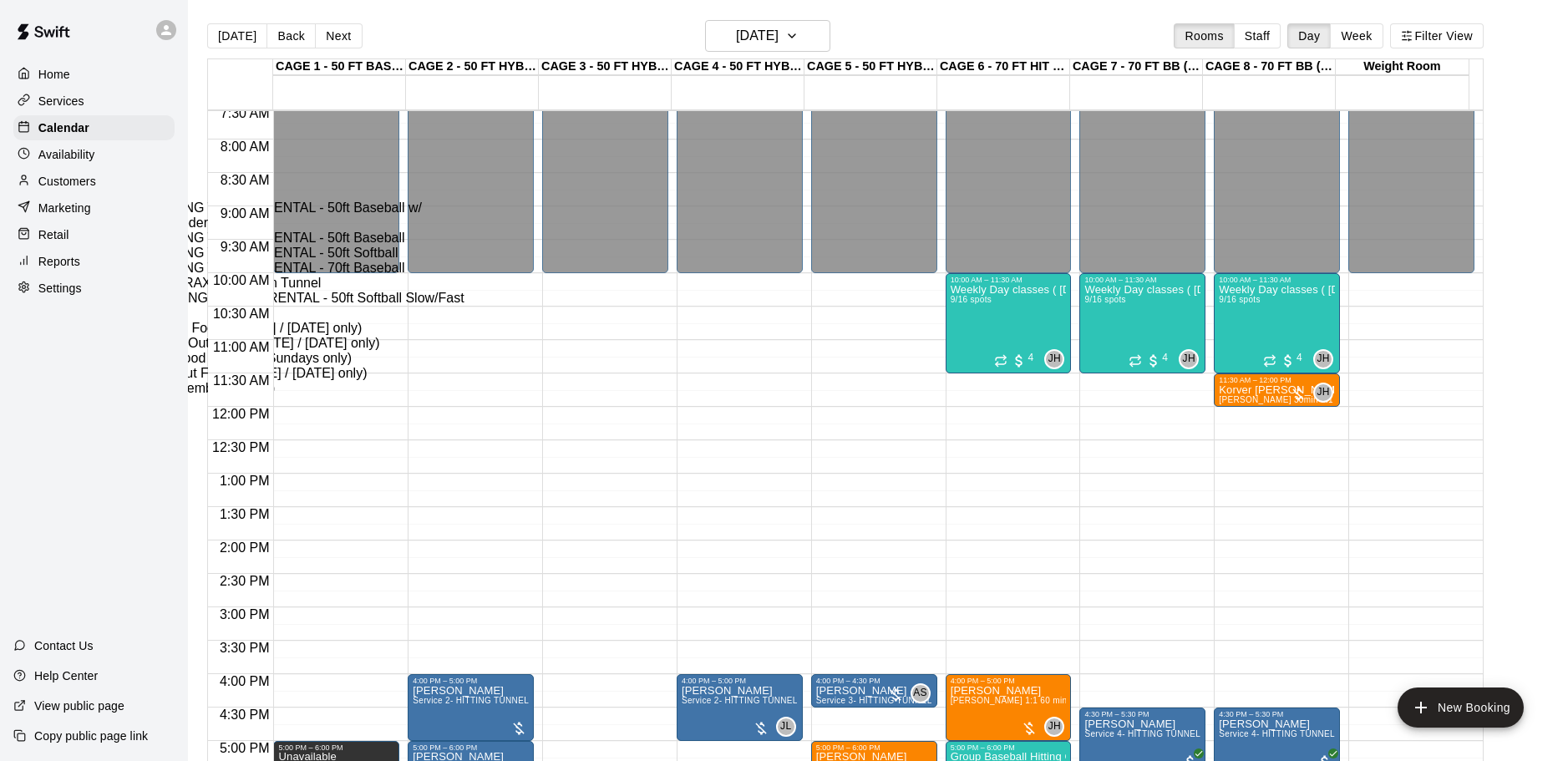
click at [467, 275] on li "Service 4- HITTING TUNNEL RENTAL - 70ft Baseball" at bounding box center [277, 267] width 380 height 15
type input "**********"
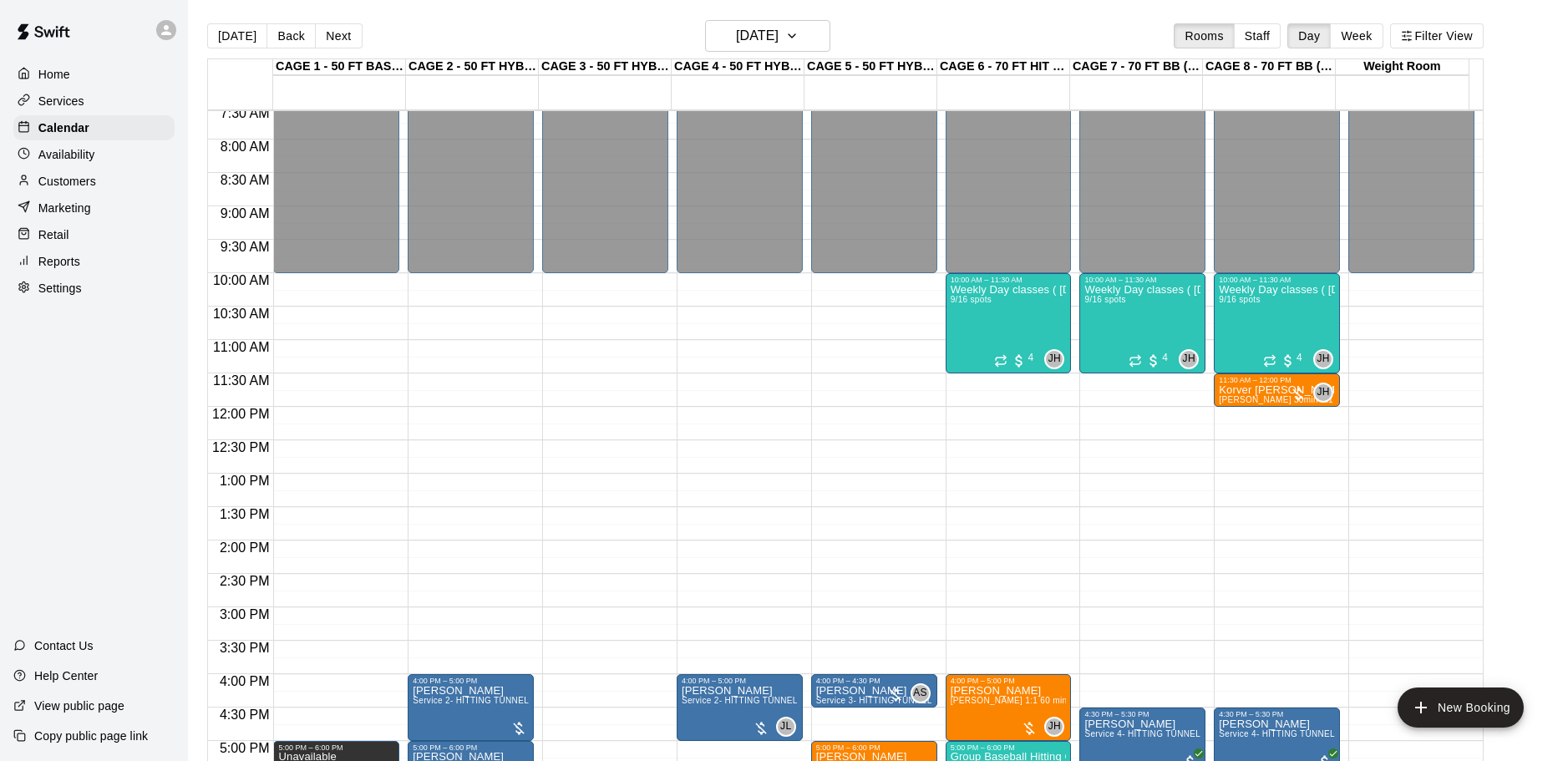
click at [467, 216] on li "[PERSON_NAME] 1:1 60 min. pitching Lesson" at bounding box center [277, 208] width 380 height 15
type input "**********"
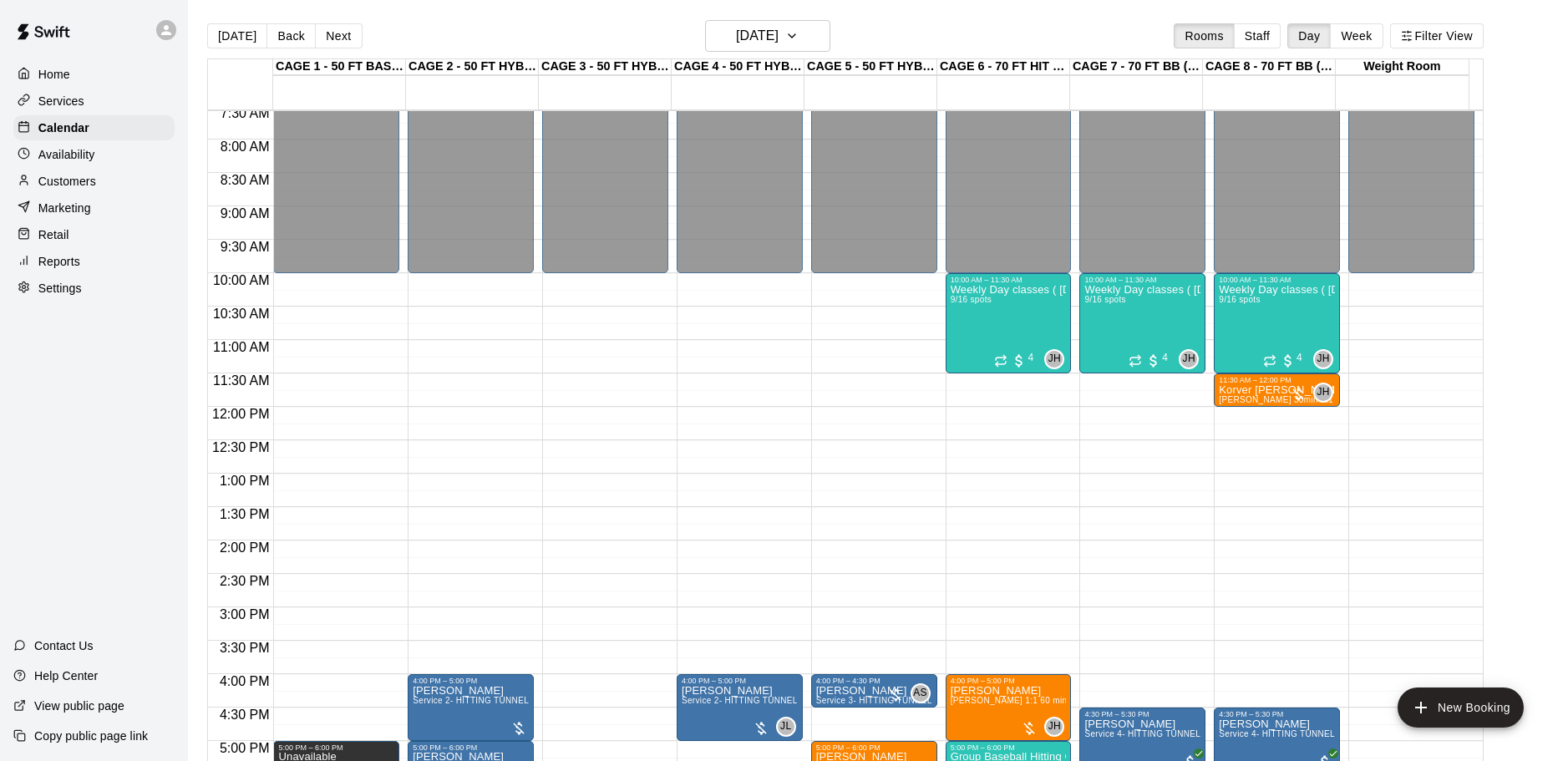
drag, startPoint x: 705, startPoint y: 280, endPoint x: 755, endPoint y: 260, distance: 53.9
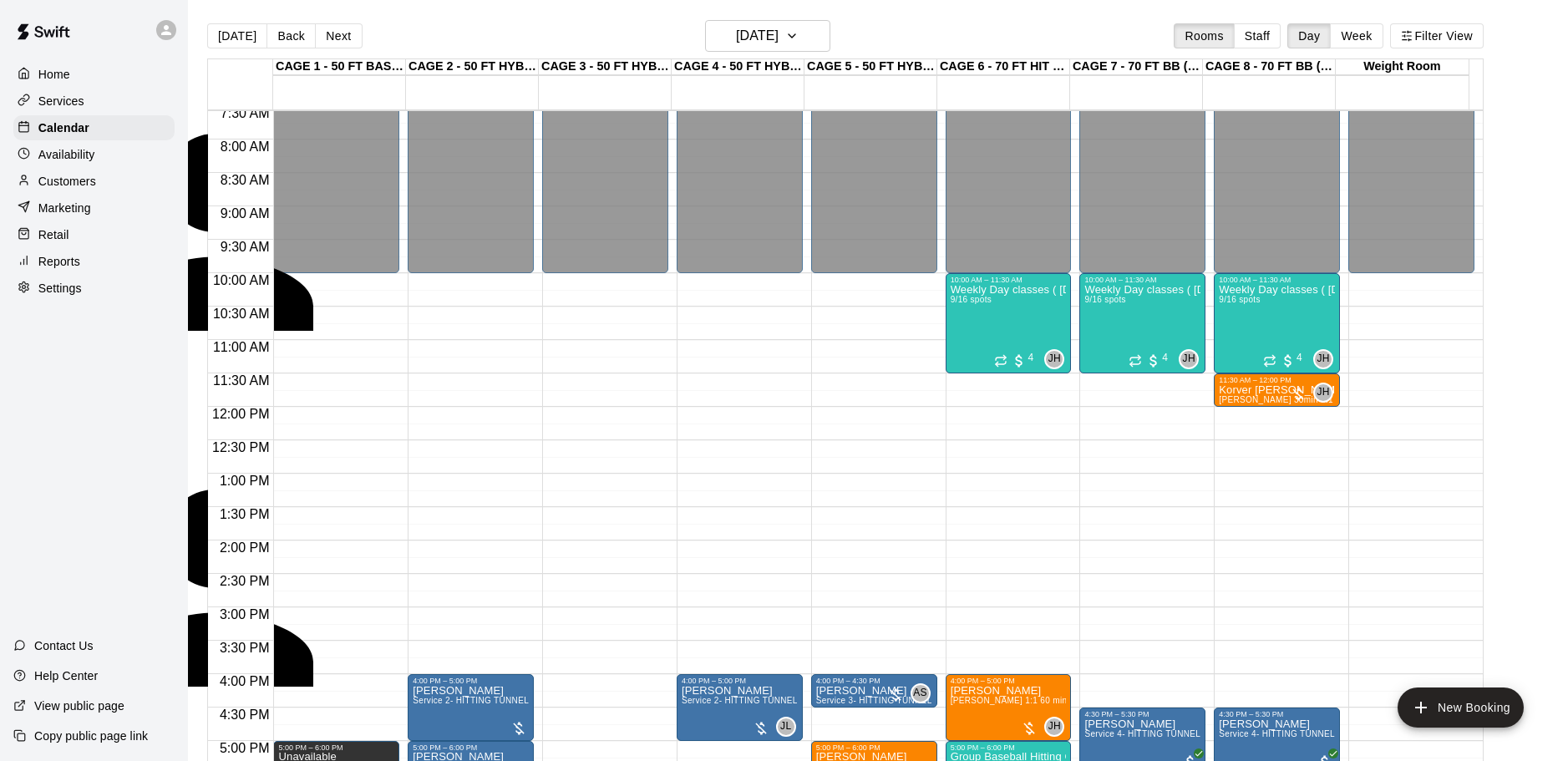
click at [123, 425] on span "Instructor" at bounding box center [95, 432] width 56 height 14
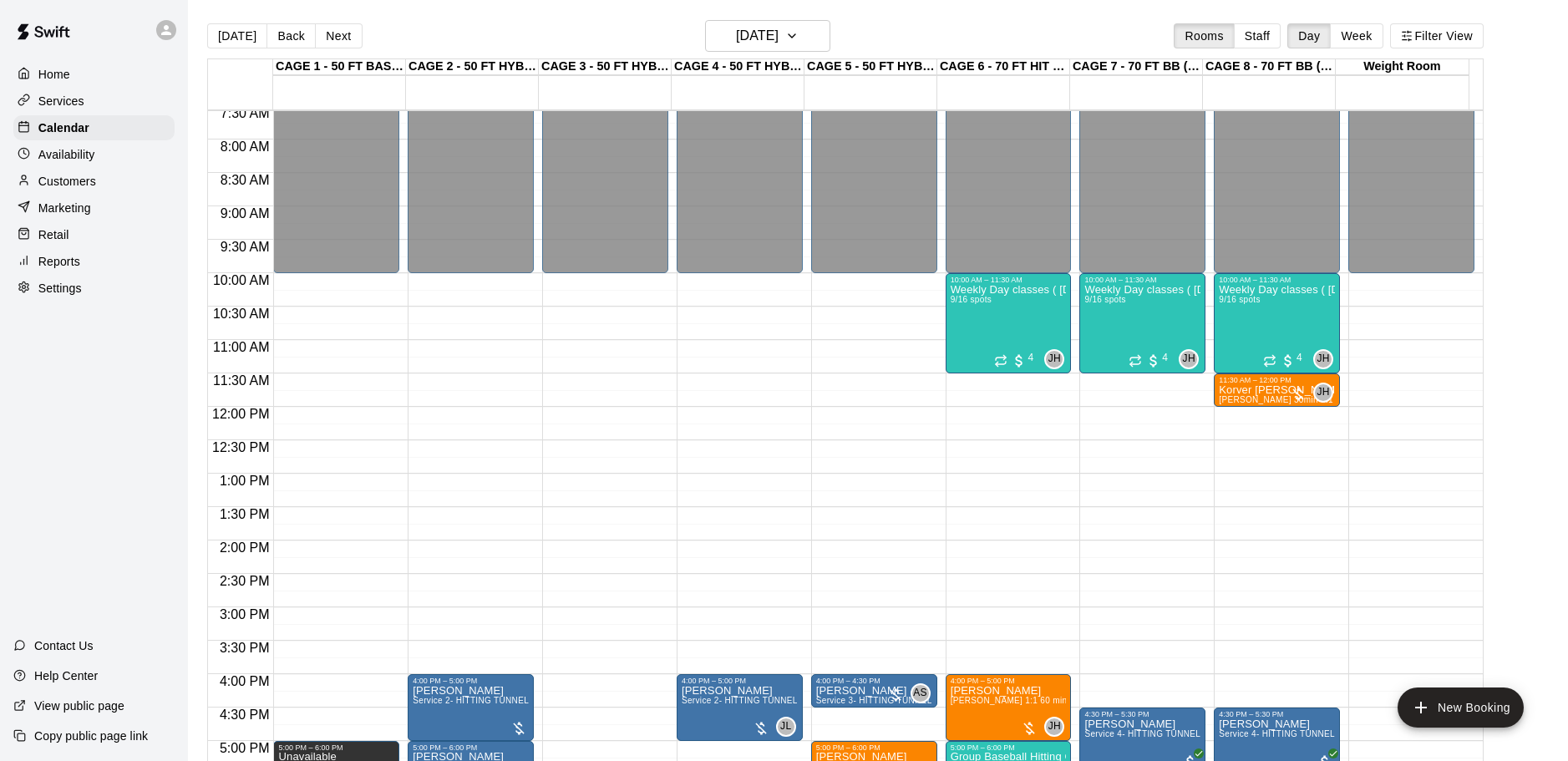
type input "****"
type input "*****"
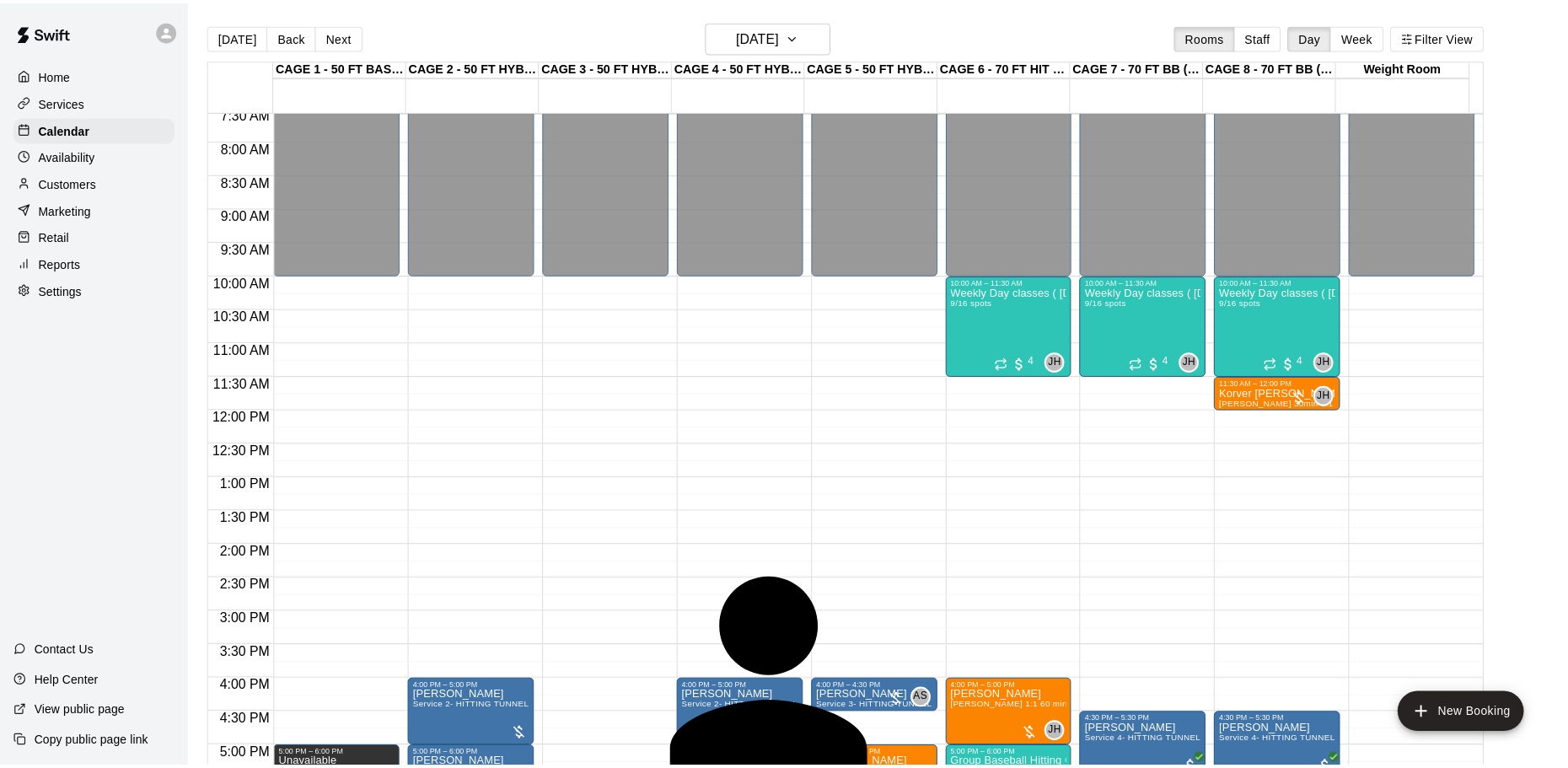
scroll to position [0, 0]
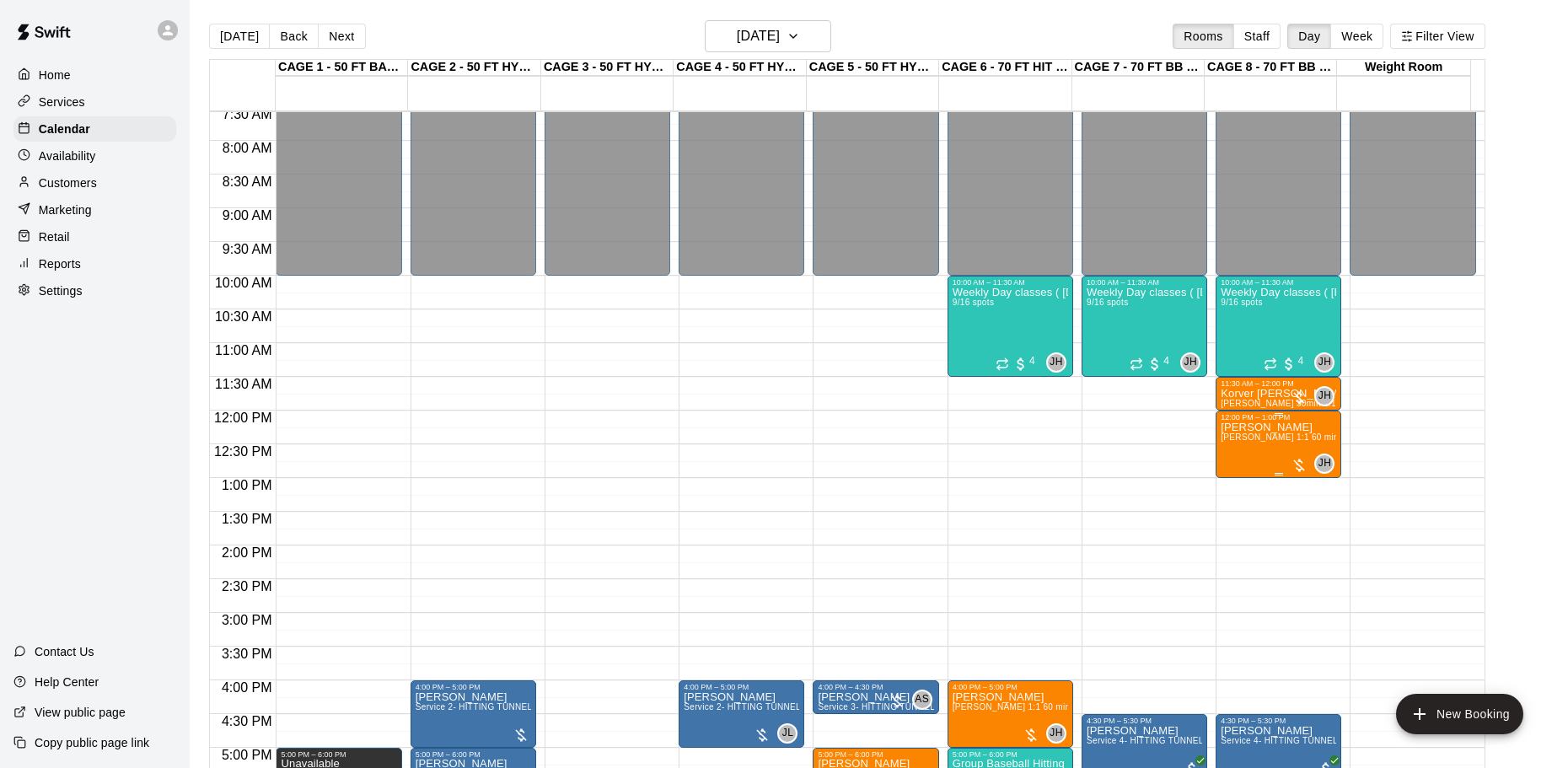
click at [1270, 439] on span "[PERSON_NAME] 1:1 60 min. pitching Lesson" at bounding box center [1313, 437] width 186 height 9
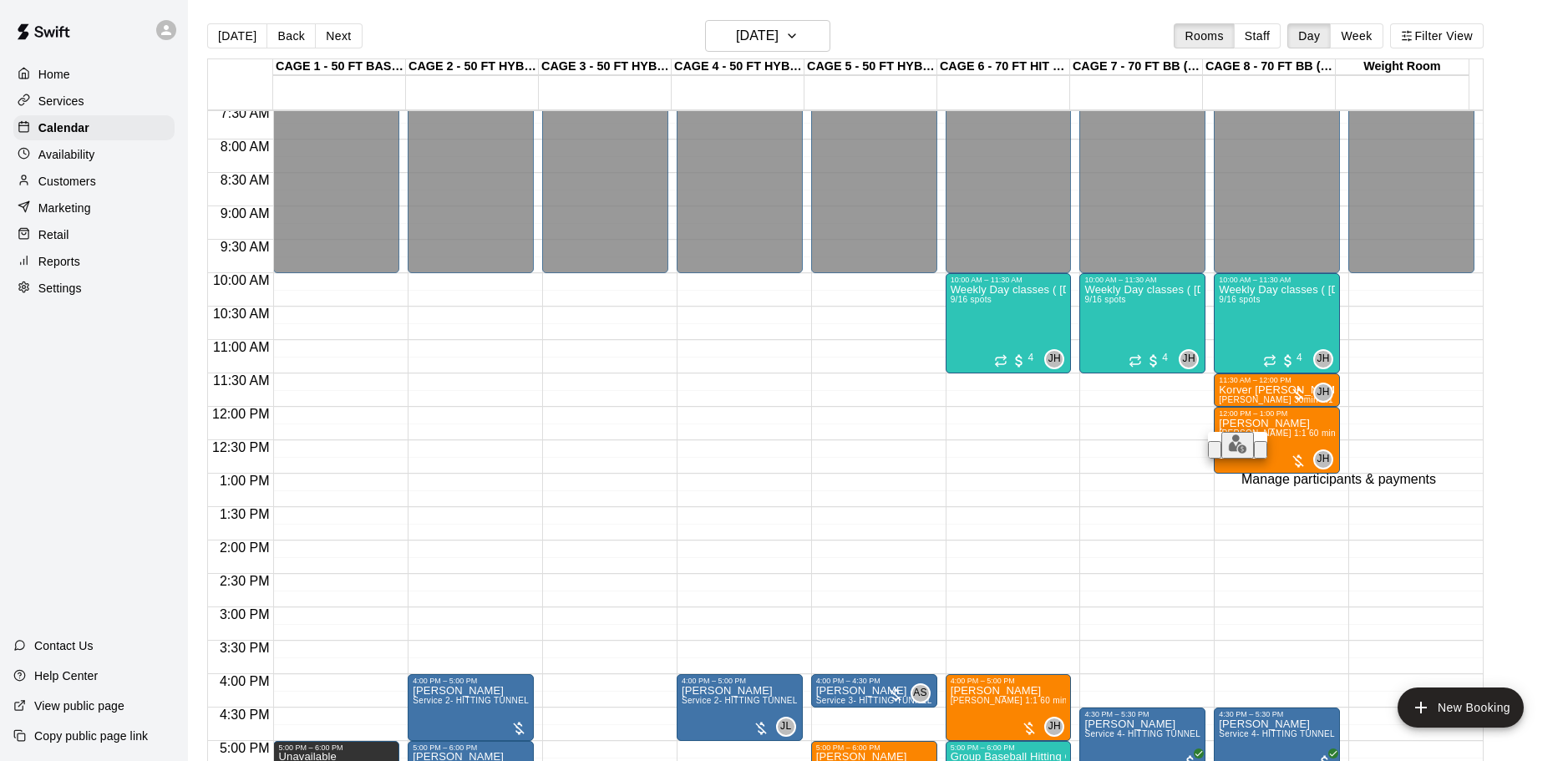
click at [1221, 458] on button "edit" at bounding box center [1236, 445] width 33 height 26
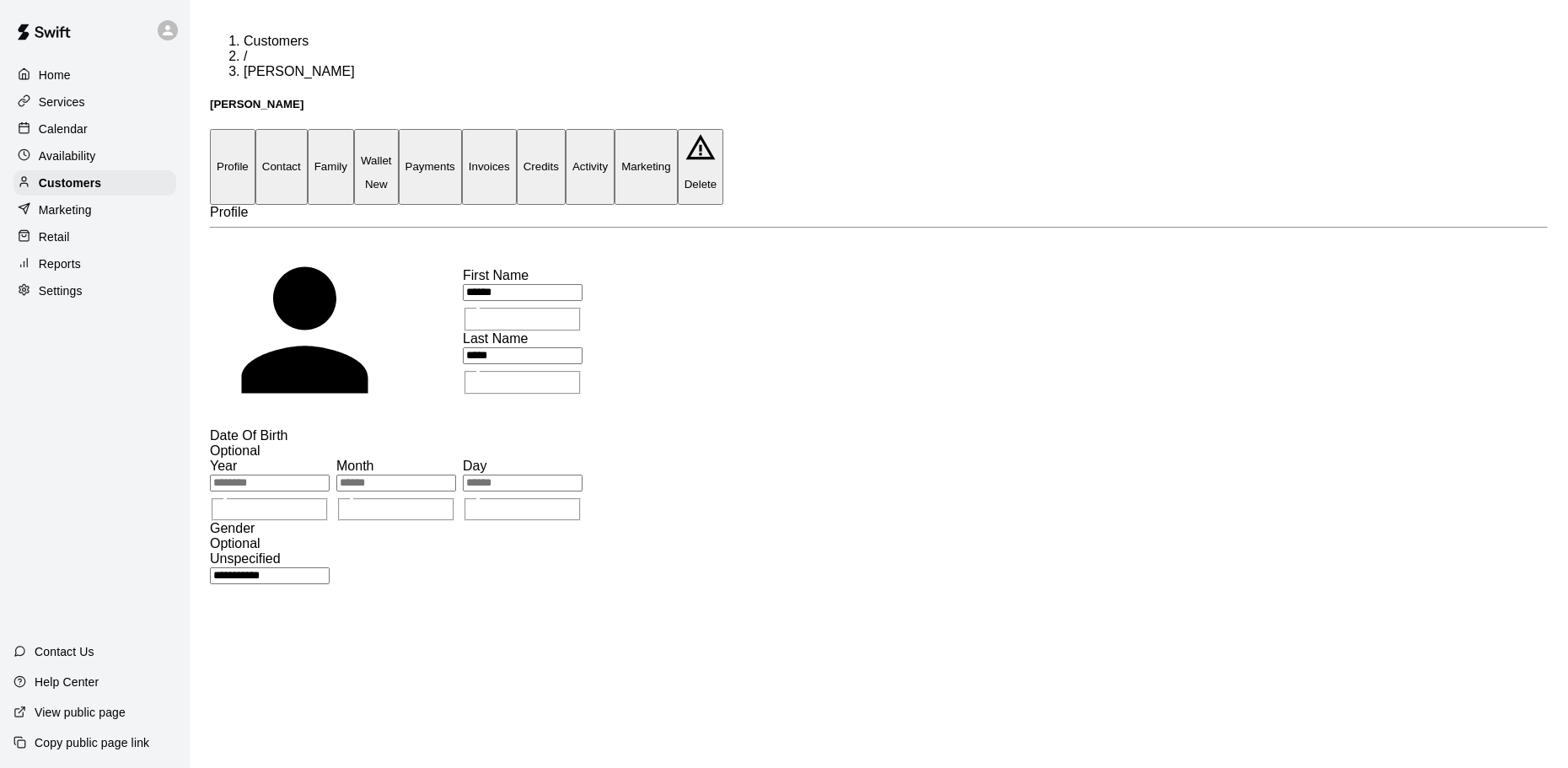
click at [462, 129] on button "Payments" at bounding box center [430, 166] width 63 height 75
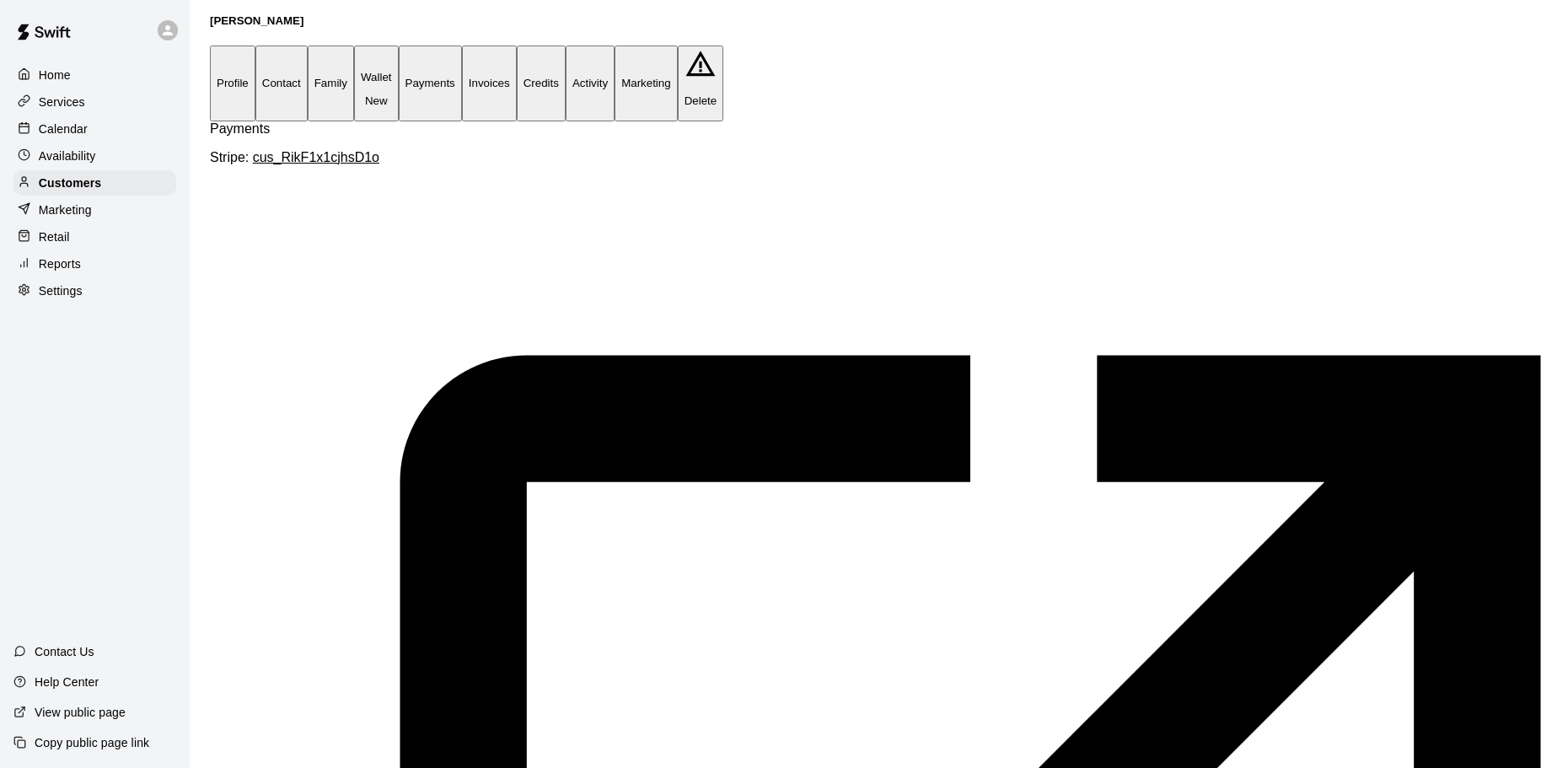
scroll to position [0, 482]
click at [517, 45] on button "Invoices" at bounding box center [489, 83] width 55 height 75
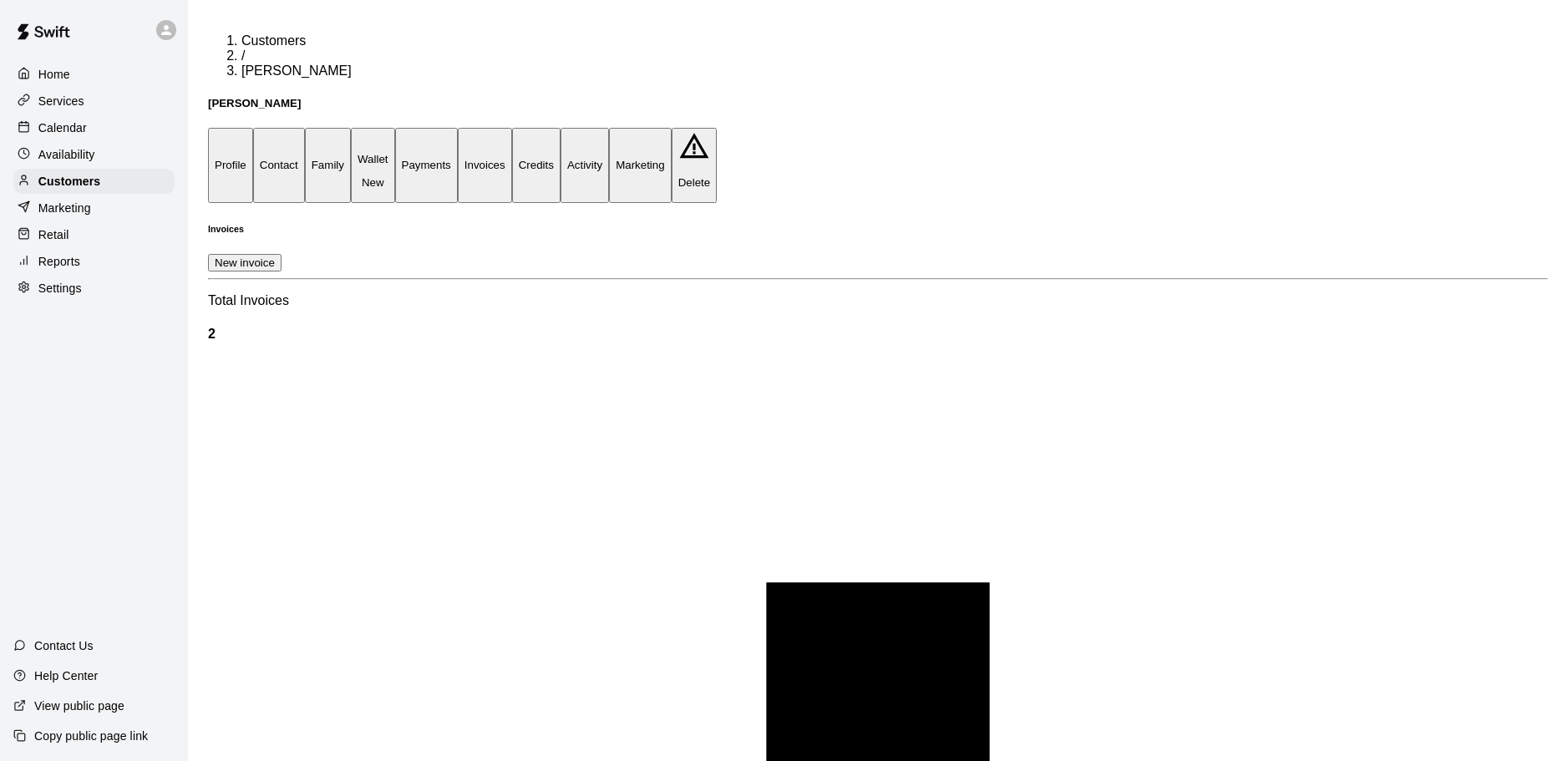
click at [457, 128] on button "Payments" at bounding box center [426, 165] width 62 height 75
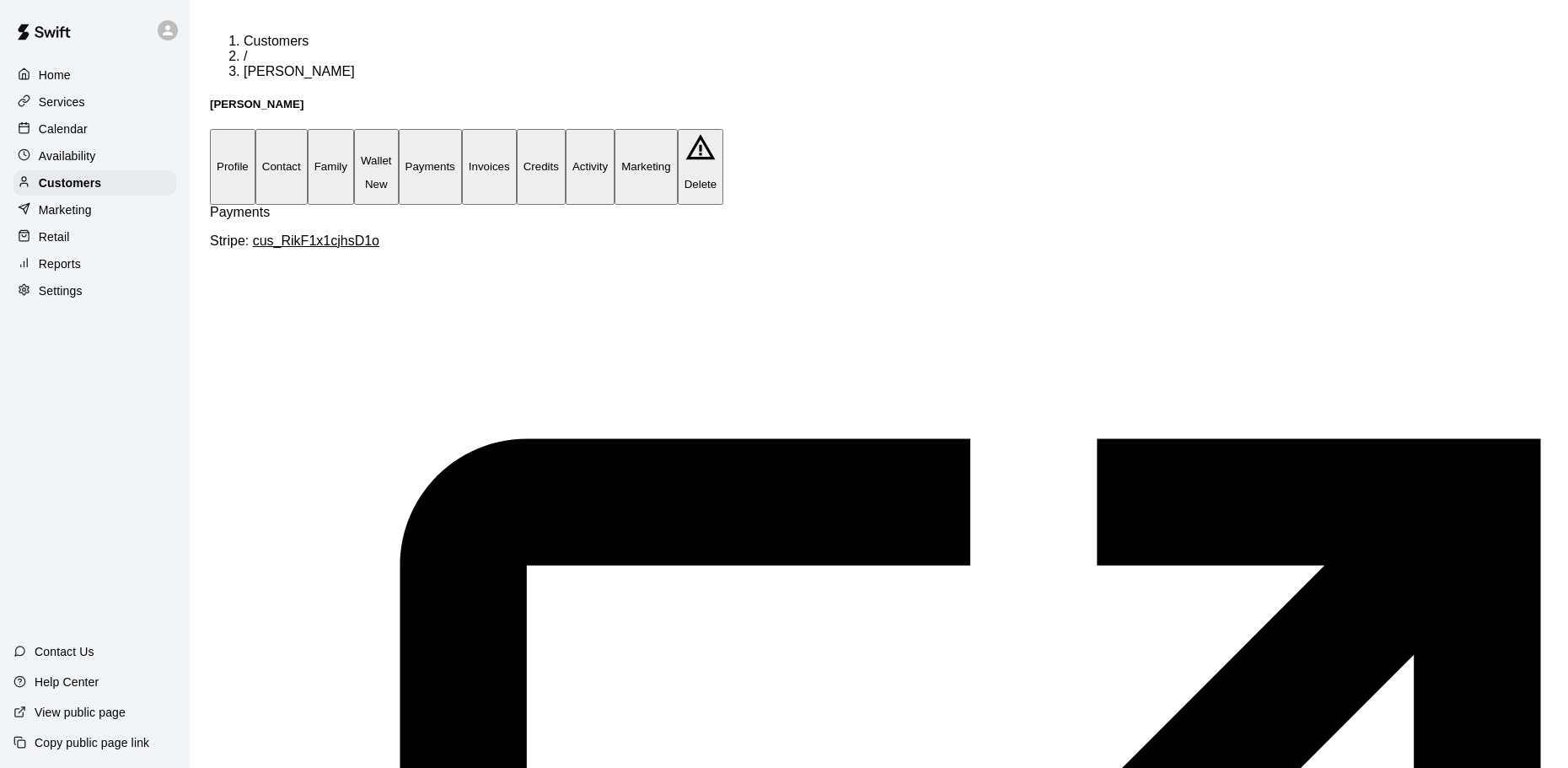
click at [53, 131] on p "Calendar" at bounding box center [63, 129] width 49 height 17
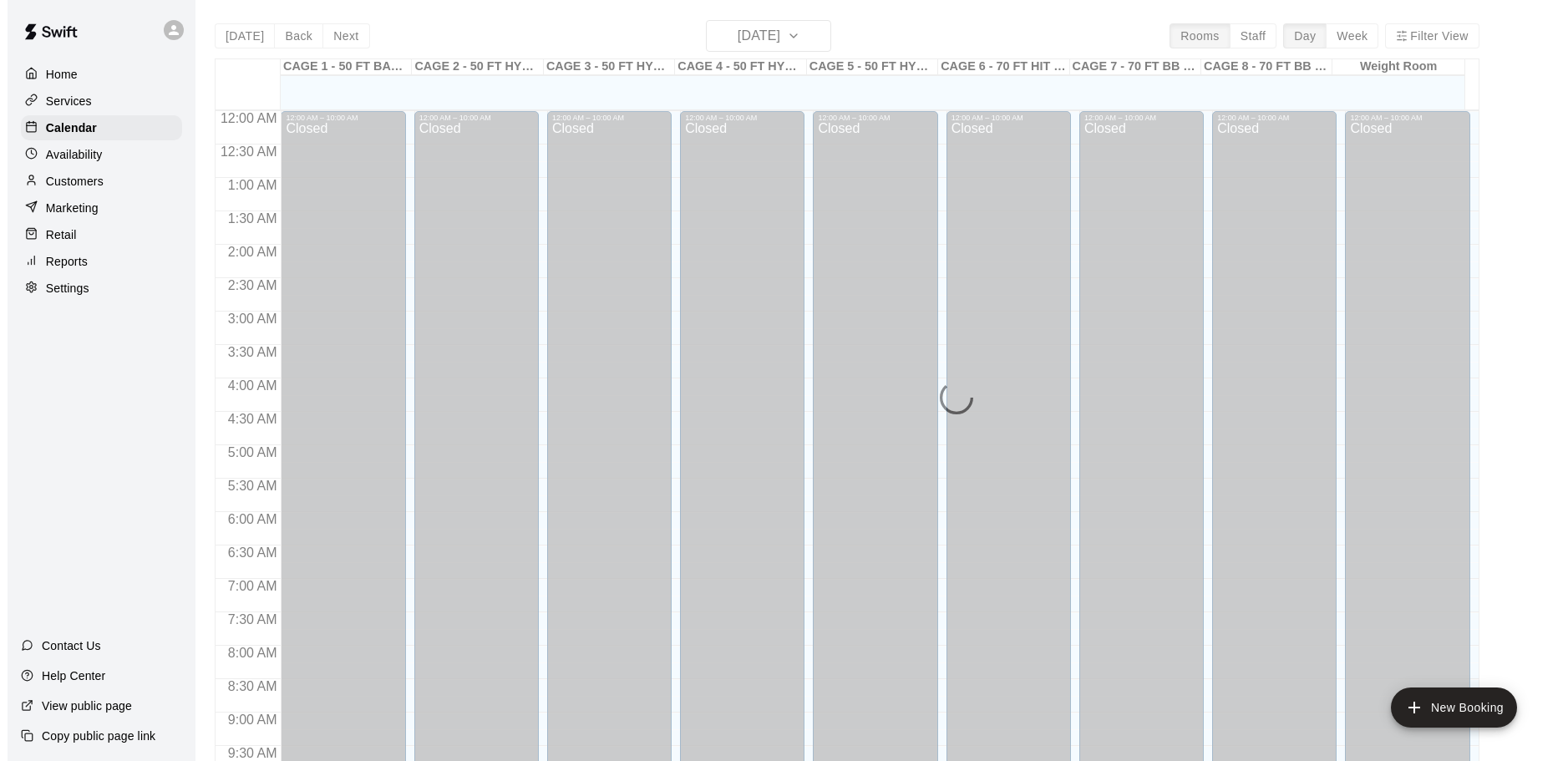
scroll to position [762, 0]
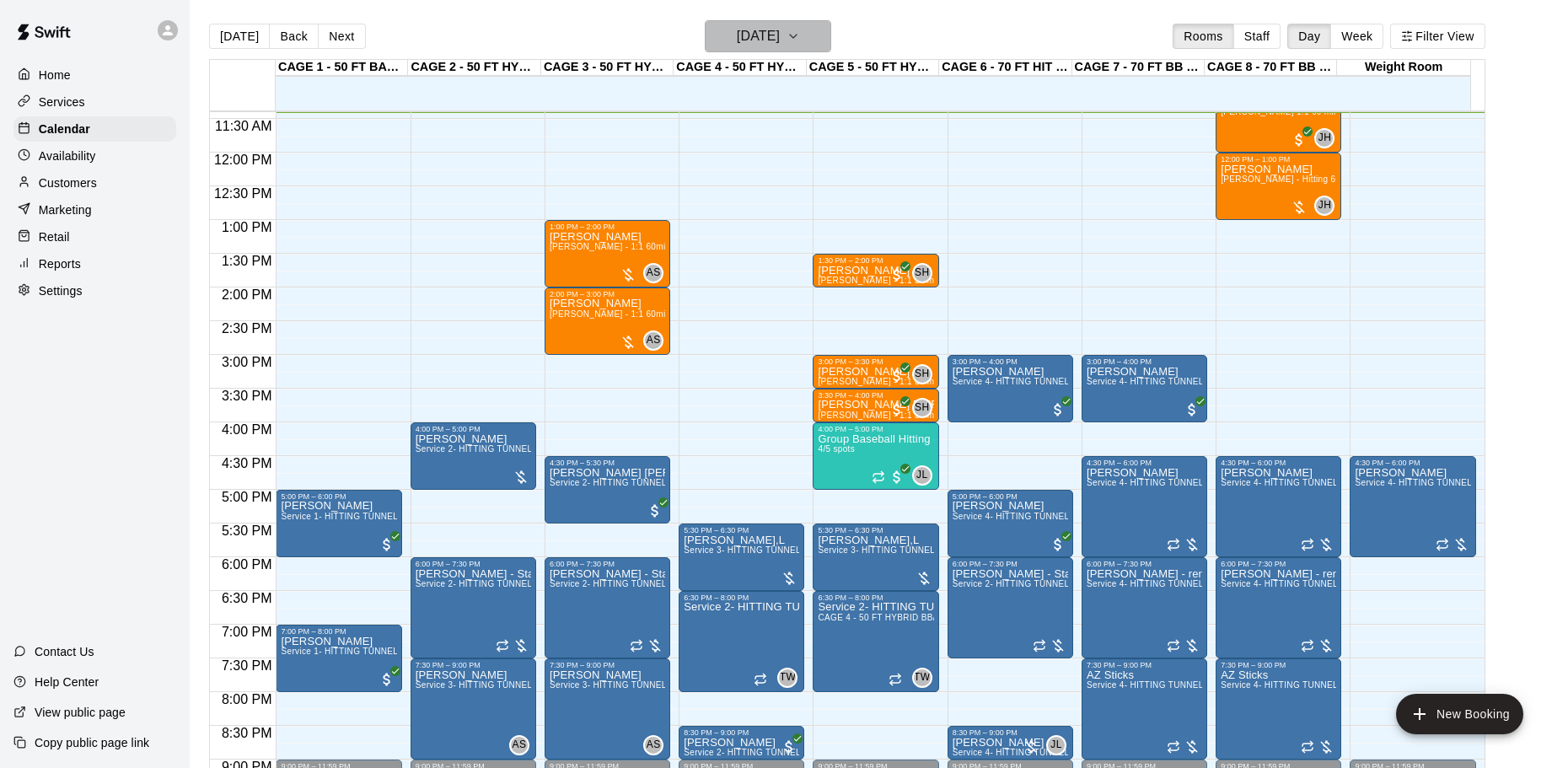
click at [764, 25] on h6 "[DATE]" at bounding box center [758, 36] width 43 height 24
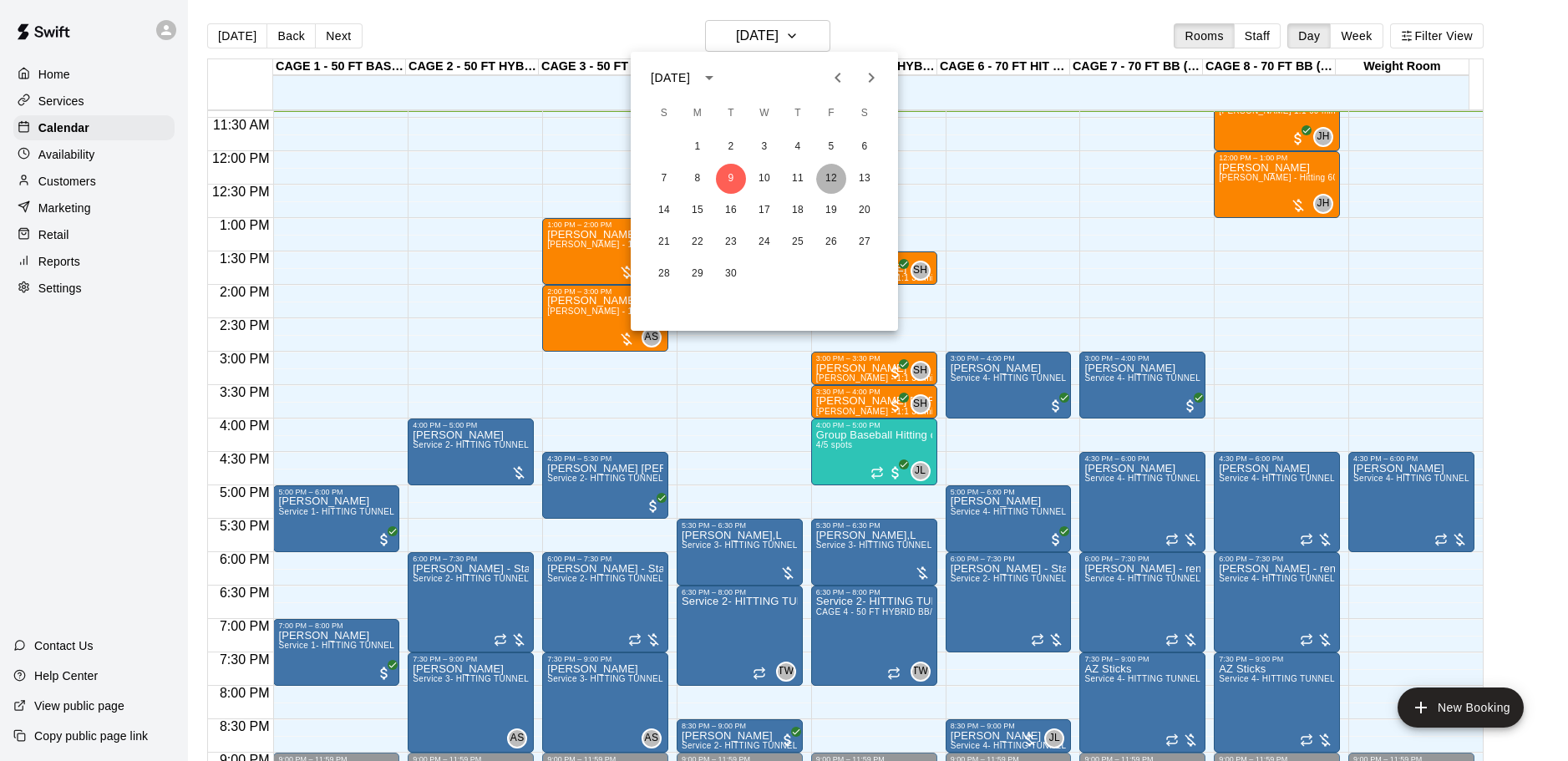
click at [835, 184] on button "12" at bounding box center [831, 179] width 30 height 30
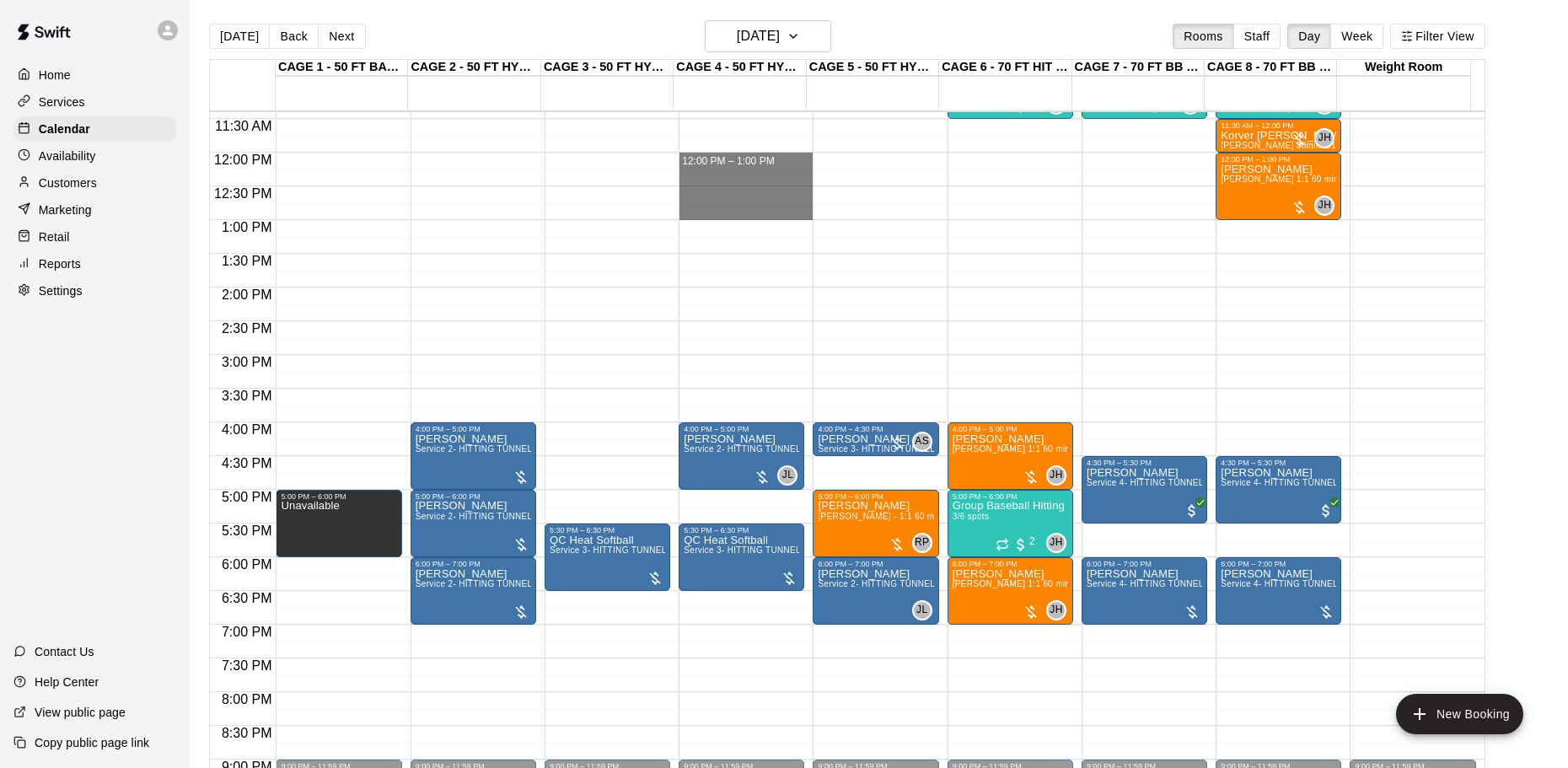
drag, startPoint x: 750, startPoint y: 165, endPoint x: 743, endPoint y: 215, distance: 50.5
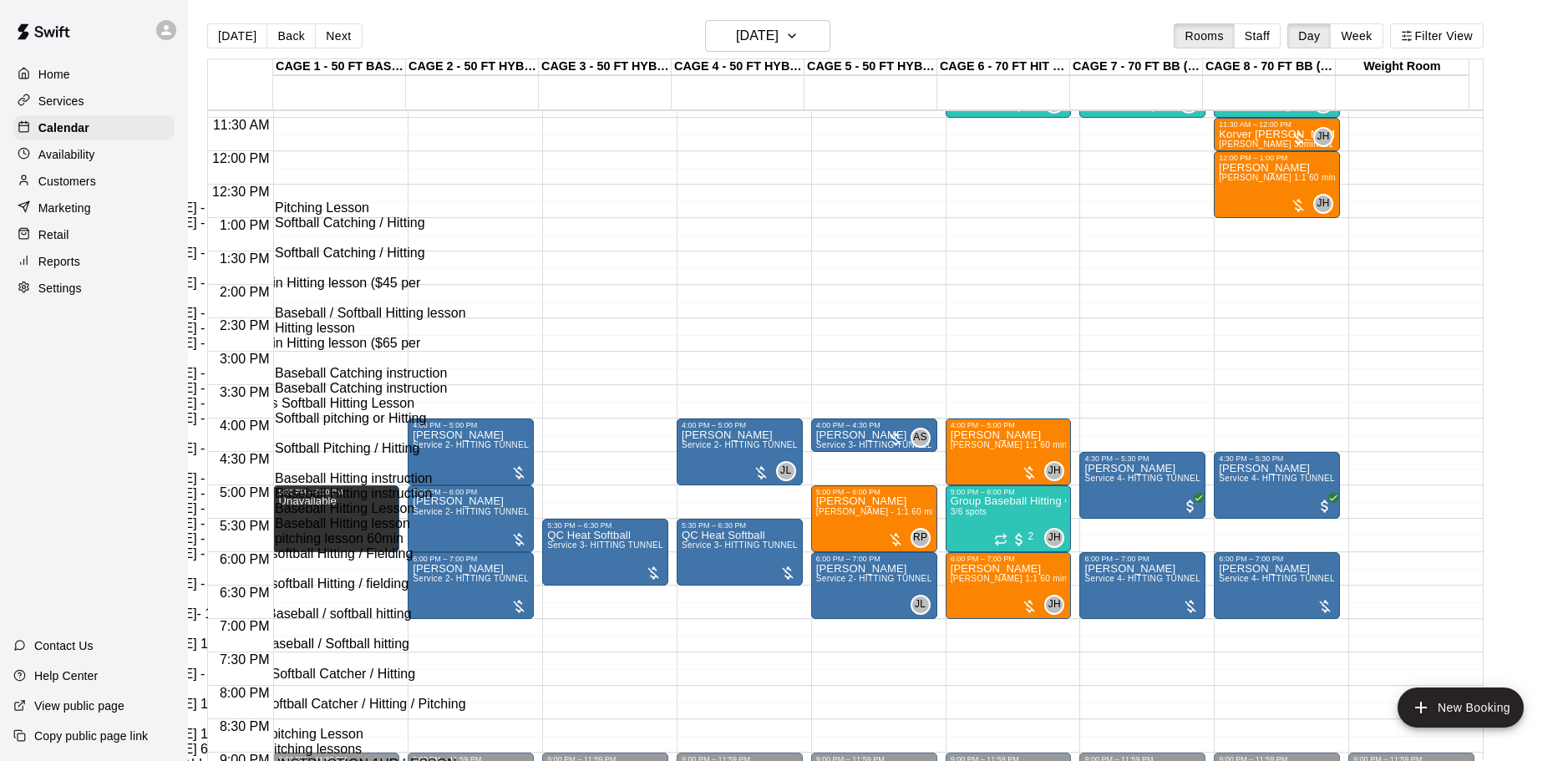
click at [467, 546] on li "[PERSON_NAME] - 1:1 60min softball Hitting / Fielding instruction" at bounding box center [277, 561] width 380 height 30
type input "**********"
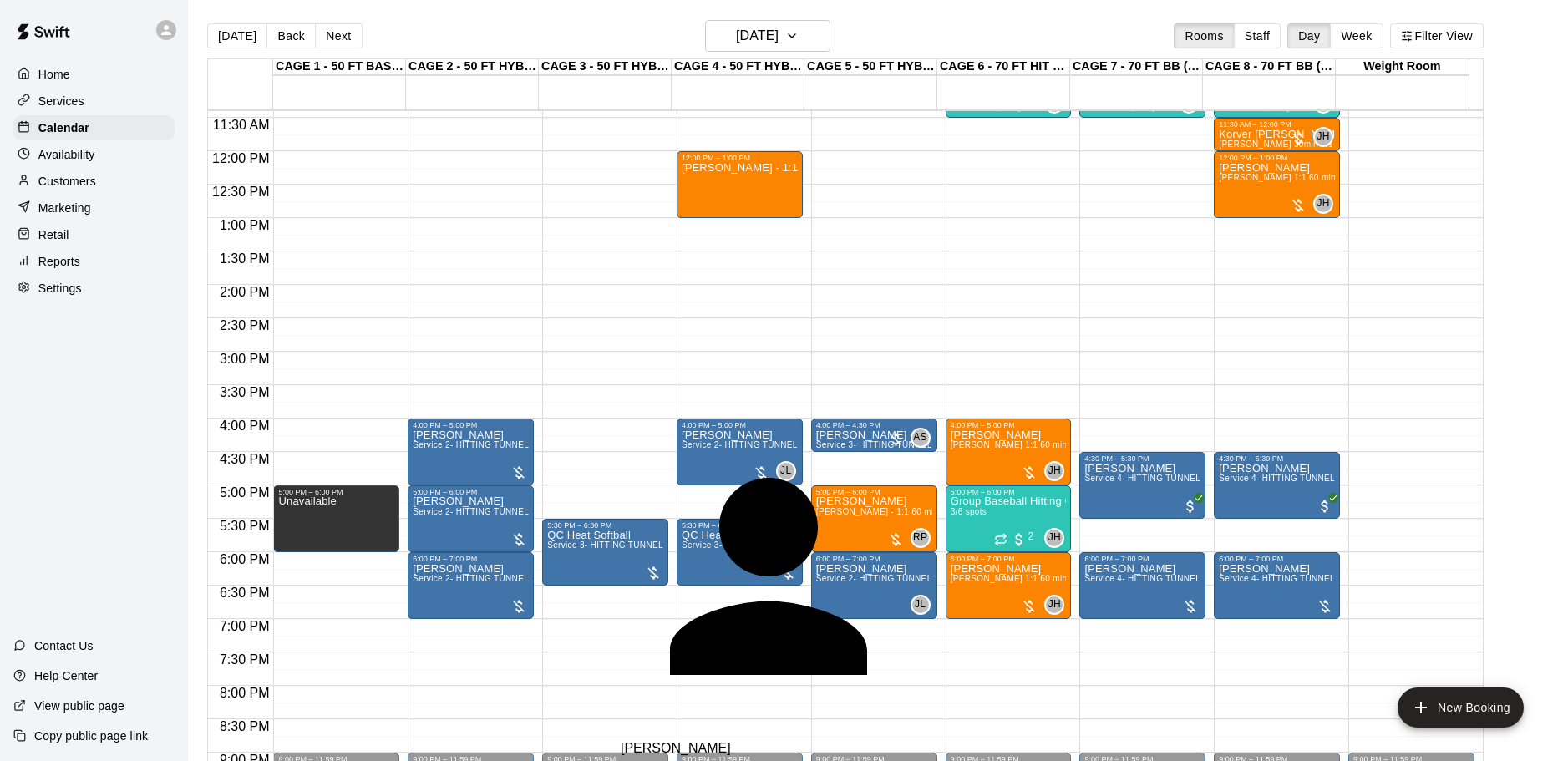
type input "*"
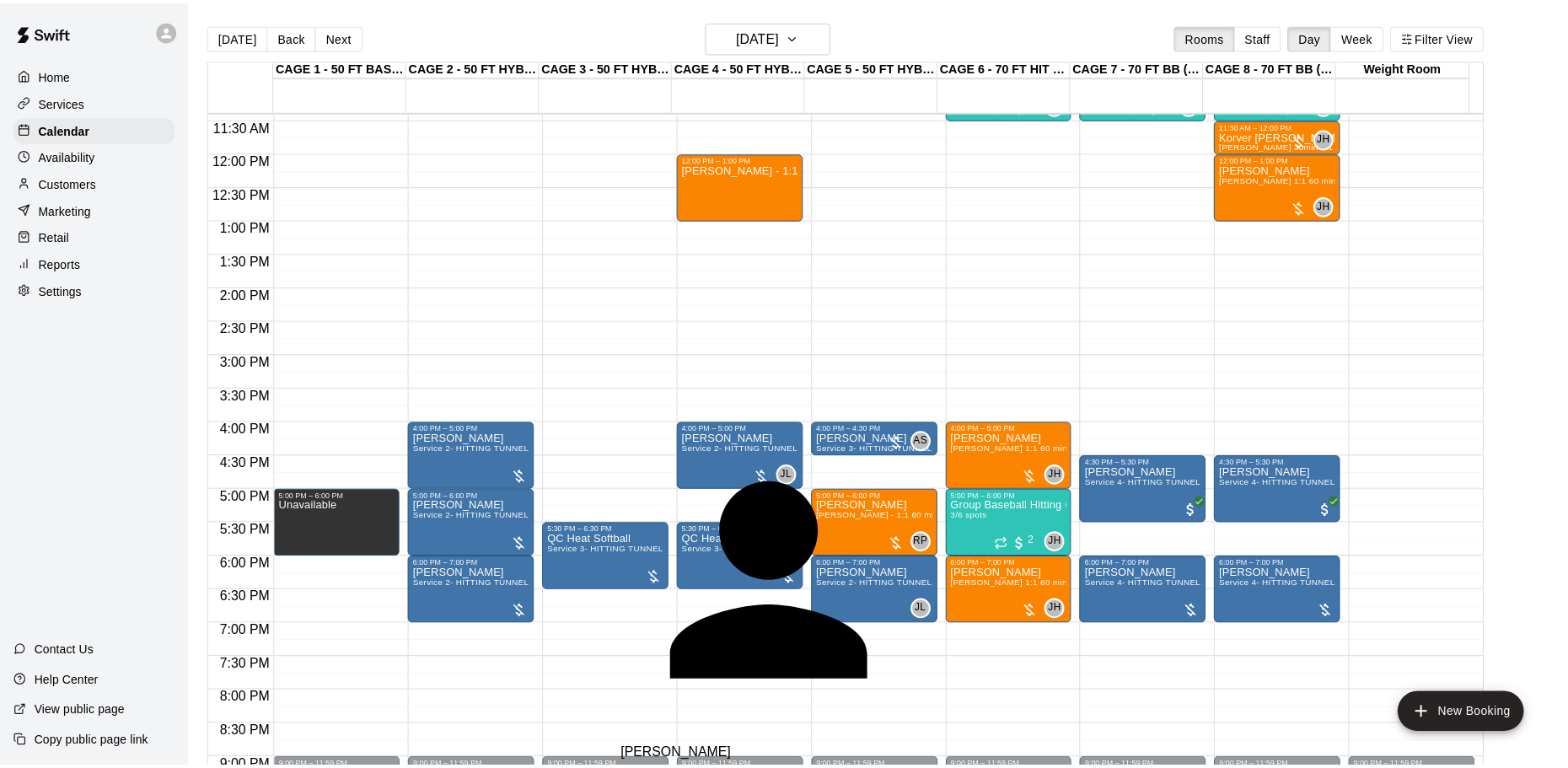
scroll to position [0, 0]
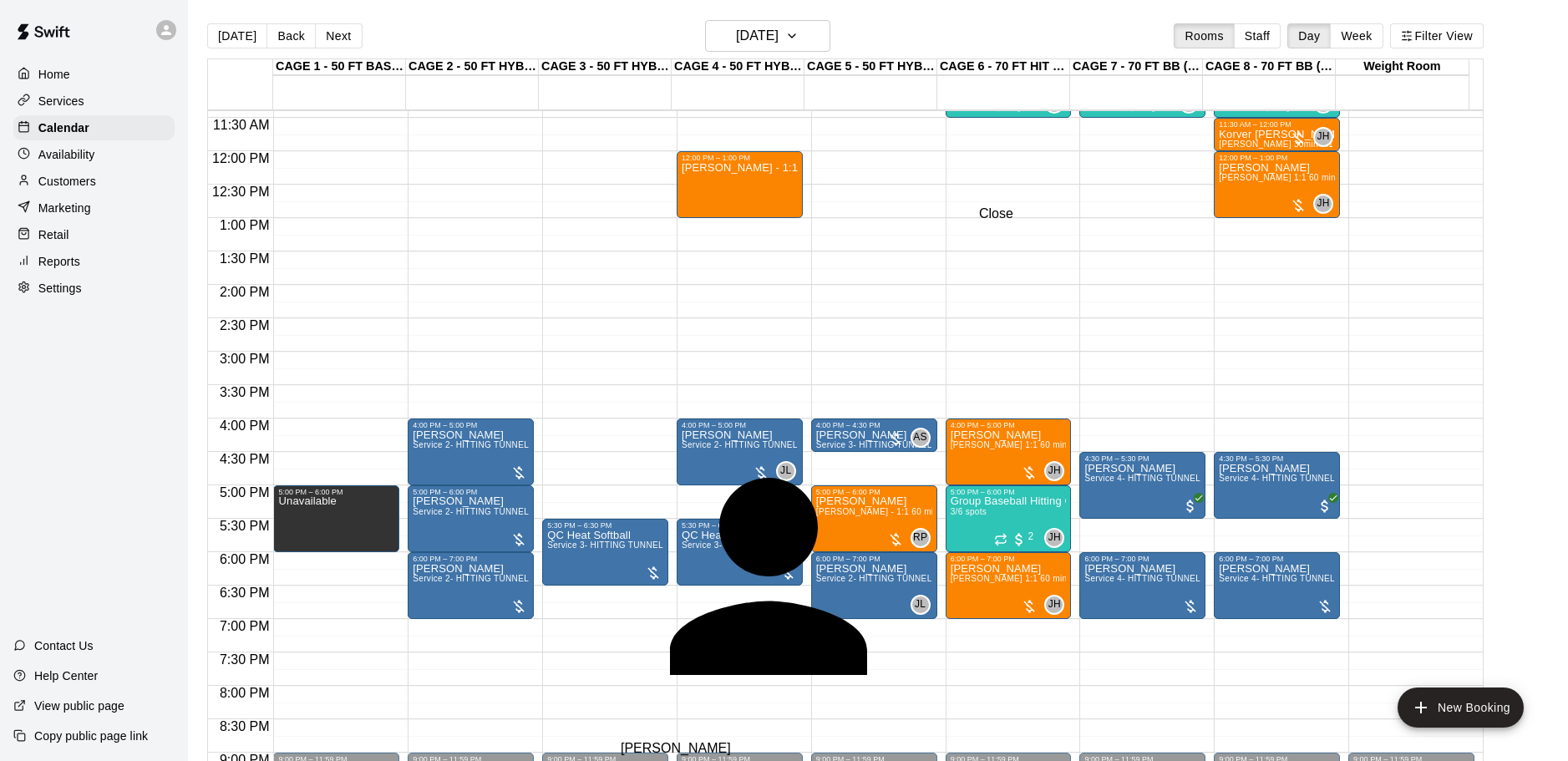
type input "*****"
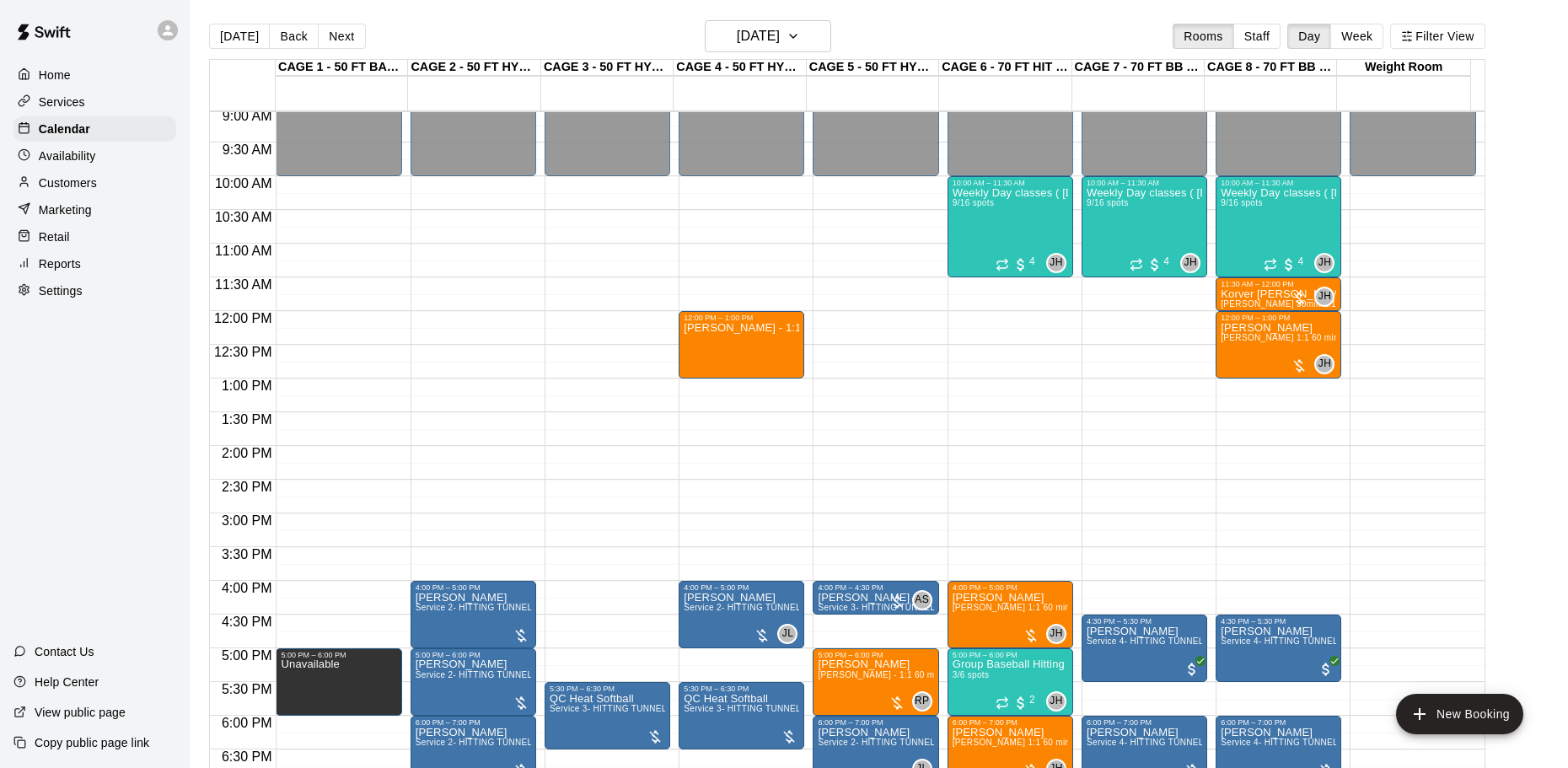
scroll to position [600, 0]
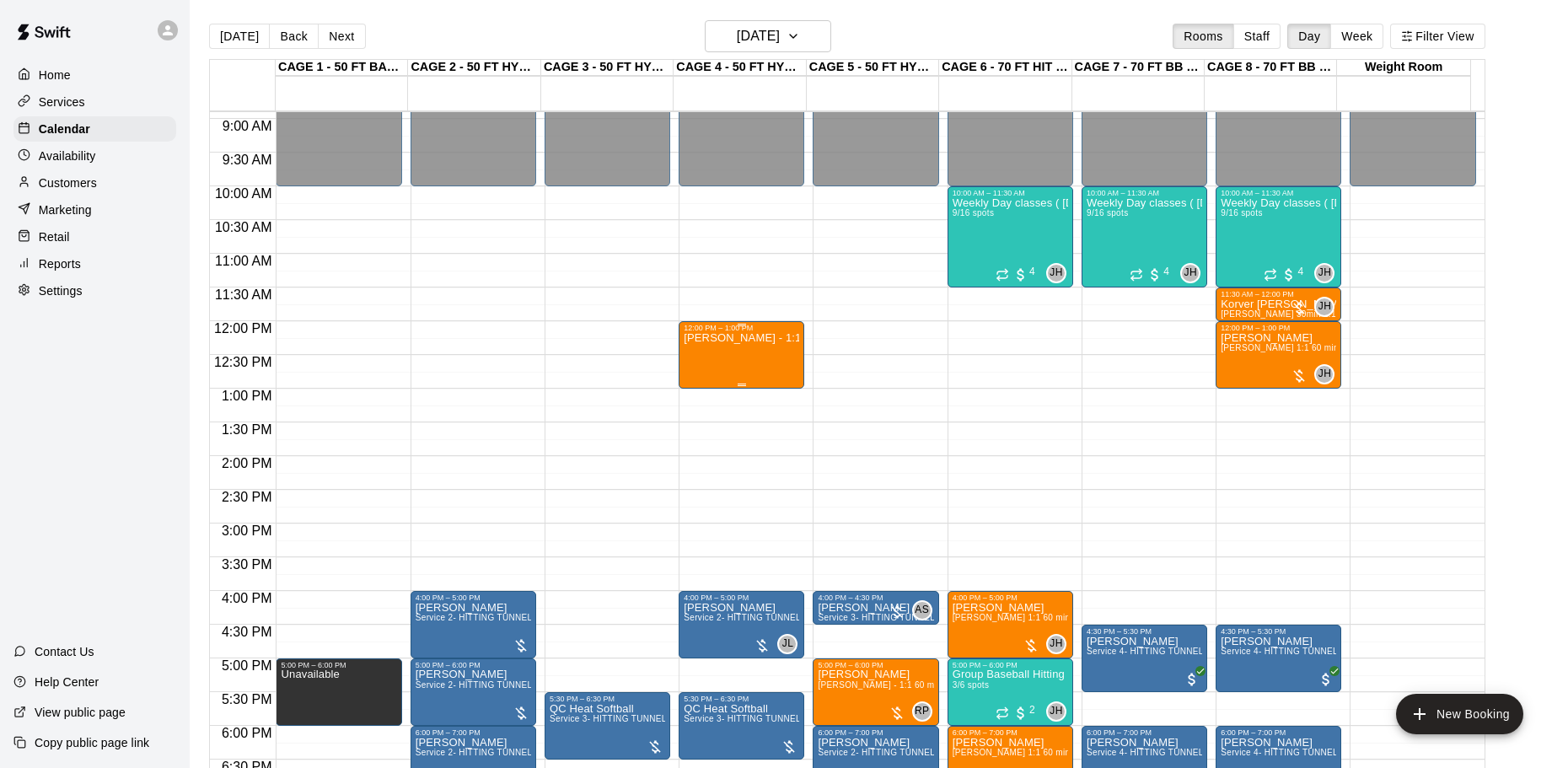
click at [725, 361] on div "[PERSON_NAME] - 1:1 60min softball Hitting / Fielding instruction" at bounding box center [741, 716] width 115 height 768
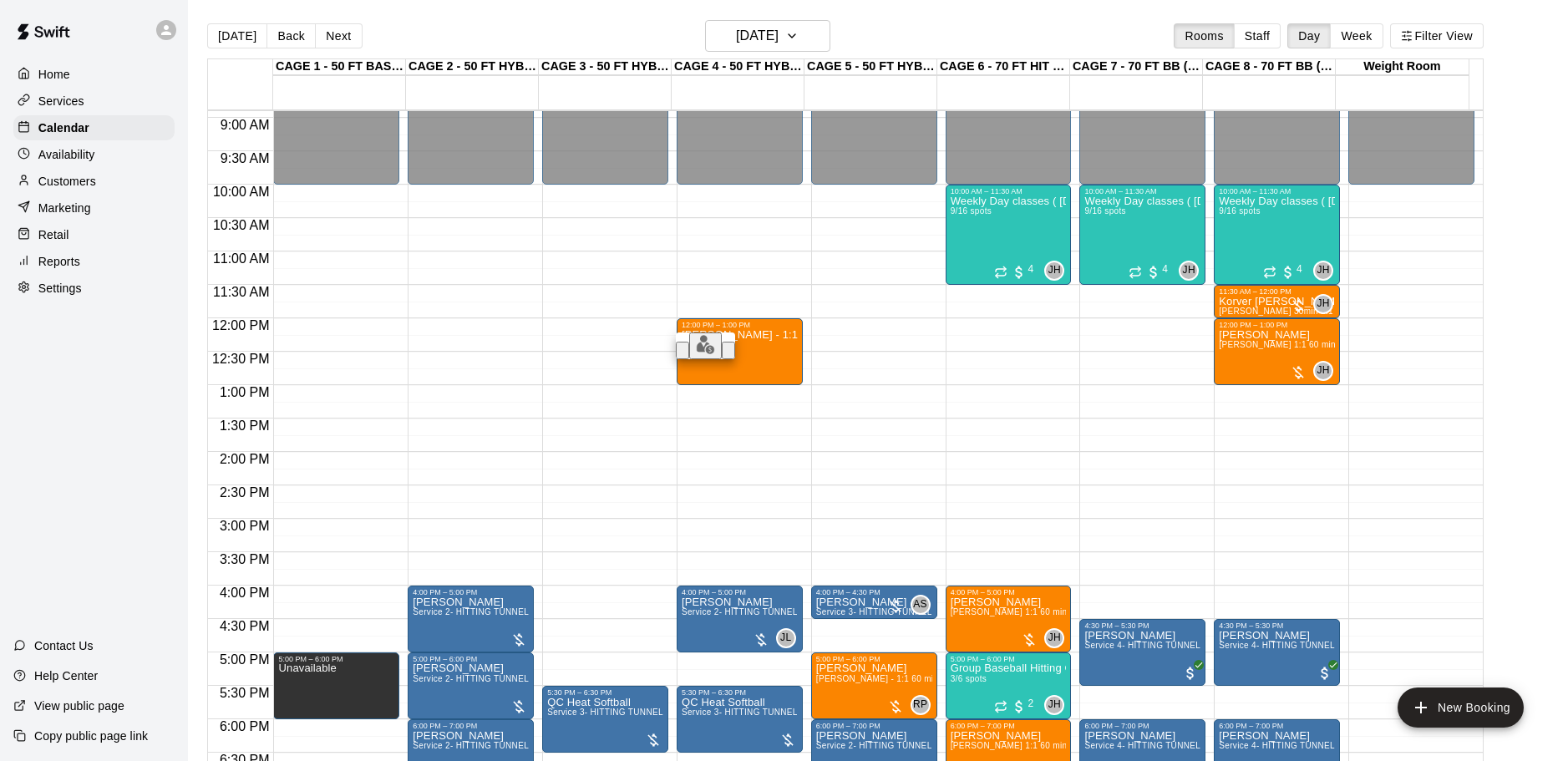
click at [641, 23] on div at bounding box center [784, 380] width 1568 height 761
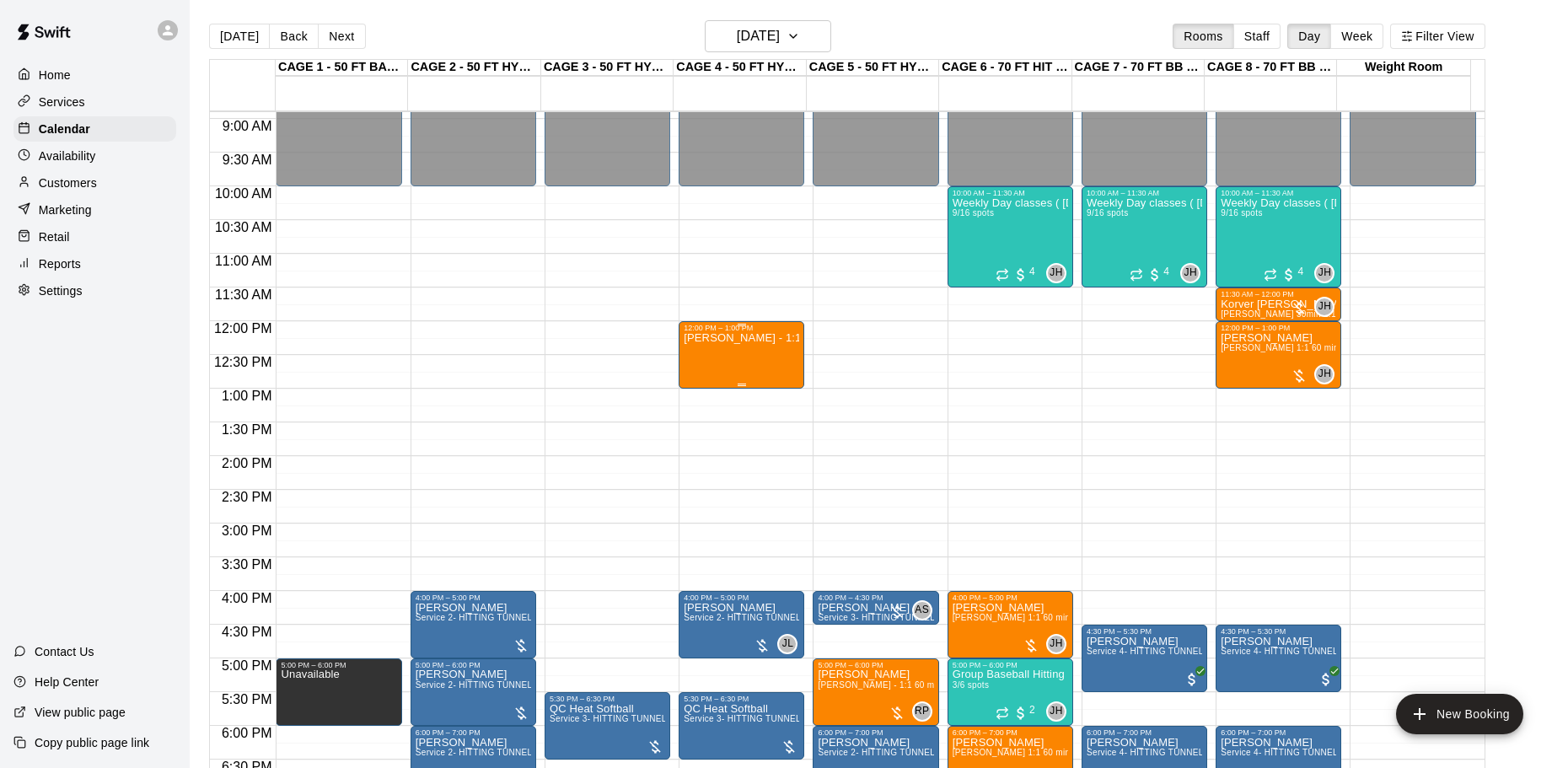
click at [729, 358] on div "[PERSON_NAME] - 1:1 60min softball Hitting / Fielding instruction" at bounding box center [741, 716] width 115 height 768
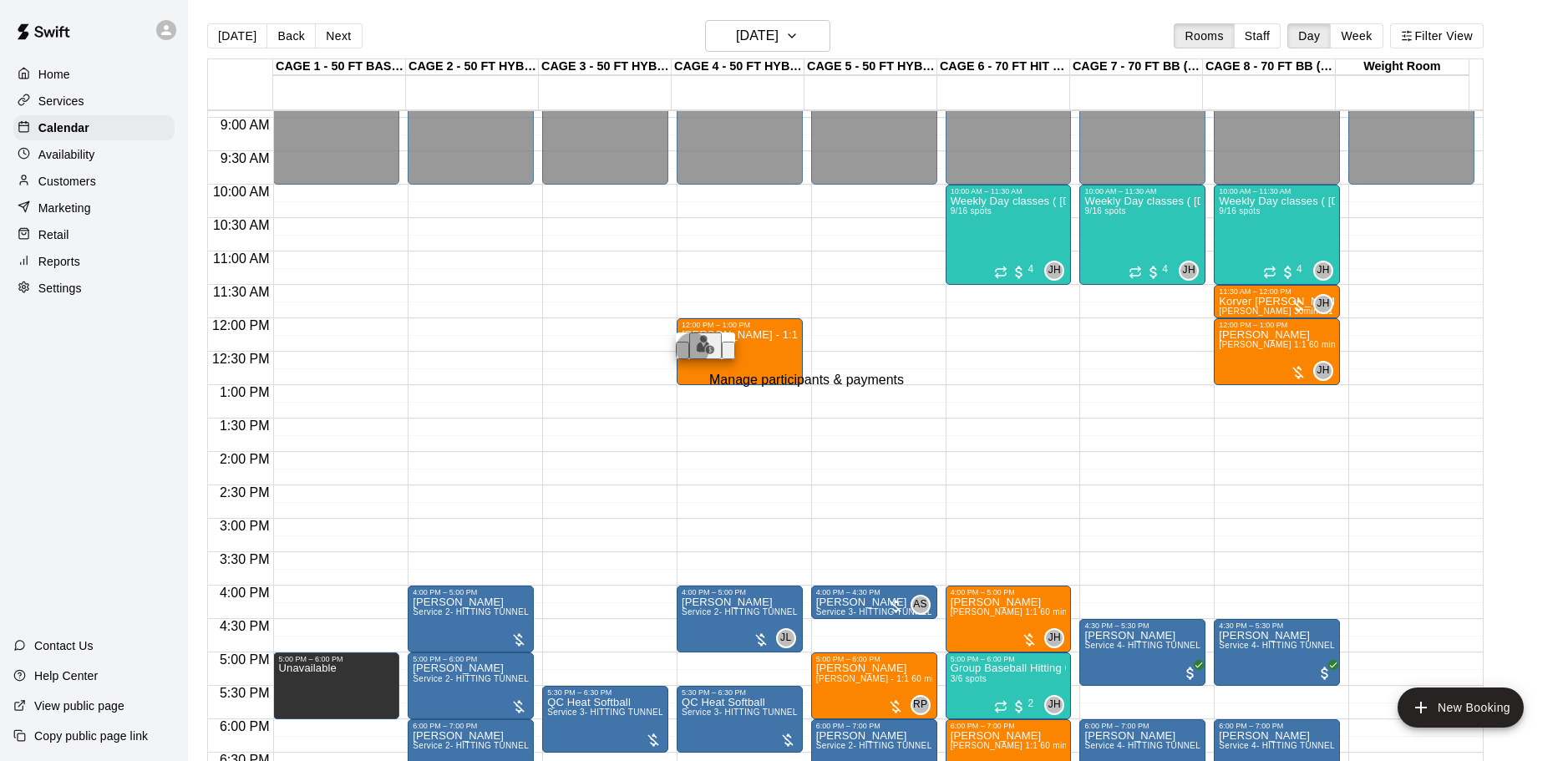
click at [696, 355] on img "edit" at bounding box center [705, 345] width 19 height 19
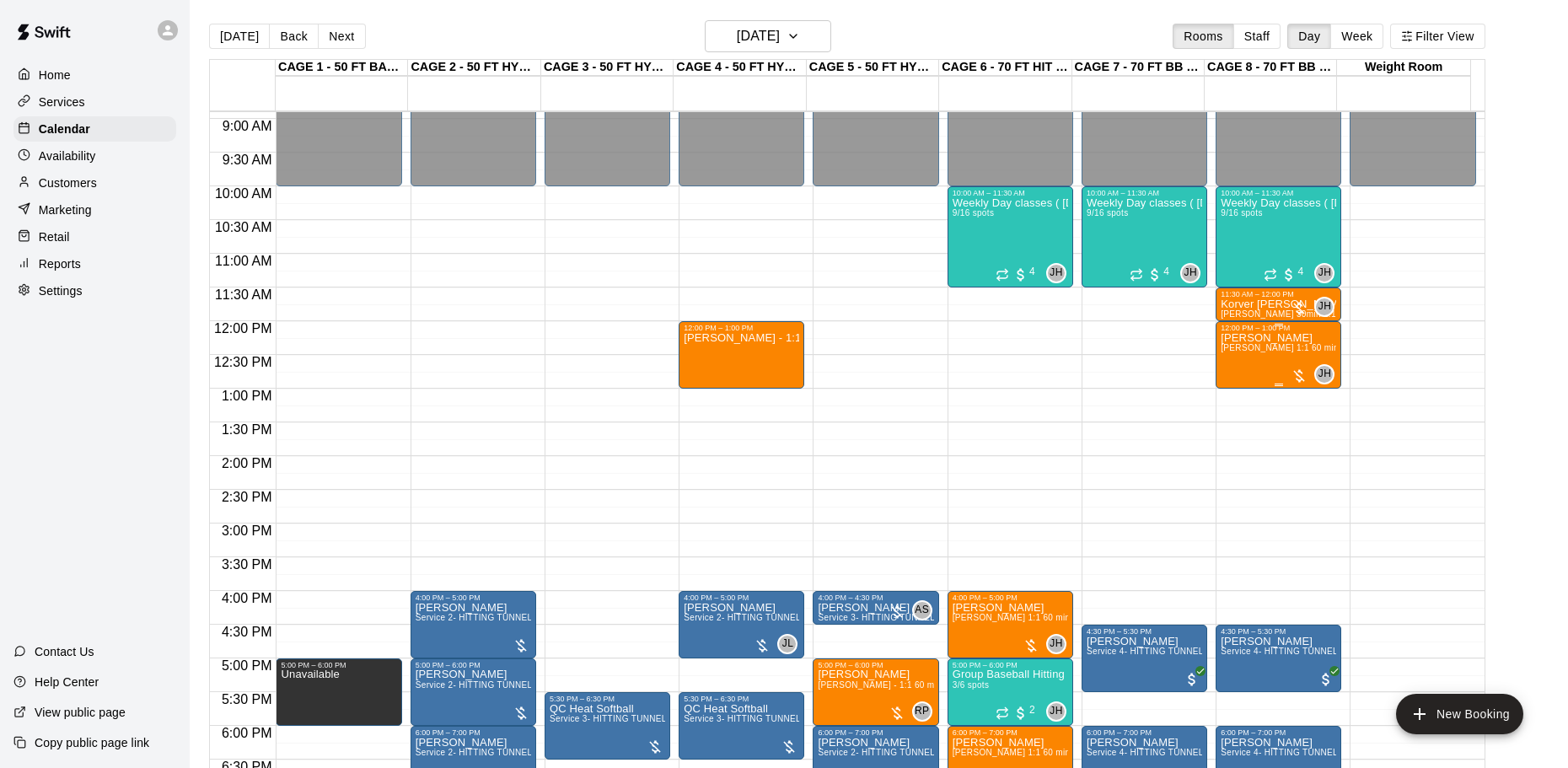
click at [1271, 359] on div "Delcan Roche John Havird 1:1 60 min. pitching Lesson" at bounding box center [1279, 716] width 115 height 768
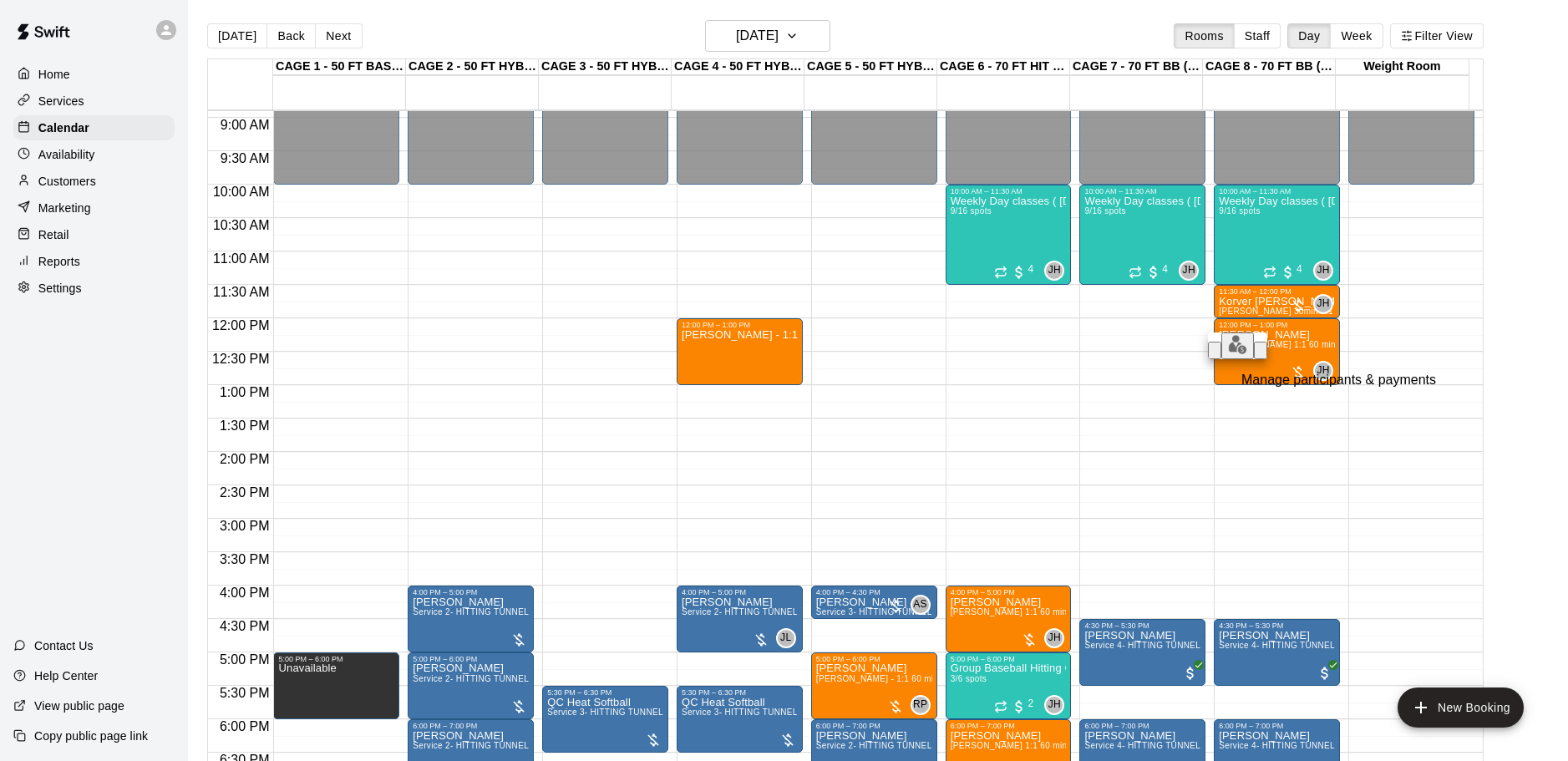
click at [1228, 355] on img "edit" at bounding box center [1237, 345] width 19 height 19
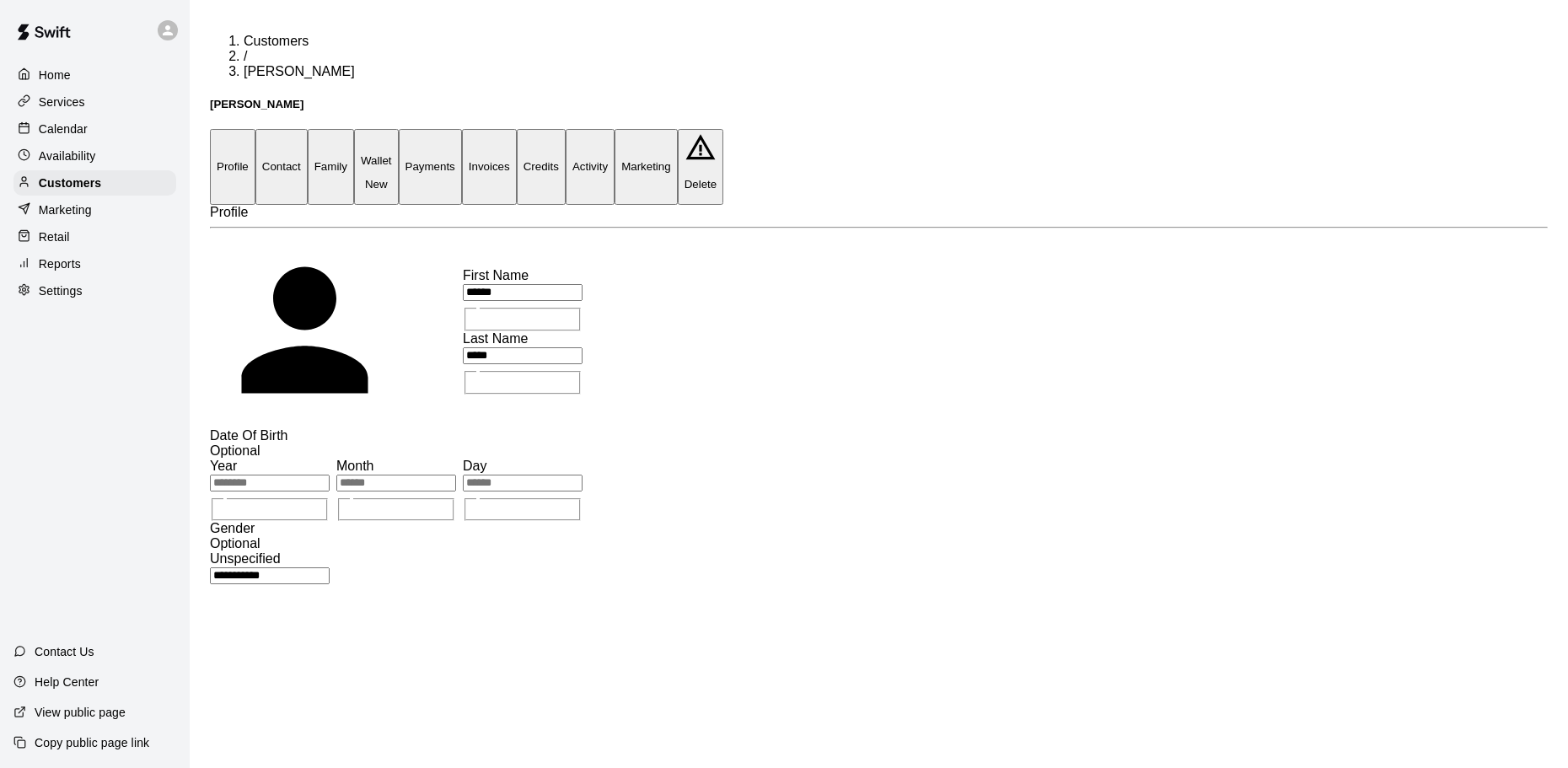
click at [354, 129] on button "Family" at bounding box center [331, 166] width 46 height 75
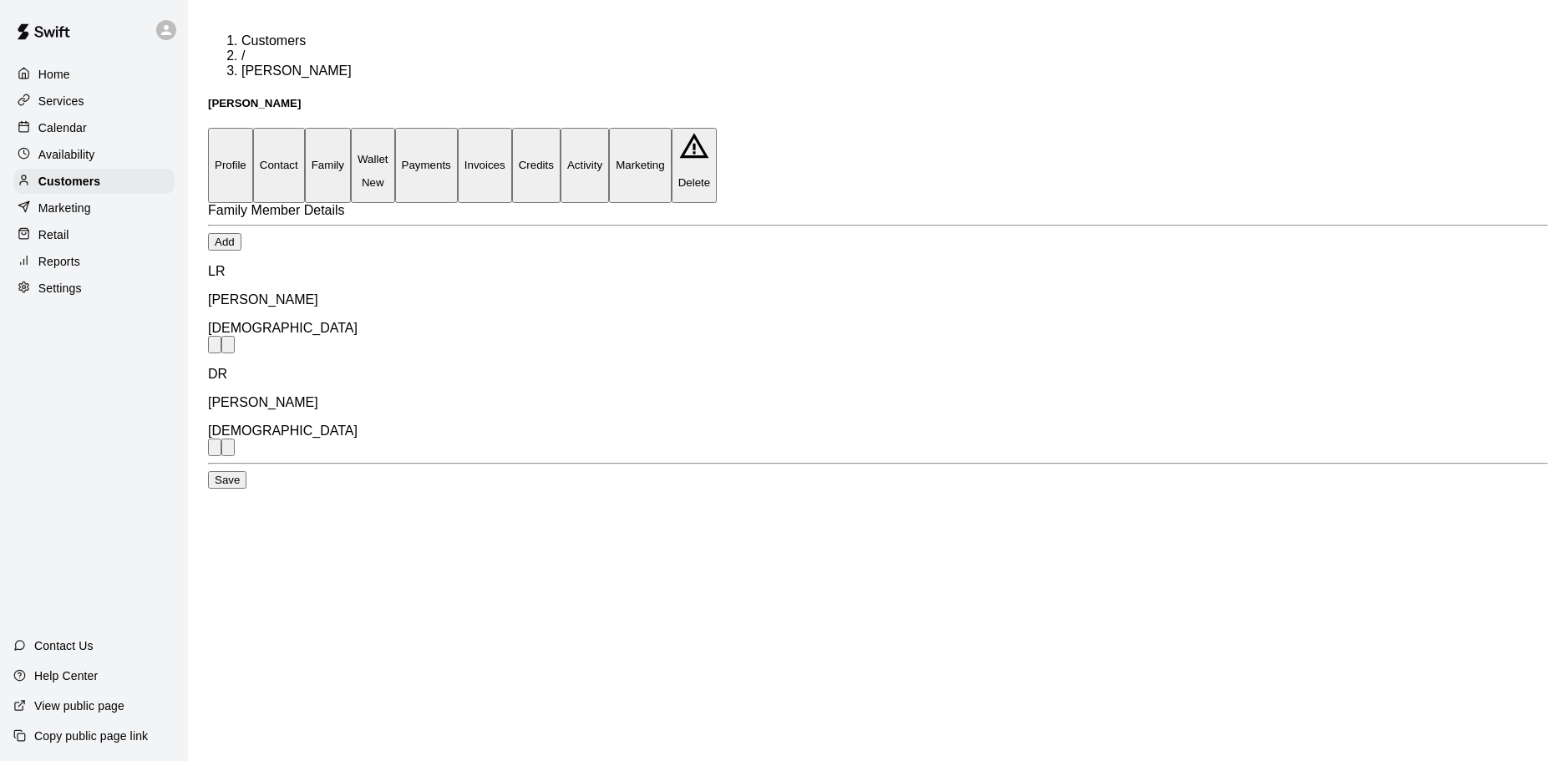
click at [69, 128] on p "Calendar" at bounding box center [62, 128] width 48 height 17
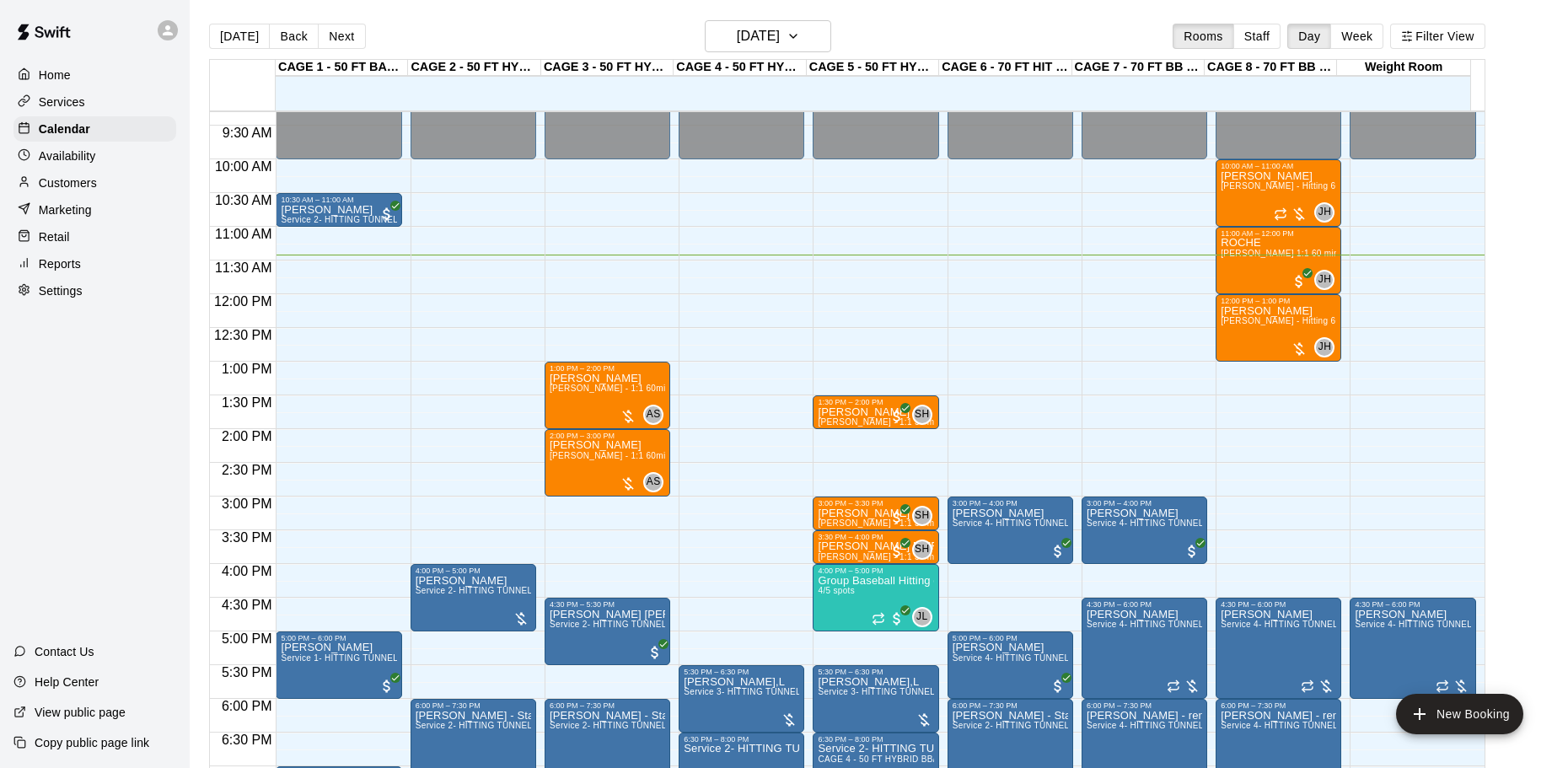
scroll to position [601, 0]
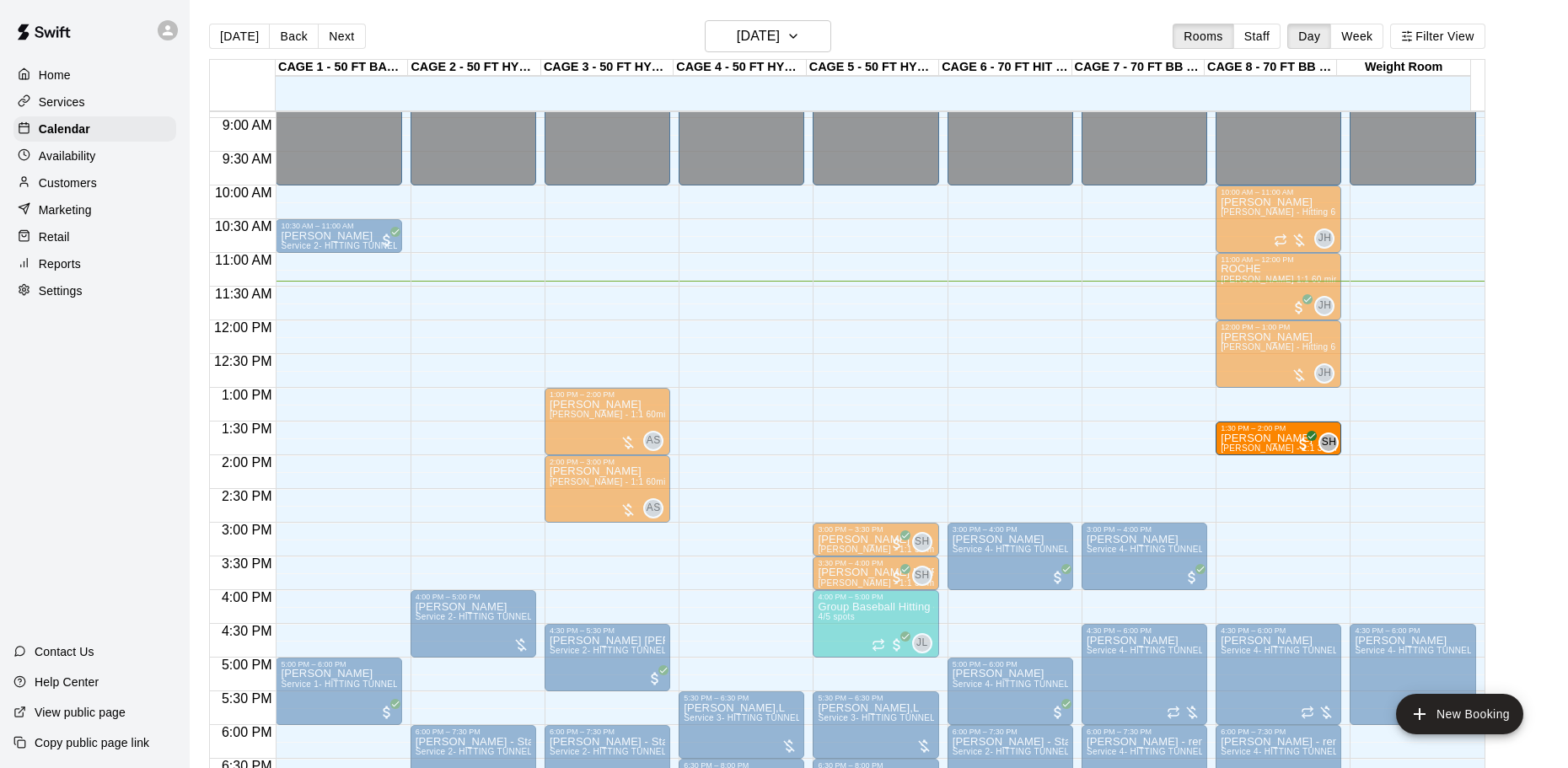
drag, startPoint x: 876, startPoint y: 443, endPoint x: 1258, endPoint y: 447, distance: 382.0
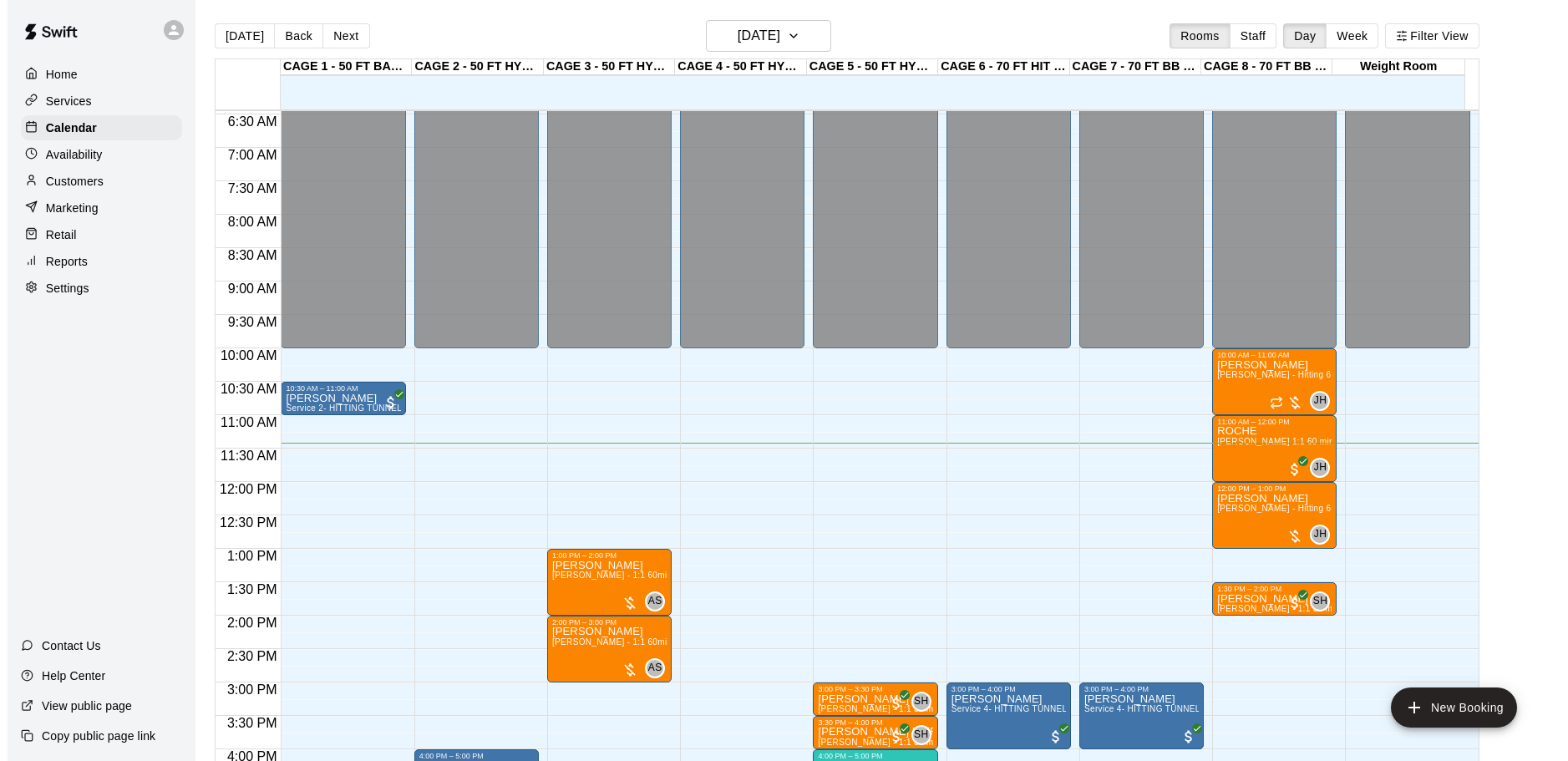
scroll to position [428, 0]
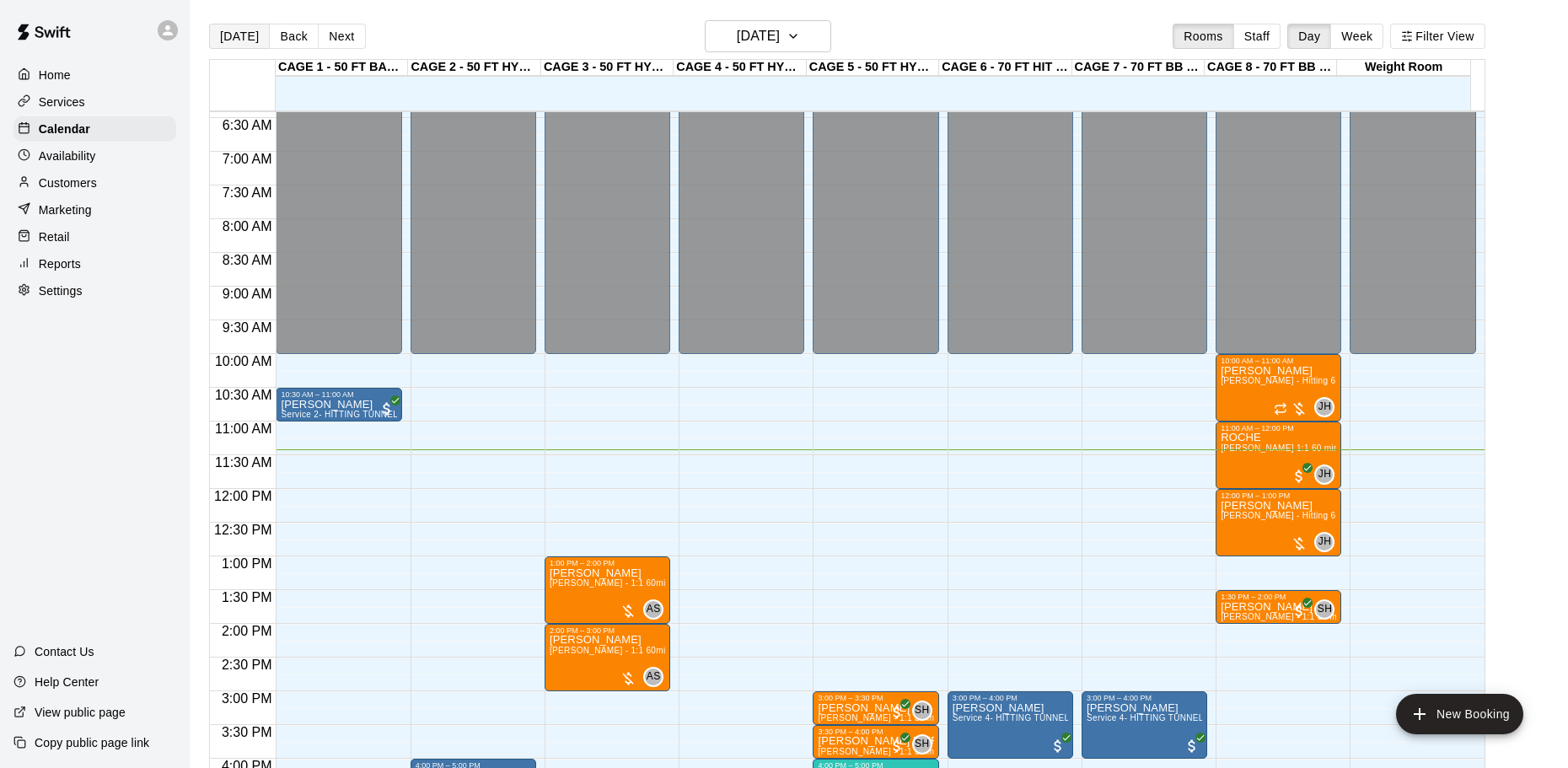
click at [230, 36] on button "[DATE]" at bounding box center [240, 36] width 60 height 25
click at [762, 36] on h6 "[DATE]" at bounding box center [758, 36] width 43 height 24
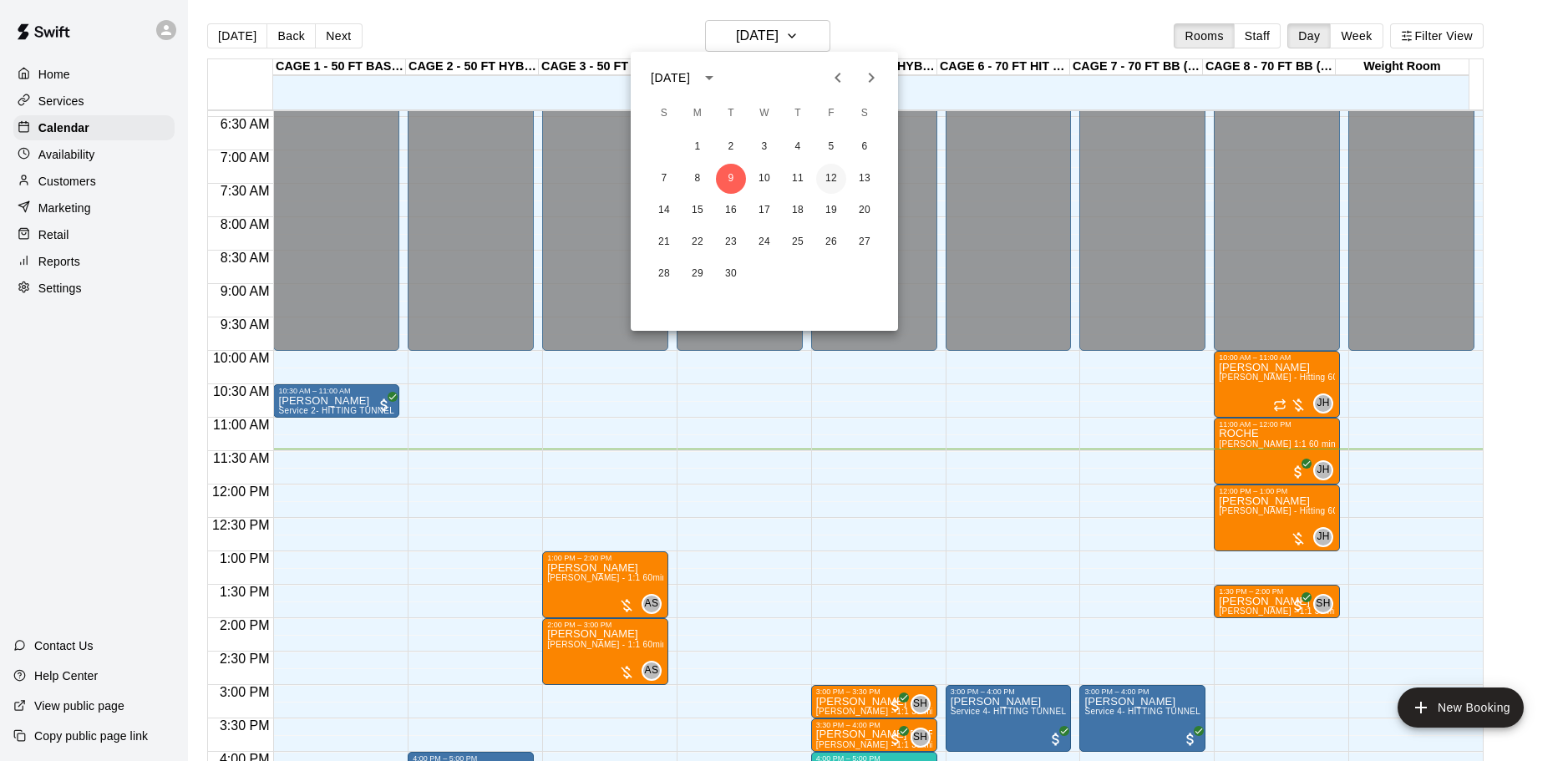
click at [835, 183] on button "12" at bounding box center [831, 179] width 30 height 30
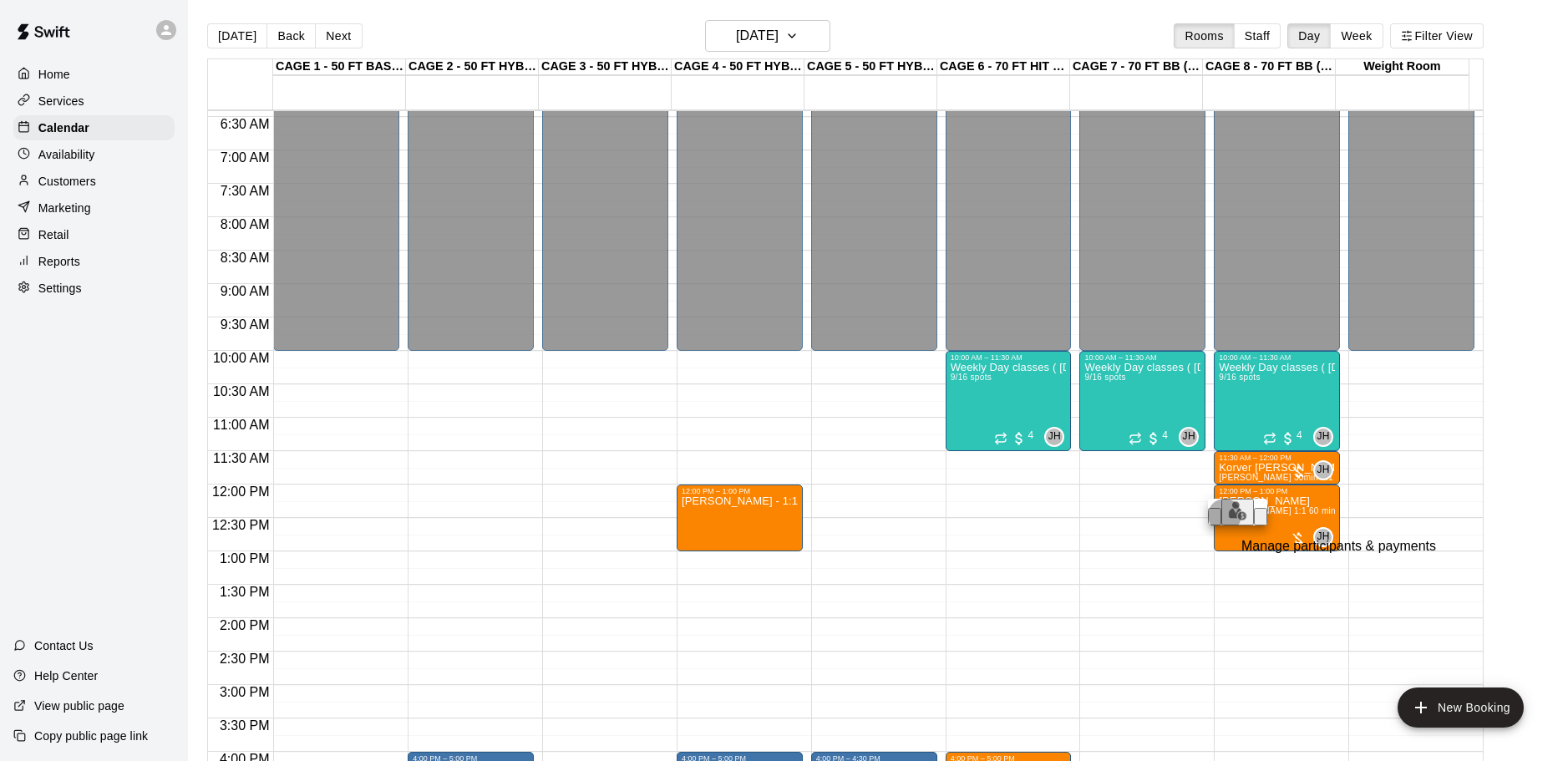
click at [1228, 521] on img "edit" at bounding box center [1237, 511] width 19 height 19
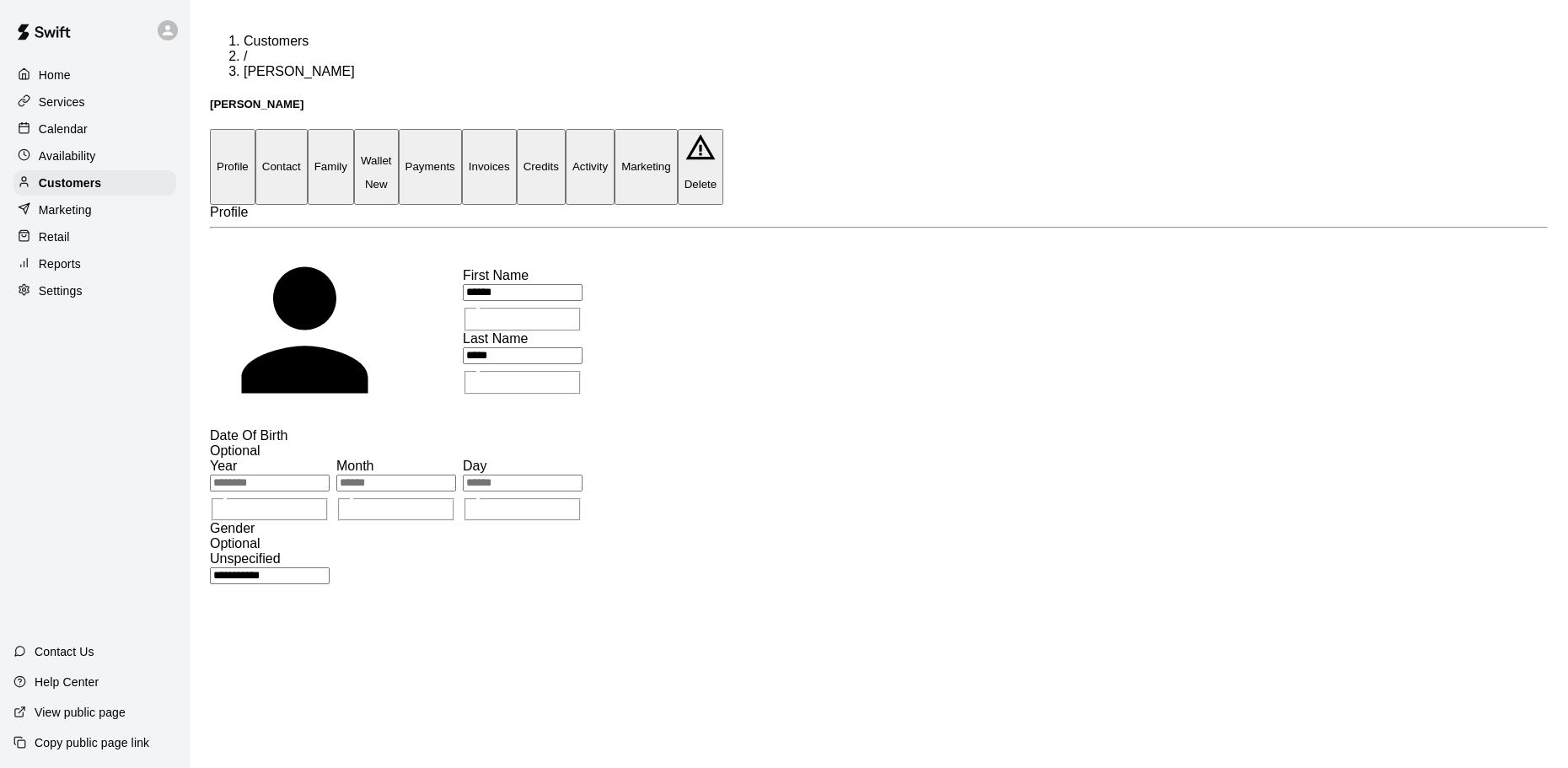
click at [354, 129] on button "Family" at bounding box center [331, 166] width 46 height 75
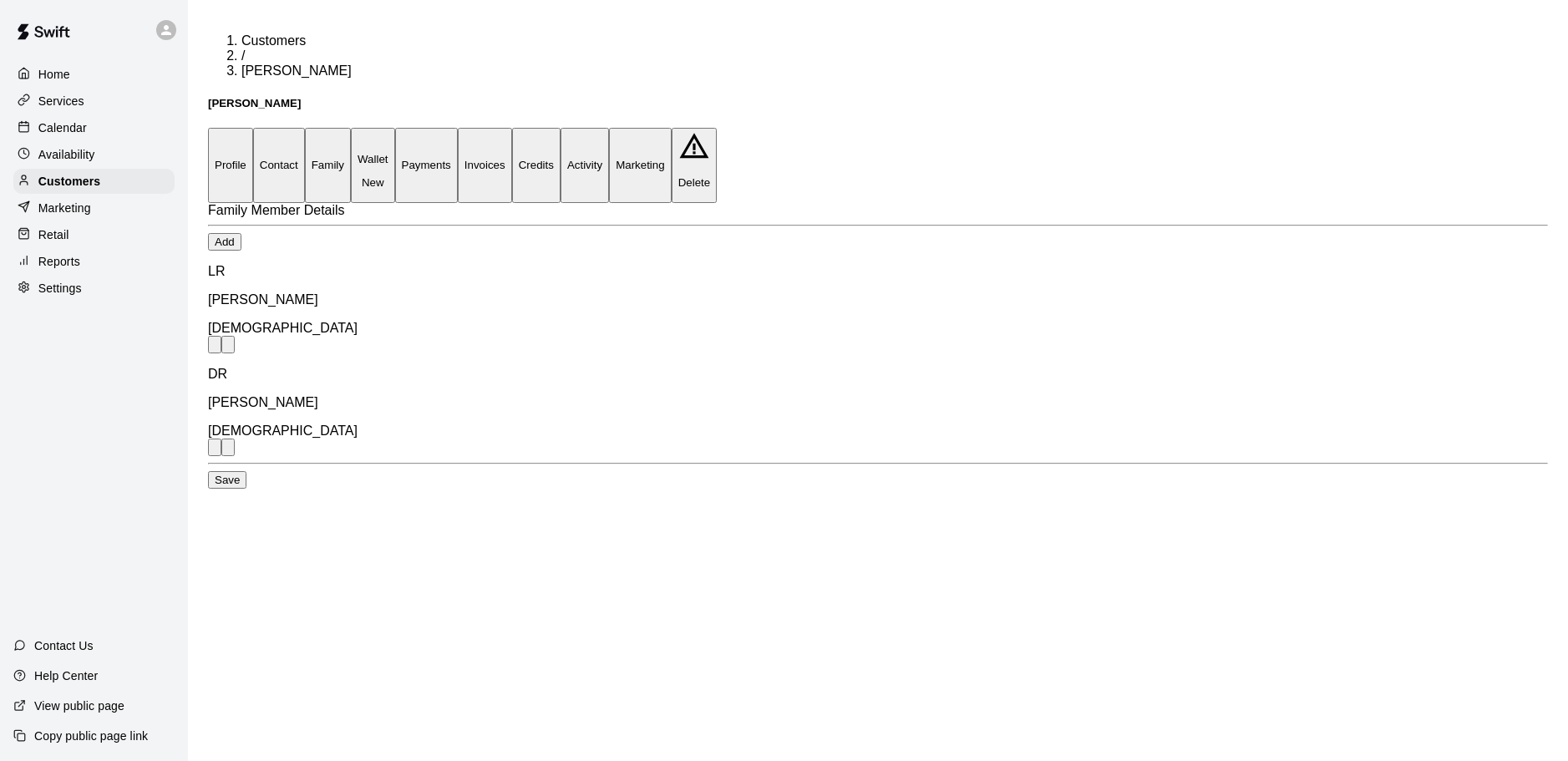
click at [241, 233] on button "Add" at bounding box center [224, 242] width 33 height 18
click at [119, 567] on input "text" at bounding box center [59, 575] width 119 height 17
type input "*****"
click at [119, 630] on input "text" at bounding box center [59, 638] width 119 height 17
type input "*****"
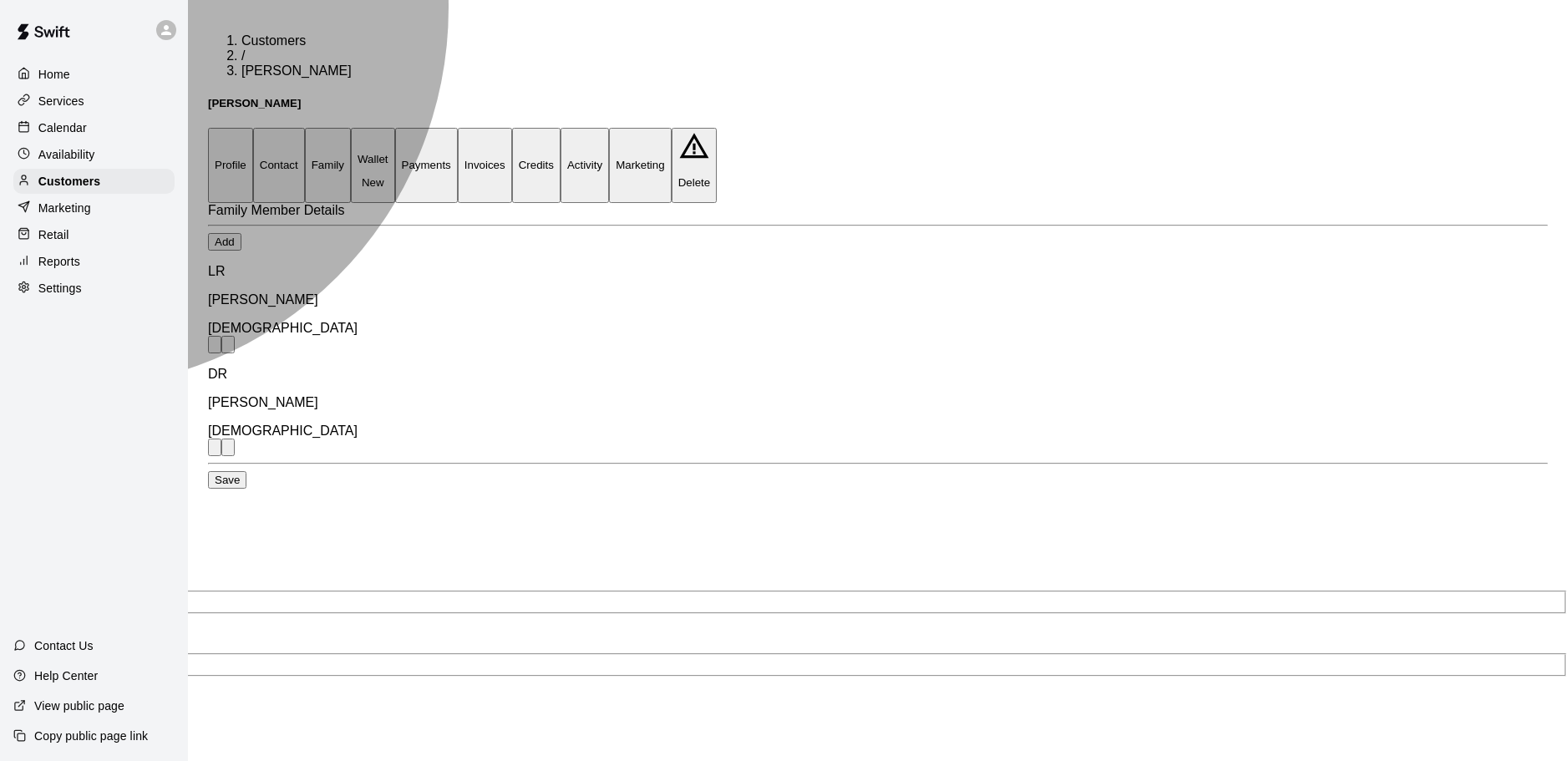
type input "*****"
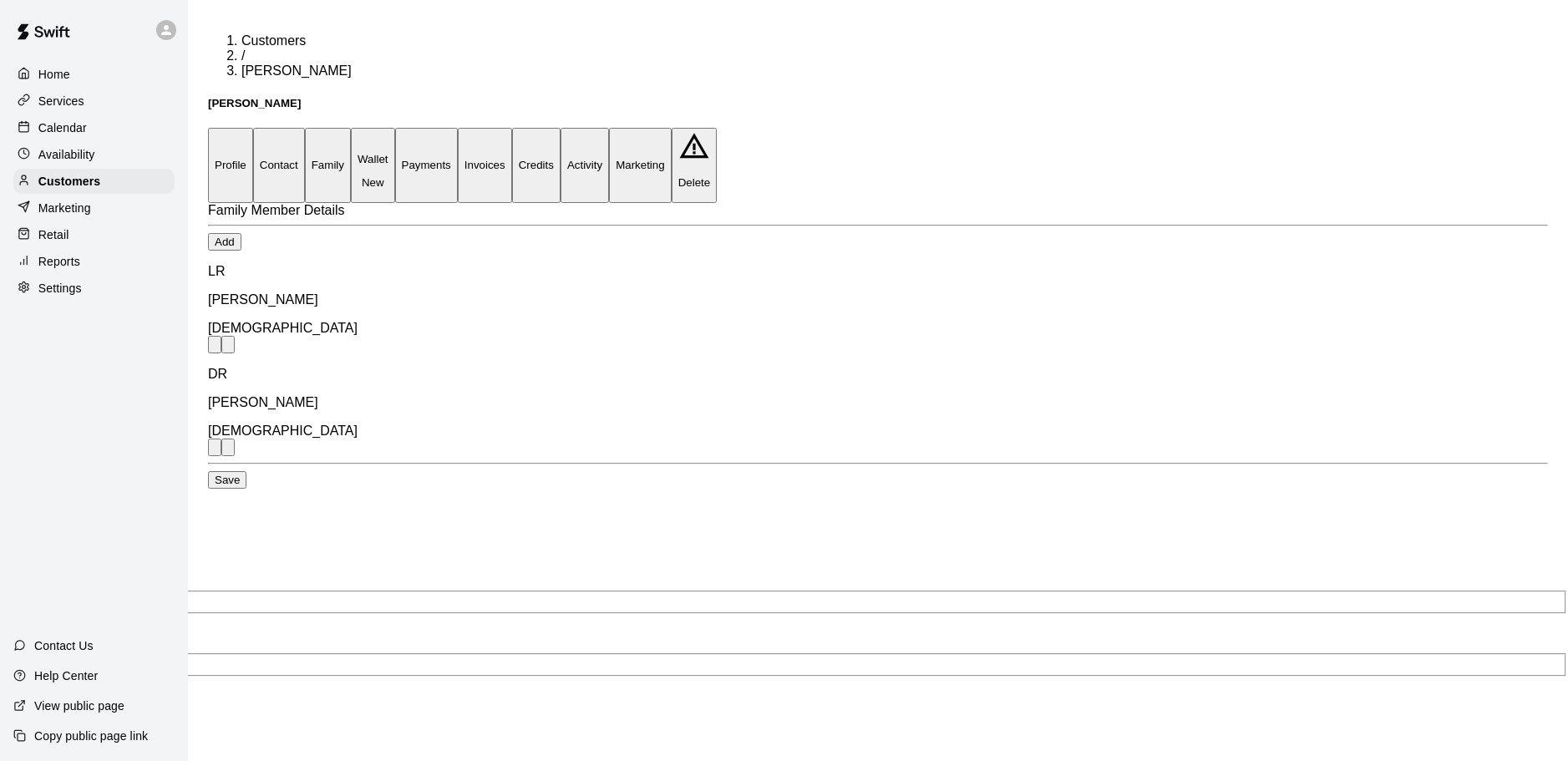
type input "**********"
click at [877, 58] on div at bounding box center [784, 380] width 1568 height 761
